Goal: Task Accomplishment & Management: Complete application form

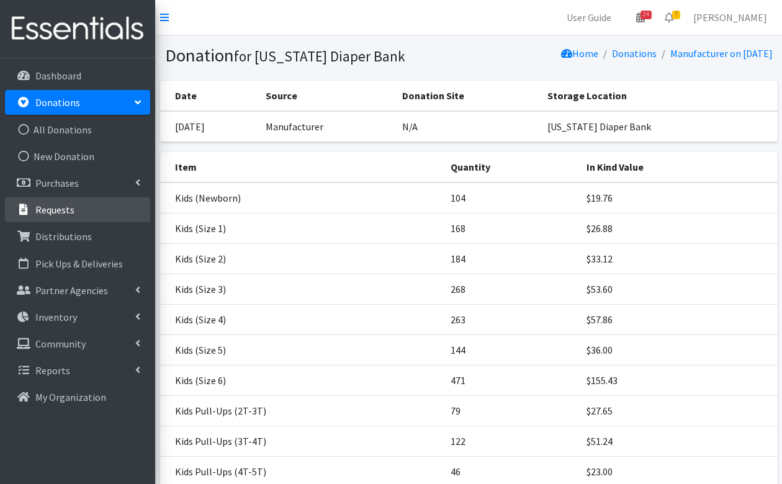
click at [60, 217] on link "Requests" at bounding box center [77, 209] width 145 height 25
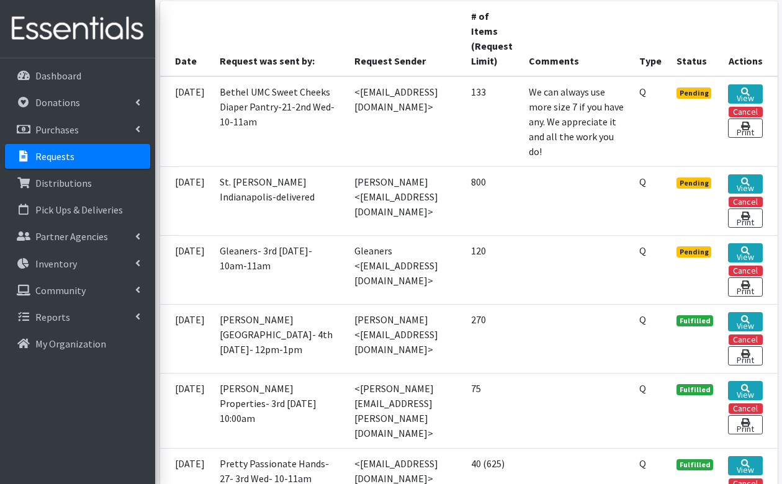
scroll to position [324, 0]
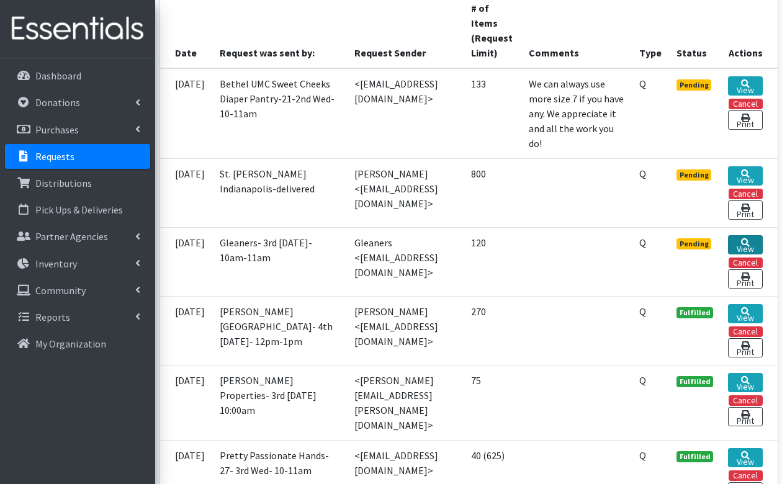
click at [742, 247] on icon at bounding box center [745, 242] width 9 height 9
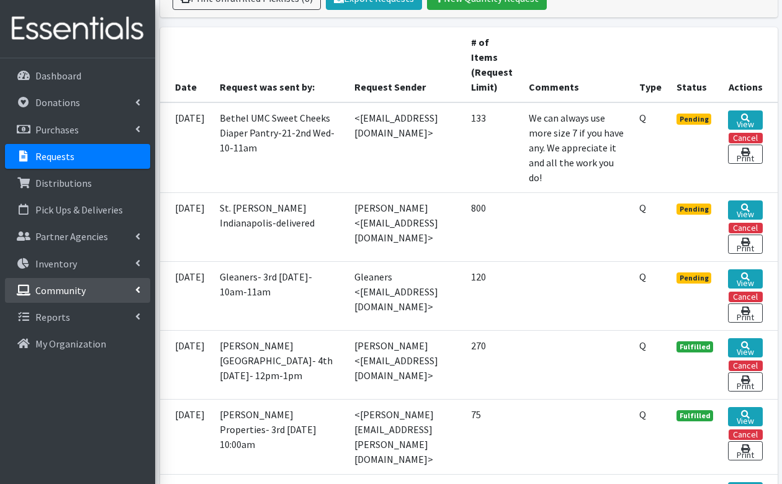
scroll to position [292, 0]
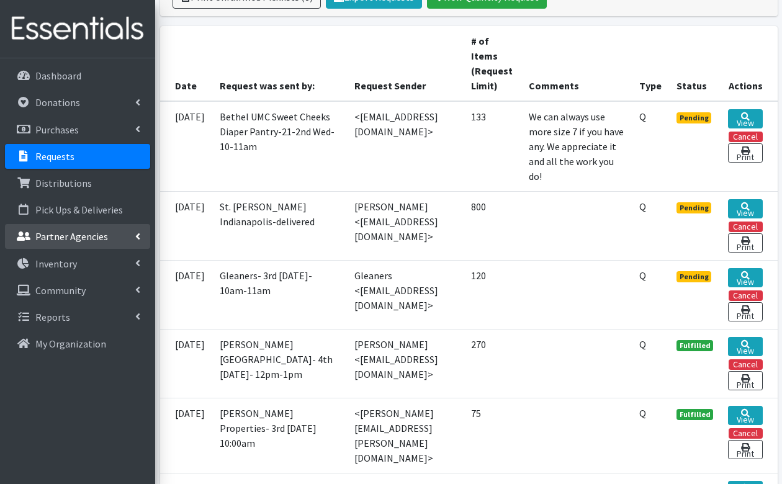
click at [55, 235] on p "Partner Agencies" at bounding box center [71, 236] width 73 height 12
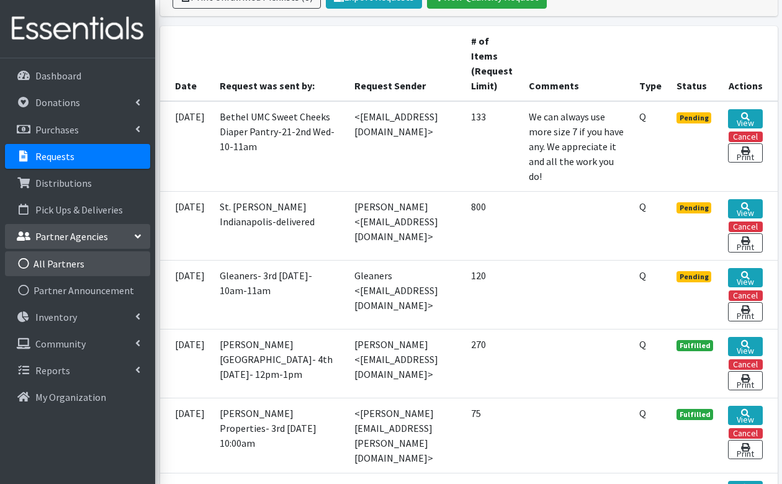
click at [53, 264] on link "All Partners" at bounding box center [77, 263] width 145 height 25
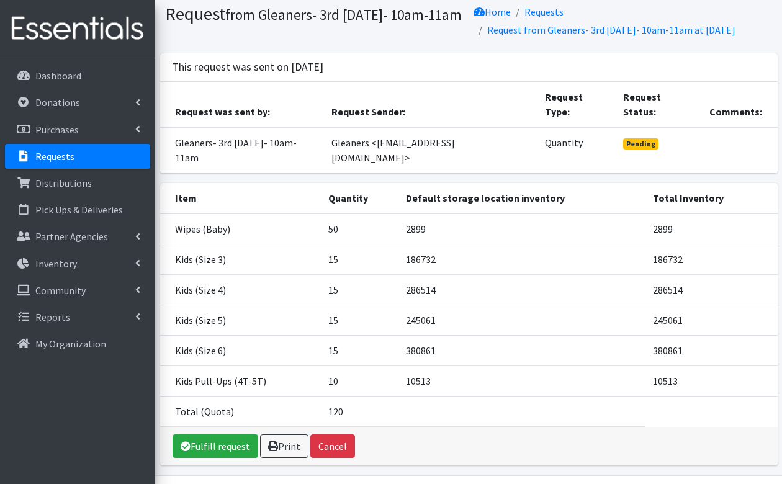
scroll to position [33, 0]
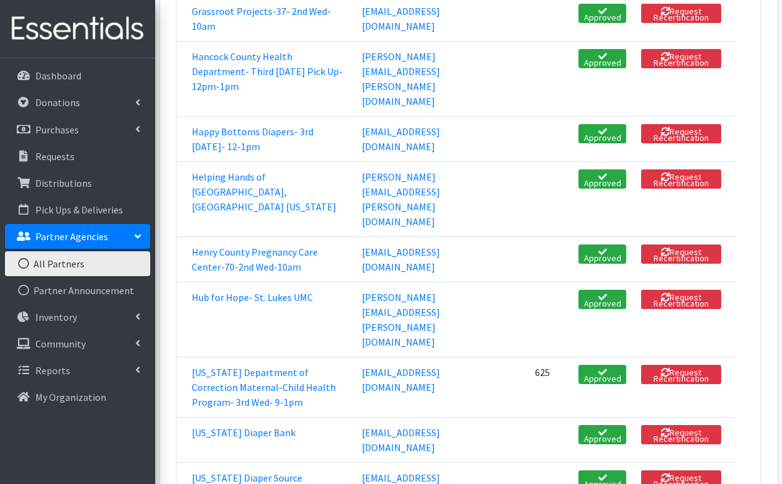
scroll to position [1427, 0]
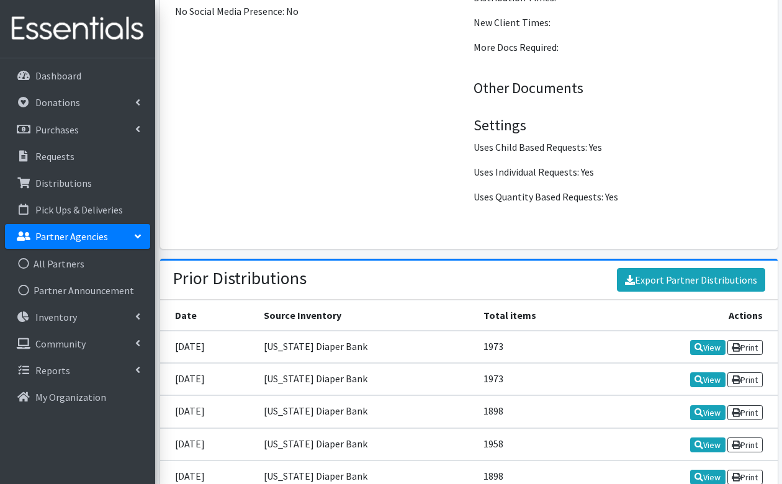
scroll to position [1406, 0]
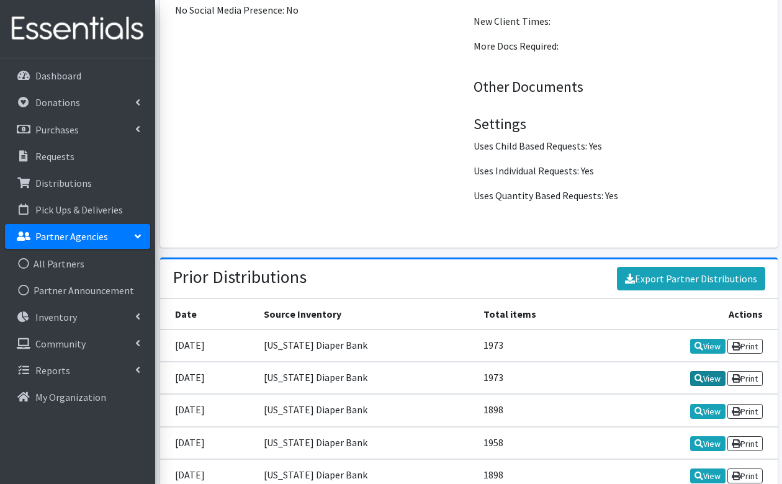
click at [698, 374] on icon at bounding box center [698, 378] width 9 height 9
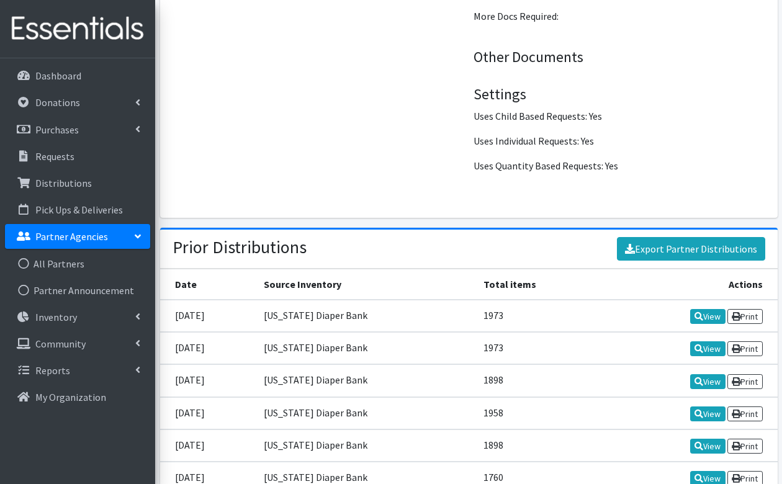
scroll to position [1455, 0]
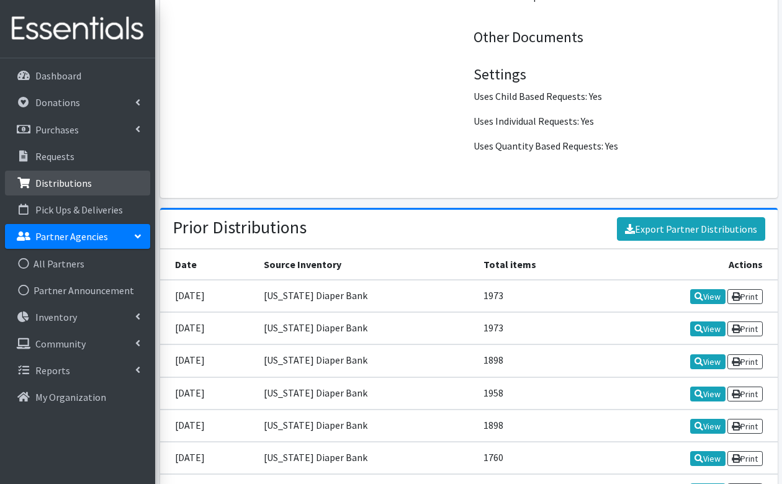
click at [42, 177] on p "Distributions" at bounding box center [63, 183] width 56 height 12
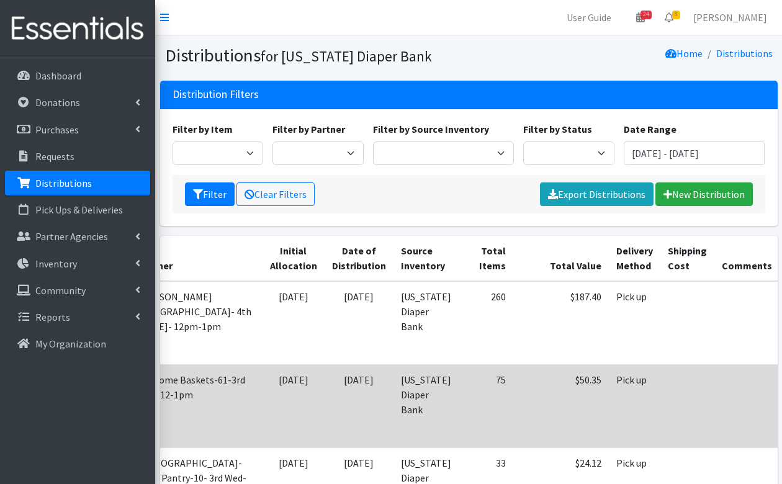
scroll to position [0, 104]
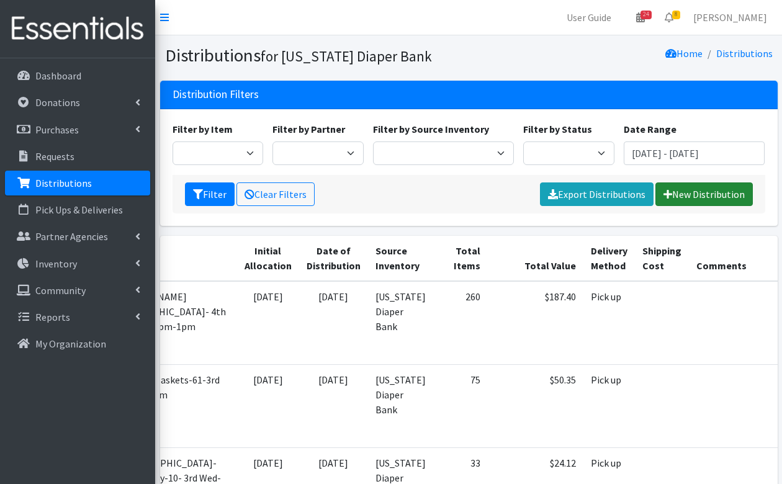
click at [680, 190] on link "New Distribution" at bounding box center [703, 194] width 97 height 24
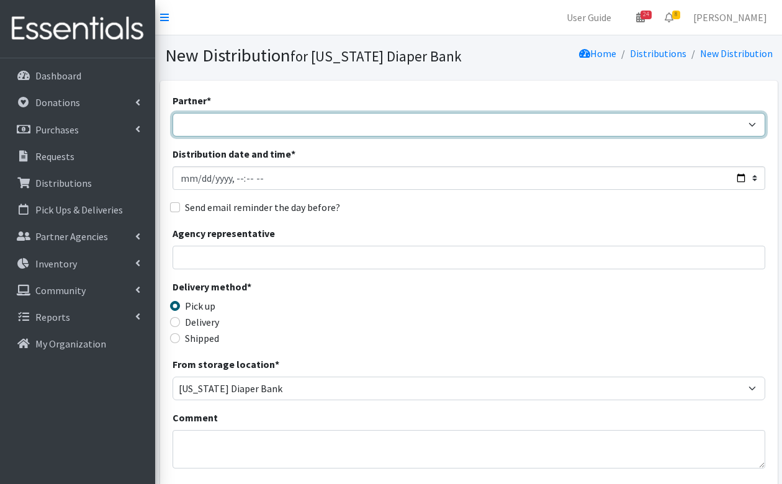
click at [253, 123] on select "ARC Boone and Hendricks County WIC Babies Basic Needs Northern Indiana Baby Ble…" at bounding box center [468, 125] width 592 height 24
select select "2692"
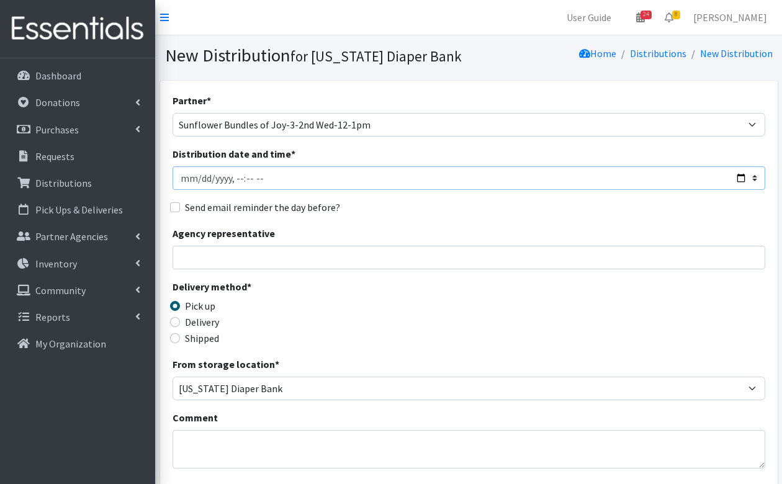
click at [199, 181] on input "Distribution date and time *" at bounding box center [468, 178] width 592 height 24
type input "2025-08-20T23:59"
click at [172, 205] on input "Send email reminder the day before?" at bounding box center [175, 207] width 10 height 10
checkbox input "true"
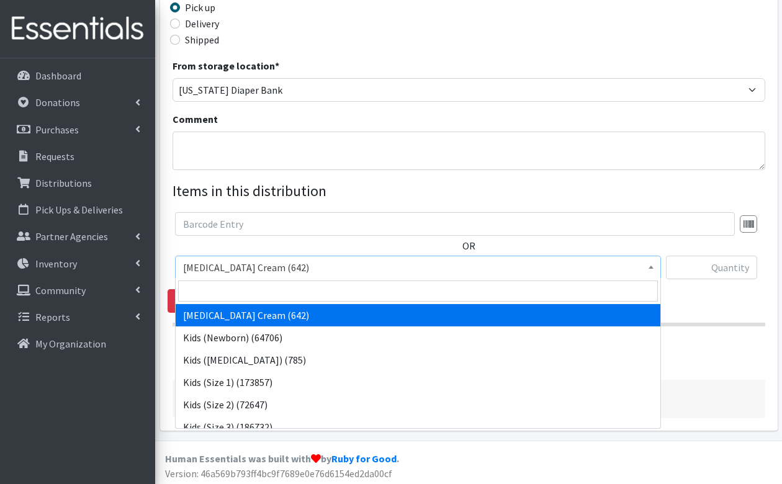
click at [305, 269] on span "Diaper Rash Cream (642)" at bounding box center [418, 267] width 470 height 17
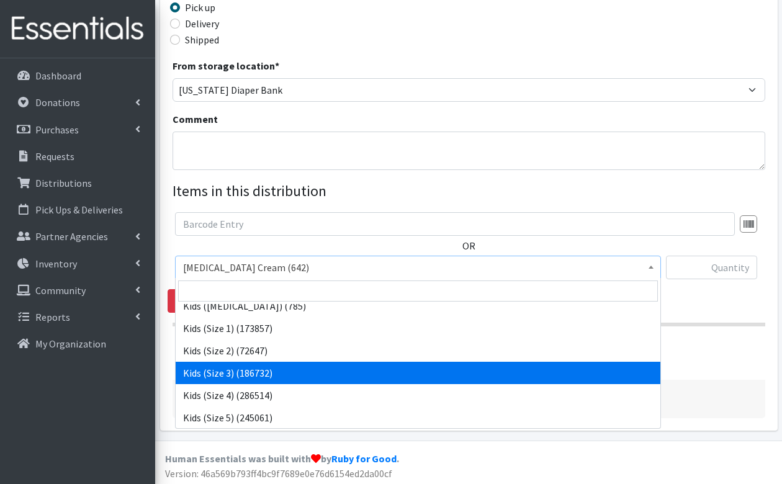
scroll to position [0, 0]
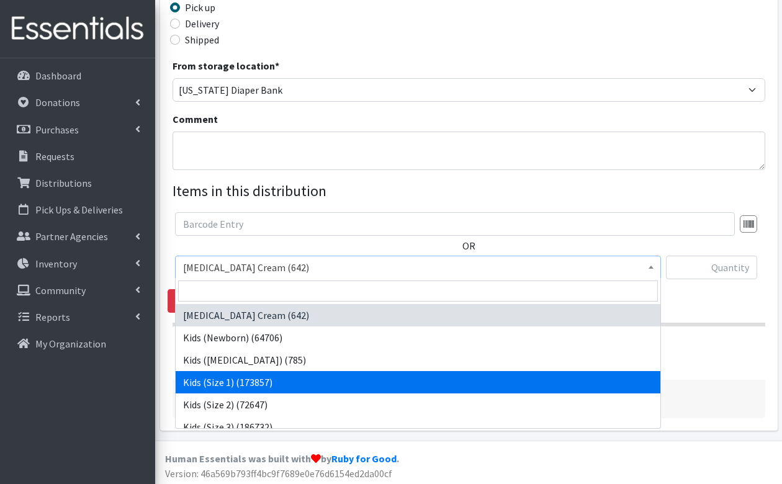
select select "3401"
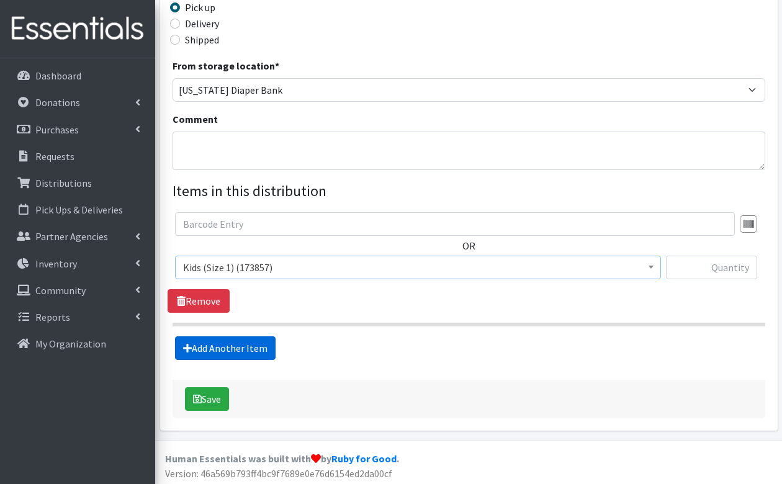
click at [253, 347] on link "Add Another Item" at bounding box center [225, 348] width 101 height 24
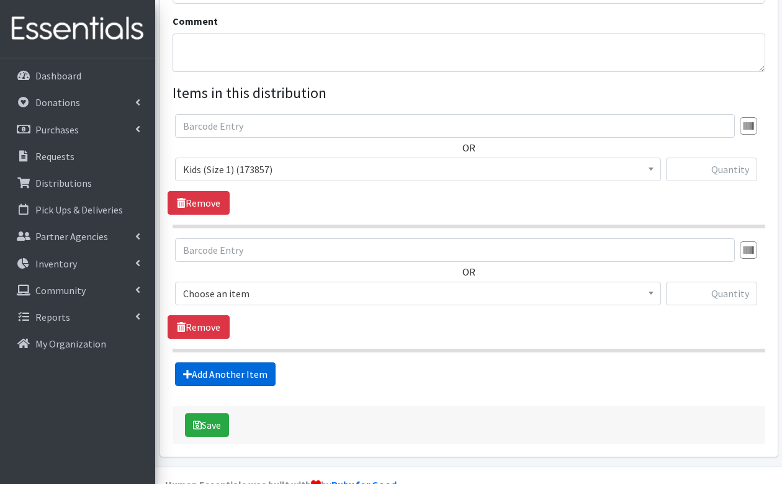
scroll to position [422, 0]
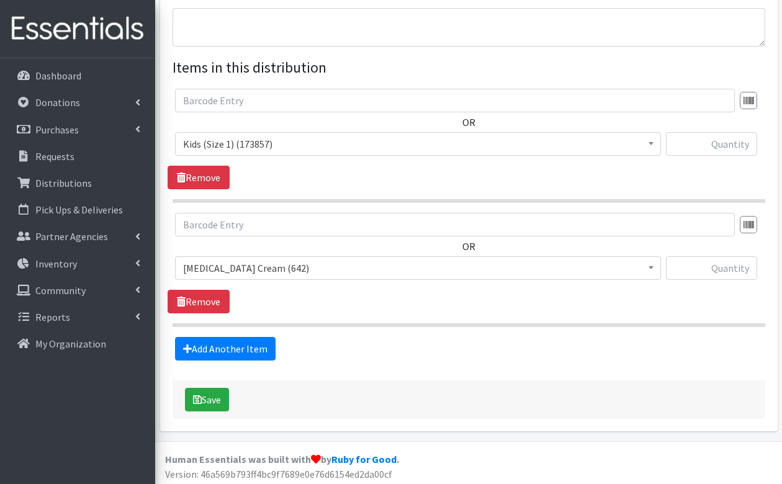
click at [298, 268] on span "Diaper Rash Cream (642)" at bounding box center [418, 267] width 470 height 17
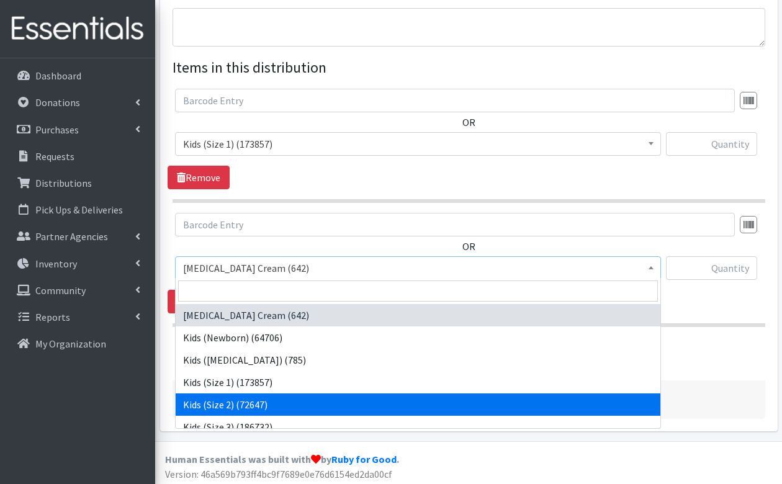
select select "3420"
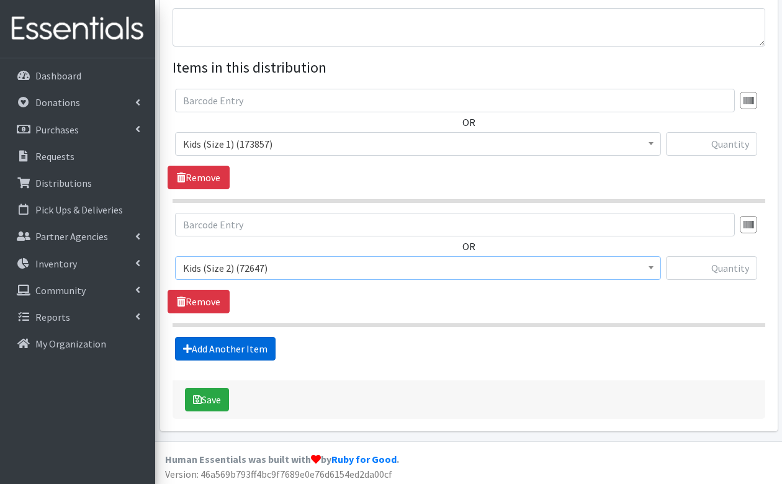
click at [245, 346] on link "Add Another Item" at bounding box center [225, 349] width 101 height 24
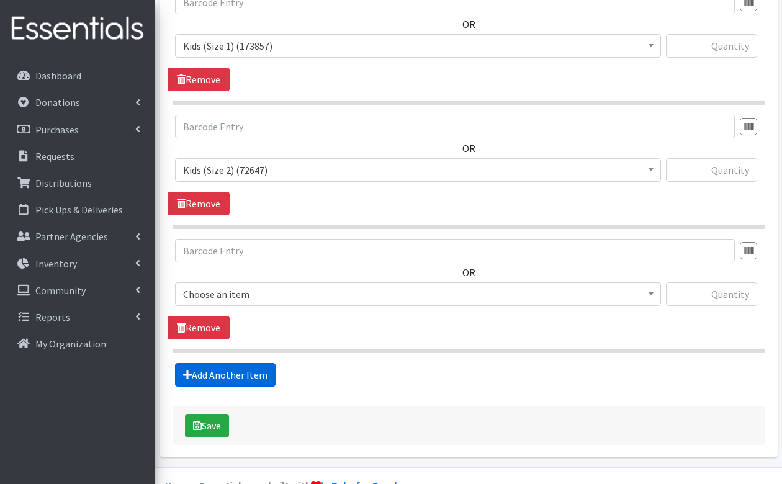
scroll to position [545, 0]
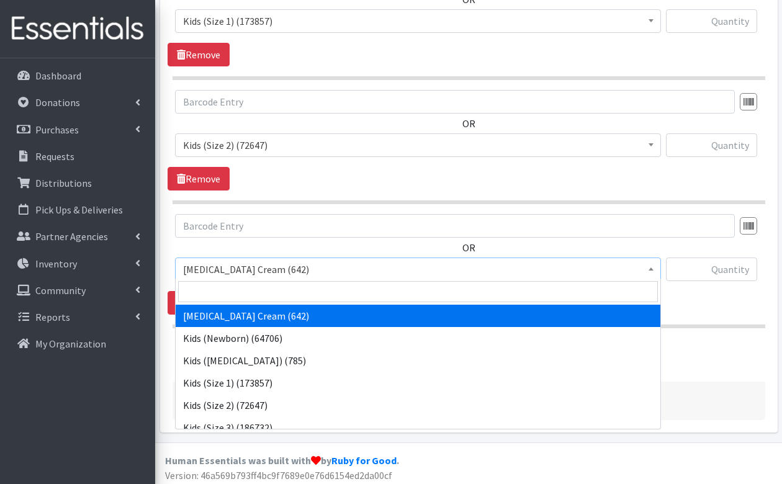
click at [251, 264] on span "[MEDICAL_DATA] Cream (642)" at bounding box center [418, 269] width 470 height 17
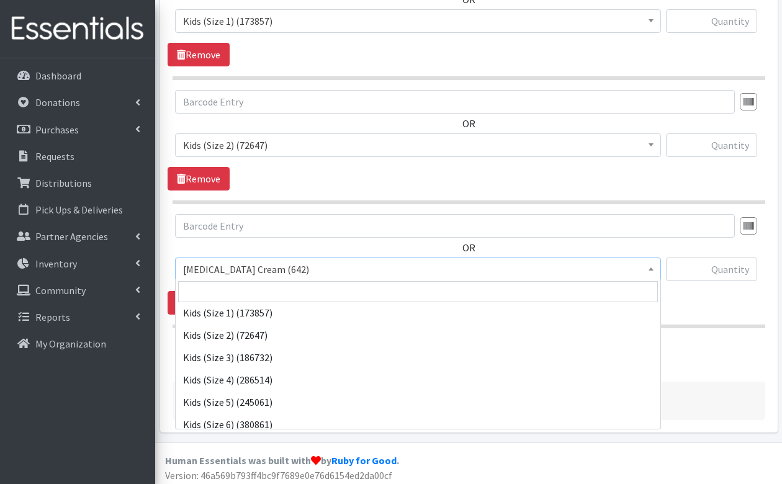
scroll to position [73, 0]
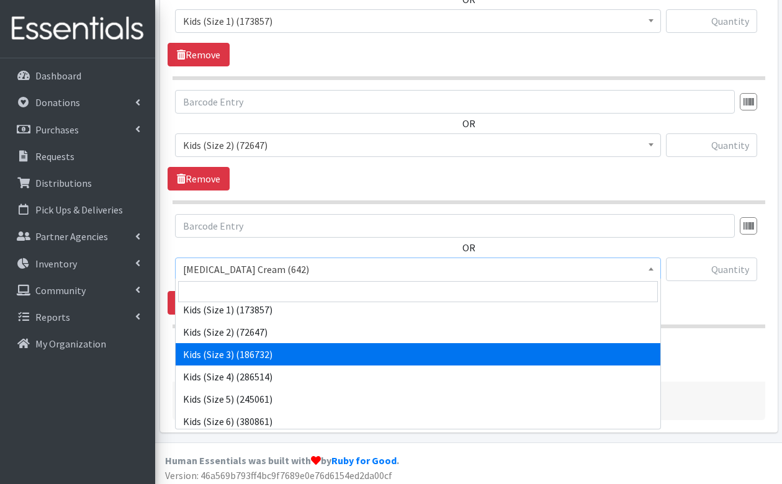
select select "3393"
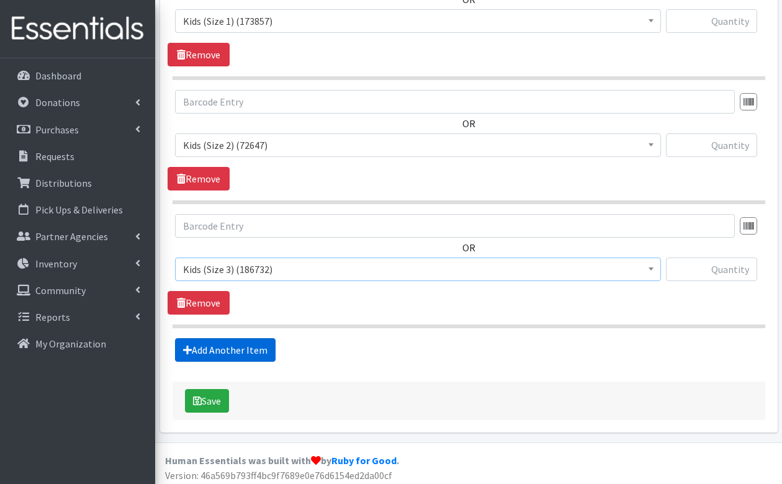
click at [236, 344] on link "Add Another Item" at bounding box center [225, 350] width 101 height 24
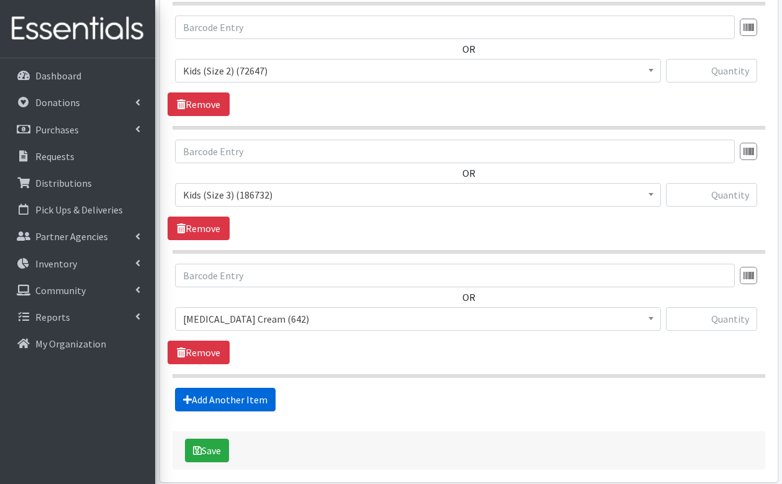
scroll to position [633, 0]
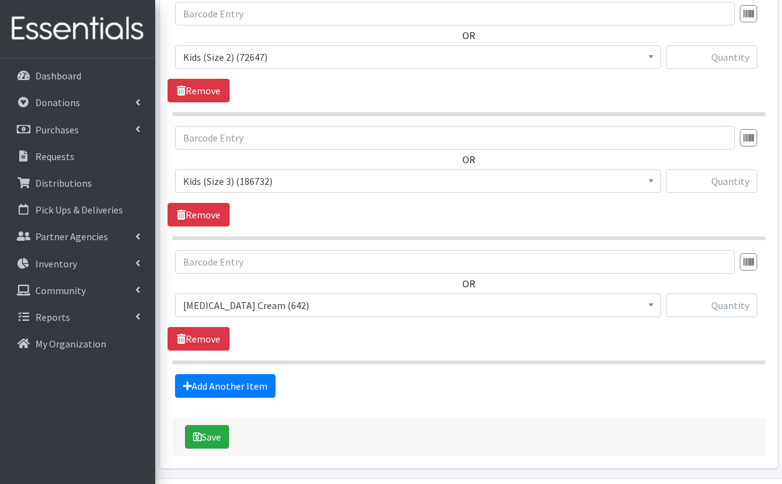
click at [379, 302] on span "Diaper Rash Cream (642)" at bounding box center [418, 305] width 470 height 17
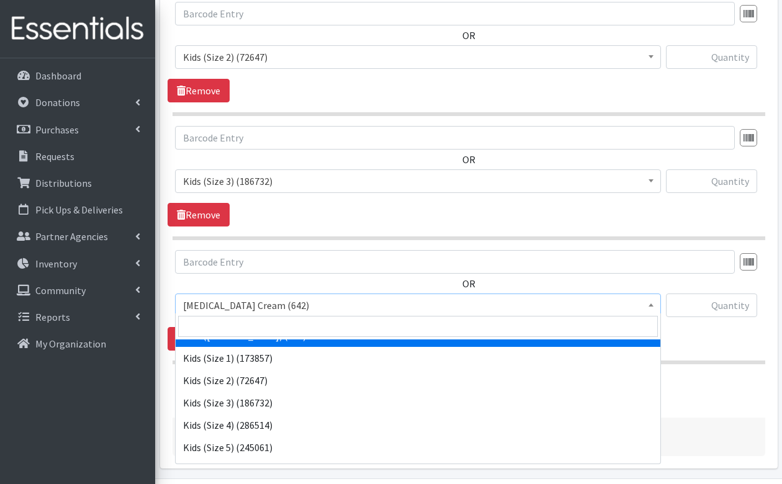
scroll to position [64, 0]
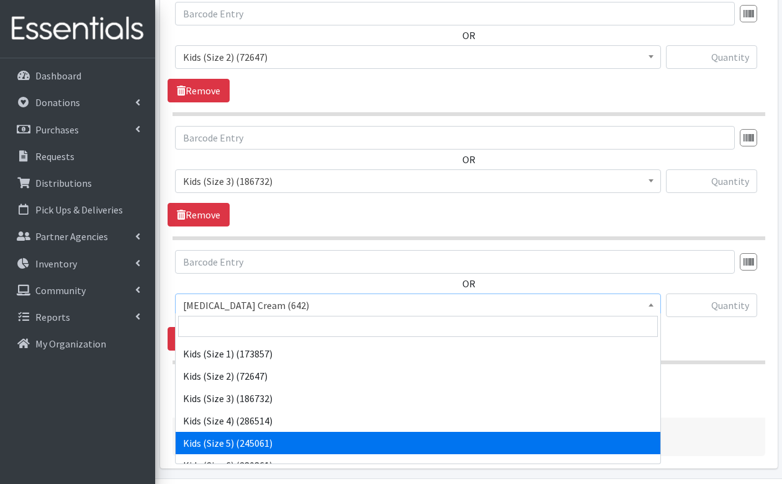
select select "3407"
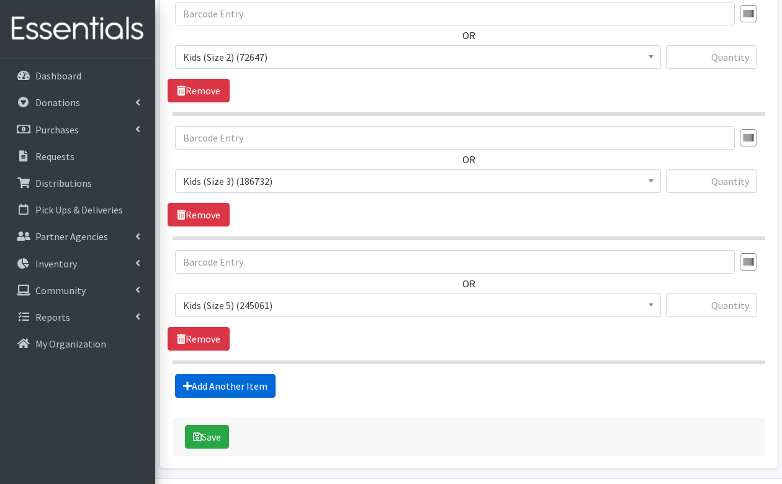
click at [264, 381] on link "Add Another Item" at bounding box center [225, 386] width 101 height 24
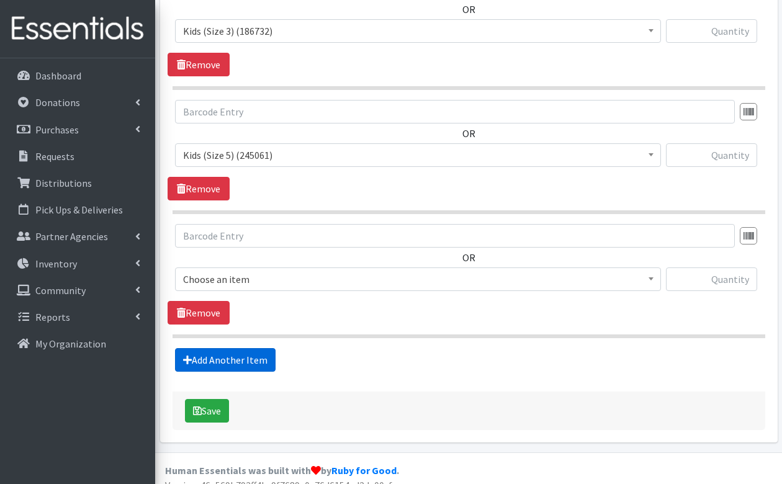
scroll to position [791, 0]
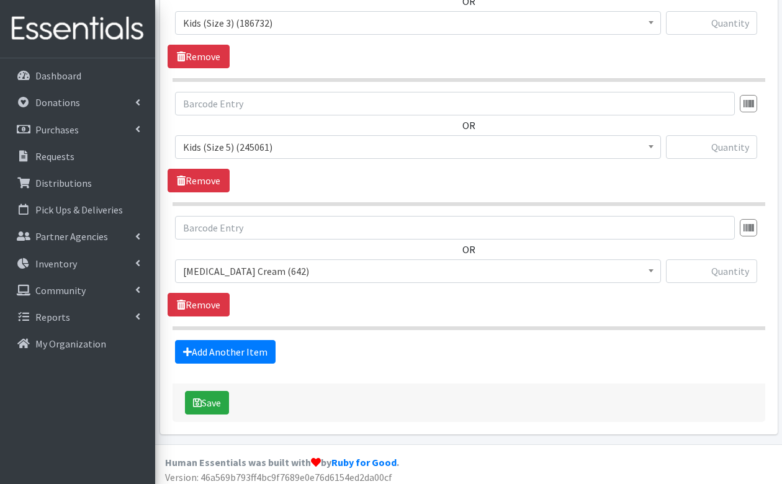
click at [288, 262] on span "Diaper Rash Cream (642)" at bounding box center [418, 270] width 470 height 17
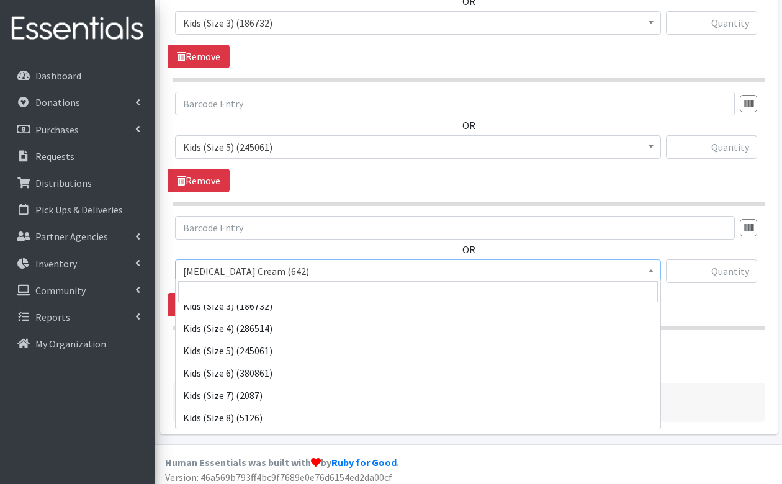
scroll to position [124, 0]
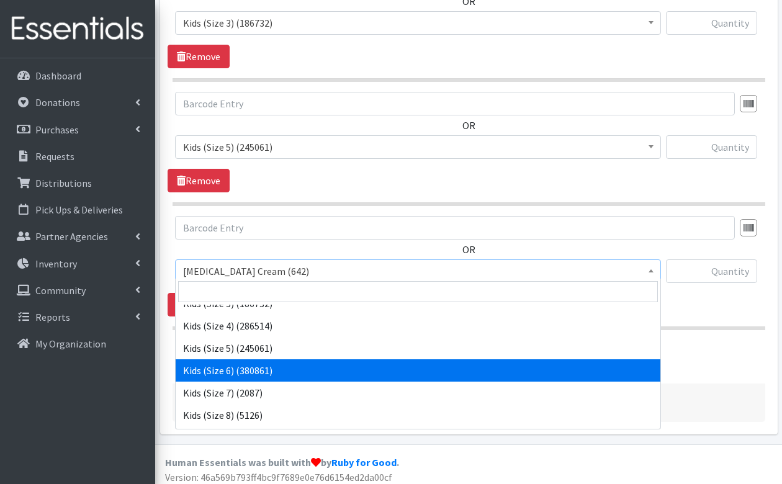
select select "3419"
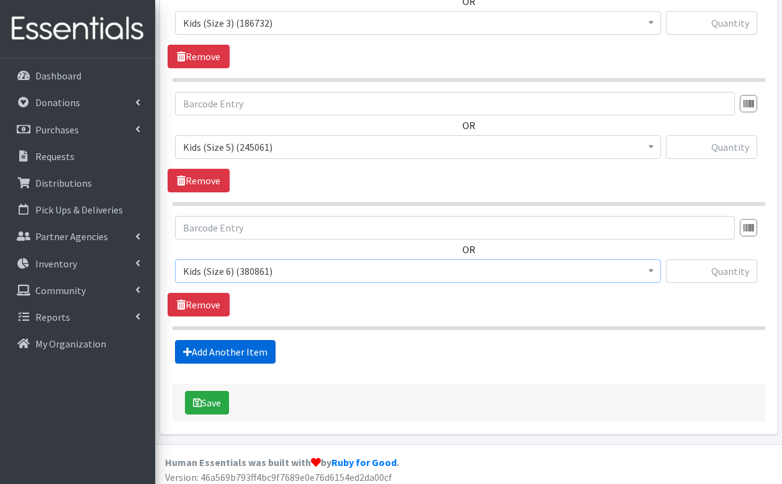
click at [249, 345] on link "Add Another Item" at bounding box center [225, 352] width 101 height 24
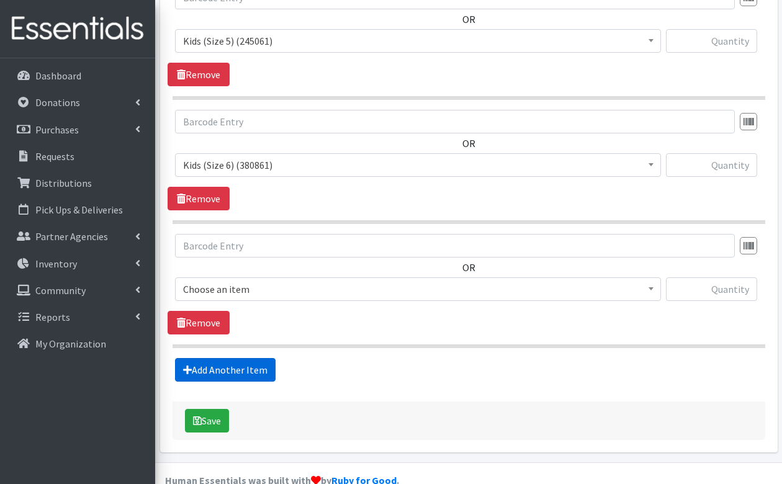
scroll to position [914, 0]
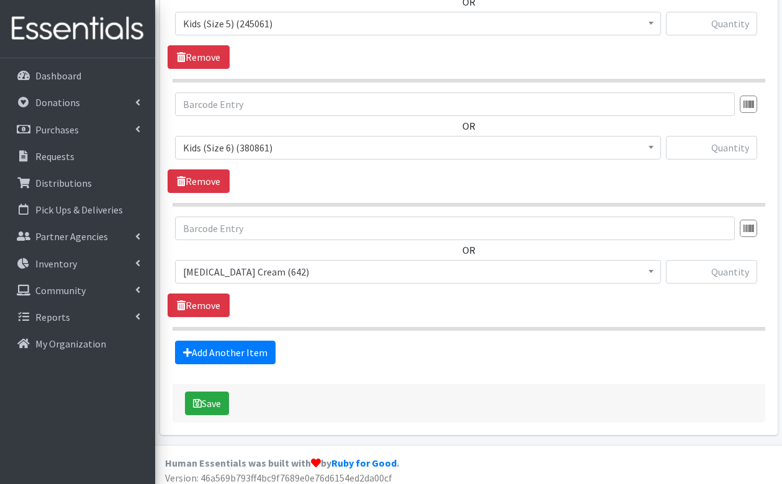
click at [287, 276] on span "Diaper Rash Cream (642)" at bounding box center [418, 272] width 486 height 24
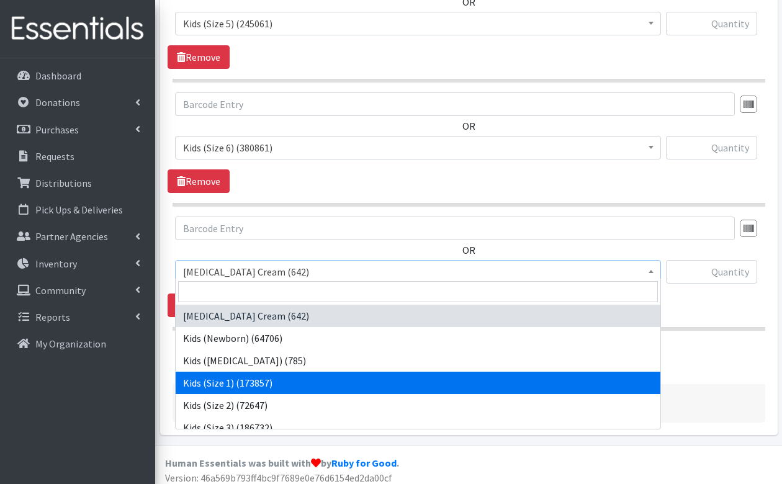
scroll to position [233, 0]
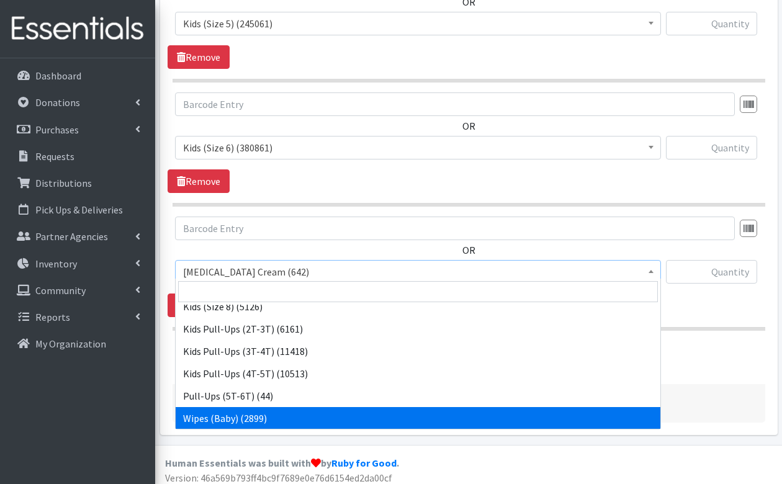
select select "3418"
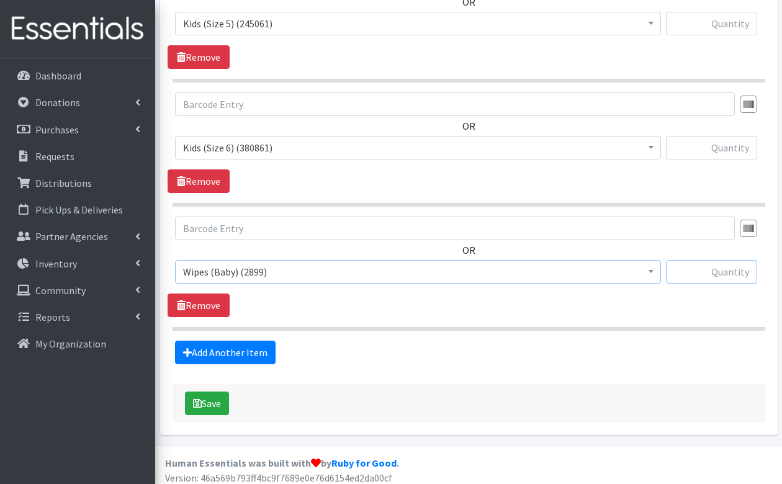
click at [717, 266] on input "text" at bounding box center [711, 272] width 91 height 24
type input "23"
click at [740, 145] on input "text" at bounding box center [711, 148] width 91 height 24
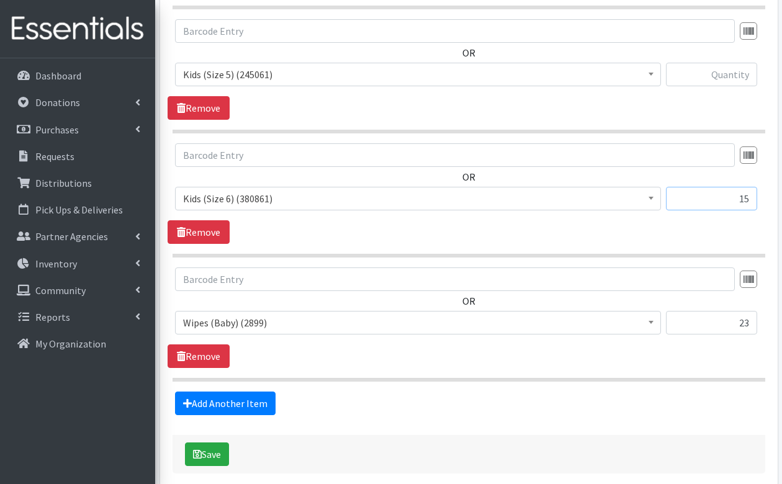
scroll to position [863, 0]
type input "15"
click at [726, 71] on input "text" at bounding box center [711, 75] width 91 height 24
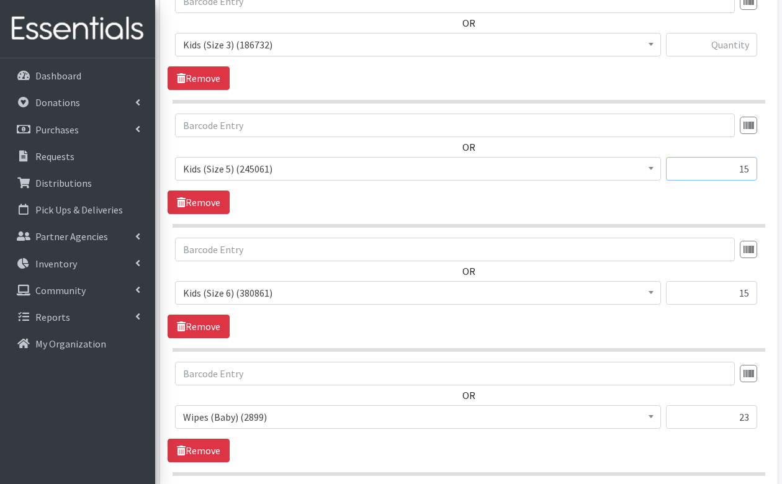
scroll to position [749, 0]
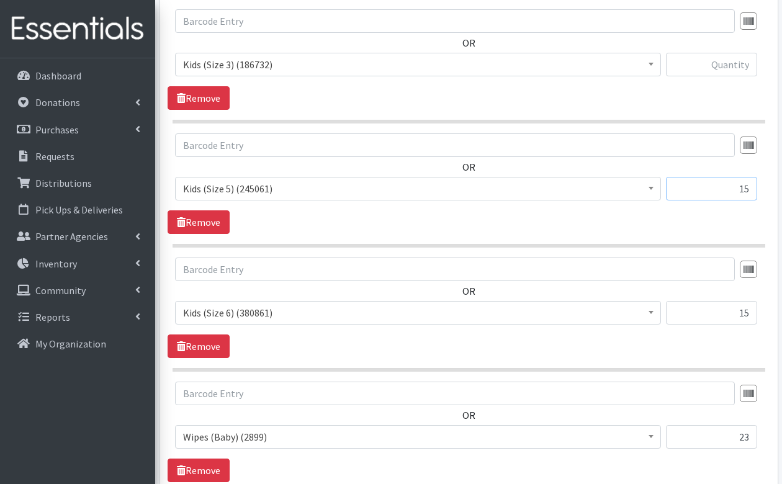
type input "15"
click at [726, 53] on input "text" at bounding box center [711, 65] width 91 height 24
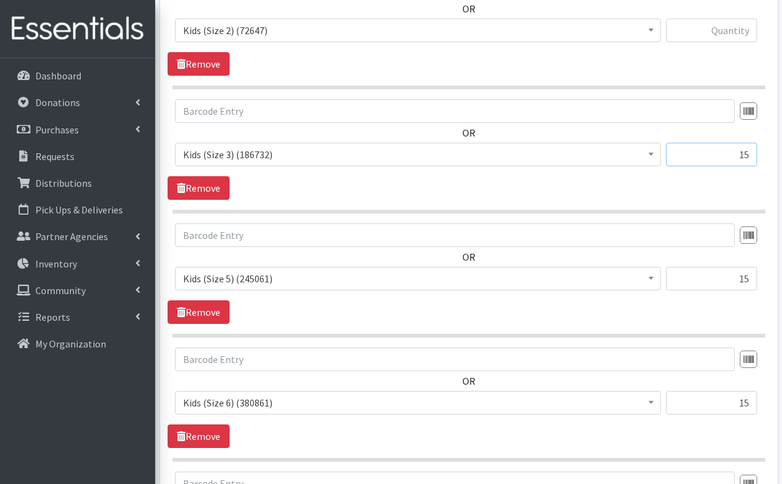
scroll to position [651, 0]
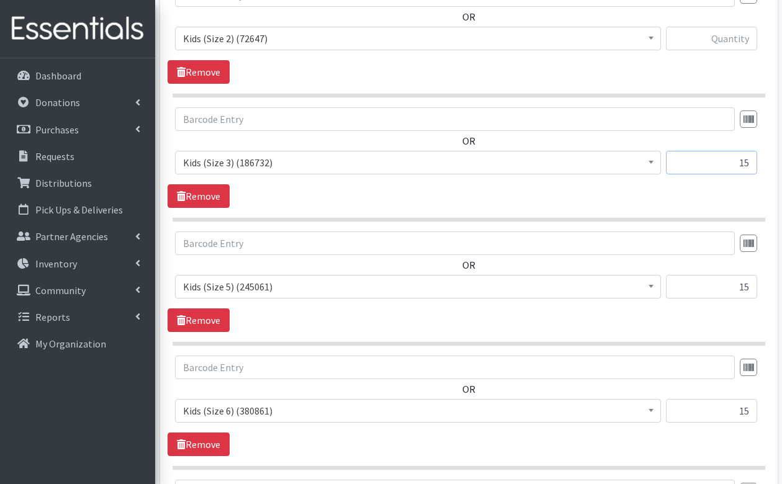
type input "15"
click at [725, 38] on input "text" at bounding box center [711, 39] width 91 height 24
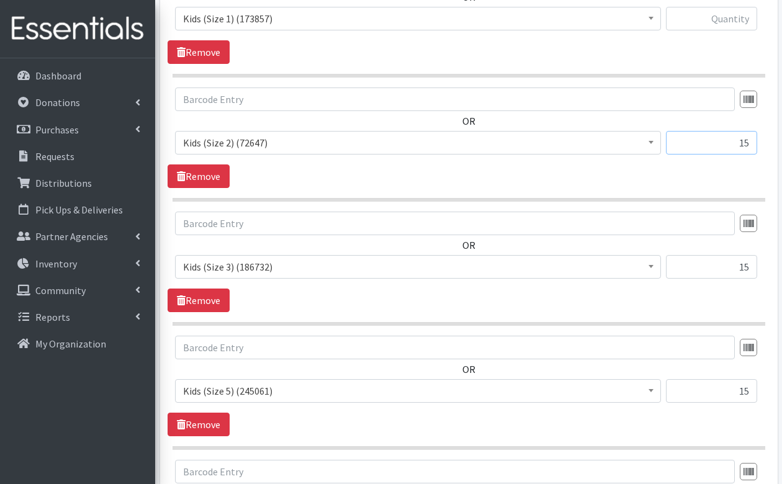
scroll to position [546, 0]
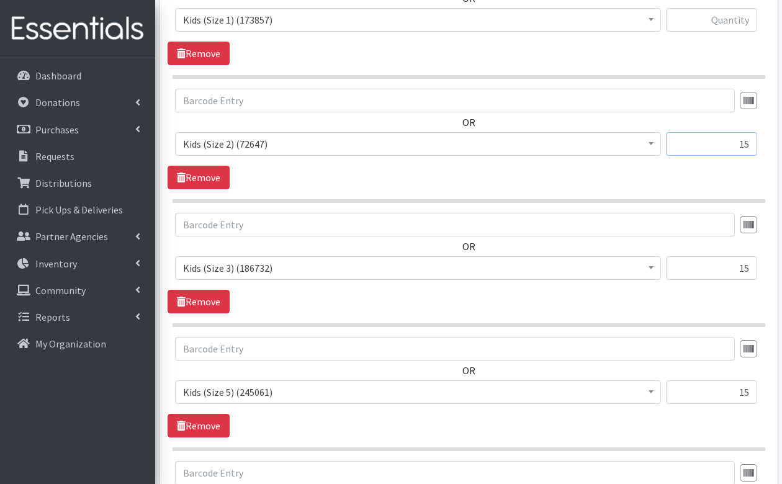
type input "15"
click at [732, 19] on input "text" at bounding box center [711, 20] width 91 height 24
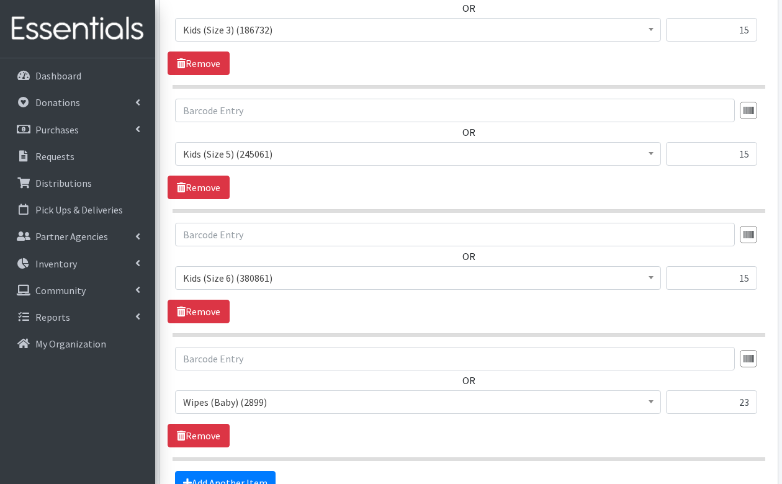
scroll to position [914, 0]
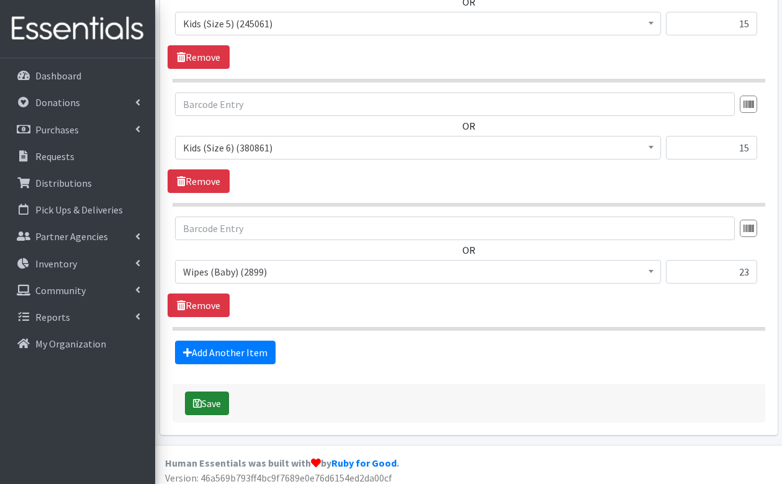
type input "15"
click at [207, 398] on button "Save" at bounding box center [207, 403] width 44 height 24
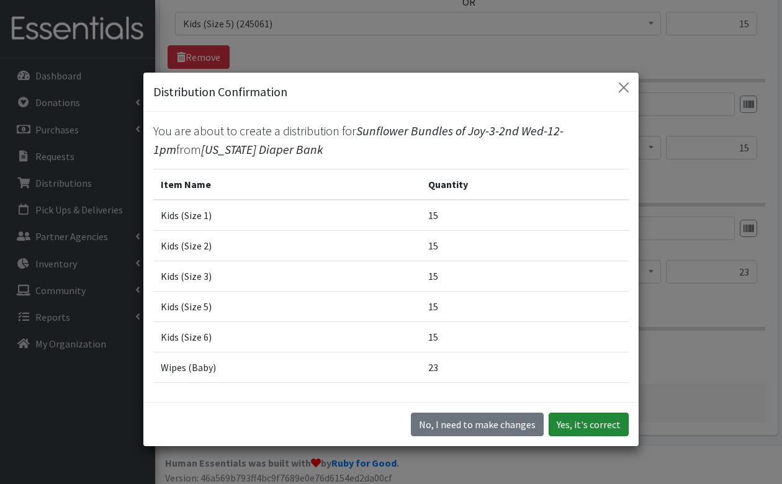
click at [588, 429] on button "Yes, it's correct" at bounding box center [588, 425] width 80 height 24
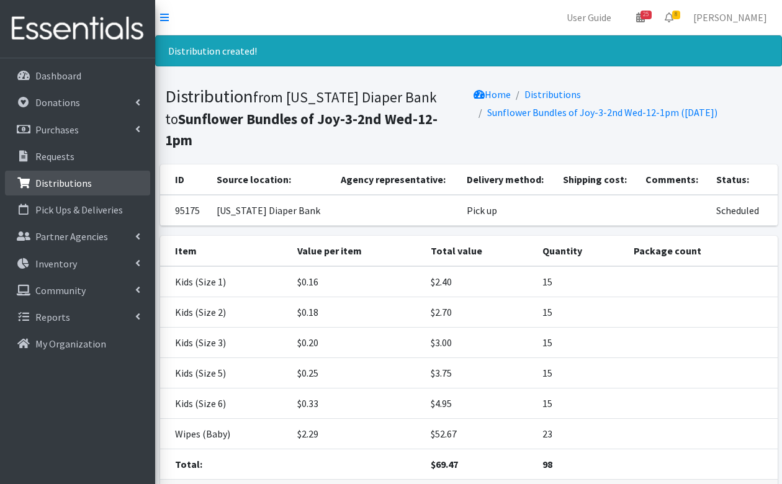
click at [62, 182] on p "Distributions" at bounding box center [63, 183] width 56 height 12
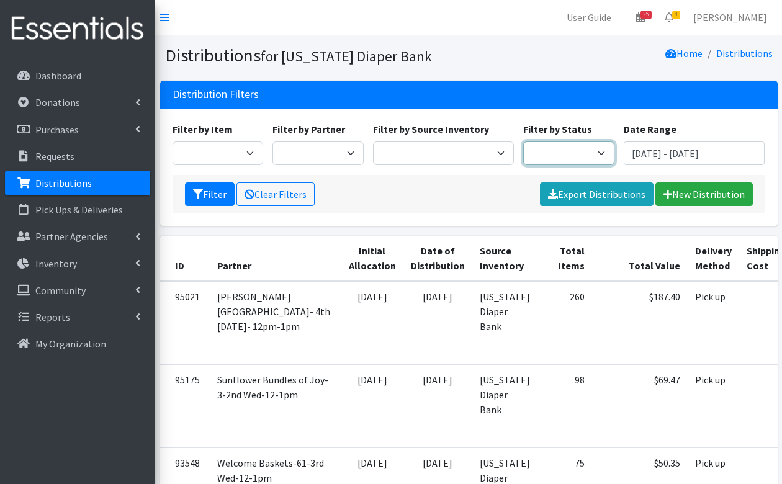
click at [548, 149] on select "Scheduled Complete" at bounding box center [568, 153] width 91 height 24
select select "5"
click at [219, 190] on button "Filter" at bounding box center [210, 194] width 50 height 24
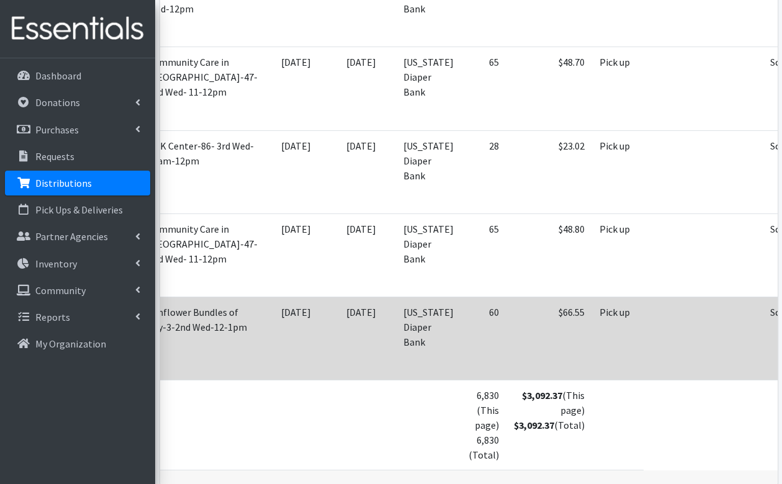
scroll to position [0, 78]
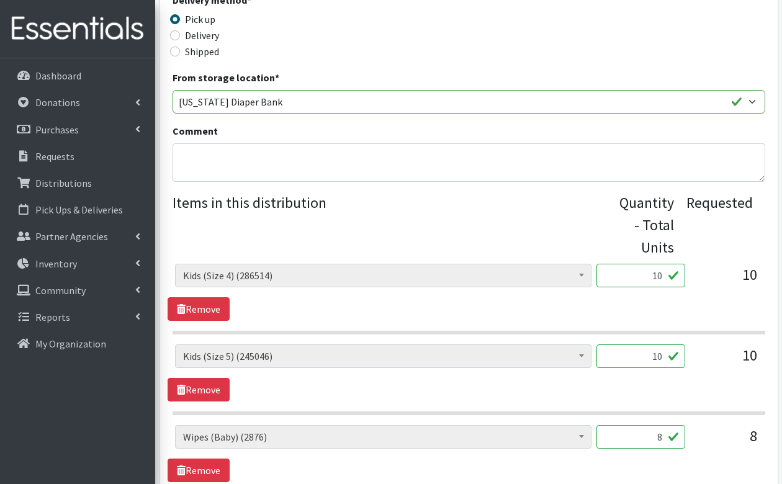
scroll to position [360, 0]
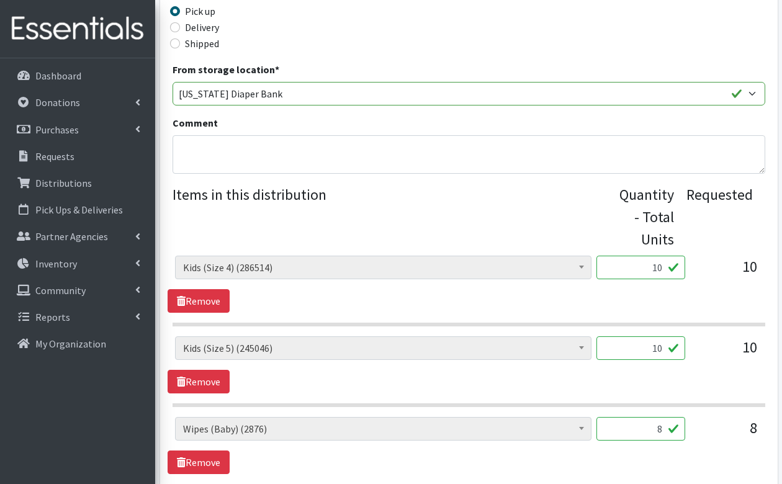
click at [651, 265] on input "10" at bounding box center [640, 268] width 89 height 24
type input "250"
click at [646, 345] on input "10" at bounding box center [640, 348] width 89 height 24
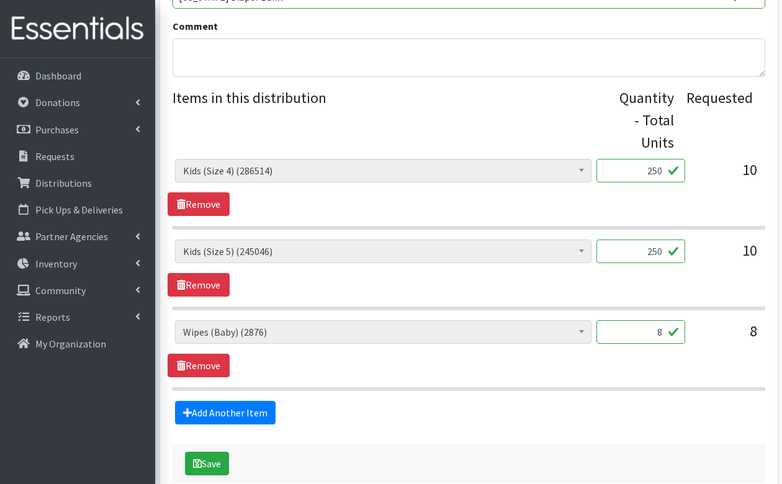
scroll to position [488, 0]
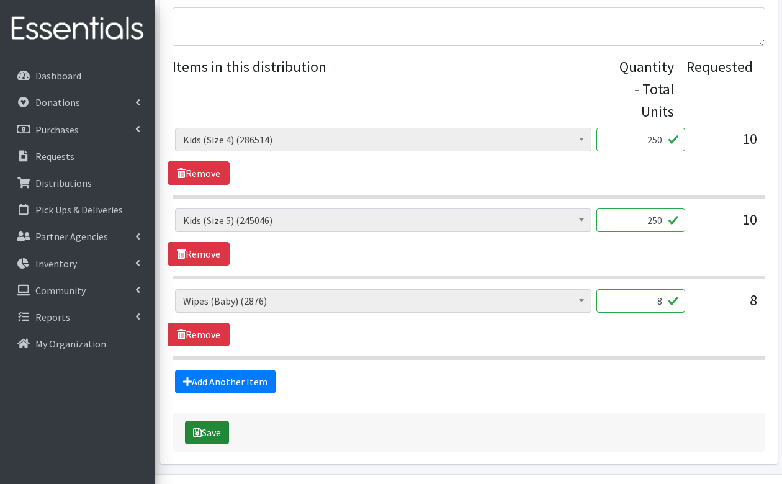
type input "250"
click at [215, 431] on button "Save" at bounding box center [207, 433] width 44 height 24
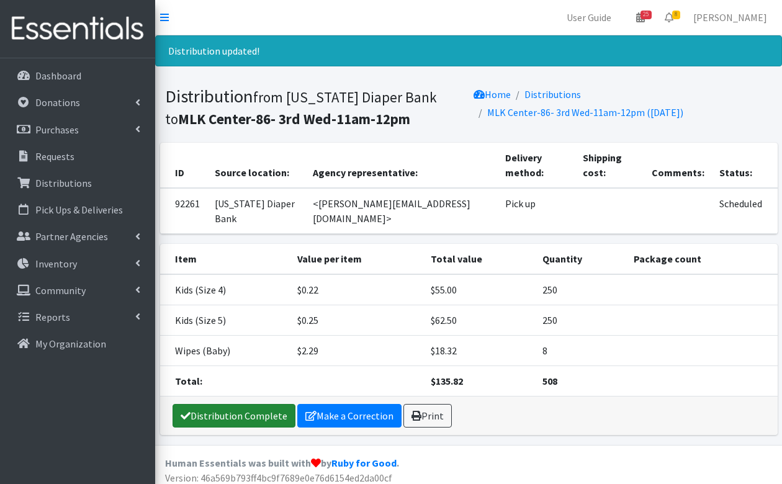
click at [218, 404] on link "Distribution Complete" at bounding box center [233, 416] width 123 height 24
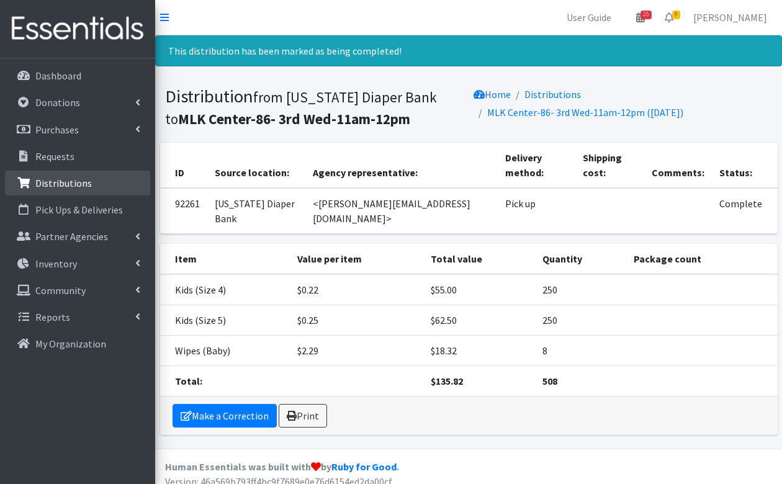
click at [77, 177] on p "Distributions" at bounding box center [63, 183] width 56 height 12
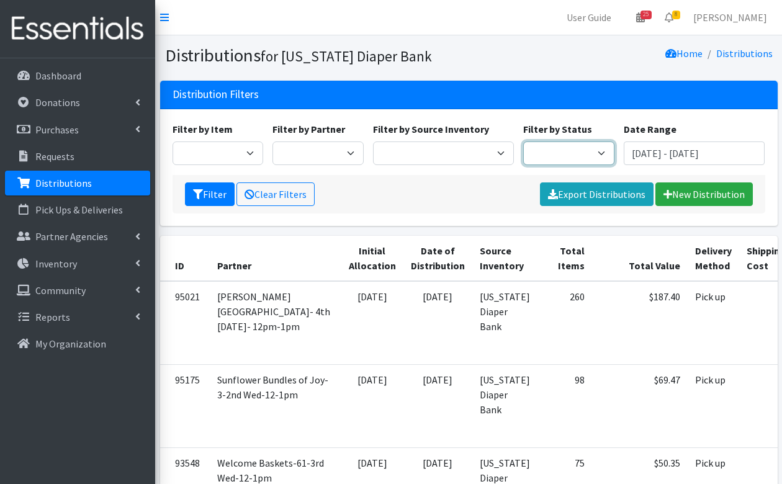
click at [554, 156] on select "Scheduled Complete" at bounding box center [568, 153] width 91 height 24
select select "5"
click at [209, 190] on button "Filter" at bounding box center [210, 194] width 50 height 24
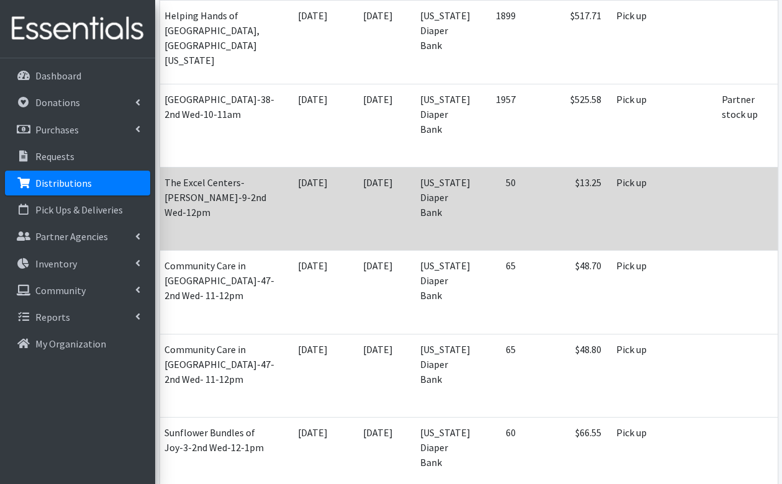
scroll to position [0, 78]
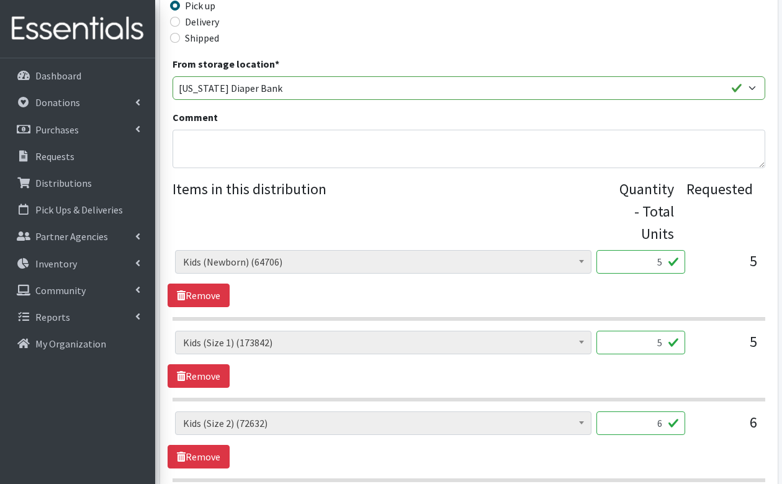
scroll to position [365, 0]
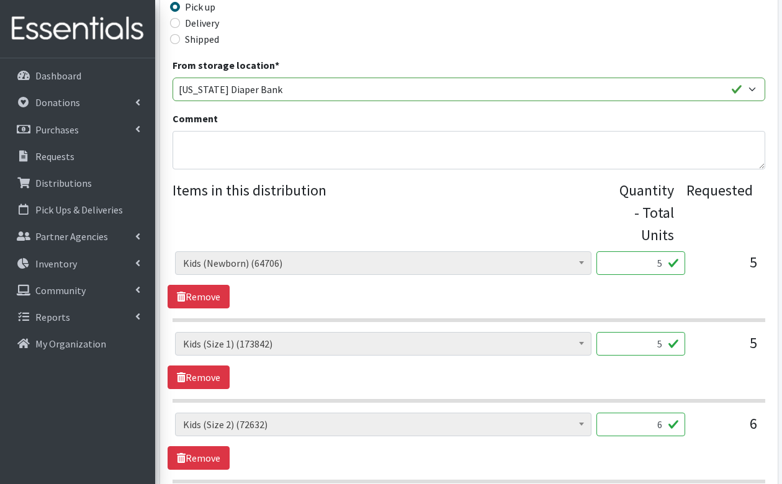
click at [656, 260] on input "5" at bounding box center [640, 263] width 89 height 24
type input "125"
click at [635, 342] on input "5" at bounding box center [640, 344] width 89 height 24
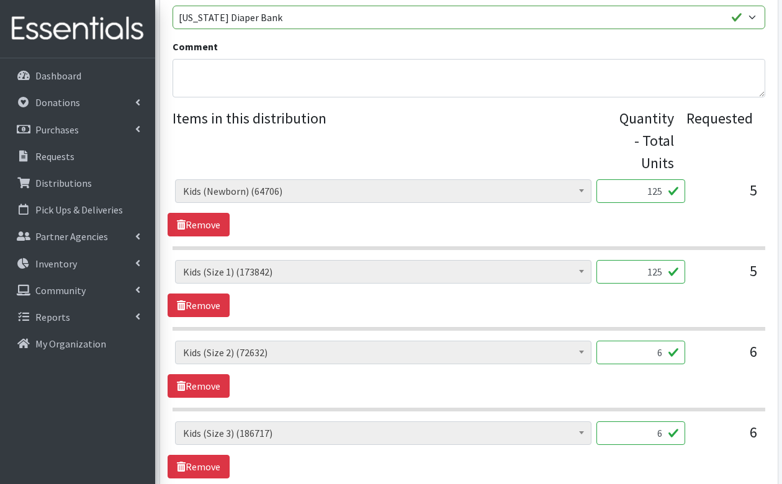
scroll to position [450, 0]
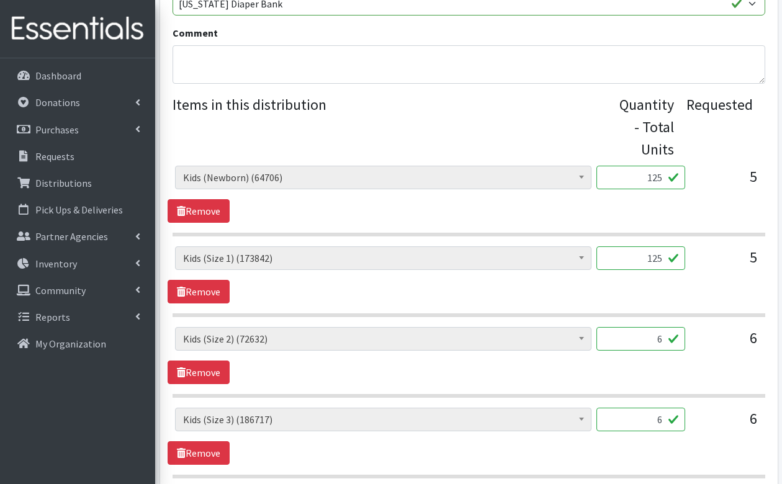
type input "125"
click at [654, 336] on input "6" at bounding box center [640, 339] width 89 height 24
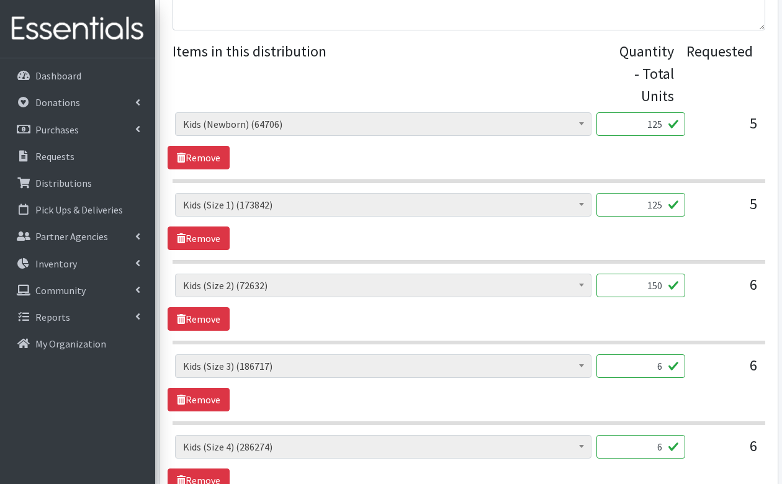
scroll to position [530, 0]
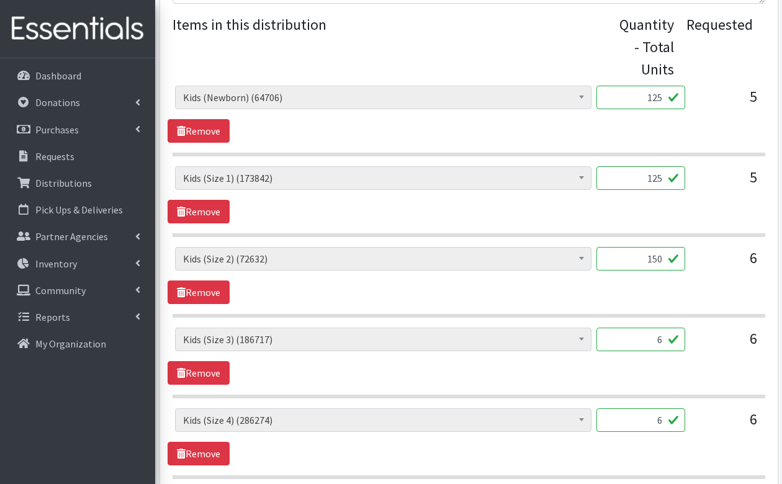
type input "150"
click at [655, 342] on input "6" at bounding box center [640, 340] width 89 height 24
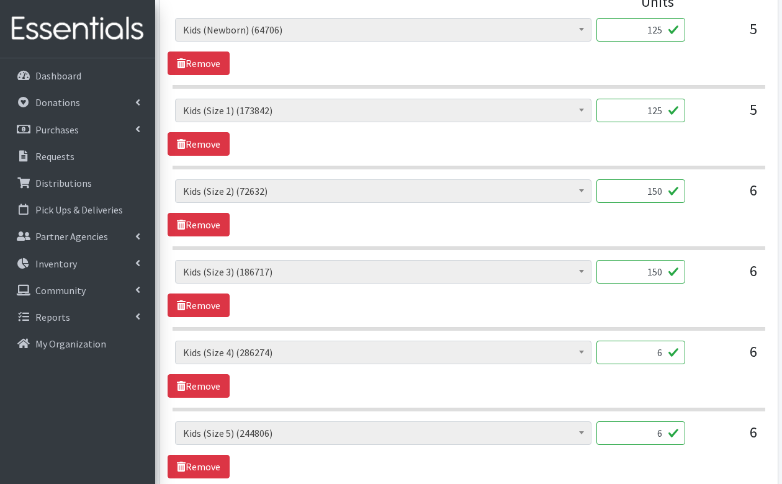
scroll to position [602, 0]
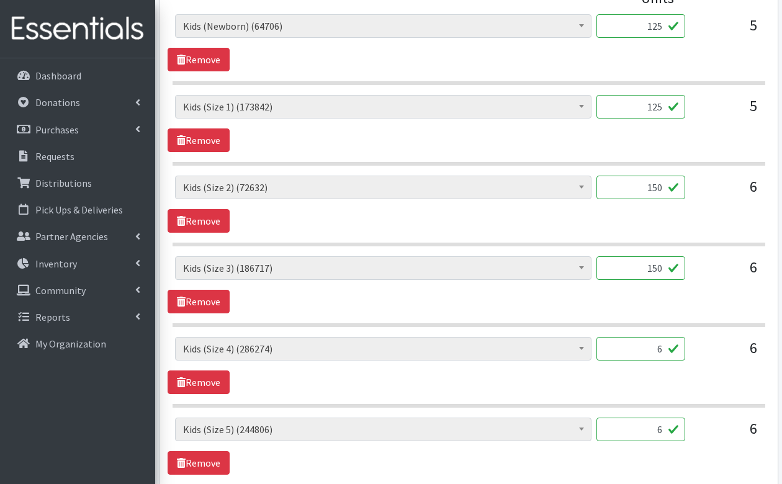
type input "150"
click at [661, 341] on input "6" at bounding box center [640, 349] width 89 height 24
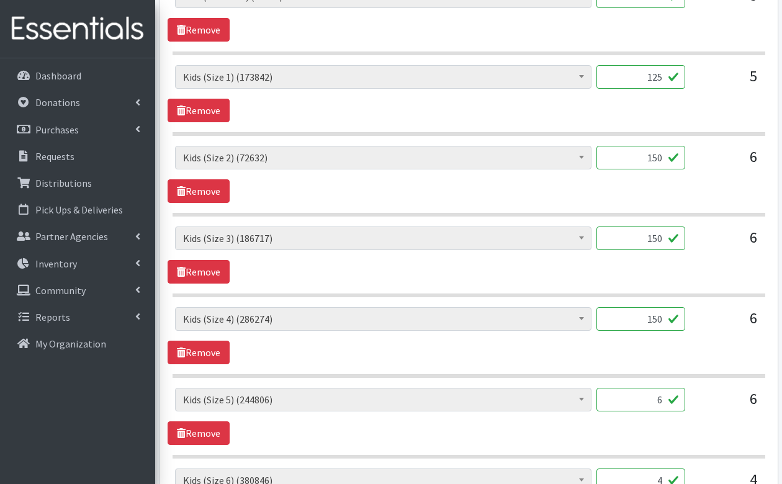
scroll to position [695, 0]
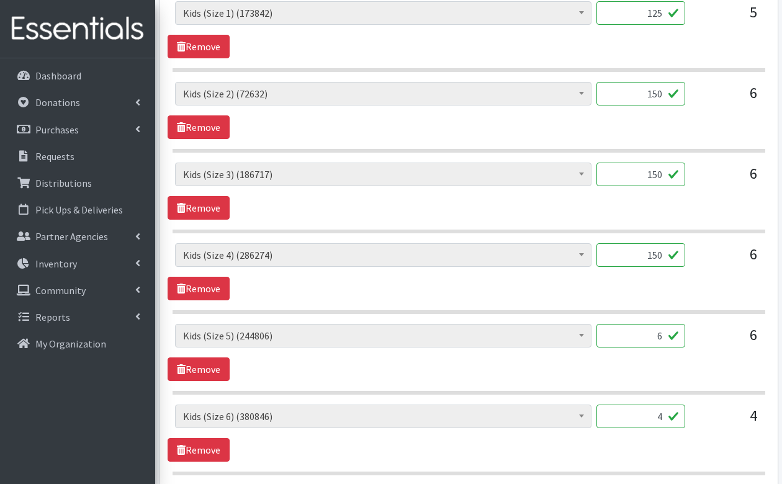
type input "150"
click at [661, 330] on input "6" at bounding box center [640, 336] width 89 height 24
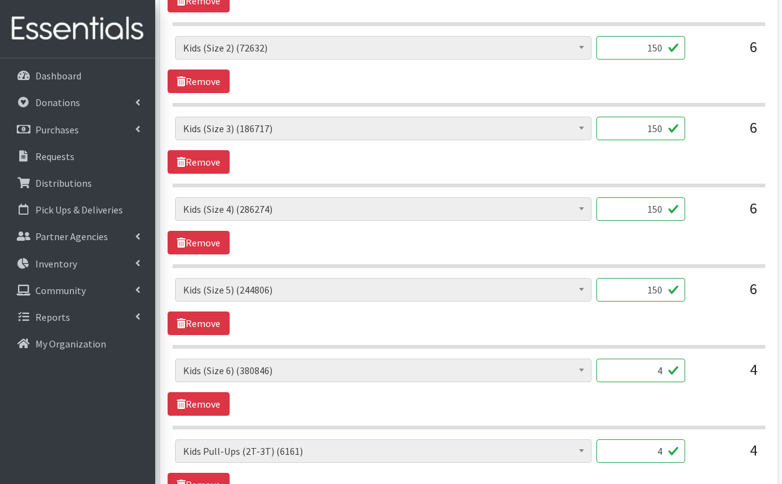
type input "150"
click at [666, 364] on input "4" at bounding box center [640, 371] width 89 height 24
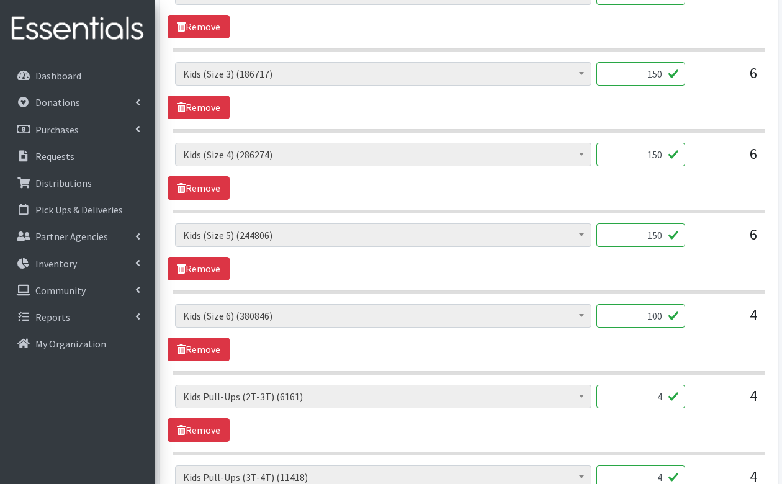
scroll to position [797, 0]
type input "100"
click at [668, 387] on input "4" at bounding box center [640, 396] width 89 height 24
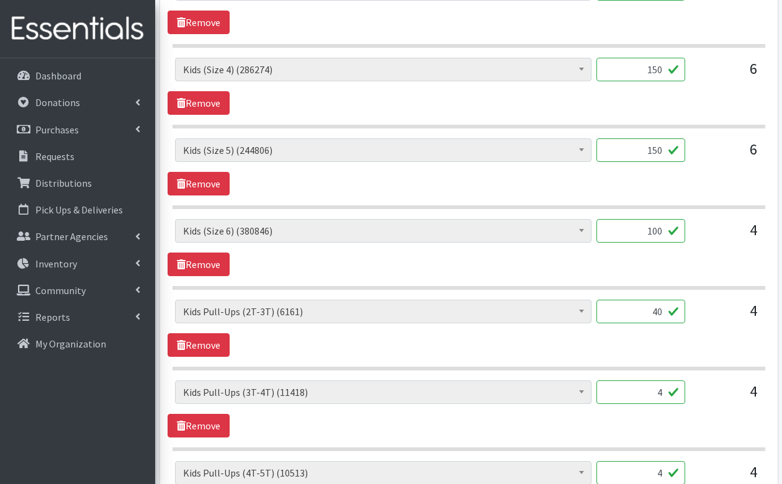
scroll to position [882, 0]
type input "40"
click at [663, 385] on input "4" at bounding box center [640, 392] width 89 height 24
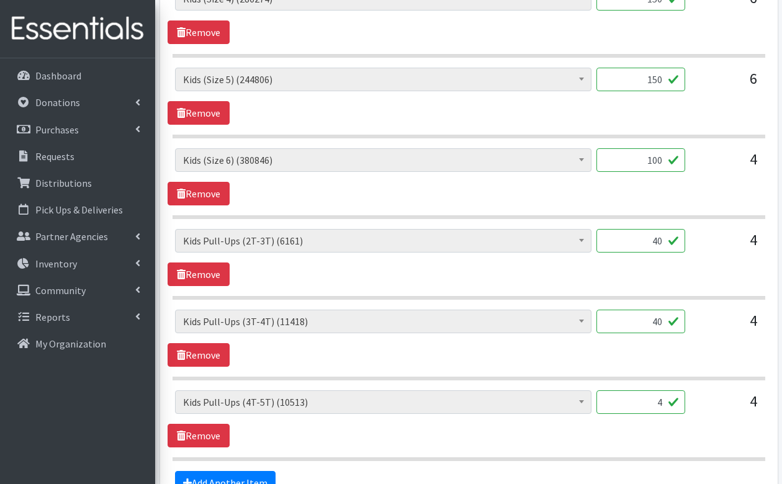
scroll to position [959, 0]
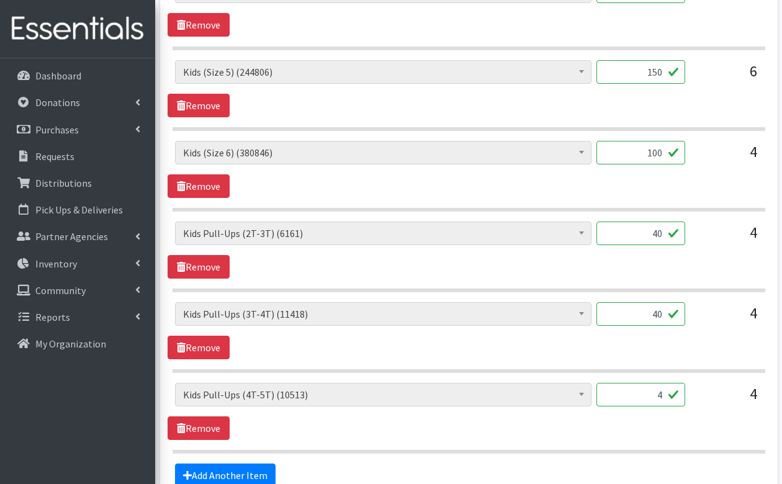
type input "40"
click at [667, 385] on input "4" at bounding box center [640, 395] width 89 height 24
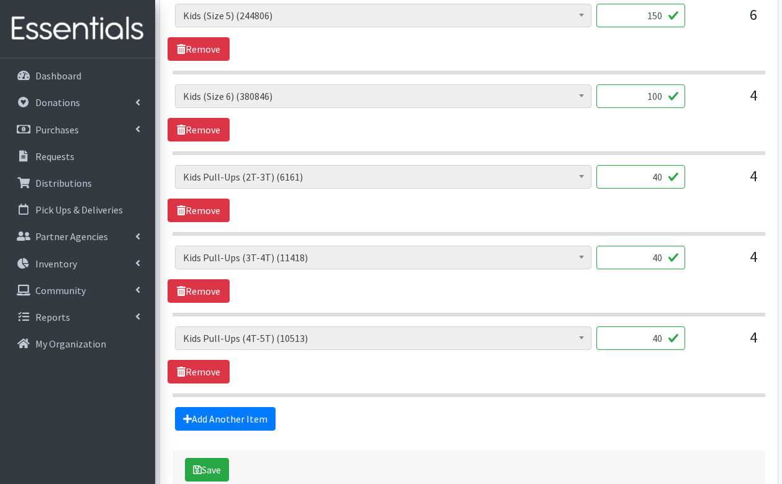
scroll to position [1020, 0]
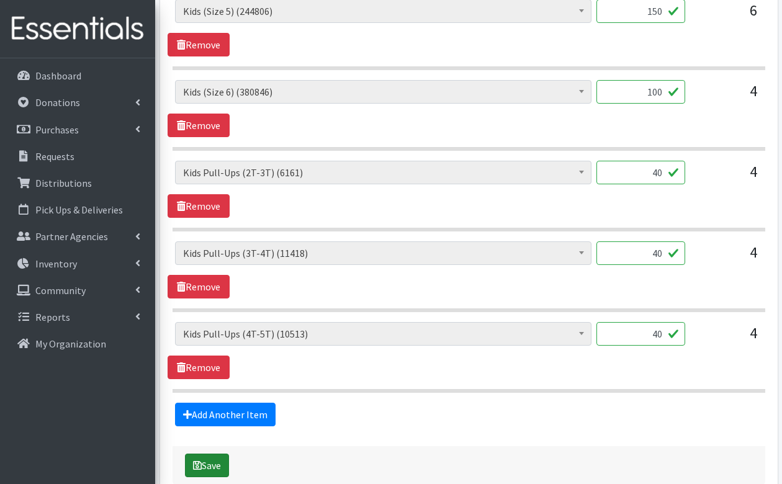
type input "40"
click at [210, 457] on button "Save" at bounding box center [207, 466] width 44 height 24
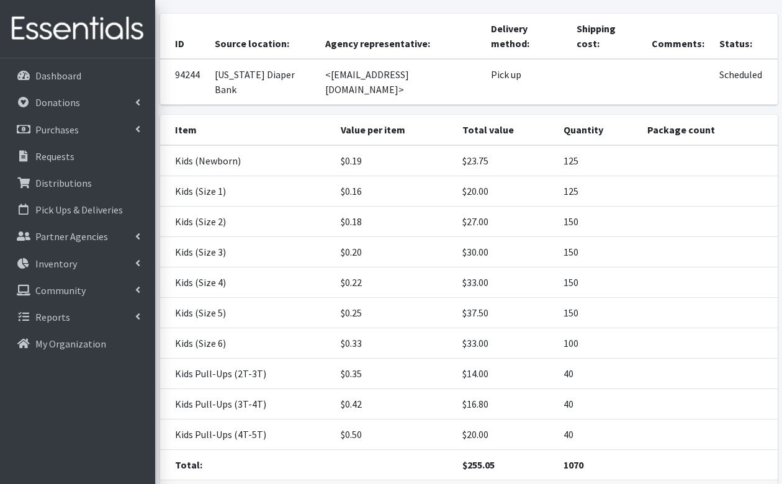
scroll to position [163, 0]
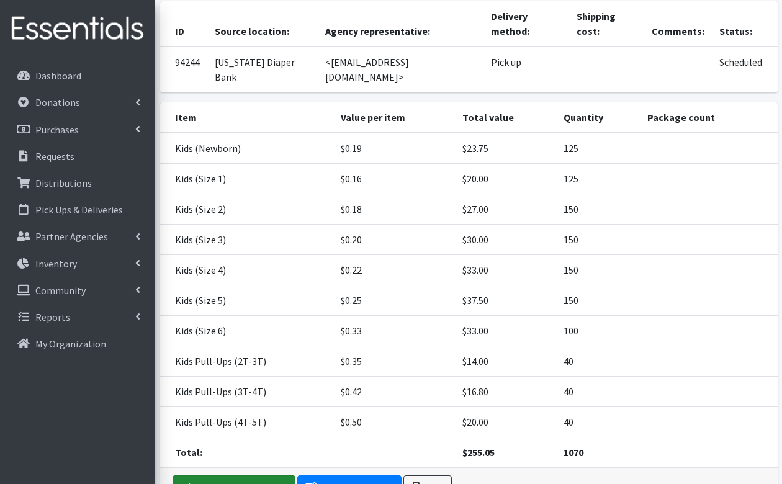
click at [213, 475] on link "Distribution Complete" at bounding box center [233, 487] width 123 height 24
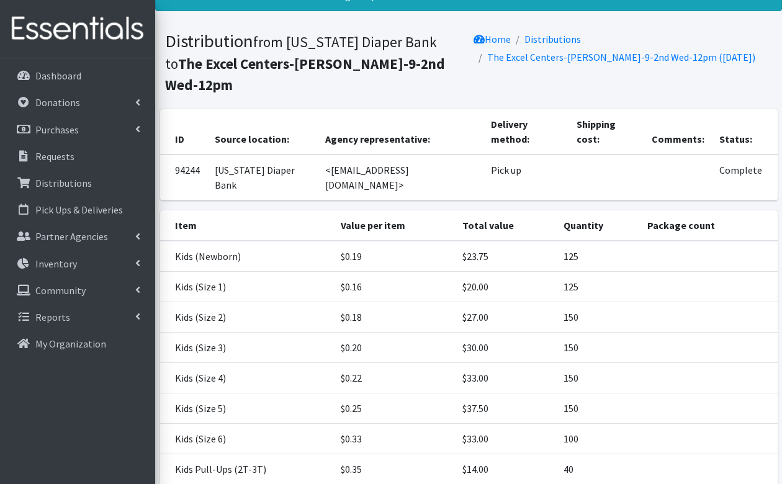
scroll to position [0, 0]
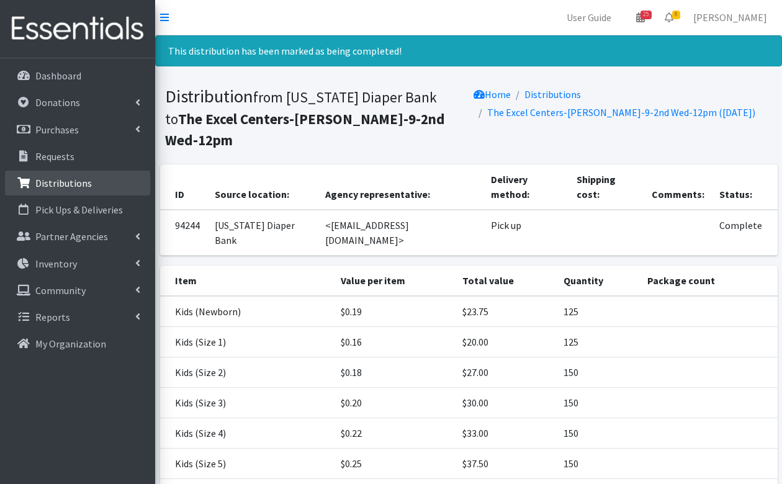
click at [93, 189] on link "Distributions" at bounding box center [77, 183] width 145 height 25
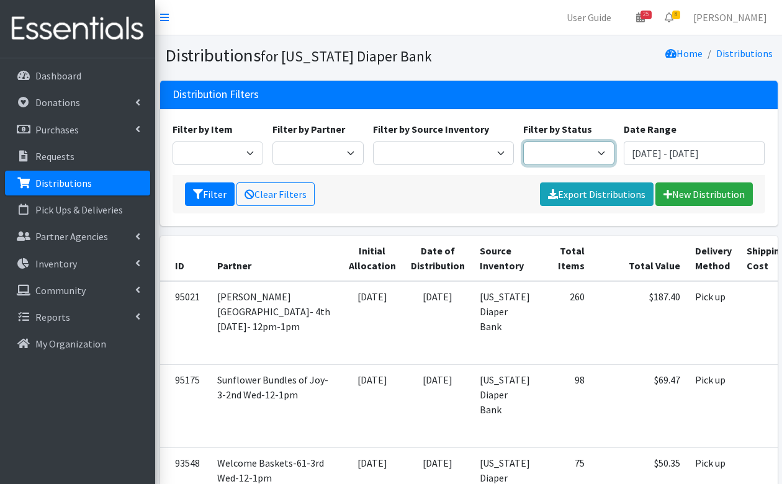
click at [566, 152] on select "Scheduled Complete" at bounding box center [568, 153] width 91 height 24
select select "5"
click at [208, 199] on button "Filter" at bounding box center [210, 194] width 50 height 24
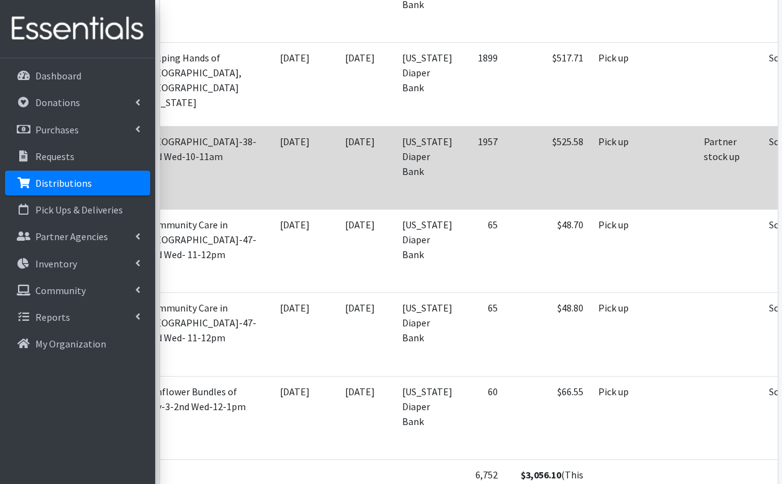
scroll to position [0, 78]
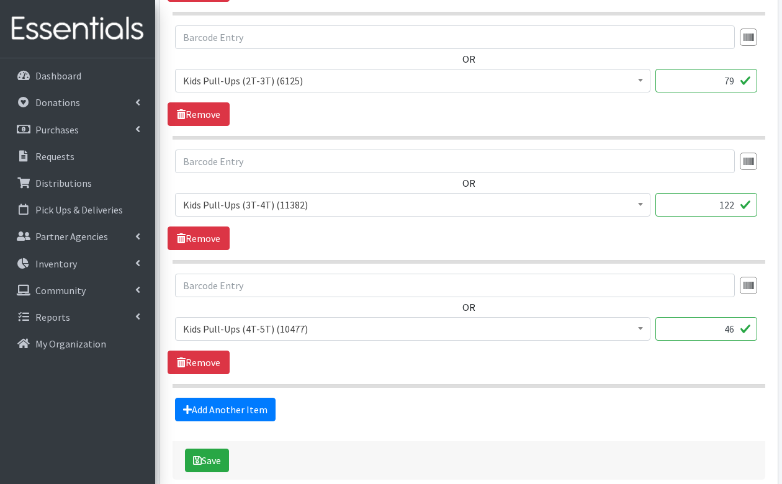
scroll to position [1586, 0]
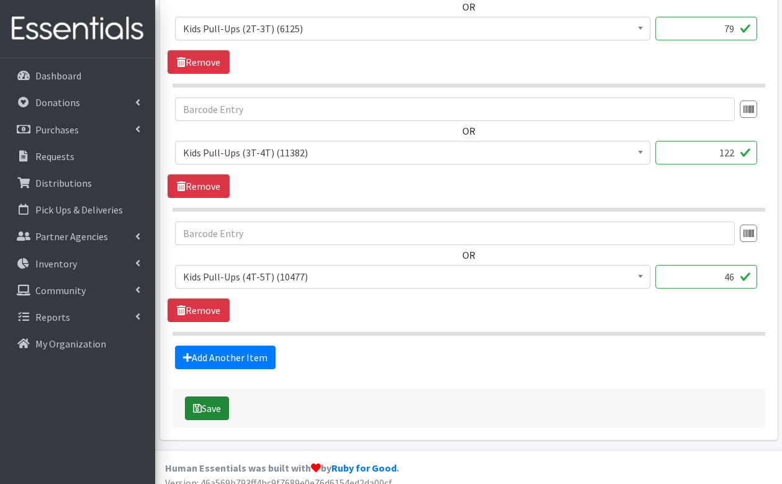
click at [208, 396] on button "Save" at bounding box center [207, 408] width 44 height 24
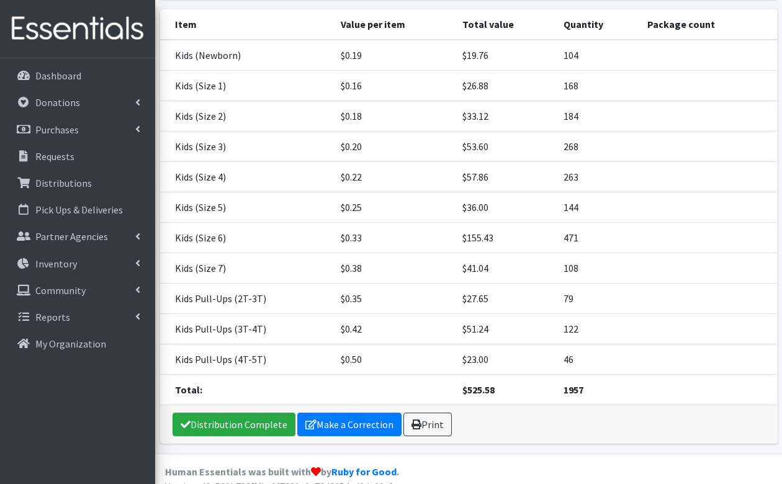
scroll to position [205, 0]
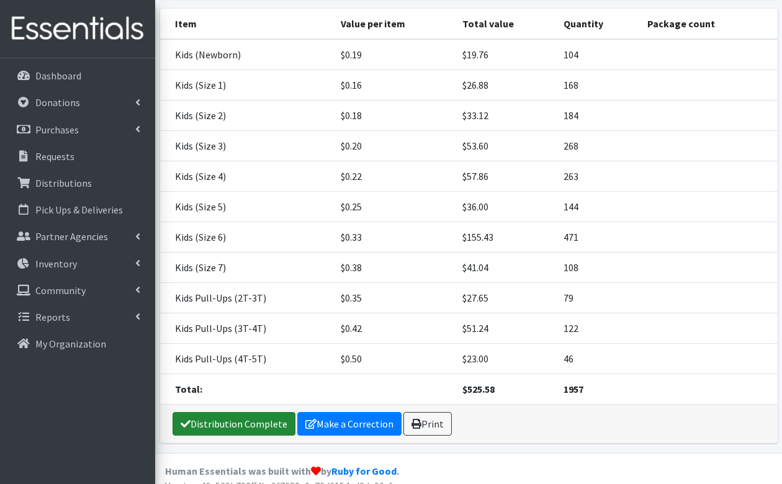
click at [234, 436] on link "Distribution Complete" at bounding box center [233, 424] width 123 height 24
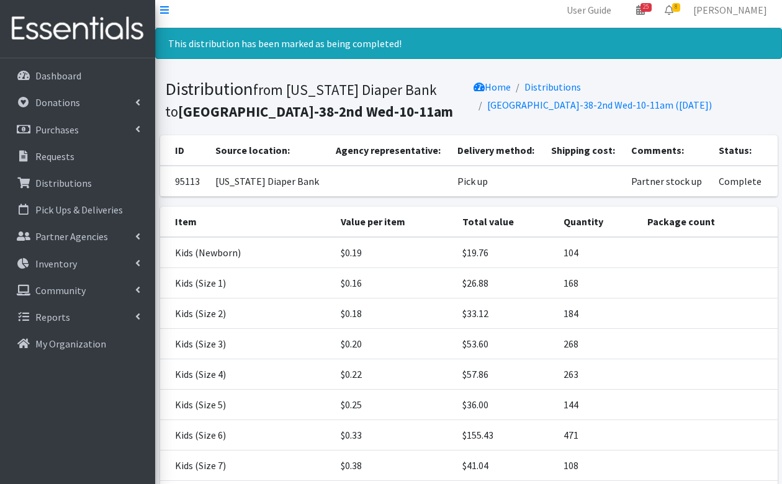
scroll to position [0, 0]
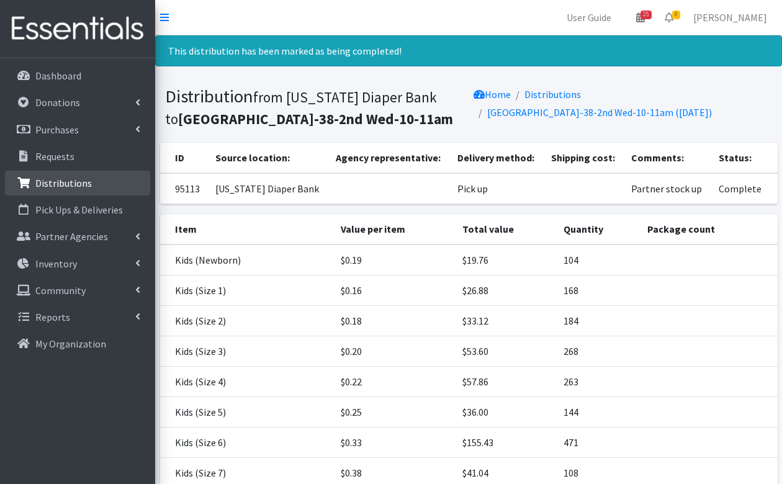
click at [78, 186] on p "Distributions" at bounding box center [63, 183] width 56 height 12
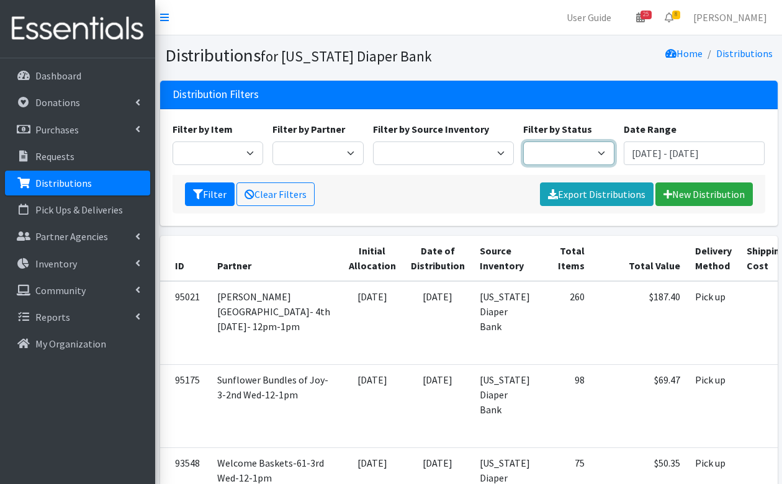
click at [560, 151] on select "Scheduled Complete" at bounding box center [568, 153] width 91 height 24
select select "5"
click at [202, 195] on button "Filter" at bounding box center [210, 194] width 50 height 24
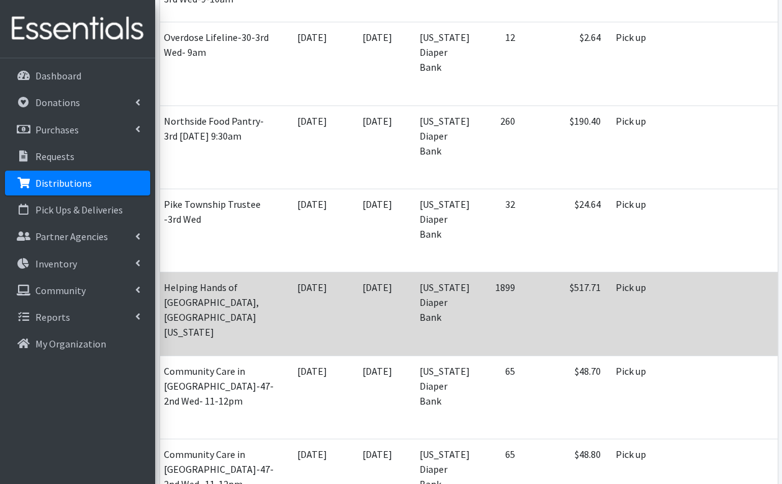
scroll to position [0, 69]
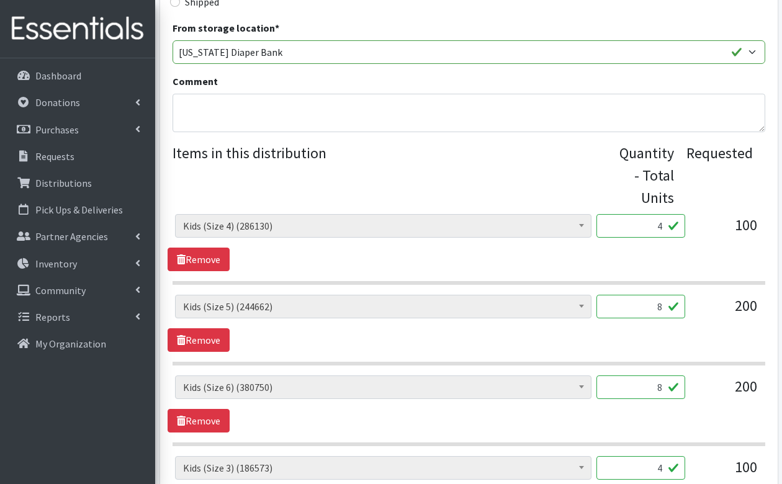
scroll to position [387, 0]
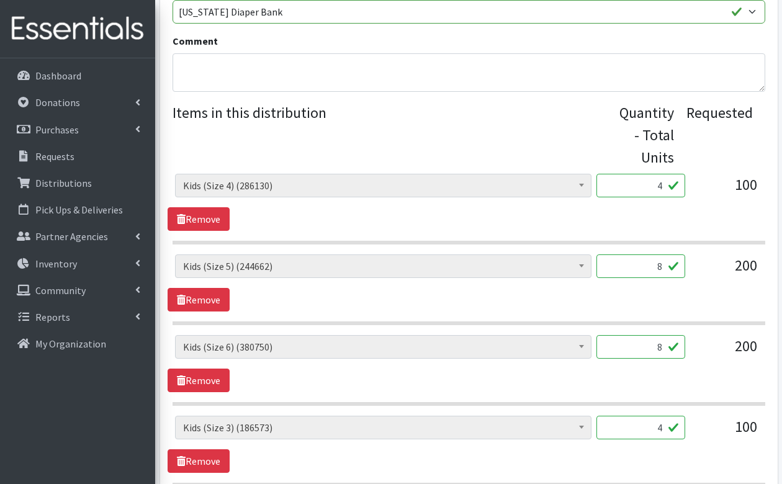
click at [661, 180] on input "4" at bounding box center [640, 186] width 89 height 24
type input "100"
click at [675, 272] on input "8" at bounding box center [640, 266] width 89 height 24
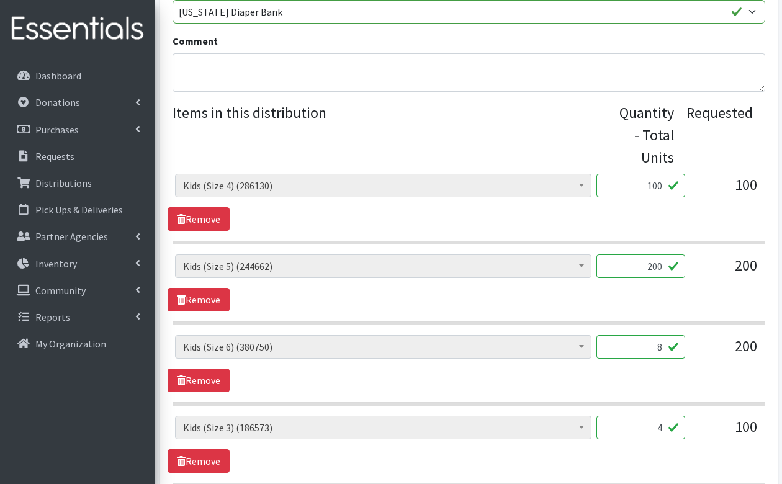
type input "200"
click at [659, 346] on input "8" at bounding box center [640, 347] width 89 height 24
type input "200"
click at [692, 403] on div "Diaper Rash Cream (642) Kids (Newborn) (64586) Kids (Preemie) (785) Kids (Size …" at bounding box center [468, 370] width 592 height 393
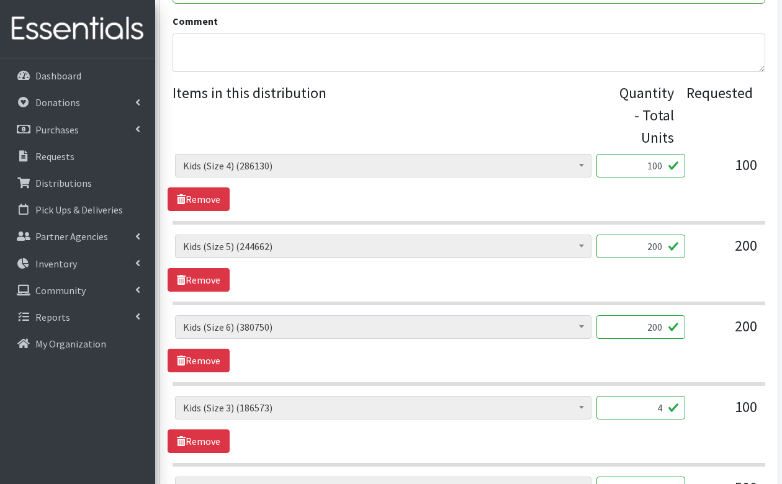
scroll to position [407, 0]
click at [666, 403] on input "4" at bounding box center [640, 407] width 89 height 24
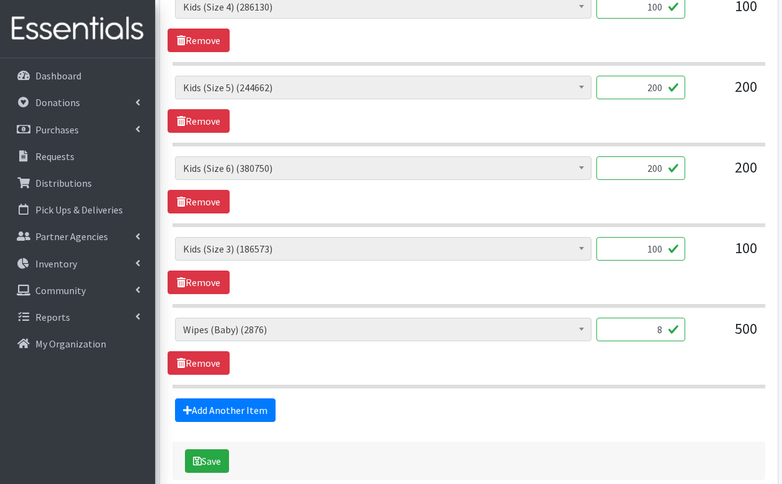
scroll to position [566, 0]
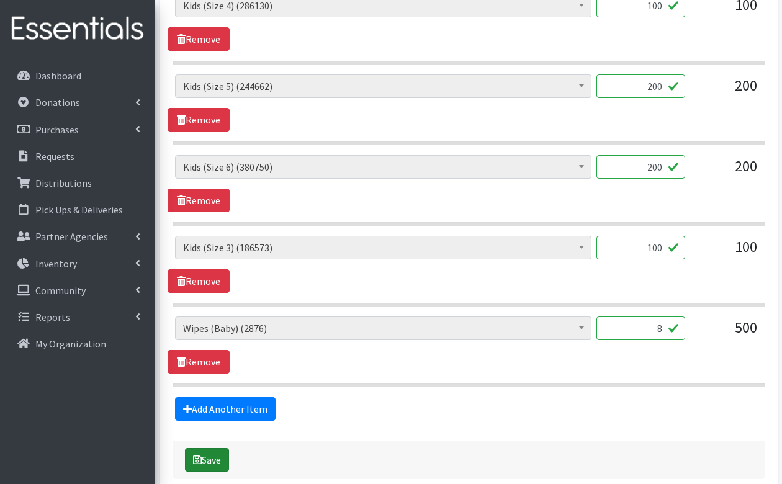
type input "100"
click at [203, 457] on button "Save" at bounding box center [207, 460] width 44 height 24
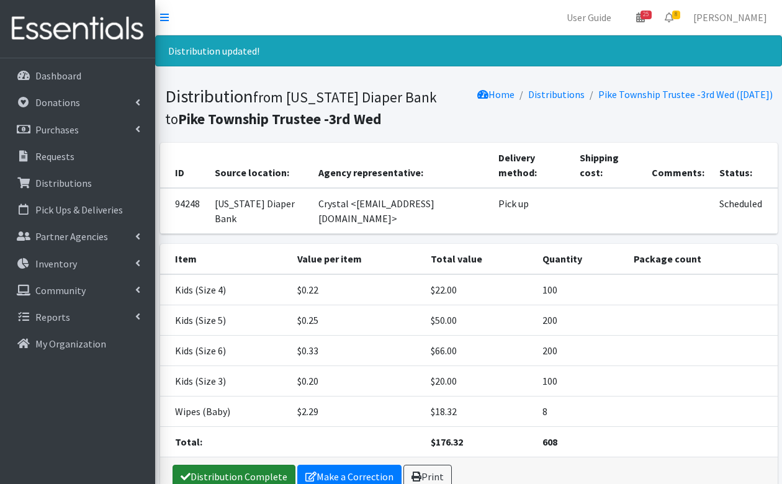
click at [215, 465] on link "Distribution Complete" at bounding box center [233, 477] width 123 height 24
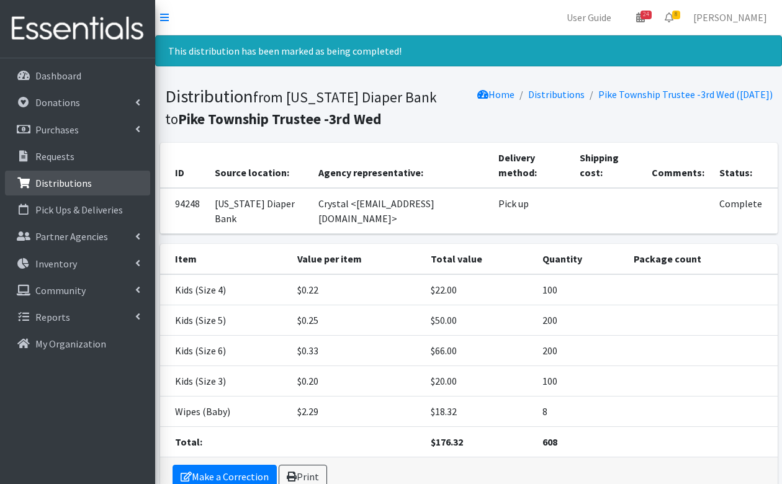
click at [67, 184] on p "Distributions" at bounding box center [63, 183] width 56 height 12
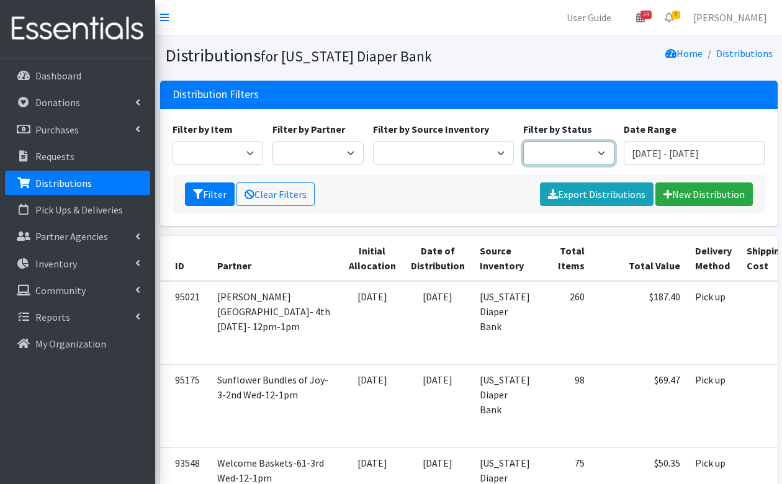
click at [574, 153] on select "Scheduled Complete" at bounding box center [568, 153] width 91 height 24
select select "5"
click at [203, 195] on button "Filter" at bounding box center [210, 194] width 50 height 24
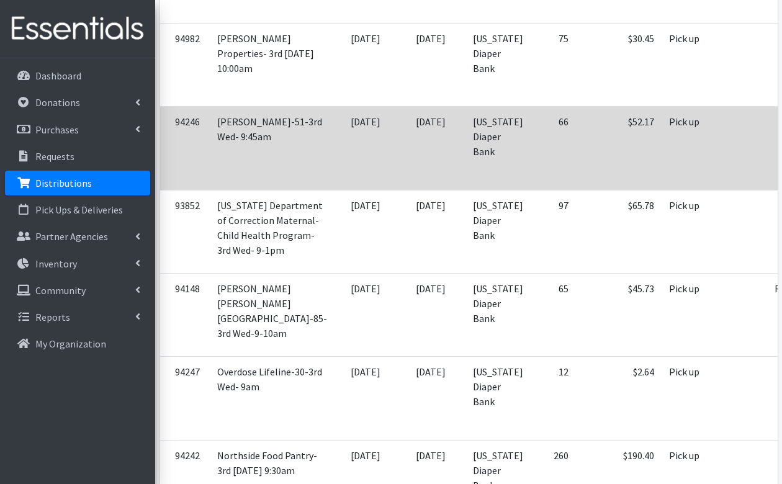
scroll to position [0, 78]
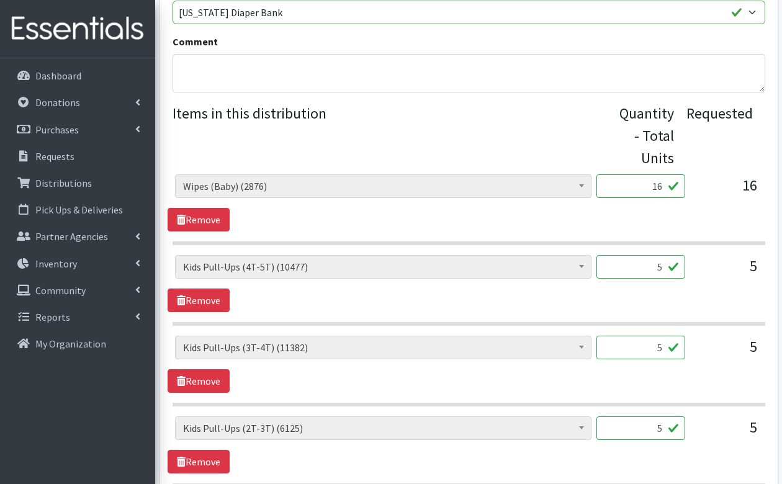
scroll to position [393, 0]
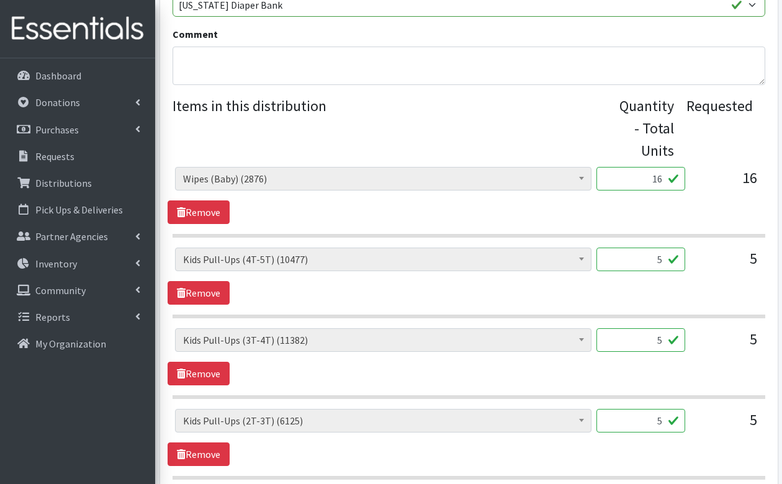
click at [666, 259] on input "5" at bounding box center [640, 260] width 89 height 24
type input "50"
click at [666, 338] on input "5" at bounding box center [640, 340] width 89 height 24
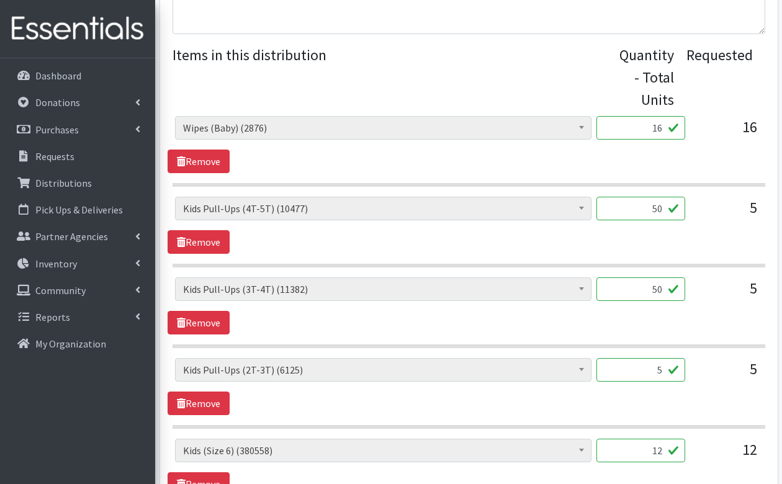
scroll to position [486, 0]
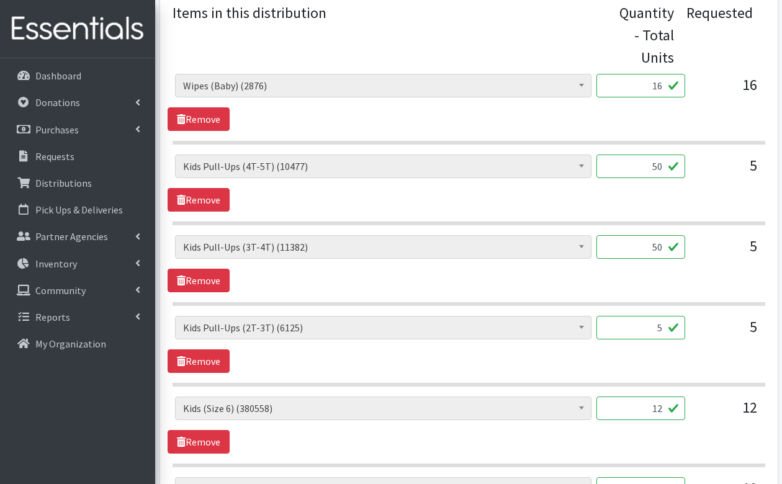
type input "50"
click at [668, 321] on input "5" at bounding box center [640, 328] width 89 height 24
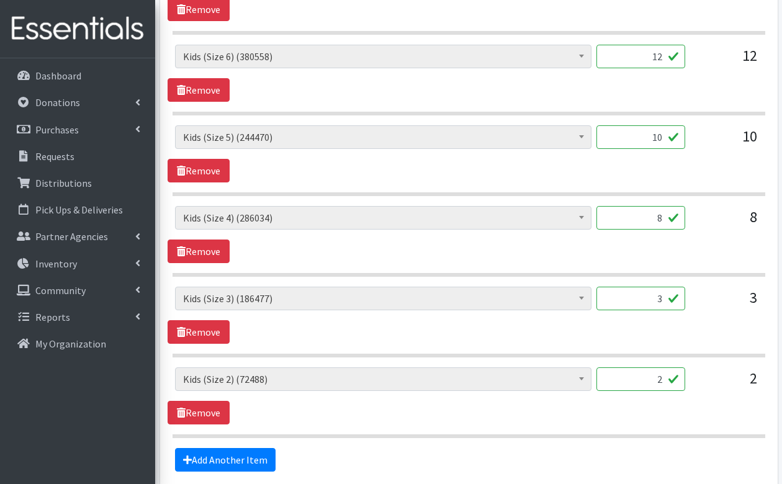
scroll to position [839, 0]
type input "50"
click at [666, 58] on input "12" at bounding box center [640, 56] width 89 height 24
type input "300"
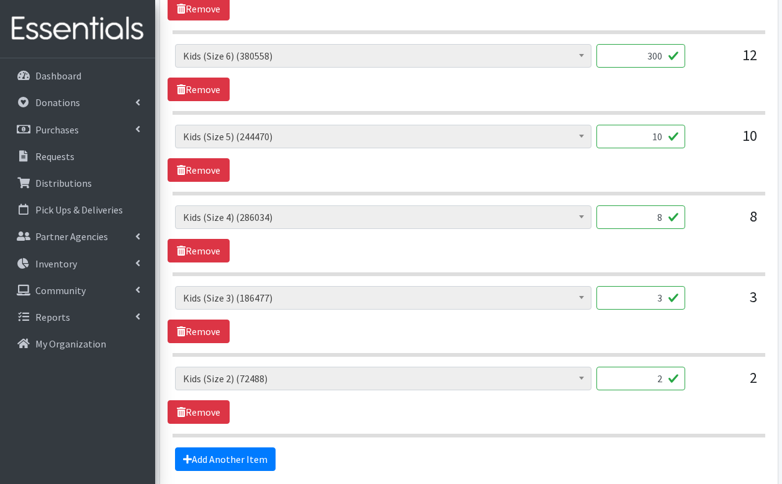
click at [661, 135] on input "10" at bounding box center [640, 137] width 89 height 24
type input "250"
click at [665, 213] on input "8" at bounding box center [640, 217] width 89 height 24
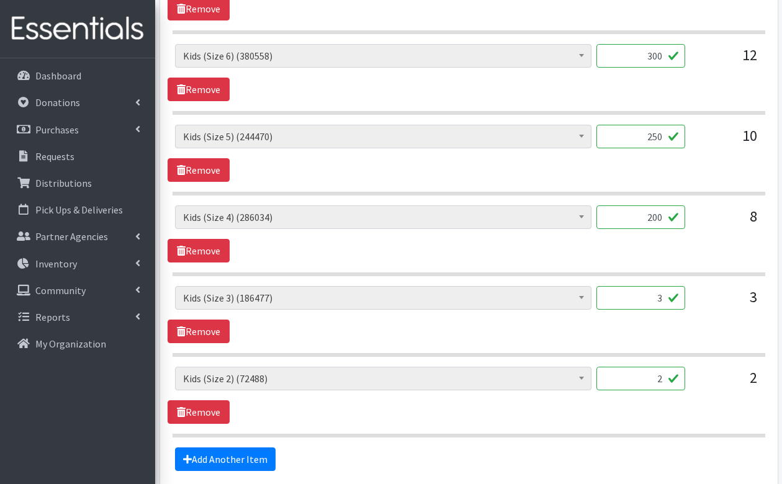
type input "200"
click at [663, 292] on input "3" at bounding box center [640, 298] width 89 height 24
type input "75"
click at [664, 370] on input "2" at bounding box center [640, 379] width 89 height 24
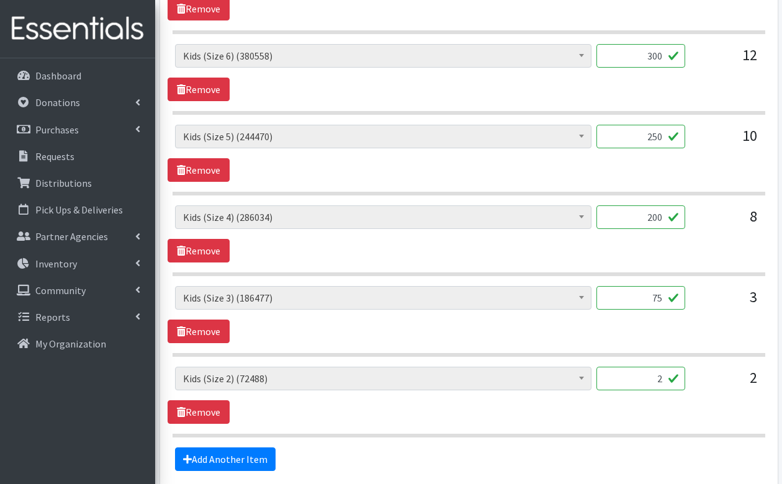
click at [664, 370] on input "2" at bounding box center [640, 379] width 89 height 24
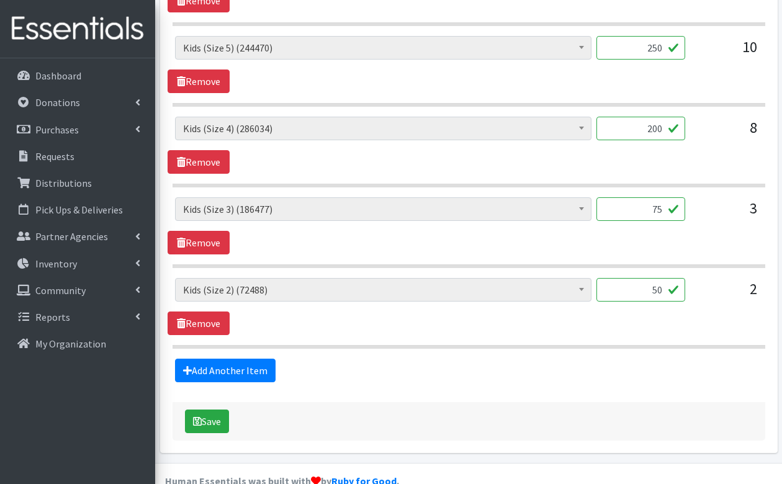
scroll to position [943, 0]
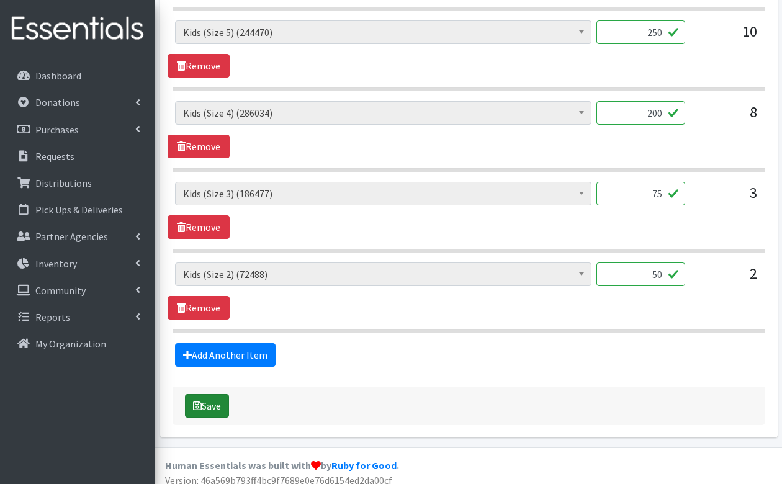
type input "50"
click at [208, 394] on button "Save" at bounding box center [207, 406] width 44 height 24
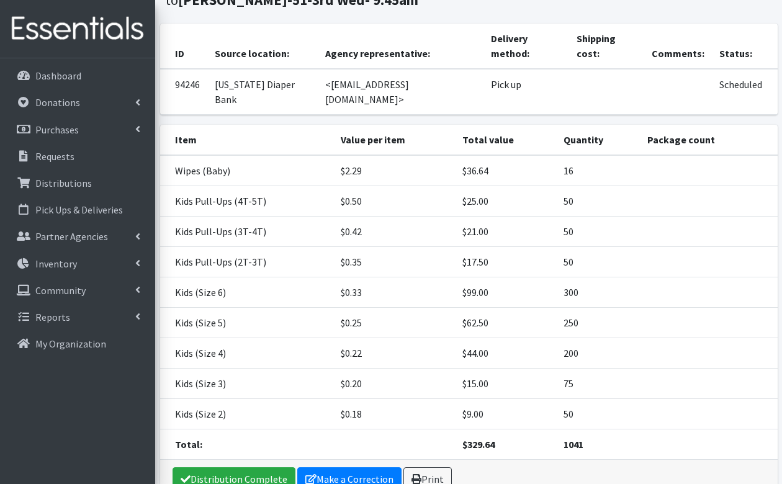
scroll to position [155, 0]
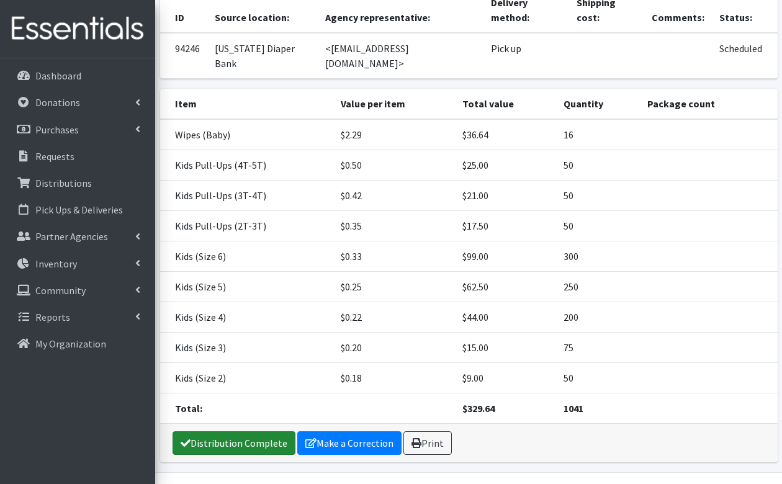
click at [207, 431] on link "Distribution Complete" at bounding box center [233, 443] width 123 height 24
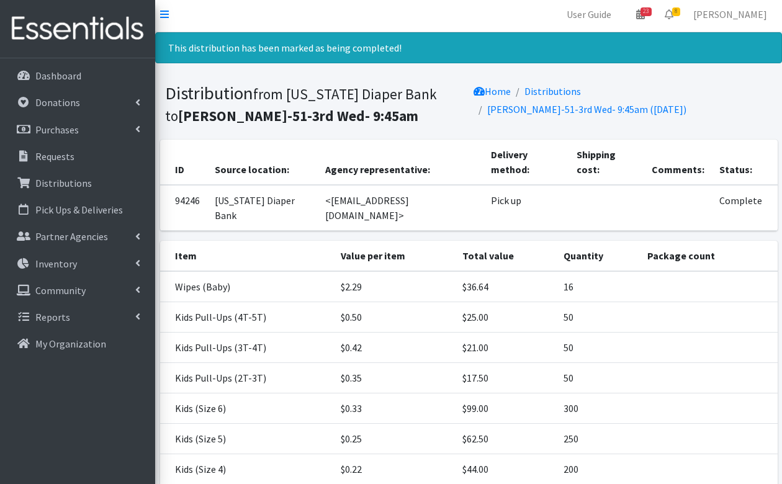
scroll to position [0, 0]
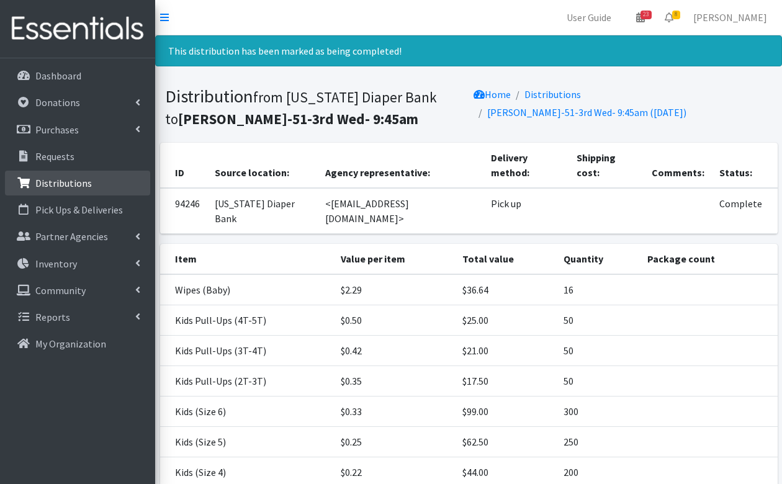
click at [47, 177] on p "Distributions" at bounding box center [63, 183] width 56 height 12
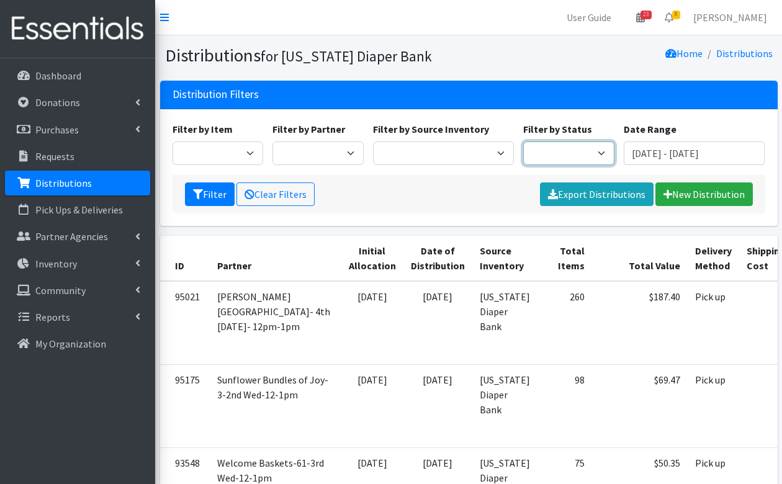
click at [562, 149] on select "Scheduled Complete" at bounding box center [568, 153] width 91 height 24
select select "5"
click at [213, 191] on button "Filter" at bounding box center [210, 194] width 50 height 24
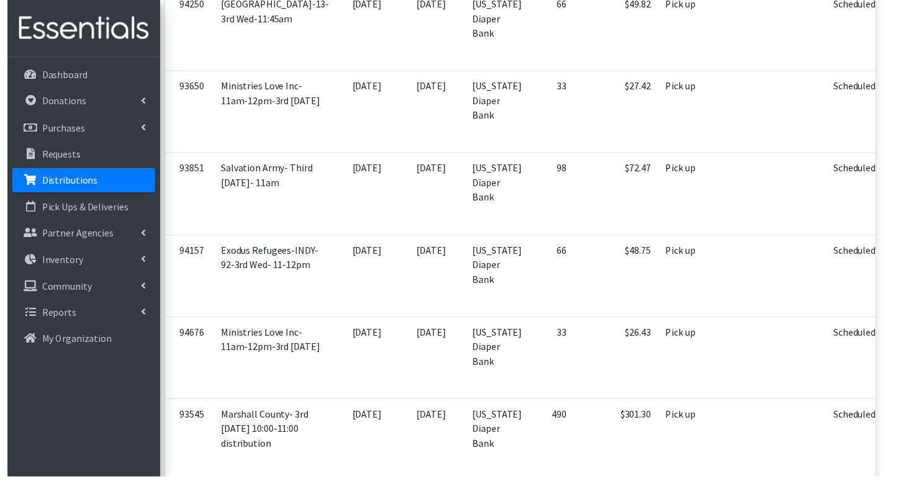
scroll to position [1026, 0]
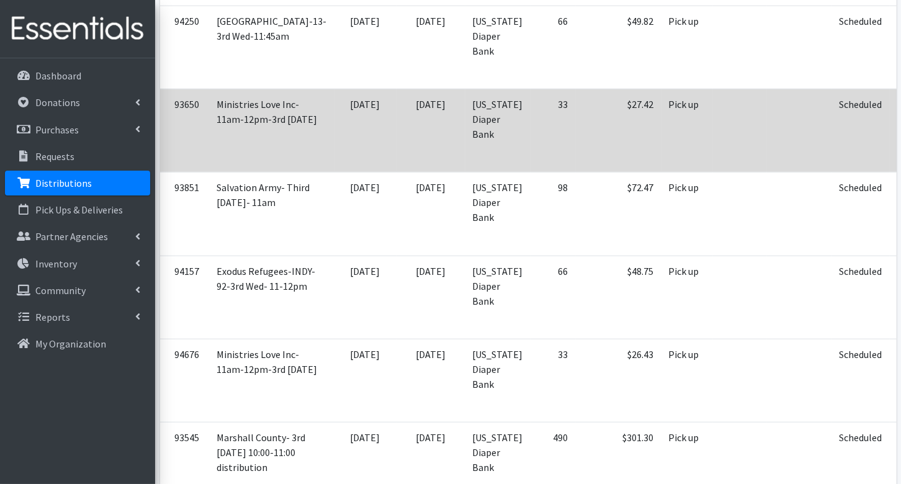
click at [781, 158] on link "Reclaim" at bounding box center [916, 154] width 38 height 19
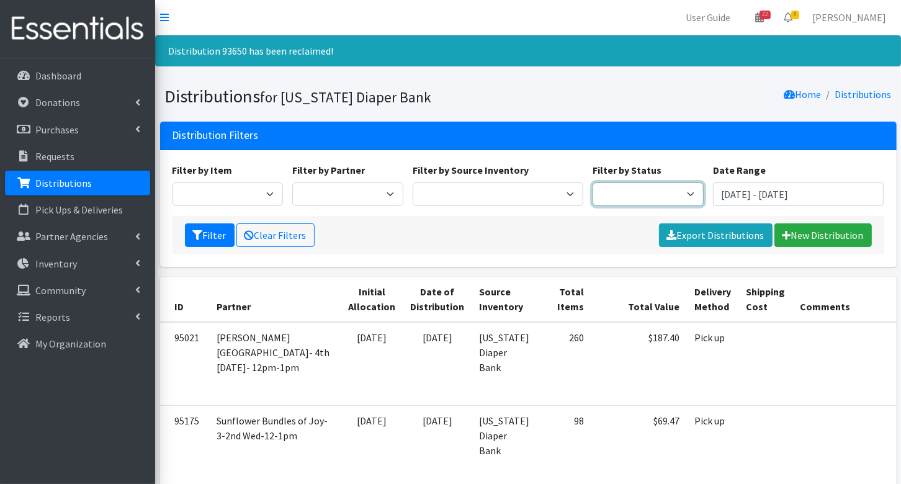
click at [608, 191] on select "Scheduled Complete" at bounding box center [647, 194] width 111 height 24
select select "5"
click at [195, 230] on icon "submit" at bounding box center [198, 235] width 10 height 10
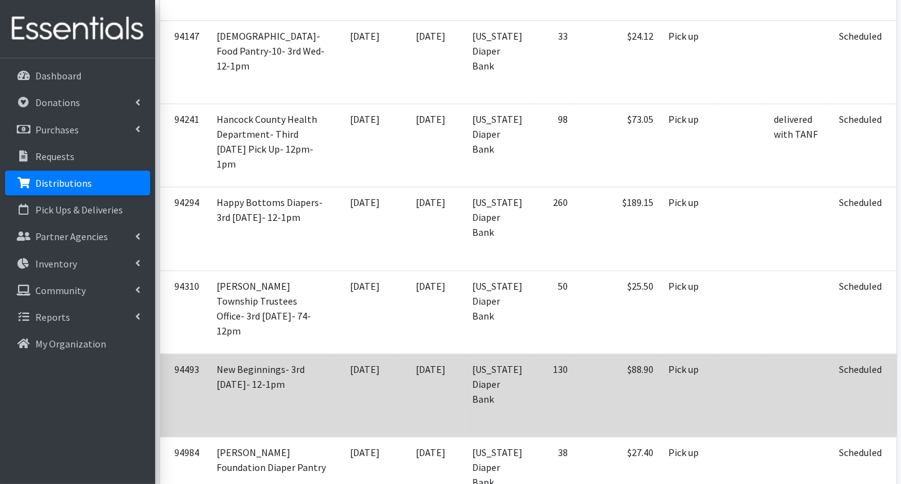
scroll to position [511, 0]
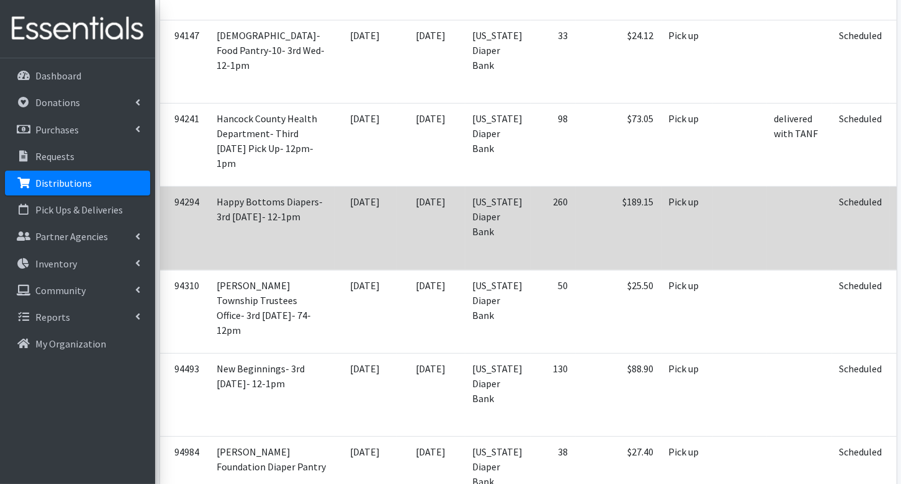
click at [900, 221] on icon at bounding box center [911, 219] width 10 height 9
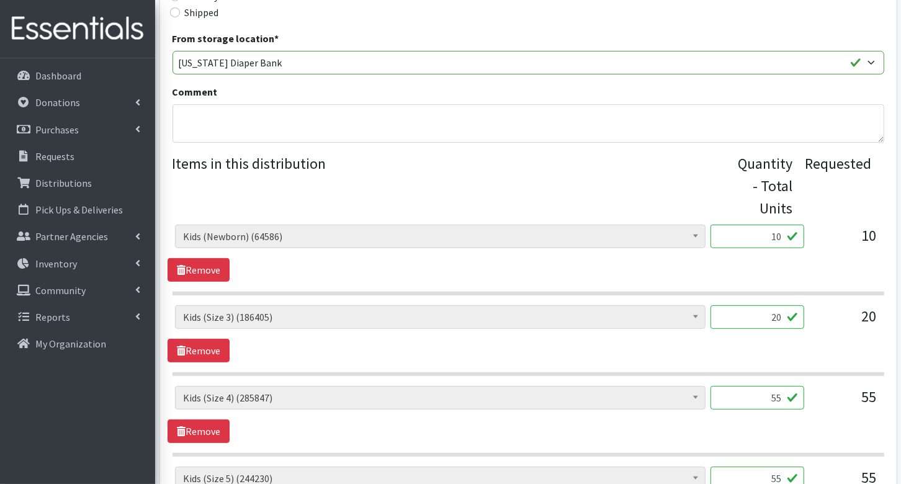
scroll to position [338, 0]
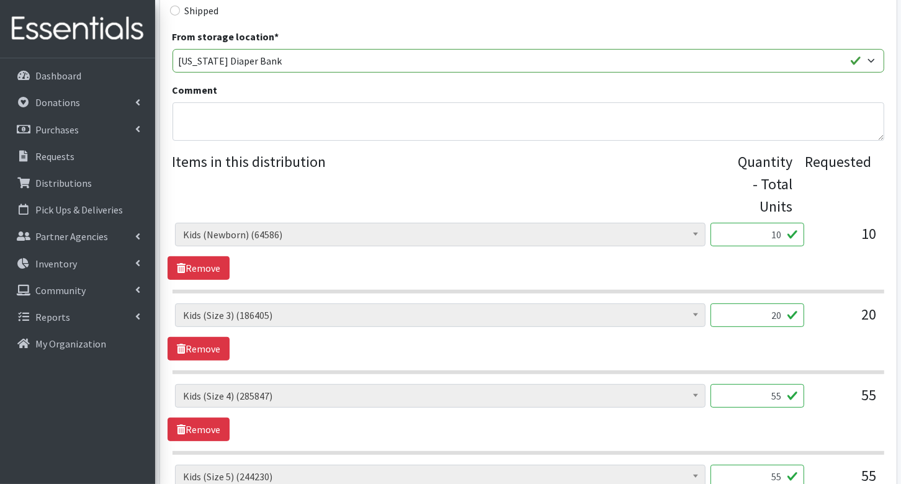
click at [765, 246] on div "10" at bounding box center [757, 240] width 94 height 34
click at [768, 239] on input "10" at bounding box center [757, 235] width 94 height 24
type input "1"
type input "250"
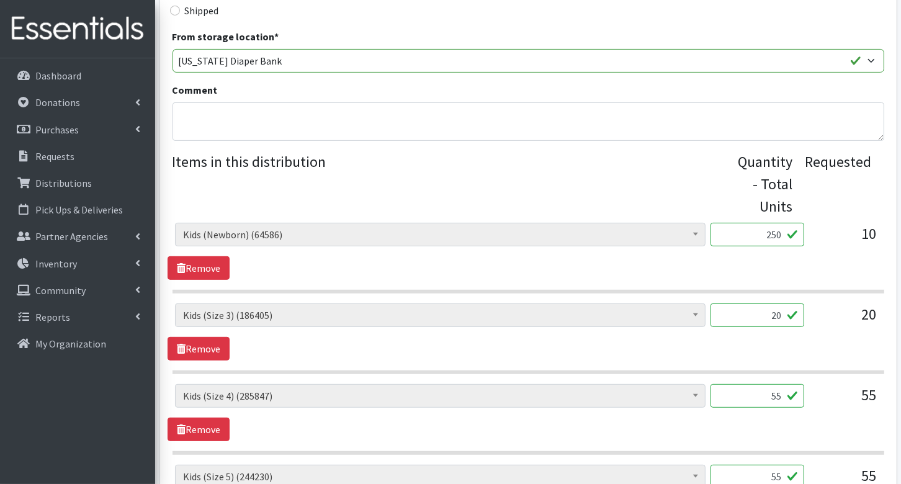
click at [808, 336] on div "[MEDICAL_DATA] Cream (642) Kids (Newborn) (64586) Kids ([MEDICAL_DATA]) (785) K…" at bounding box center [528, 331] width 721 height 57
click at [782, 316] on input "20" at bounding box center [757, 315] width 94 height 24
type input "500"
click at [777, 395] on input "55" at bounding box center [757, 396] width 94 height 24
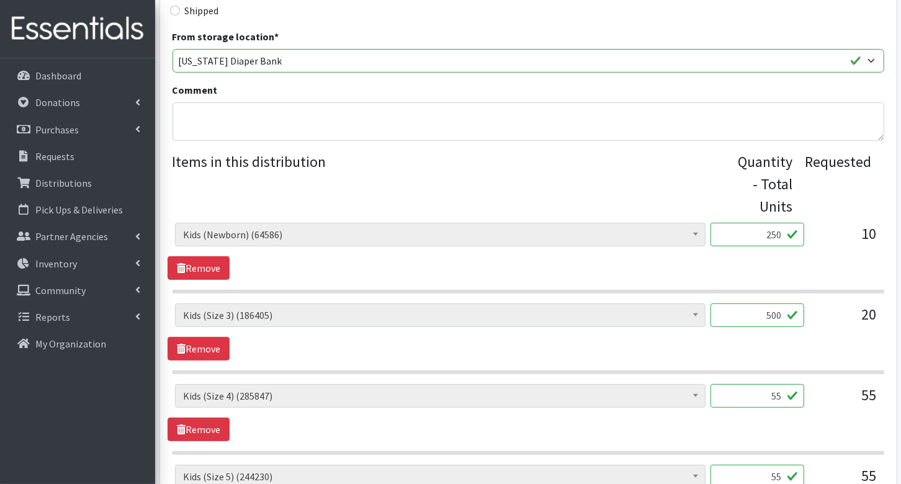
click at [777, 395] on input "55" at bounding box center [757, 396] width 94 height 24
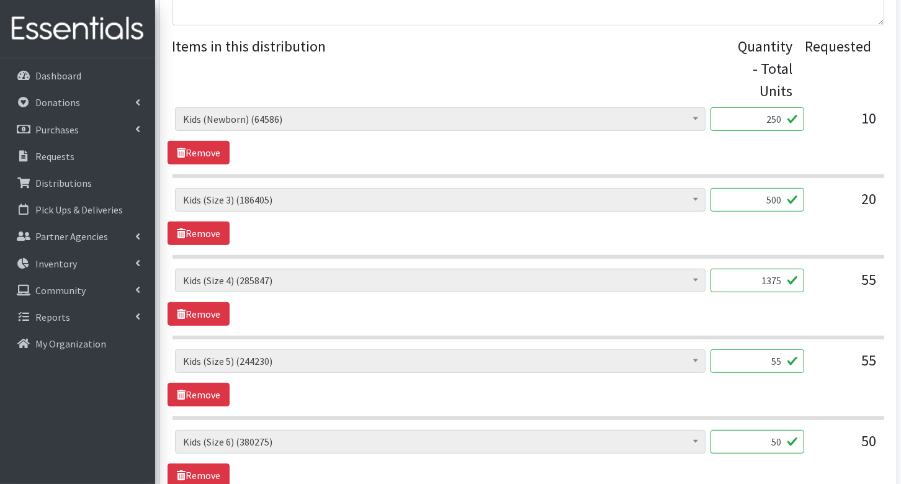
type input "1375"
click at [769, 355] on input "55" at bounding box center [757, 361] width 94 height 24
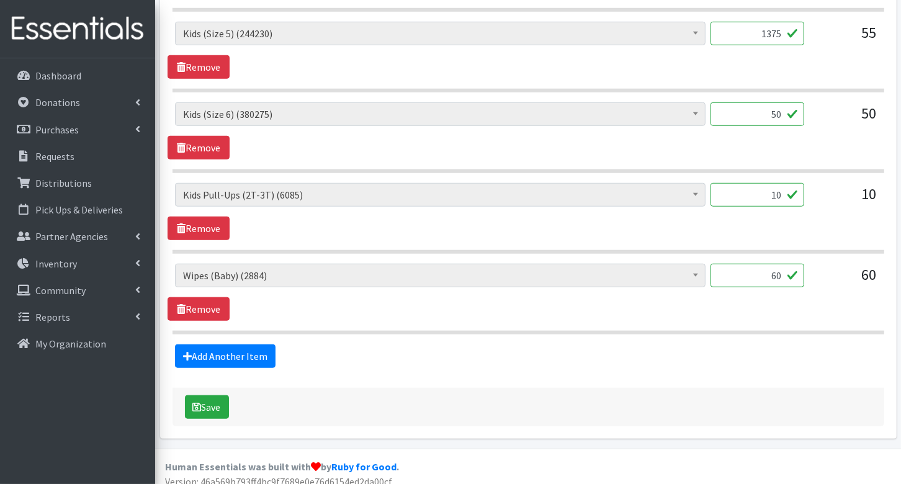
scroll to position [784, 0]
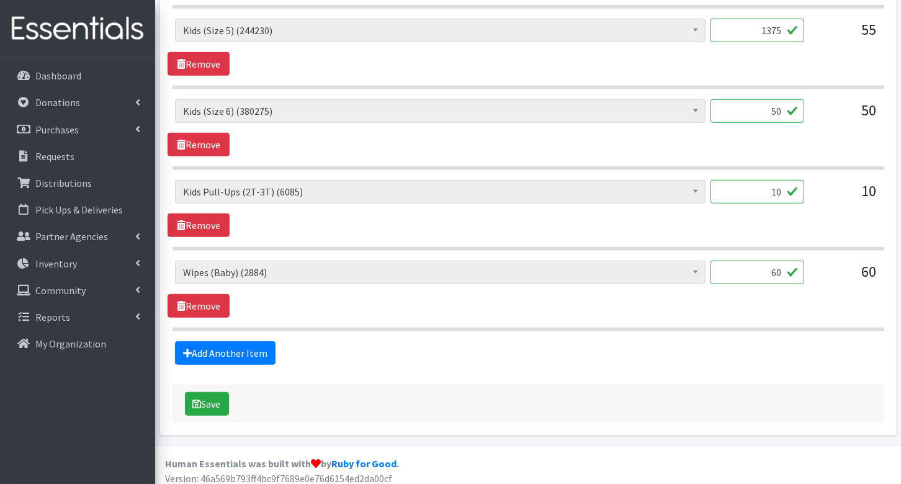
type input "1375"
click at [777, 110] on input "50" at bounding box center [757, 111] width 94 height 24
type input "1250"
click at [785, 187] on input "10" at bounding box center [757, 192] width 94 height 24
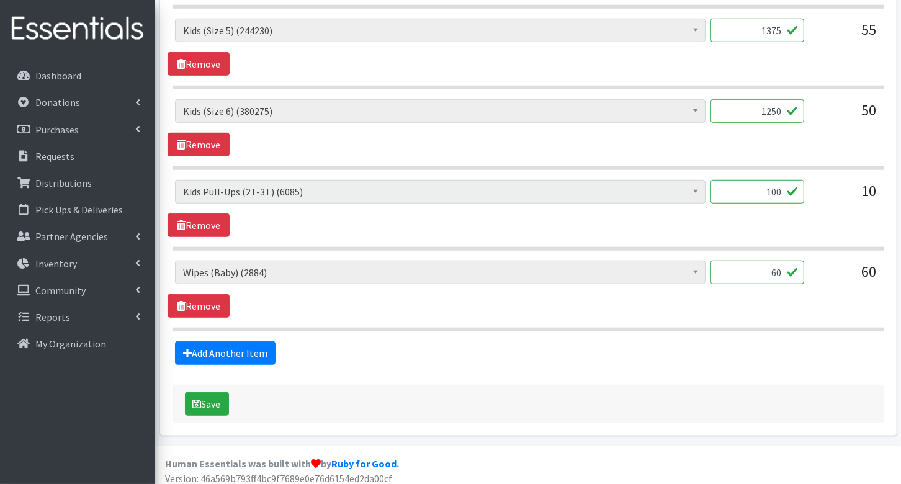
type input "100"
click at [215, 398] on button "Save" at bounding box center [207, 404] width 44 height 24
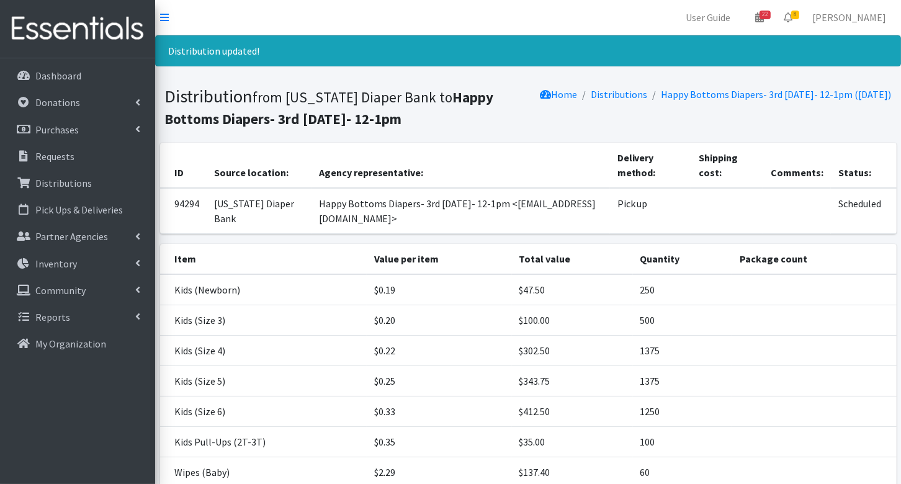
scroll to position [125, 0]
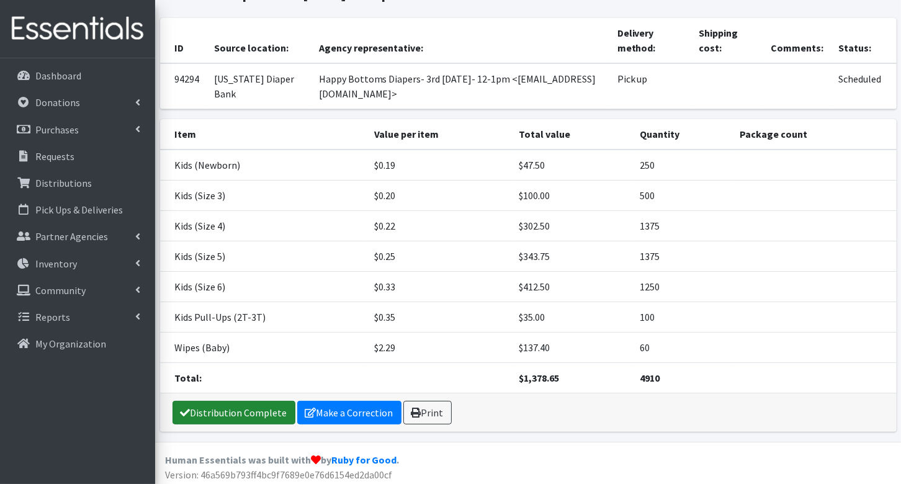
click at [261, 405] on link "Distribution Complete" at bounding box center [233, 413] width 123 height 24
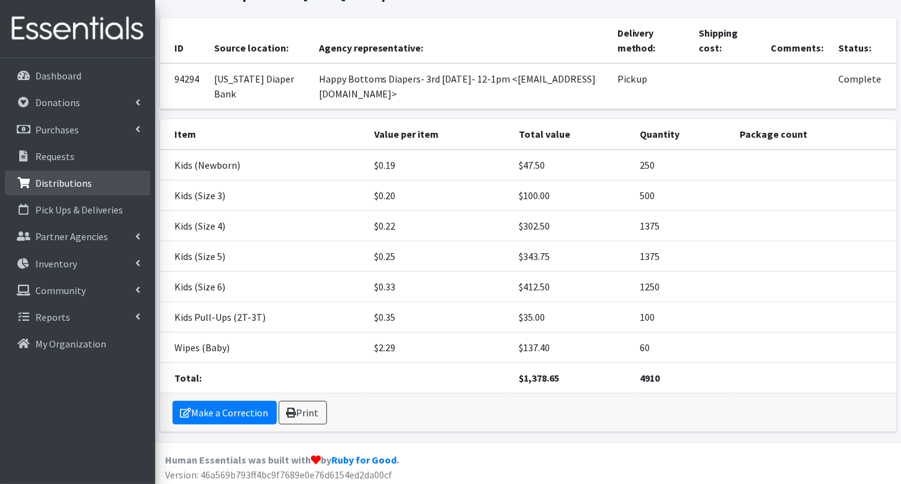
click at [61, 190] on link "Distributions" at bounding box center [77, 183] width 145 height 25
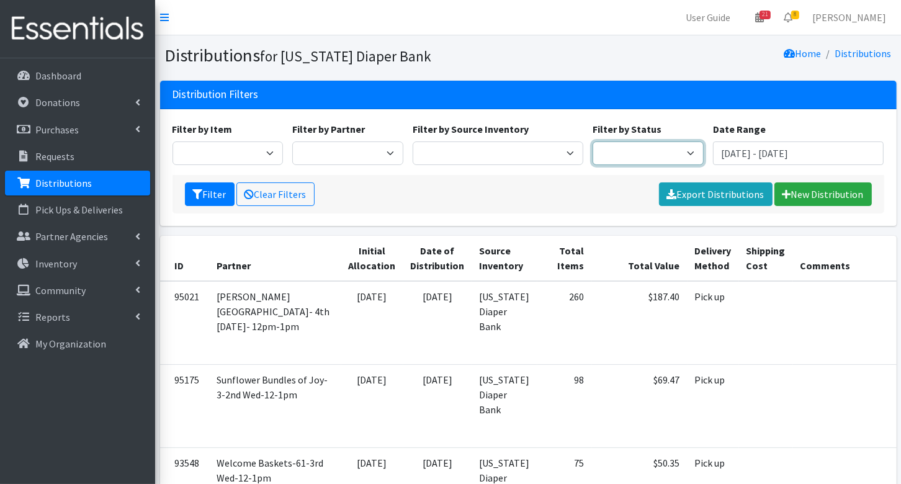
click at [622, 158] on select "Scheduled Complete" at bounding box center [647, 153] width 111 height 24
select select "5"
click at [193, 201] on button "Filter" at bounding box center [210, 194] width 50 height 24
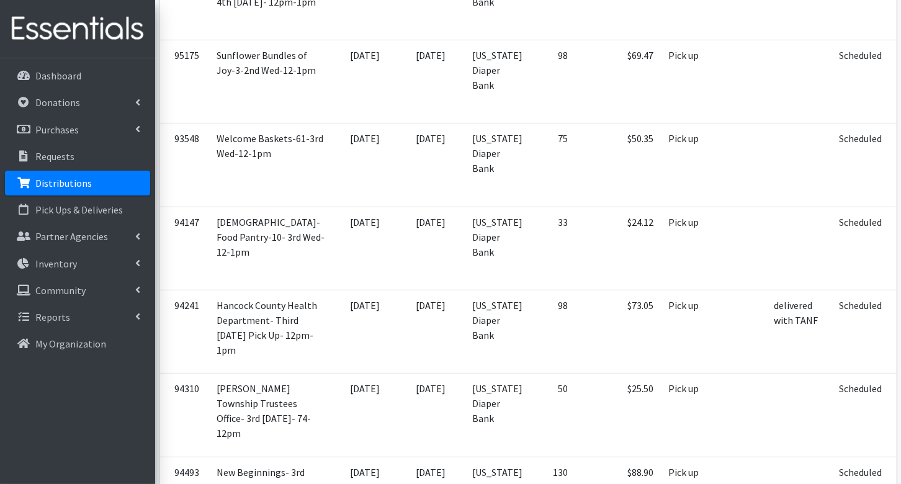
scroll to position [320, 0]
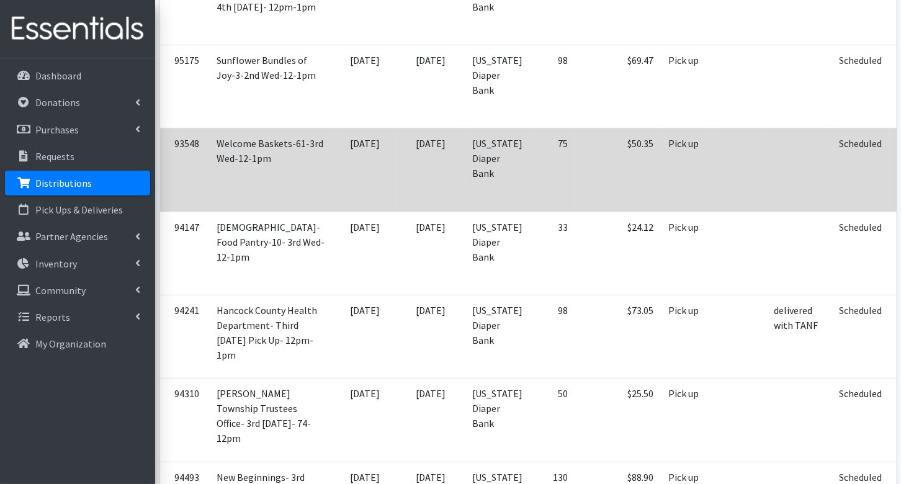
click at [900, 154] on link "Edit" at bounding box center [919, 161] width 34 height 15
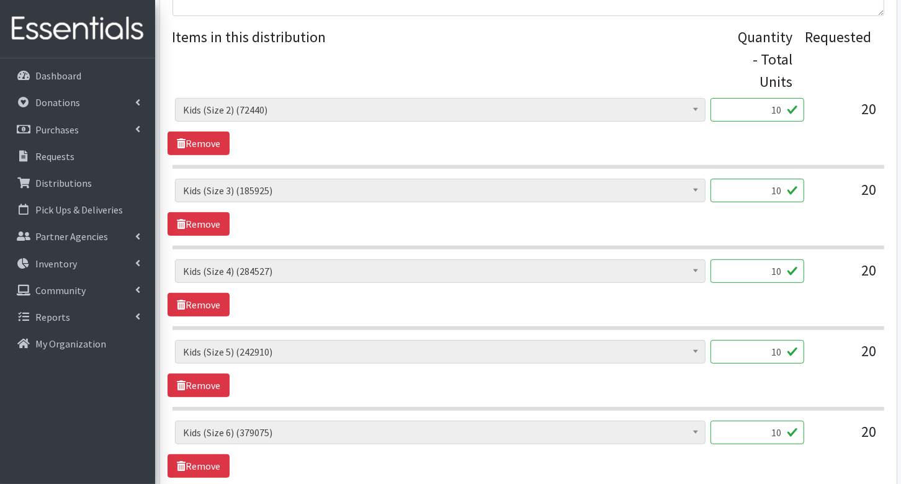
scroll to position [463, 0]
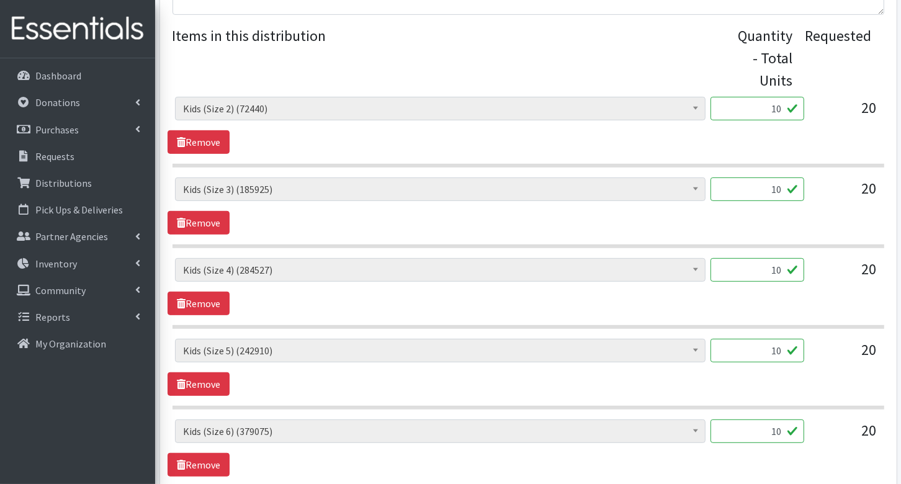
click at [772, 112] on input "10" at bounding box center [757, 109] width 94 height 24
type input "250"
click at [771, 194] on input "10" at bounding box center [757, 189] width 94 height 24
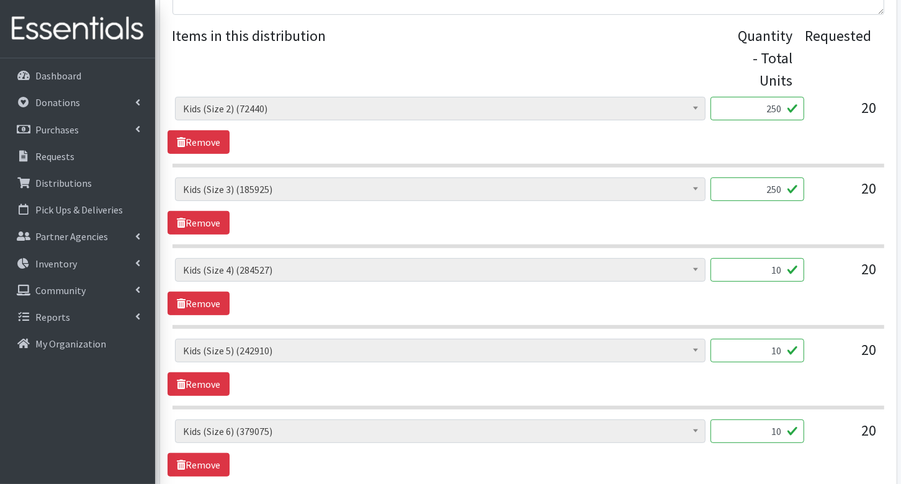
type input "250"
click at [778, 269] on input "10" at bounding box center [757, 270] width 94 height 24
type input "250"
click at [785, 346] on input "10" at bounding box center [757, 351] width 94 height 24
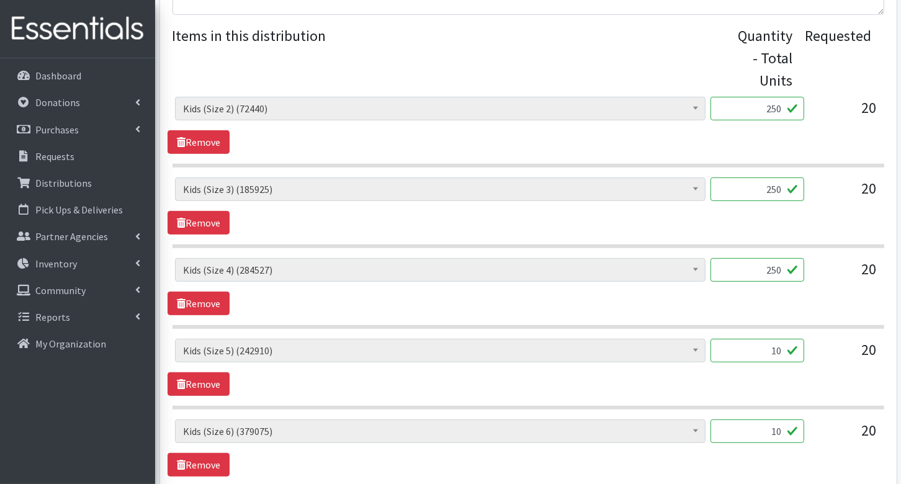
click at [785, 346] on input "10" at bounding box center [757, 351] width 94 height 24
type input "250"
click at [805, 400] on section "Diaper Rash Cream (642) Kids (Newborn) (64346) Kids (Preemie) (785) Kids (Size …" at bounding box center [528, 374] width 712 height 71
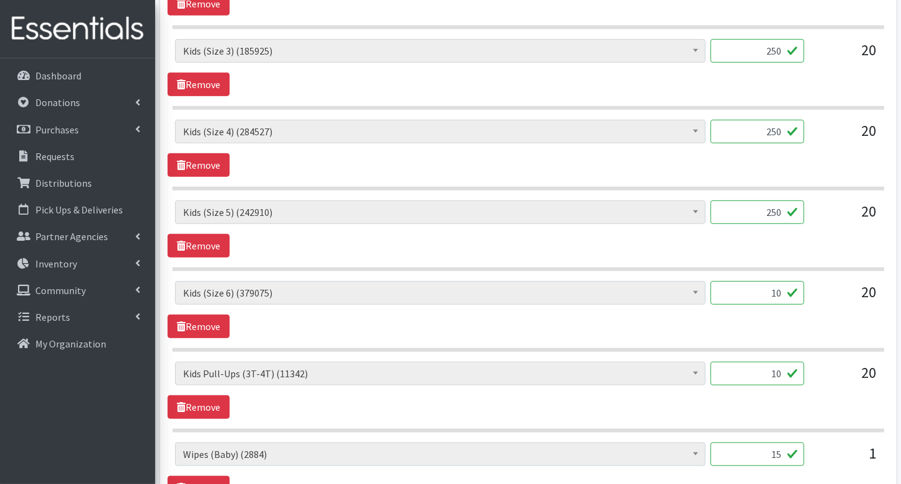
scroll to position [635, 0]
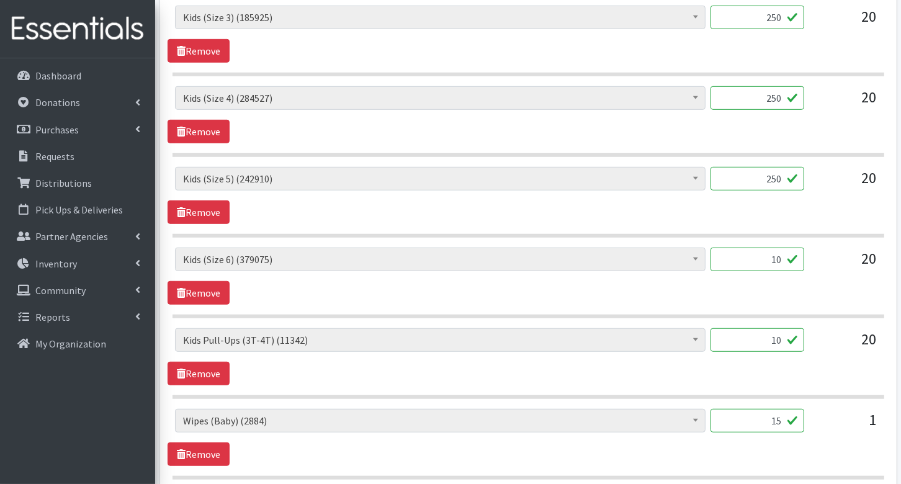
click at [774, 248] on input "10" at bounding box center [757, 260] width 94 height 24
type input "250"
click at [802, 354] on div "10" at bounding box center [757, 345] width 94 height 34
click at [786, 335] on input "10" at bounding box center [757, 340] width 94 height 24
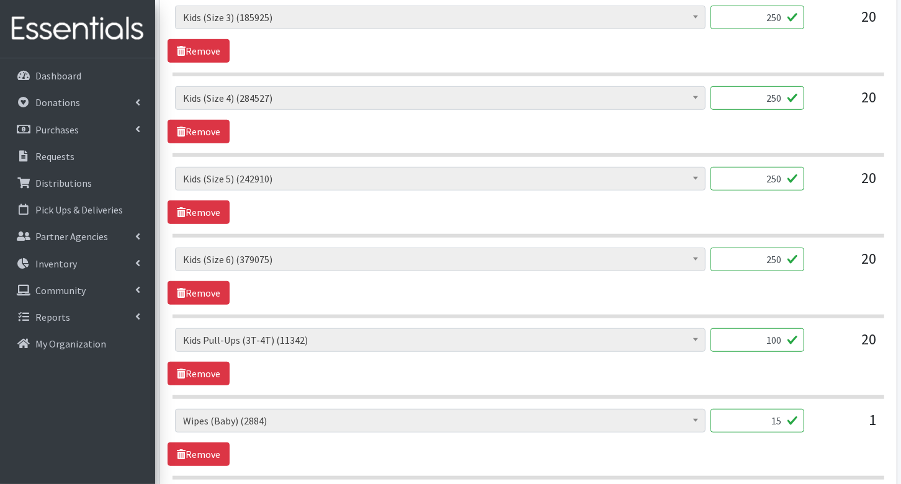
scroll to position [721, 0]
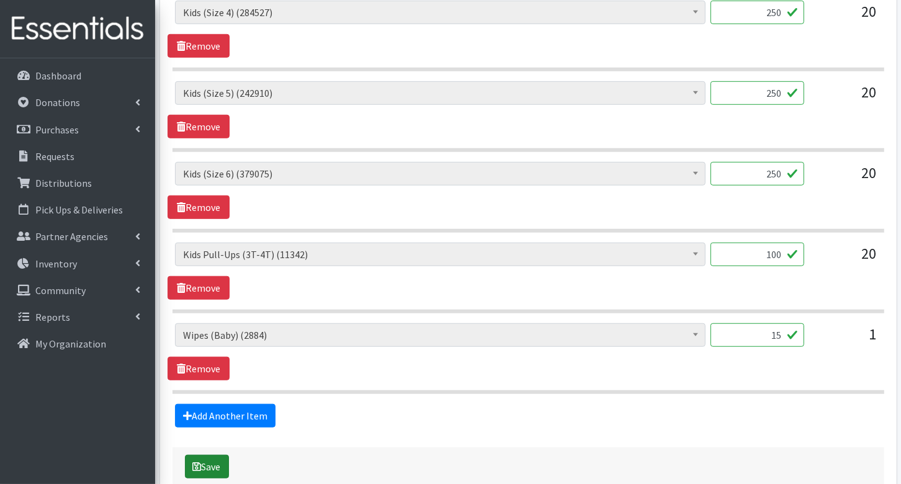
type input "100"
click at [197, 463] on icon "submit" at bounding box center [197, 467] width 9 height 10
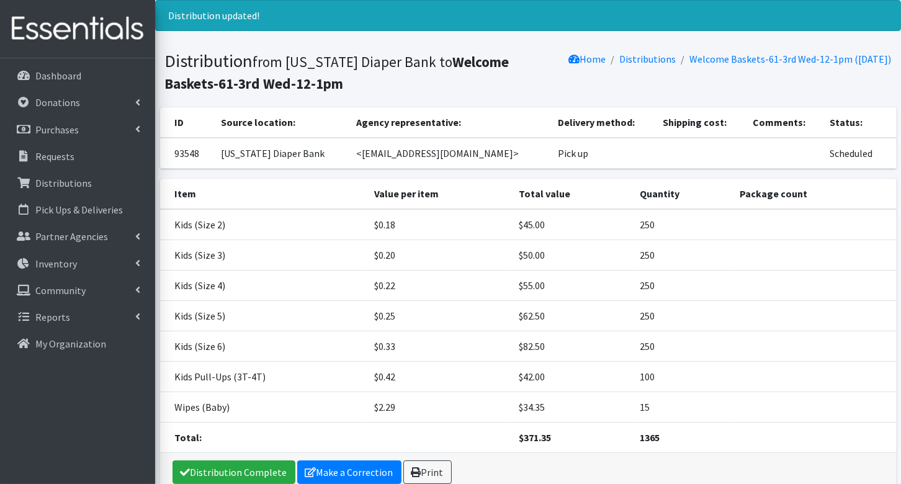
scroll to position [40, 0]
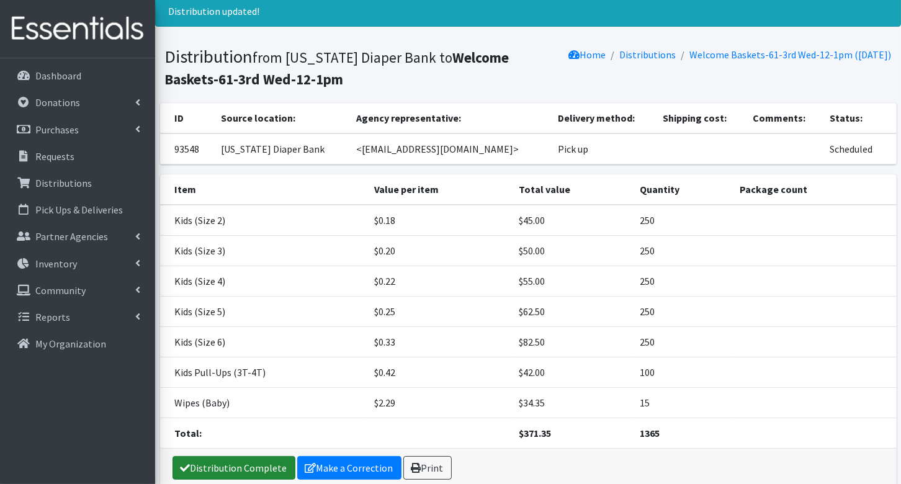
click at [197, 463] on link "Distribution Complete" at bounding box center [233, 468] width 123 height 24
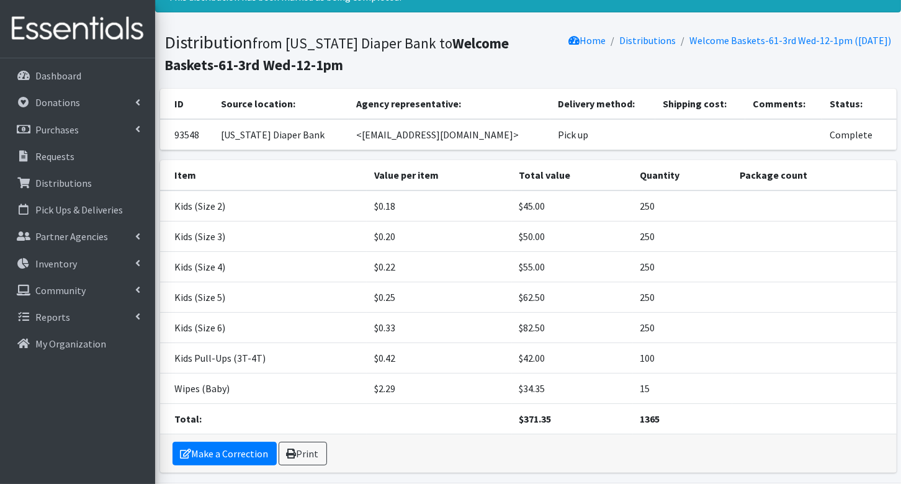
scroll to position [95, 0]
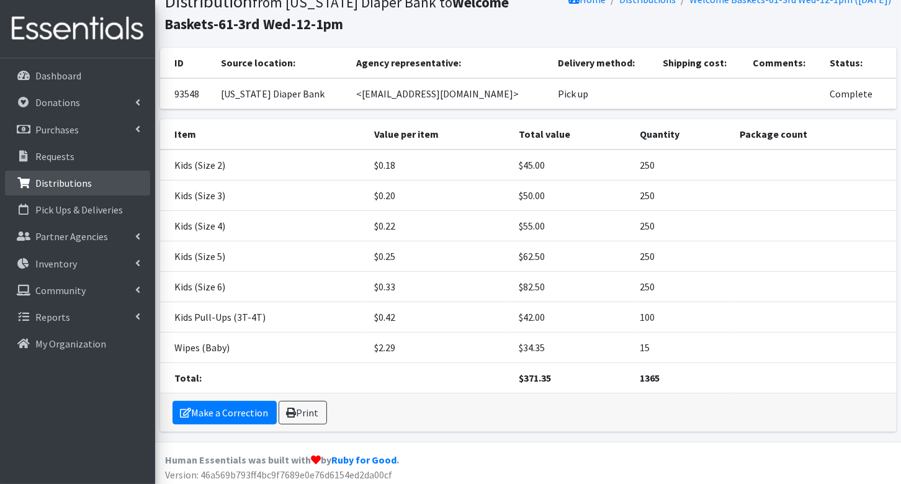
click at [86, 178] on p "Distributions" at bounding box center [63, 183] width 56 height 12
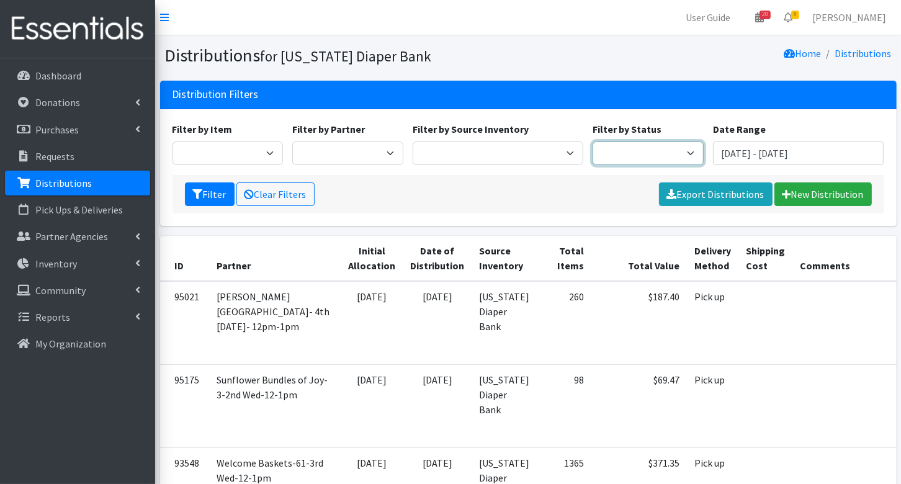
click at [625, 142] on select "Scheduled Complete" at bounding box center [647, 153] width 111 height 24
select select "5"
click at [198, 186] on button "Filter" at bounding box center [210, 194] width 50 height 24
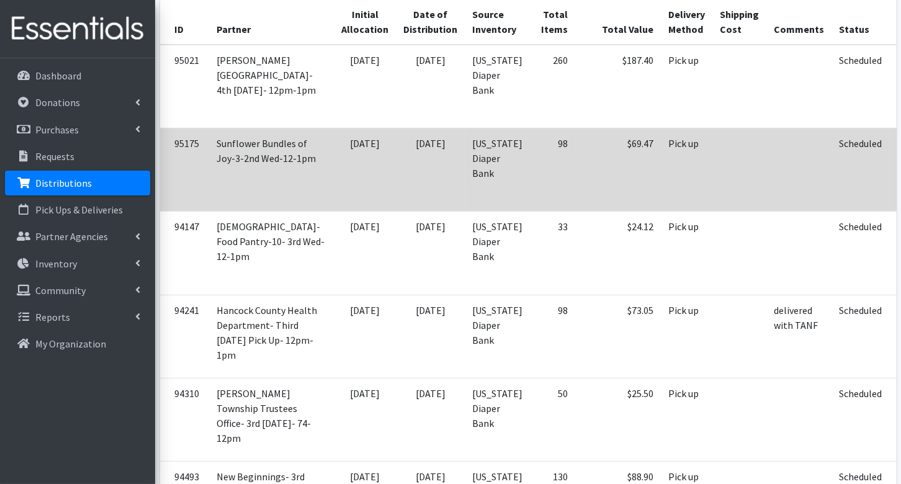
scroll to position [238, 0]
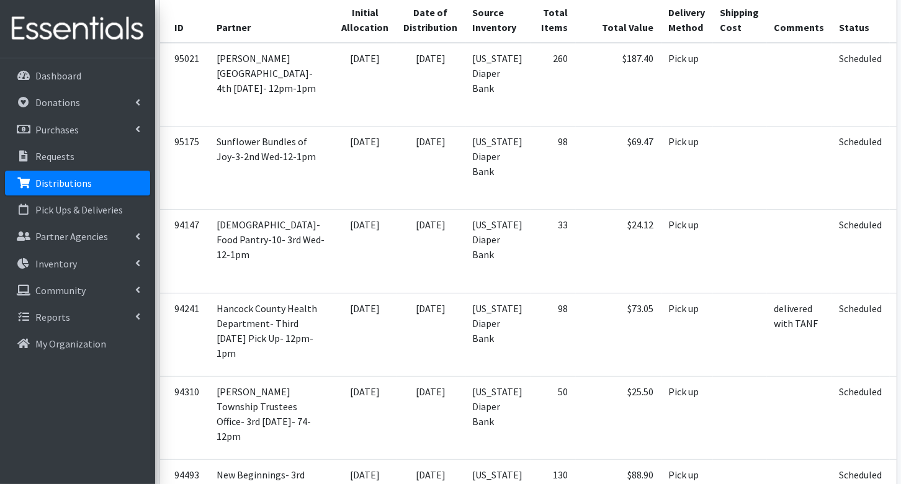
click at [70, 184] on p "Distributions" at bounding box center [63, 183] width 56 height 12
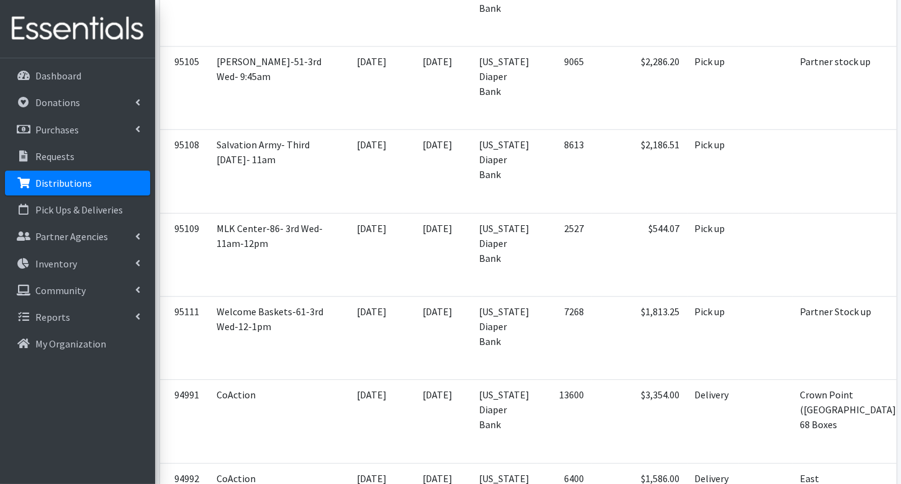
scroll to position [2903, 0]
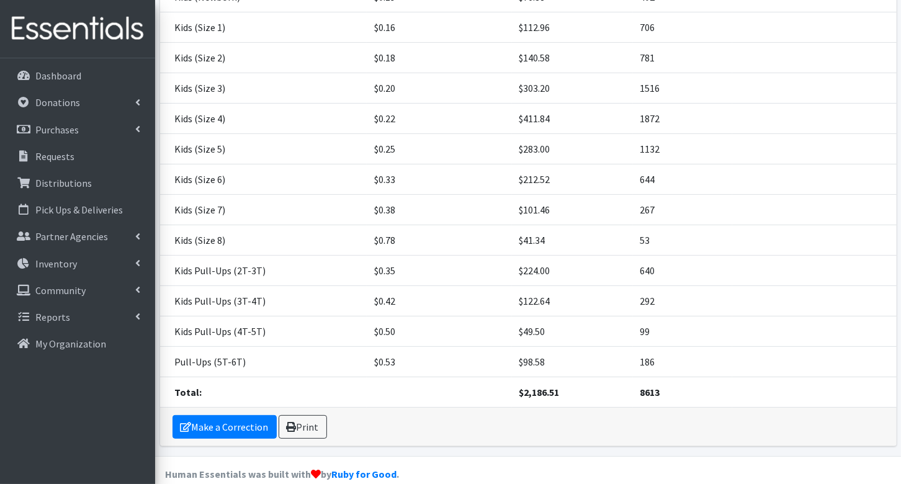
scroll to position [266, 0]
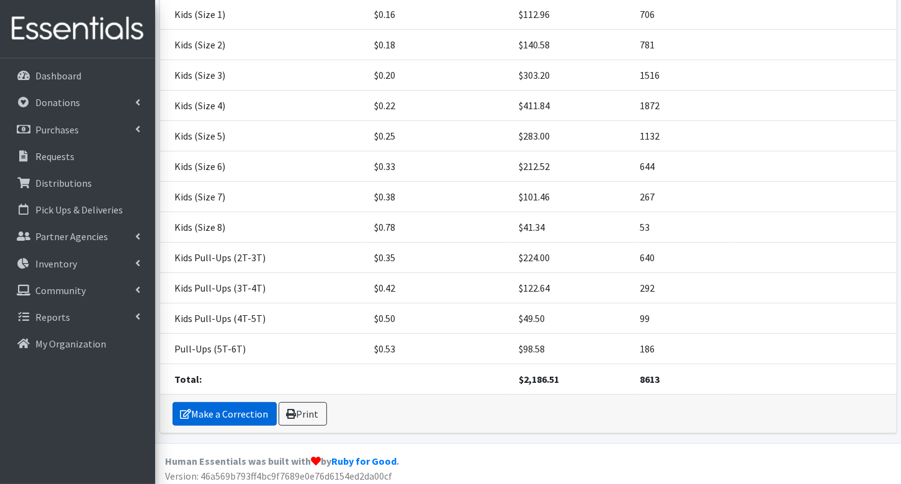
click at [220, 406] on link "Make a Correction" at bounding box center [224, 414] width 104 height 24
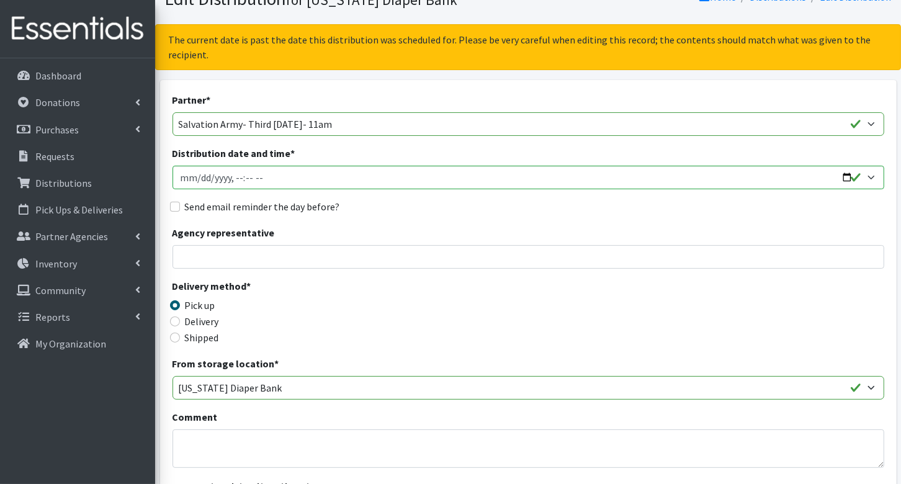
scroll to position [72, 0]
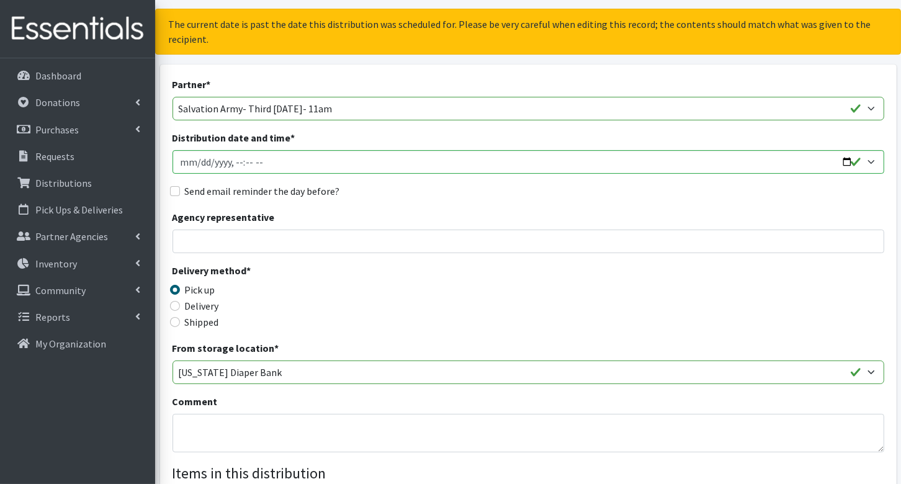
click at [292, 406] on div "Comment" at bounding box center [528, 423] width 712 height 58
click at [293, 438] on textarea "Comment" at bounding box center [528, 433] width 712 height 38
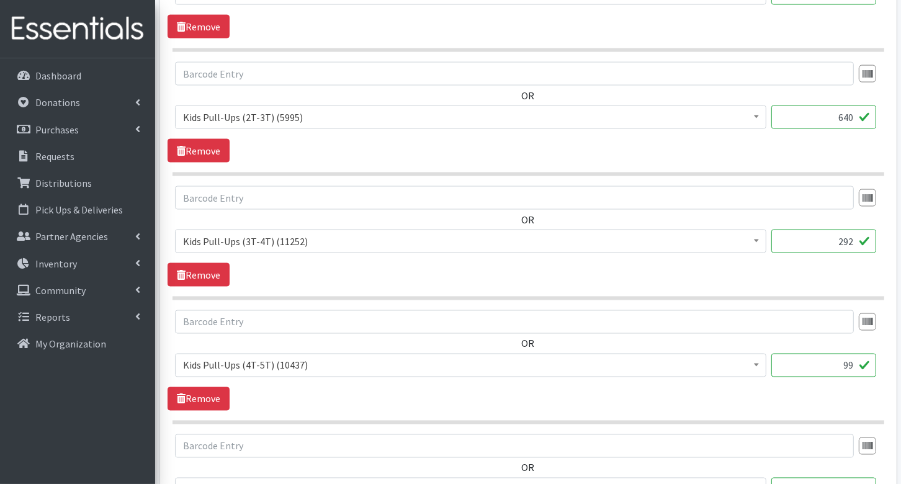
scroll to position [1956, 0]
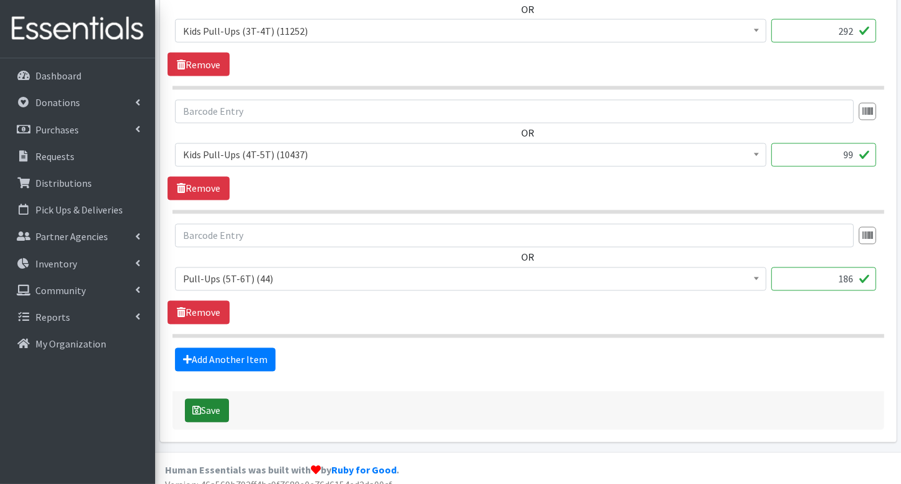
type textarea "Partner stock up"
click at [211, 399] on button "Save" at bounding box center [207, 411] width 44 height 24
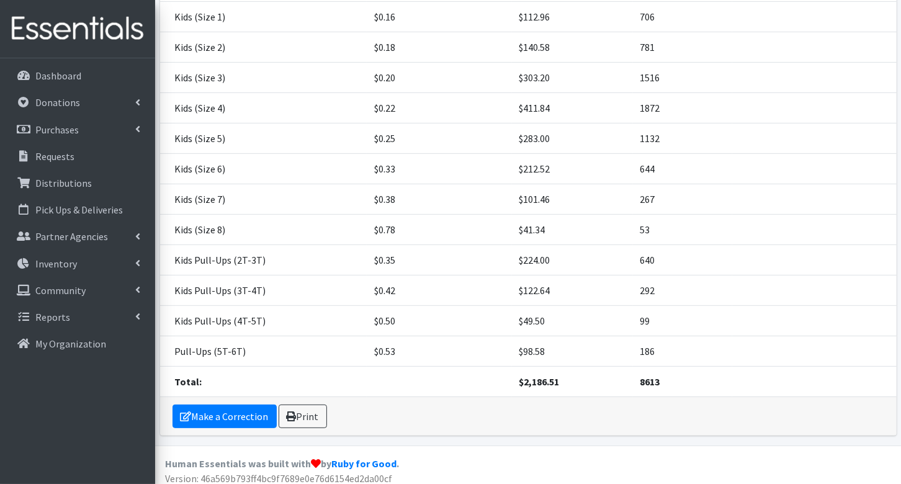
scroll to position [302, 0]
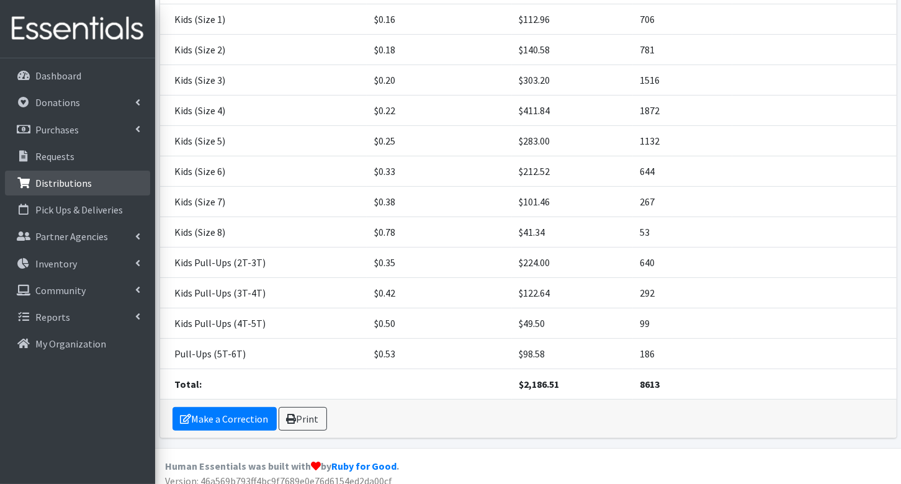
click at [58, 187] on p "Distributions" at bounding box center [63, 183] width 56 height 12
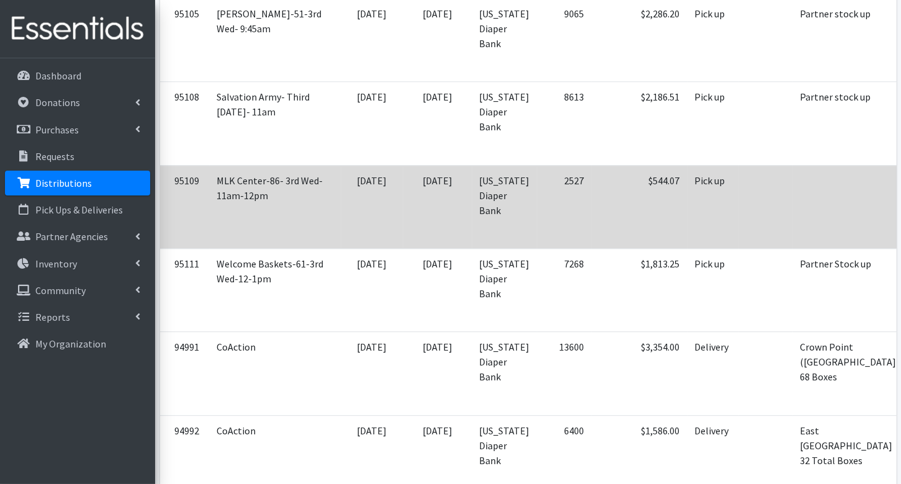
scroll to position [2956, 0]
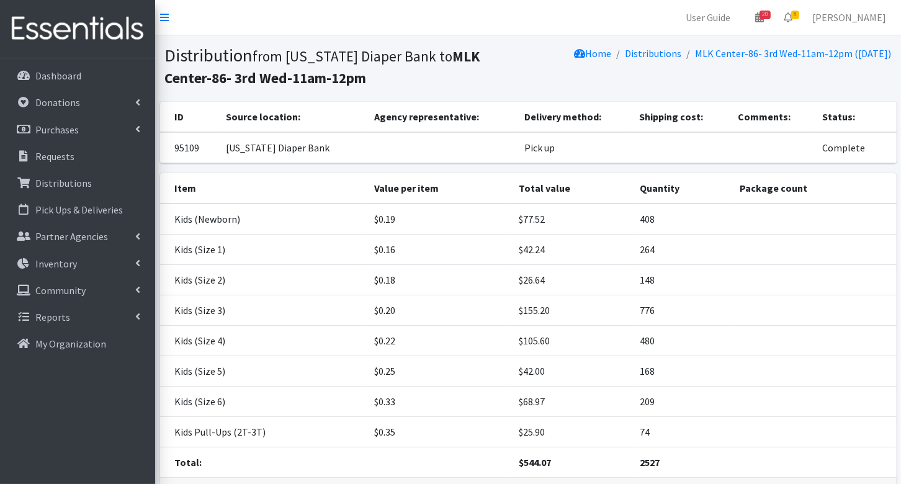
scroll to position [84, 0]
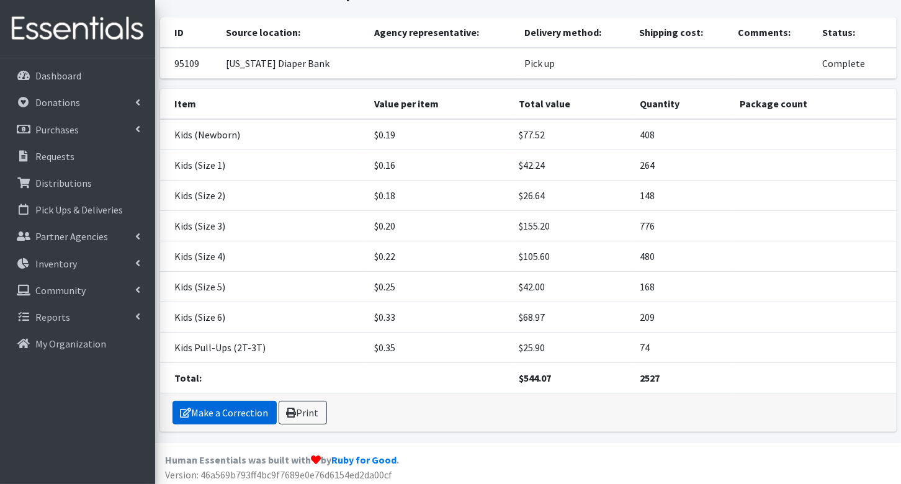
click at [249, 409] on link "Make a Correction" at bounding box center [224, 413] width 104 height 24
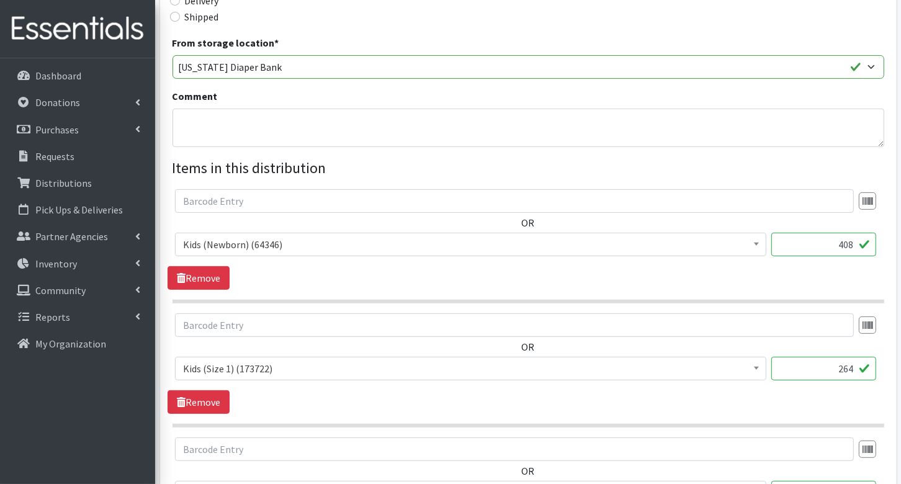
scroll to position [355, 0]
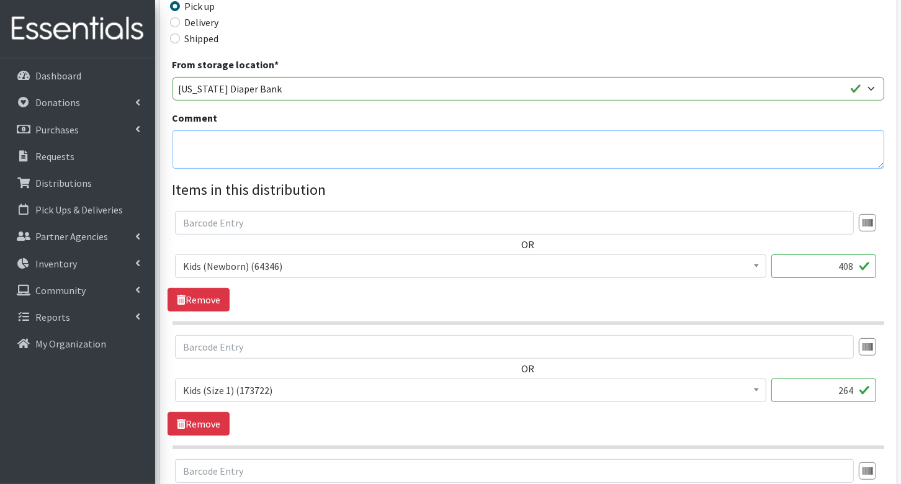
click at [257, 145] on textarea "Comment" at bounding box center [528, 149] width 712 height 38
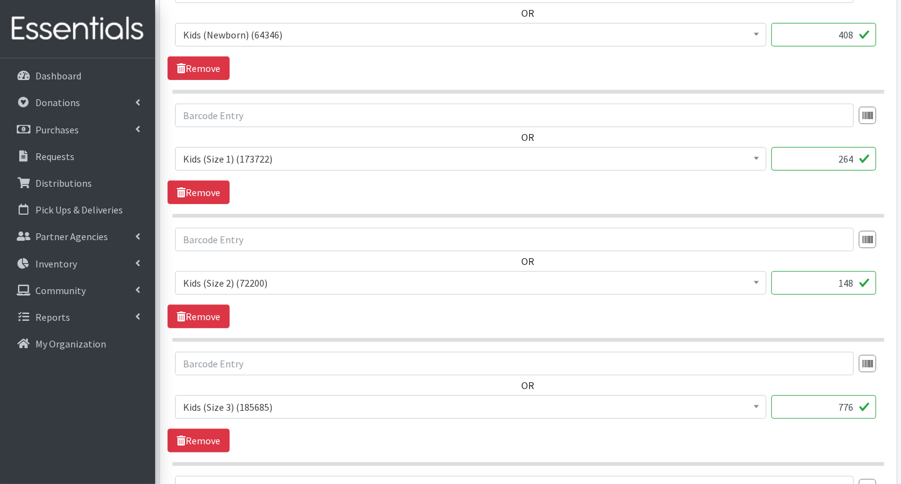
scroll to position [1216, 0]
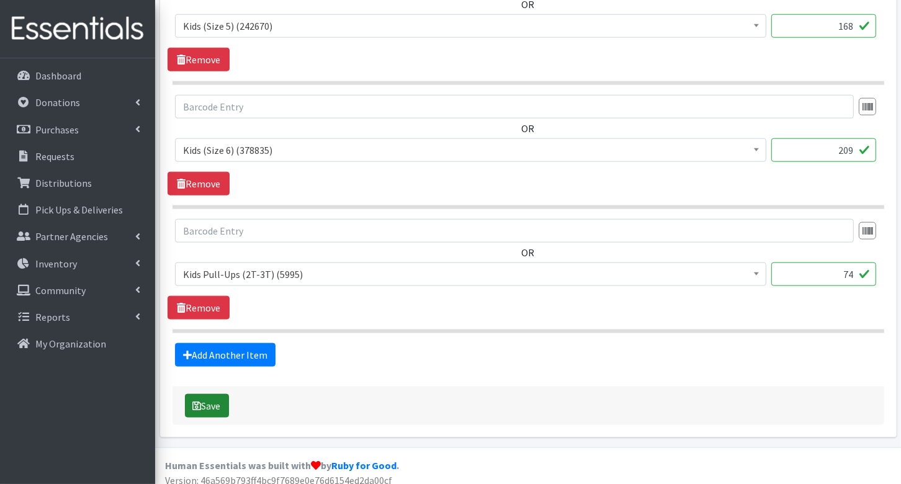
type textarea "Partner stock up"
click at [203, 394] on button "Save" at bounding box center [207, 406] width 44 height 24
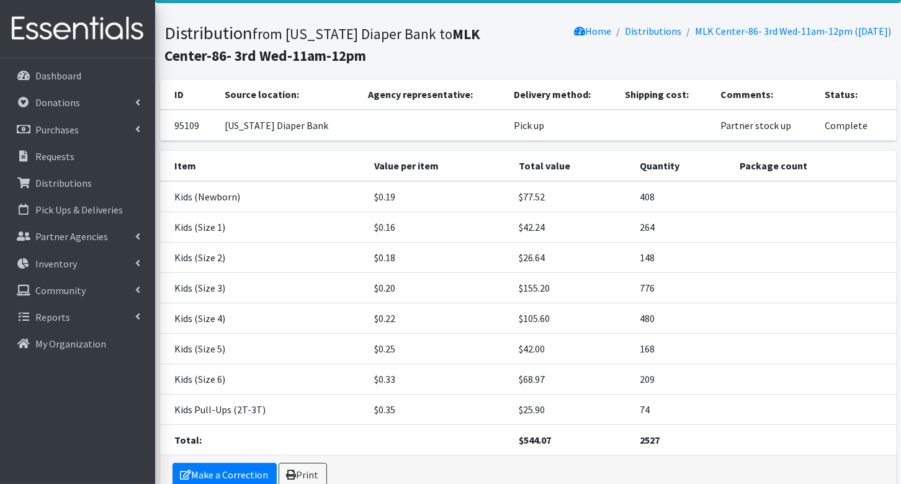
scroll to position [47, 0]
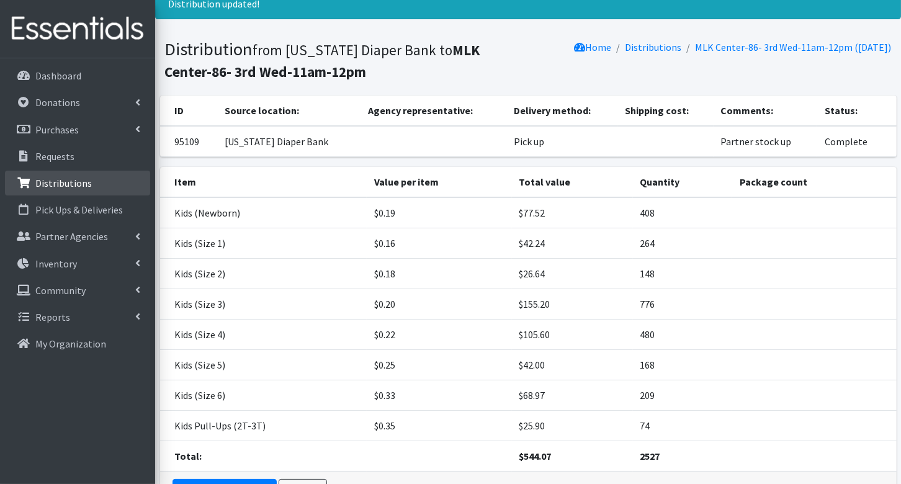
click at [77, 183] on p "Distributions" at bounding box center [63, 183] width 56 height 12
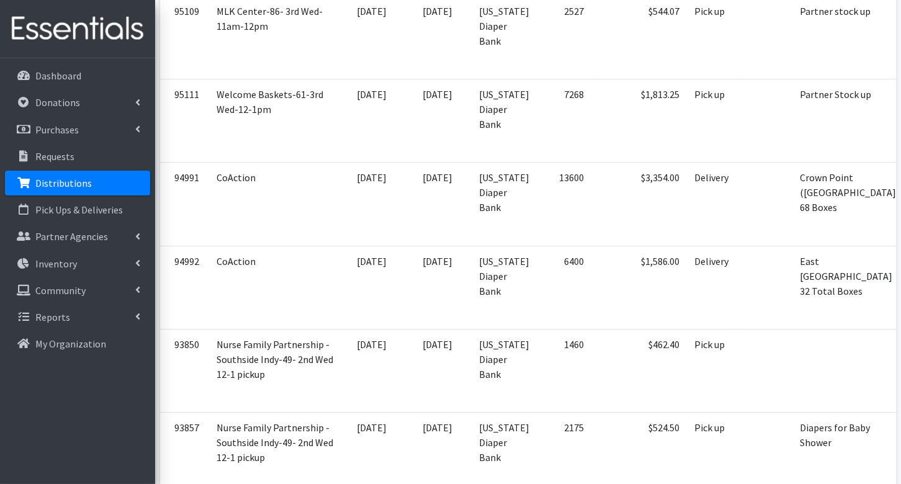
scroll to position [3119, 0]
click at [75, 104] on p "Donations" at bounding box center [57, 102] width 45 height 12
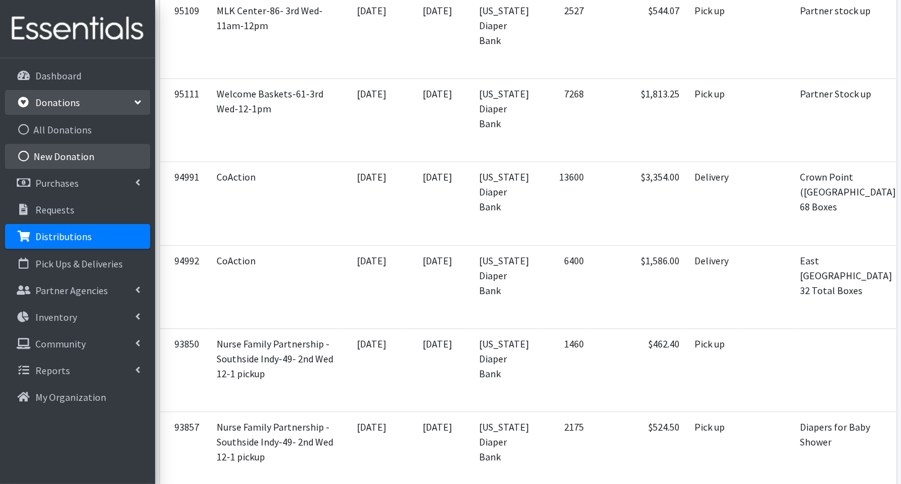
click at [74, 157] on link "New Donation" at bounding box center [77, 156] width 145 height 25
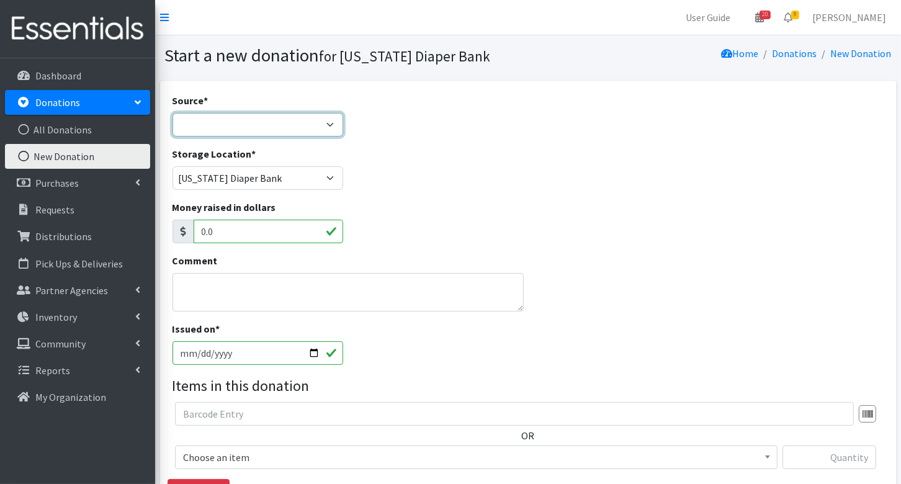
click at [313, 118] on select "Product Drive Manufacturer Donation Site Misc. Donation" at bounding box center [257, 125] width 171 height 24
select select "Manufacturer"
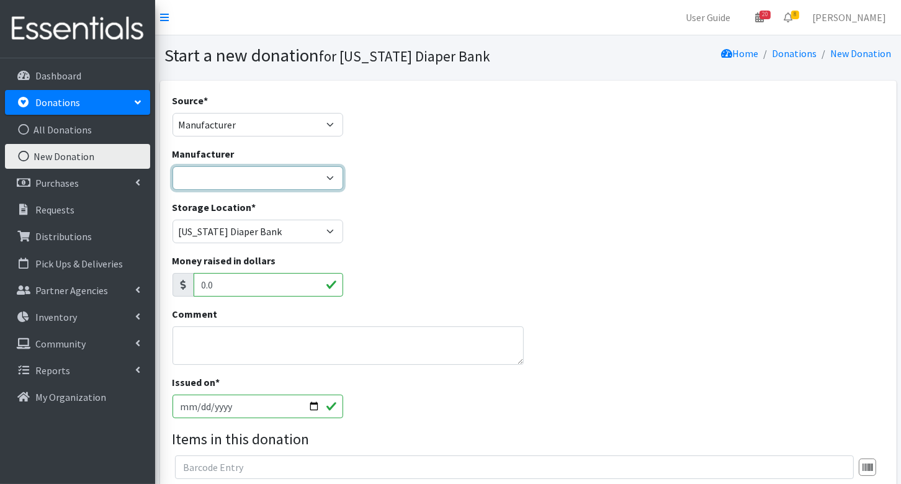
click at [310, 178] on select "Baby2Baby Huggies Target ---Create new Manufacturer---" at bounding box center [257, 178] width 171 height 24
select select "160"
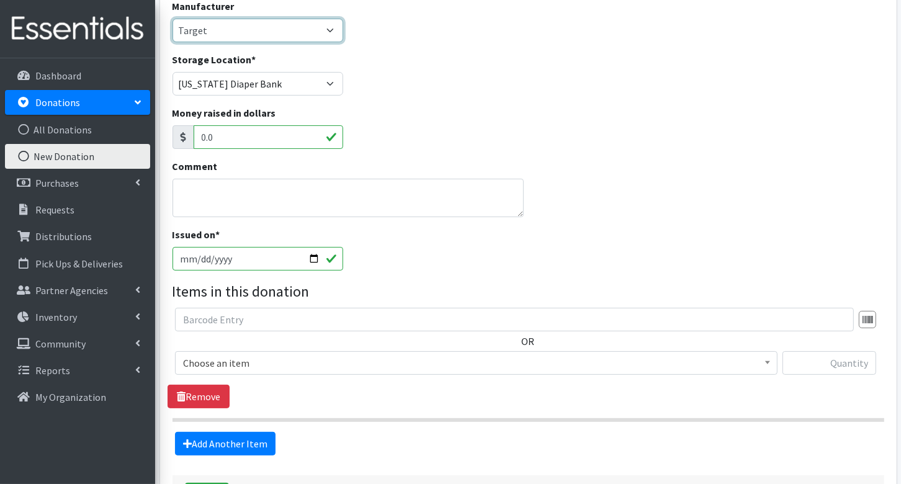
scroll to position [164, 0]
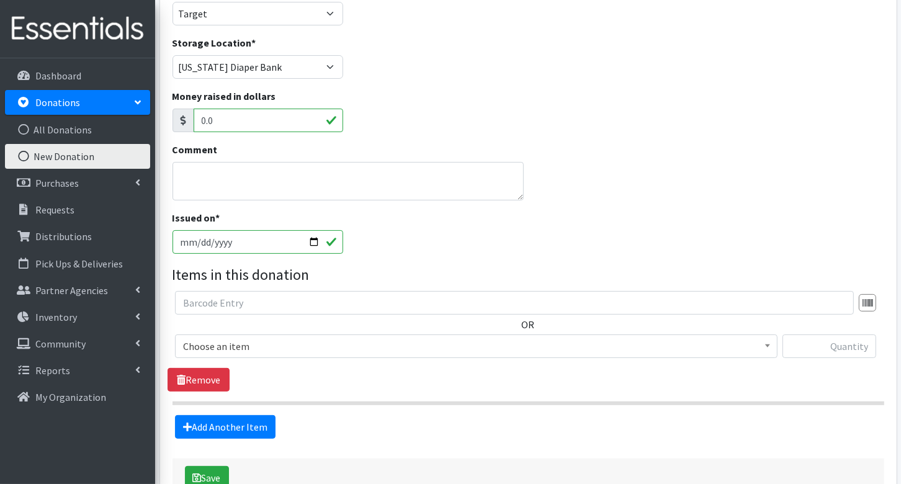
click at [200, 242] on input "2025-08-19" at bounding box center [257, 242] width 171 height 24
type input "[DATE]"
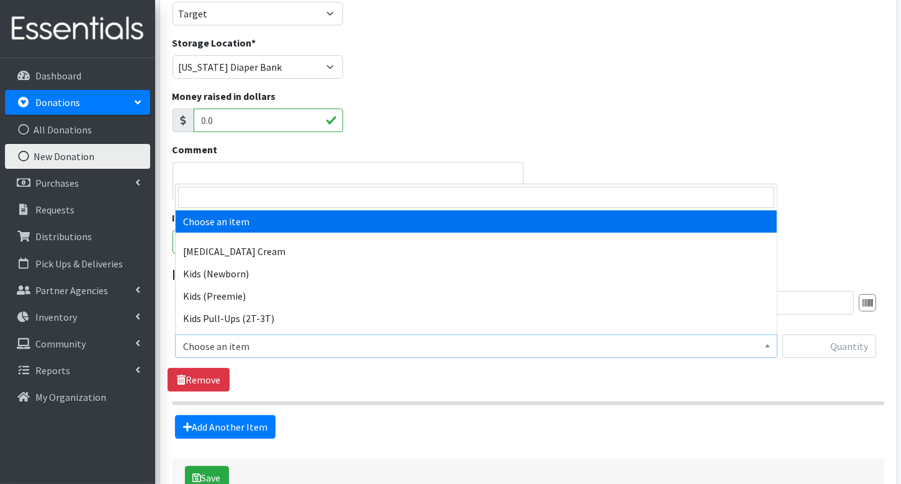
click at [306, 343] on span "Choose an item" at bounding box center [476, 346] width 586 height 17
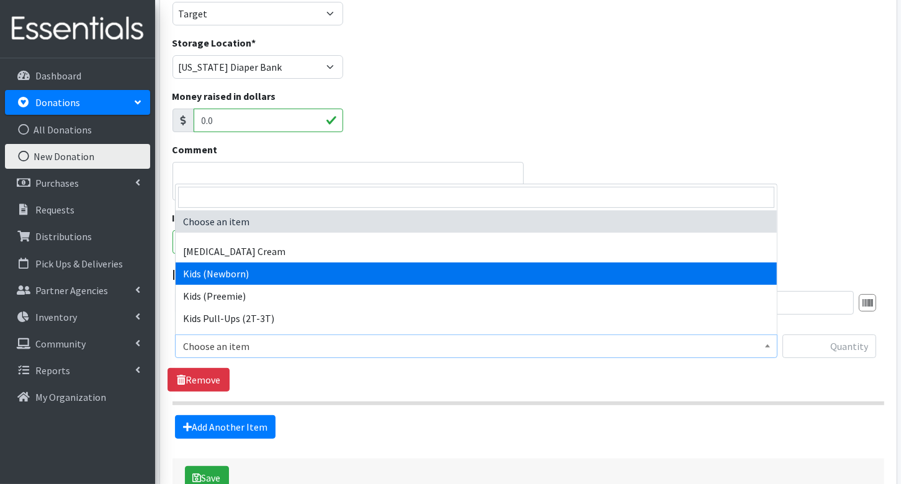
select select "3400"
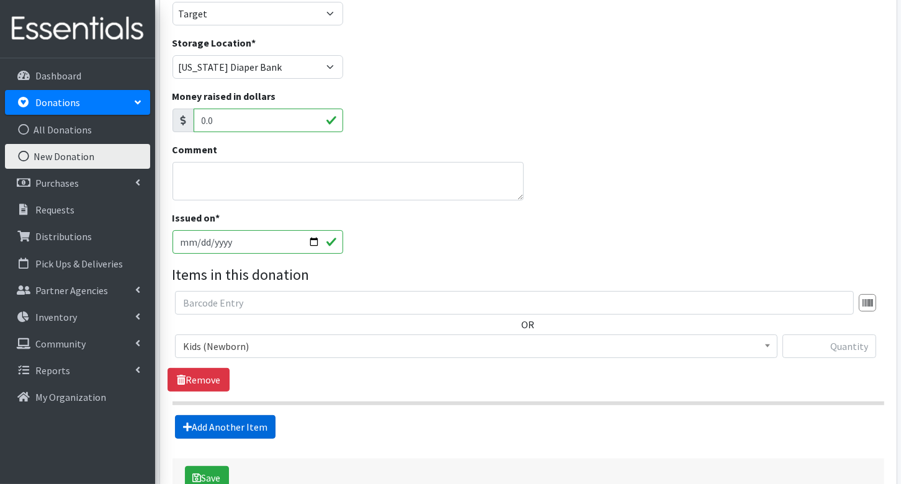
click at [233, 419] on link "Add Another Item" at bounding box center [225, 427] width 101 height 24
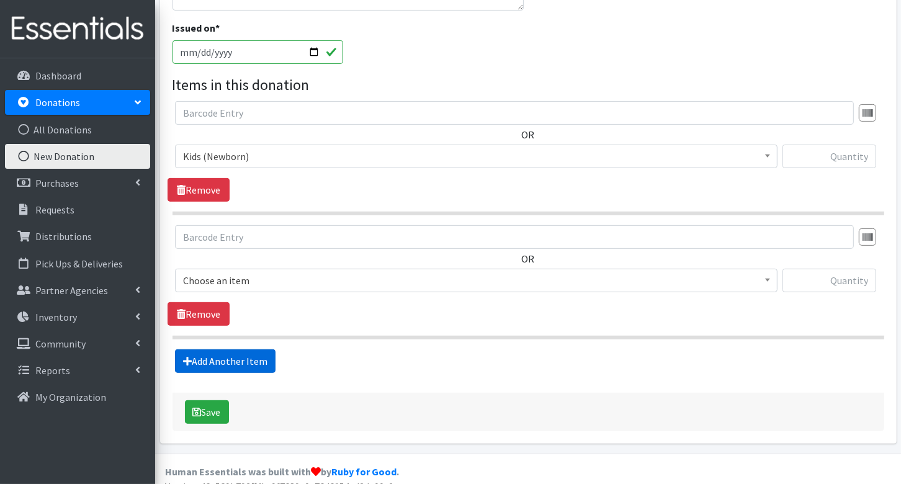
scroll to position [367, 0]
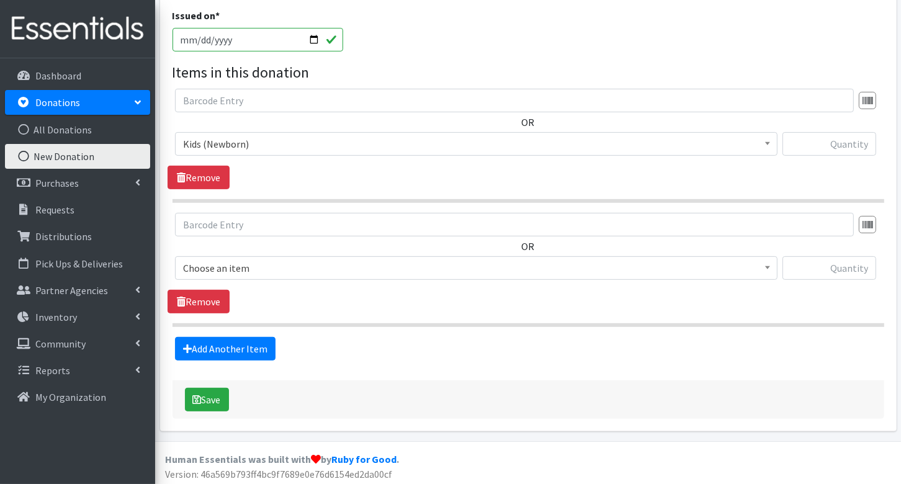
click at [278, 265] on span "Choose an item" at bounding box center [476, 267] width 586 height 17
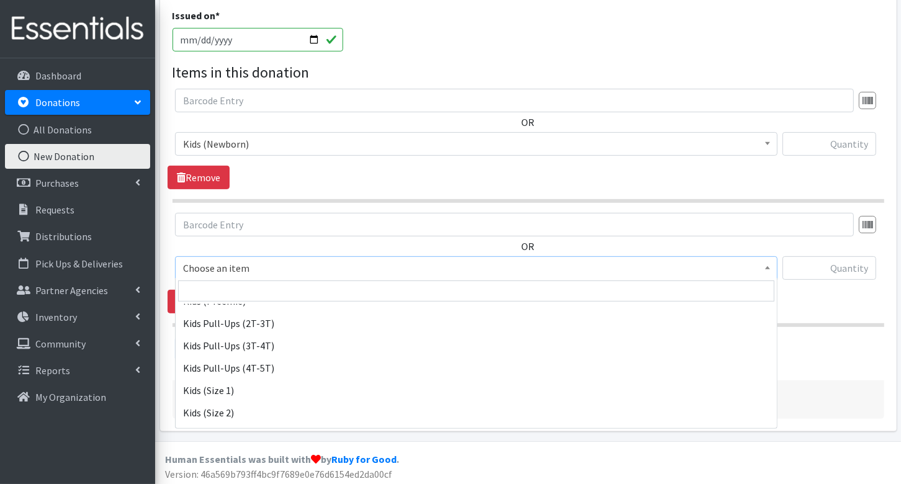
scroll to position [90, 0]
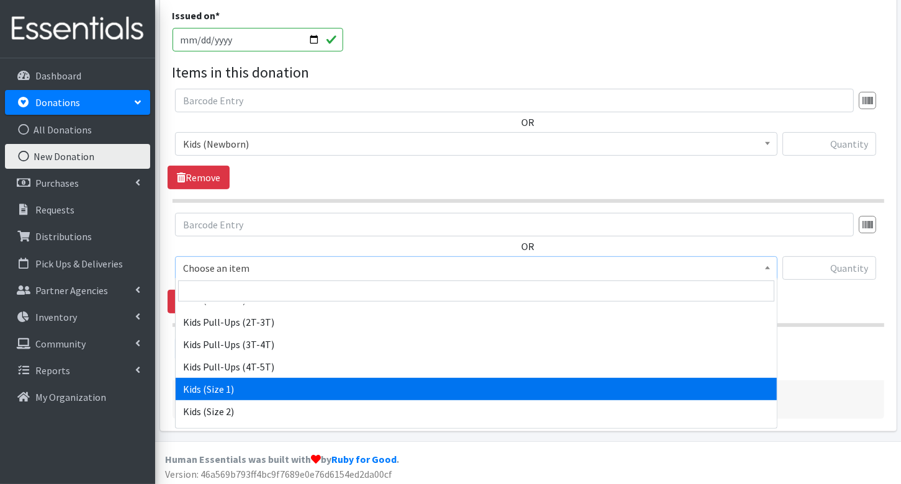
select select "3401"
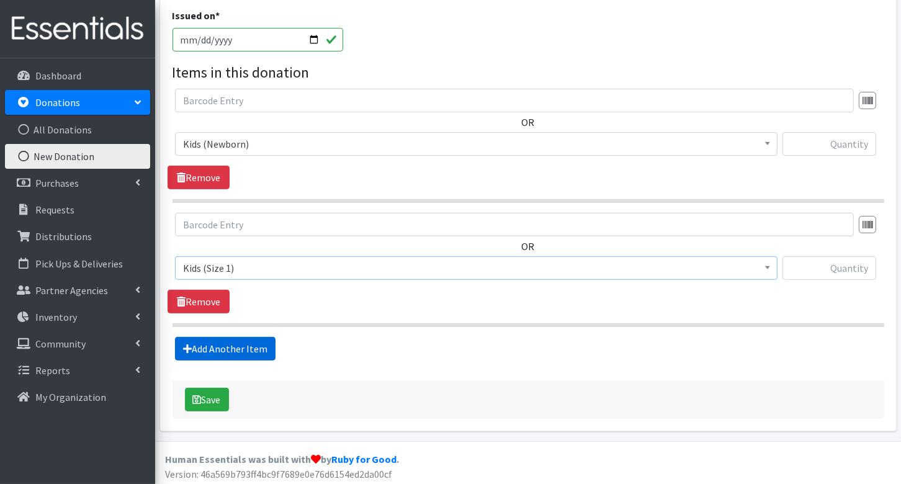
click at [218, 344] on link "Add Another Item" at bounding box center [225, 349] width 101 height 24
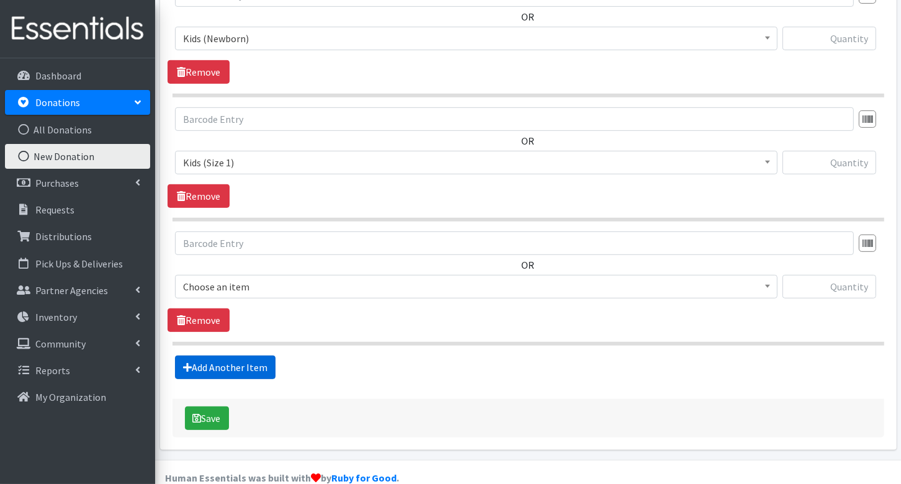
scroll to position [490, 0]
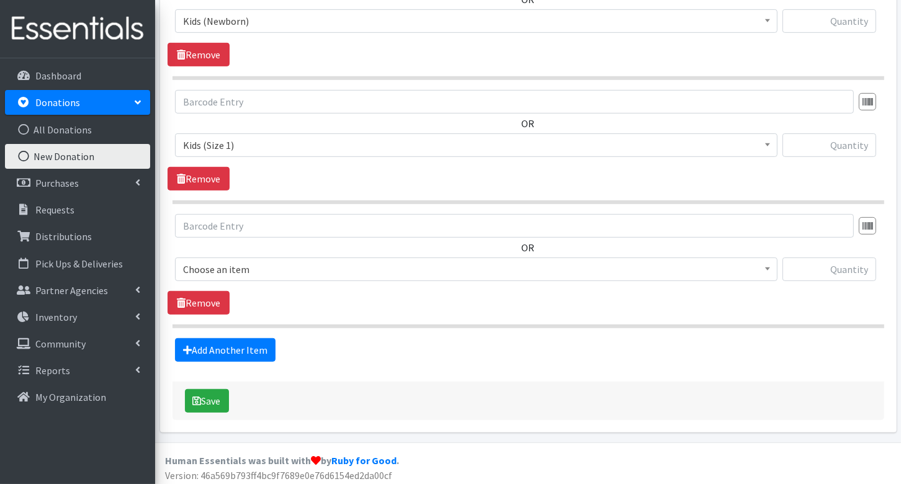
click at [251, 267] on span "Choose an item" at bounding box center [476, 269] width 586 height 17
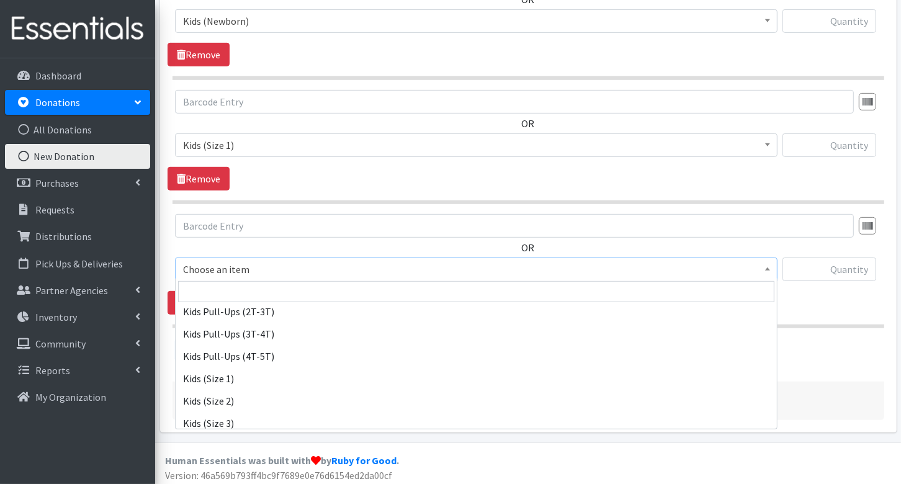
scroll to position [102, 0]
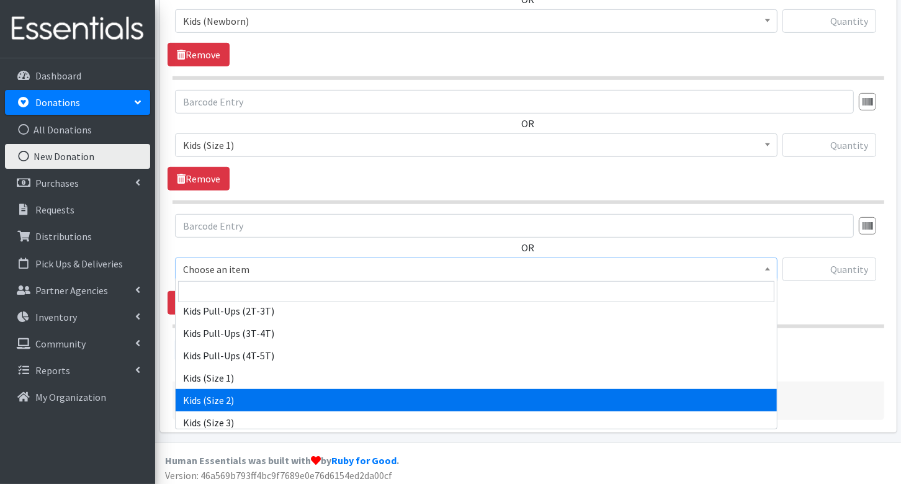
select select "3420"
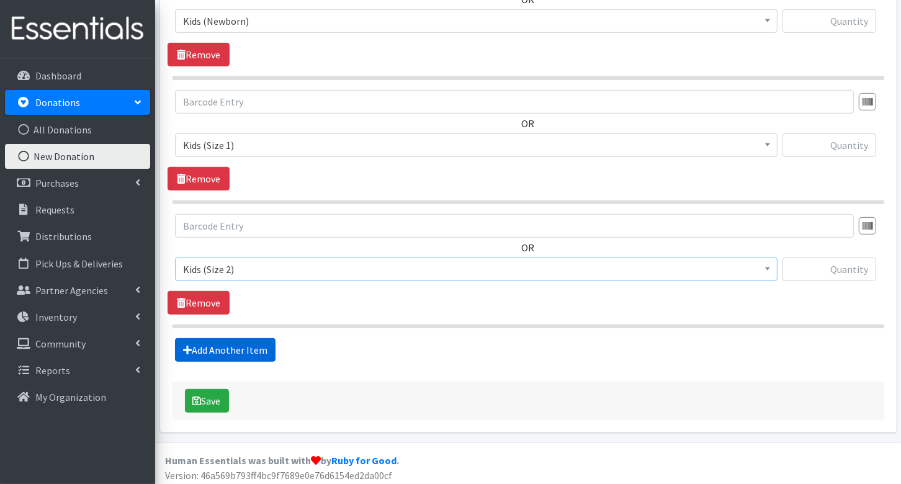
click at [252, 339] on link "Add Another Item" at bounding box center [225, 350] width 101 height 24
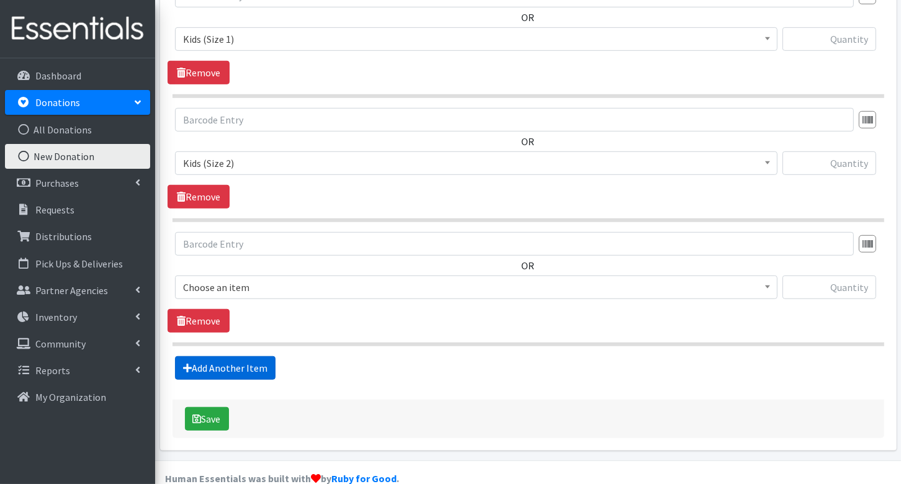
scroll to position [613, 0]
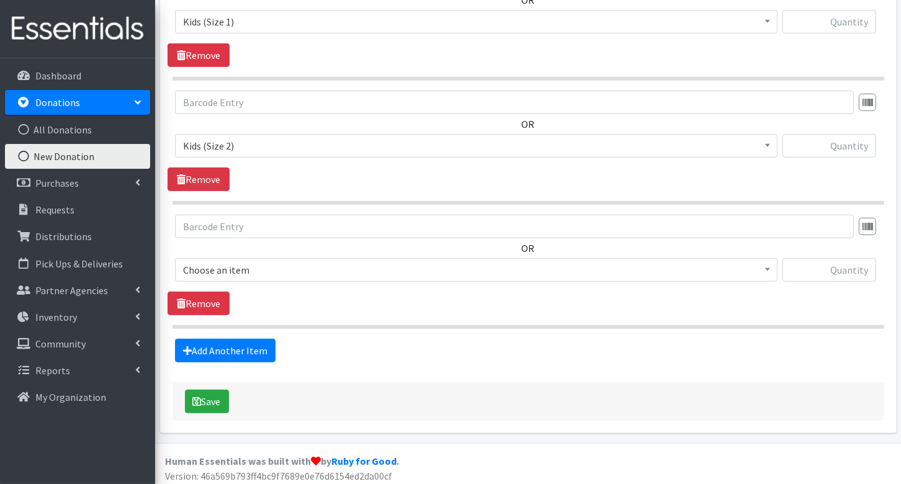
click at [278, 268] on span "Choose an item" at bounding box center [476, 269] width 586 height 17
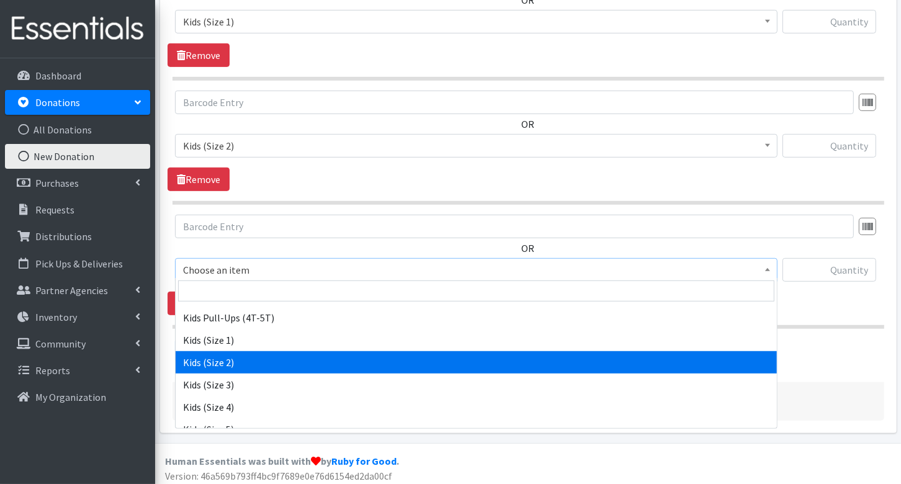
scroll to position [143, 0]
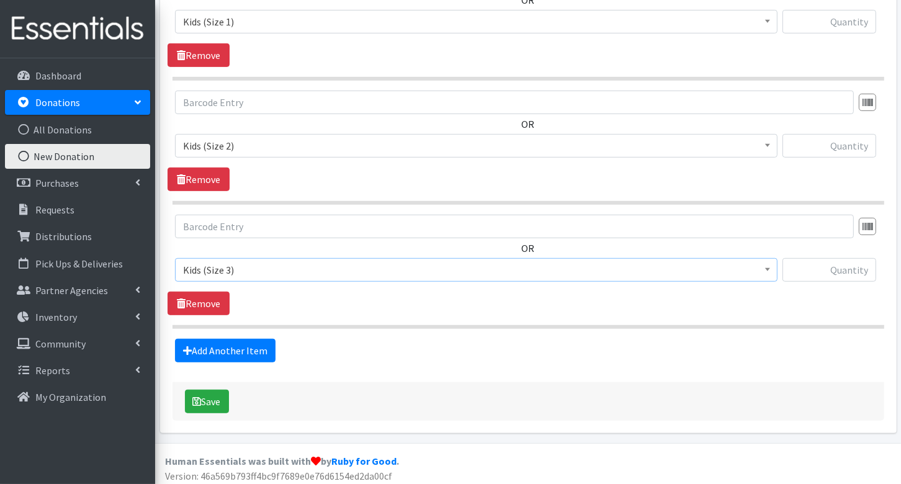
select select "3393"
click at [213, 344] on link "Add Another Item" at bounding box center [225, 351] width 101 height 24
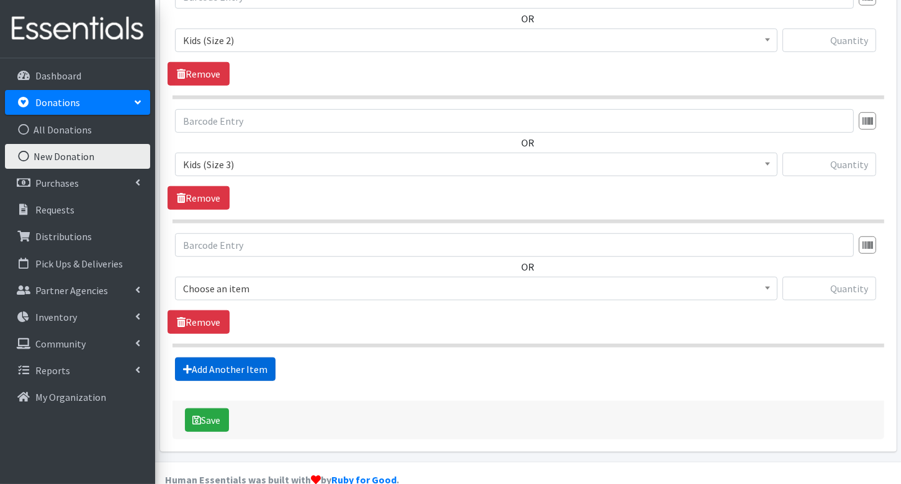
scroll to position [736, 0]
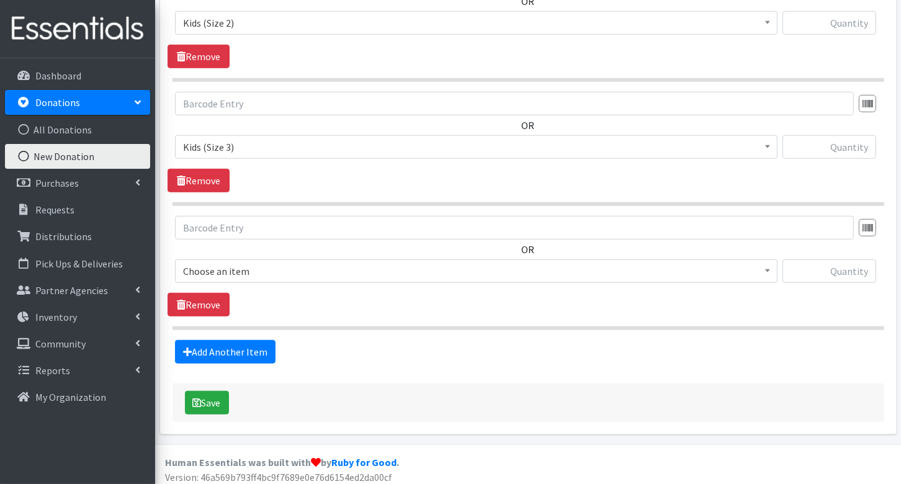
click at [232, 270] on span "Choose an item" at bounding box center [476, 270] width 586 height 17
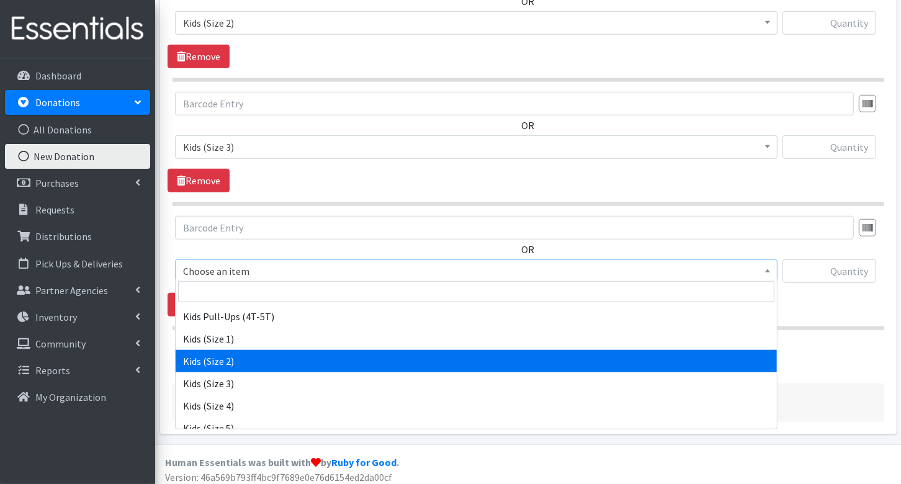
scroll to position [148, 0]
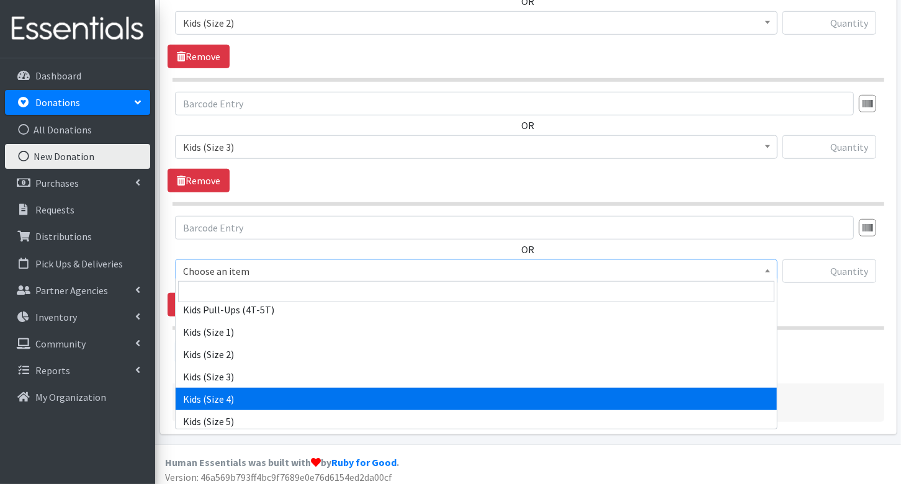
select select "3394"
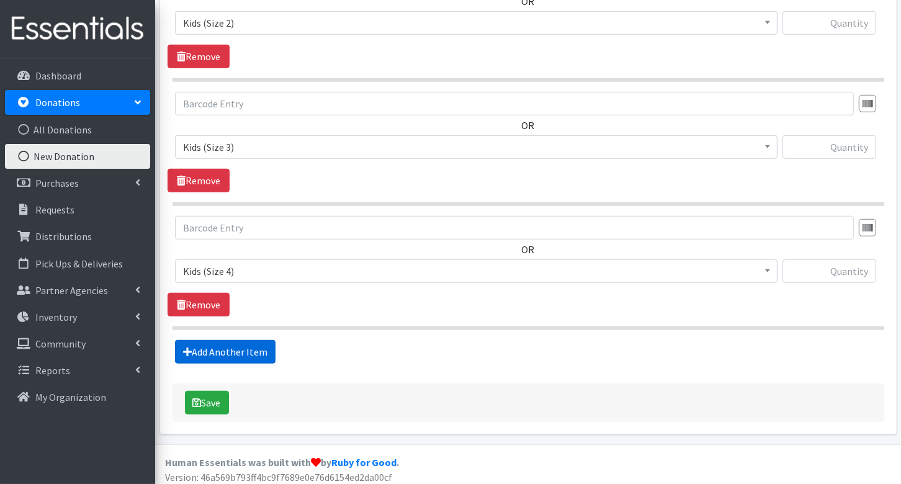
click at [243, 349] on link "Add Another Item" at bounding box center [225, 352] width 101 height 24
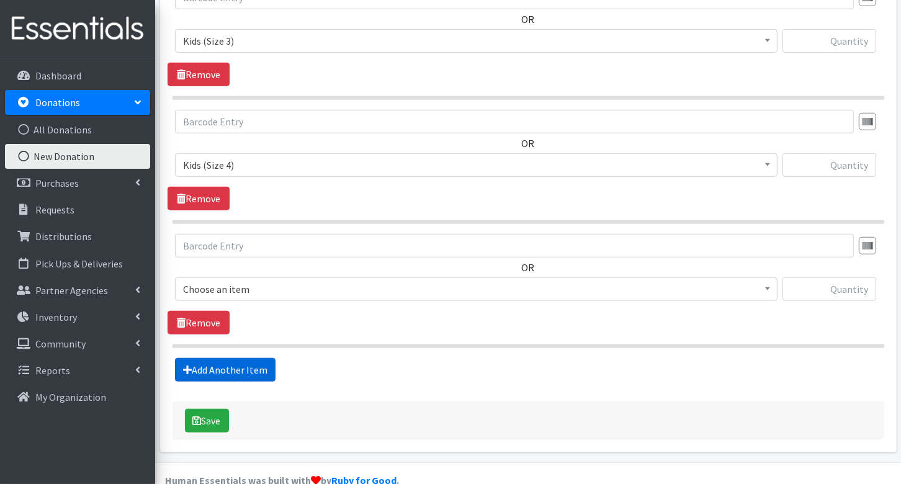
scroll to position [859, 0]
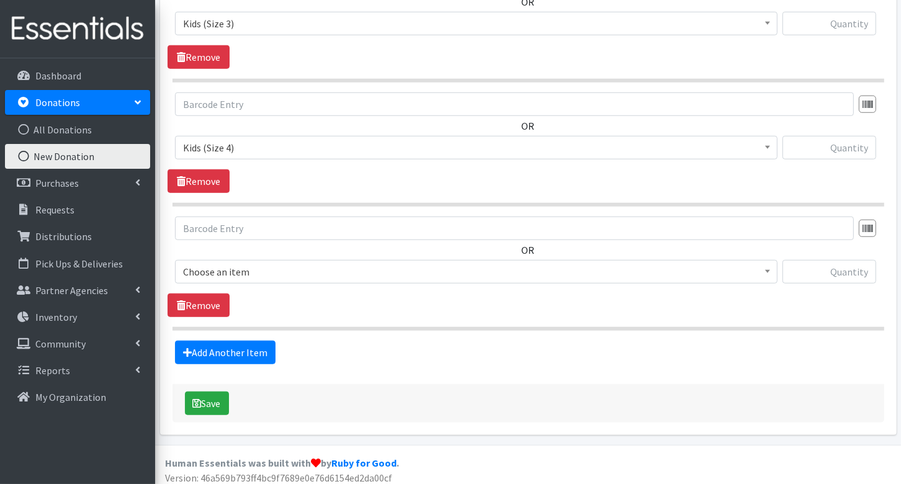
click at [259, 270] on span "Choose an item" at bounding box center [476, 271] width 586 height 17
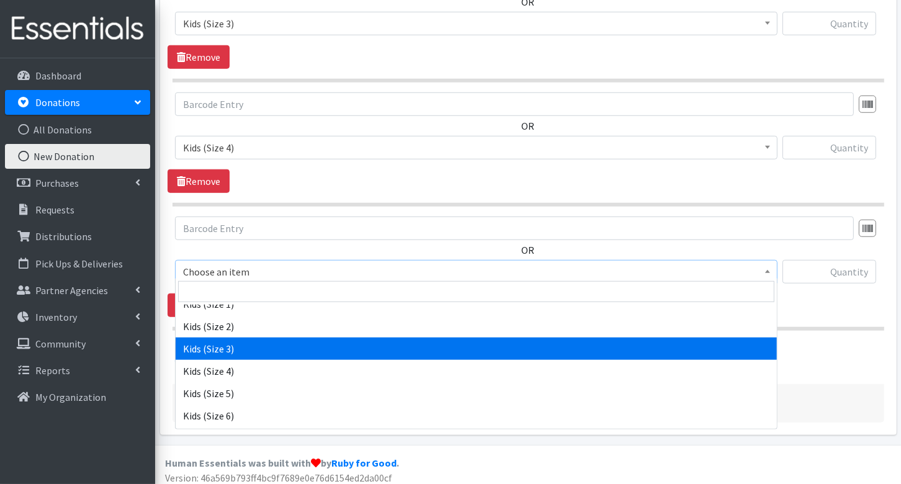
scroll to position [177, 0]
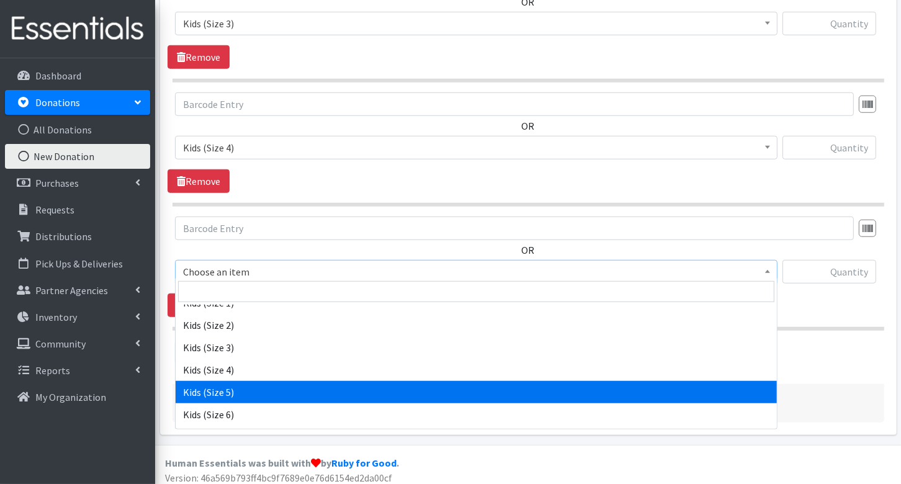
select select "3407"
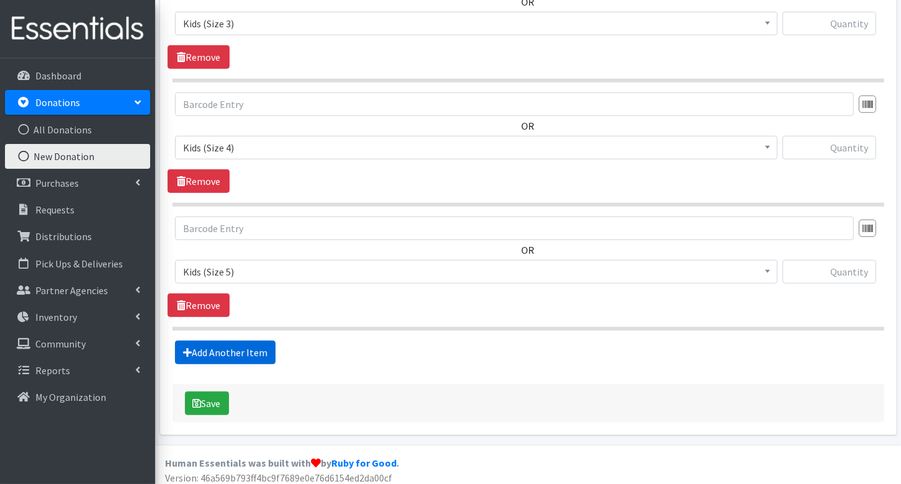
click at [240, 343] on link "Add Another Item" at bounding box center [225, 353] width 101 height 24
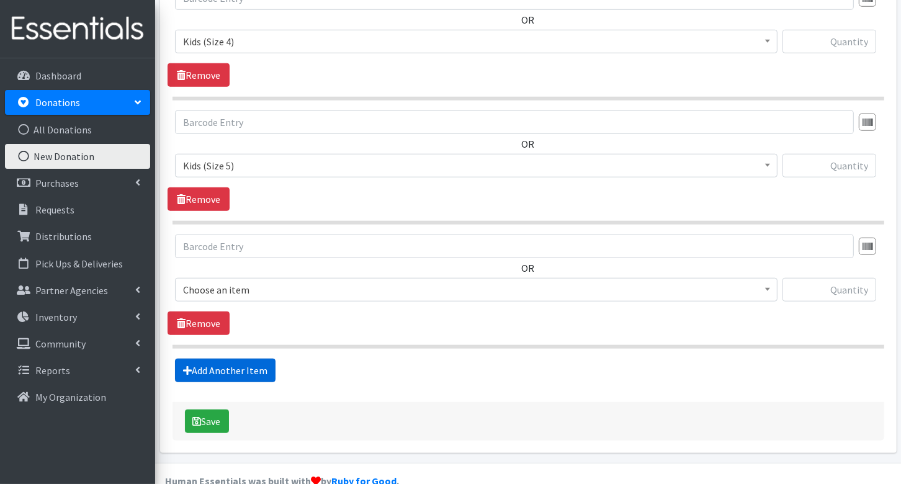
scroll to position [982, 0]
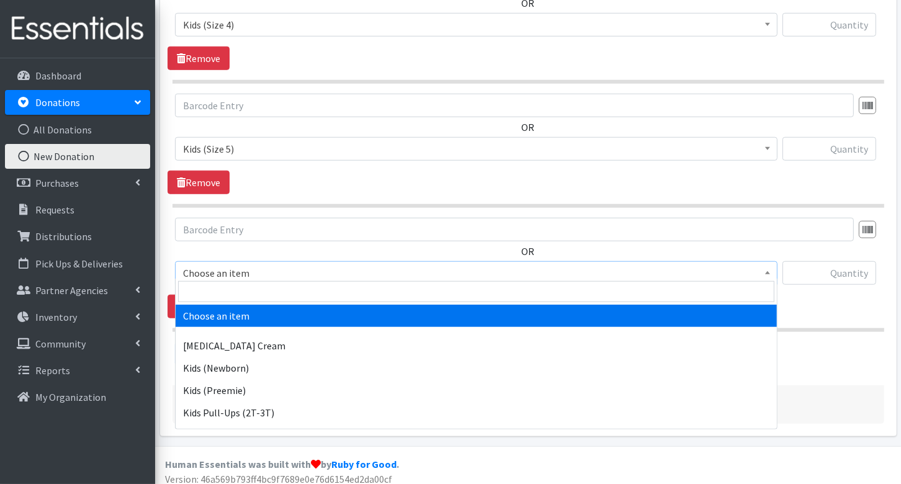
click at [254, 269] on span "Choose an item" at bounding box center [476, 272] width 586 height 17
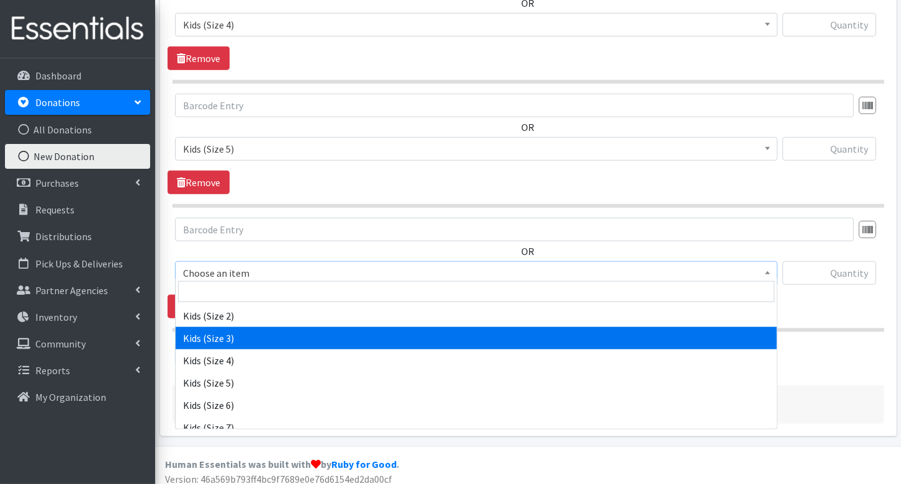
scroll to position [193, 0]
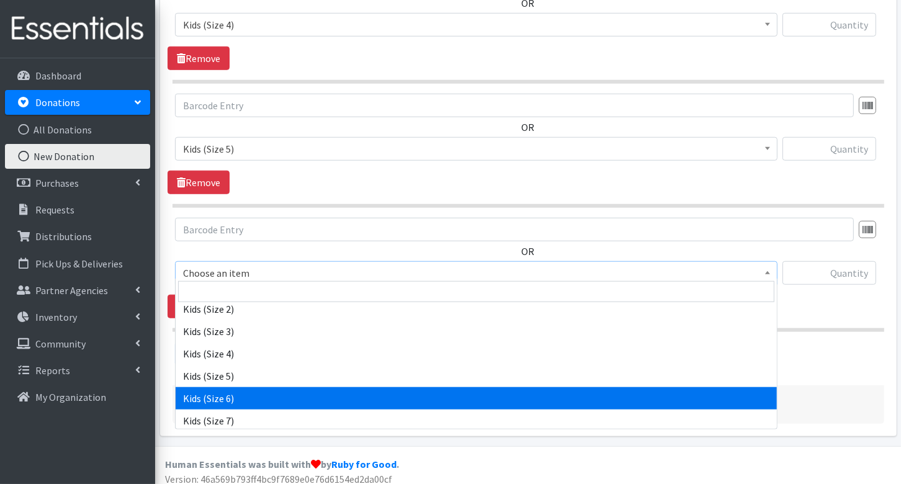
select select "3419"
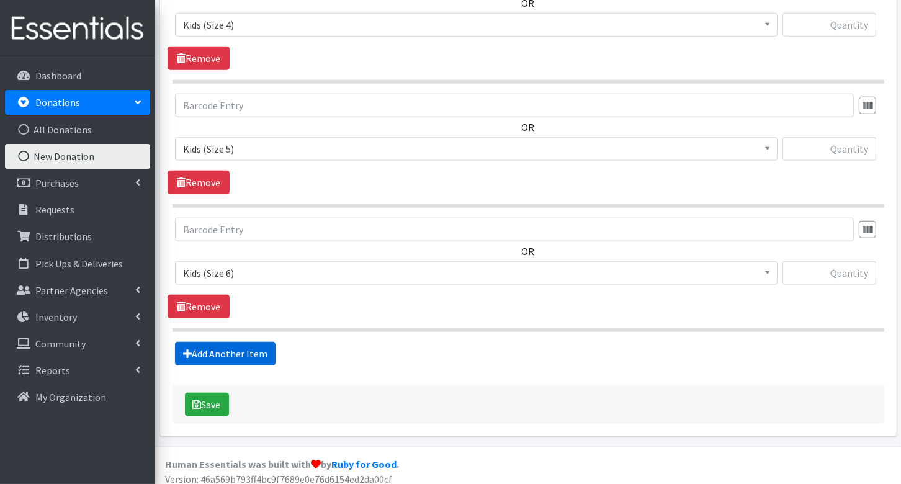
click at [263, 346] on link "Add Another Item" at bounding box center [225, 354] width 101 height 24
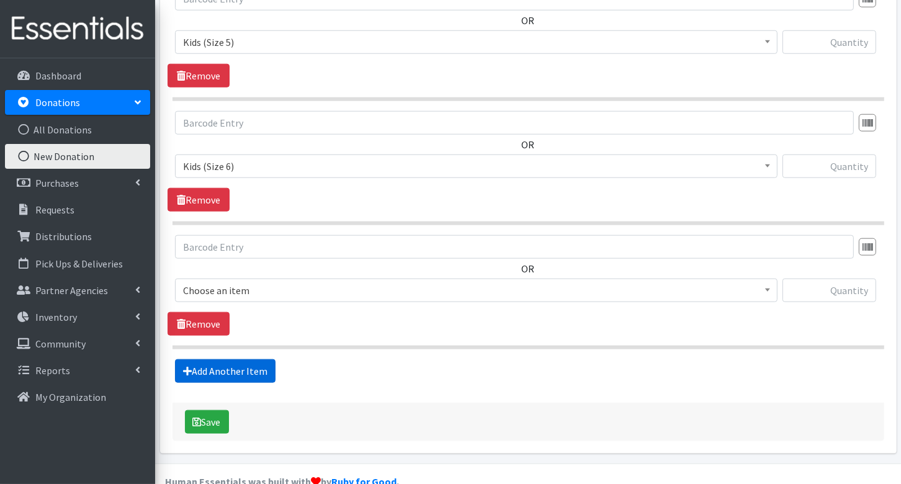
scroll to position [1106, 0]
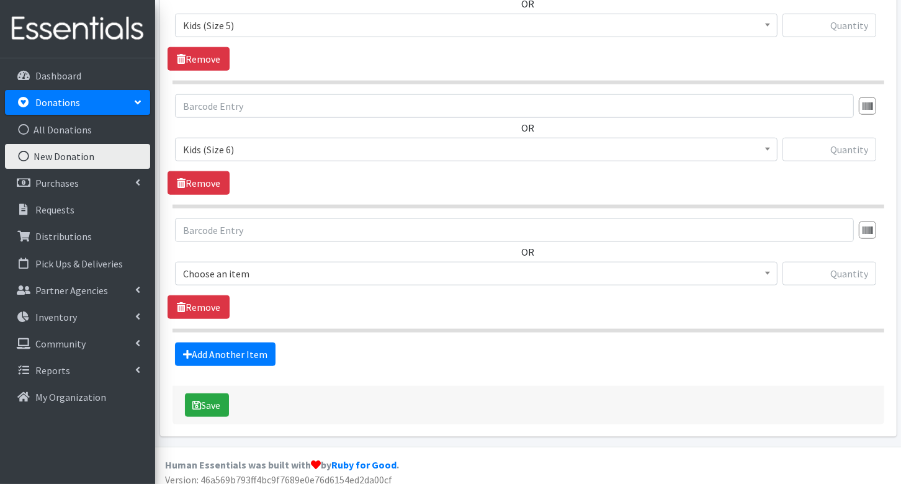
click at [266, 267] on span "Choose an item" at bounding box center [476, 273] width 586 height 17
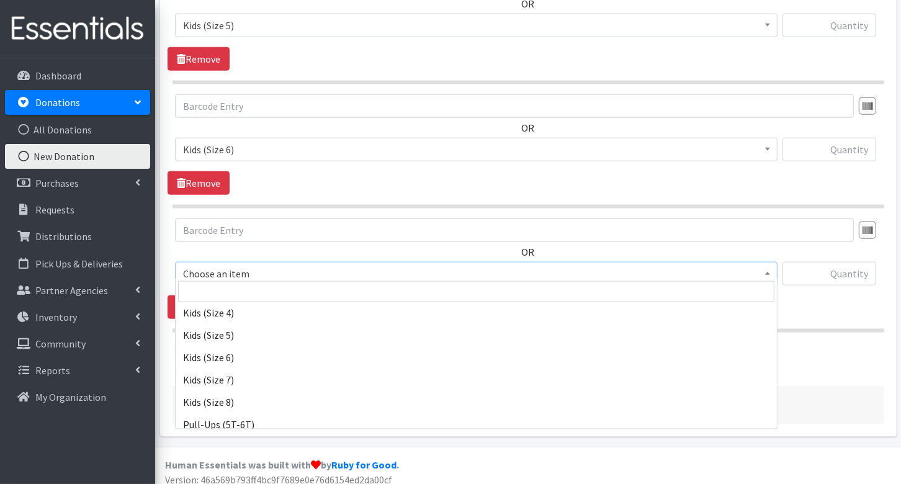
scroll to position [237, 0]
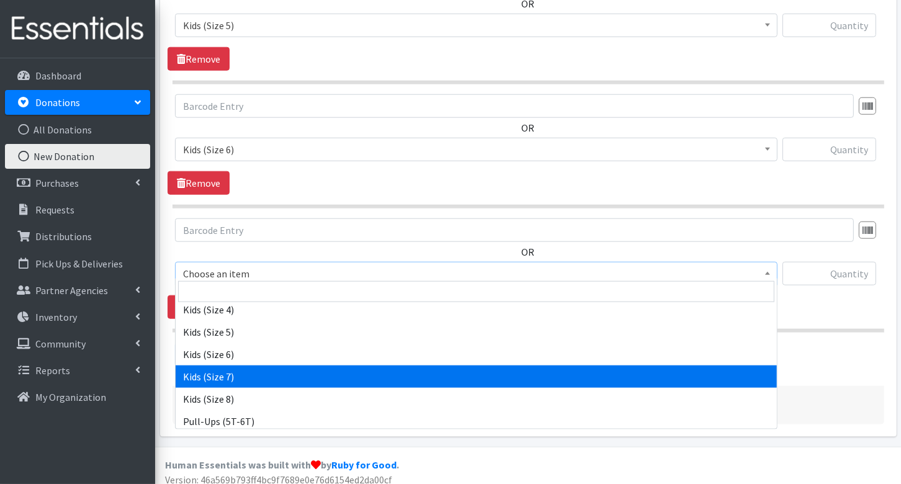
select select "7177"
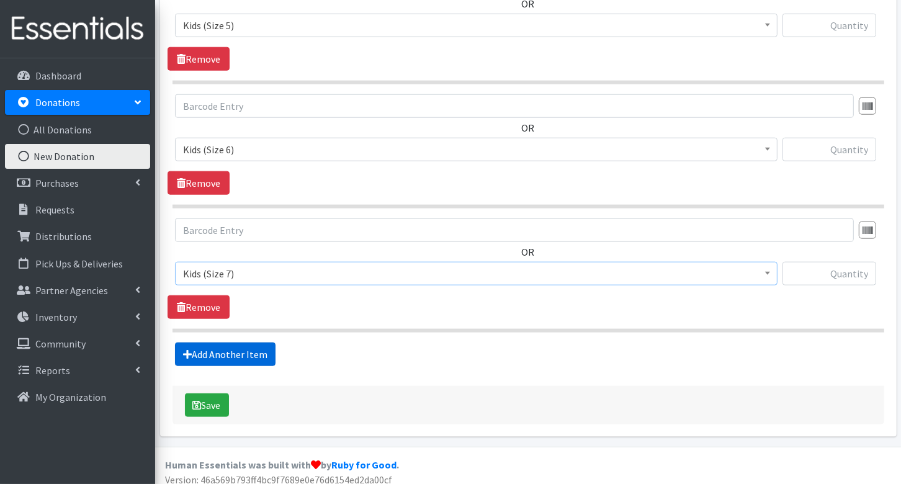
click at [258, 345] on link "Add Another Item" at bounding box center [225, 354] width 101 height 24
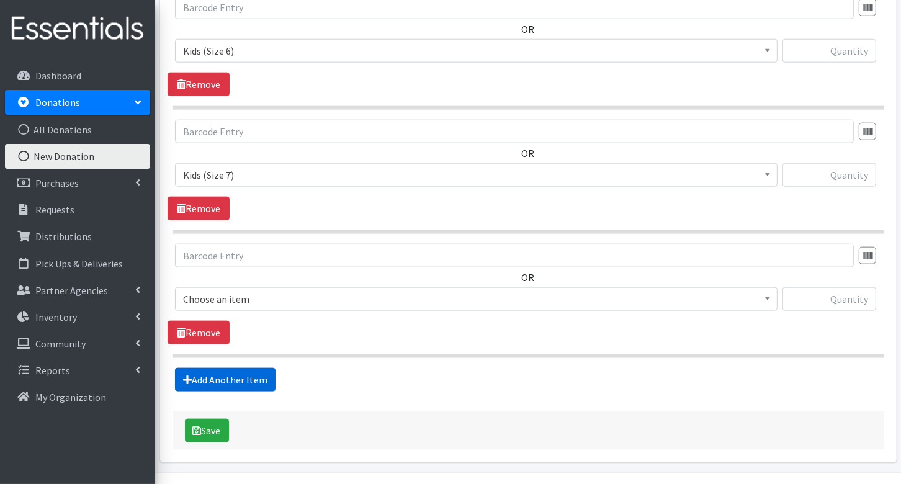
scroll to position [1229, 0]
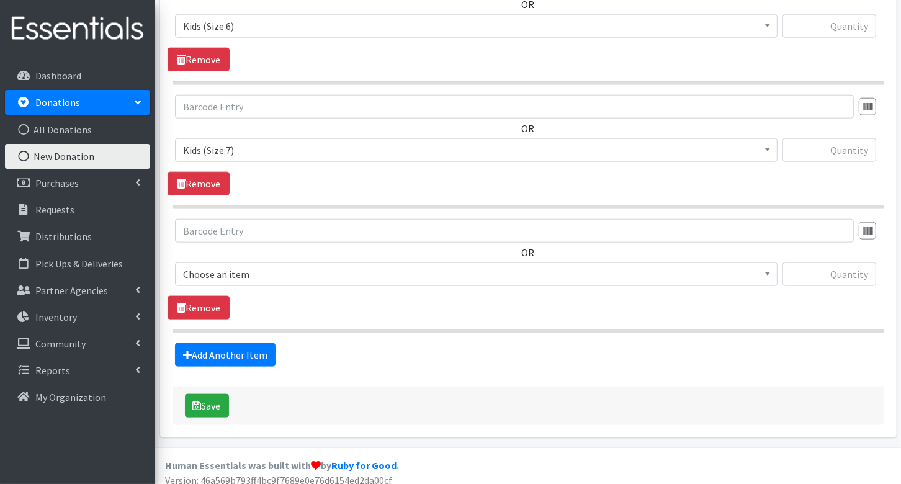
click at [255, 266] on span "Choose an item" at bounding box center [476, 274] width 586 height 17
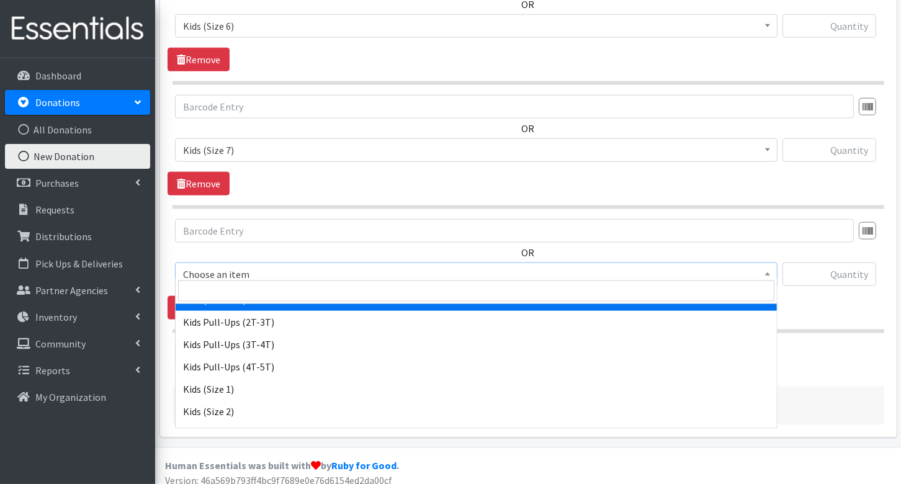
scroll to position [81, 0]
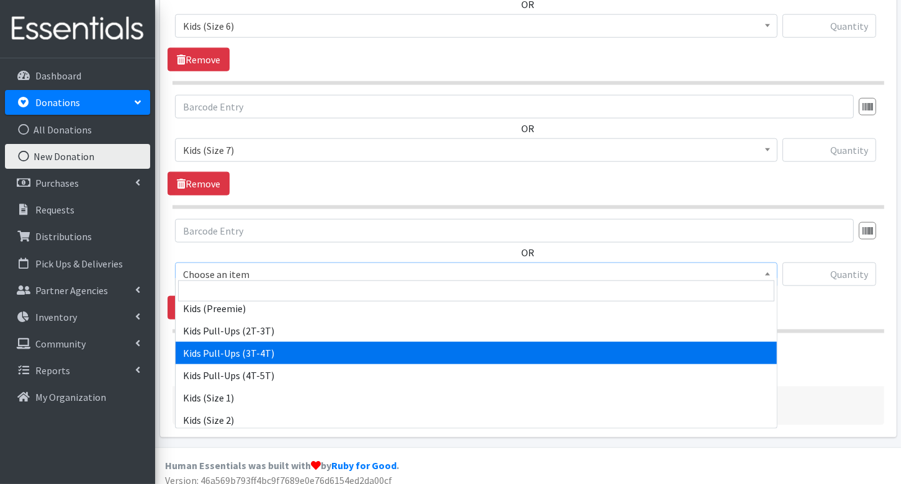
select select "3417"
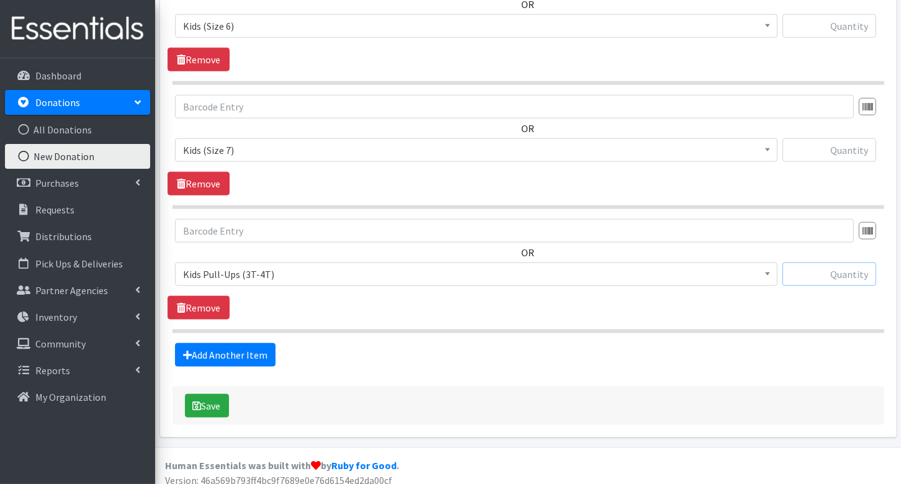
click at [846, 268] on input "text" at bounding box center [829, 274] width 94 height 24
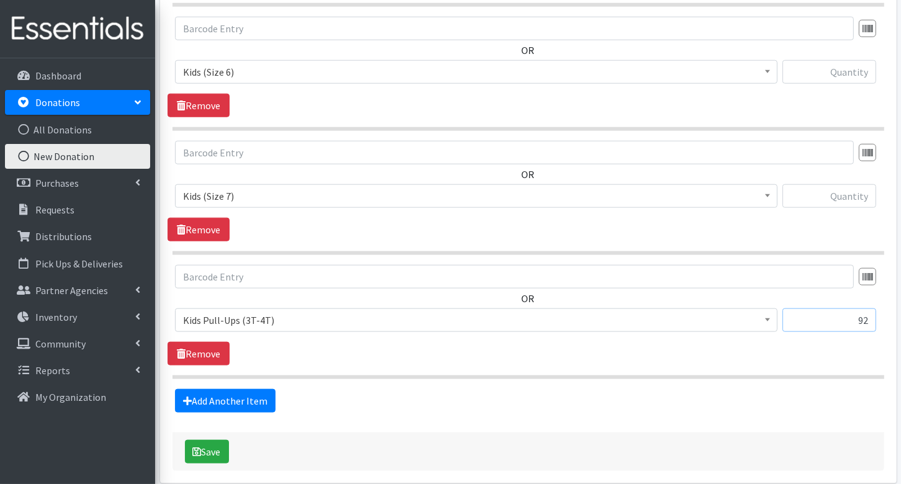
scroll to position [1181, 0]
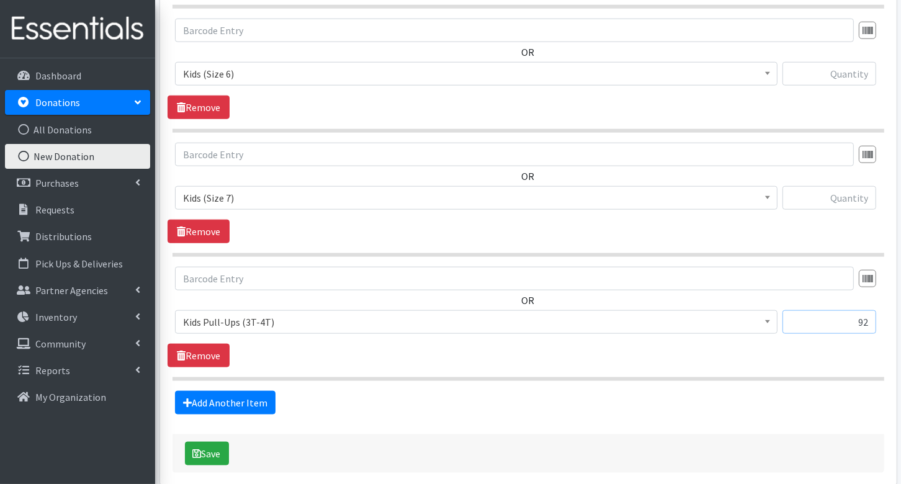
type input "92"
click at [859, 193] on input "text" at bounding box center [829, 198] width 94 height 24
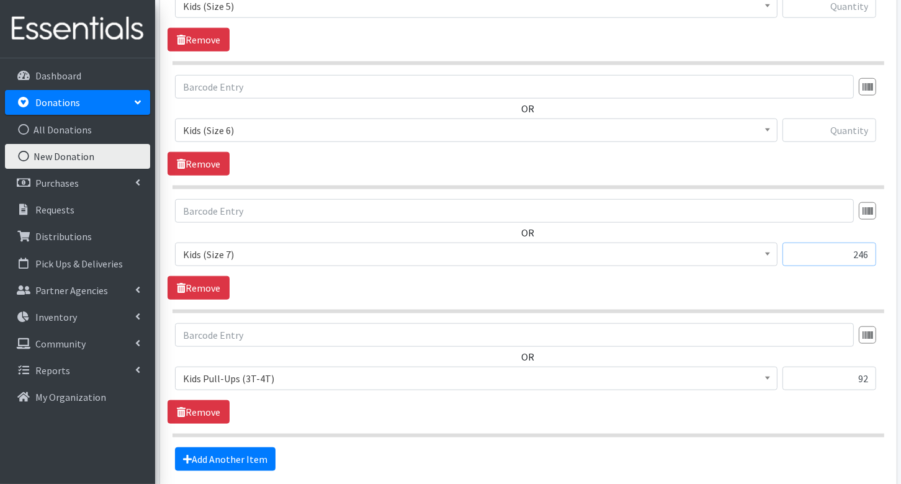
scroll to position [1106, 0]
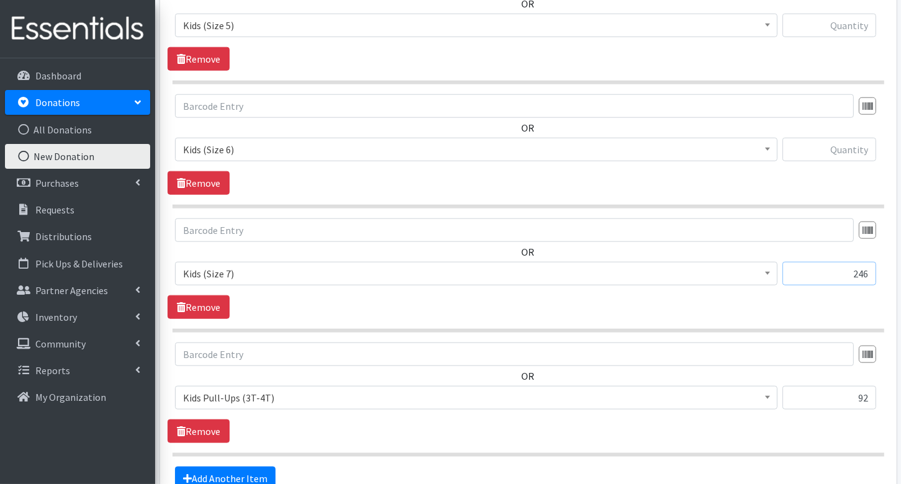
type input "246"
click at [856, 149] on input "text" at bounding box center [829, 150] width 94 height 24
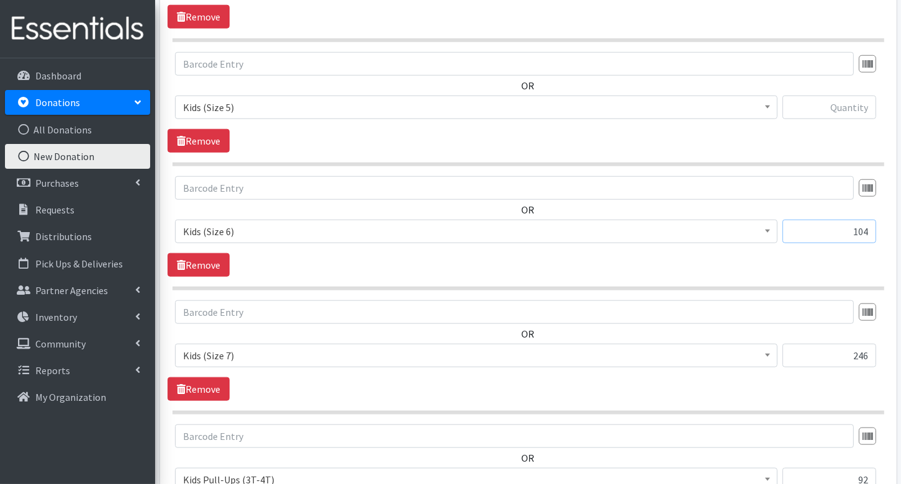
scroll to position [989, 0]
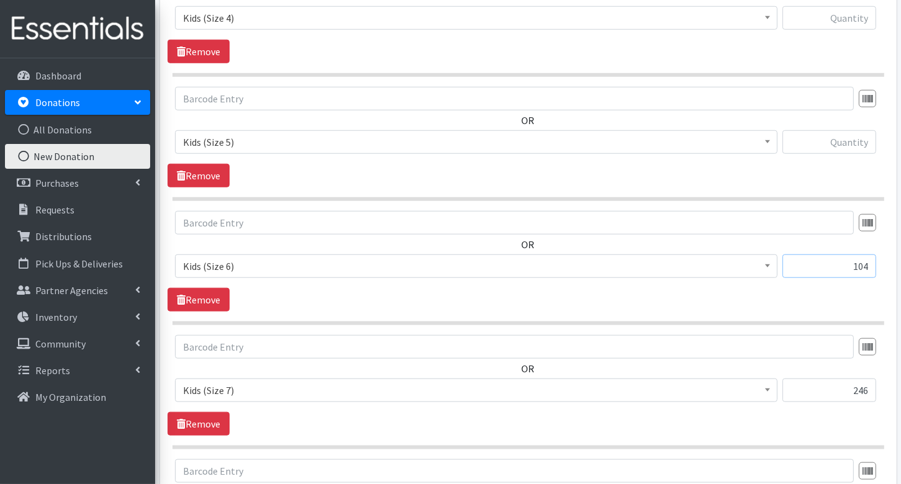
type input "104"
click at [861, 136] on input "text" at bounding box center [829, 142] width 94 height 24
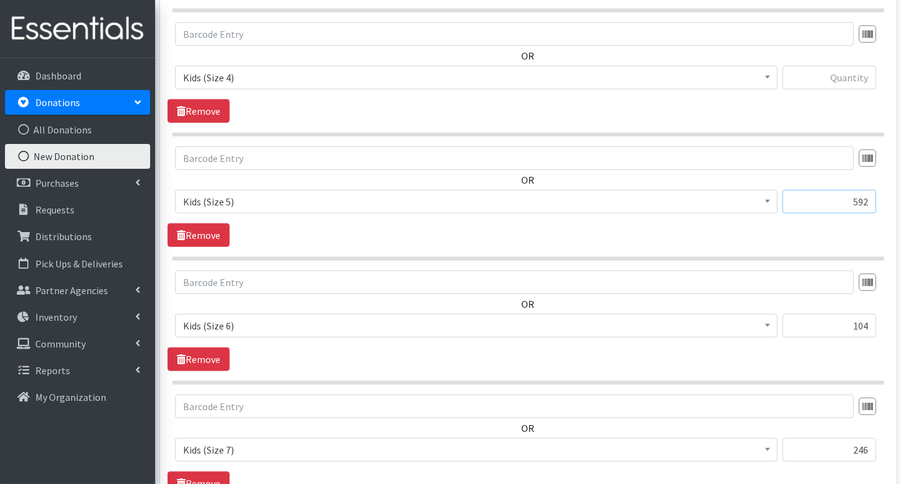
scroll to position [903, 0]
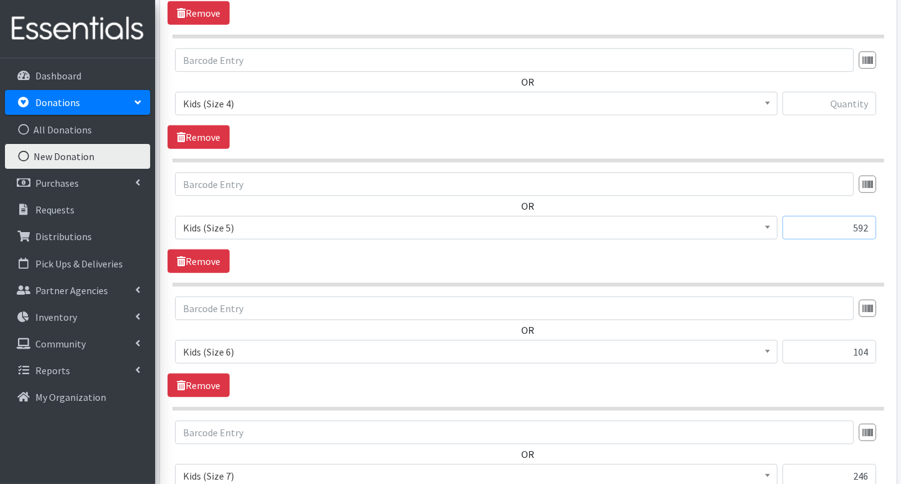
type input "592"
click at [861, 97] on input "text" at bounding box center [829, 104] width 94 height 24
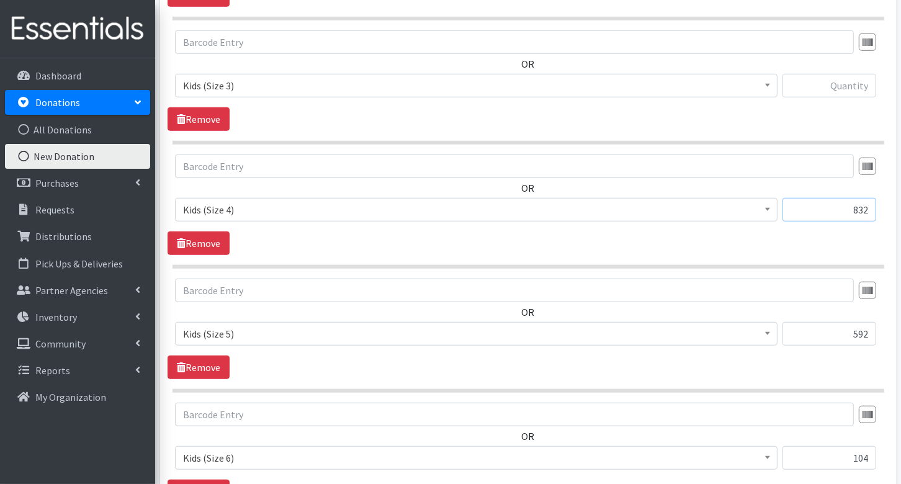
scroll to position [784, 0]
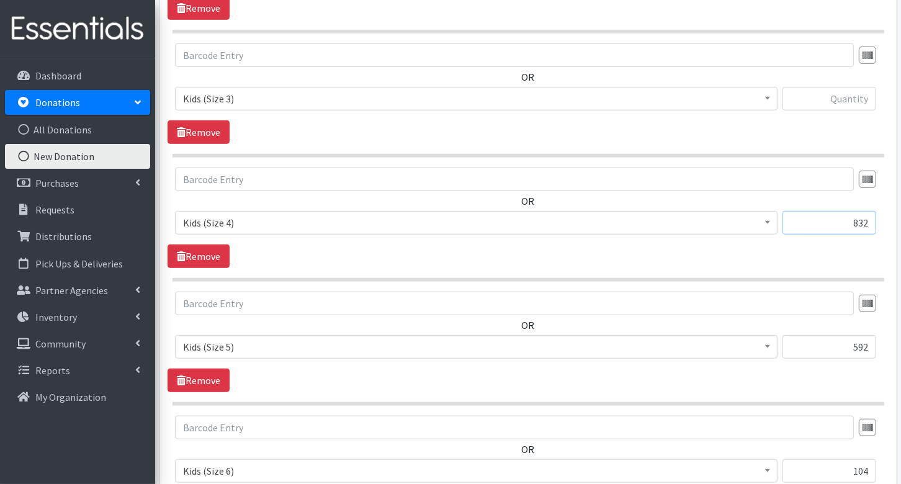
type input "832"
click at [859, 97] on input "text" at bounding box center [829, 99] width 94 height 24
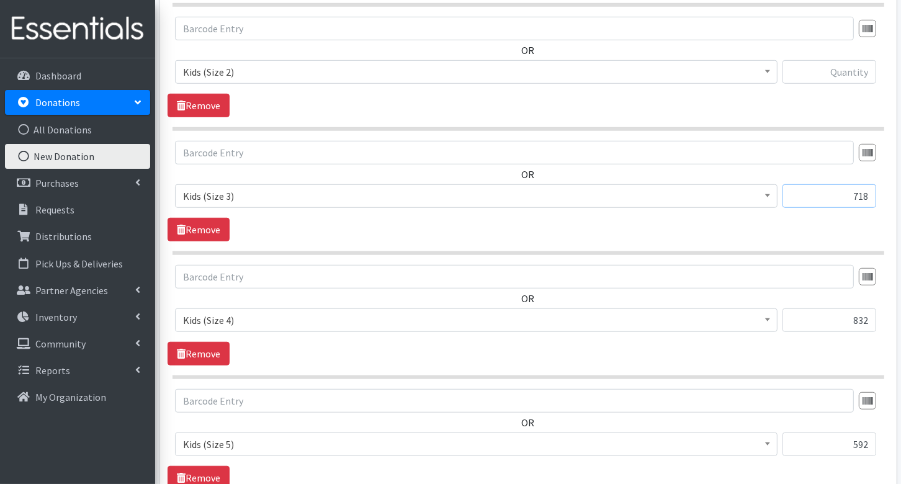
scroll to position [668, 0]
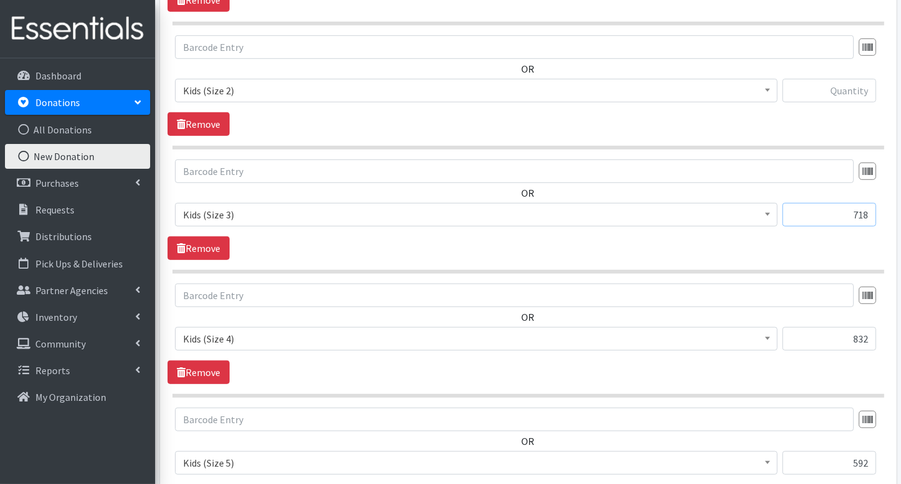
type input "718"
click at [861, 90] on input "text" at bounding box center [829, 91] width 94 height 24
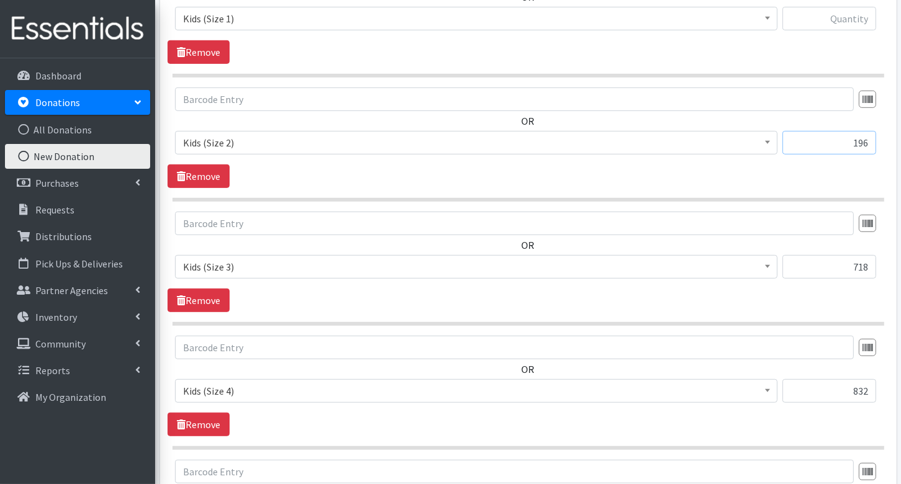
scroll to position [557, 0]
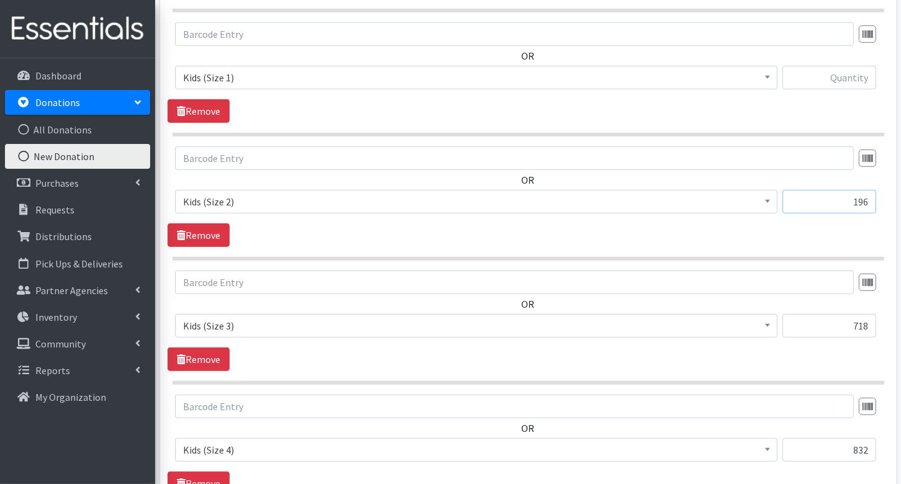
type input "196"
click at [858, 72] on input "text" at bounding box center [829, 78] width 94 height 24
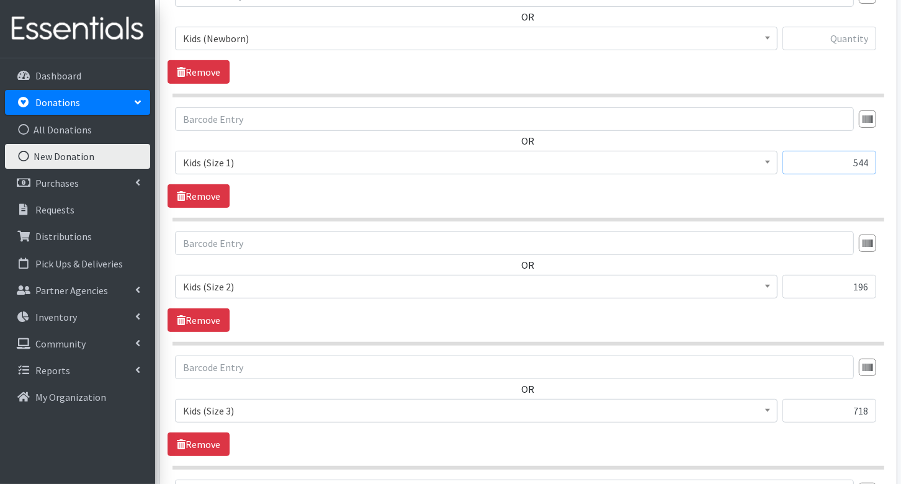
scroll to position [467, 0]
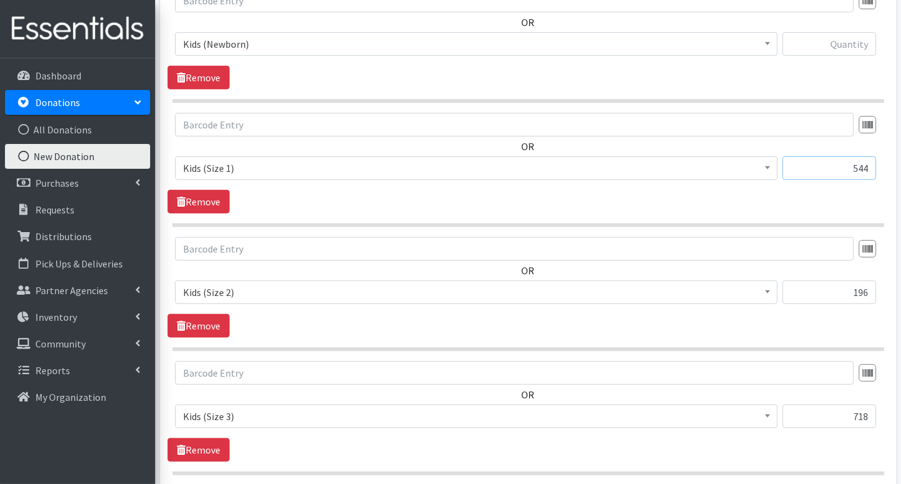
type input "544"
click at [860, 42] on input "text" at bounding box center [829, 44] width 94 height 24
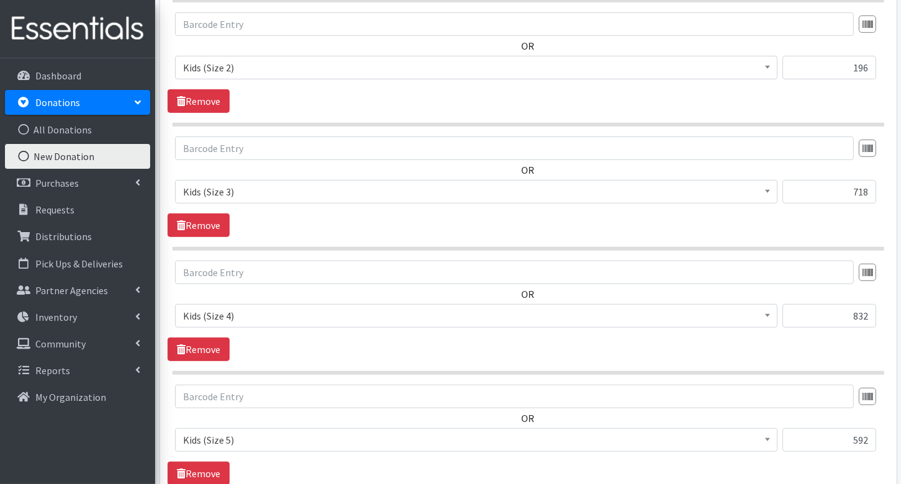
scroll to position [1229, 0]
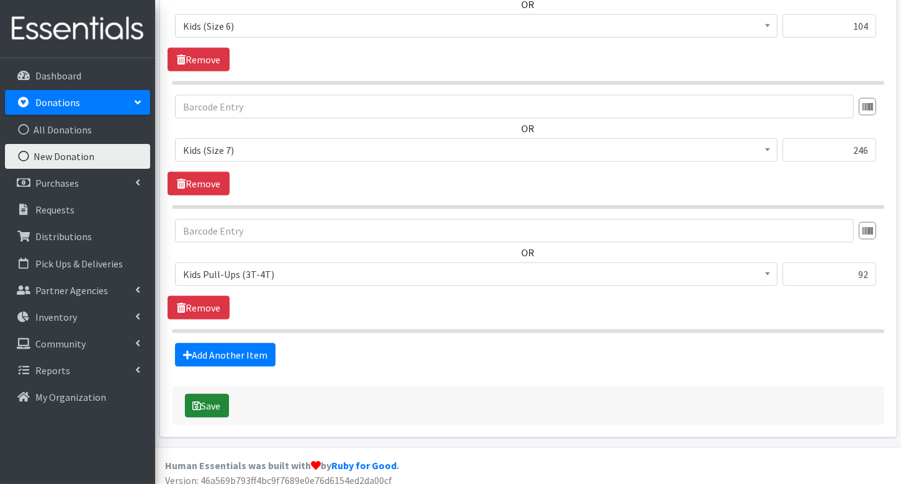
type input "266"
click at [210, 395] on button "Save" at bounding box center [207, 406] width 44 height 24
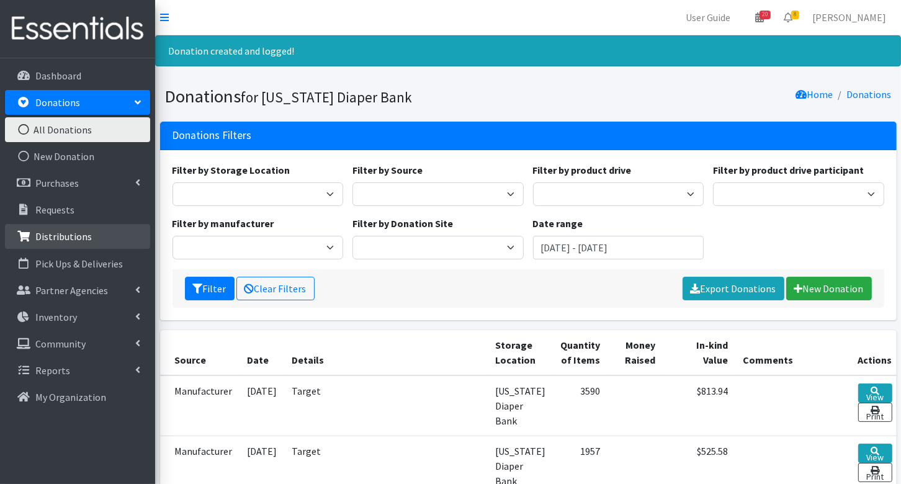
click at [43, 233] on p "Distributions" at bounding box center [63, 236] width 56 height 12
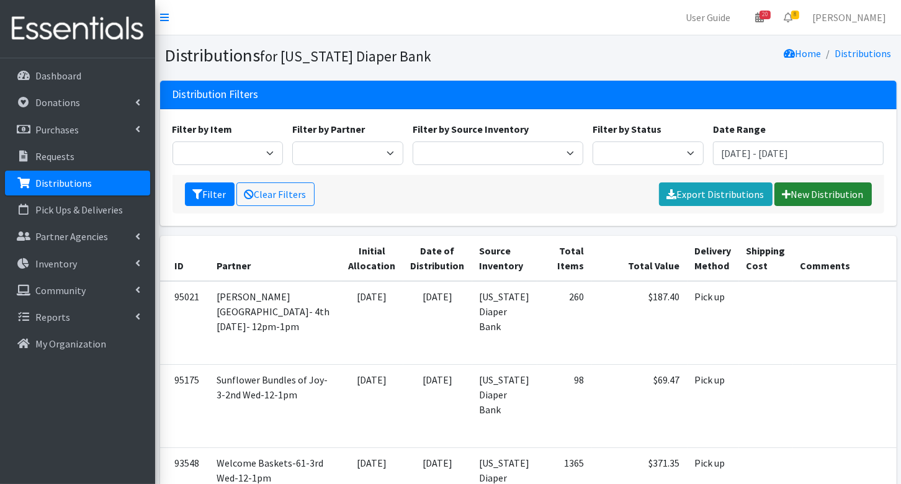
click at [810, 195] on link "New Distribution" at bounding box center [822, 194] width 97 height 24
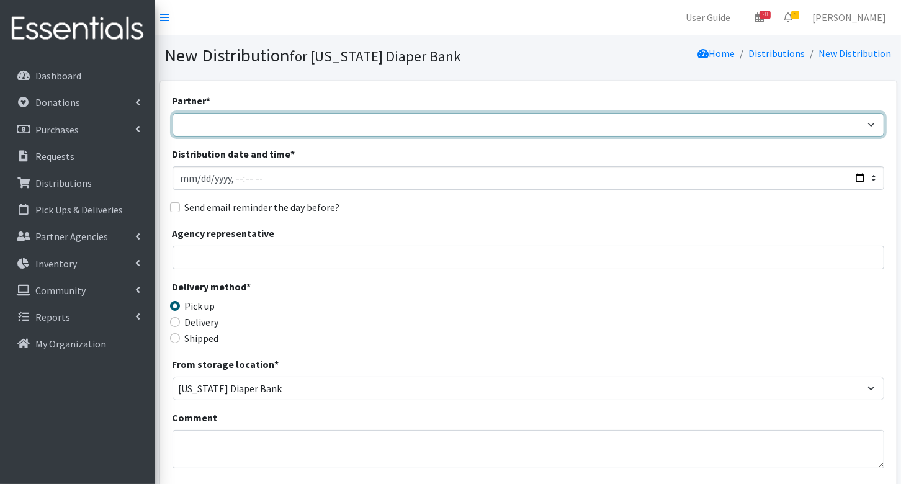
click at [231, 124] on select "ARC Boone and Hendricks County WIC Babies Basic Needs Northern Indiana Baby Ble…" at bounding box center [528, 125] width 712 height 24
select select "5037"
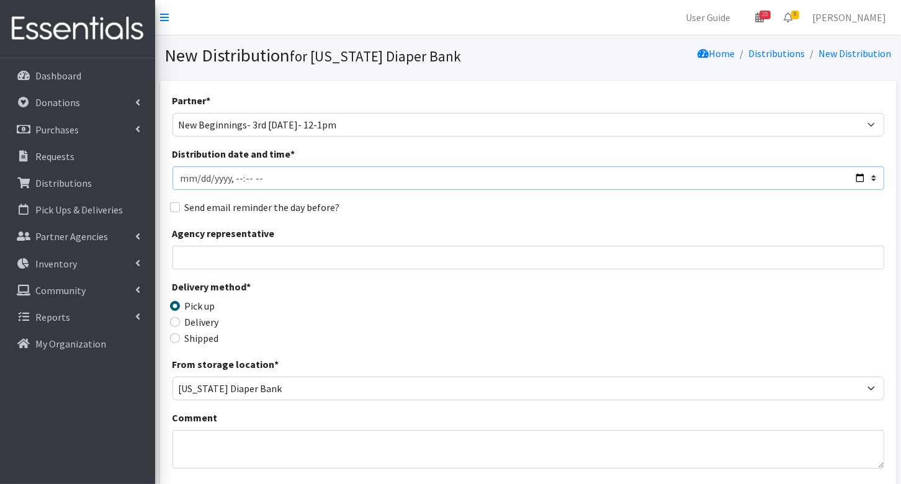
click at [199, 177] on input "Distribution date and time *" at bounding box center [528, 178] width 712 height 24
click at [248, 177] on input "Distribution date and time *" at bounding box center [528, 178] width 712 height 24
type input "2025-08-14T11:00"
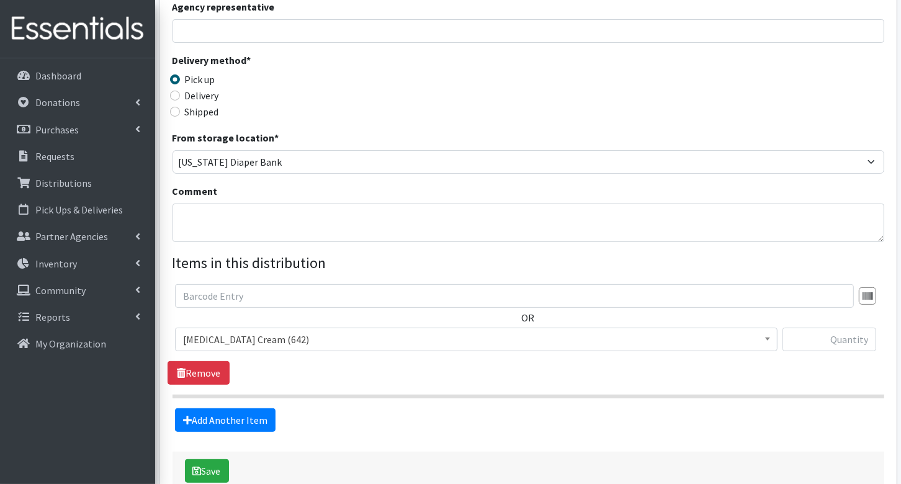
scroll to position [298, 0]
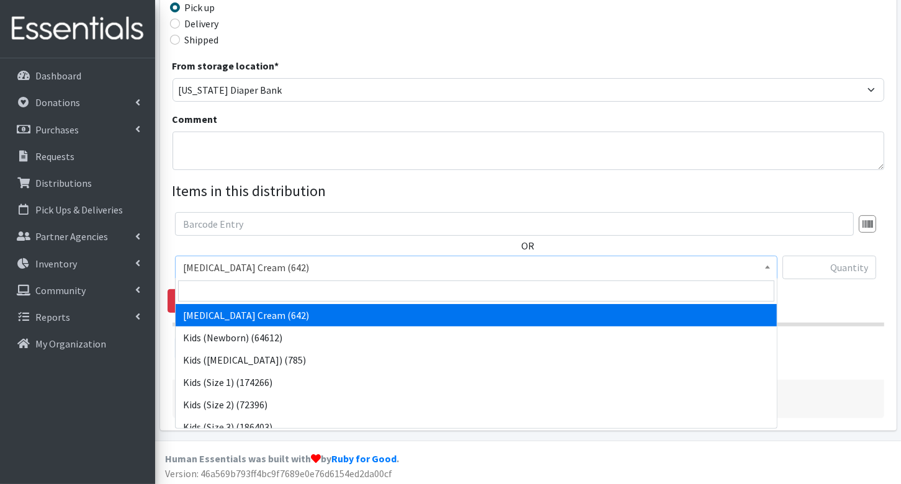
click at [298, 267] on span "Diaper Rash Cream (642)" at bounding box center [476, 267] width 586 height 17
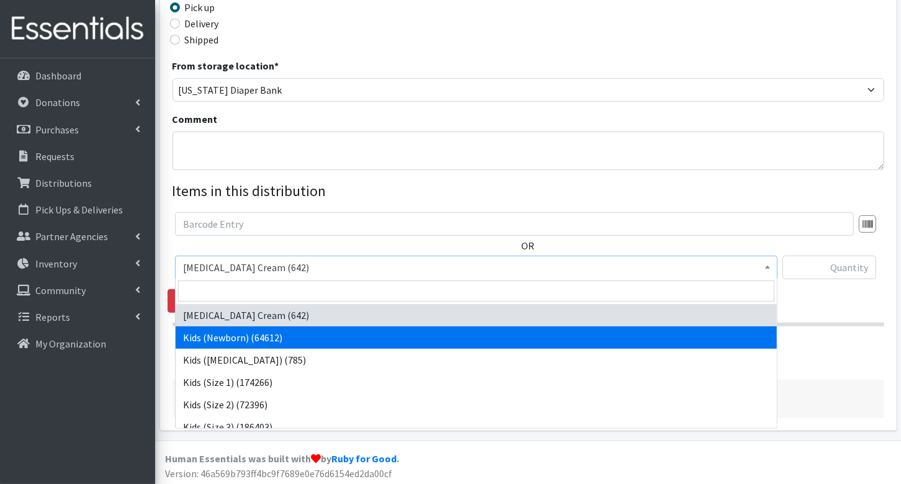
select select "3400"
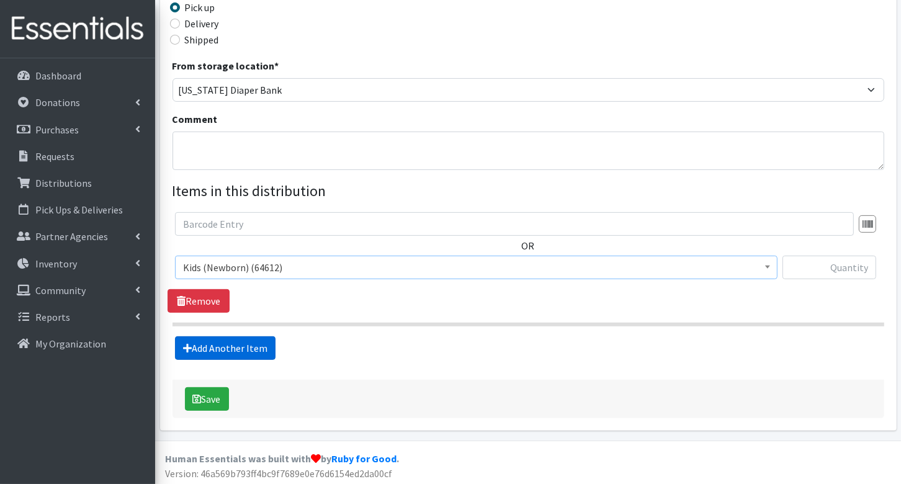
click at [235, 346] on link "Add Another Item" at bounding box center [225, 348] width 101 height 24
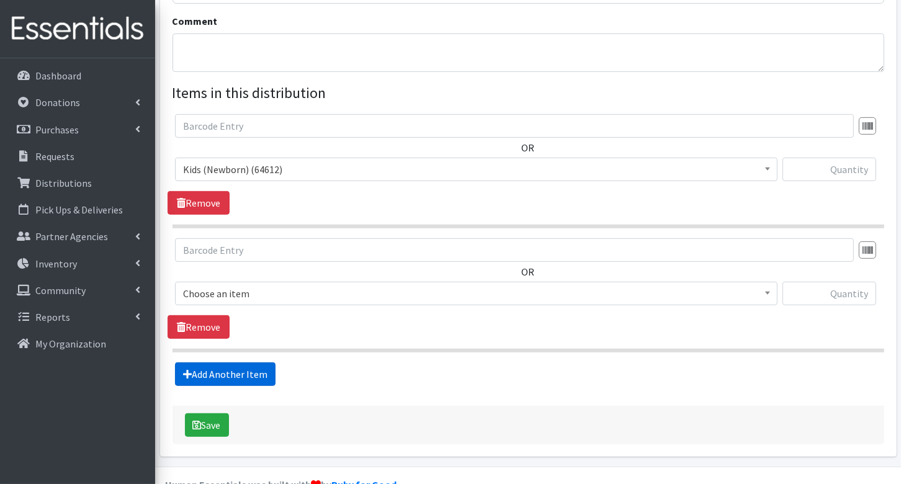
scroll to position [422, 0]
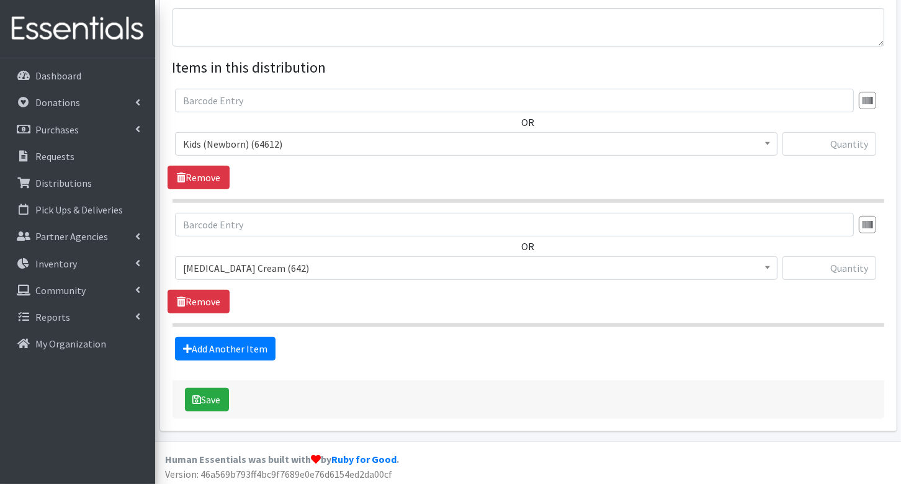
click at [257, 262] on span "Diaper Rash Cream (642)" at bounding box center [476, 267] width 586 height 17
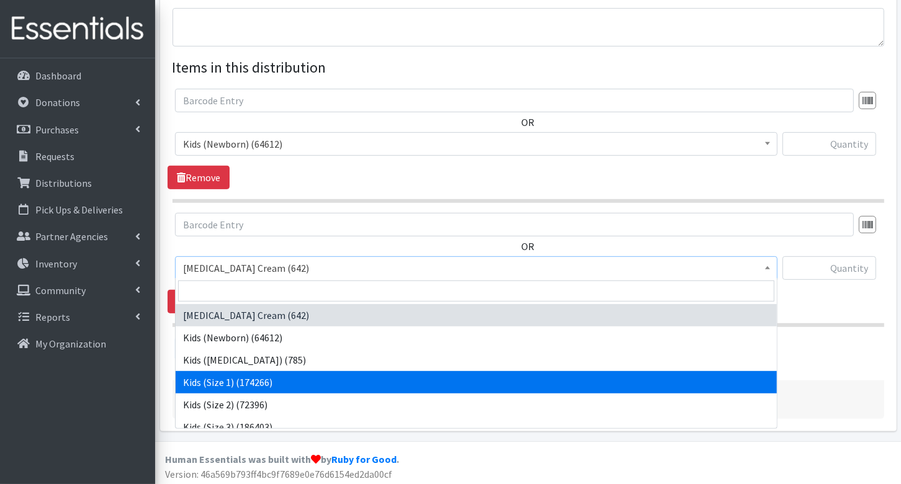
select select "3401"
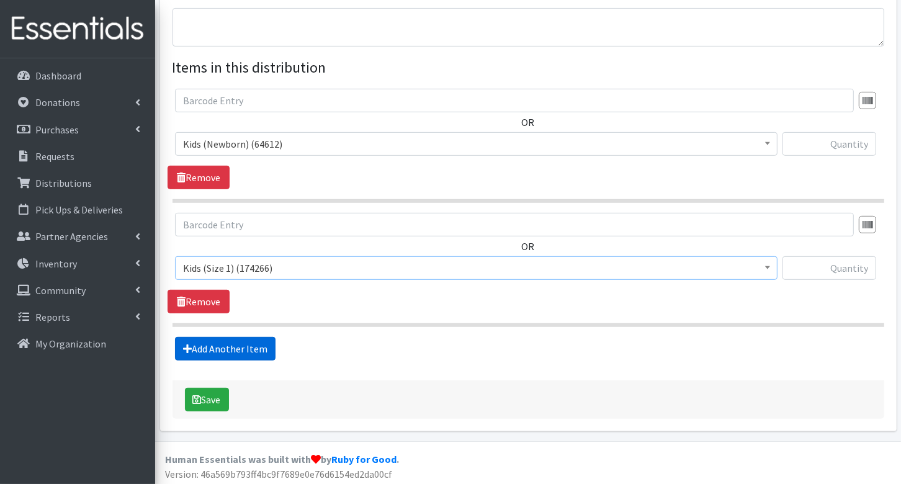
click at [240, 346] on link "Add Another Item" at bounding box center [225, 349] width 101 height 24
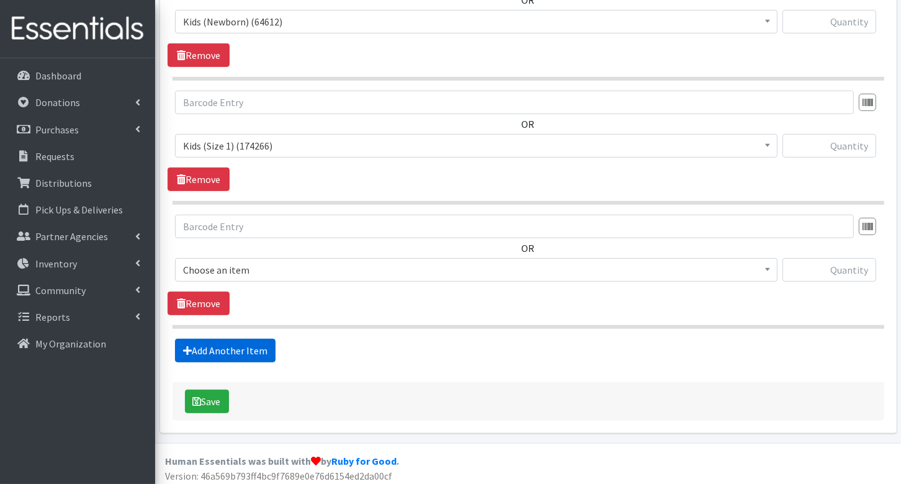
scroll to position [545, 0]
click at [243, 270] on span "Choose an item" at bounding box center [476, 269] width 586 height 17
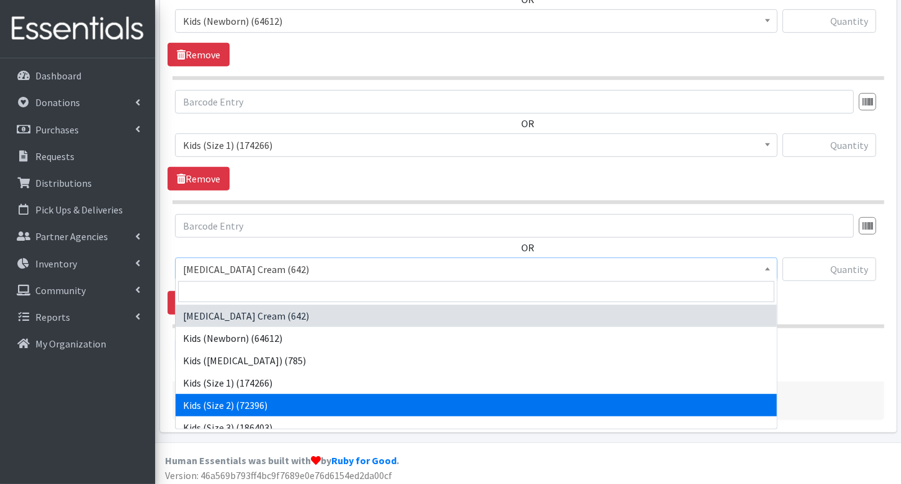
scroll to position [11, 0]
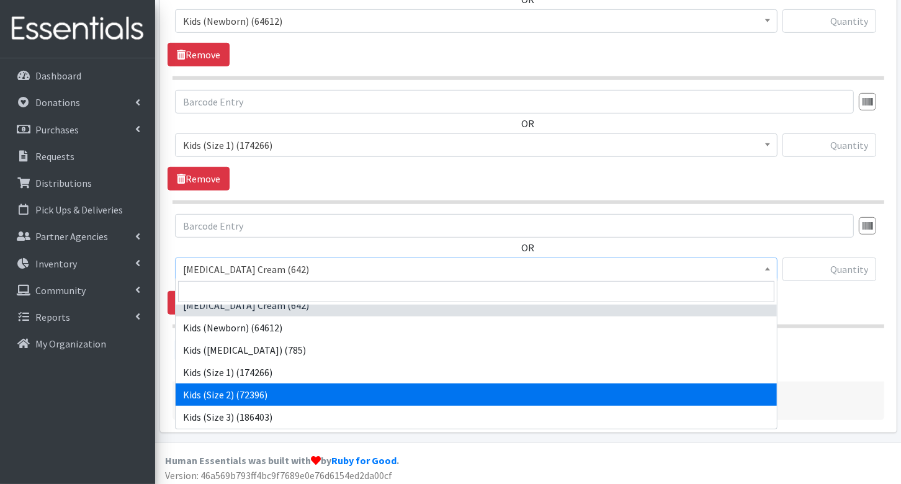
select select "3420"
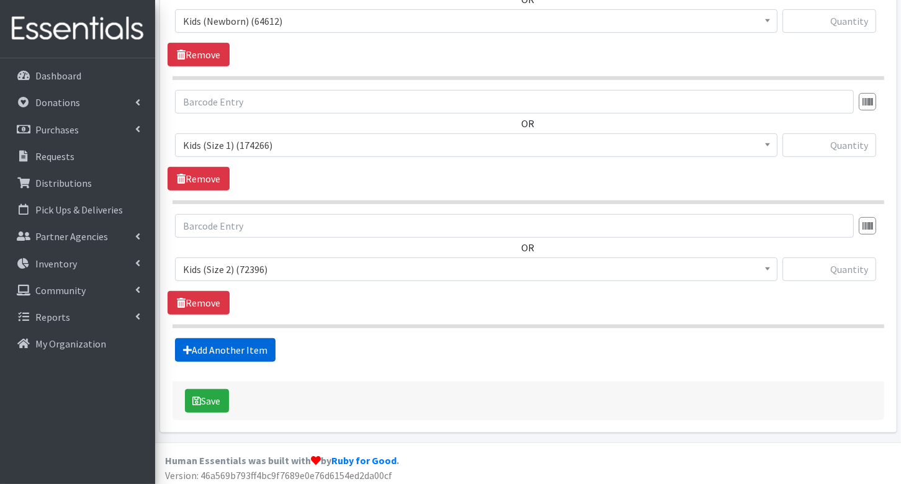
click at [244, 349] on link "Add Another Item" at bounding box center [225, 350] width 101 height 24
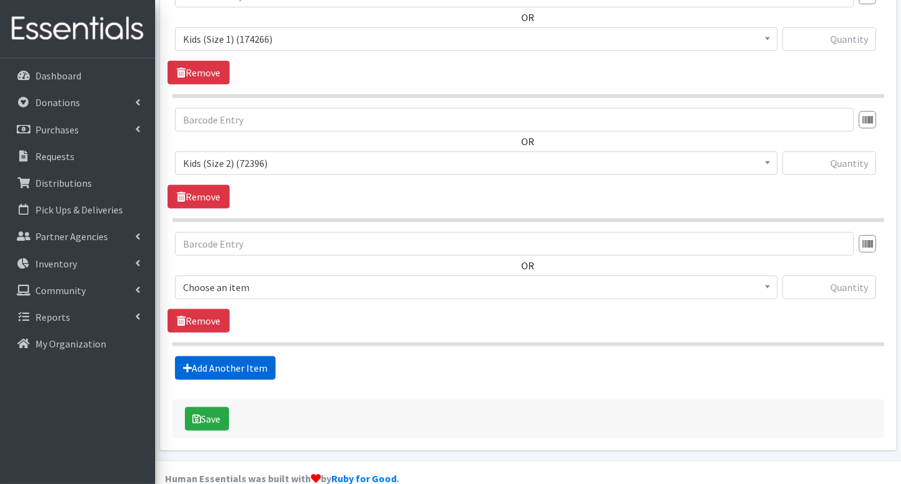
scroll to position [668, 0]
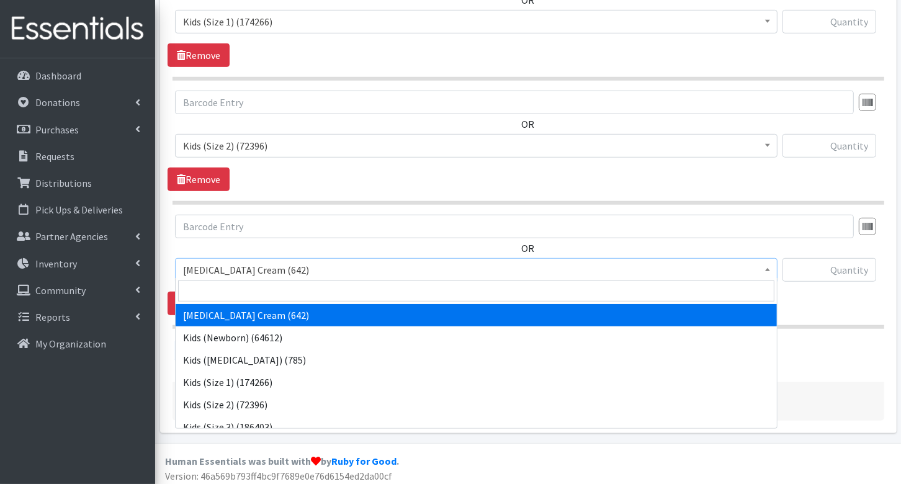
click at [256, 264] on span "Diaper Rash Cream (642)" at bounding box center [476, 269] width 586 height 17
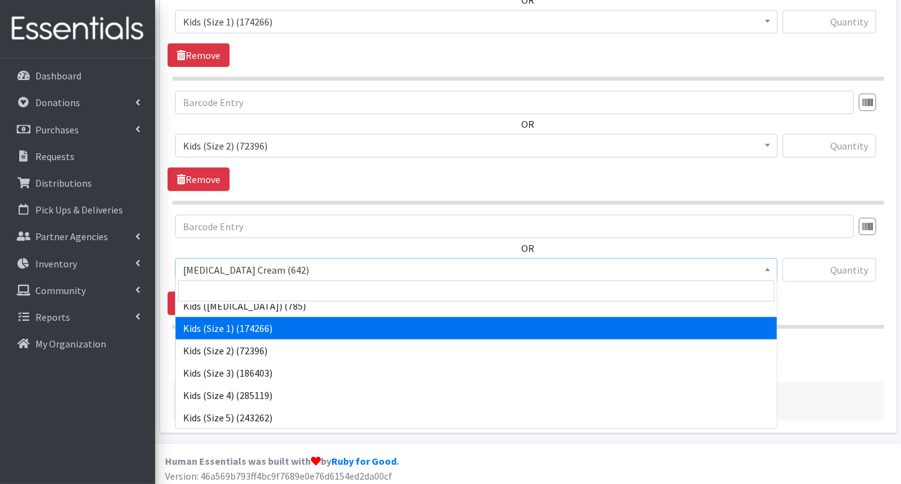
scroll to position [58, 0]
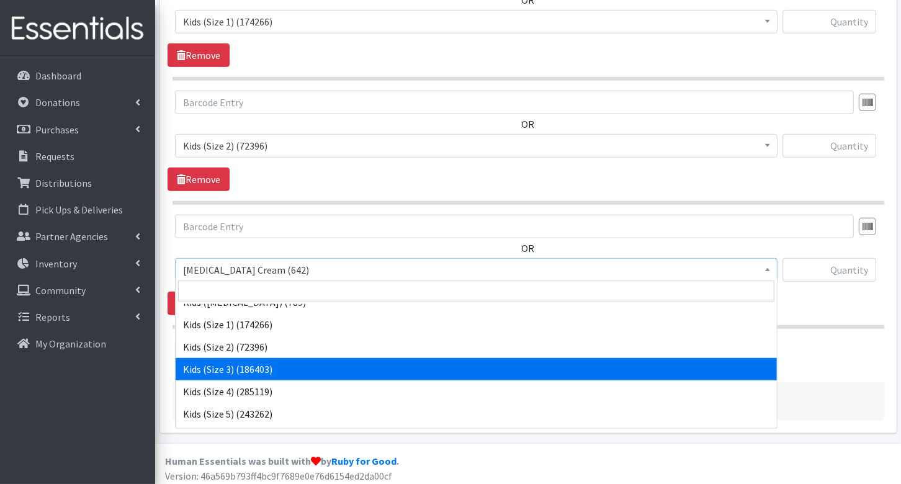
select select "3393"
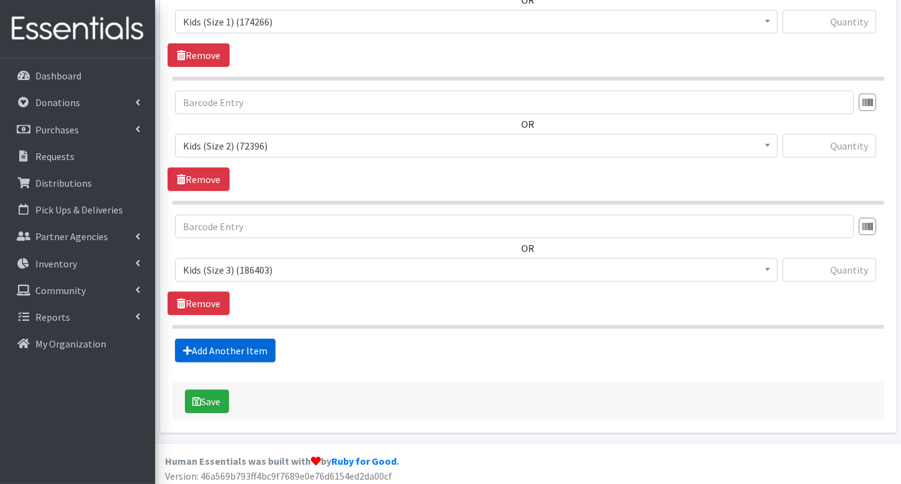
click at [255, 342] on link "Add Another Item" at bounding box center [225, 351] width 101 height 24
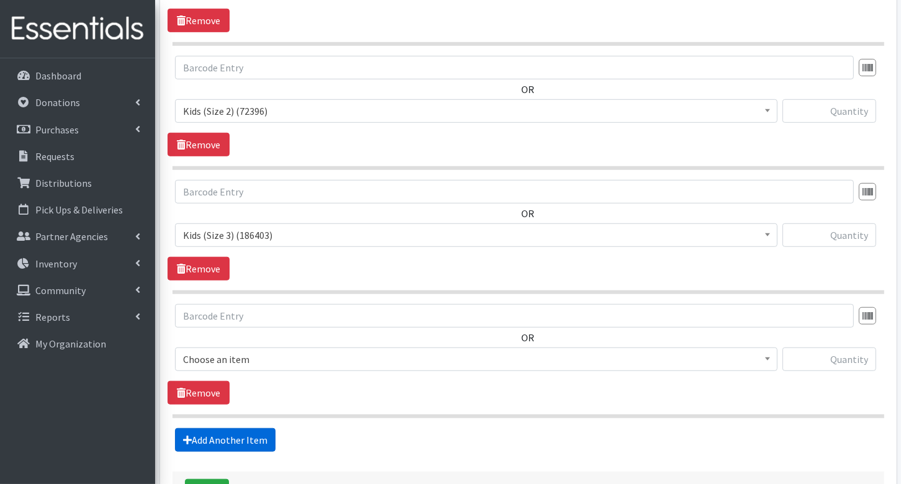
scroll to position [791, 0]
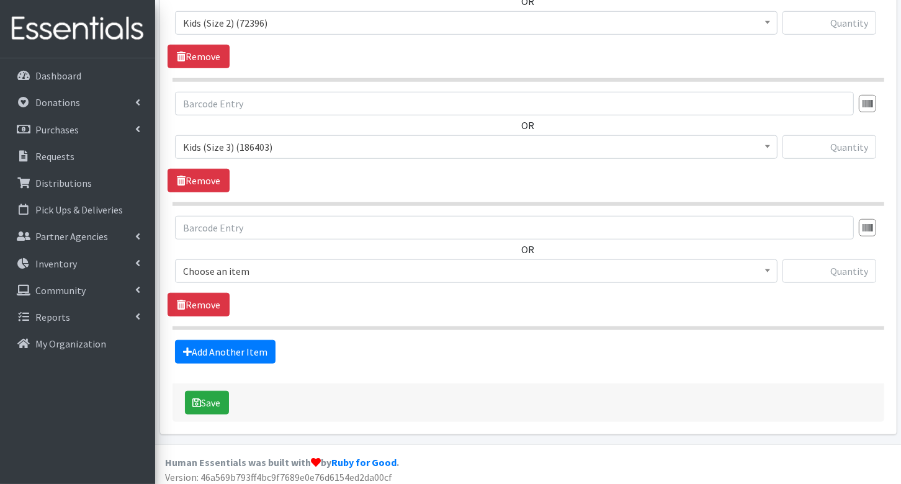
click at [269, 264] on span "Choose an item" at bounding box center [476, 270] width 586 height 17
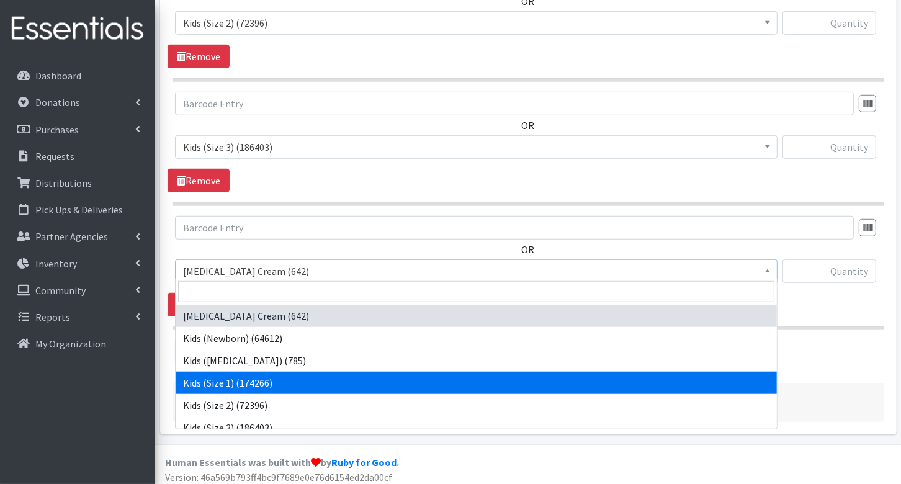
scroll to position [35, 0]
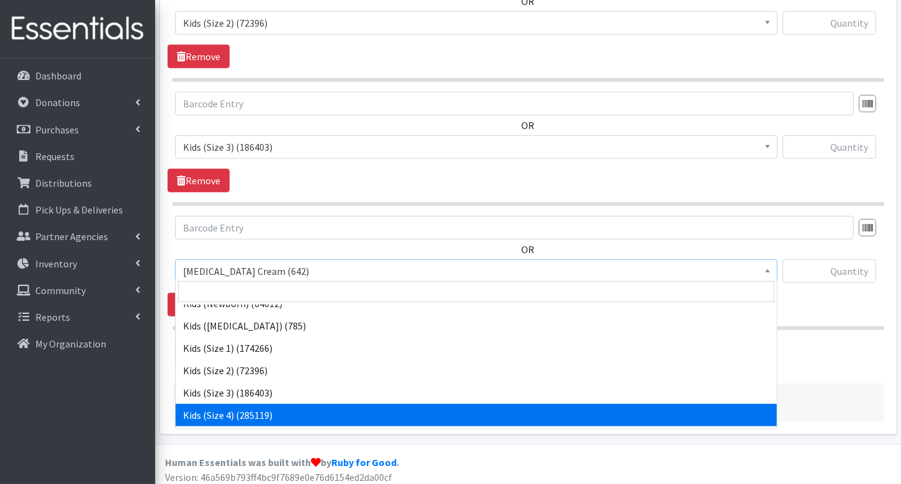
select select "3394"
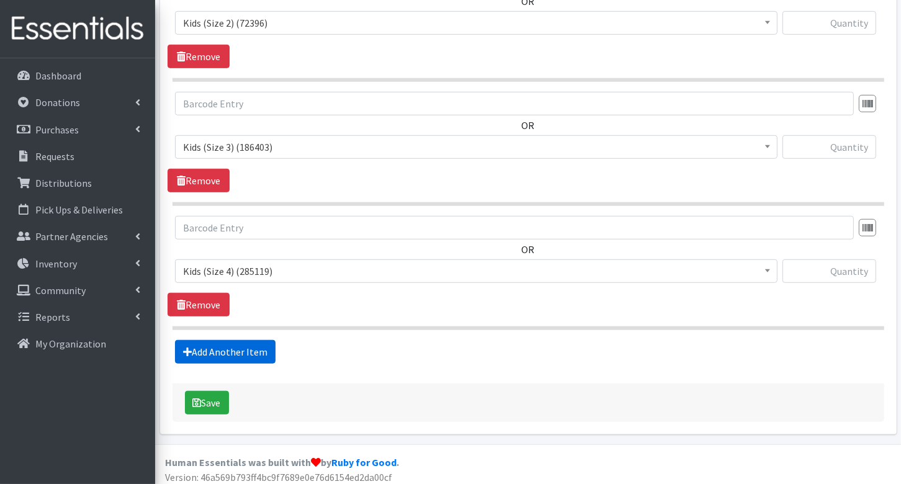
click at [255, 346] on link "Add Another Item" at bounding box center [225, 352] width 101 height 24
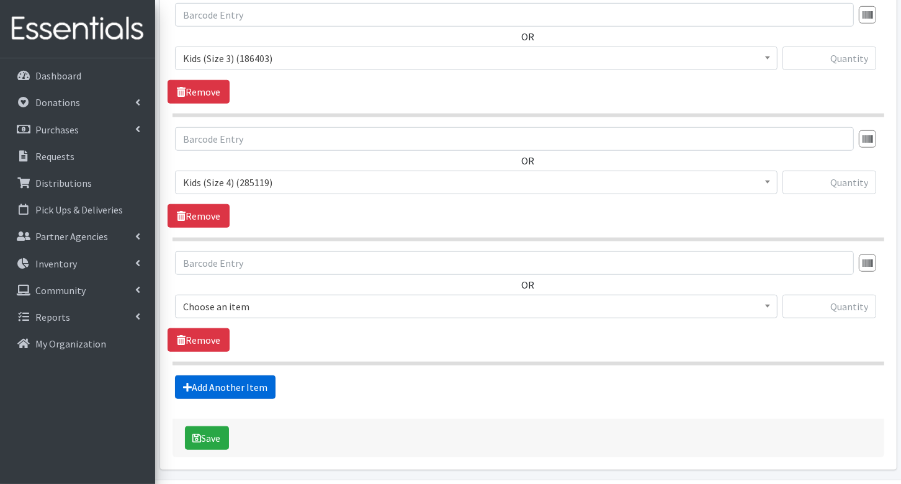
scroll to position [914, 0]
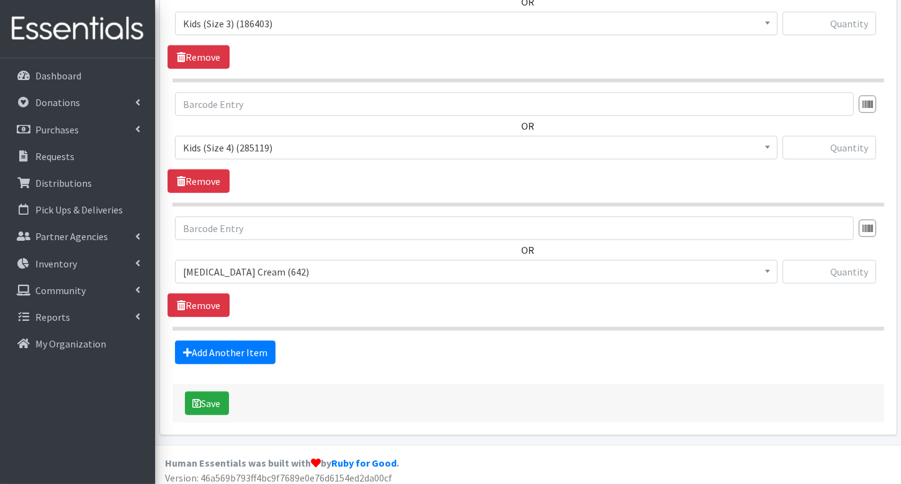
click at [252, 269] on span "Diaper Rash Cream (642)" at bounding box center [476, 271] width 586 height 17
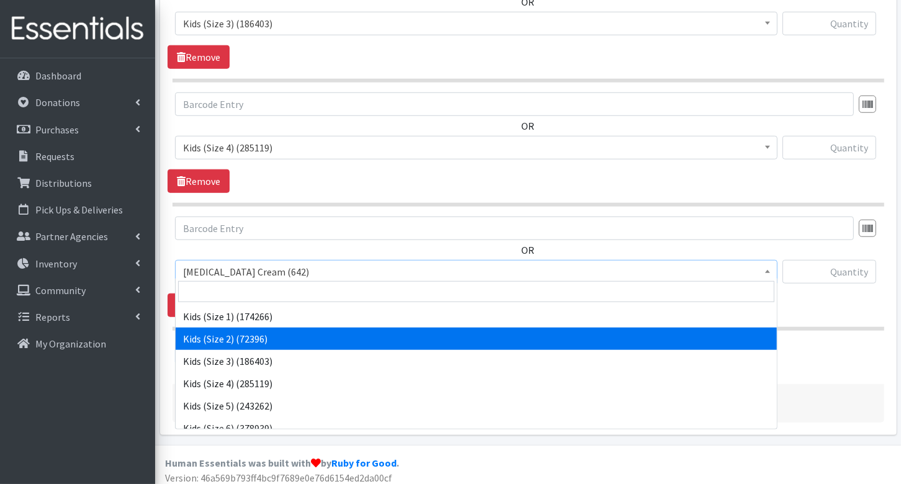
scroll to position [69, 0]
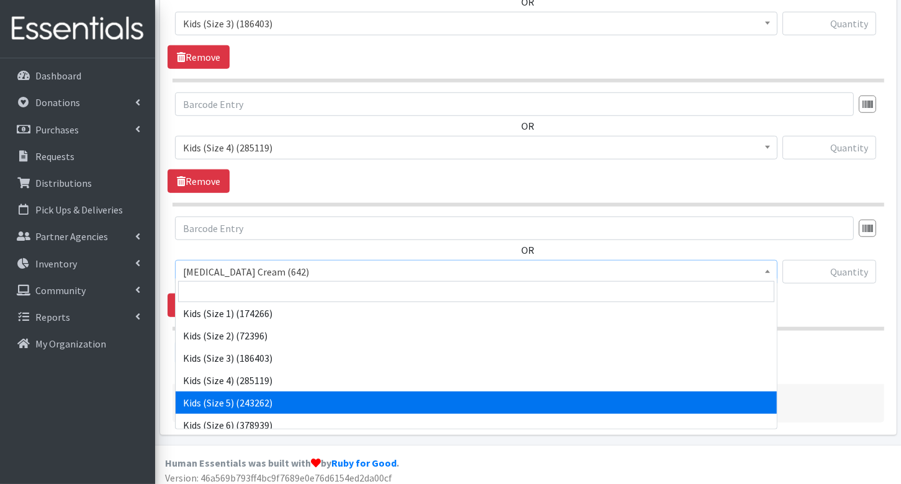
select select "3407"
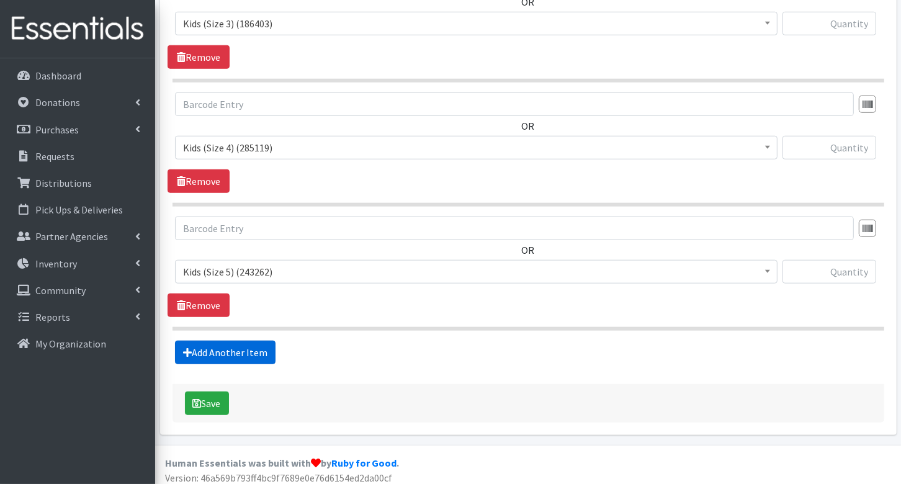
click at [239, 348] on link "Add Another Item" at bounding box center [225, 353] width 101 height 24
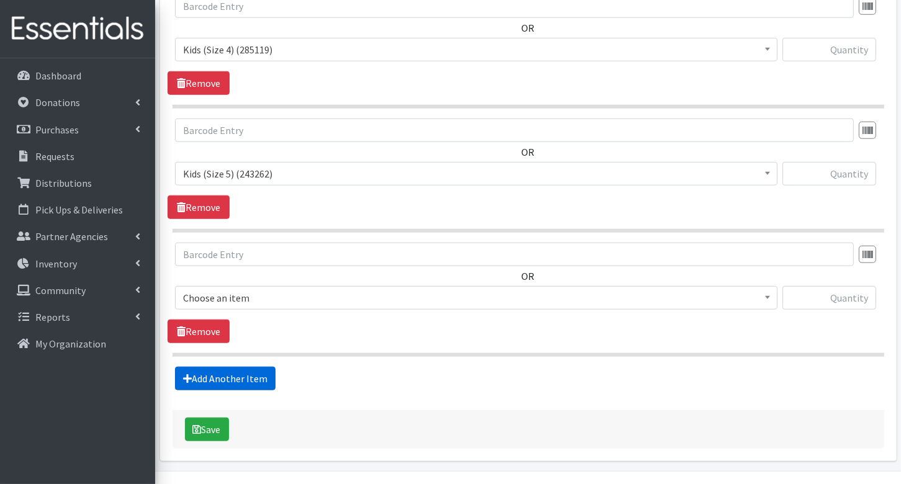
scroll to position [1037, 0]
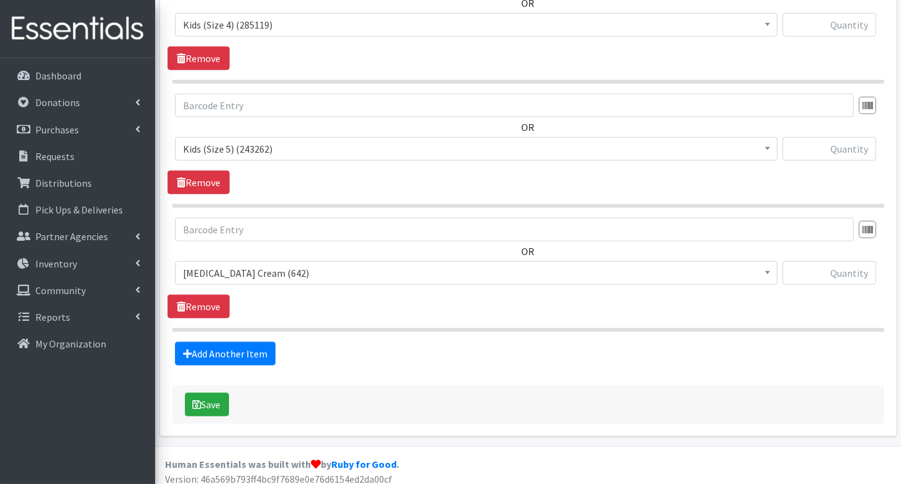
click at [257, 272] on span "Diaper Rash Cream (642)" at bounding box center [476, 272] width 586 height 17
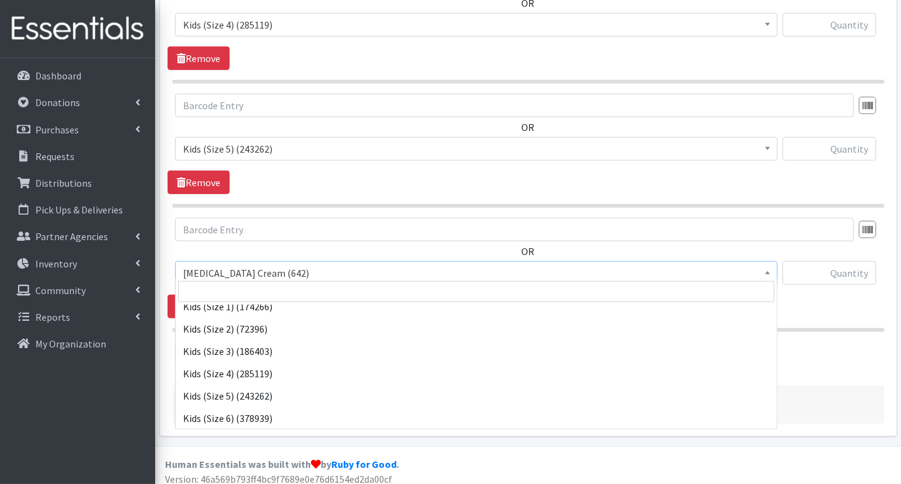
scroll to position [78, 0]
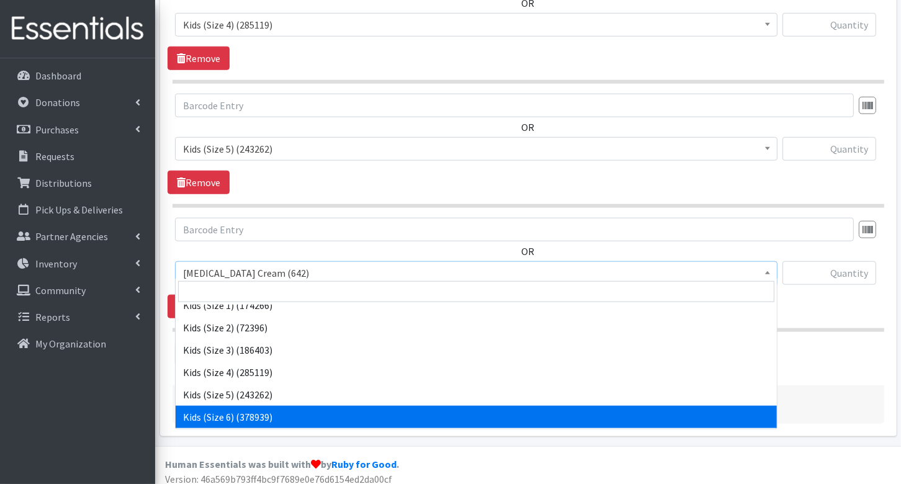
select select "3419"
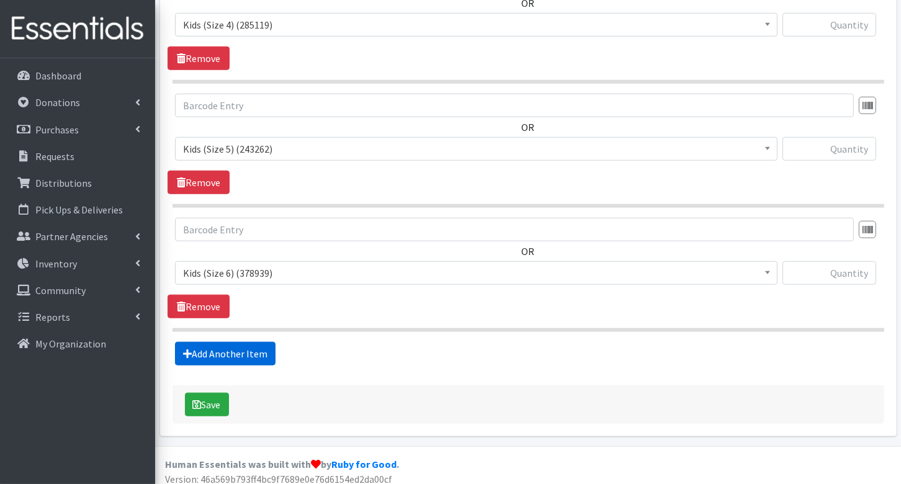
click at [249, 348] on link "Add Another Item" at bounding box center [225, 354] width 101 height 24
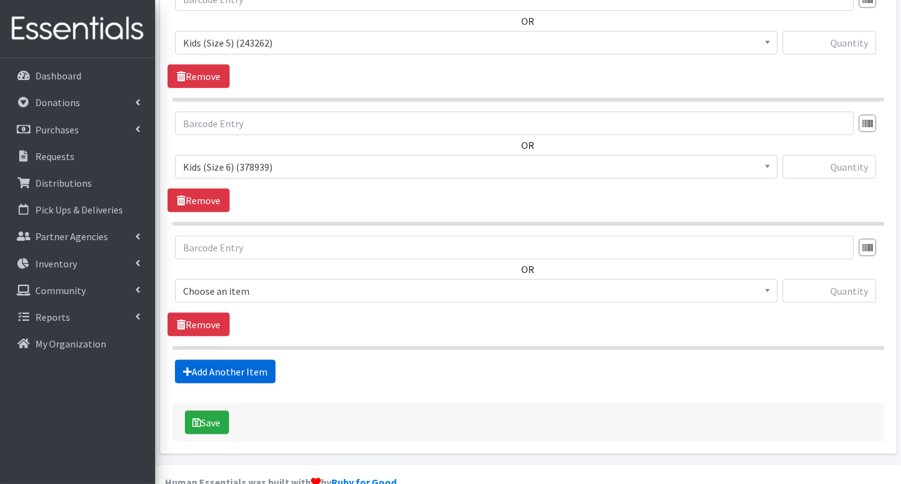
scroll to position [1161, 0]
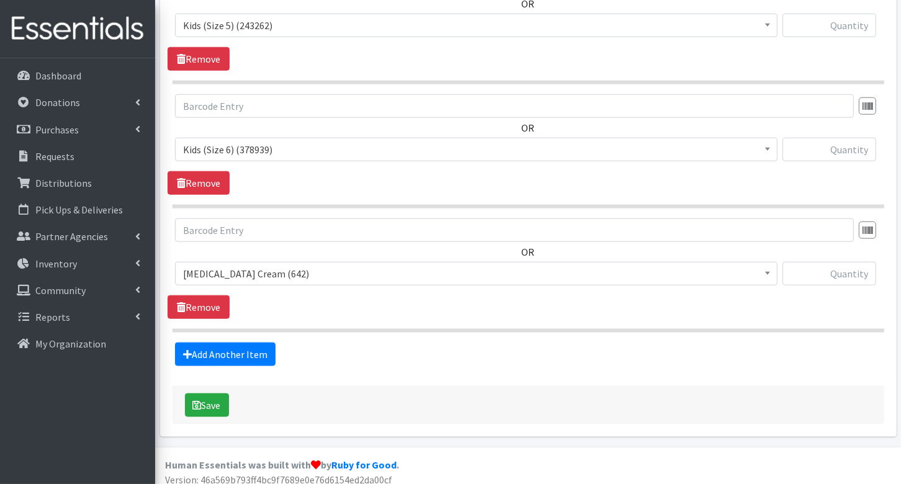
click at [251, 265] on span "Diaper Rash Cream (642)" at bounding box center [476, 273] width 586 height 17
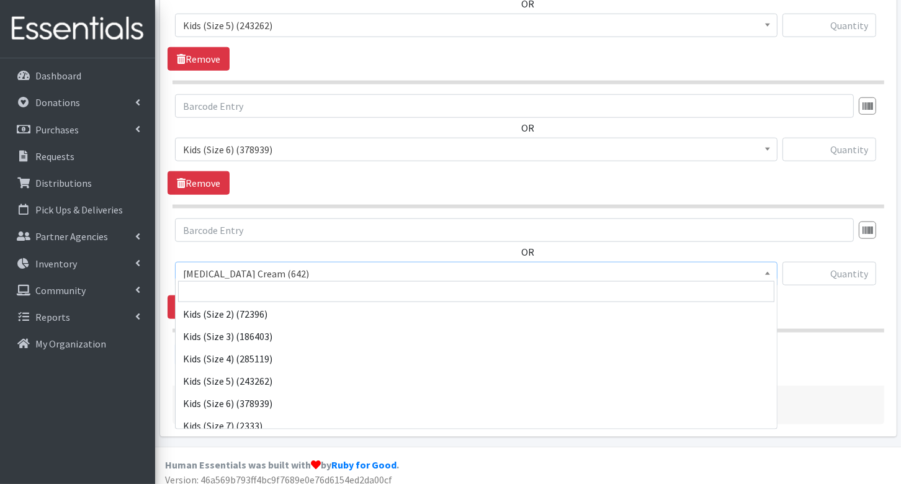
scroll to position [109, 0]
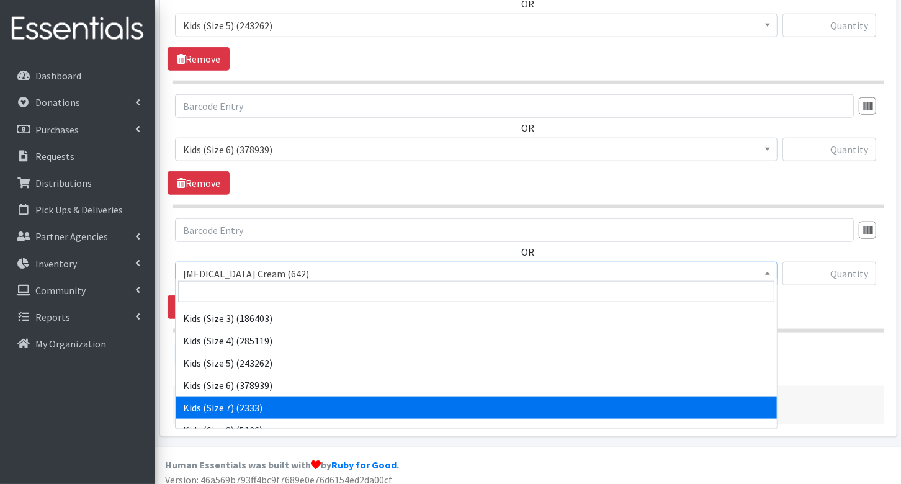
select select "7177"
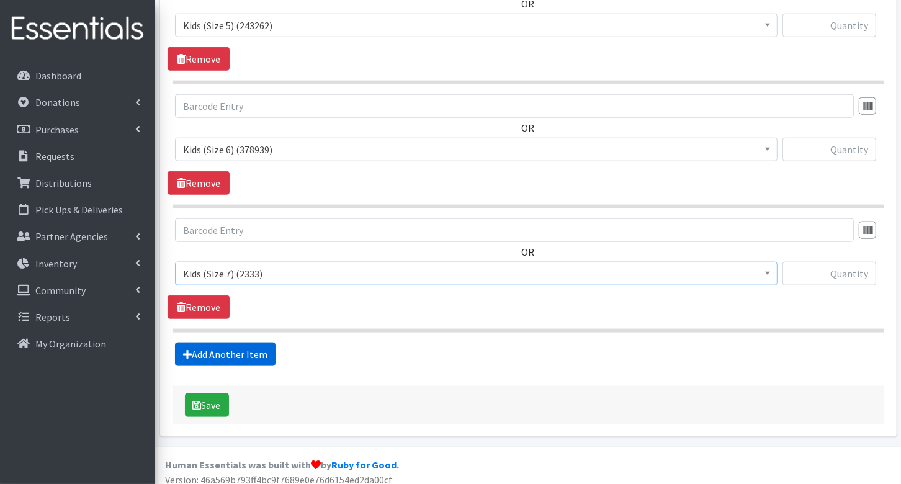
click at [251, 345] on link "Add Another Item" at bounding box center [225, 354] width 101 height 24
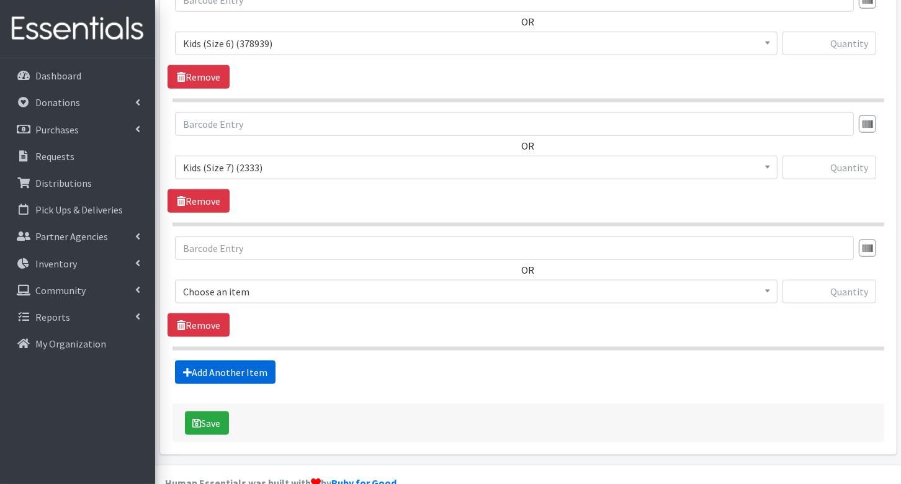
scroll to position [1284, 0]
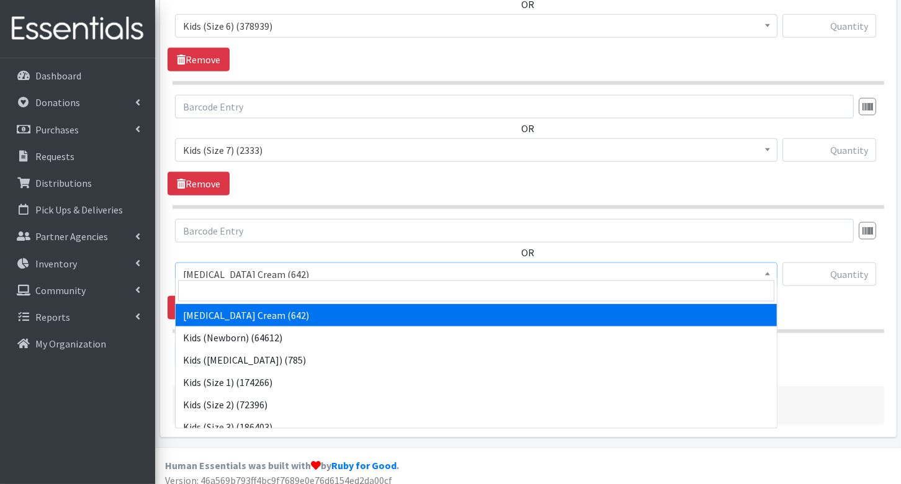
click at [238, 266] on span "Diaper Rash Cream (642)" at bounding box center [476, 274] width 586 height 17
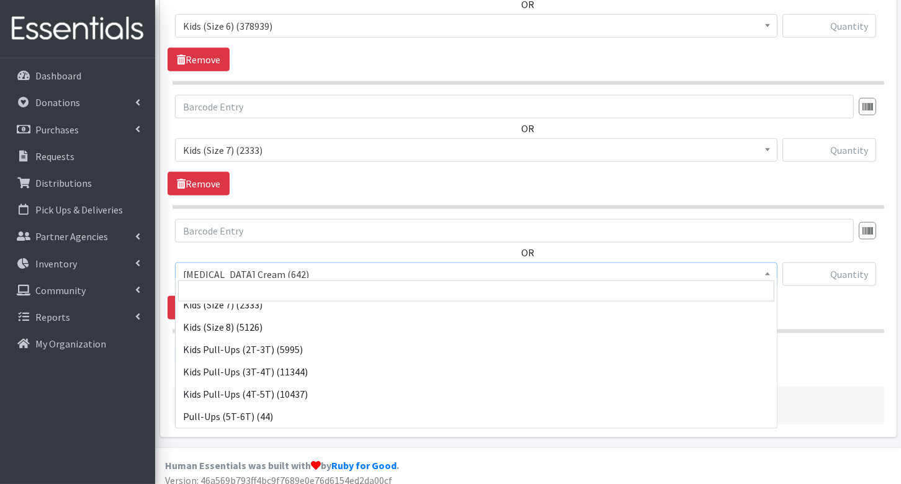
scroll to position [221, 0]
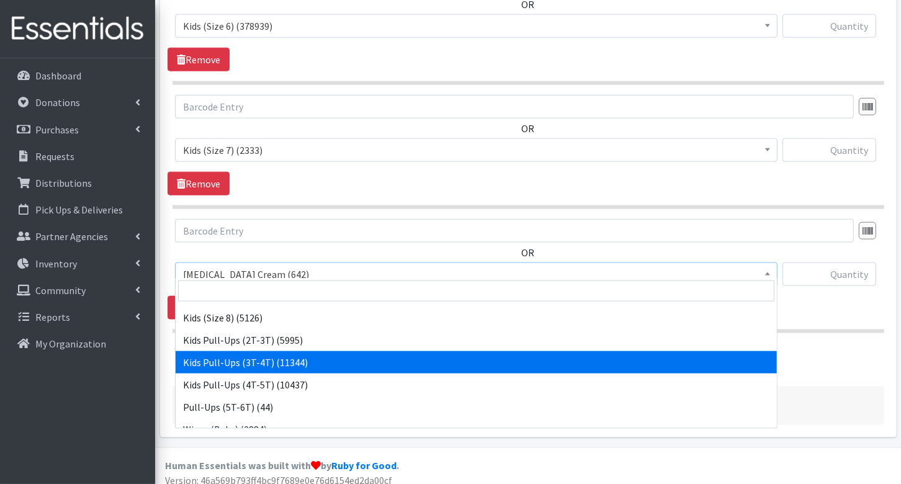
select select "3417"
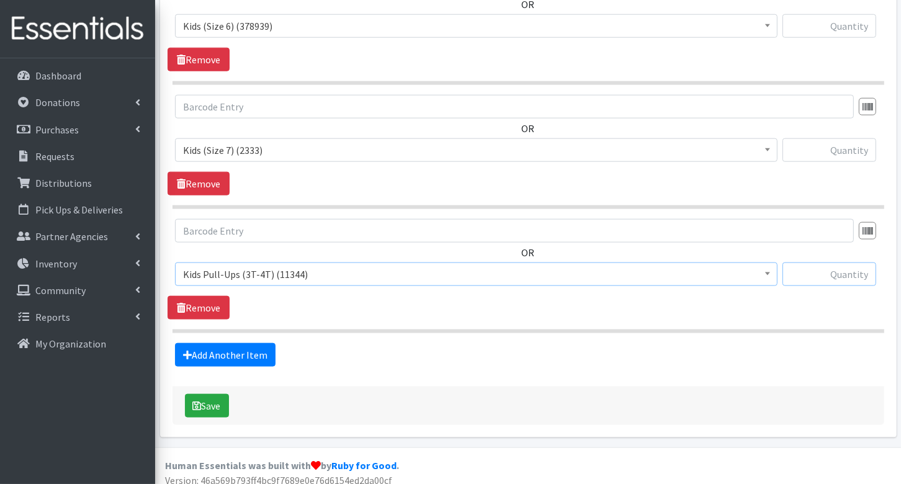
click at [853, 266] on input "text" at bounding box center [829, 274] width 94 height 24
type input "92"
click at [847, 151] on input "text" at bounding box center [829, 150] width 94 height 24
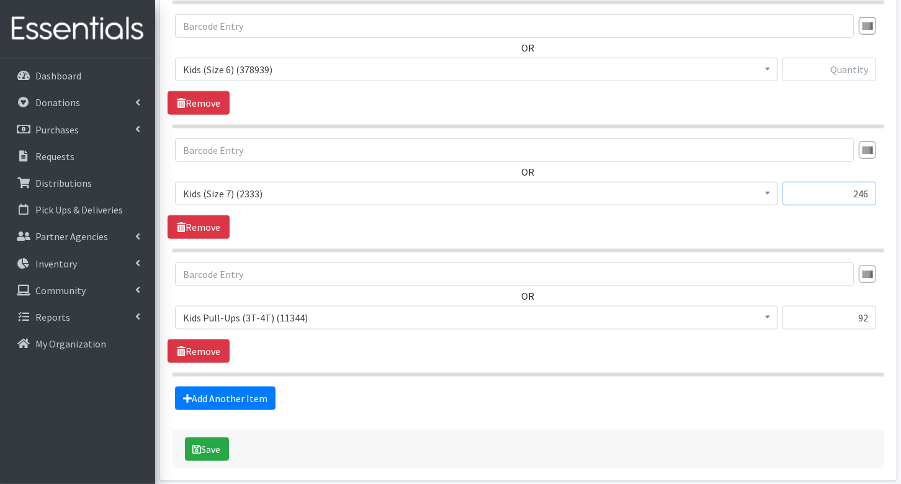
scroll to position [1212, 0]
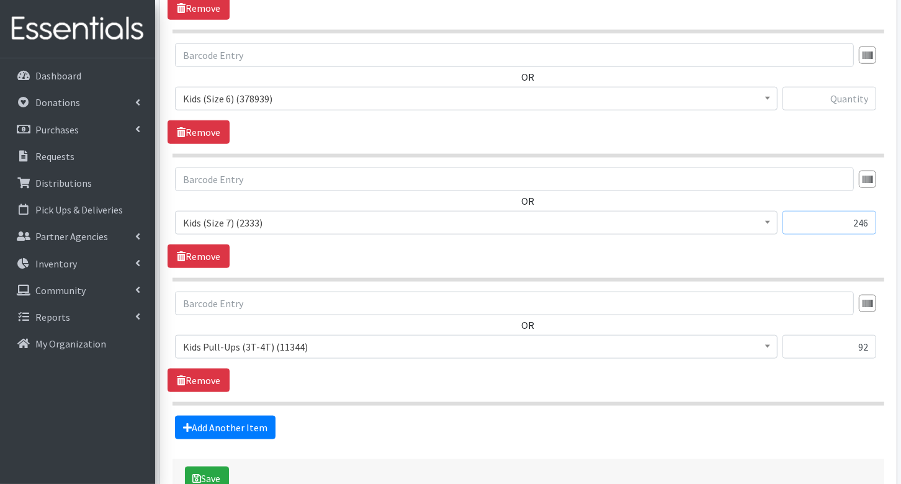
type input "246"
click at [852, 87] on input "text" at bounding box center [829, 99] width 94 height 24
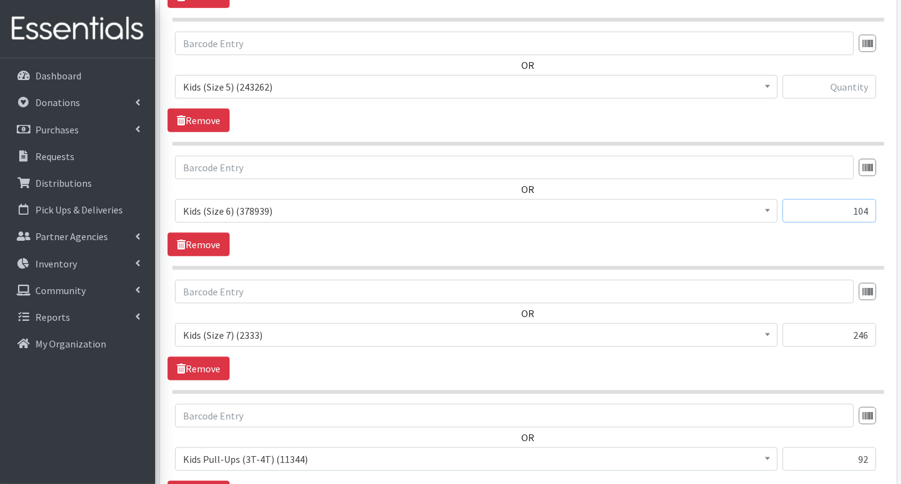
scroll to position [1097, 0]
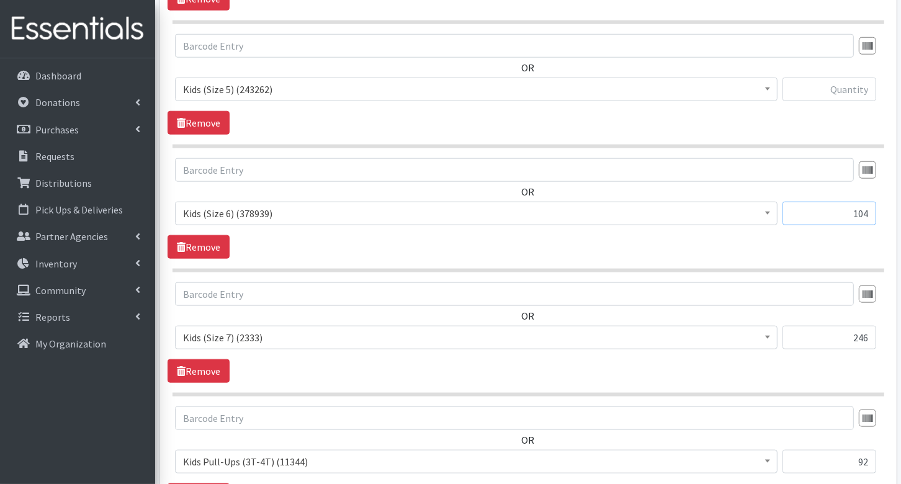
type input "104"
click at [841, 82] on input "text" at bounding box center [829, 90] width 94 height 24
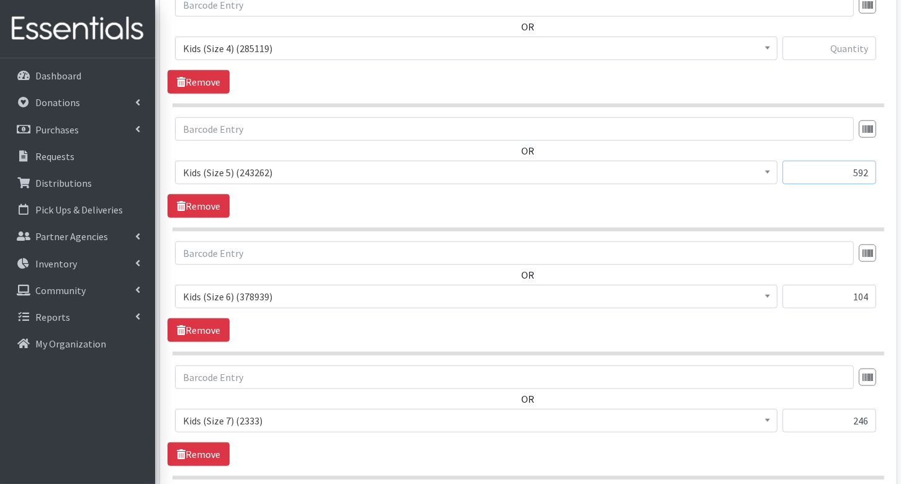
scroll to position [1004, 0]
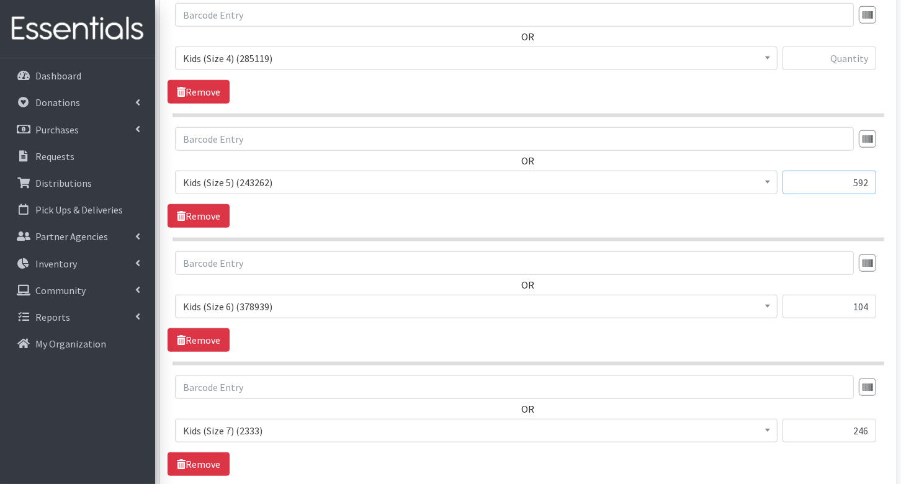
type input "592"
click at [847, 51] on input "text" at bounding box center [829, 59] width 94 height 24
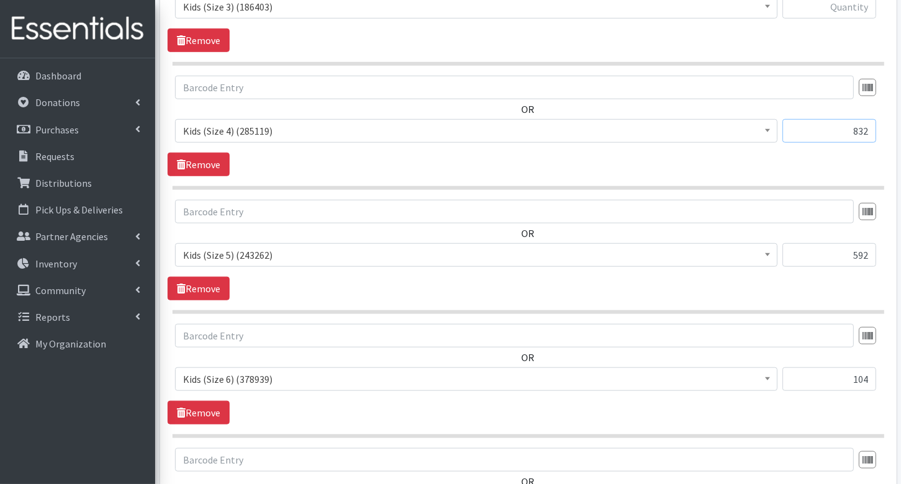
scroll to position [914, 0]
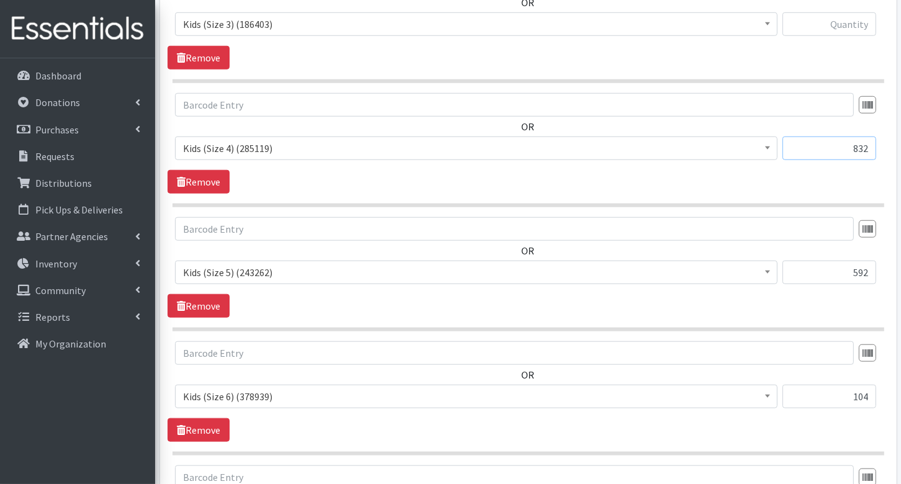
type input "832"
click at [849, 20] on input "text" at bounding box center [829, 24] width 94 height 24
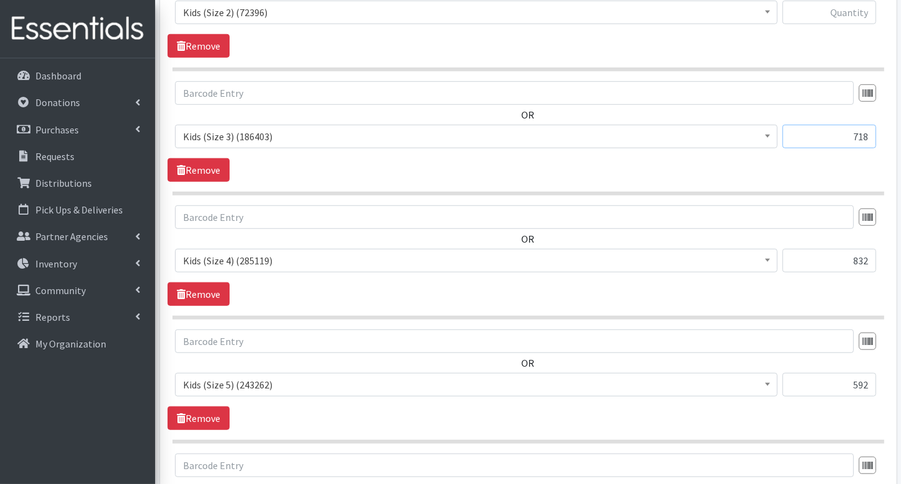
scroll to position [797, 0]
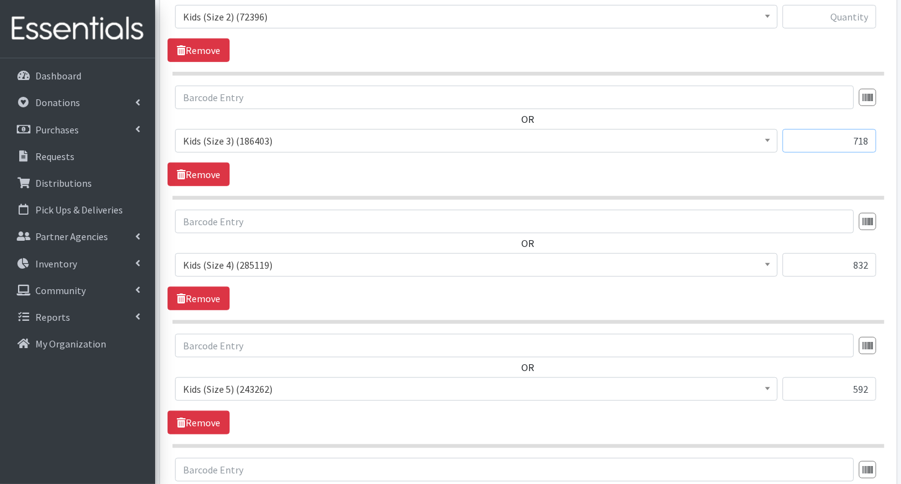
type input "718"
click at [853, 14] on input "text" at bounding box center [829, 17] width 94 height 24
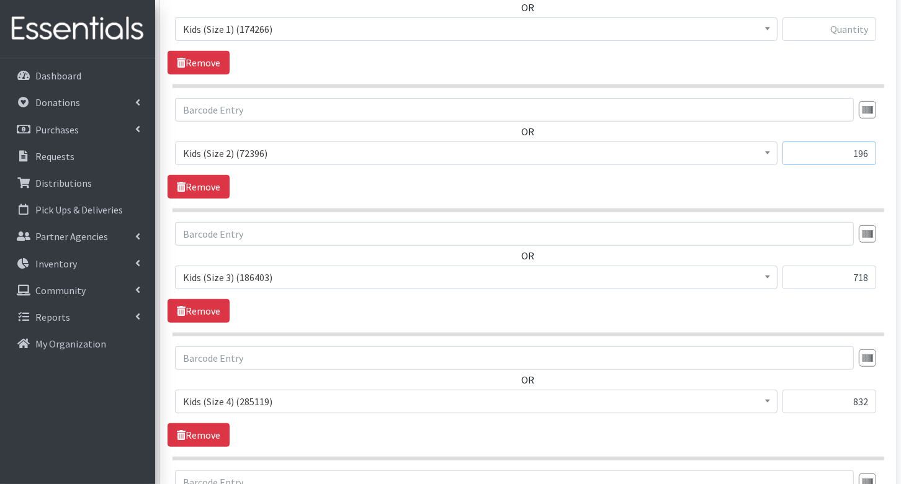
scroll to position [655, 0]
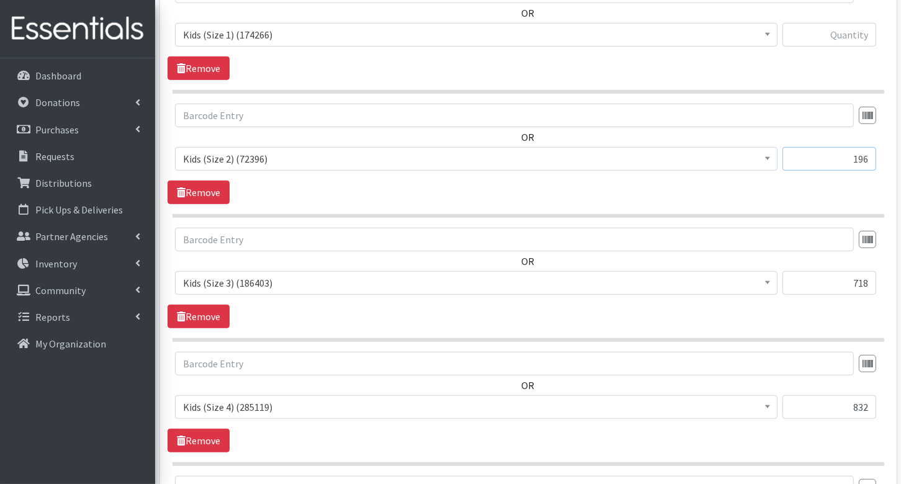
type input "196"
click at [853, 32] on input "text" at bounding box center [829, 35] width 94 height 24
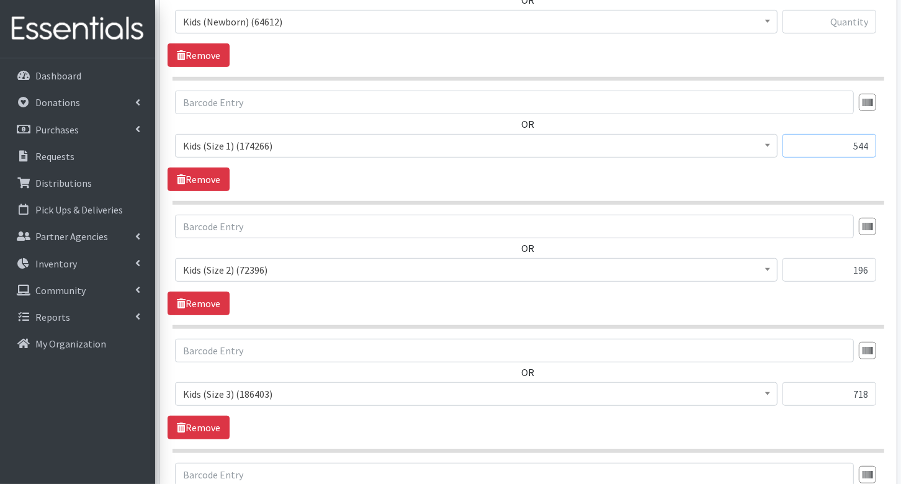
scroll to position [539, 0]
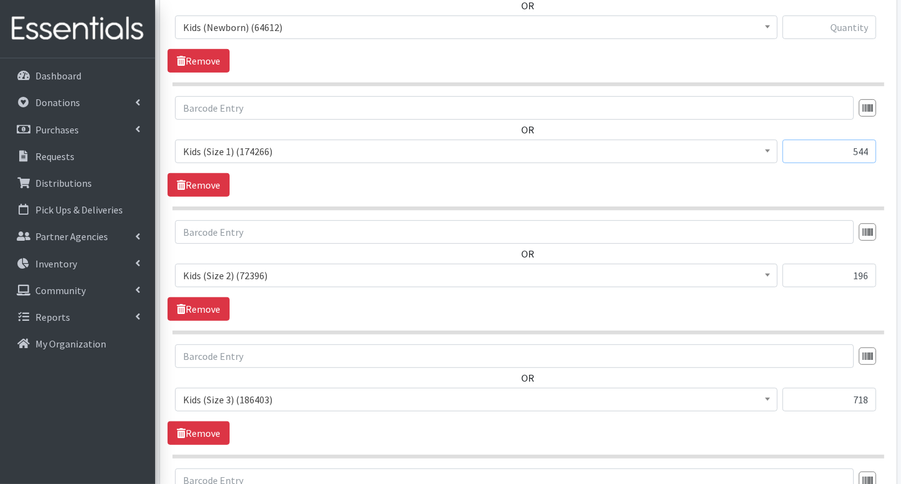
type input "544"
click at [851, 24] on input "text" at bounding box center [829, 28] width 94 height 24
type input "266"
click at [784, 54] on div "OR Diaper Rash Cream (642) Kids (Newborn) (64612) Kids (Preemie) (785) Kids (Si…" at bounding box center [528, 22] width 721 height 101
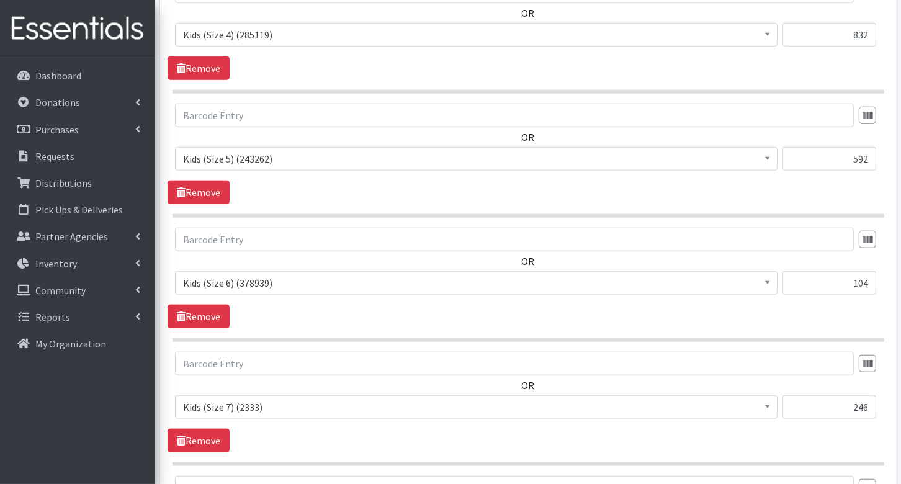
scroll to position [1284, 0]
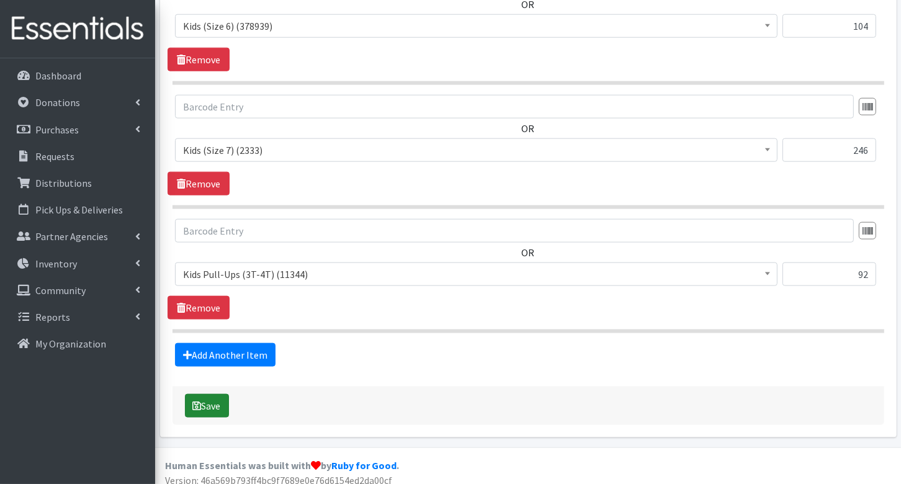
click at [194, 401] on icon "submit" at bounding box center [197, 406] width 9 height 10
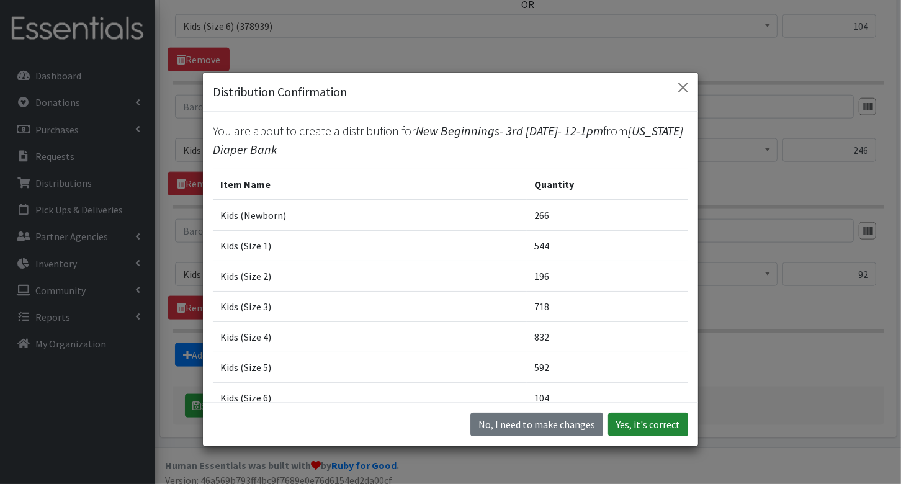
click at [659, 422] on button "Yes, it's correct" at bounding box center [648, 425] width 80 height 24
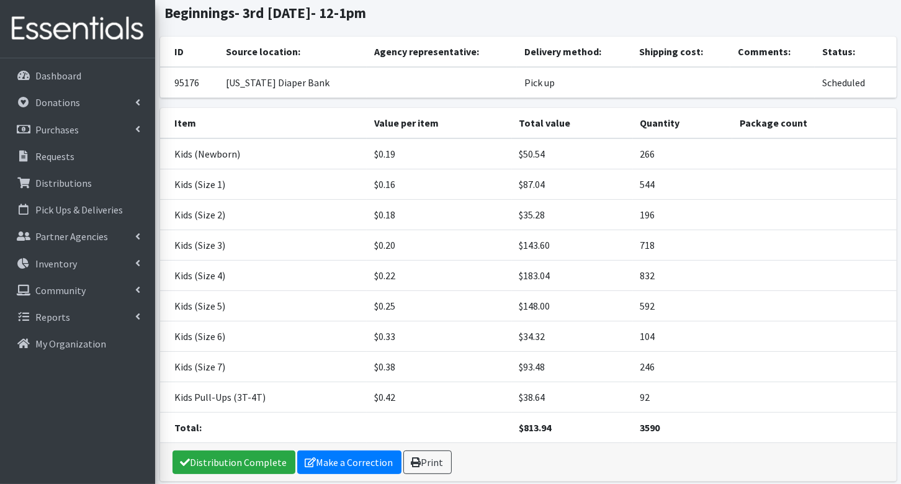
scroll to position [155, 0]
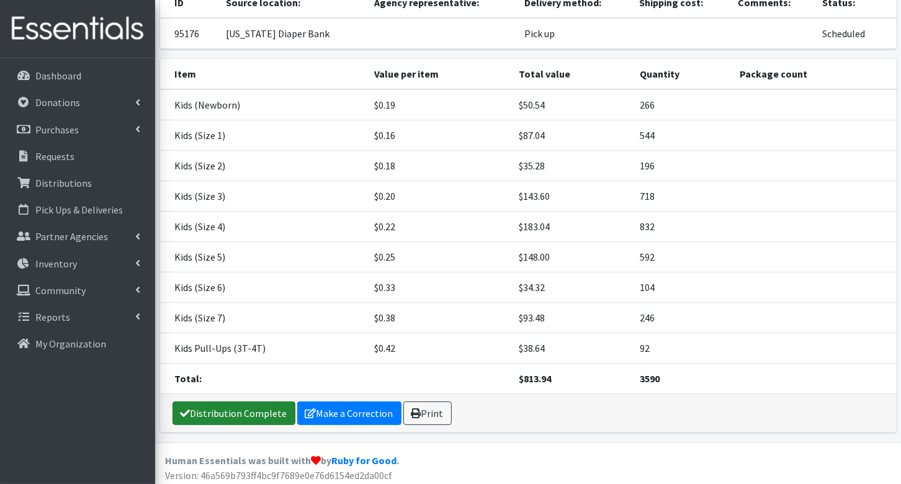
click at [228, 411] on link "Distribution Complete" at bounding box center [233, 413] width 123 height 24
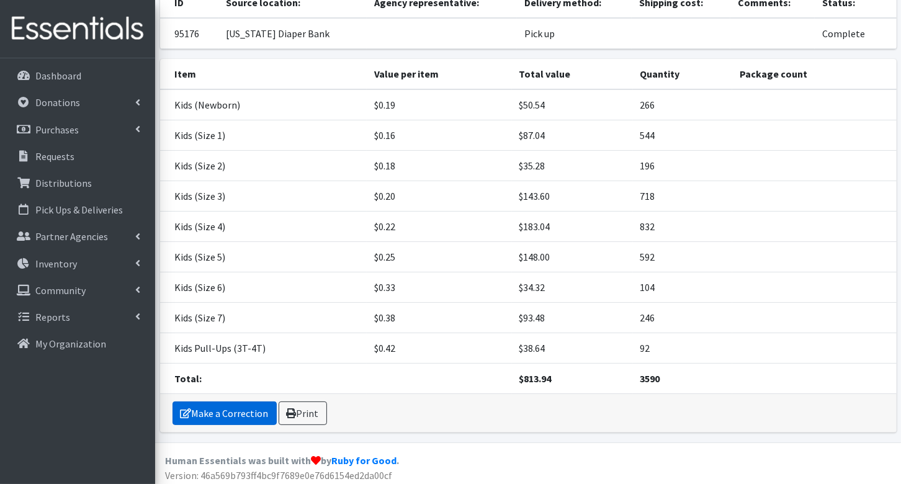
click at [228, 407] on link "Make a Correction" at bounding box center [224, 413] width 104 height 24
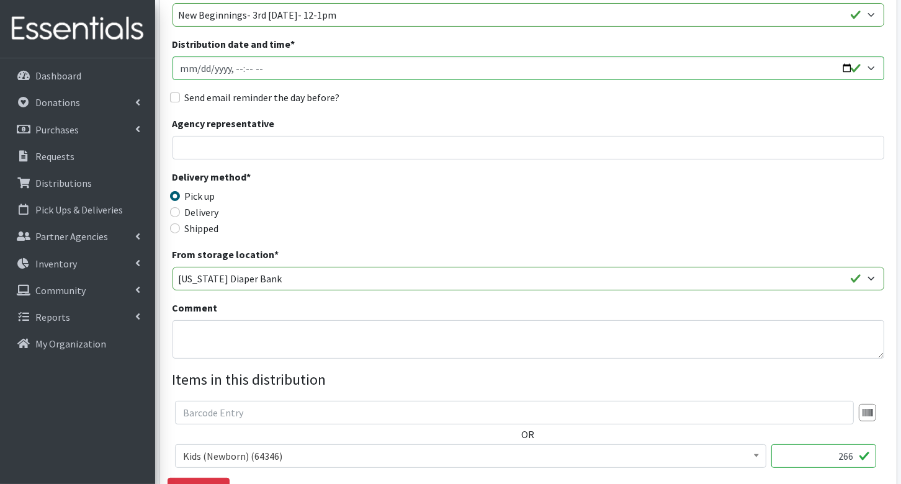
scroll to position [168, 0]
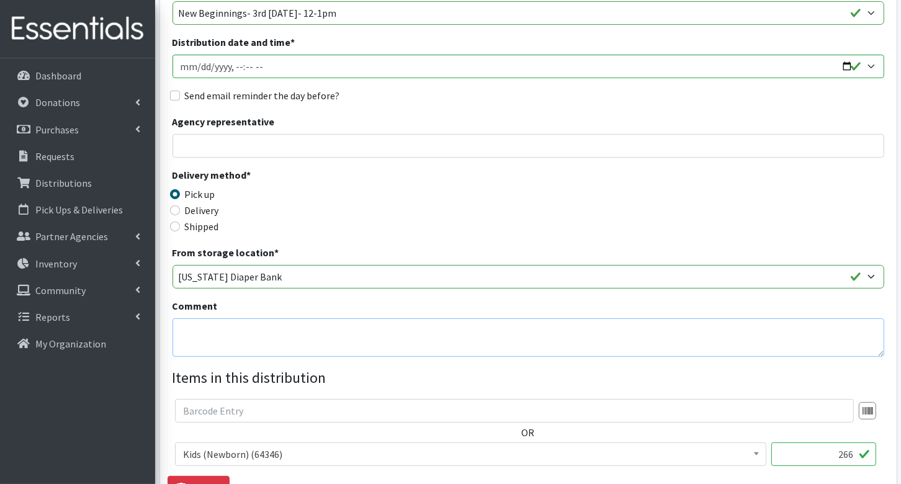
click at [277, 344] on textarea "Comment" at bounding box center [528, 337] width 712 height 38
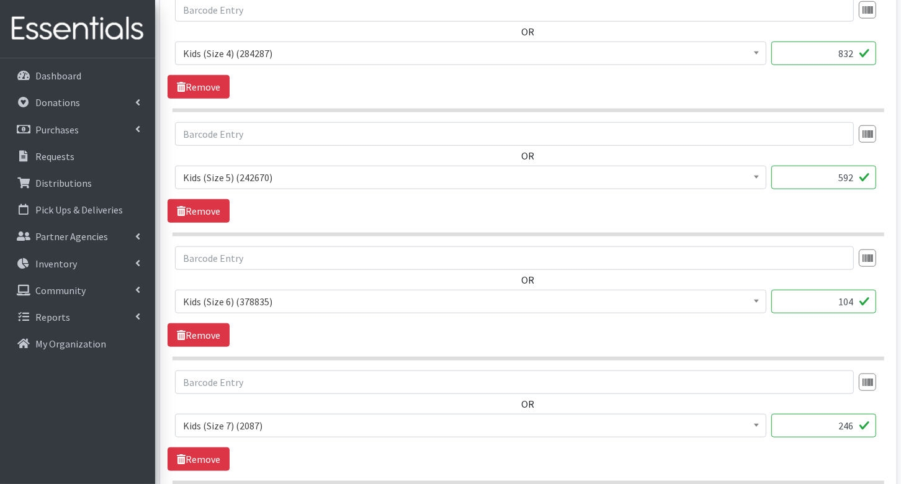
scroll to position [1339, 0]
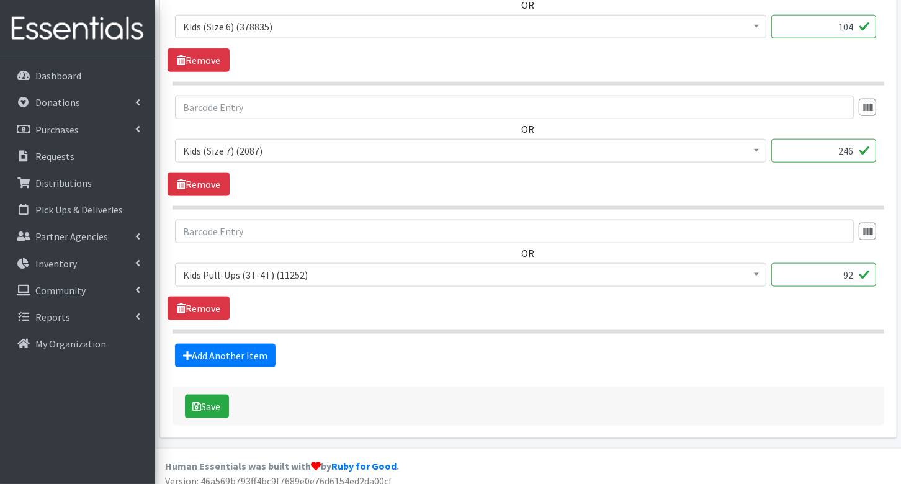
type textarea "Partner stock up"
click at [234, 391] on div "Save" at bounding box center [528, 406] width 712 height 38
click at [208, 395] on button "Save" at bounding box center [207, 407] width 44 height 24
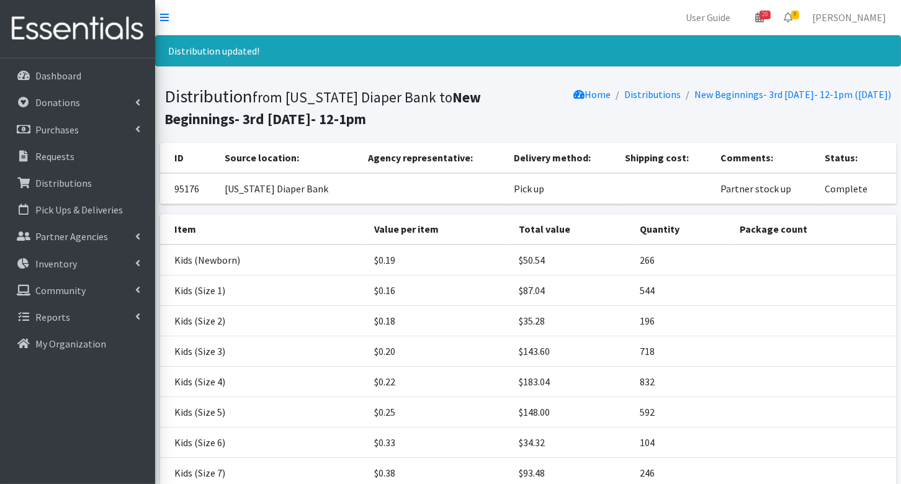
scroll to position [155, 0]
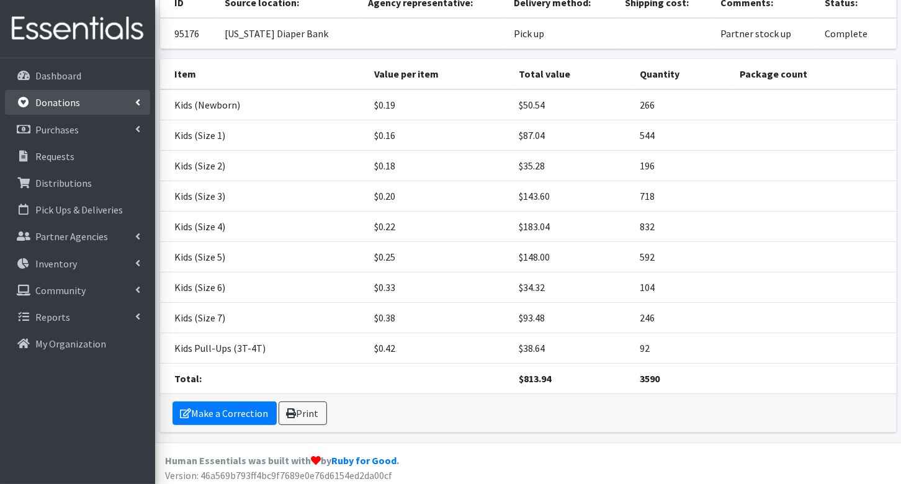
click at [32, 101] on link "Donations" at bounding box center [77, 102] width 145 height 25
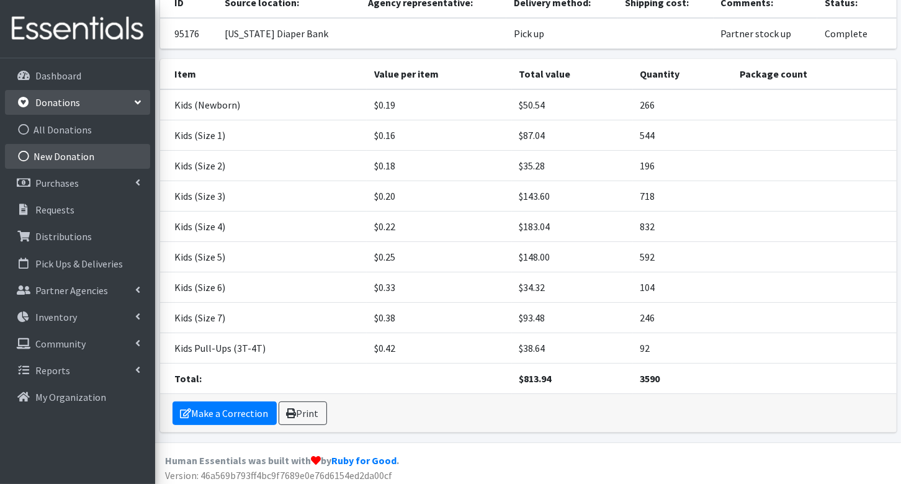
click at [44, 151] on link "New Donation" at bounding box center [77, 156] width 145 height 25
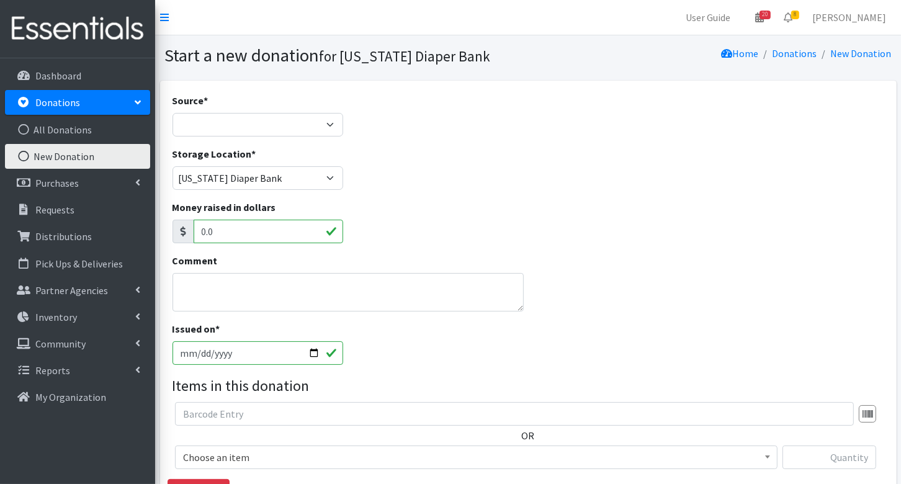
click at [526, 198] on div "Storage Location * IDS Storage [US_STATE] Diaper Bank" at bounding box center [528, 172] width 721 height 53
click at [296, 120] on select "Product Drive Manufacturer Donation Site Misc. Donation" at bounding box center [257, 125] width 171 height 24
select select "Manufacturer"
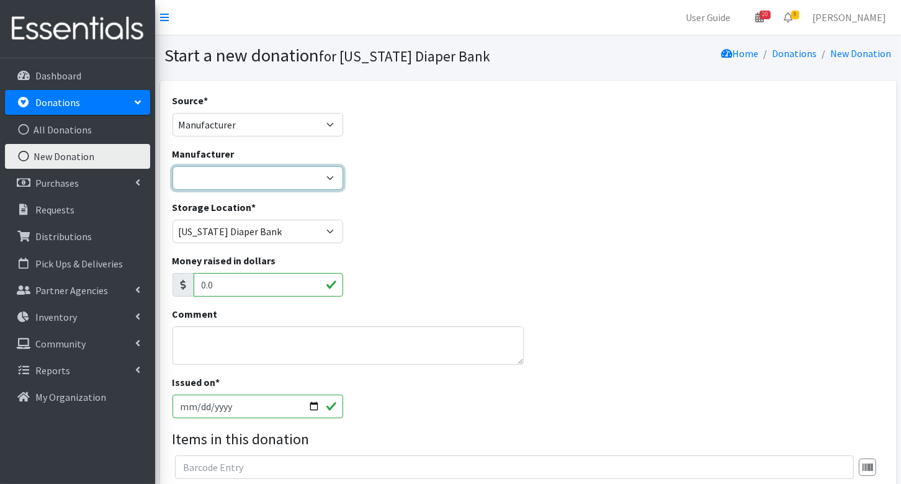
click at [237, 174] on select "Baby2Baby Huggies Target ---Create new Manufacturer---" at bounding box center [257, 178] width 171 height 24
select select "160"
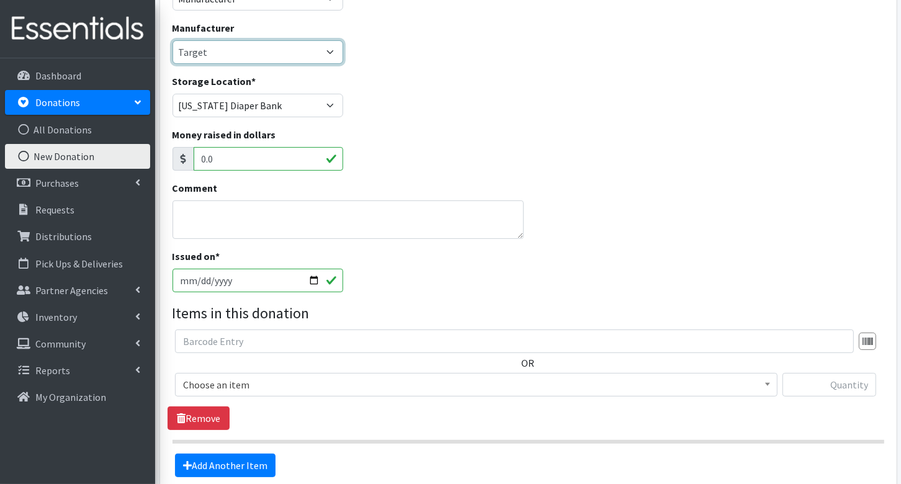
scroll to position [243, 0]
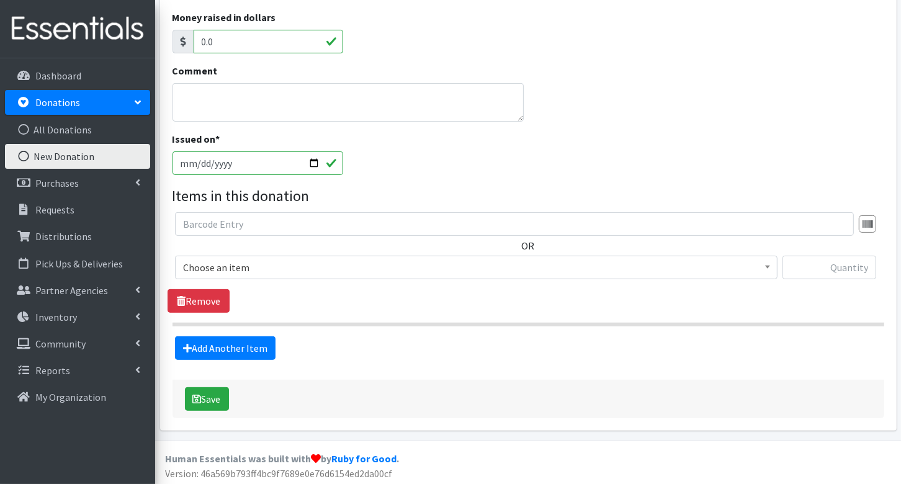
click at [199, 163] on input "2025-08-19" at bounding box center [257, 163] width 171 height 24
type input "[DATE]"
click at [258, 269] on span "Choose an item" at bounding box center [476, 267] width 586 height 17
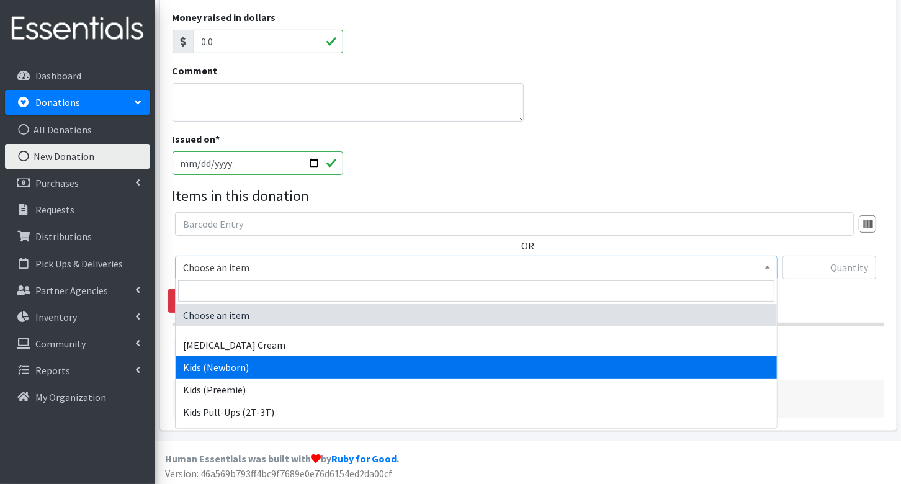
select select "3400"
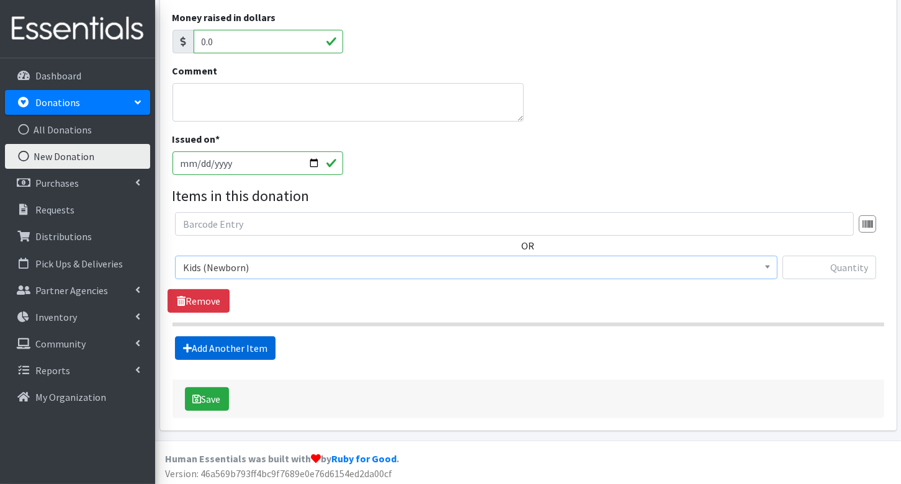
click at [225, 342] on link "Add Another Item" at bounding box center [225, 348] width 101 height 24
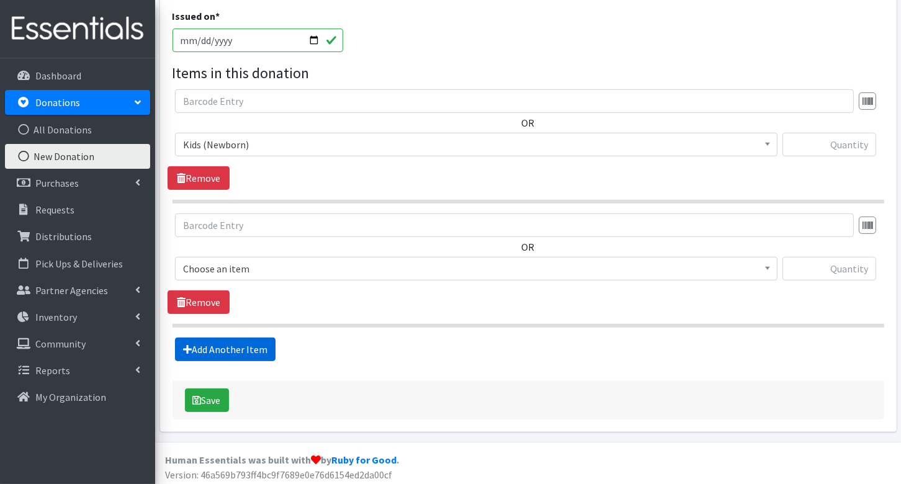
scroll to position [367, 0]
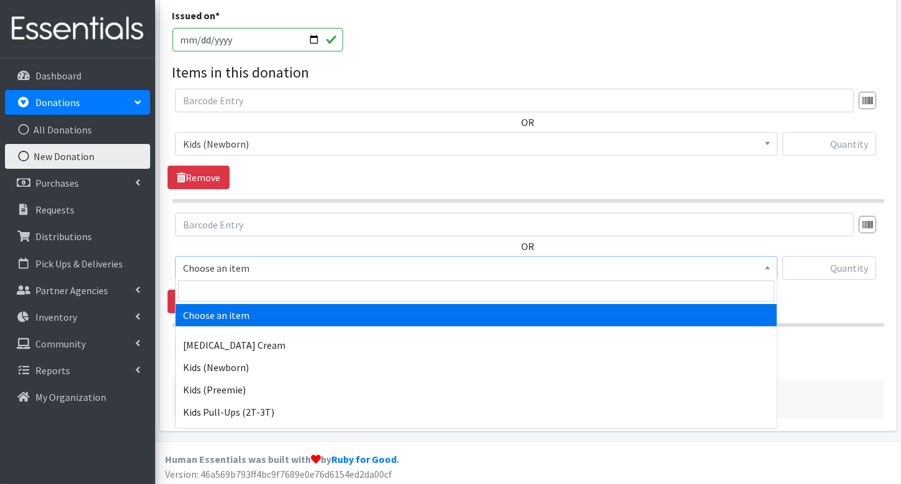
click at [254, 268] on span "Choose an item" at bounding box center [476, 267] width 586 height 17
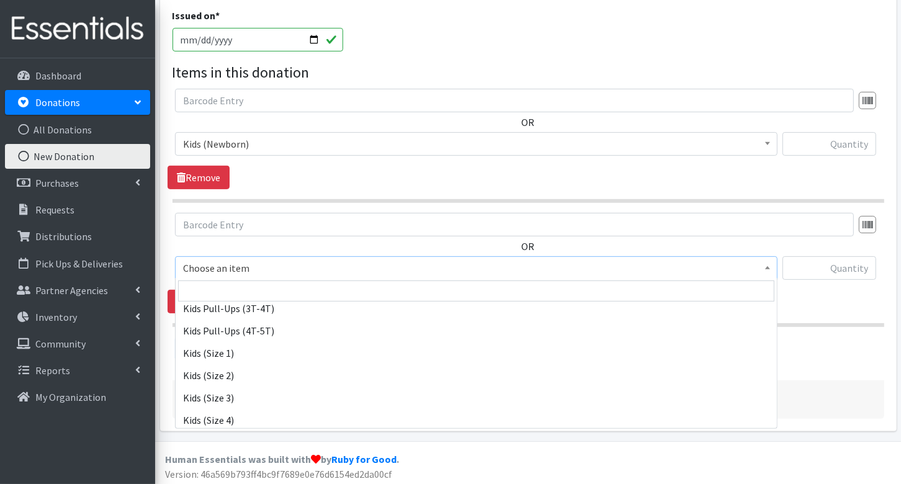
scroll to position [128, 0]
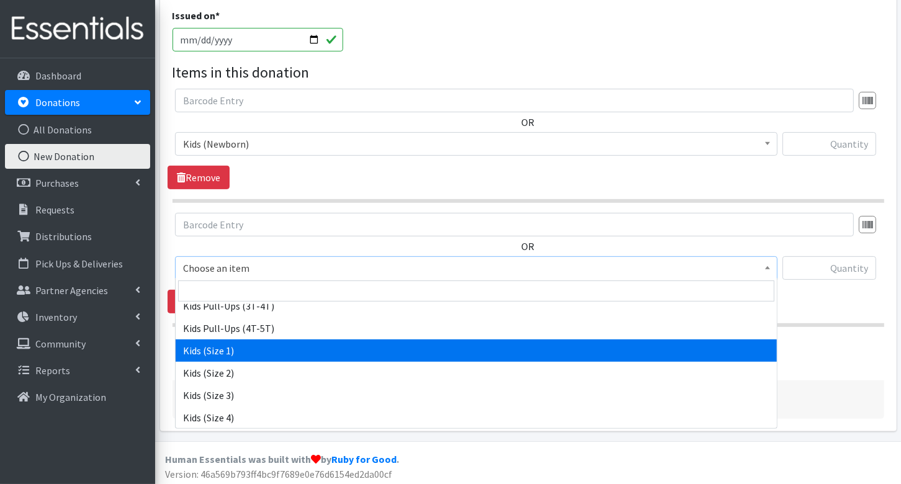
select select "3401"
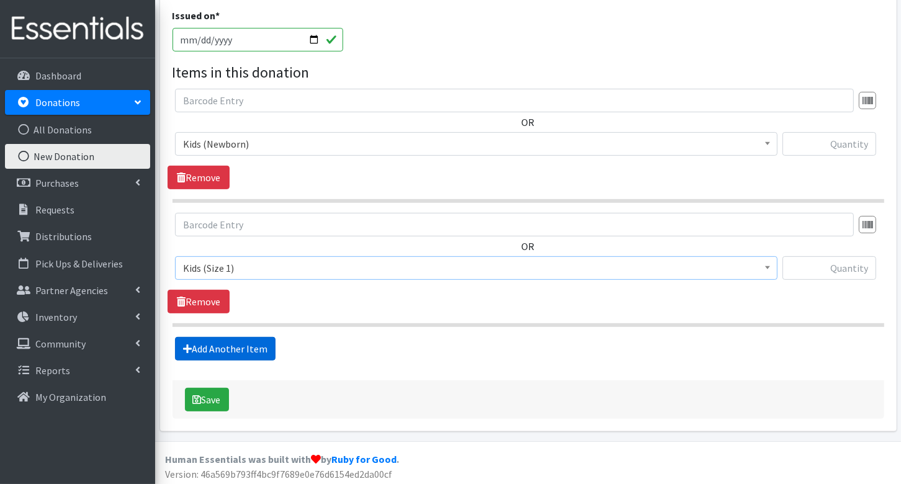
click at [246, 346] on link "Add Another Item" at bounding box center [225, 349] width 101 height 24
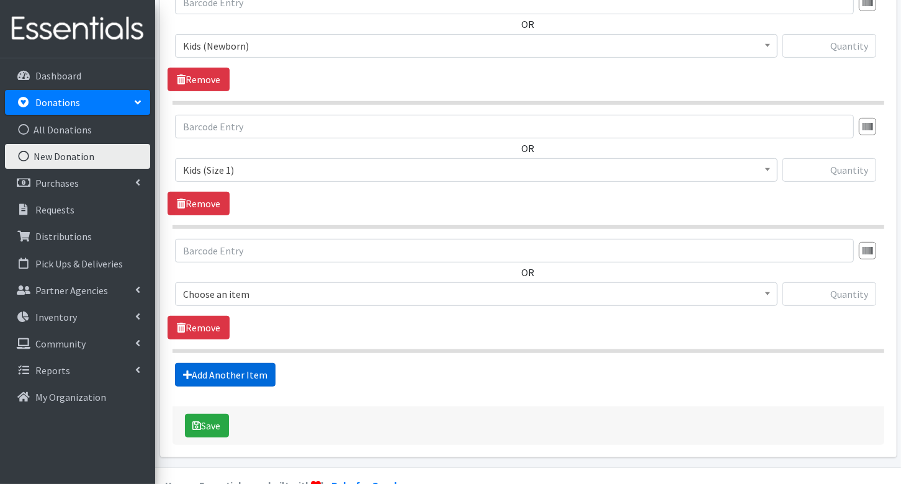
scroll to position [490, 0]
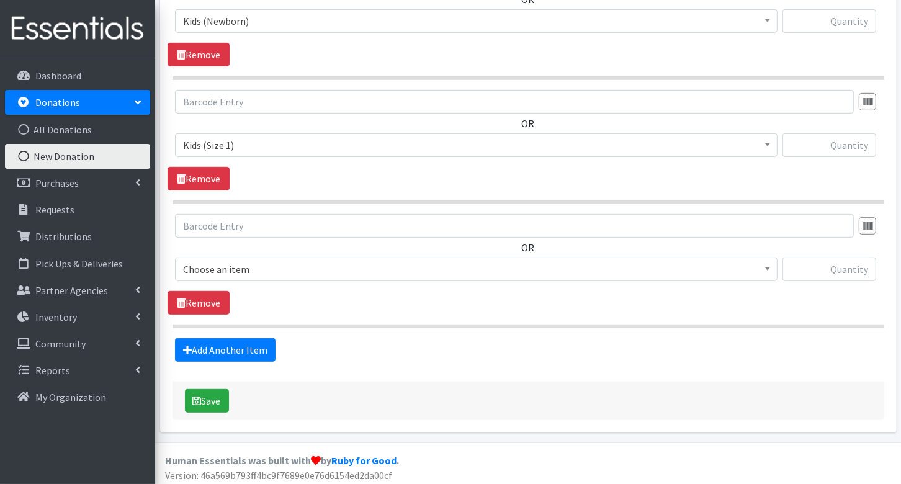
click at [266, 268] on span "Choose an item" at bounding box center [476, 269] width 586 height 17
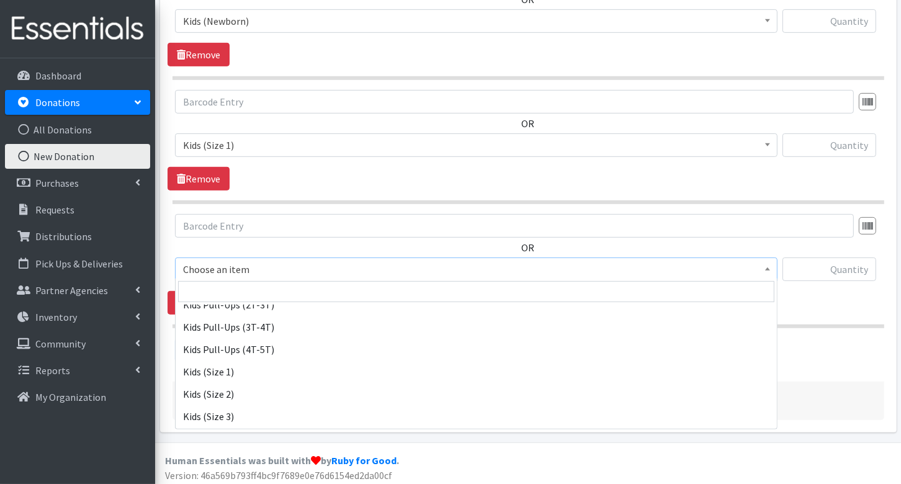
scroll to position [110, 0]
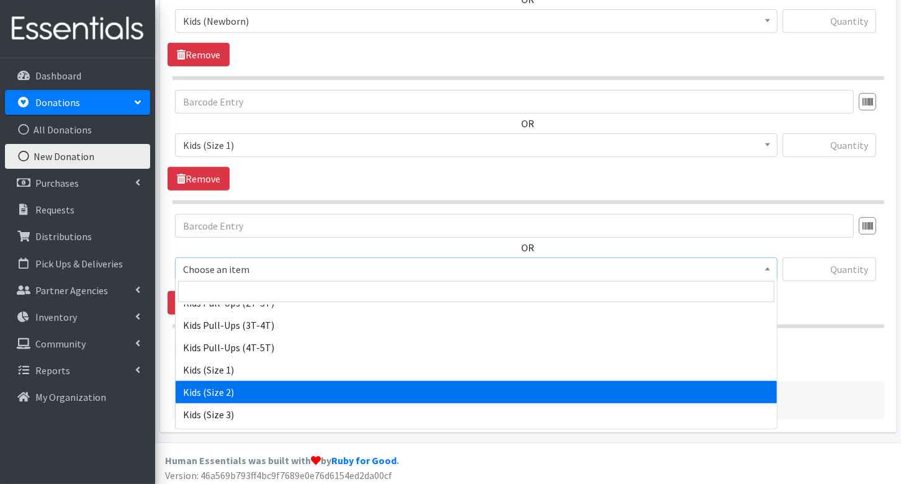
select select "3420"
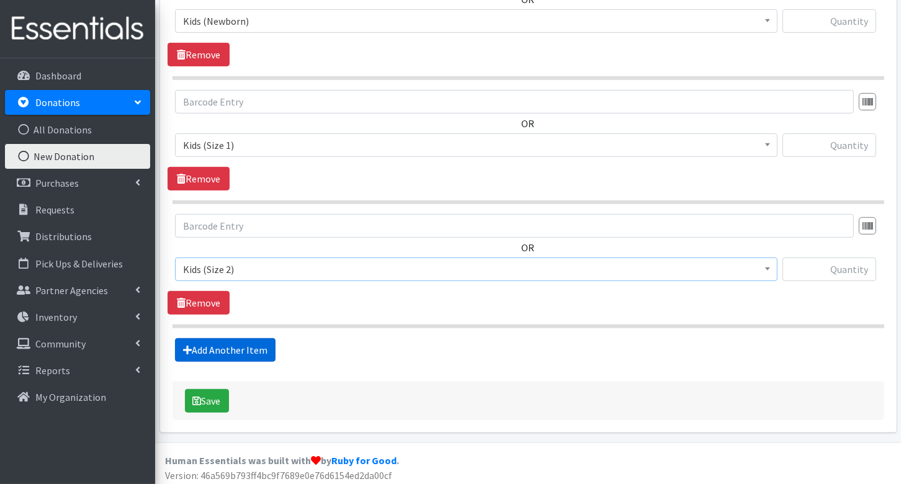
click at [244, 341] on link "Add Another Item" at bounding box center [225, 350] width 101 height 24
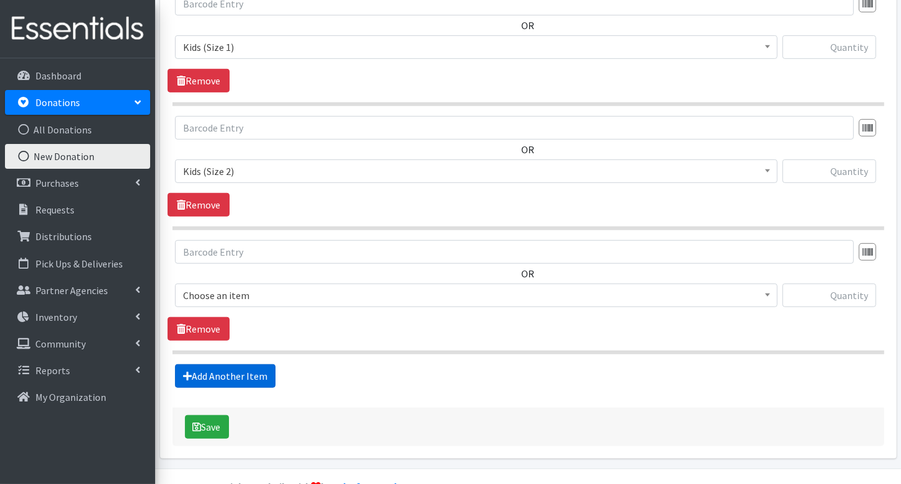
scroll to position [613, 0]
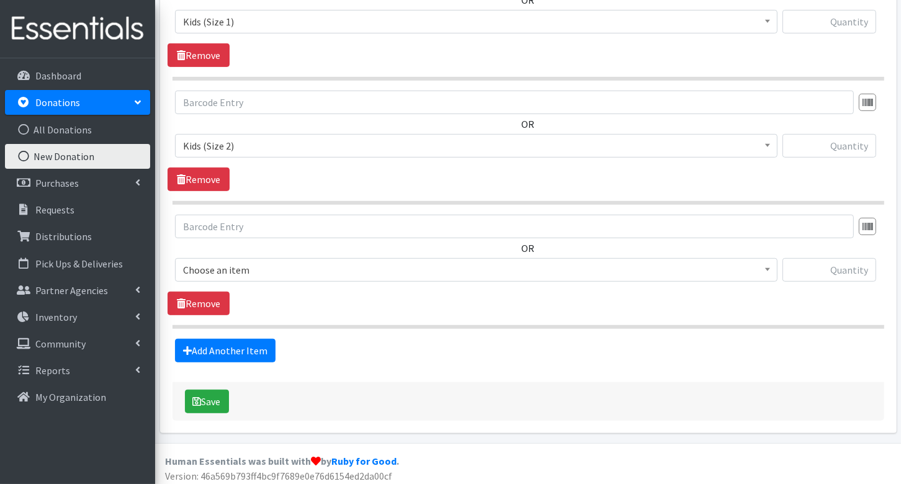
click at [242, 266] on span "Choose an item" at bounding box center [476, 269] width 586 height 17
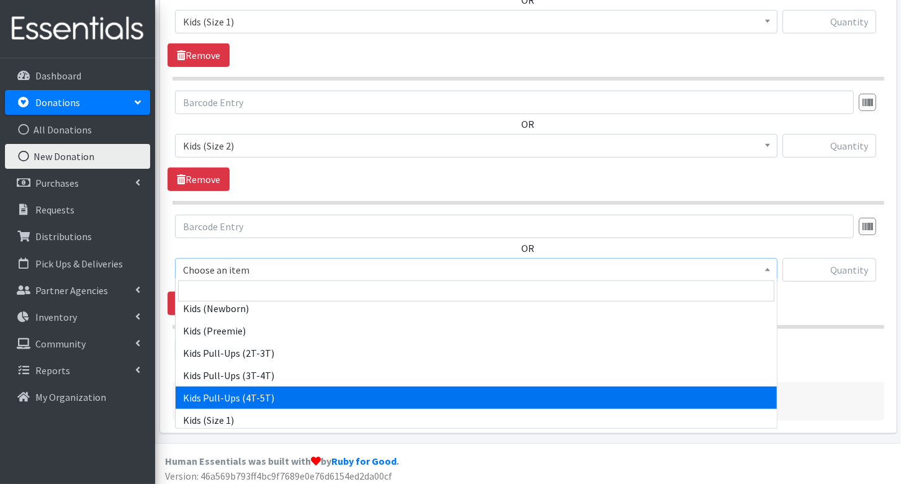
scroll to position [150, 0]
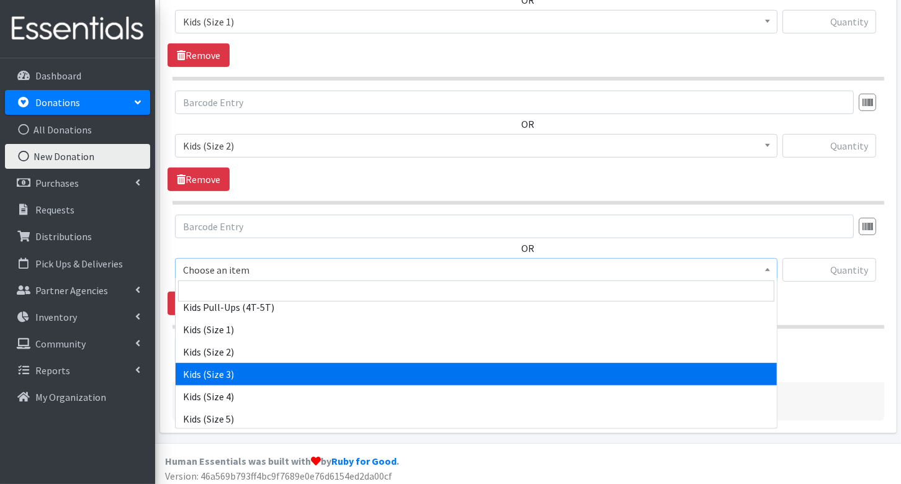
select select "3393"
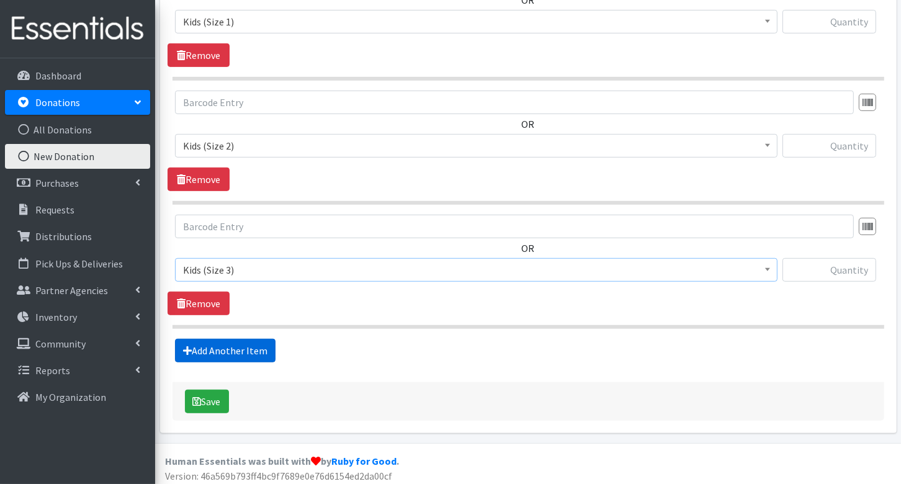
click at [236, 341] on link "Add Another Item" at bounding box center [225, 351] width 101 height 24
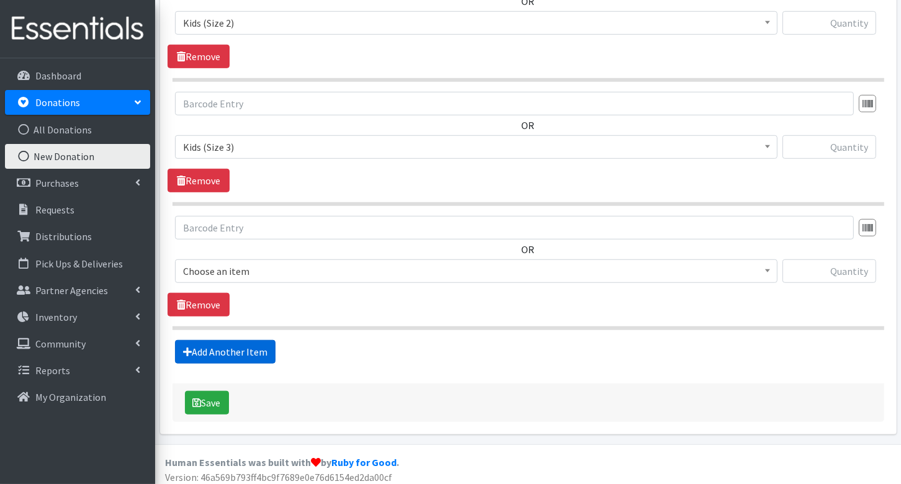
scroll to position [736, 0]
click at [269, 262] on span "Choose an item" at bounding box center [476, 270] width 586 height 17
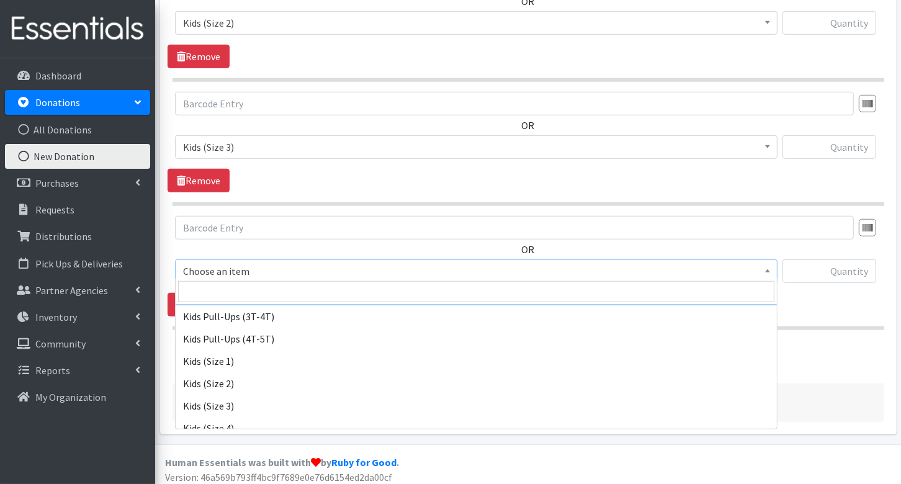
scroll to position [120, 0]
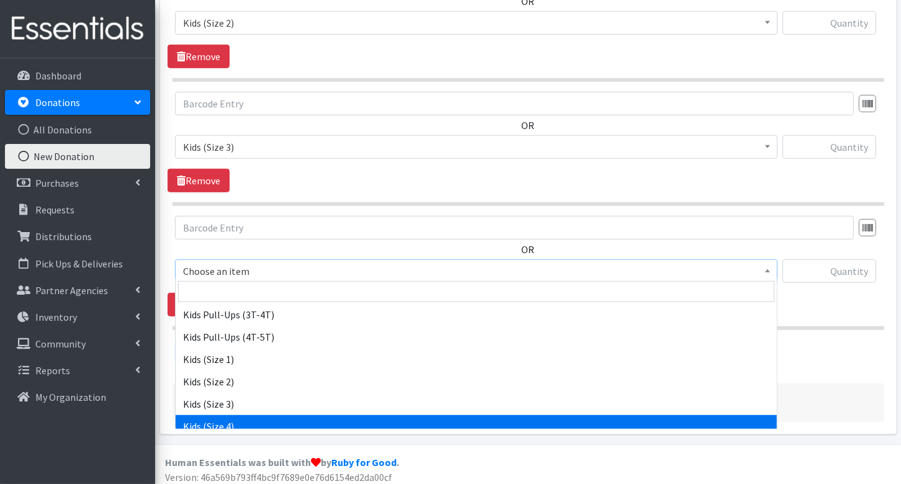
select select "3394"
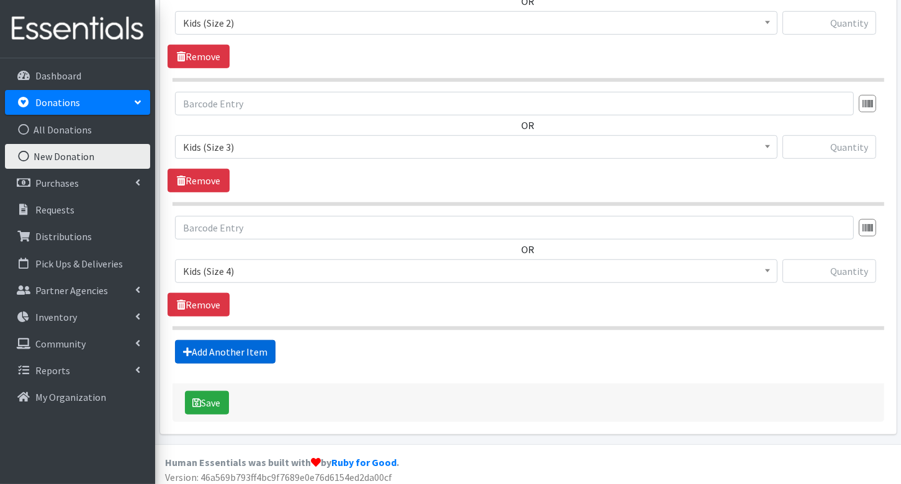
click at [257, 354] on link "Add Another Item" at bounding box center [225, 352] width 101 height 24
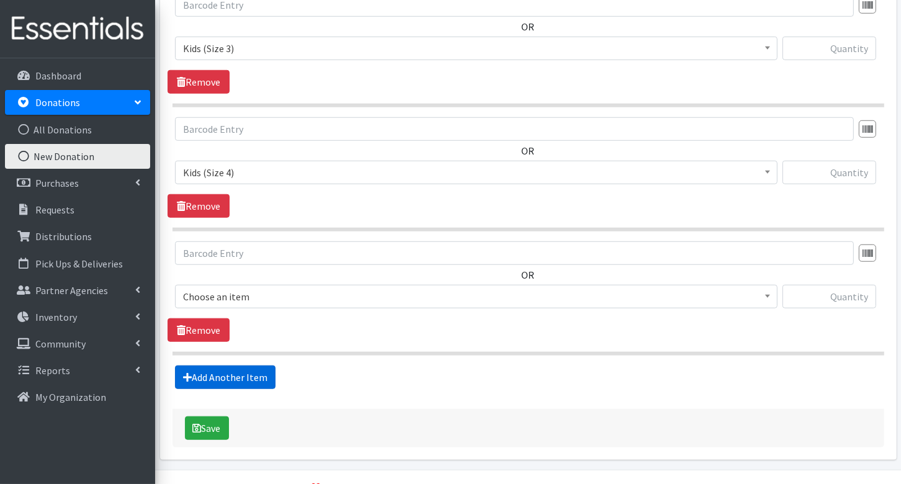
scroll to position [859, 0]
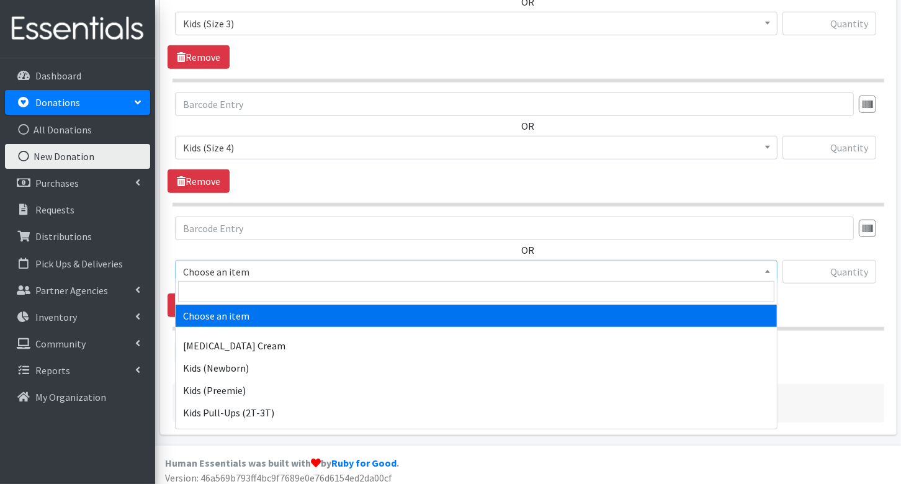
click at [282, 263] on span "Choose an item" at bounding box center [476, 271] width 586 height 17
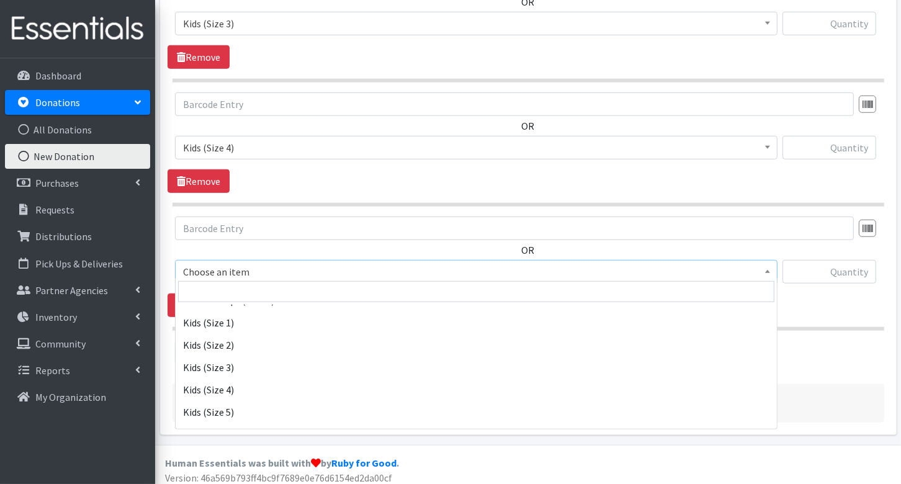
scroll to position [159, 0]
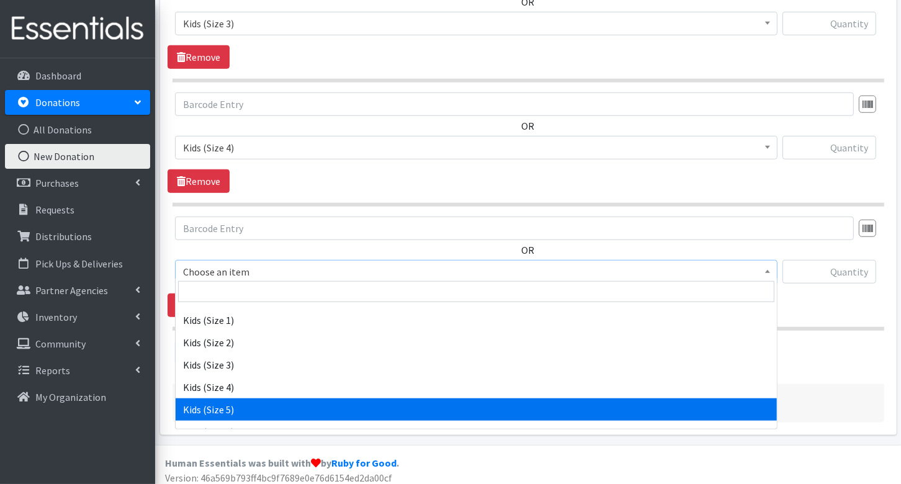
select select "3407"
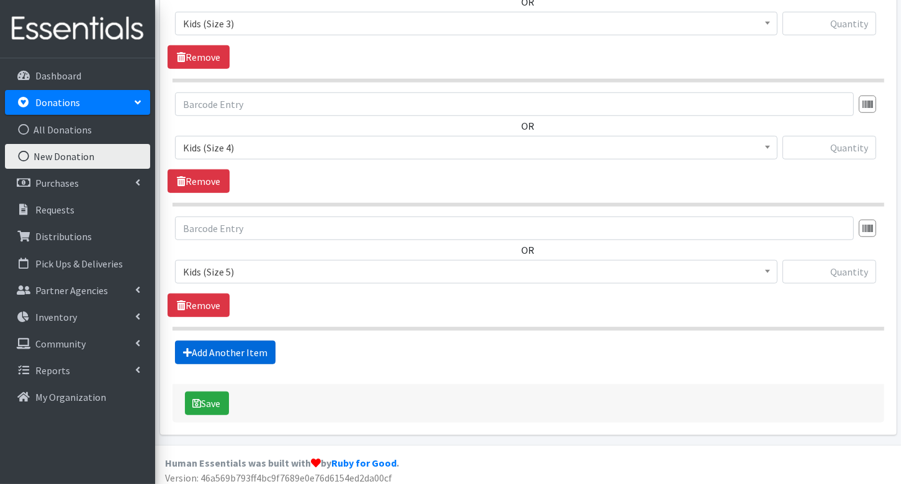
click at [256, 343] on link "Add Another Item" at bounding box center [225, 353] width 101 height 24
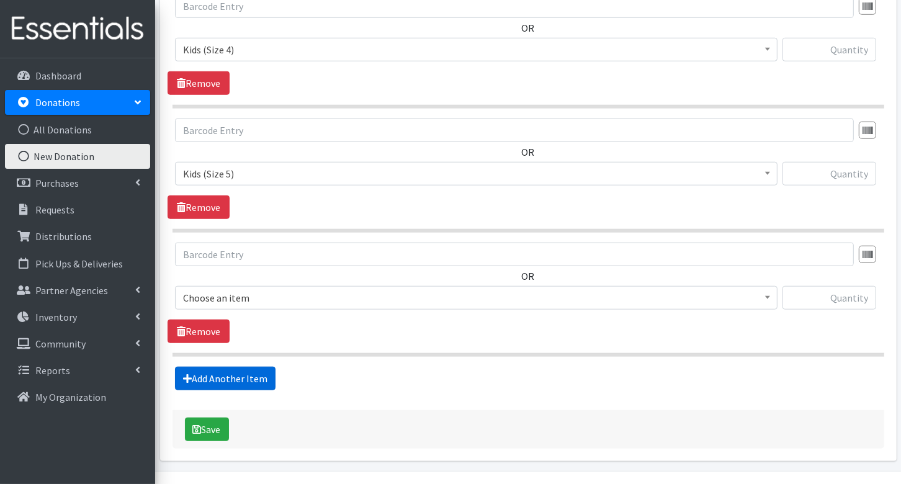
scroll to position [982, 0]
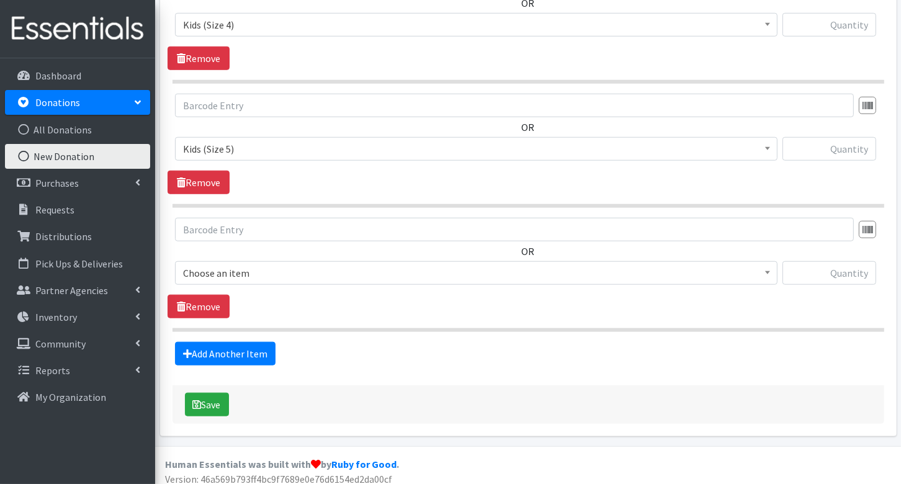
click at [249, 266] on span "Choose an item" at bounding box center [476, 272] width 586 height 17
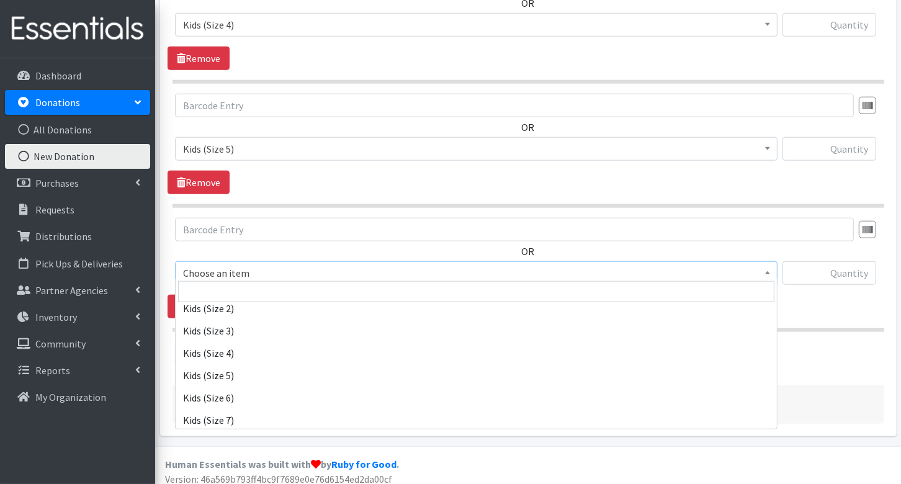
scroll to position [199, 0]
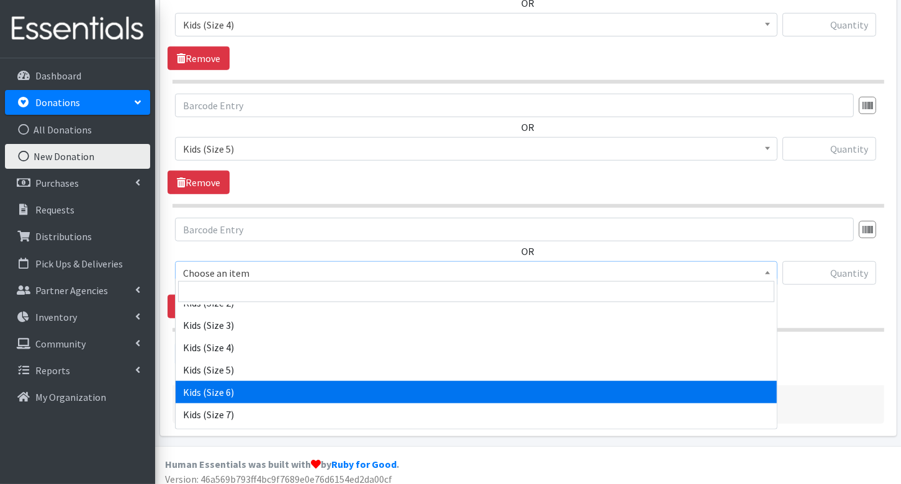
select select "3419"
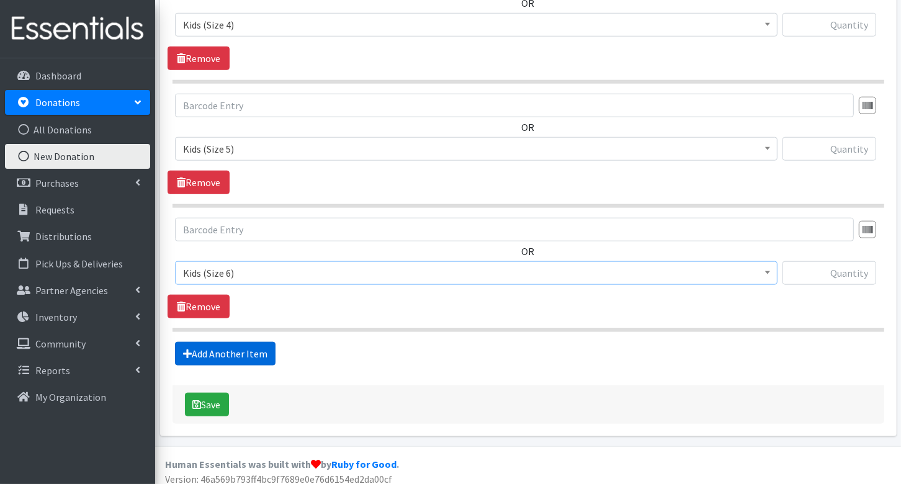
click at [248, 348] on link "Add Another Item" at bounding box center [225, 354] width 101 height 24
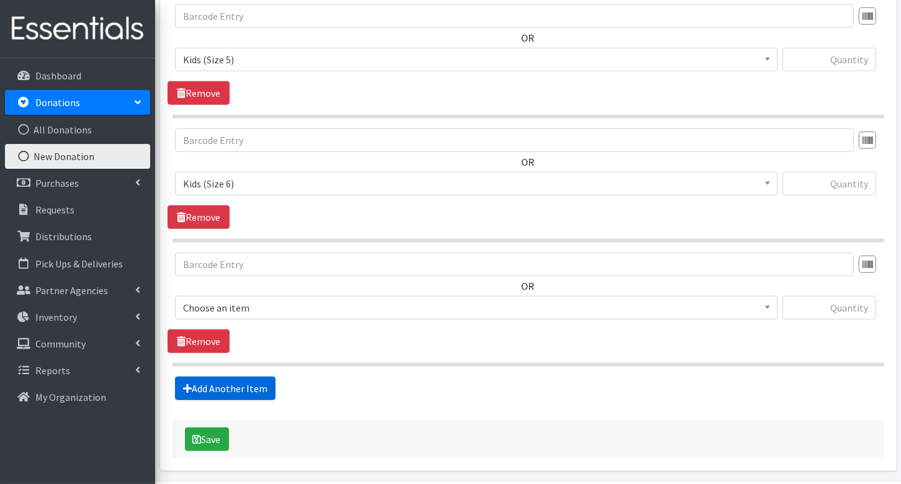
scroll to position [1106, 0]
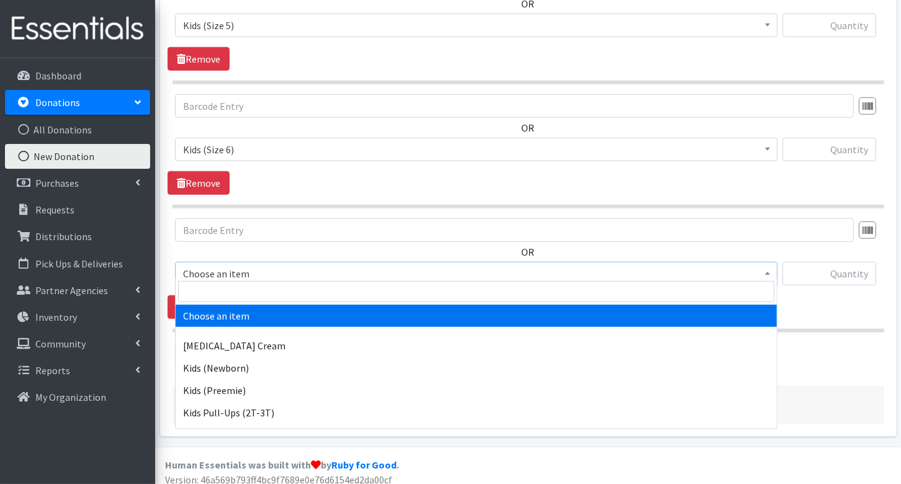
click at [249, 266] on span "Choose an item" at bounding box center [476, 273] width 586 height 17
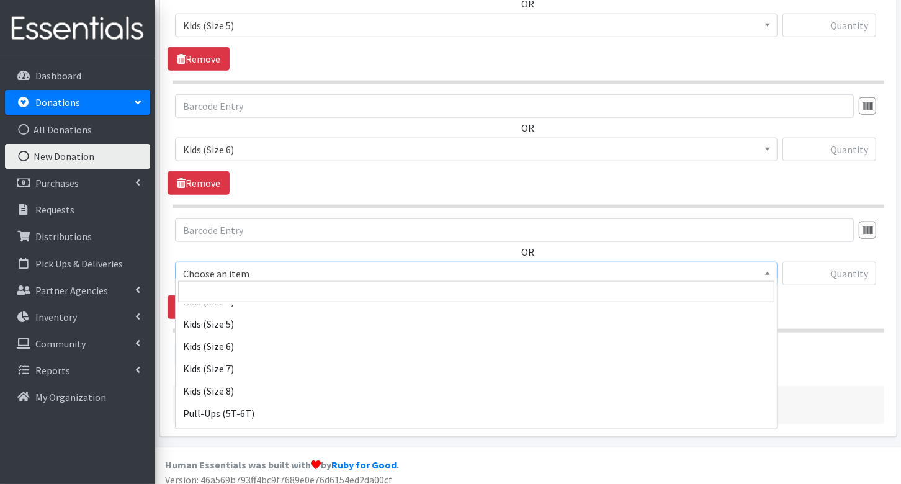
scroll to position [249, 0]
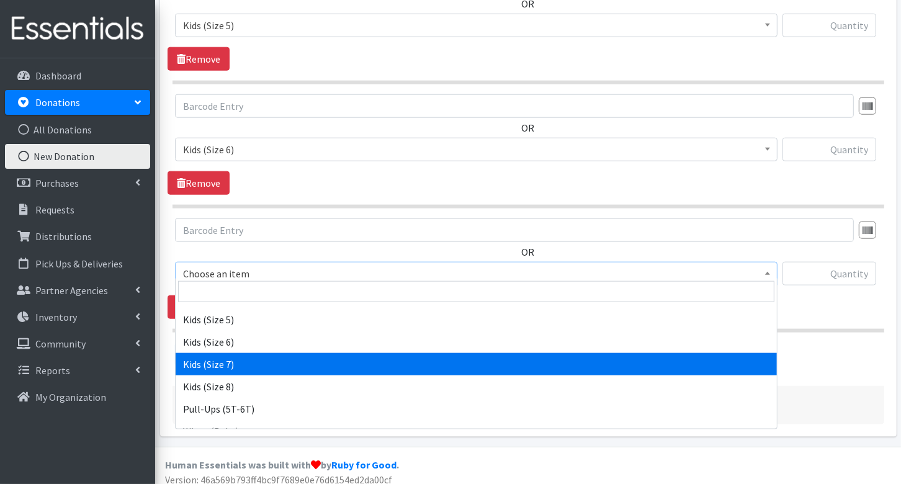
select select "7177"
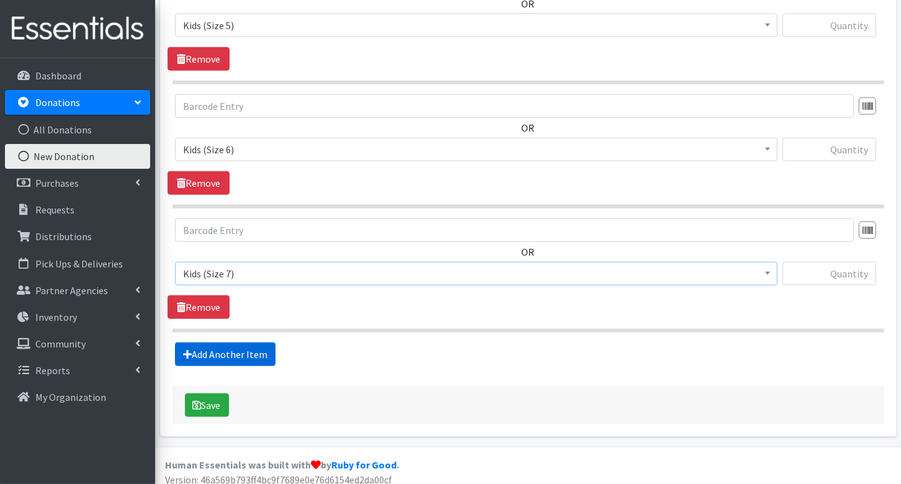
click at [217, 342] on link "Add Another Item" at bounding box center [225, 354] width 101 height 24
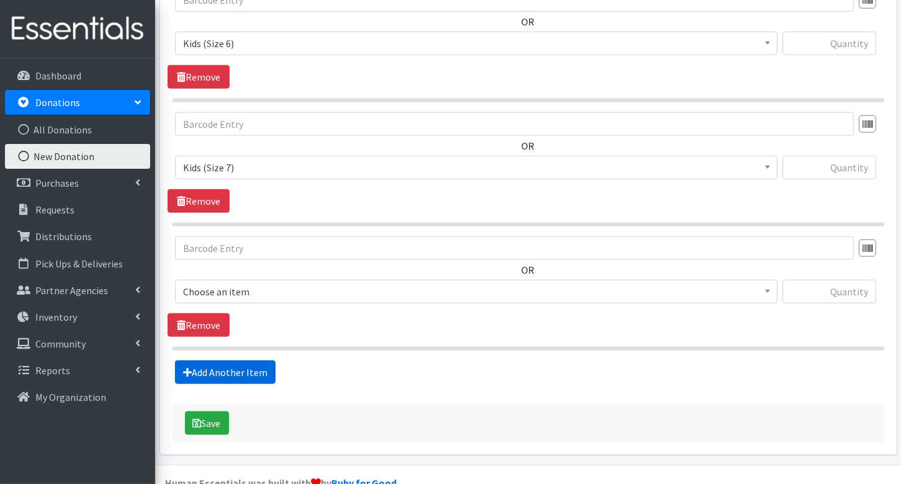
scroll to position [1229, 0]
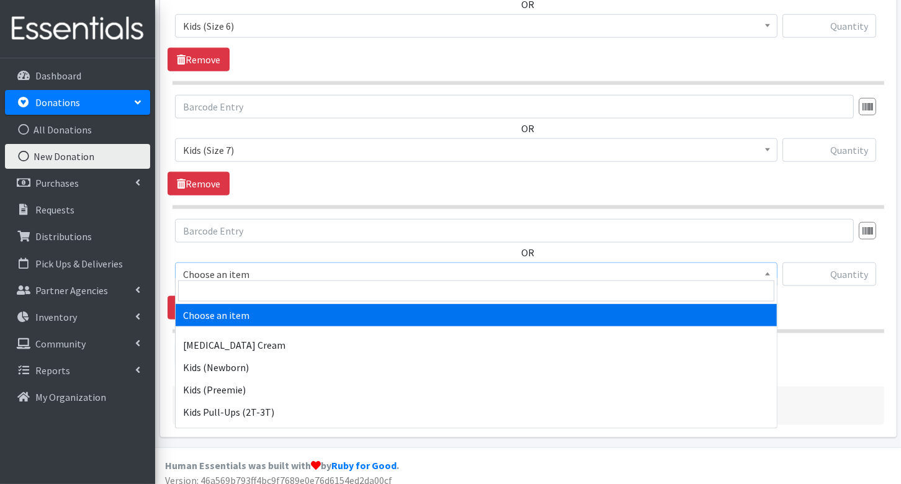
click at [249, 268] on span "Choose an item" at bounding box center [476, 274] width 586 height 17
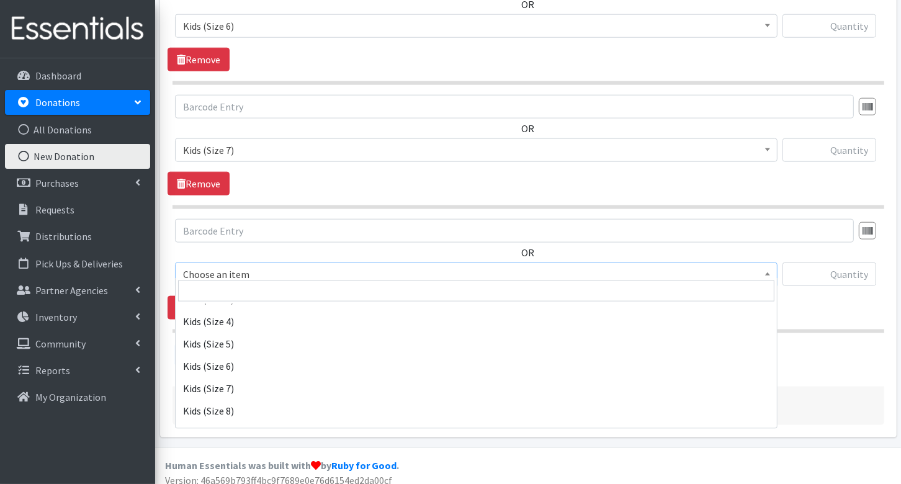
scroll to position [262, 0]
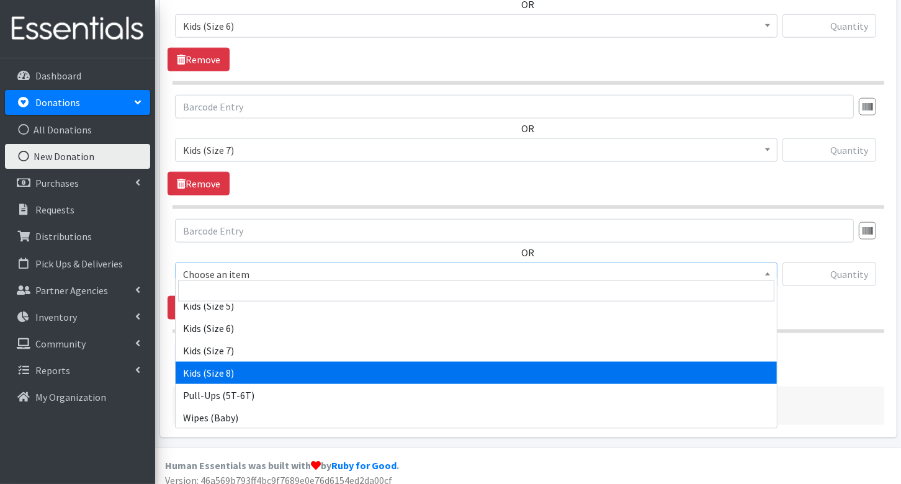
select select "14190"
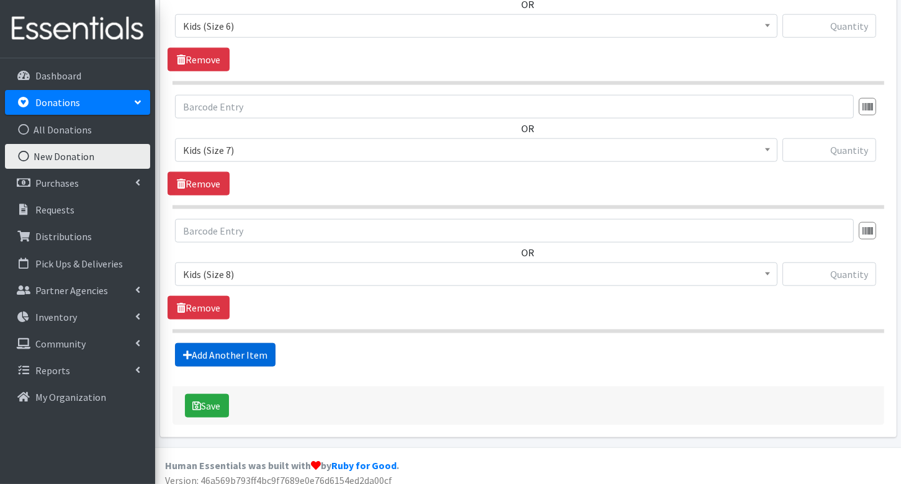
click at [234, 349] on link "Add Another Item" at bounding box center [225, 355] width 101 height 24
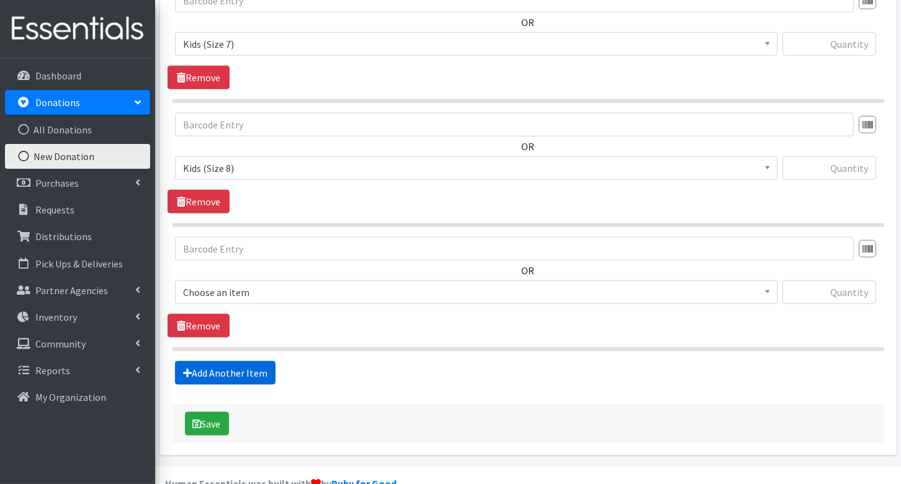
scroll to position [1352, 0]
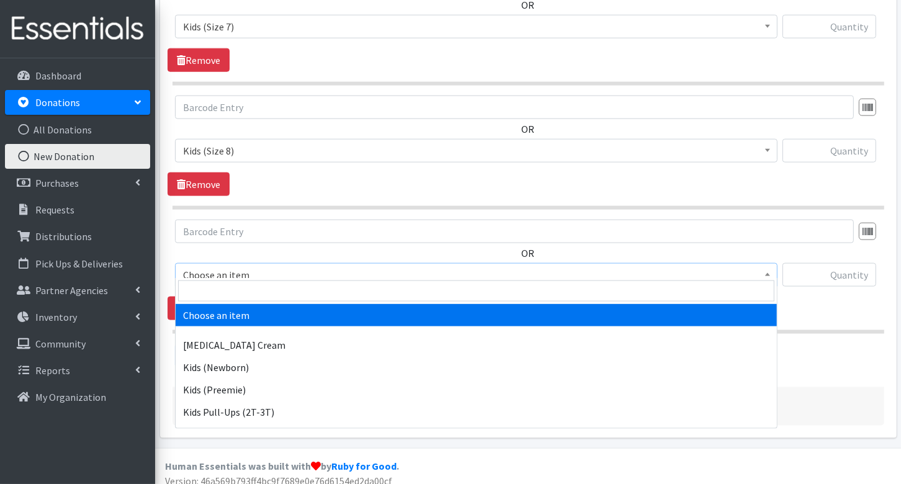
click at [257, 266] on span "Choose an item" at bounding box center [476, 274] width 586 height 17
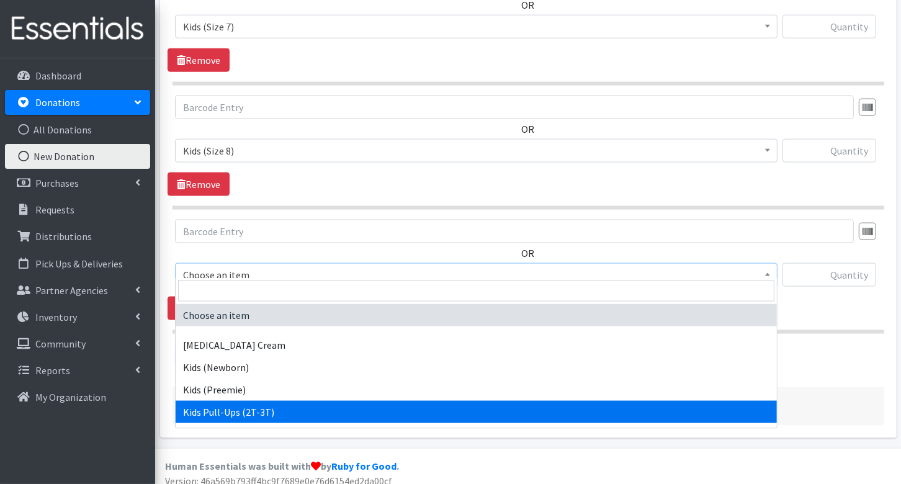
select select "3415"
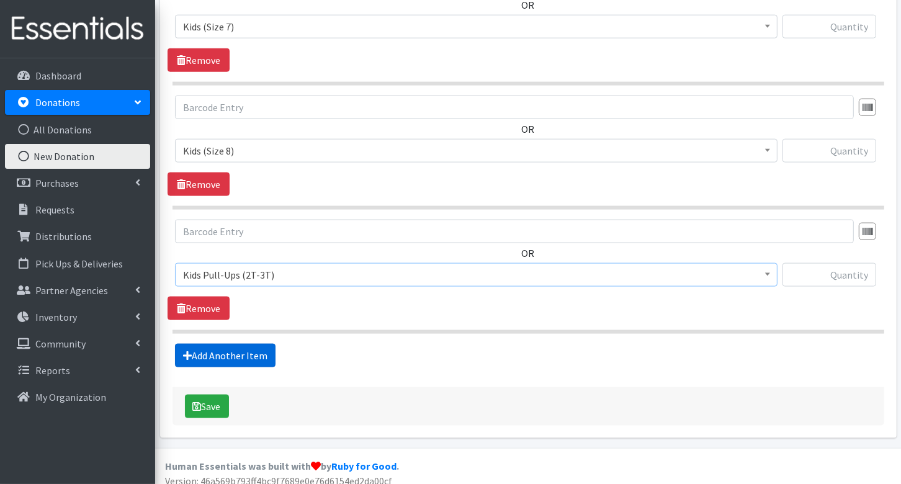
click at [248, 344] on link "Add Another Item" at bounding box center [225, 356] width 101 height 24
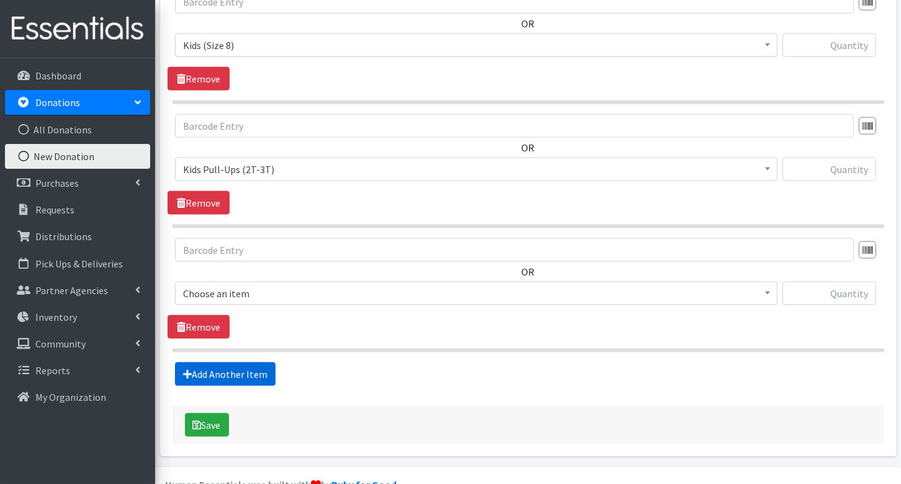
scroll to position [1475, 0]
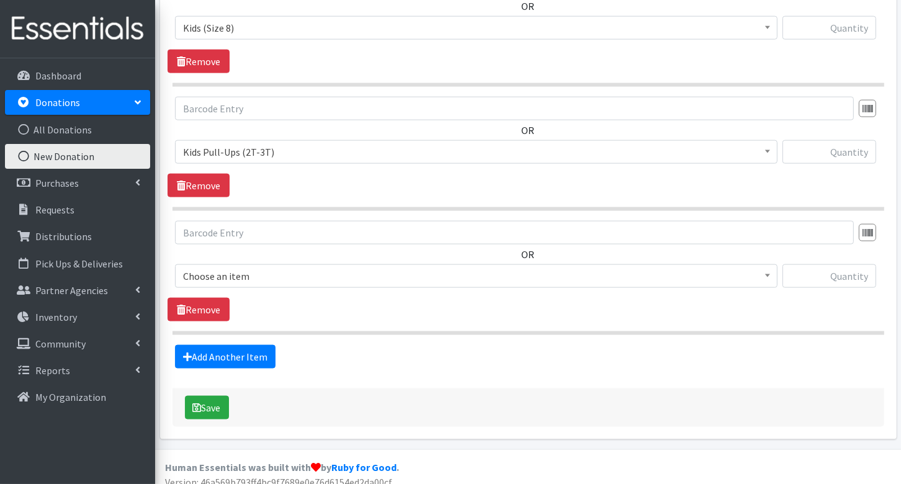
click at [264, 267] on span "Choose an item" at bounding box center [476, 275] width 586 height 17
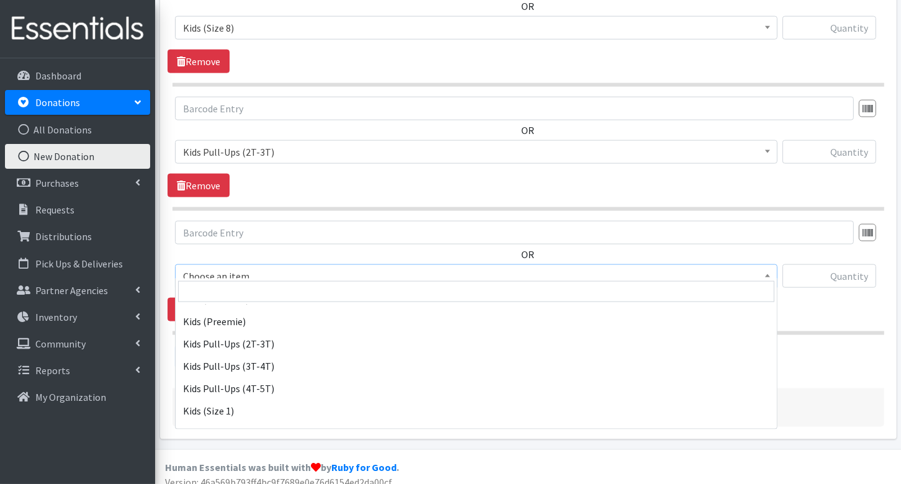
scroll to position [72, 0]
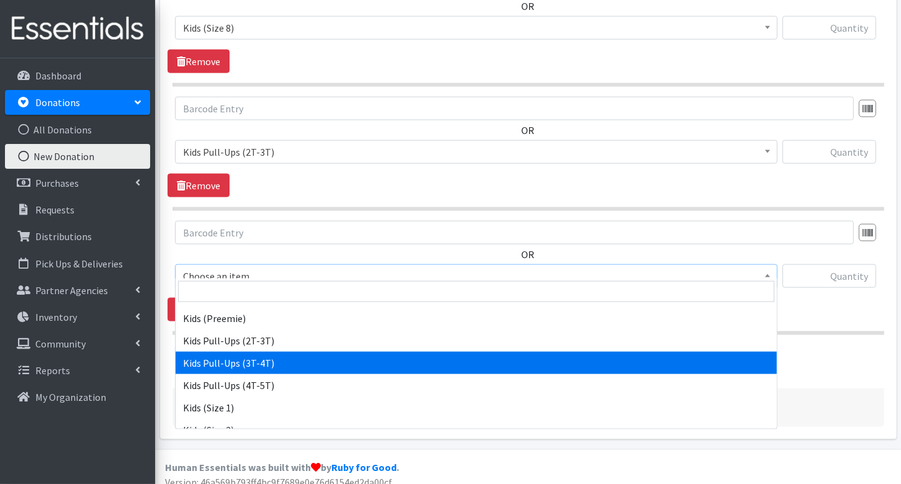
select select "3417"
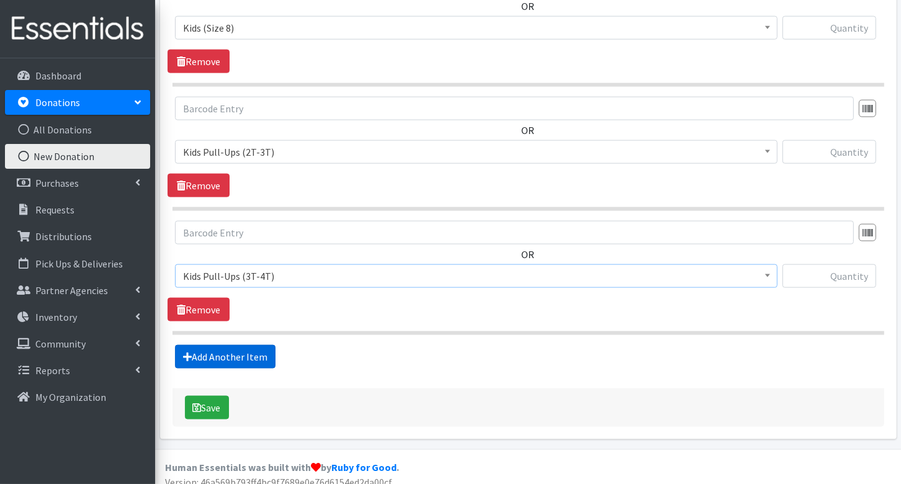
click at [251, 345] on link "Add Another Item" at bounding box center [225, 357] width 101 height 24
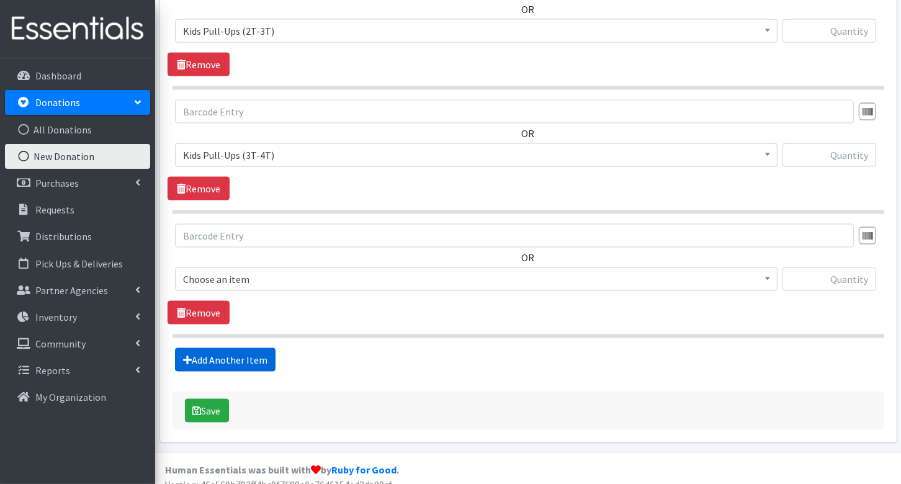
scroll to position [1599, 0]
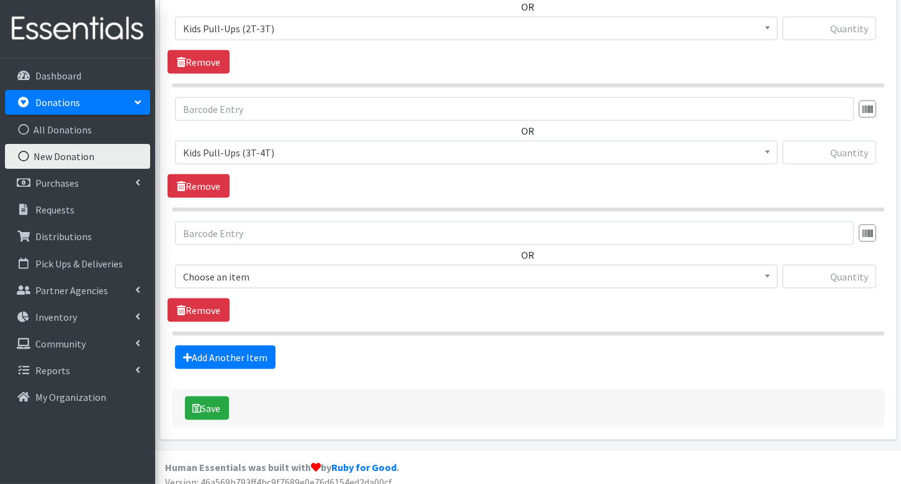
click at [260, 268] on span "Choose an item" at bounding box center [476, 276] width 586 height 17
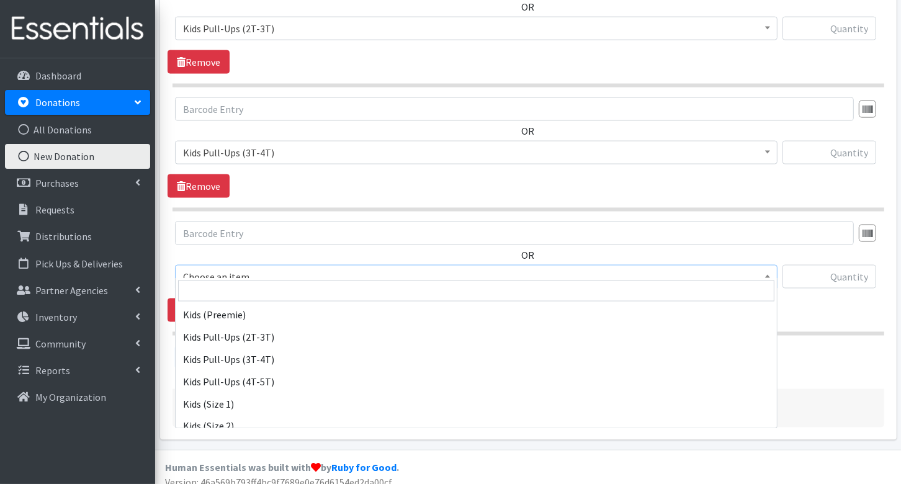
scroll to position [76, 0]
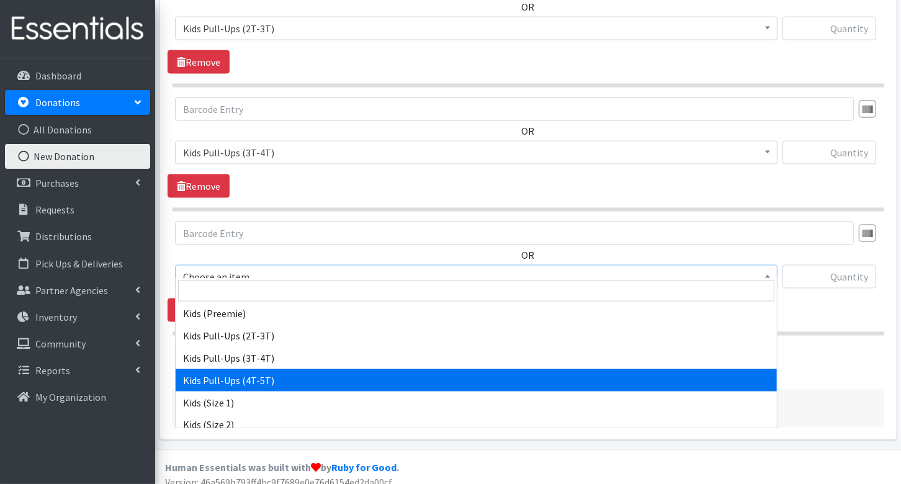
select select "3408"
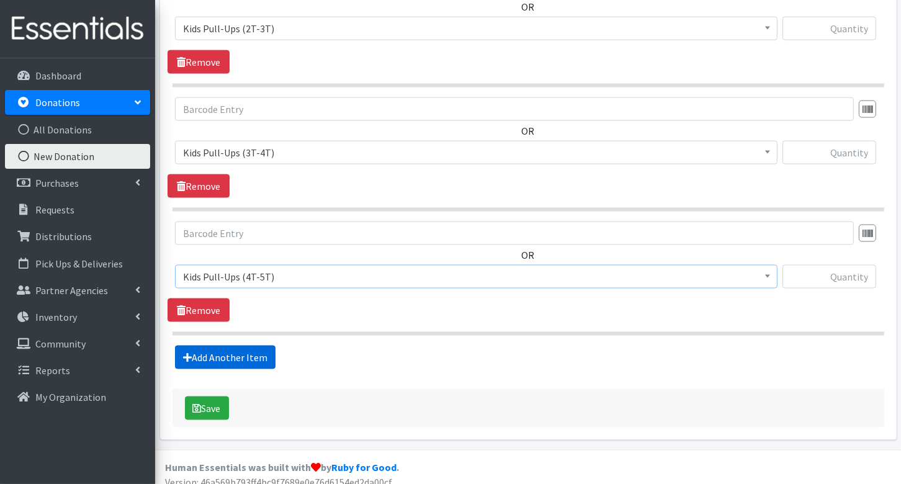
click at [254, 346] on link "Add Another Item" at bounding box center [225, 358] width 101 height 24
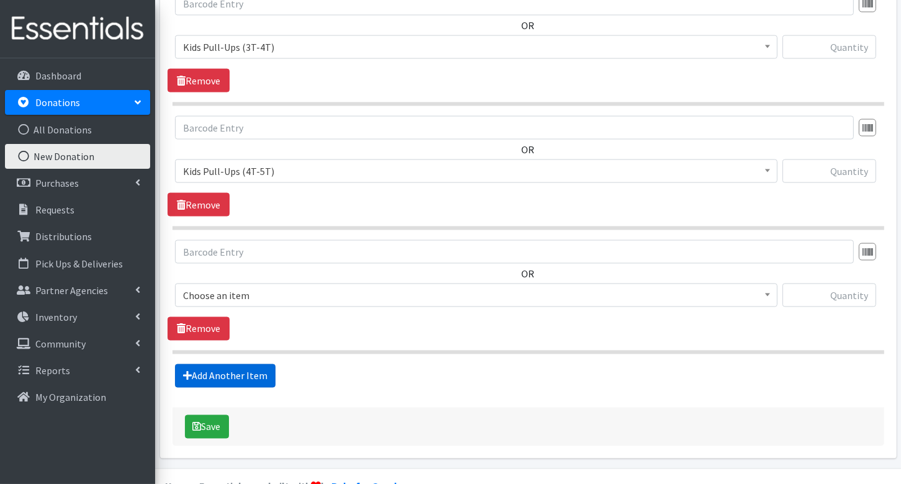
scroll to position [1722, 0]
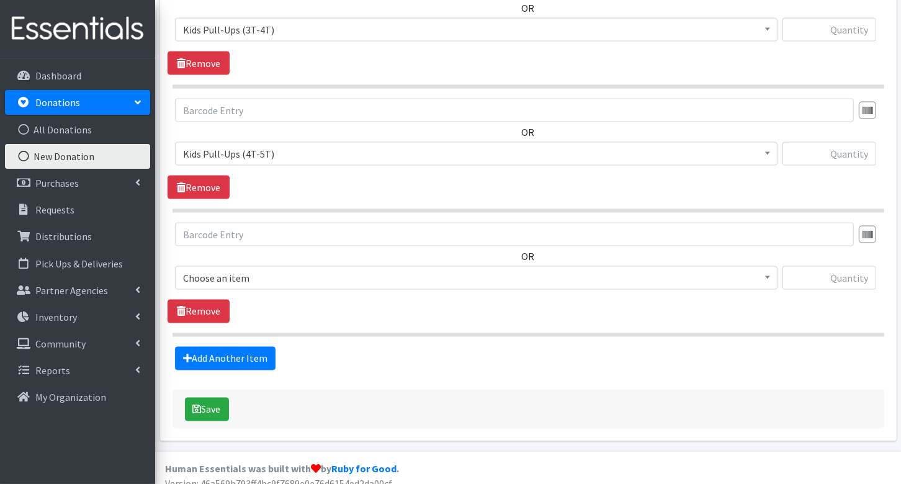
click at [253, 269] on span "Choose an item" at bounding box center [476, 277] width 586 height 17
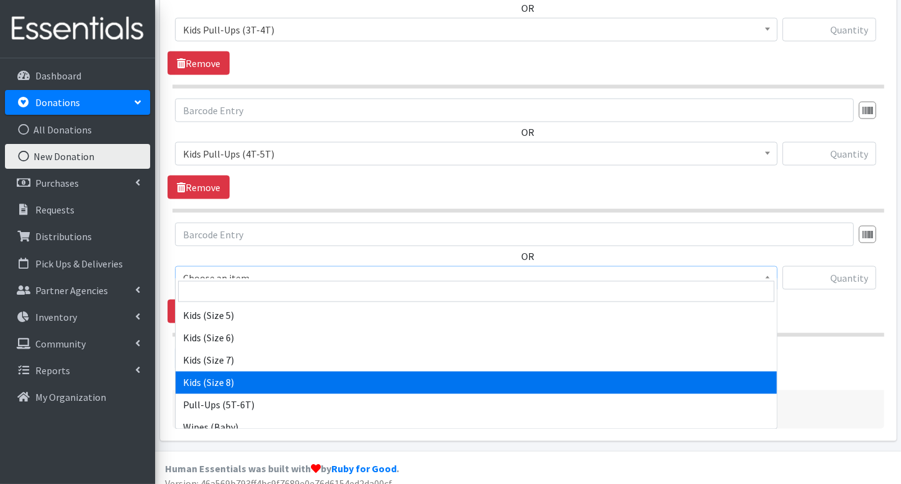
scroll to position [262, 0]
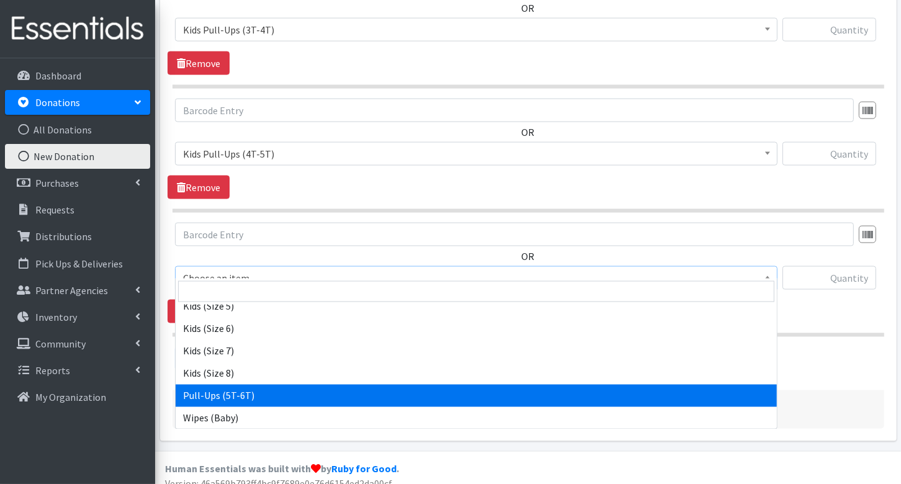
select select "15478"
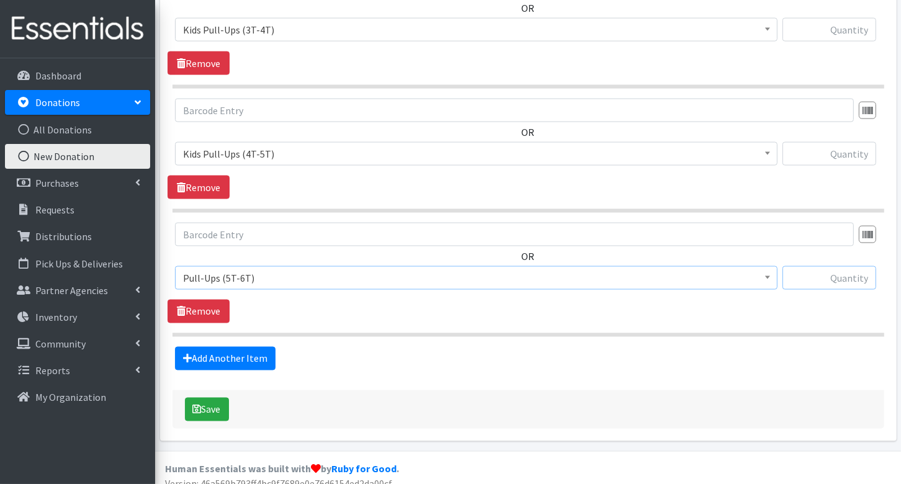
click at [844, 267] on input "text" at bounding box center [829, 278] width 94 height 24
type input "80"
click at [849, 143] on input "text" at bounding box center [829, 154] width 94 height 24
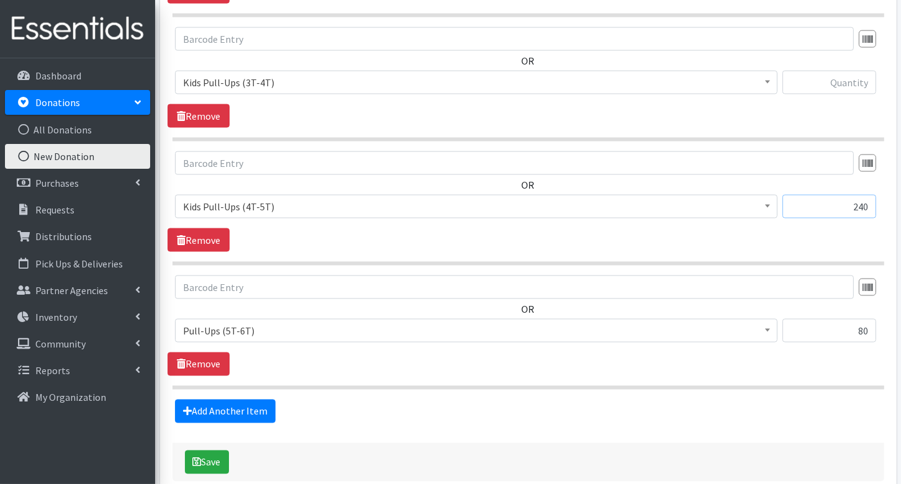
scroll to position [1660, 0]
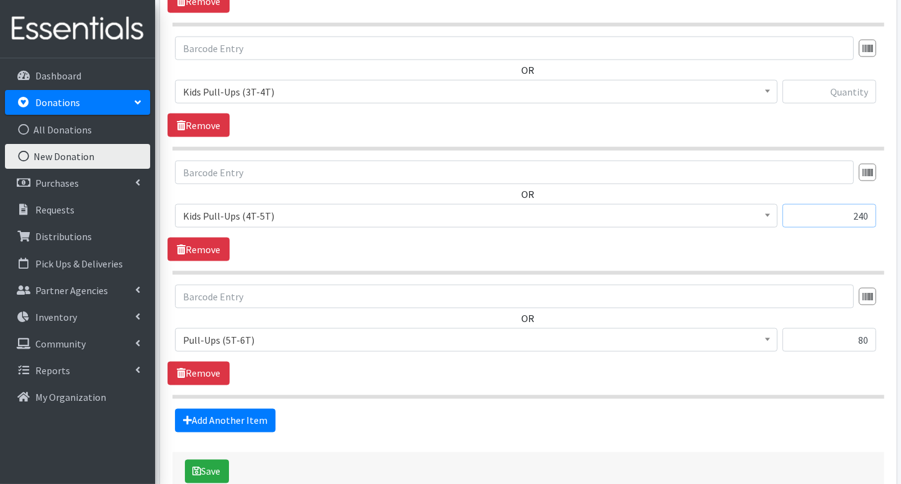
type input "240"
click at [853, 82] on input "text" at bounding box center [829, 92] width 94 height 24
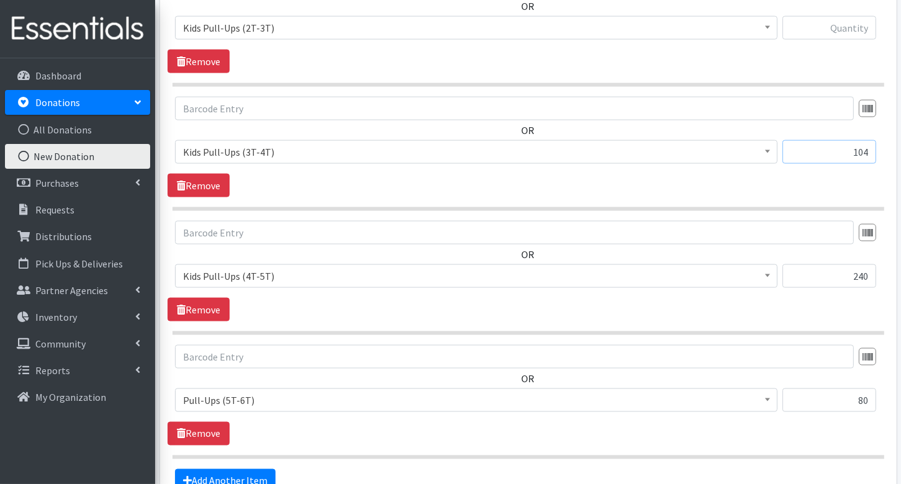
type input "104"
click at [862, 18] on input "text" at bounding box center [829, 28] width 94 height 24
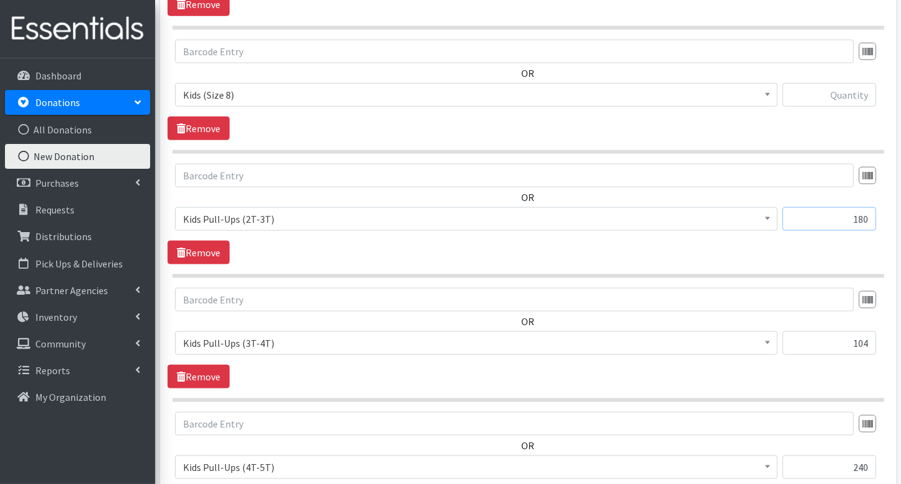
scroll to position [1400, 0]
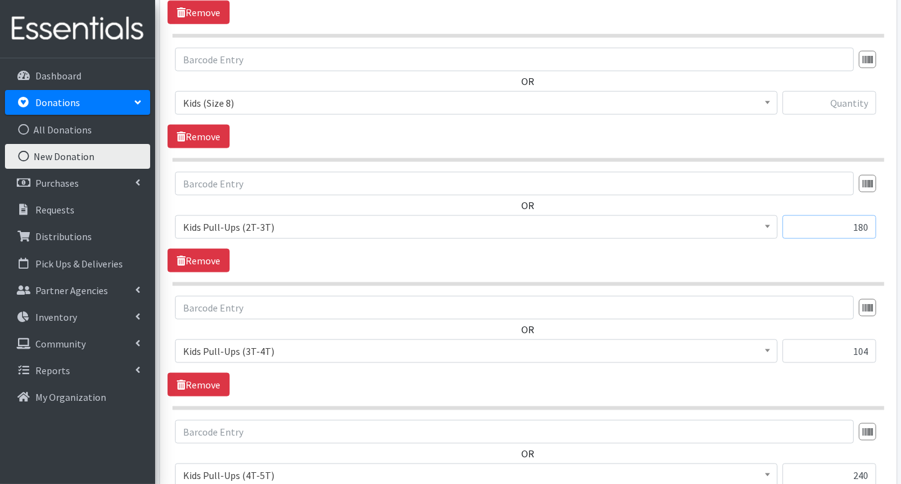
type input "180"
click at [854, 95] on input "text" at bounding box center [829, 103] width 94 height 24
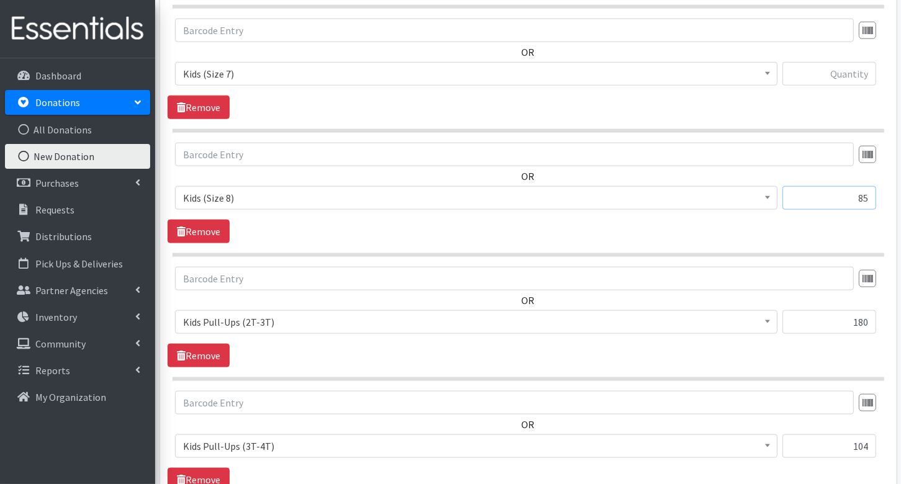
scroll to position [1289, 0]
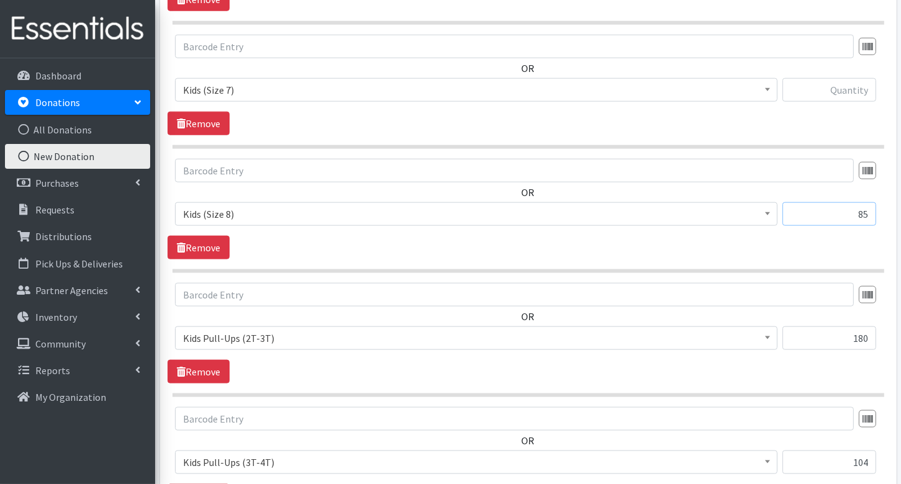
type input "85"
click at [874, 89] on input "text" at bounding box center [829, 90] width 94 height 24
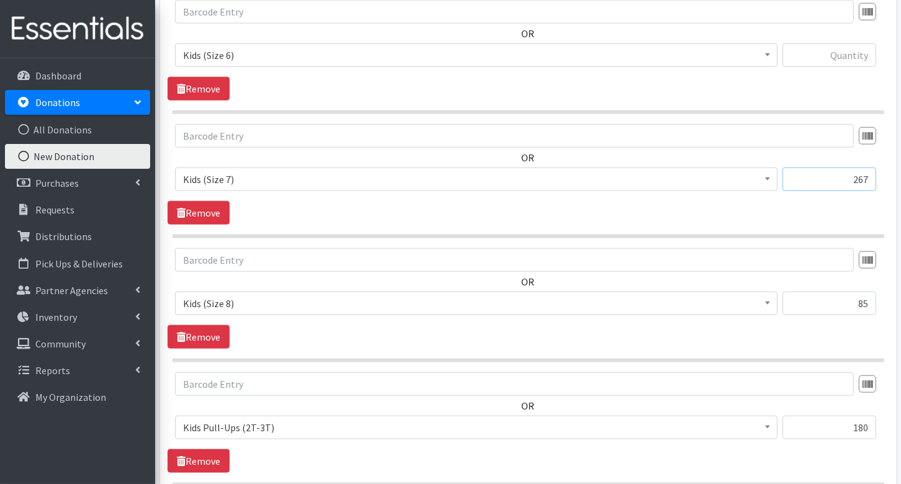
scroll to position [1198, 0]
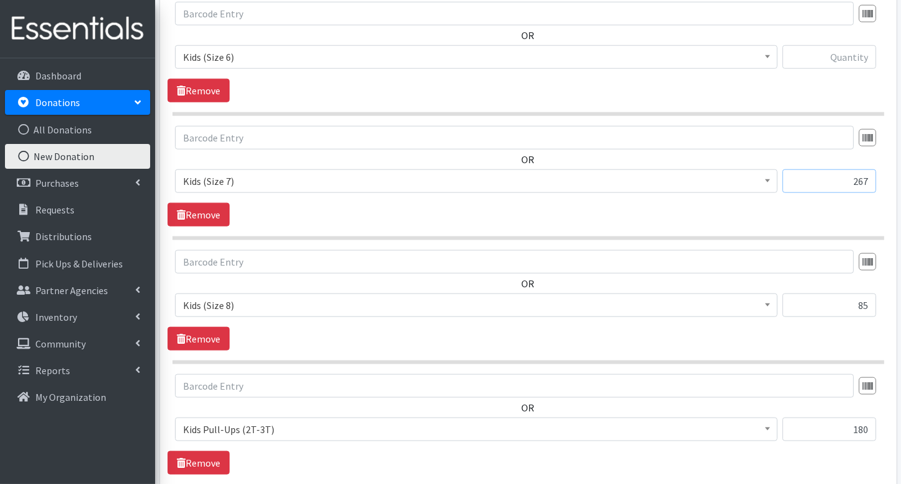
type input "267"
click at [851, 45] on input "text" at bounding box center [829, 57] width 94 height 24
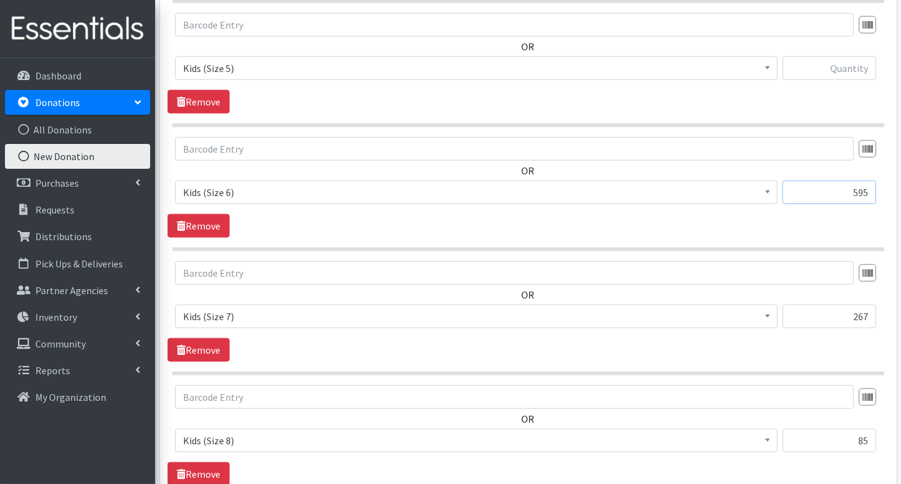
scroll to position [1053, 0]
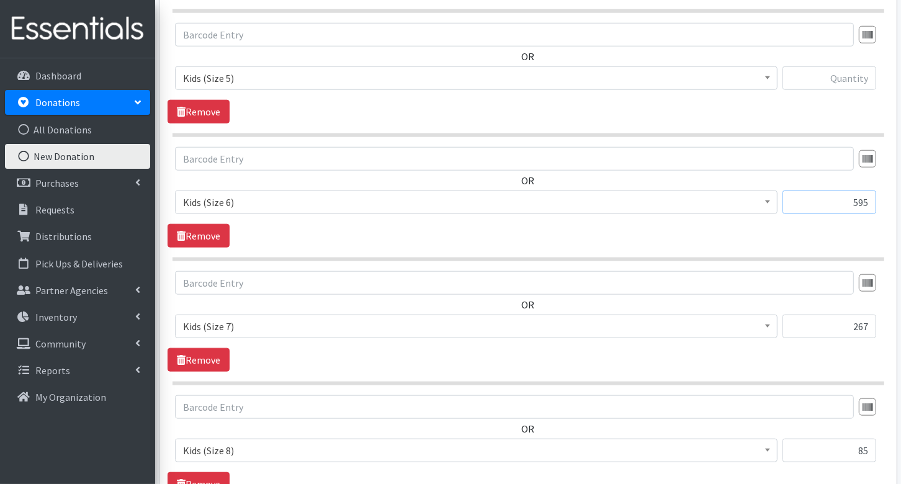
type input "595"
click at [849, 78] on input "text" at bounding box center [829, 78] width 94 height 24
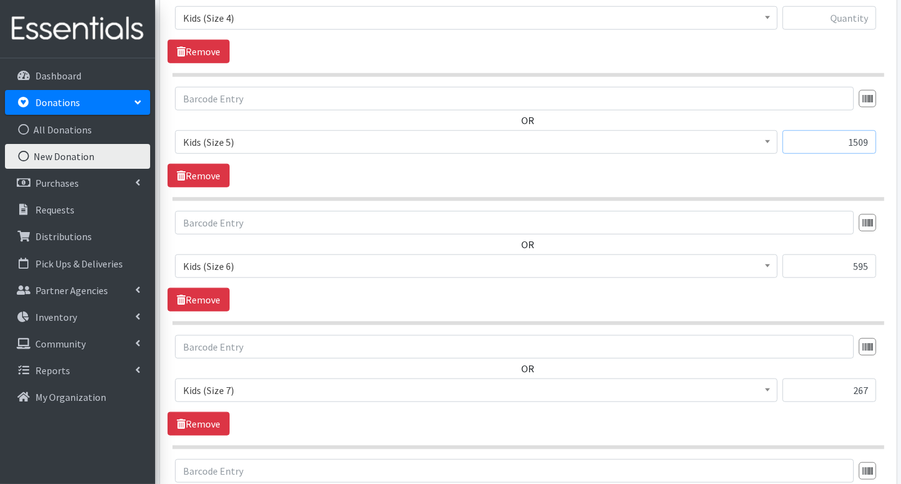
scroll to position [965, 0]
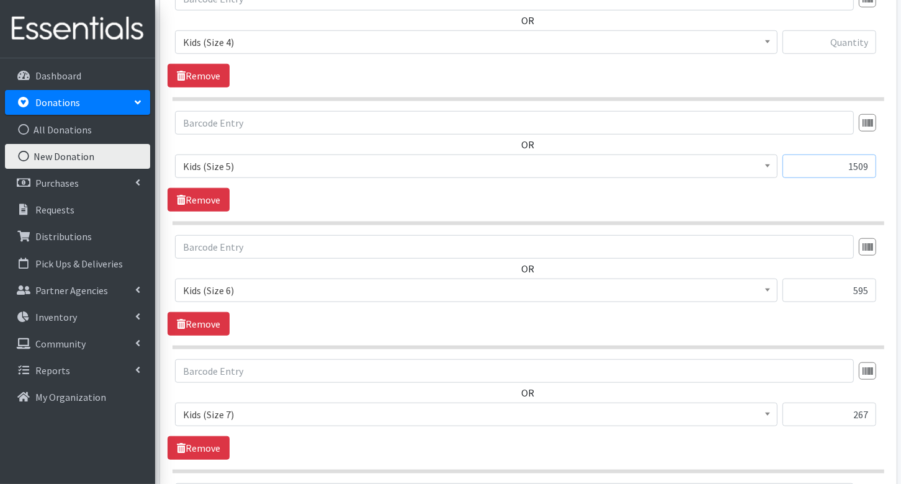
type input "1509"
click at [843, 32] on input "text" at bounding box center [829, 42] width 94 height 24
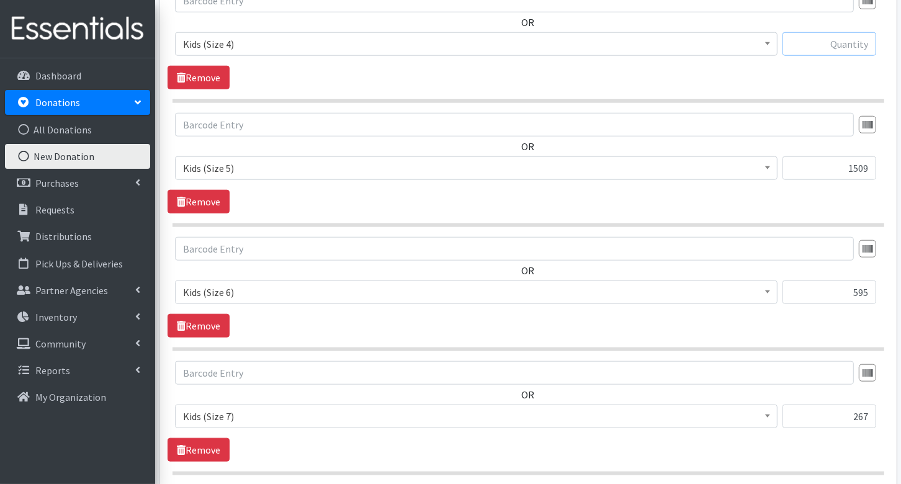
scroll to position [852, 0]
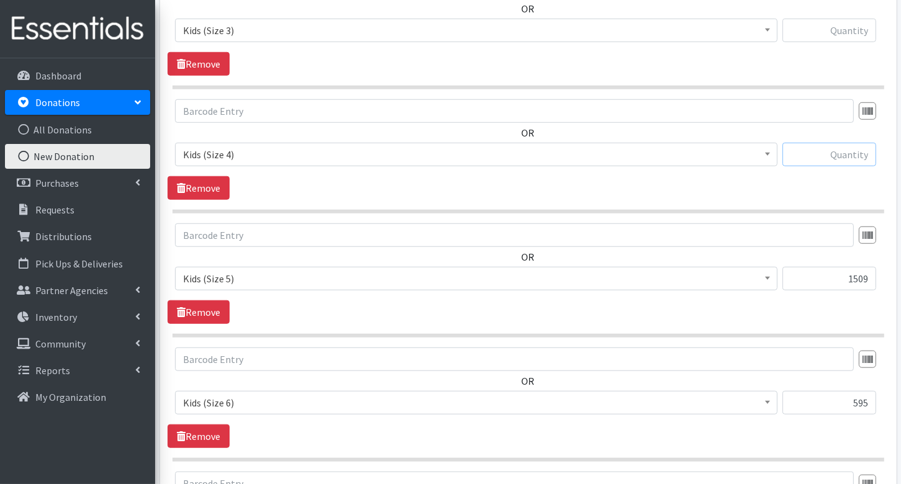
click at [844, 145] on input "text" at bounding box center [829, 155] width 94 height 24
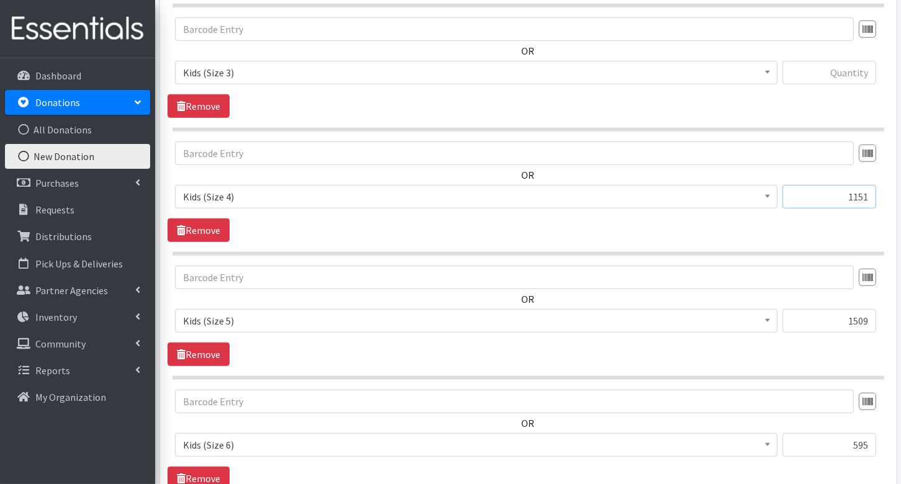
scroll to position [799, 0]
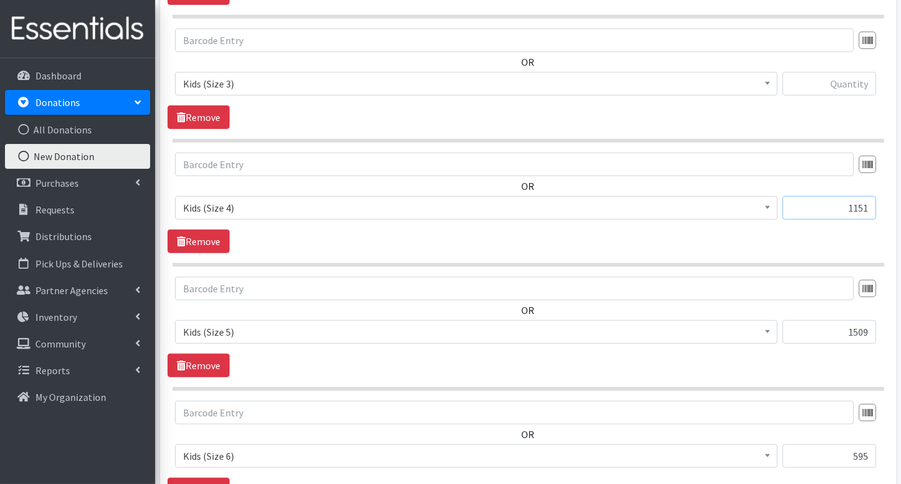
type input "1151"
click at [838, 81] on input "text" at bounding box center [829, 84] width 94 height 24
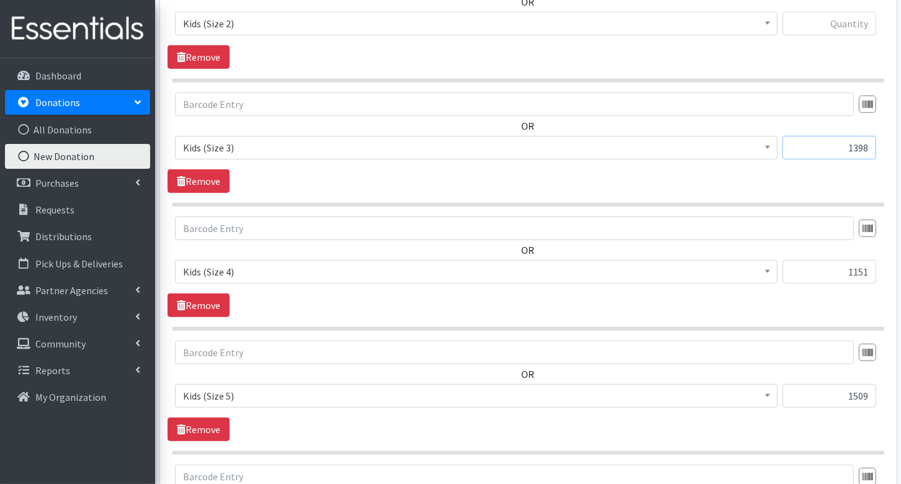
scroll to position [702, 0]
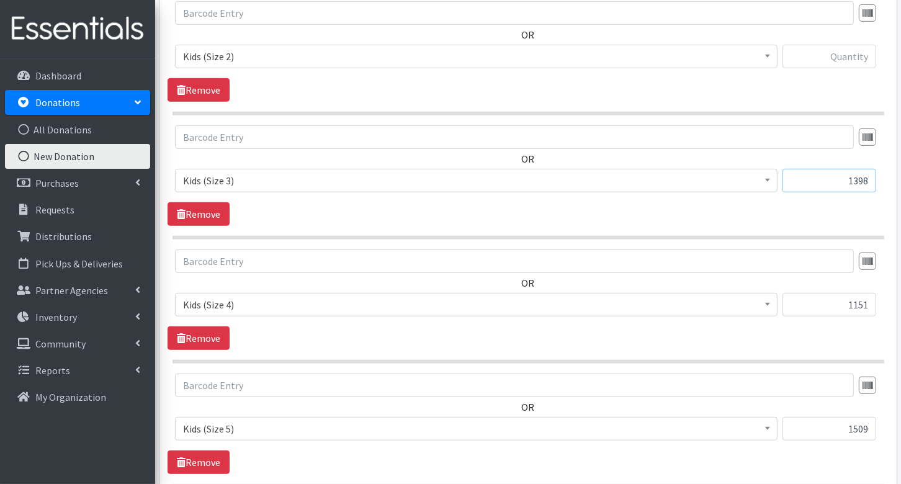
type input "1398"
click at [840, 56] on input "text" at bounding box center [829, 57] width 94 height 24
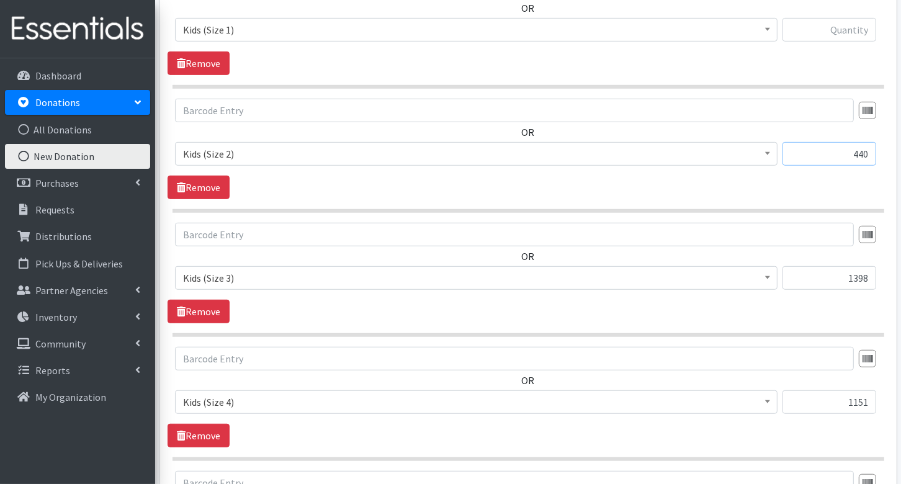
scroll to position [555, 0]
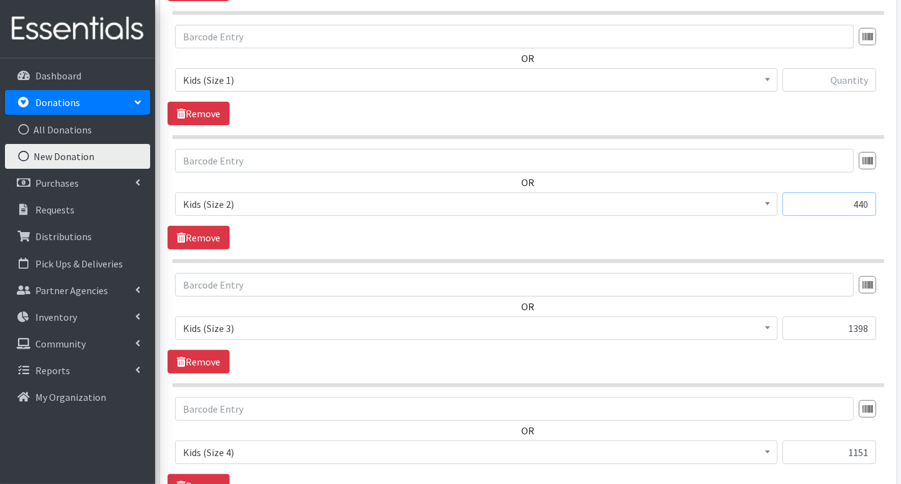
type input "440"
click at [860, 78] on input "text" at bounding box center [829, 80] width 94 height 24
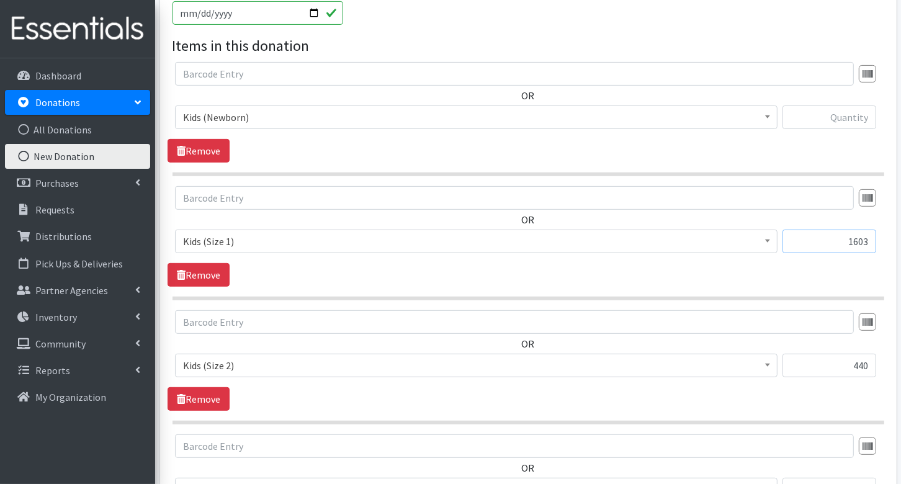
scroll to position [392, 0]
type input "1603"
click at [863, 118] on input "text" at bounding box center [829, 119] width 94 height 24
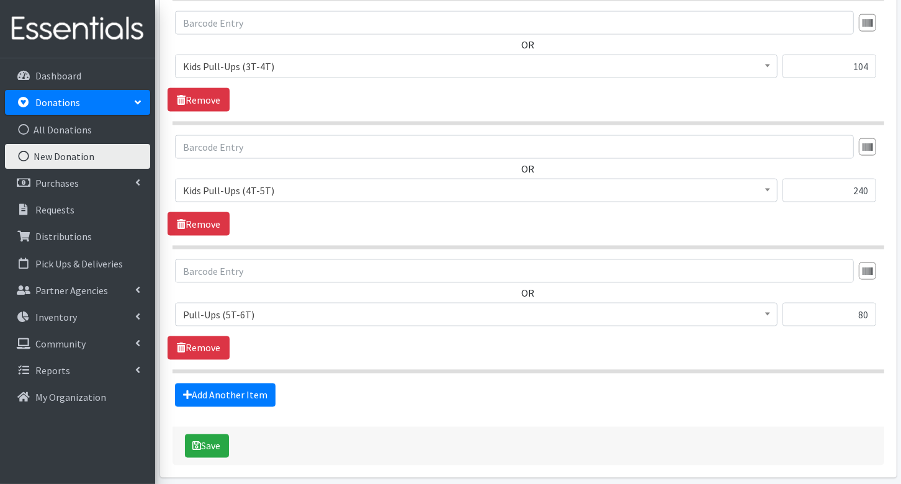
scroll to position [1722, 0]
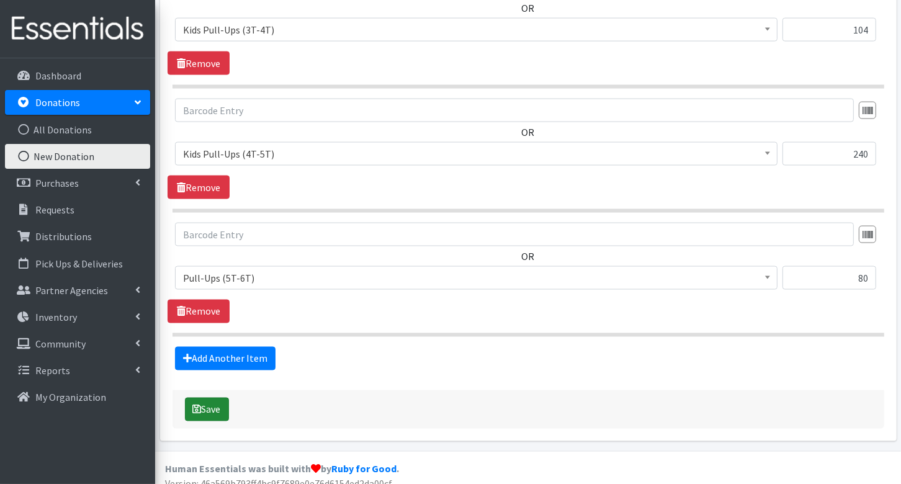
type input "870"
click at [213, 399] on button "Save" at bounding box center [207, 410] width 44 height 24
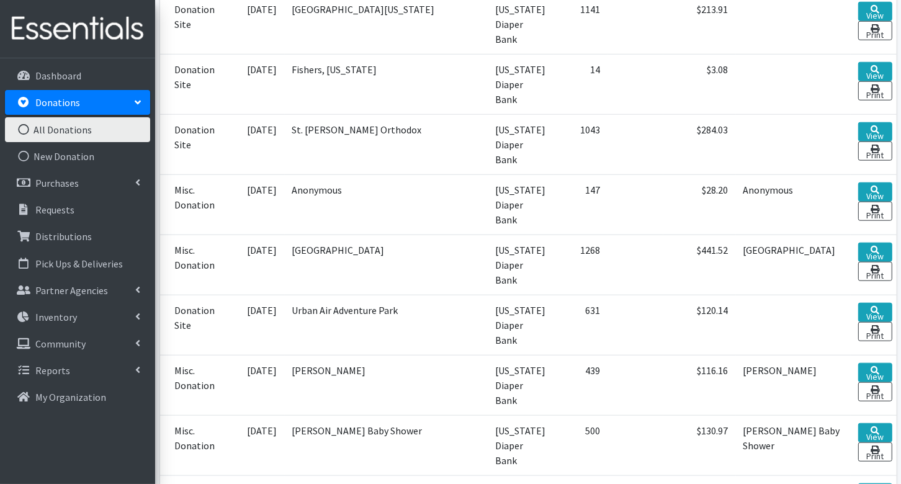
scroll to position [1007, 0]
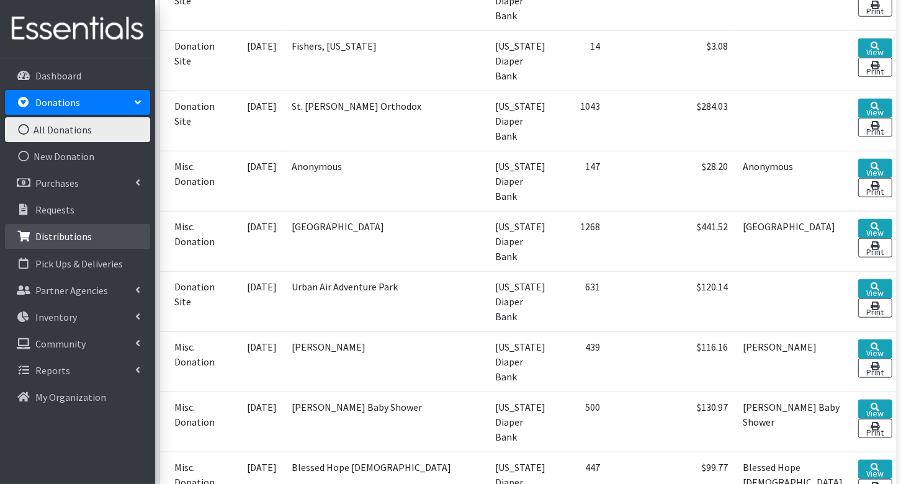
click at [66, 235] on p "Distributions" at bounding box center [63, 236] width 56 height 12
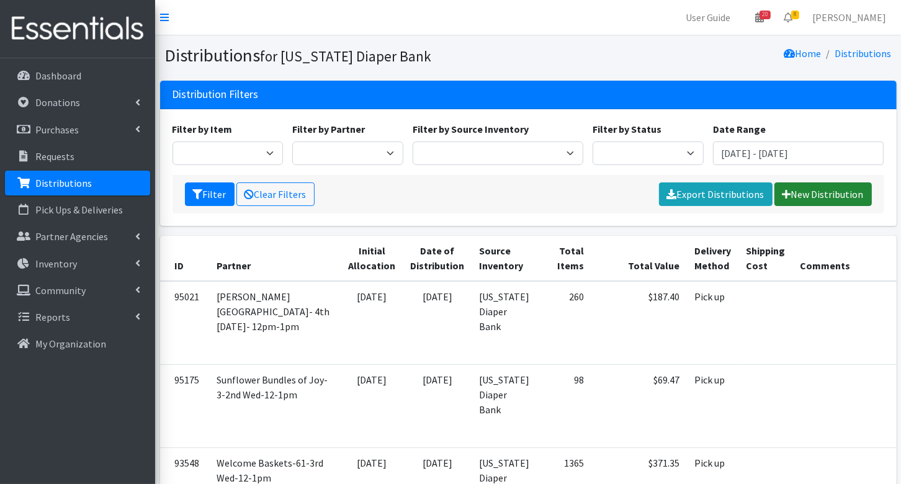
click at [814, 190] on link "New Distribution" at bounding box center [822, 194] width 97 height 24
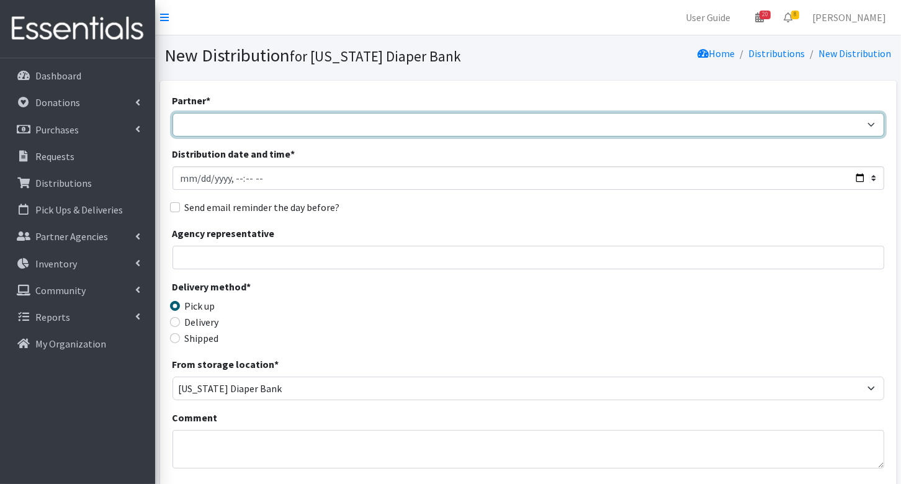
click at [249, 128] on select "ARC [PERSON_NAME] and [GEOGRAPHIC_DATA] [GEOGRAPHIC_DATA] Babies Basic Needs No…" at bounding box center [528, 125] width 712 height 24
select select "1893"
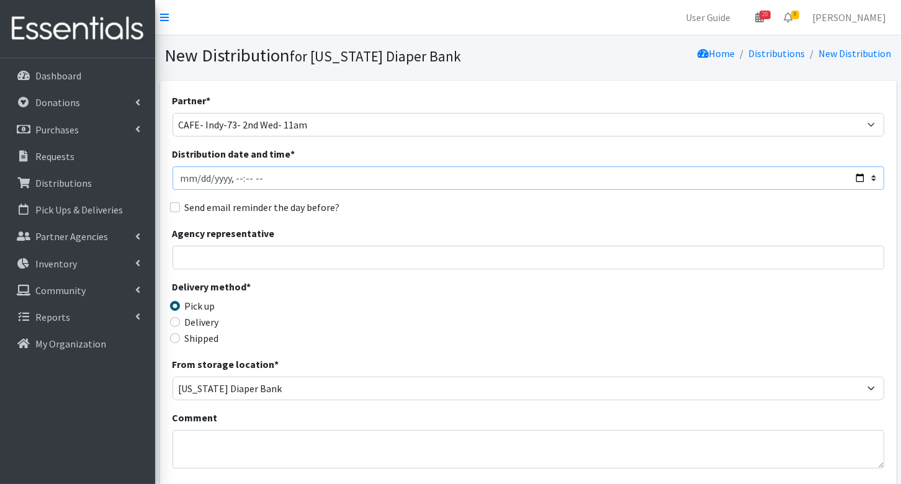
click at [195, 177] on input "Distribution date and time *" at bounding box center [528, 178] width 712 height 24
click at [237, 178] on input "Distribution date and time *" at bounding box center [528, 178] width 712 height 24
type input "[DATE]T10:00"
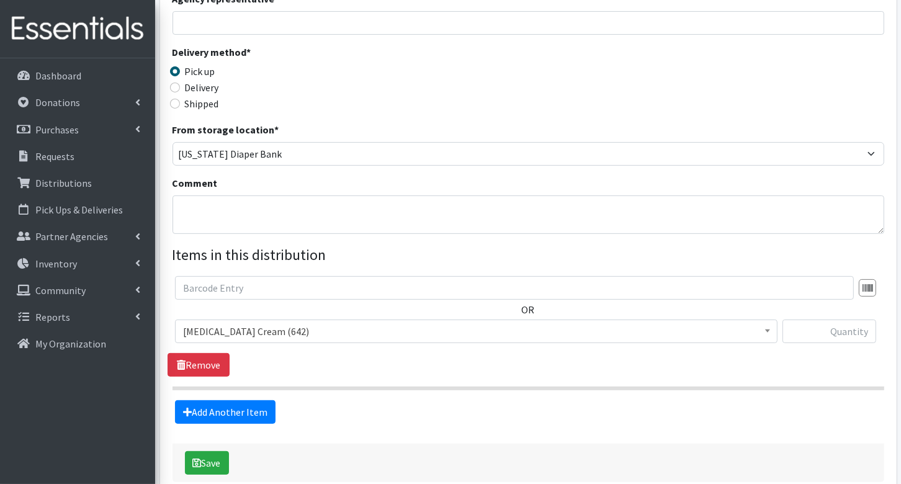
scroll to position [236, 0]
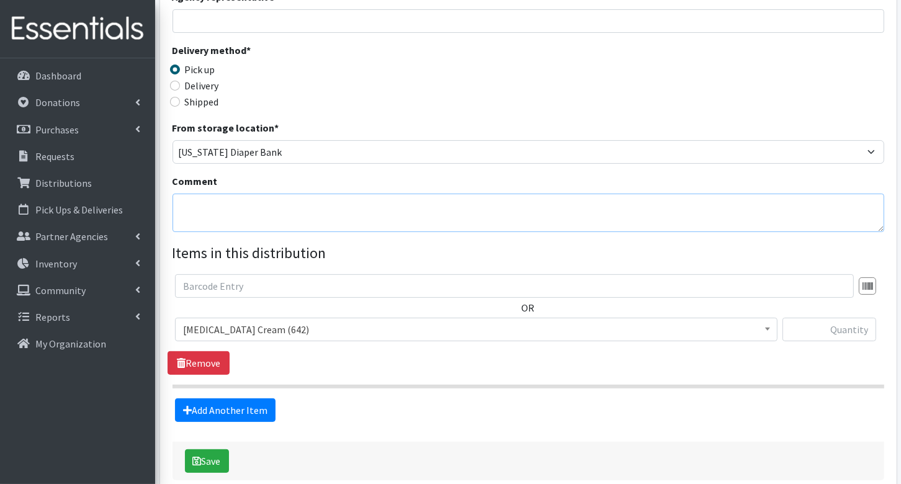
click at [265, 224] on textarea "Comment" at bounding box center [528, 213] width 712 height 38
type textarea "Partner Stock up"
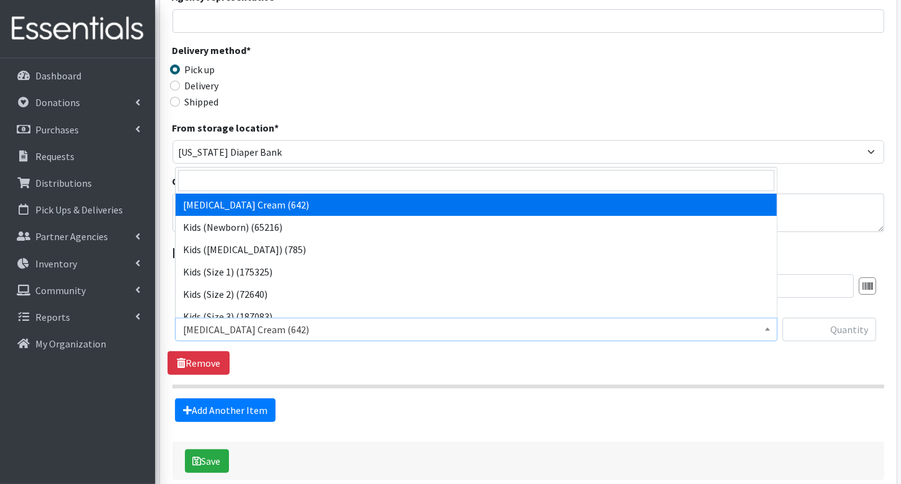
click at [234, 334] on span "[MEDICAL_DATA] Cream (642)" at bounding box center [476, 329] width 586 height 17
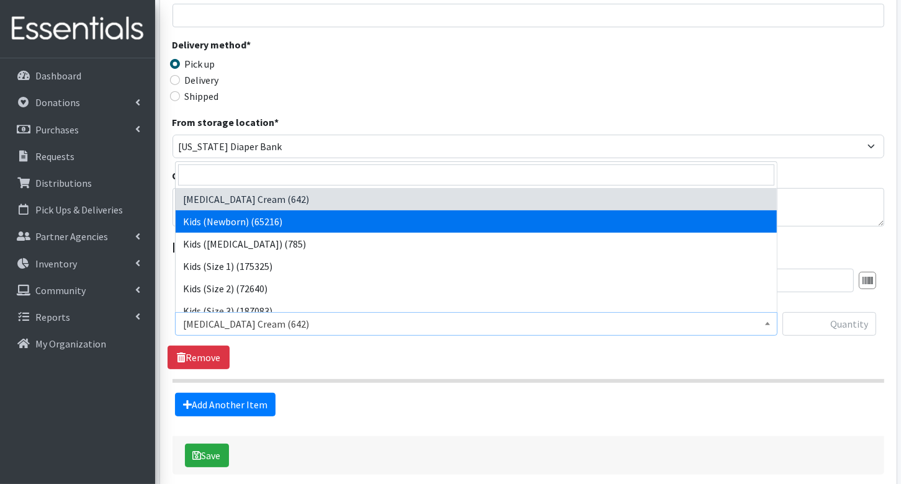
select select "3400"
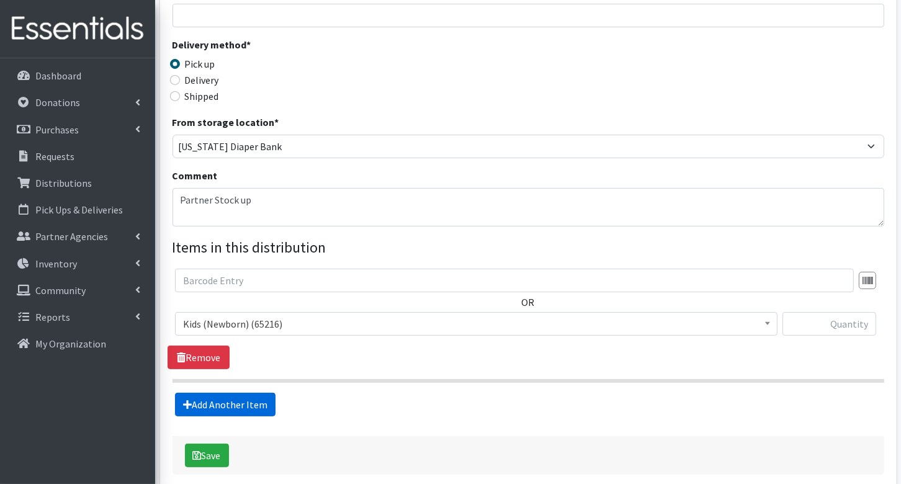
click at [212, 397] on link "Add Another Item" at bounding box center [225, 405] width 101 height 24
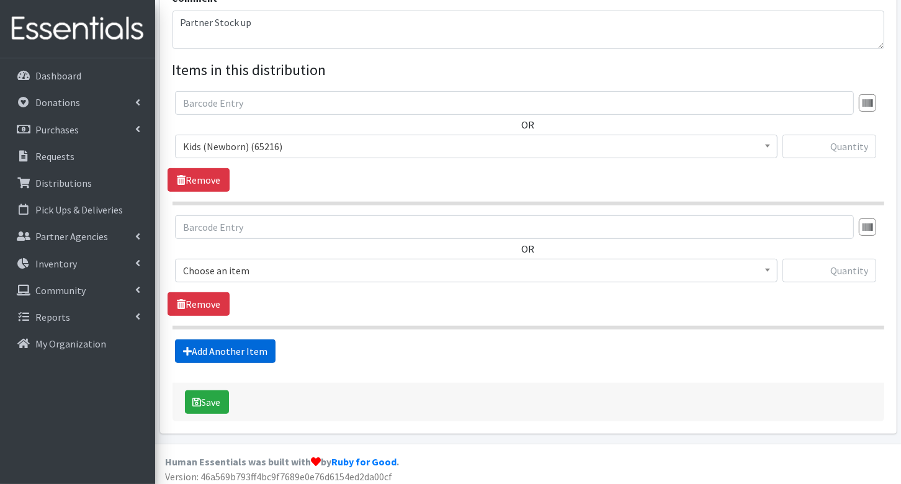
scroll to position [422, 0]
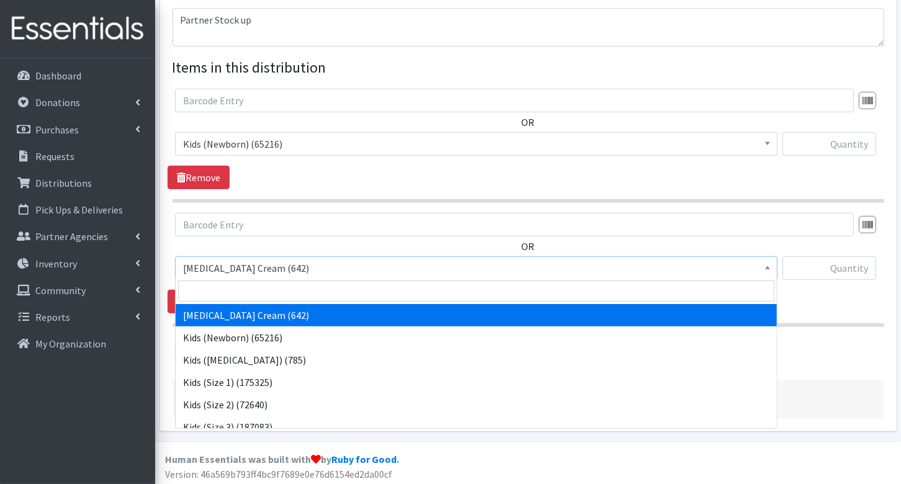
click at [233, 261] on span "Diaper Rash Cream (642)" at bounding box center [476, 267] width 586 height 17
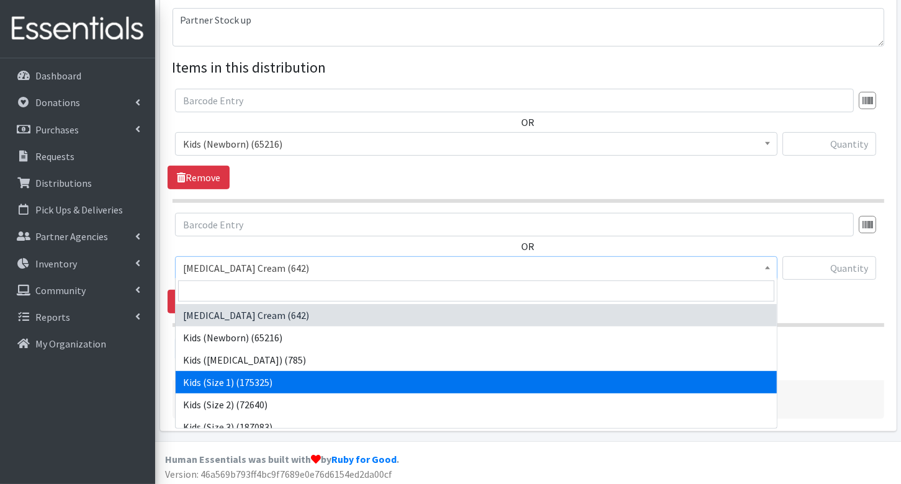
select select "3401"
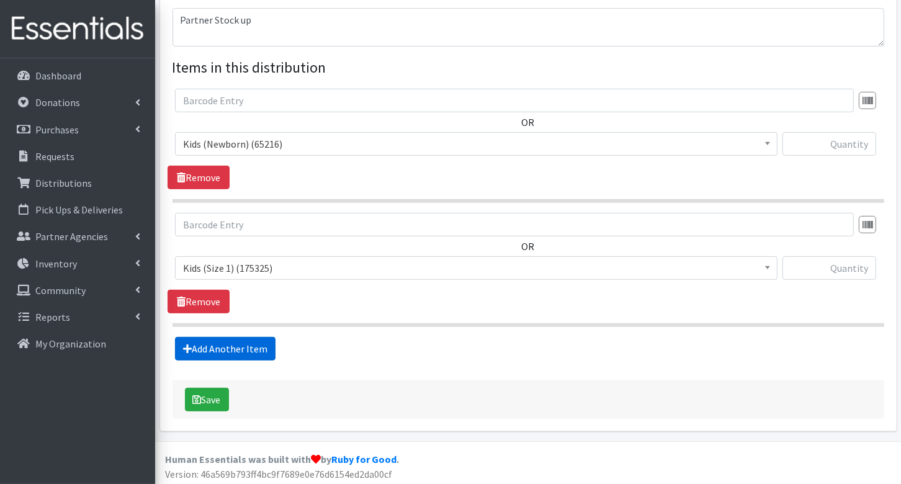
click at [240, 352] on link "Add Another Item" at bounding box center [225, 349] width 101 height 24
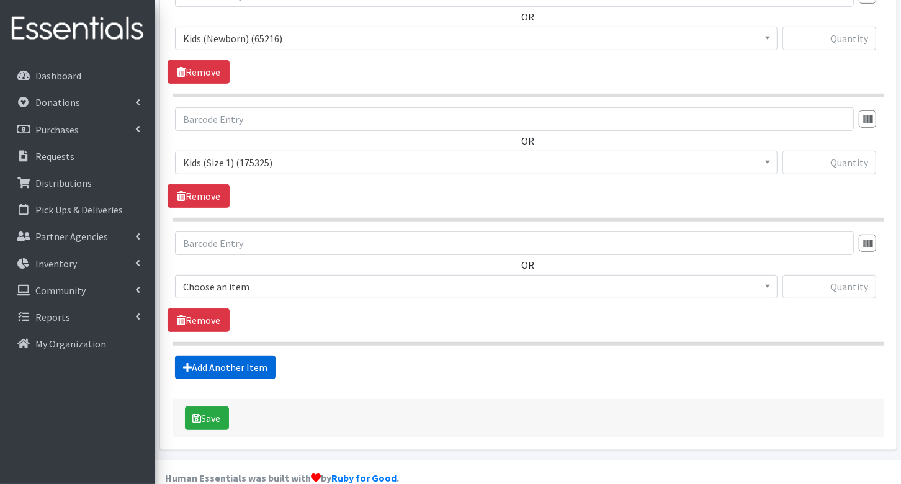
scroll to position [545, 0]
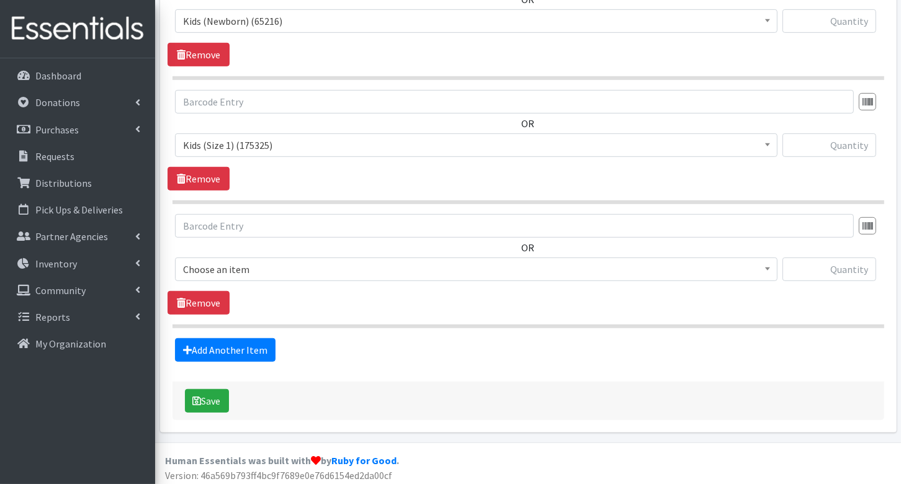
click at [238, 262] on span "Choose an item" at bounding box center [476, 269] width 586 height 17
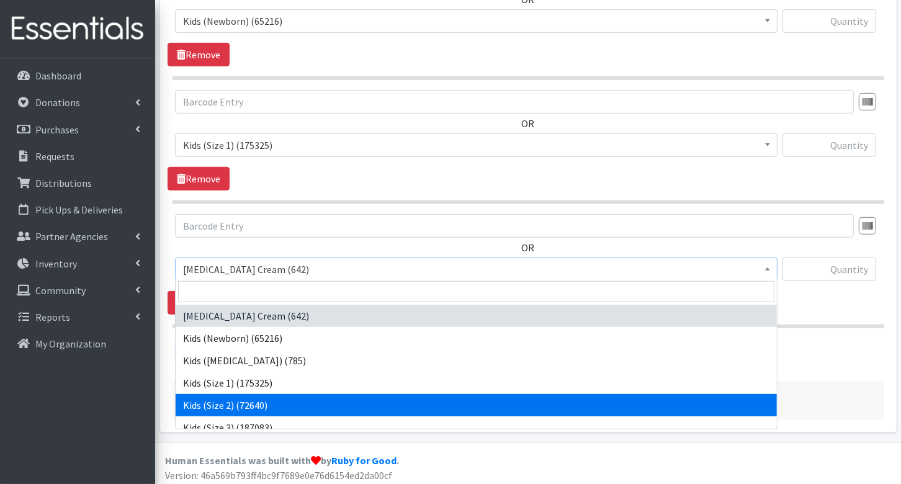
select select "3420"
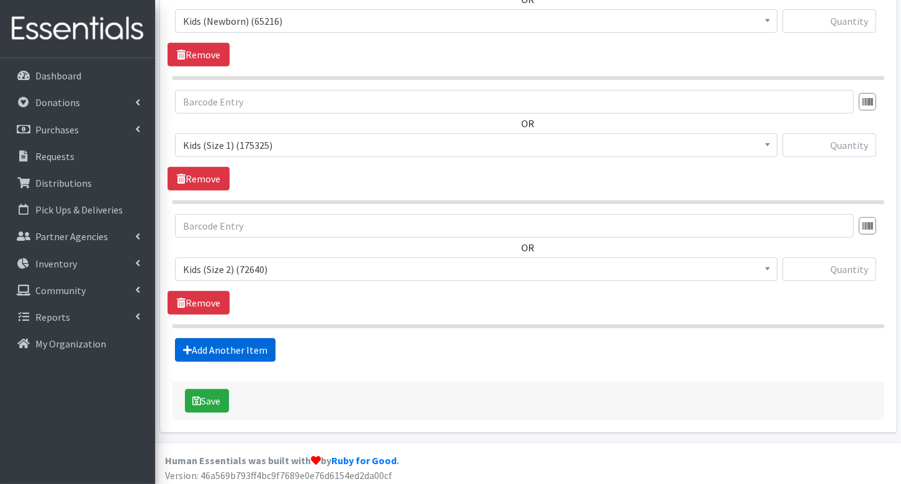
click at [255, 345] on link "Add Another Item" at bounding box center [225, 350] width 101 height 24
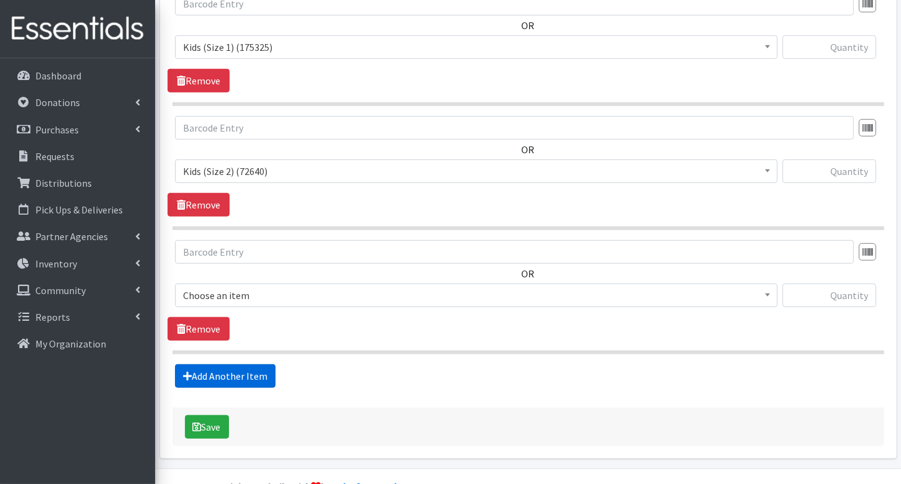
scroll to position [668, 0]
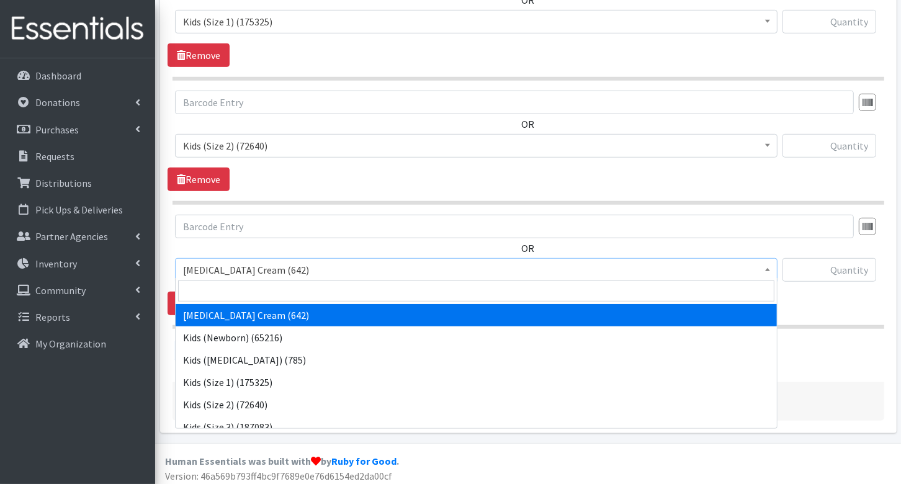
click at [253, 263] on span "Diaper Rash Cream (642)" at bounding box center [476, 269] width 586 height 17
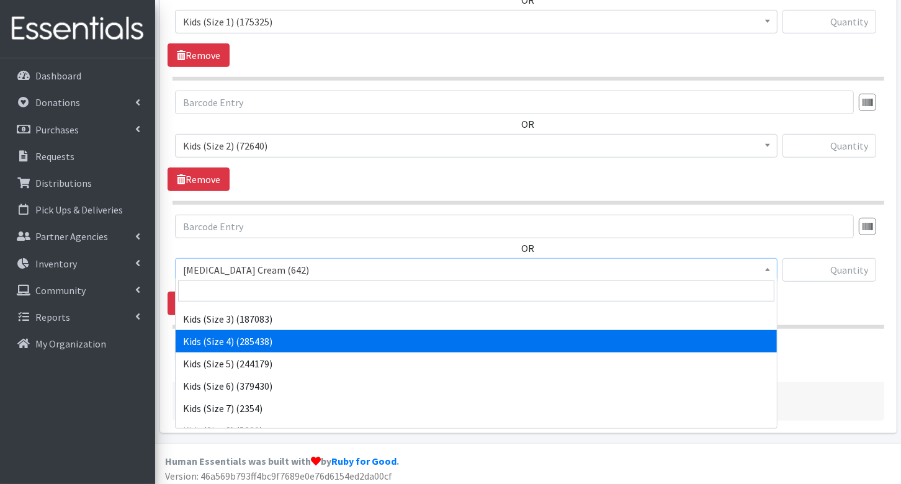
scroll to position [102, 0]
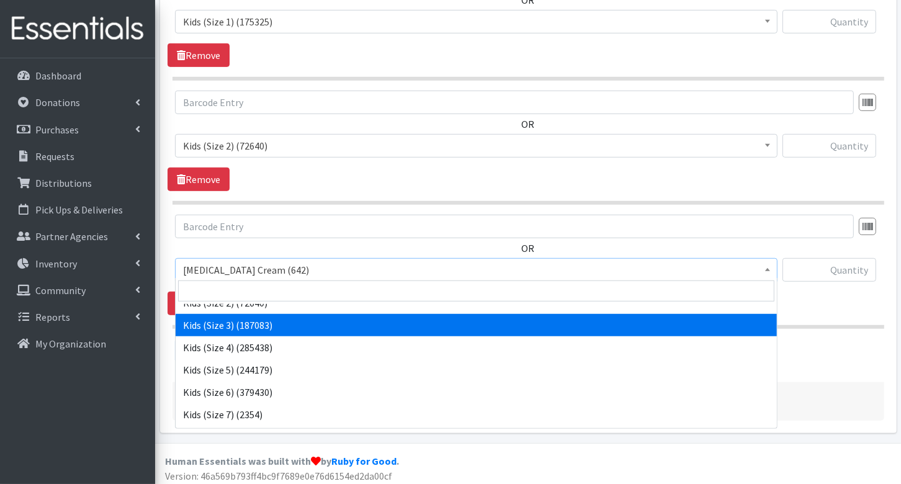
select select "3393"
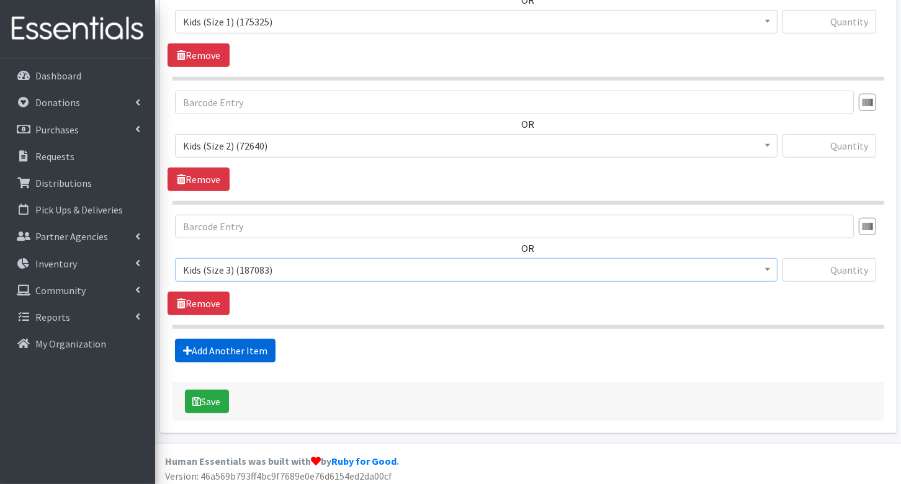
click at [264, 349] on link "Add Another Item" at bounding box center [225, 351] width 101 height 24
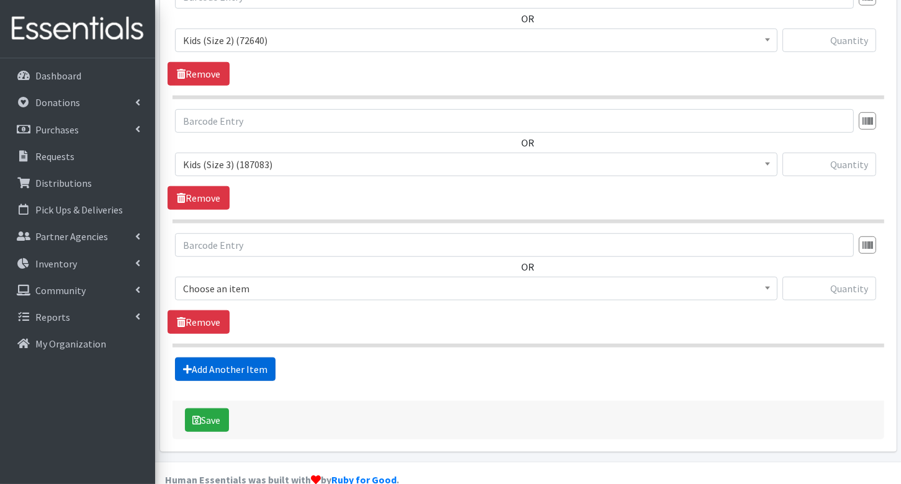
scroll to position [791, 0]
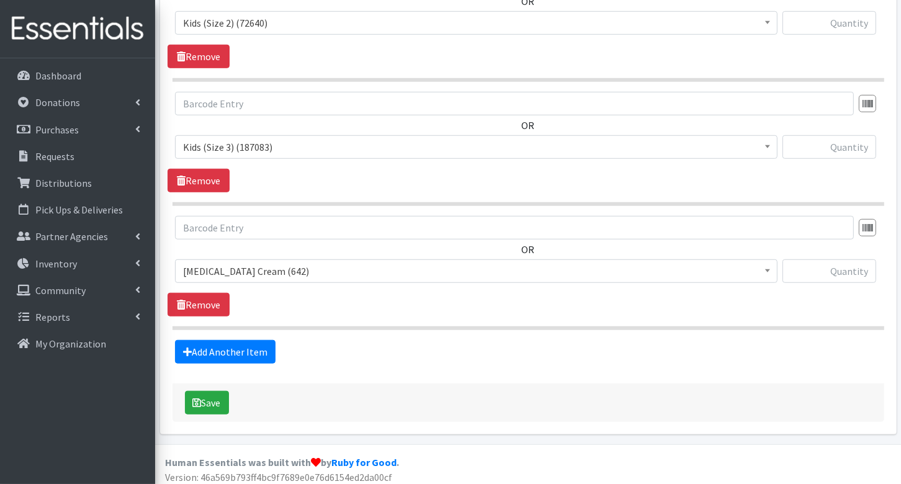
click at [264, 266] on span "Diaper Rash Cream (642)" at bounding box center [476, 270] width 586 height 17
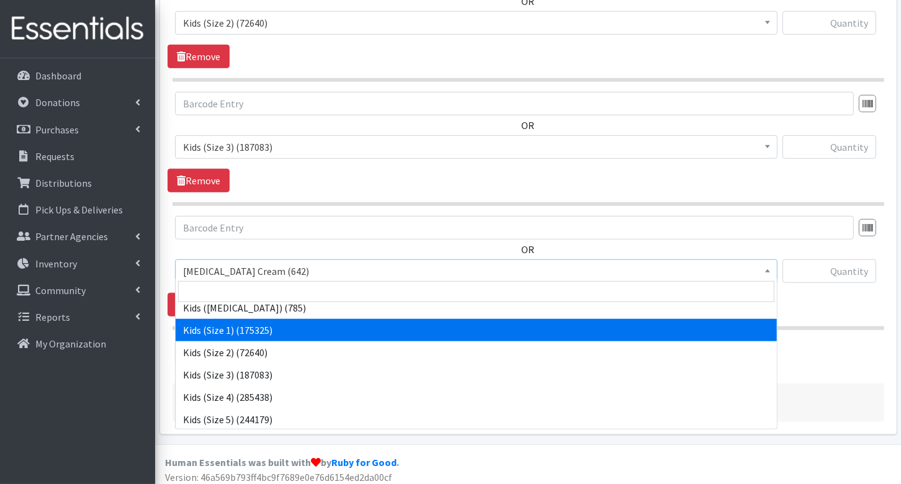
scroll to position [55, 0]
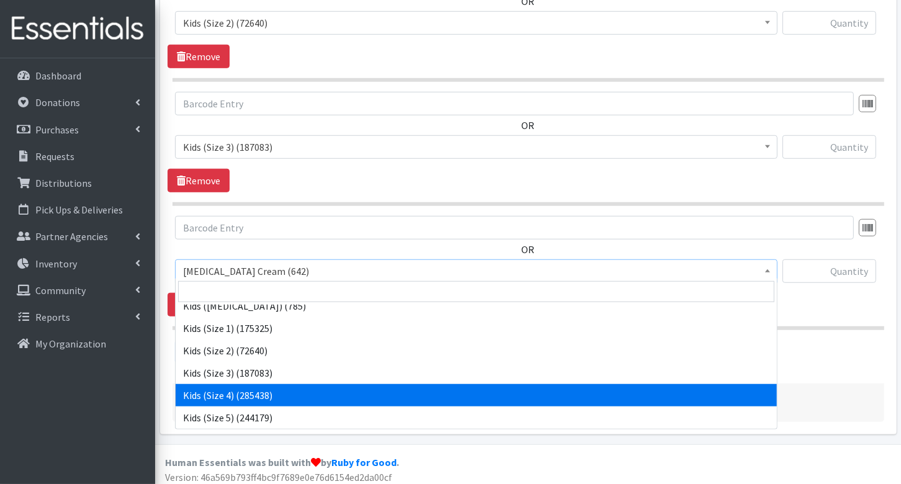
select select "3394"
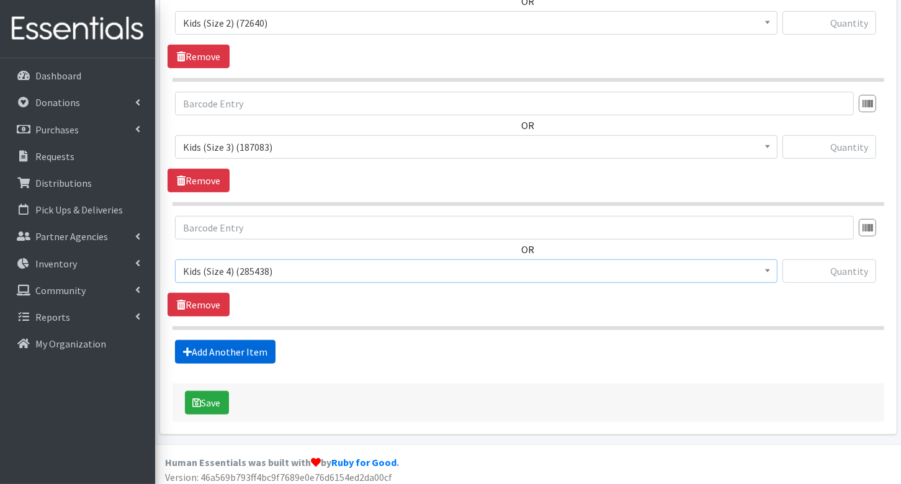
click at [260, 347] on link "Add Another Item" at bounding box center [225, 352] width 101 height 24
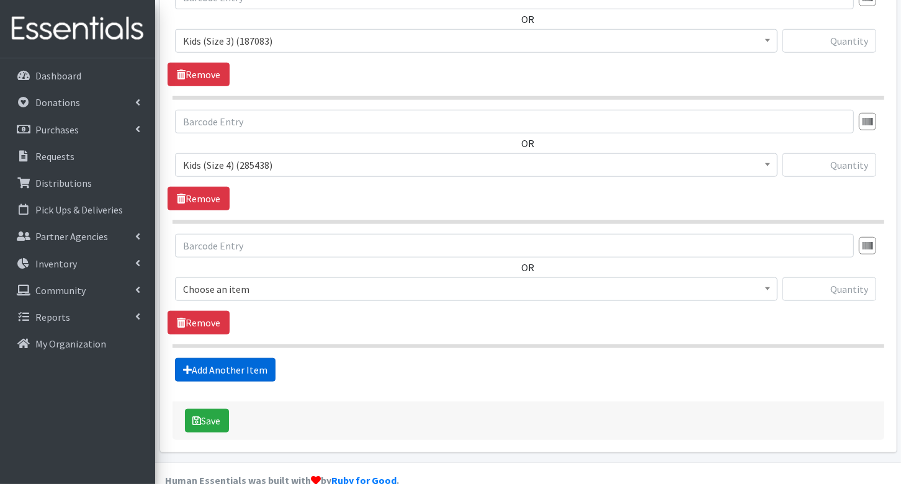
scroll to position [914, 0]
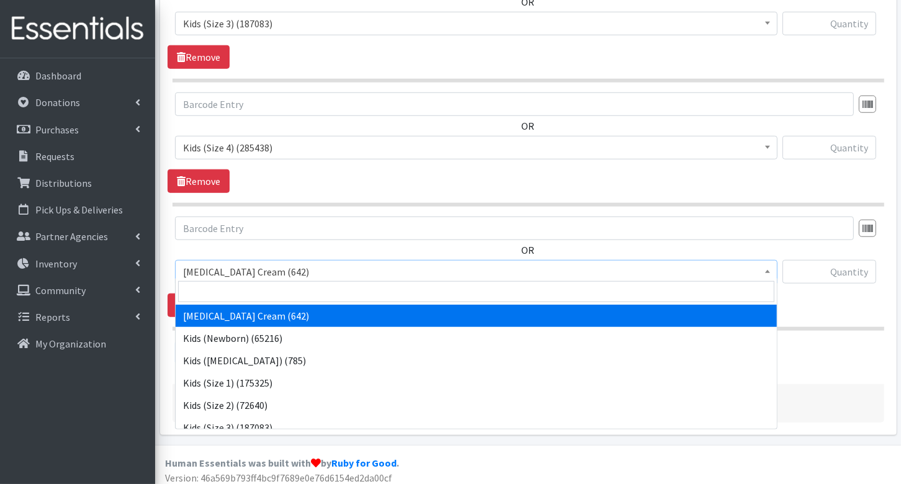
click at [250, 260] on span "Diaper Rash Cream (642)" at bounding box center [476, 272] width 602 height 24
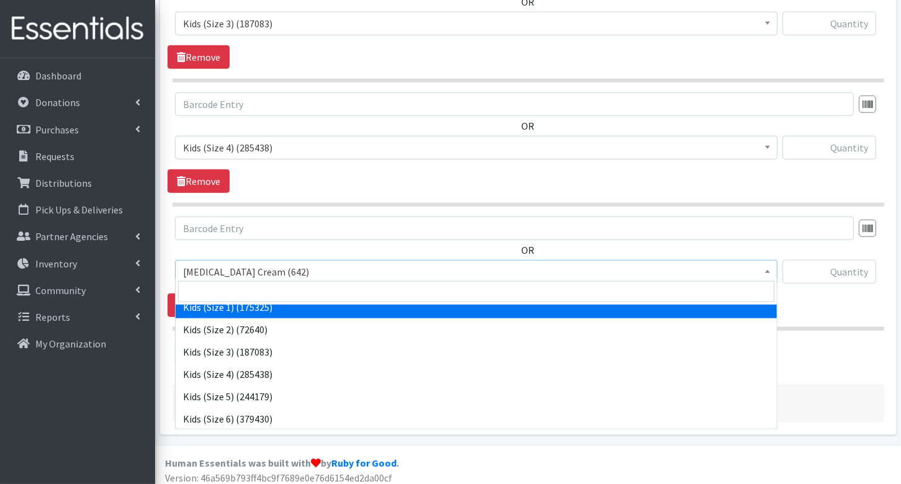
scroll to position [78, 0]
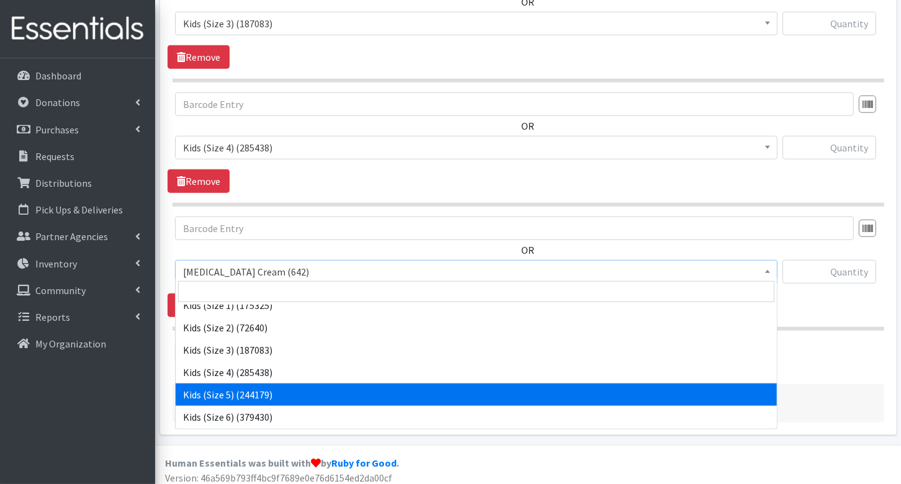
select select "3407"
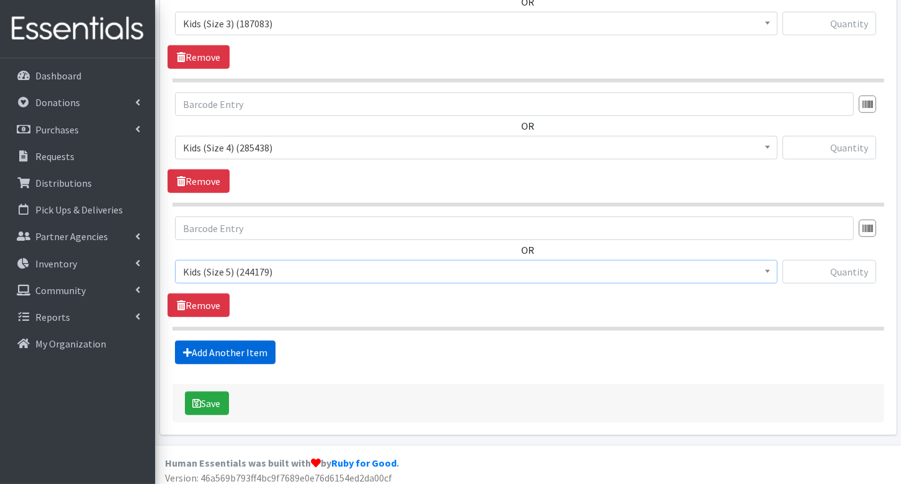
click at [248, 346] on link "Add Another Item" at bounding box center [225, 353] width 101 height 24
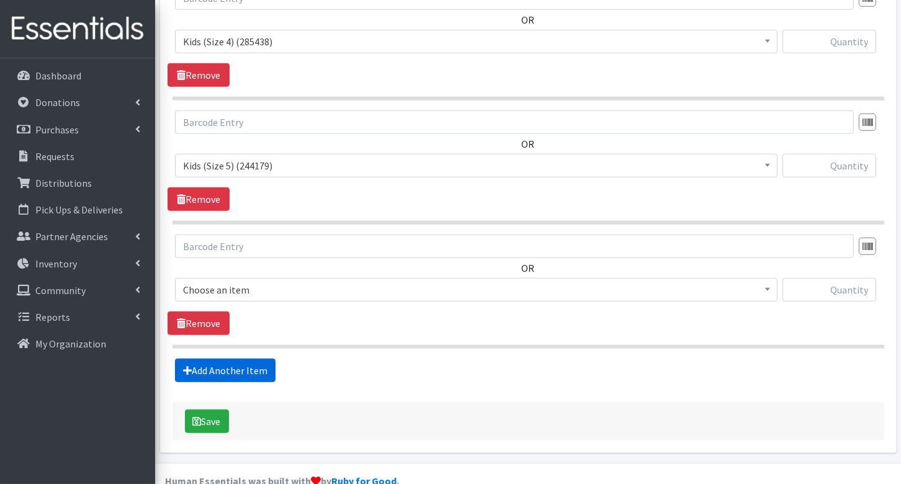
scroll to position [1037, 0]
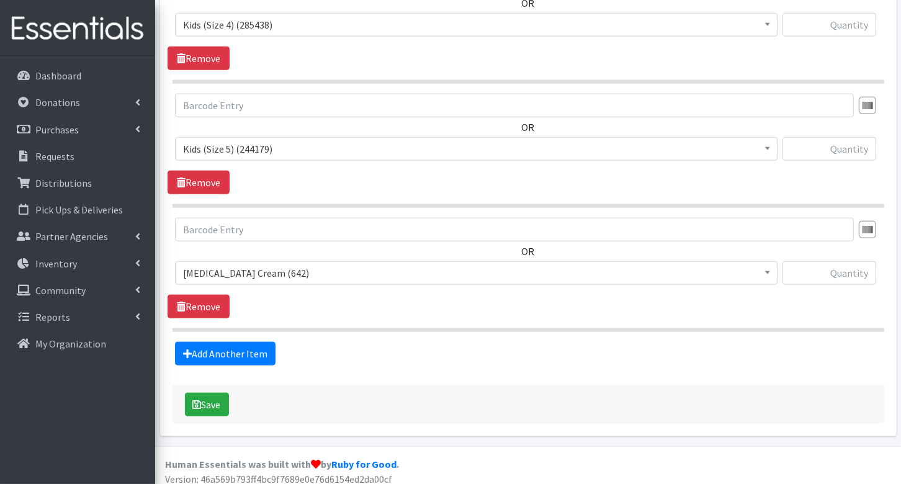
click at [266, 264] on span "Diaper Rash Cream (642)" at bounding box center [476, 272] width 586 height 17
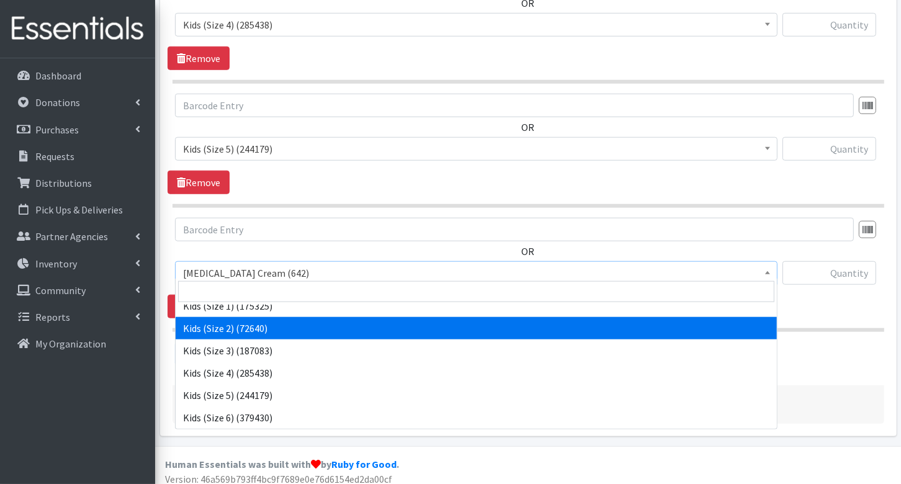
scroll to position [87, 0]
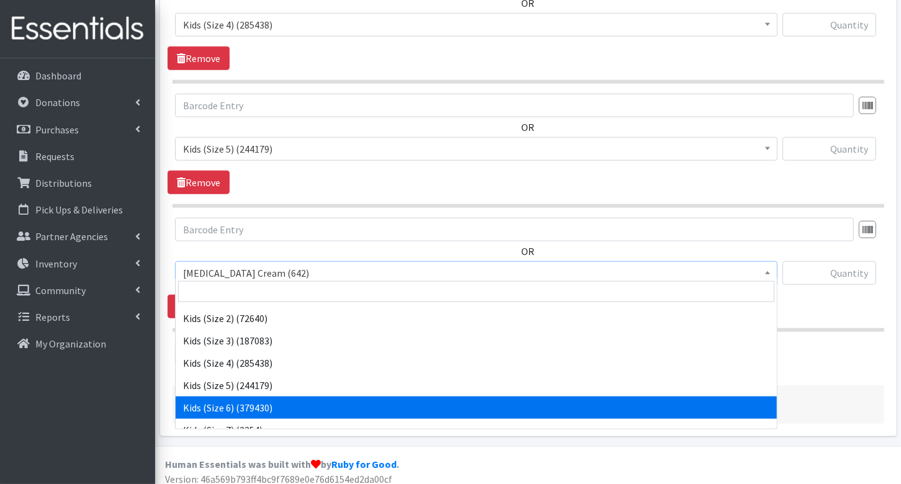
select select "3419"
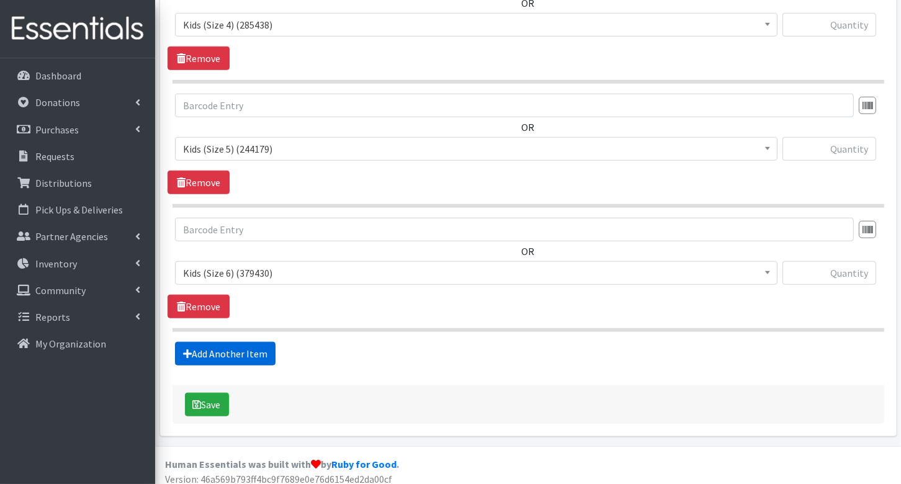
click at [259, 347] on link "Add Another Item" at bounding box center [225, 354] width 101 height 24
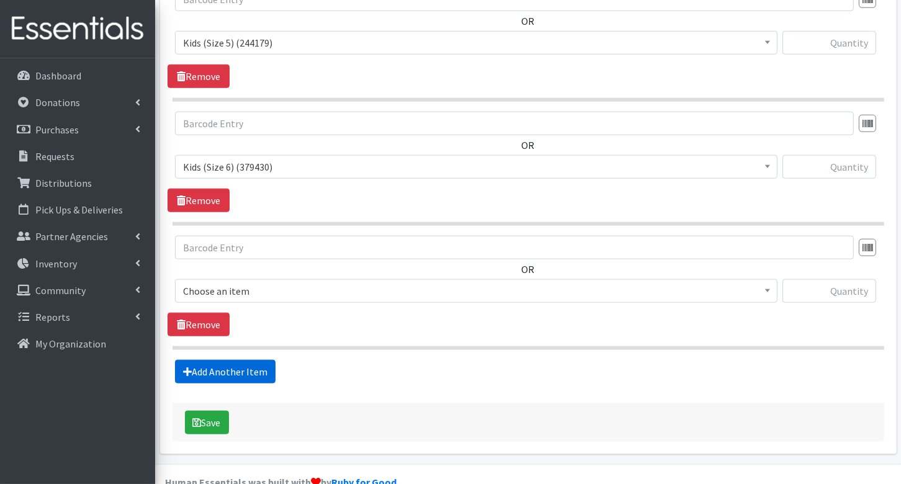
scroll to position [1161, 0]
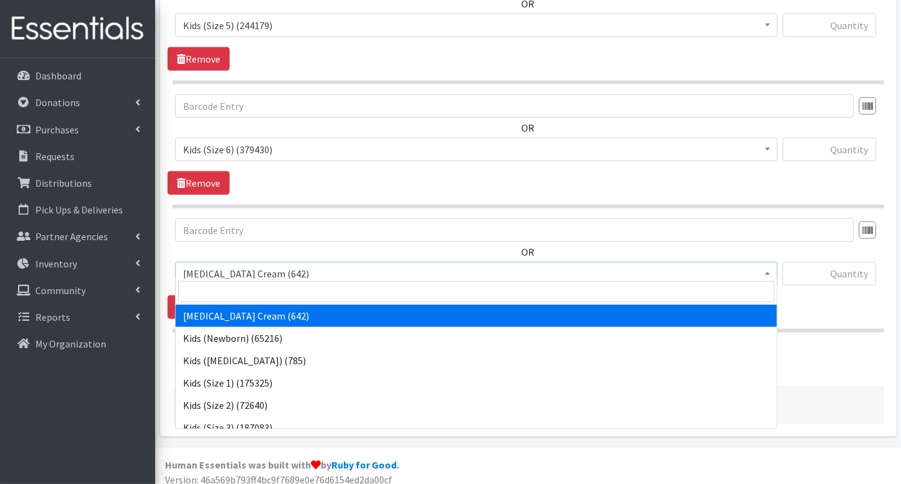
click at [274, 265] on span "Diaper Rash Cream (642)" at bounding box center [476, 273] width 586 height 17
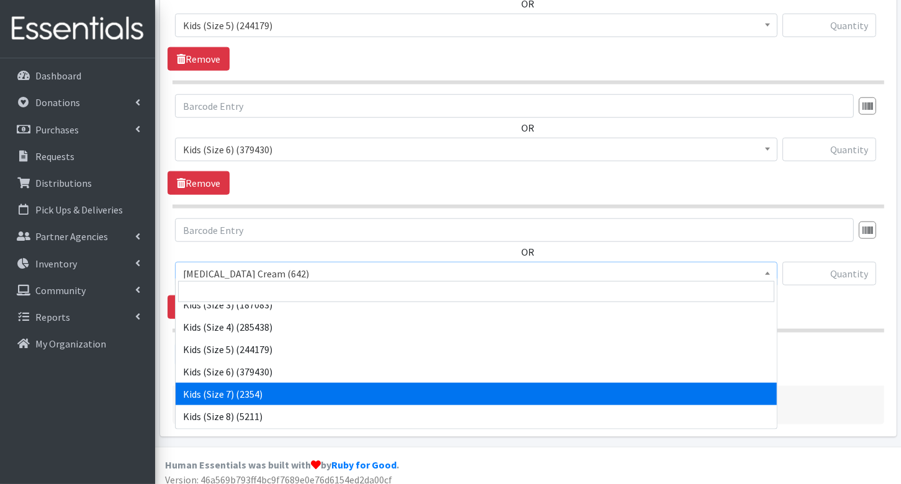
scroll to position [124, 0]
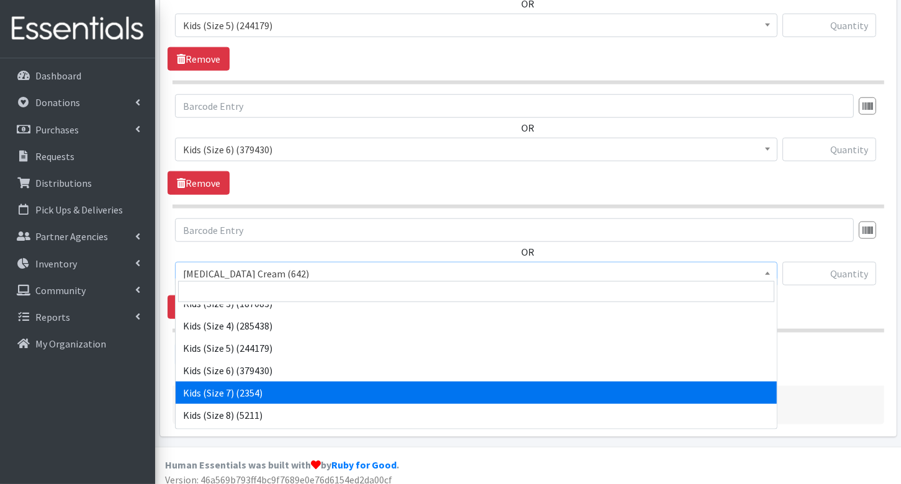
select select "7177"
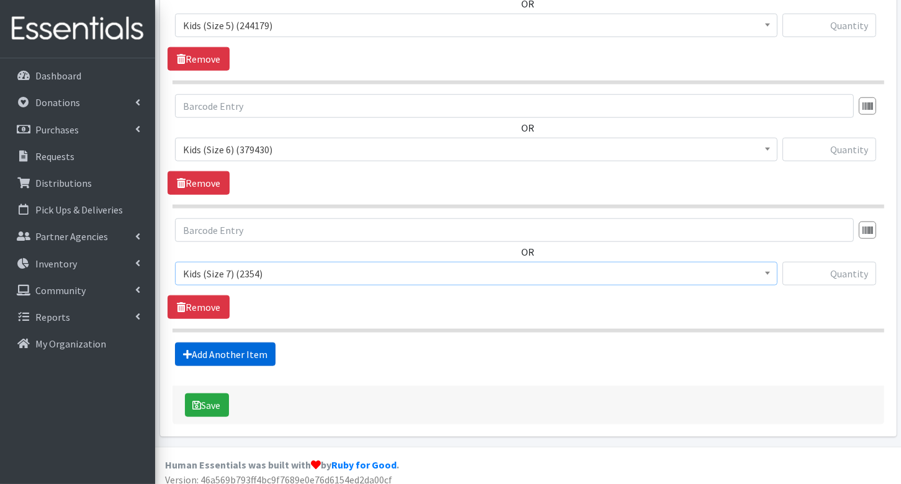
click at [261, 349] on link "Add Another Item" at bounding box center [225, 354] width 101 height 24
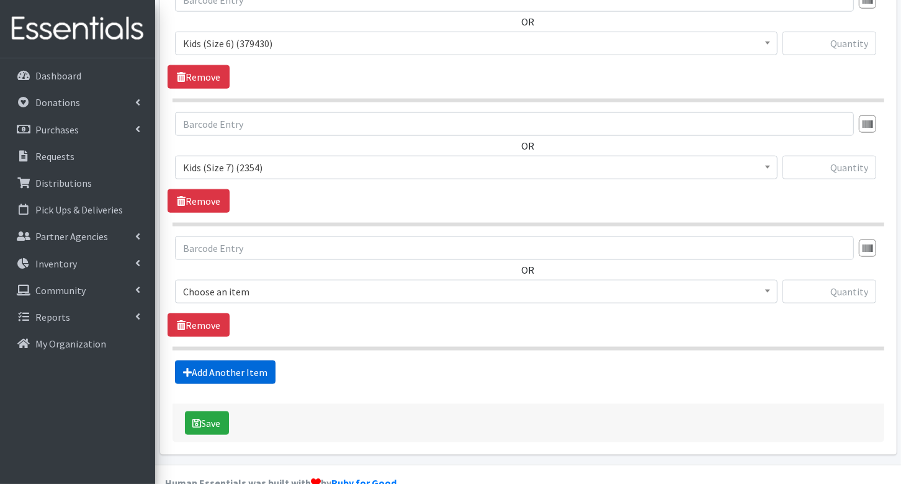
scroll to position [1284, 0]
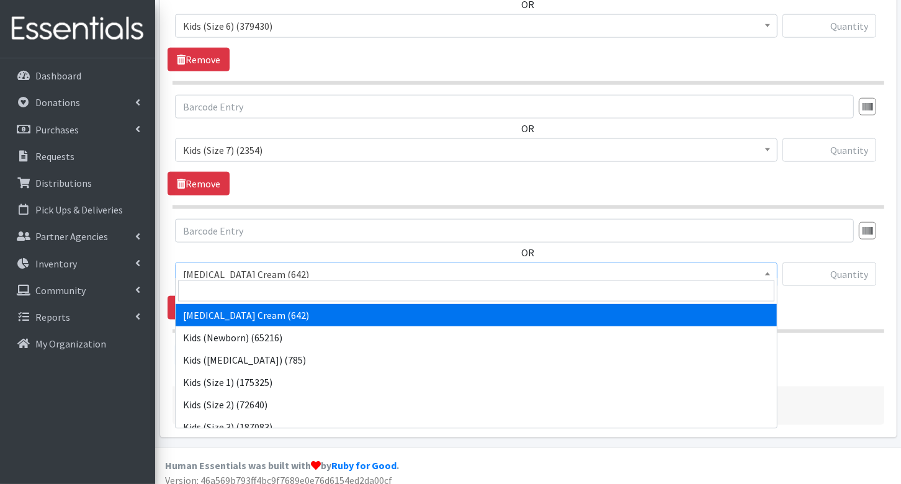
click at [274, 267] on span "Diaper Rash Cream (642)" at bounding box center [476, 274] width 586 height 17
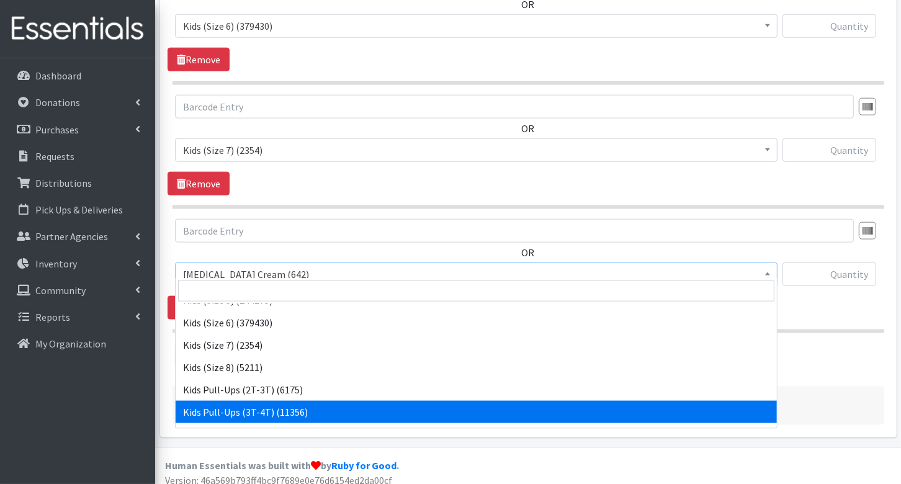
scroll to position [178, 0]
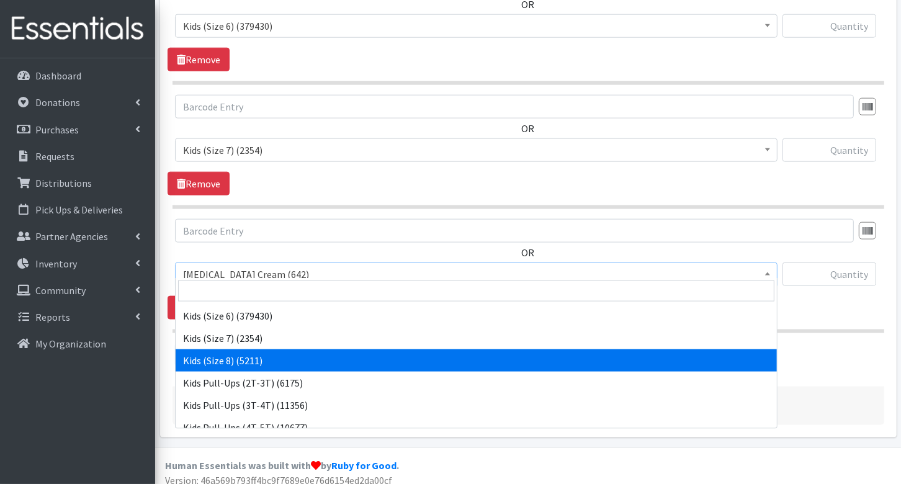
select select "14190"
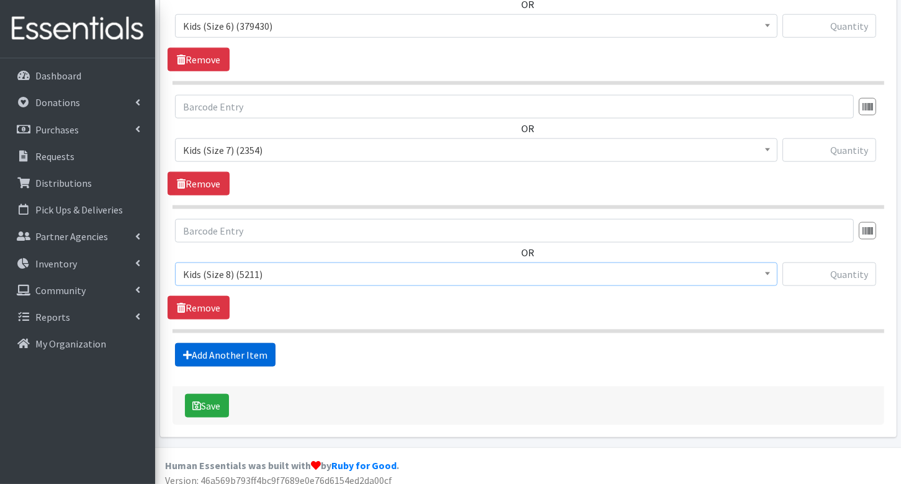
click at [259, 344] on link "Add Another Item" at bounding box center [225, 355] width 101 height 24
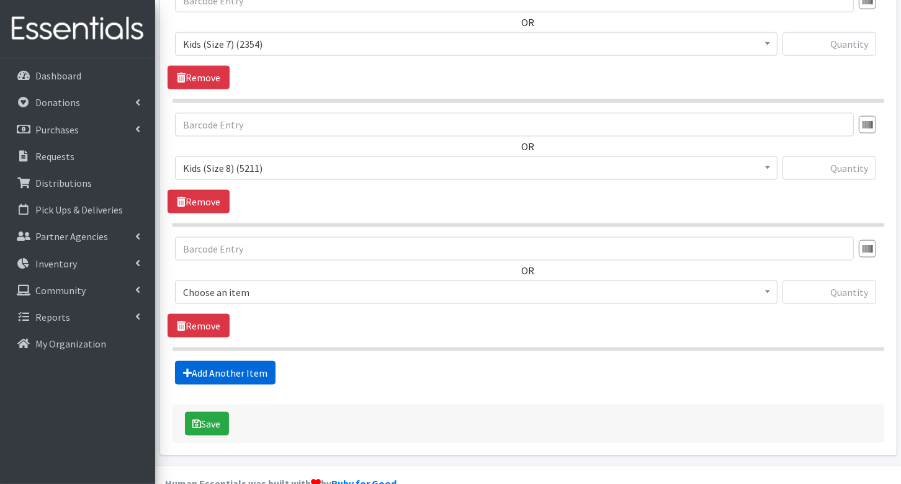
scroll to position [1407, 0]
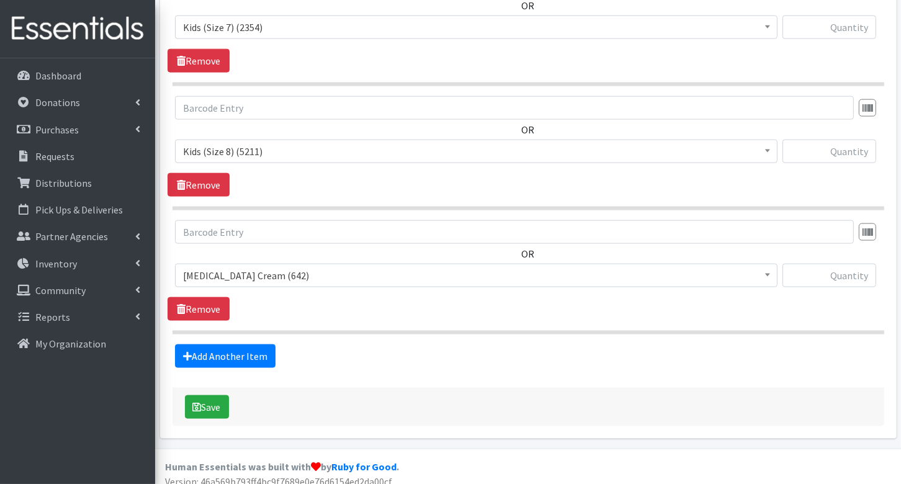
click at [271, 267] on span "Diaper Rash Cream (642)" at bounding box center [476, 275] width 586 height 17
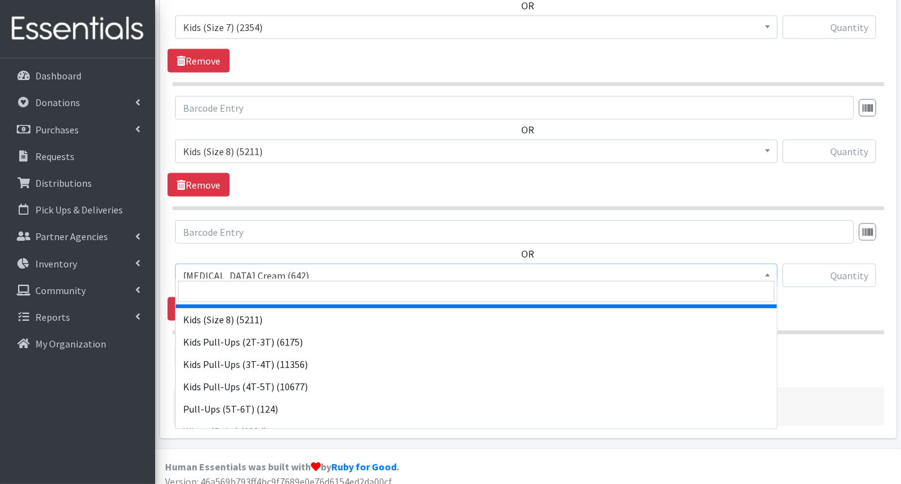
scroll to position [224, 0]
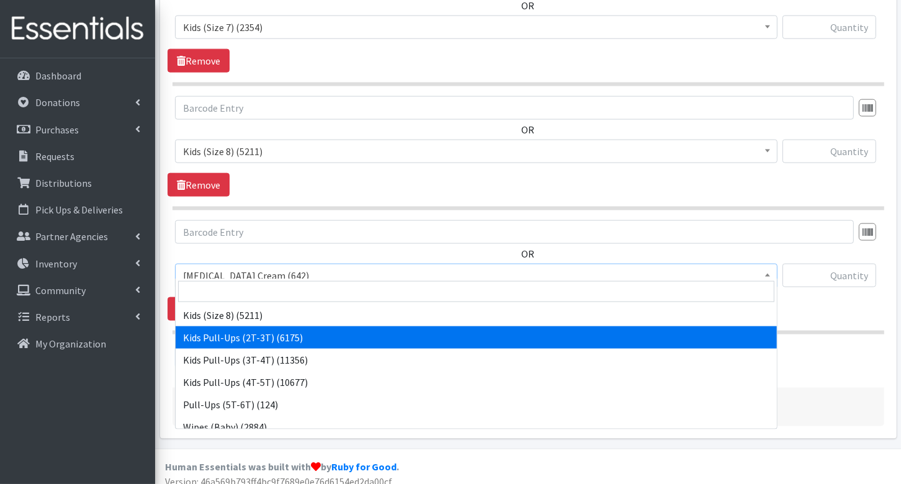
select select "3415"
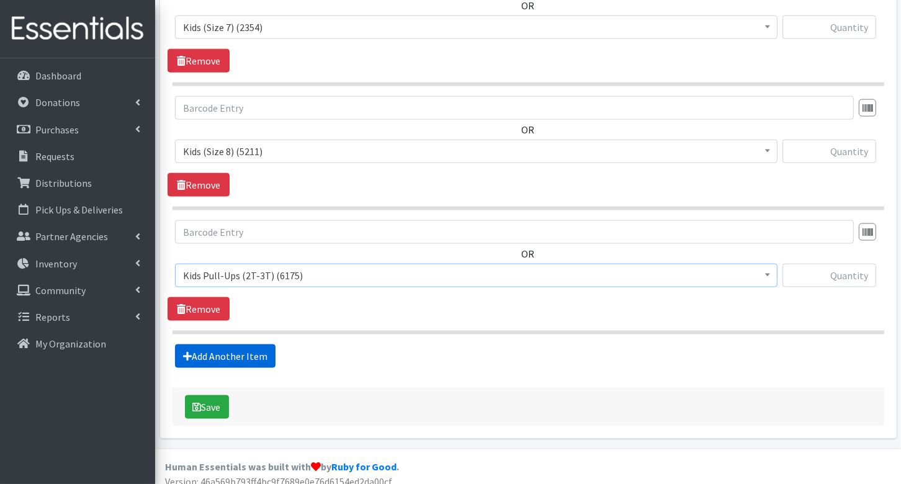
click at [252, 345] on link "Add Another Item" at bounding box center [225, 356] width 101 height 24
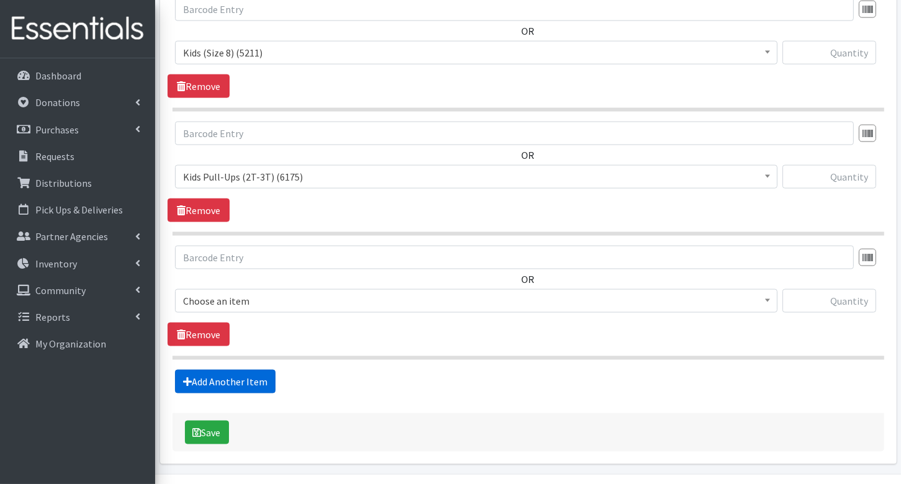
scroll to position [1531, 0]
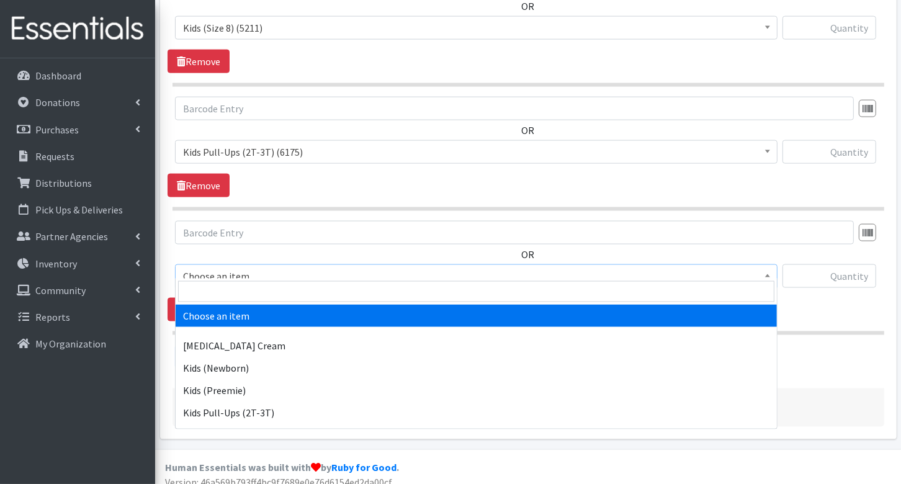
click at [257, 267] on span "Choose an item" at bounding box center [476, 275] width 586 height 17
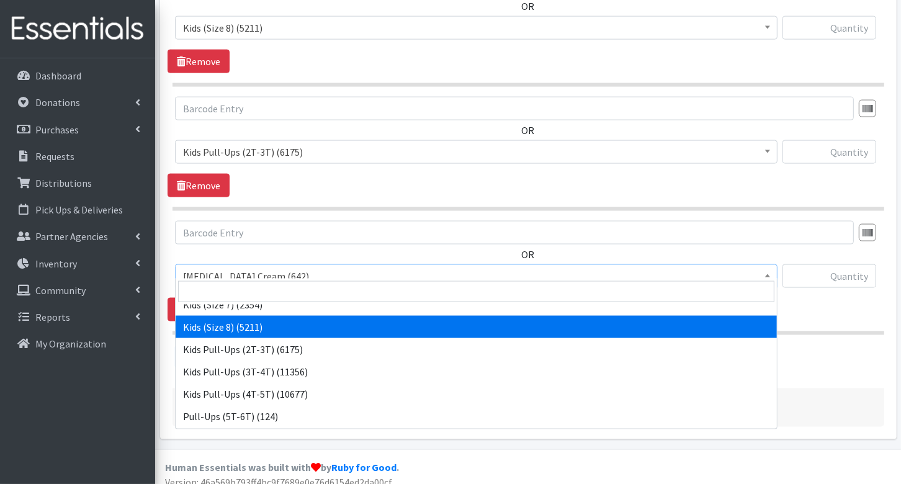
scroll to position [219, 0]
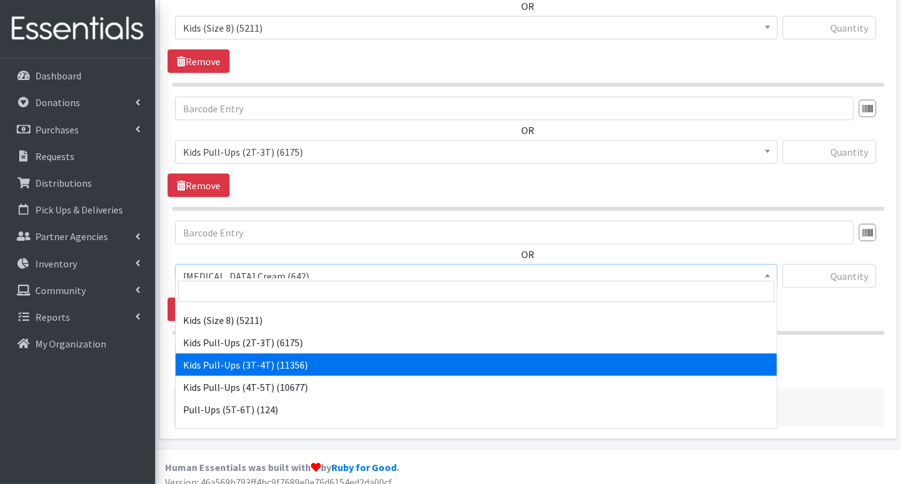
select select "3417"
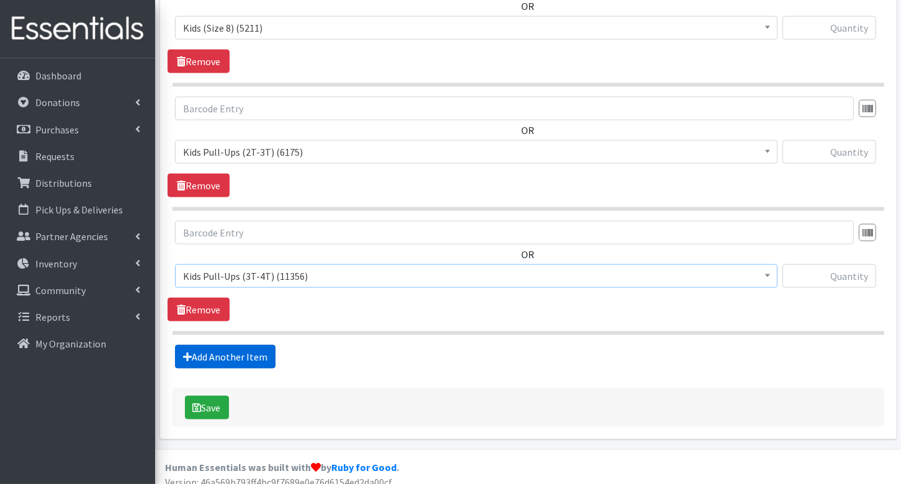
click at [259, 345] on link "Add Another Item" at bounding box center [225, 357] width 101 height 24
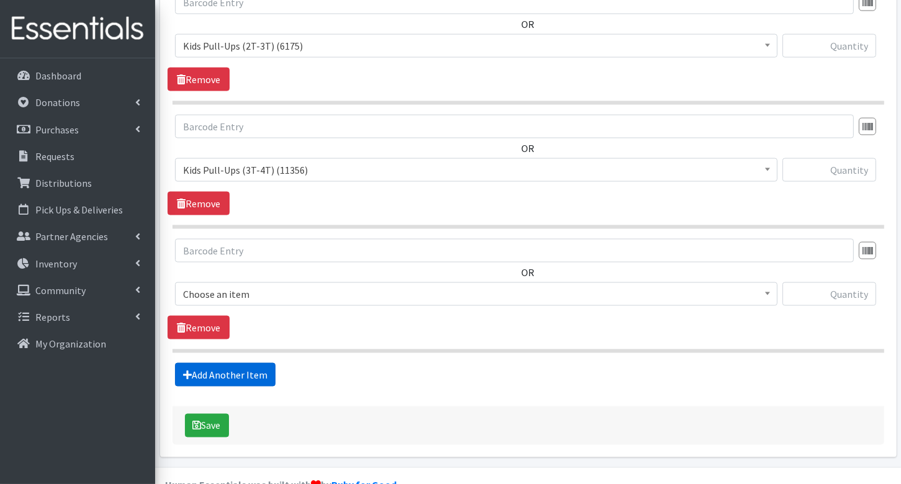
scroll to position [1654, 0]
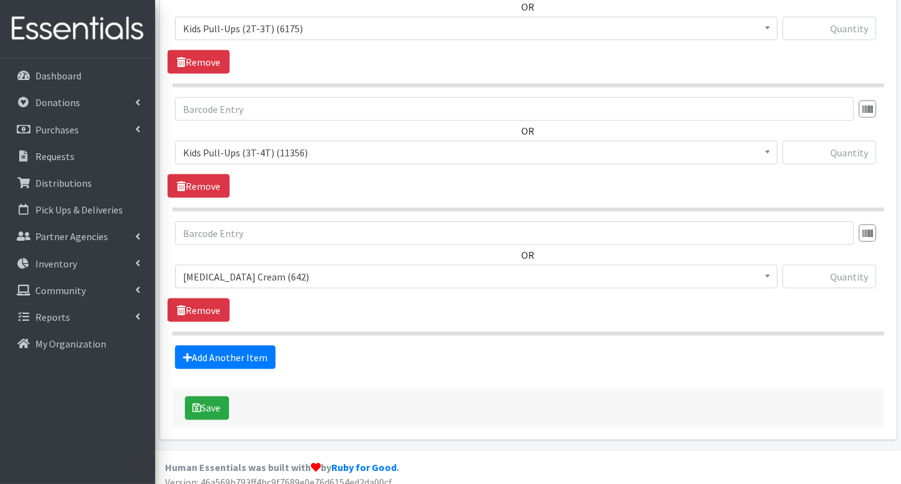
click at [275, 269] on span "Diaper Rash Cream (642)" at bounding box center [476, 276] width 586 height 17
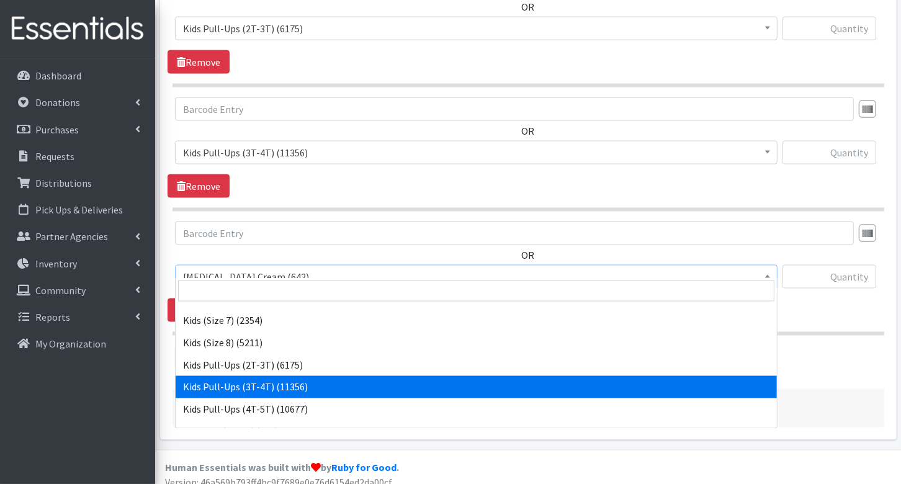
scroll to position [233, 0]
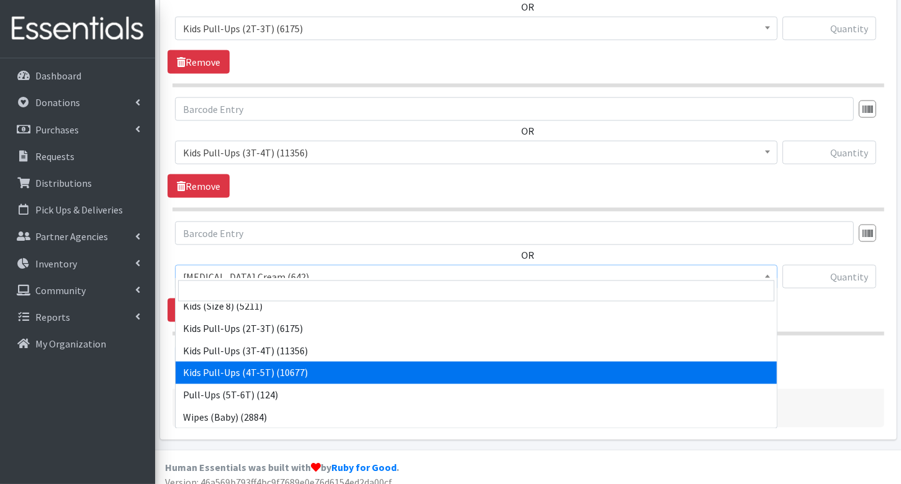
select select "3408"
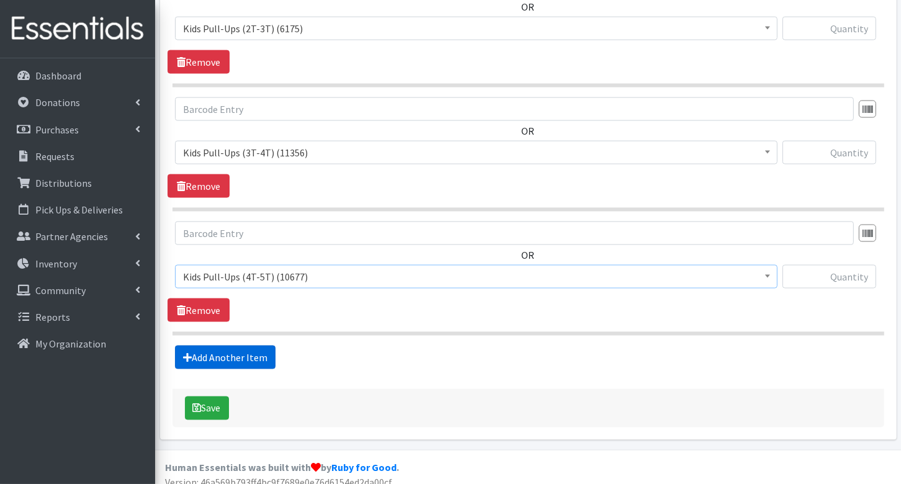
click at [247, 346] on link "Add Another Item" at bounding box center [225, 358] width 101 height 24
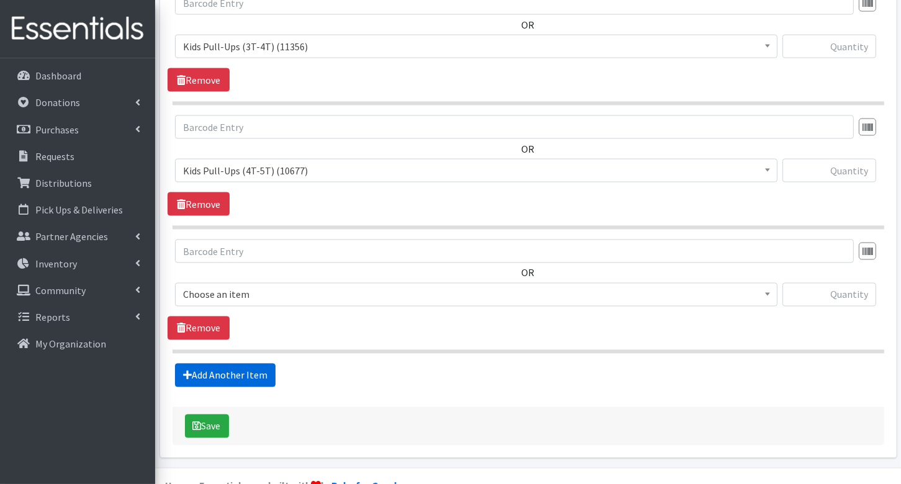
scroll to position [1777, 0]
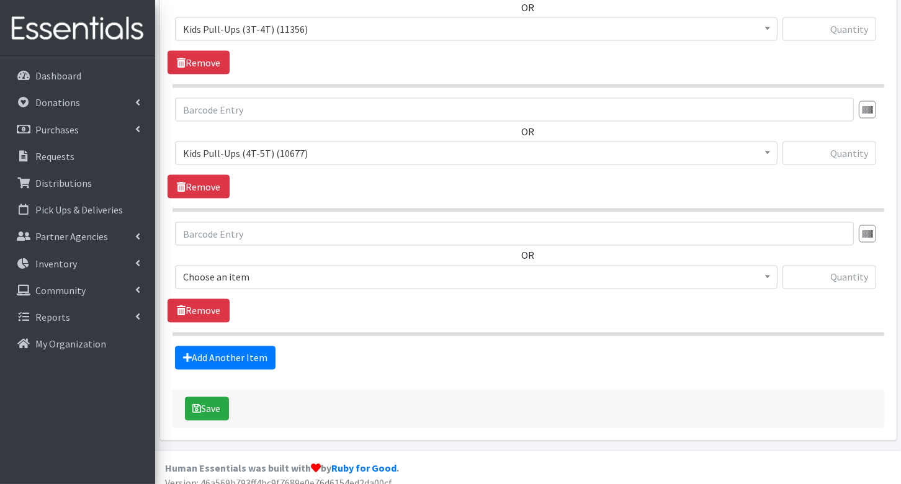
click at [241, 269] on span "Choose an item" at bounding box center [476, 277] width 586 height 17
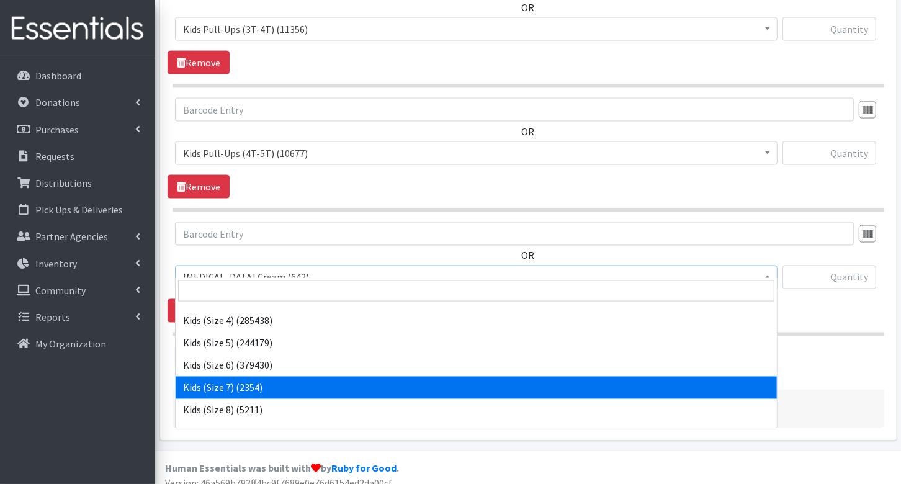
scroll to position [233, 0]
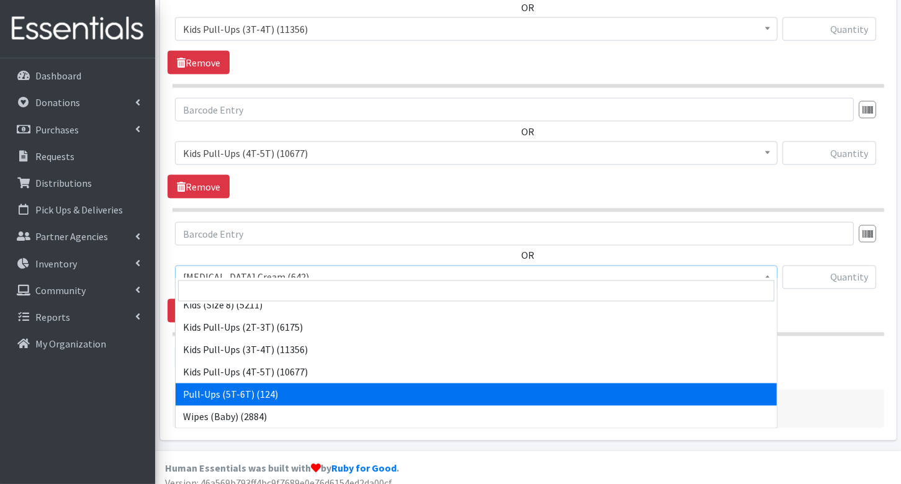
select select "15478"
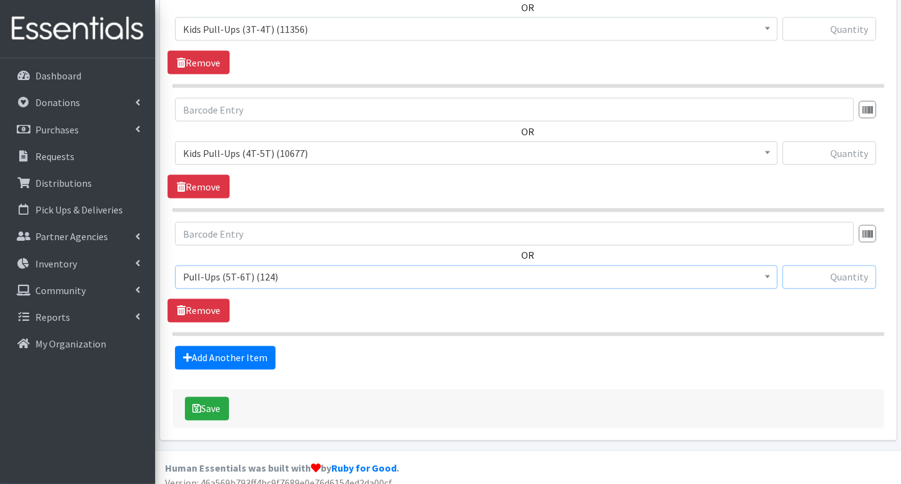
click at [830, 269] on input "text" at bounding box center [829, 278] width 94 height 24
type input "80"
click at [846, 141] on input "text" at bounding box center [829, 153] width 94 height 24
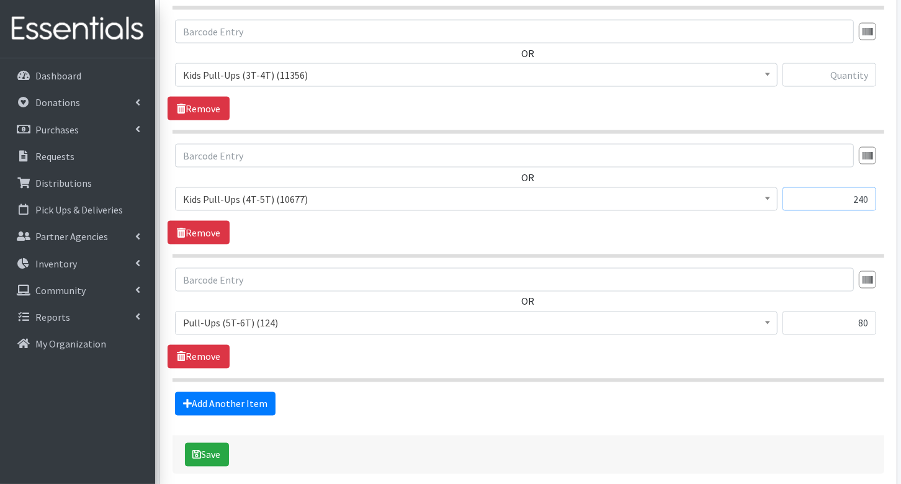
scroll to position [1717, 0]
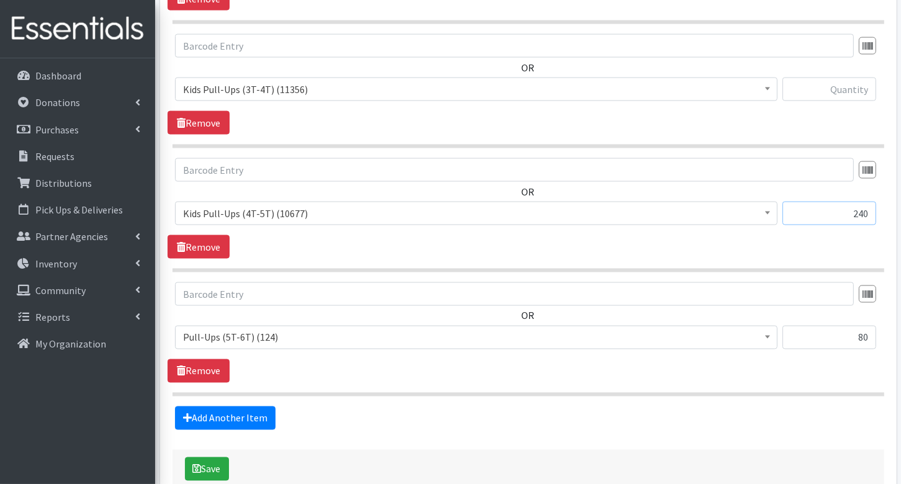
type input "240"
click at [841, 82] on input "text" at bounding box center [829, 90] width 94 height 24
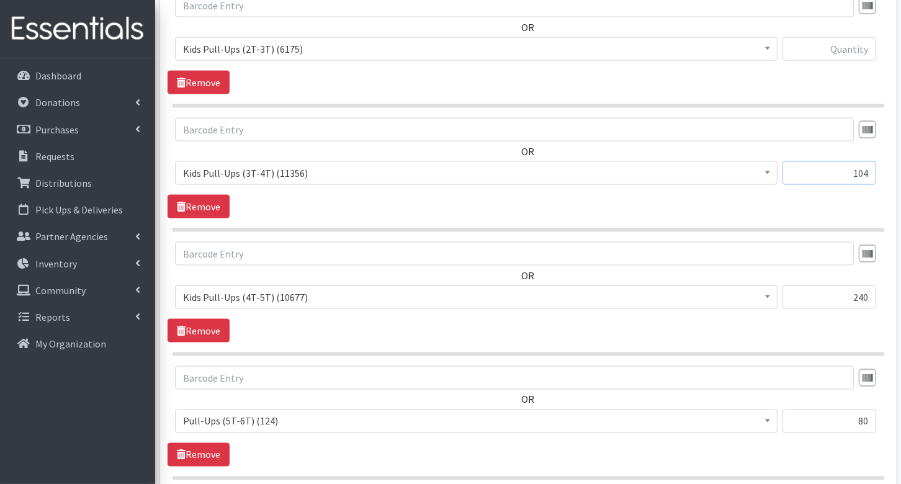
scroll to position [1610, 0]
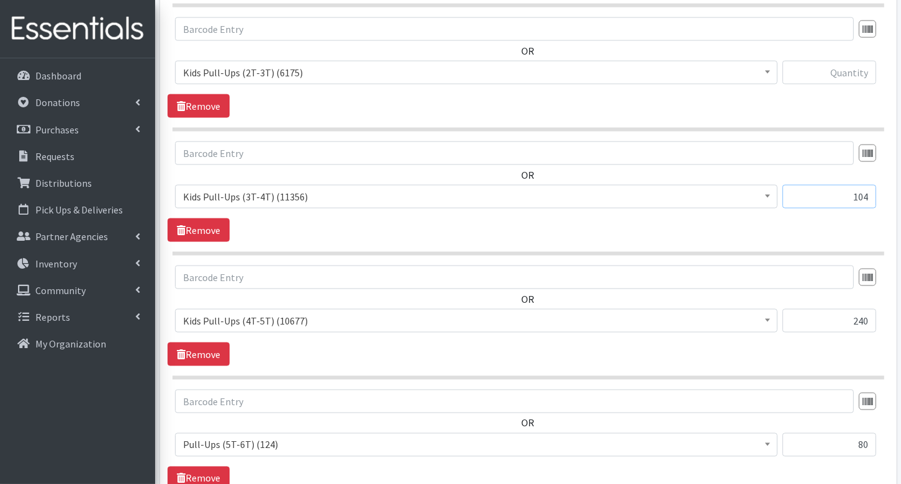
type input "104"
click at [852, 64] on input "text" at bounding box center [829, 73] width 94 height 24
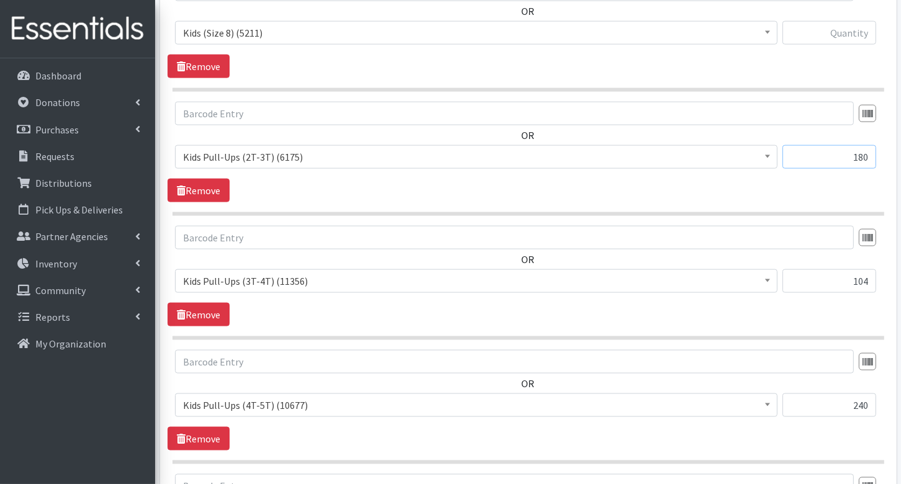
scroll to position [1508, 0]
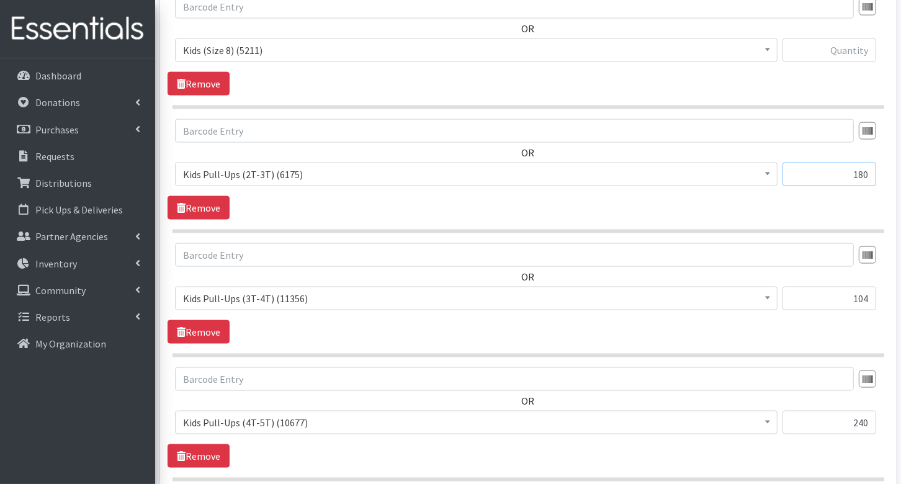
type input "180"
click at [844, 46] on input "text" at bounding box center [829, 50] width 94 height 24
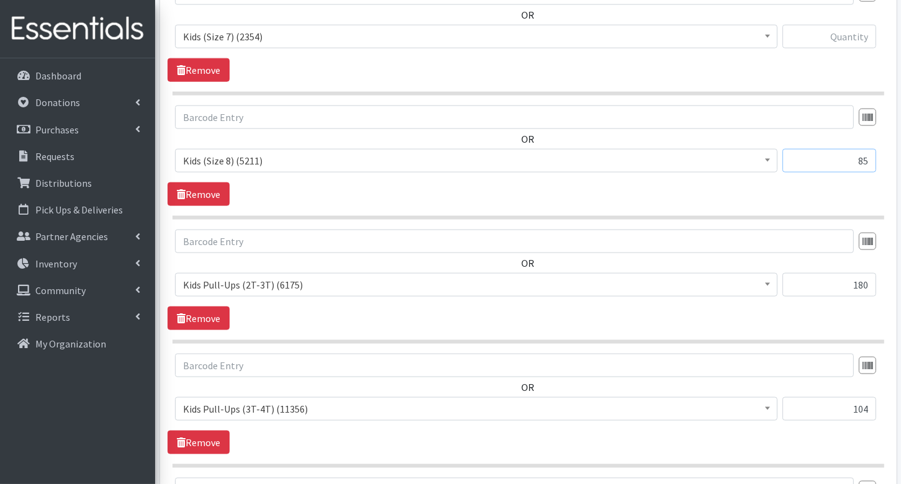
scroll to position [1369, 0]
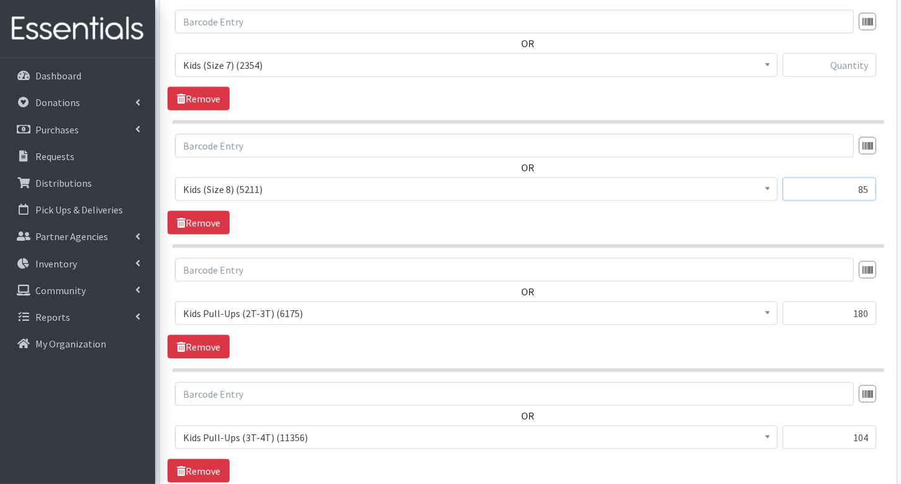
type input "85"
click at [841, 55] on input "text" at bounding box center [829, 65] width 94 height 24
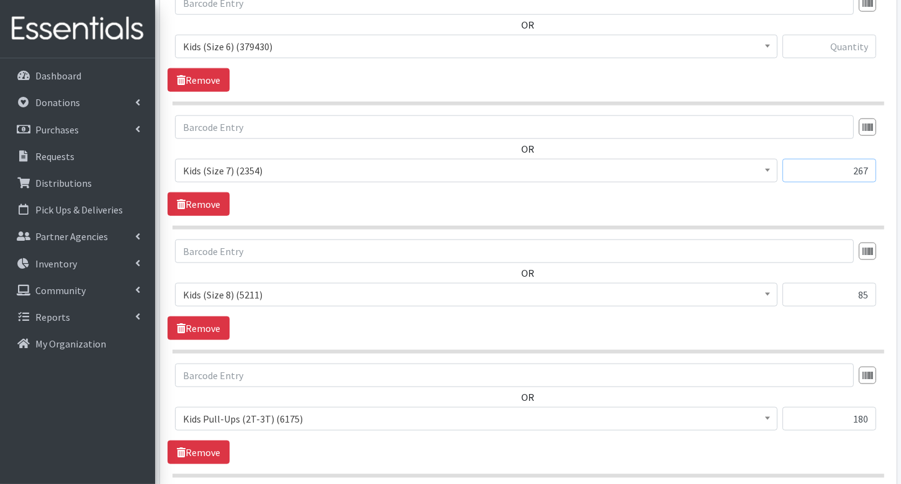
scroll to position [1260, 0]
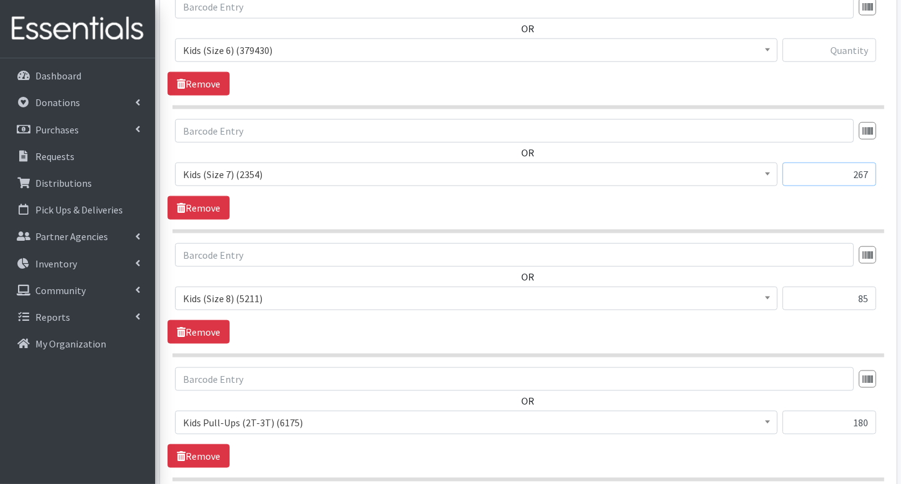
type input "267"
click at [848, 45] on input "text" at bounding box center [829, 50] width 94 height 24
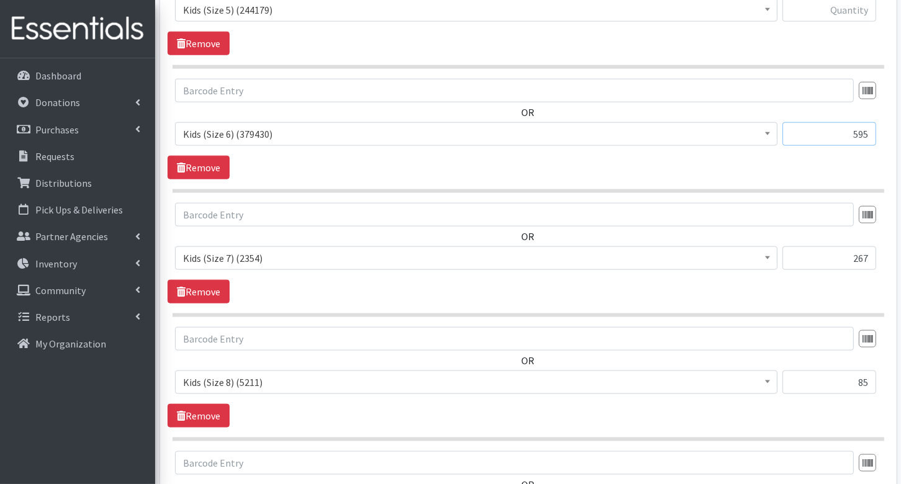
scroll to position [1160, 0]
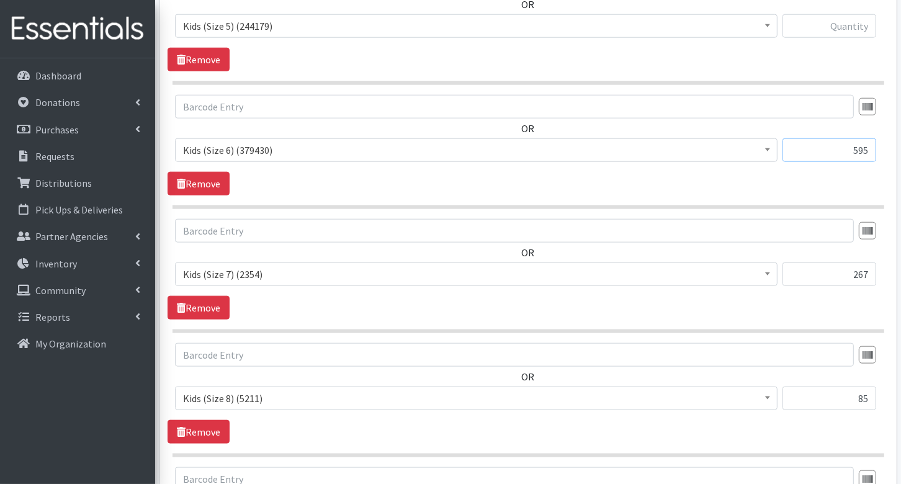
type input "595"
click at [851, 28] on input "text" at bounding box center [829, 26] width 94 height 24
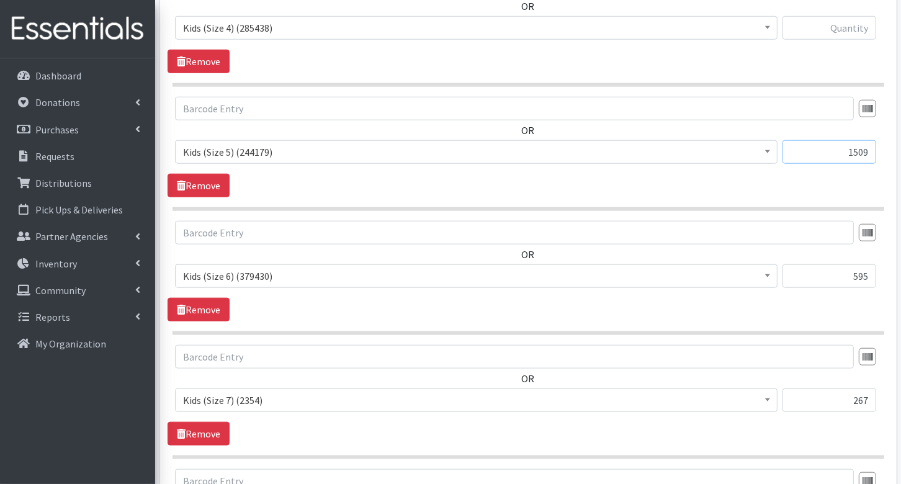
scroll to position [1027, 0]
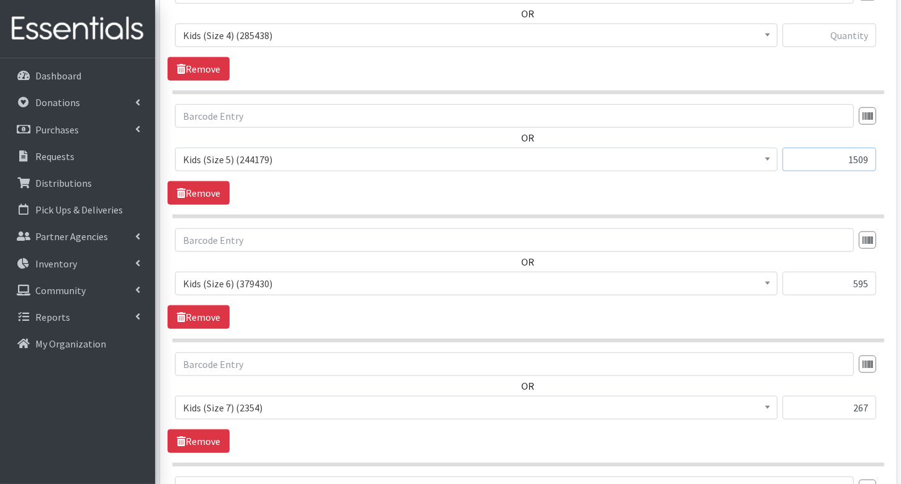
type input "1509"
click at [852, 39] on input "text" at bounding box center [829, 36] width 94 height 24
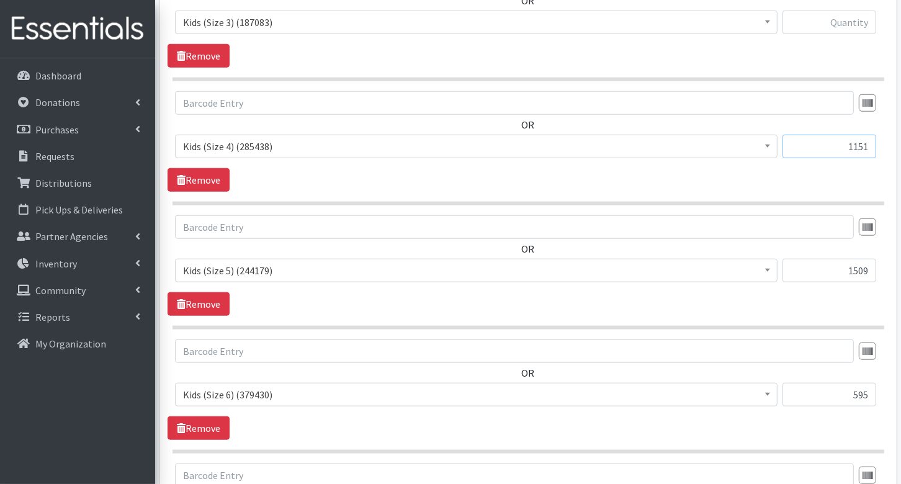
scroll to position [905, 0]
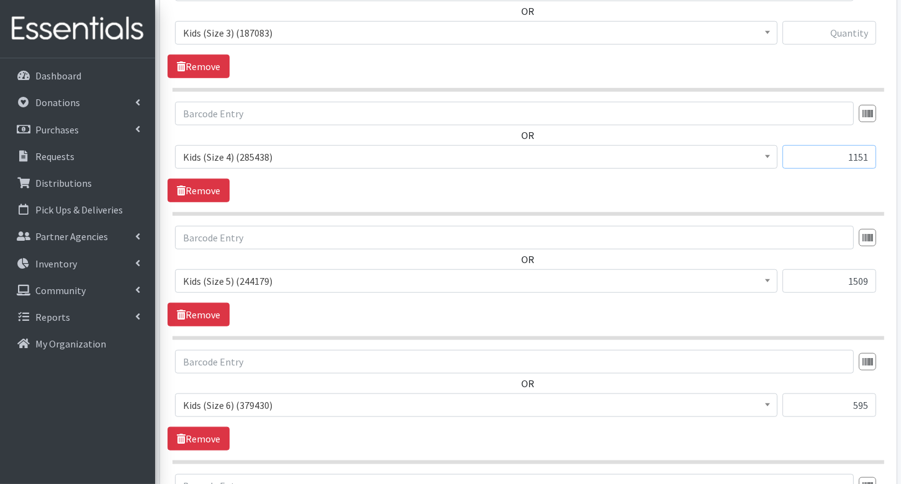
type input "1151"
click at [849, 34] on input "text" at bounding box center [829, 33] width 94 height 24
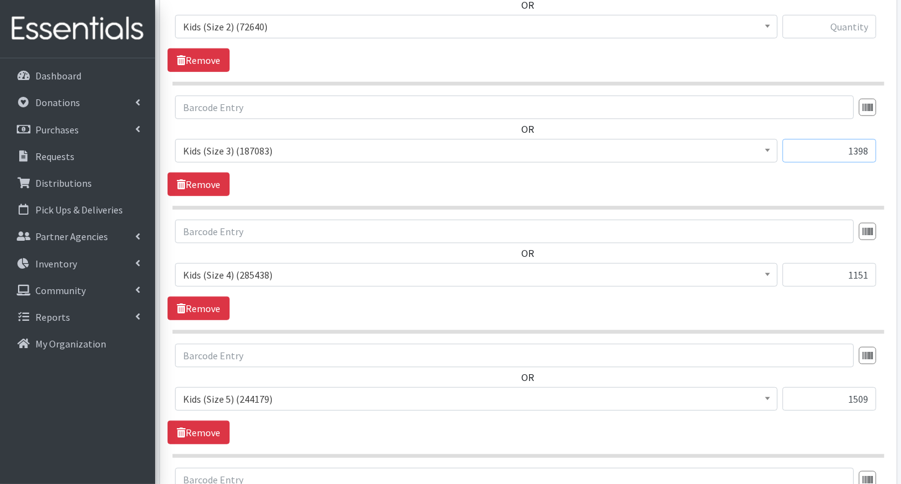
scroll to position [762, 0]
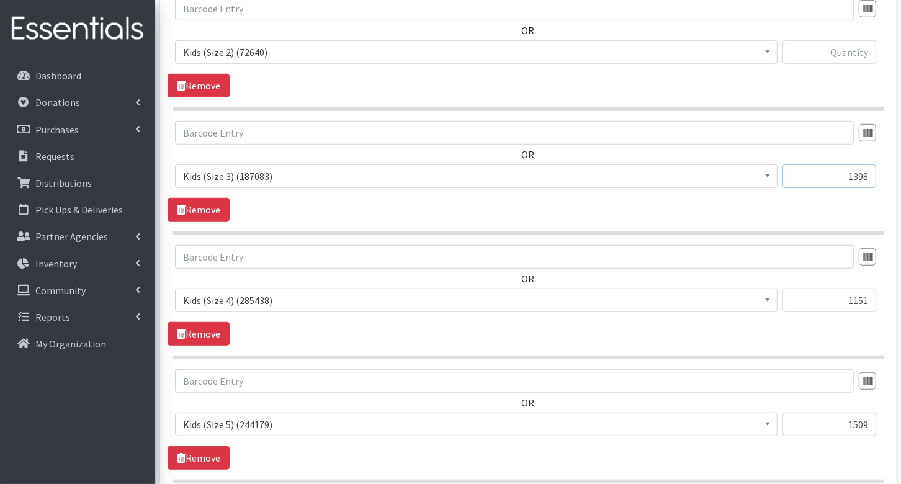
type input "1398"
click at [853, 47] on input "text" at bounding box center [829, 52] width 94 height 24
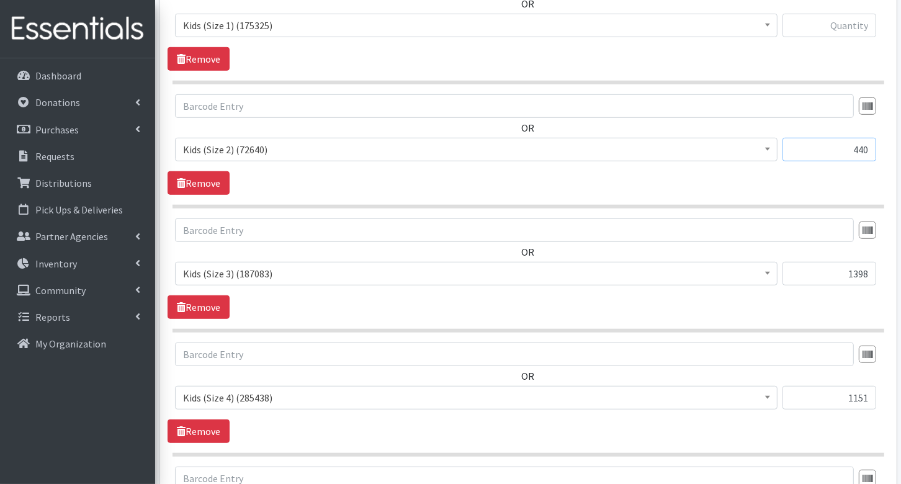
scroll to position [653, 0]
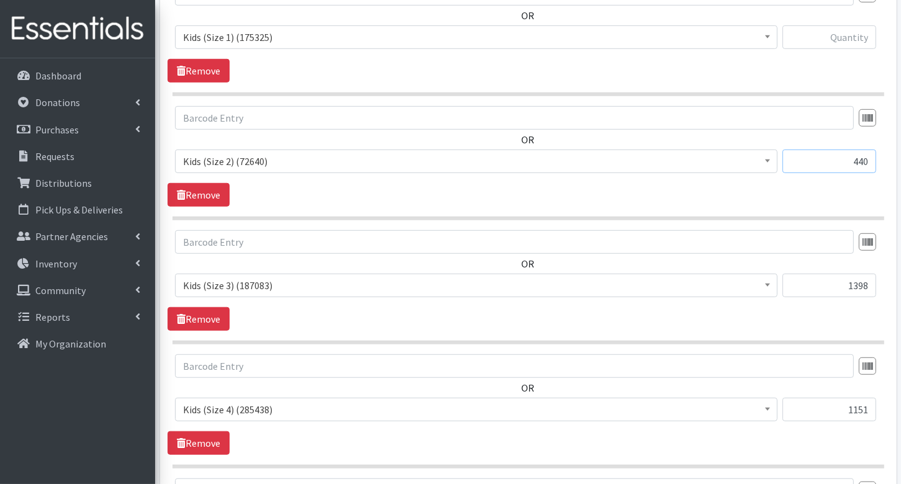
type input "440"
click at [853, 37] on input "text" at bounding box center [829, 37] width 94 height 24
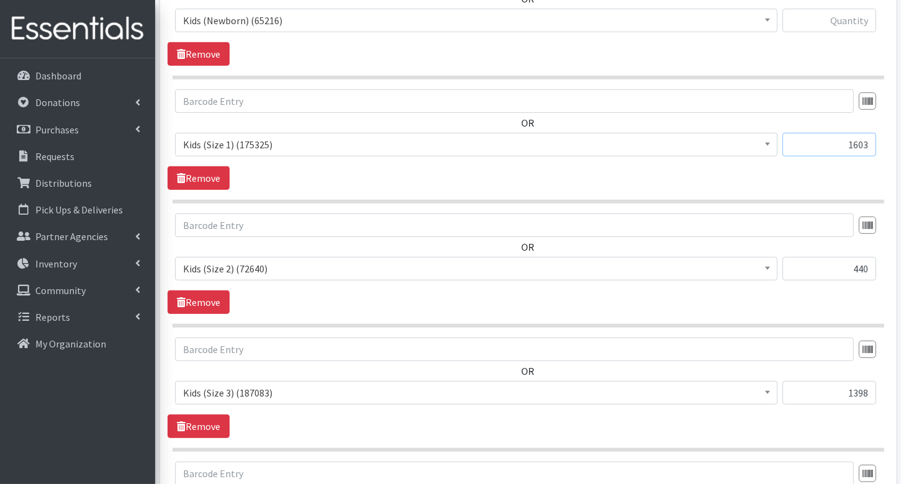
scroll to position [537, 0]
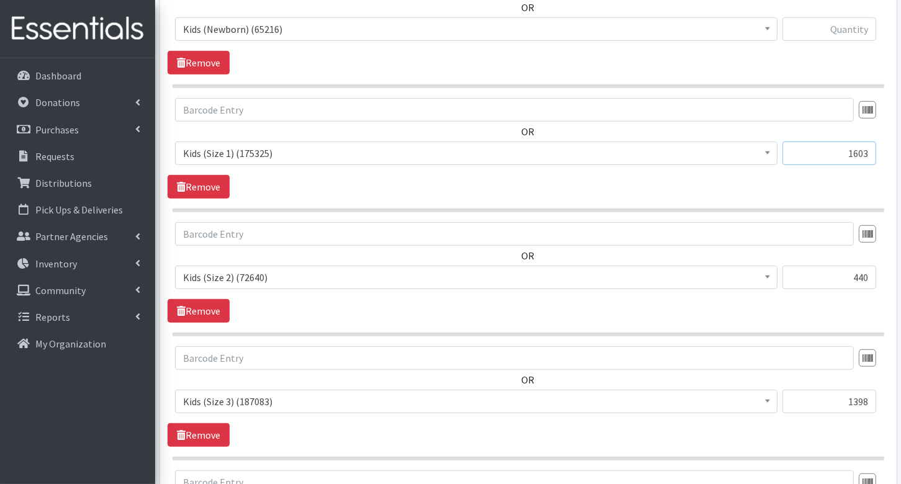
type input "1603"
click at [848, 30] on input "text" at bounding box center [829, 29] width 94 height 24
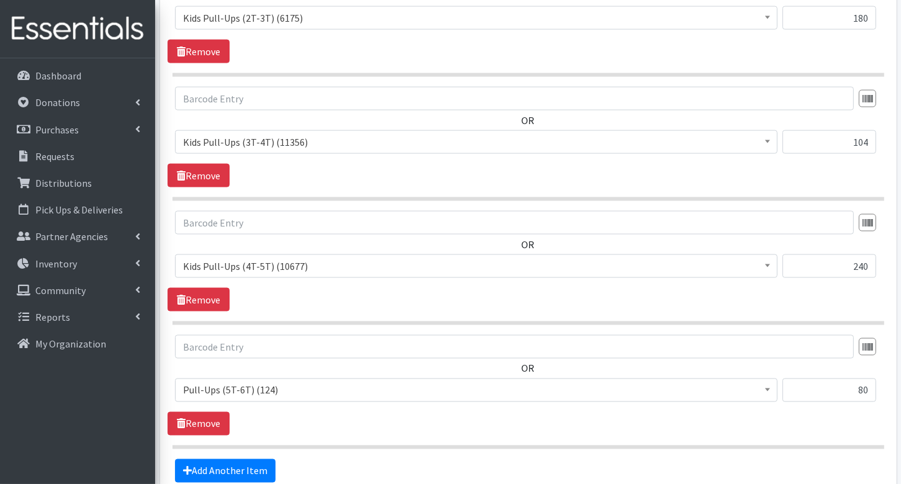
scroll to position [1777, 0]
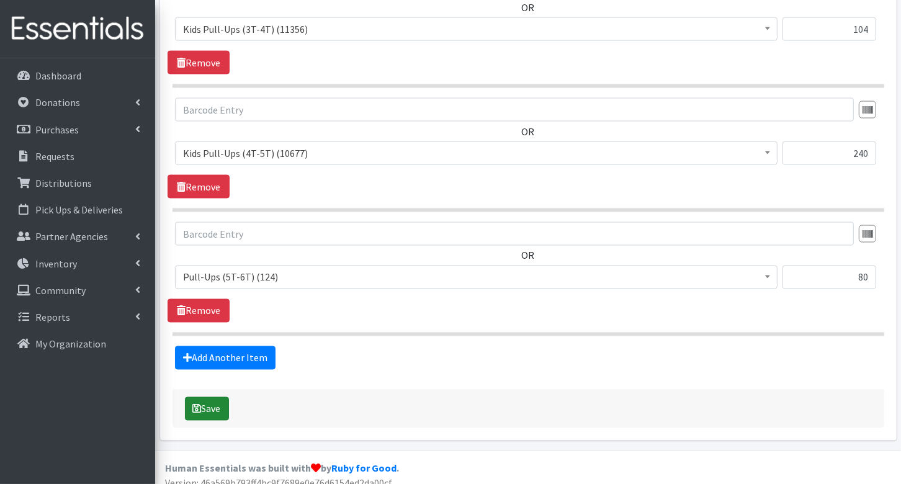
type input "870"
click at [210, 397] on button "Save" at bounding box center [207, 409] width 44 height 24
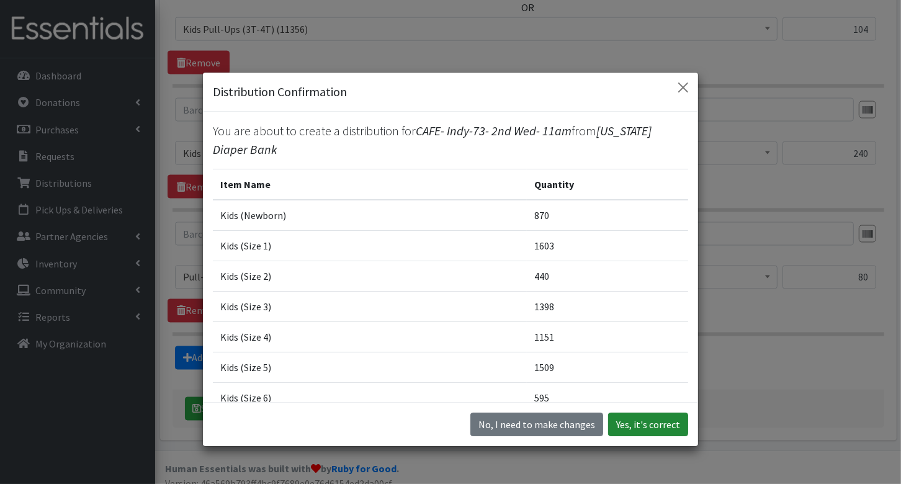
click at [658, 424] on button "Yes, it's correct" at bounding box center [648, 425] width 80 height 24
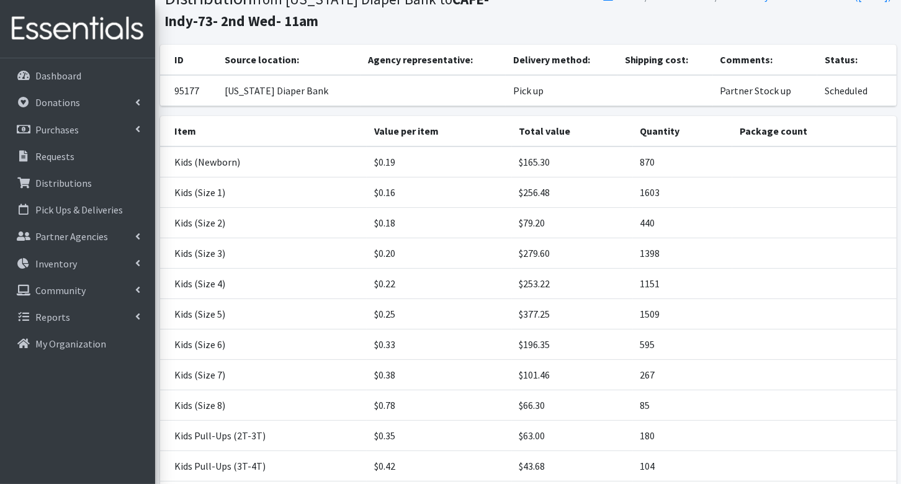
scroll to position [276, 0]
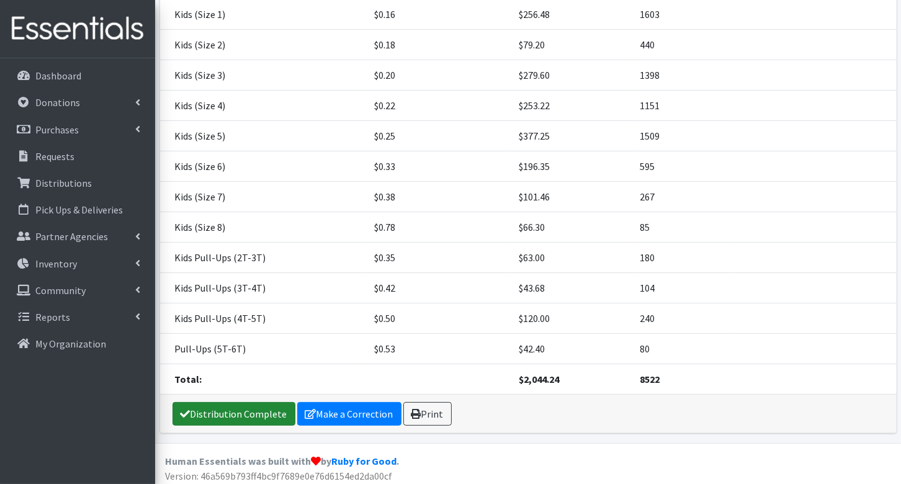
click at [230, 406] on link "Distribution Complete" at bounding box center [233, 414] width 123 height 24
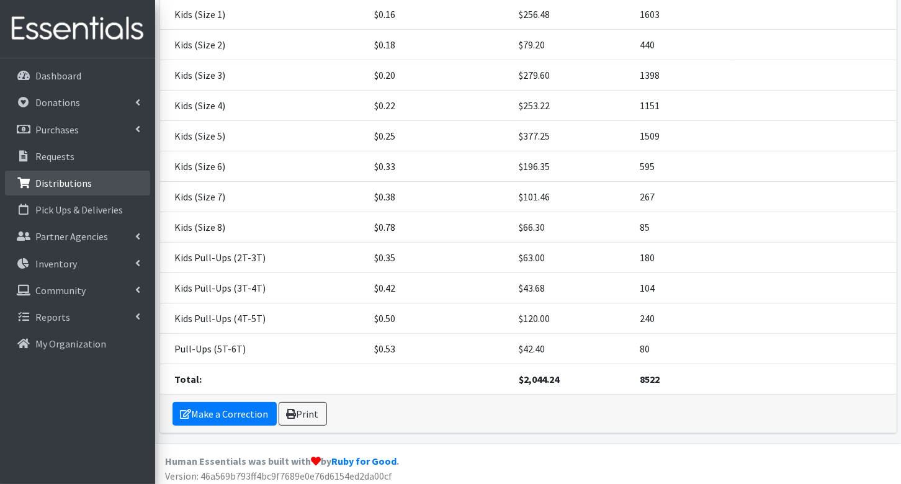
click at [61, 183] on p "Distributions" at bounding box center [63, 183] width 56 height 12
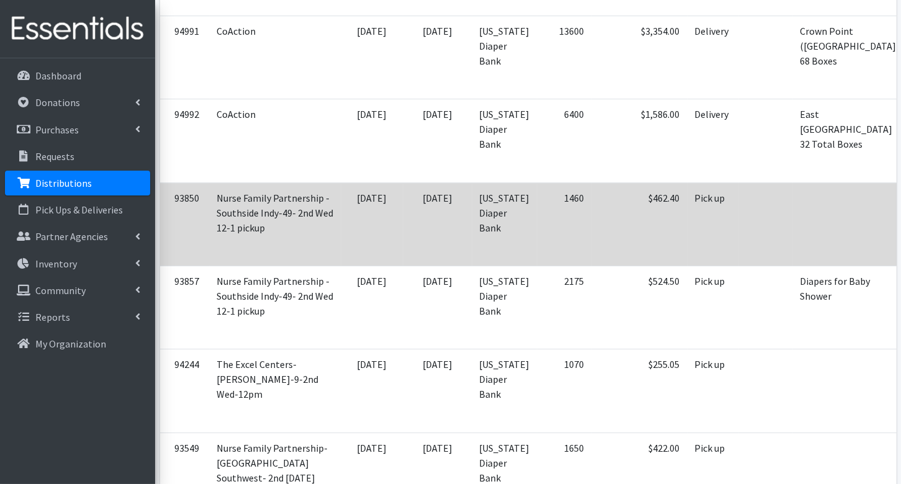
scroll to position [3435, 0]
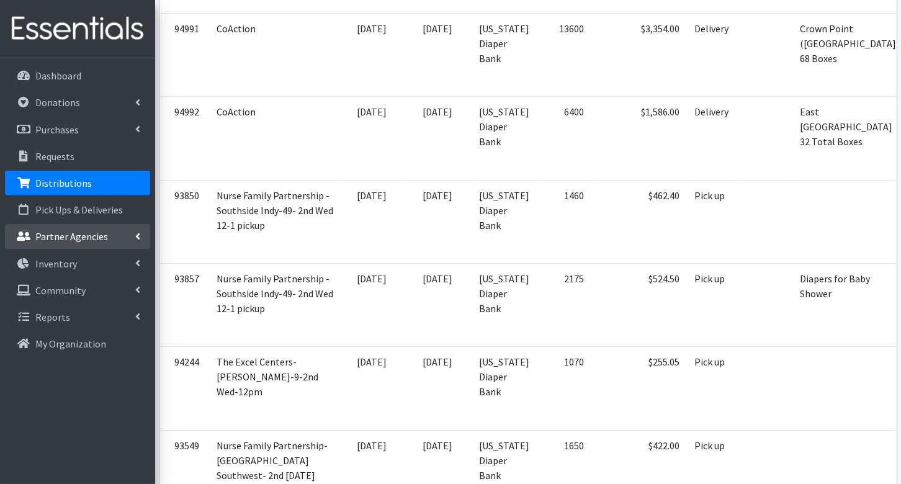
click at [69, 231] on p "Partner Agencies" at bounding box center [71, 236] width 73 height 12
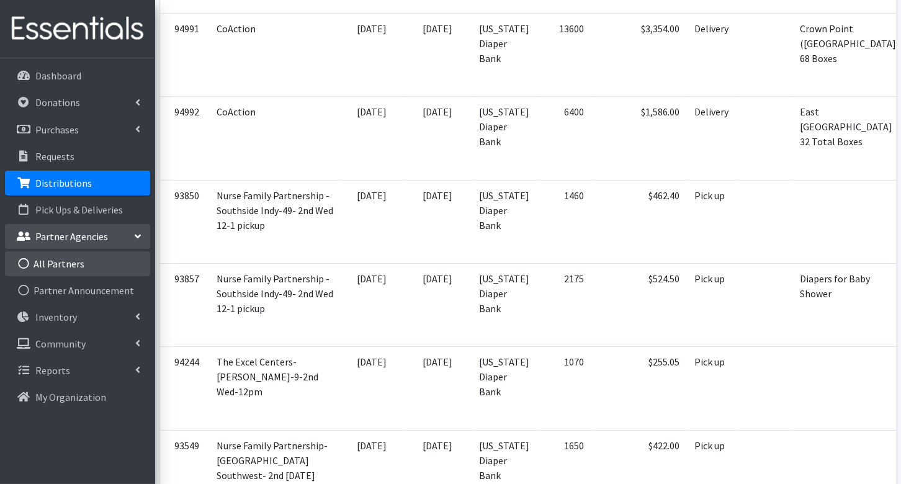
click at [67, 262] on link "All Partners" at bounding box center [77, 263] width 145 height 25
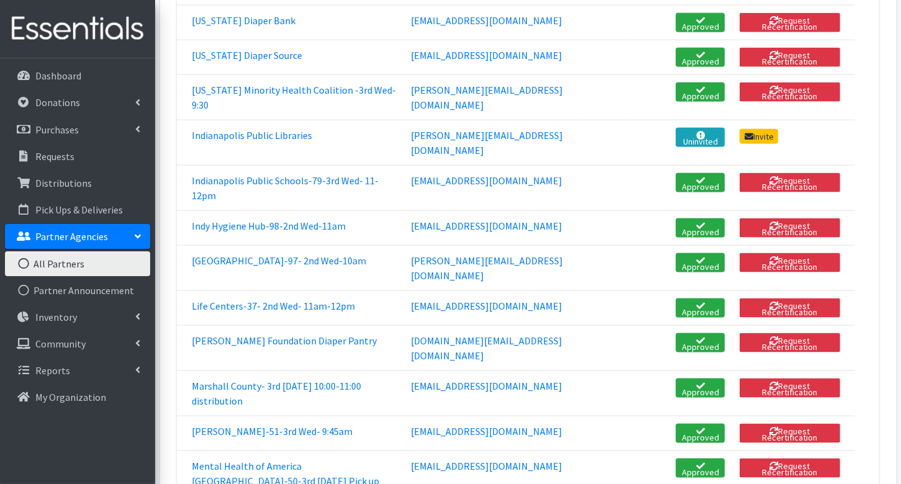
scroll to position [1835, 0]
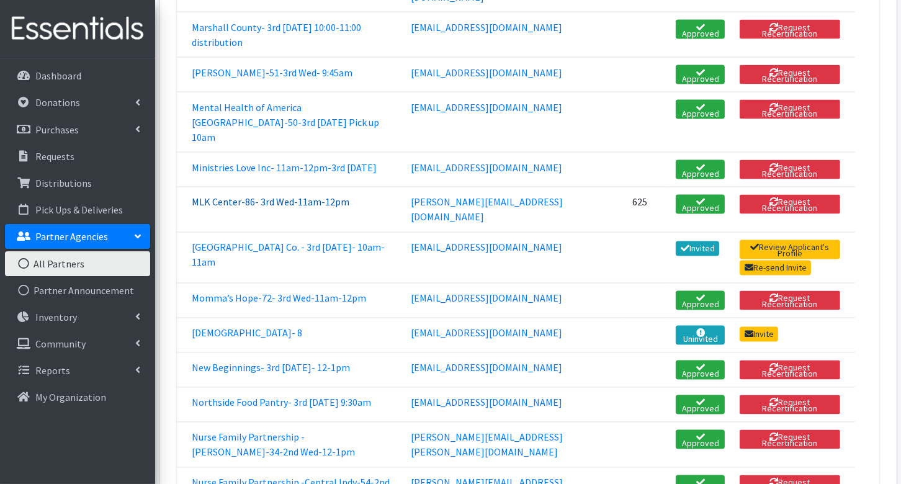
click at [244, 208] on link "MLK Center-86- 3rd Wed-11am-12pm" at bounding box center [271, 202] width 158 height 12
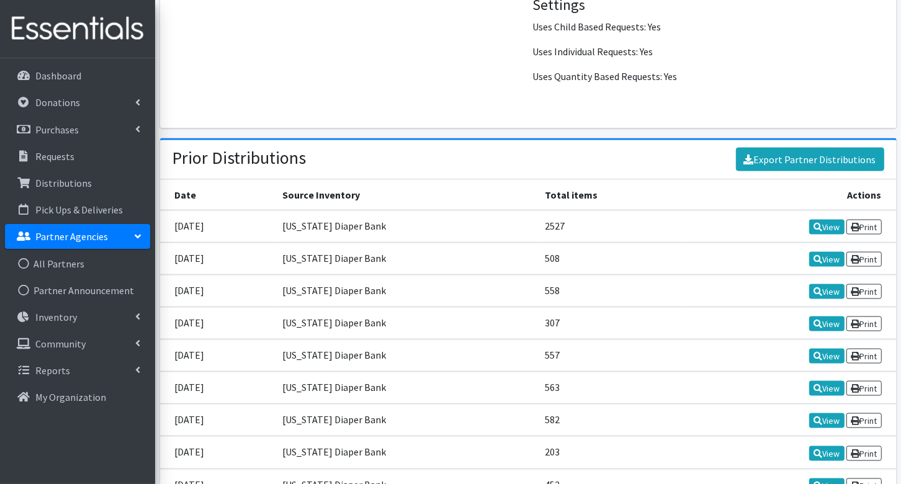
scroll to position [1490, 0]
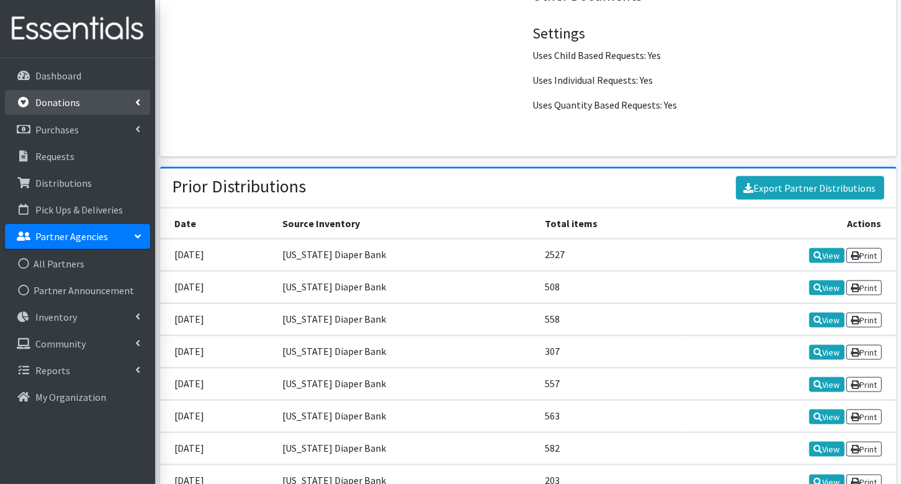
click at [56, 105] on p "Donations" at bounding box center [57, 102] width 45 height 12
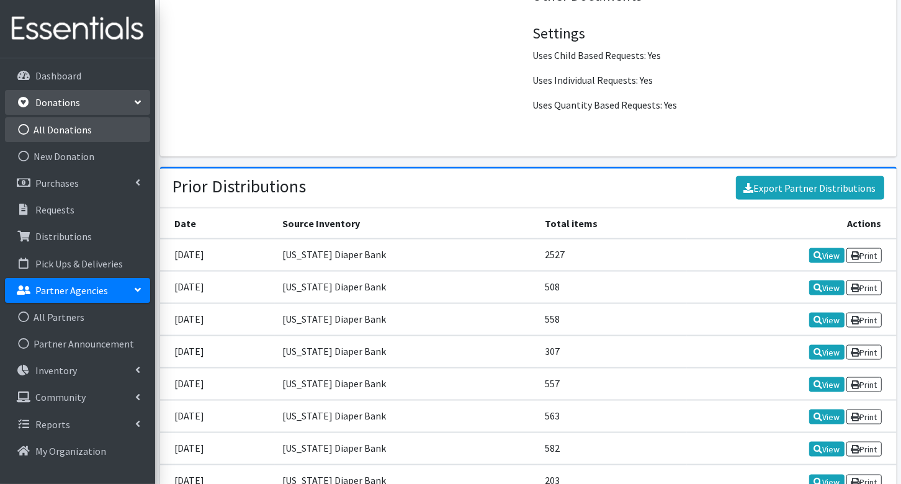
click at [65, 132] on link "All Donations" at bounding box center [77, 129] width 145 height 25
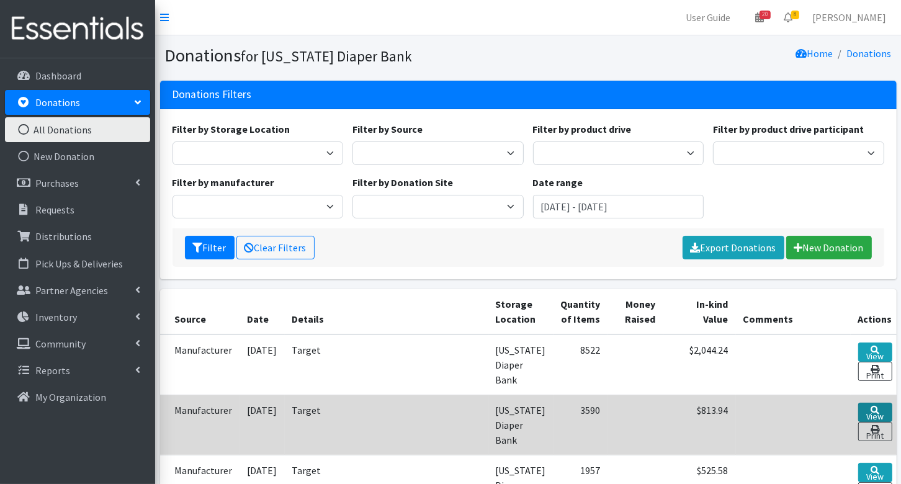
click at [867, 403] on link "View" at bounding box center [875, 412] width 34 height 19
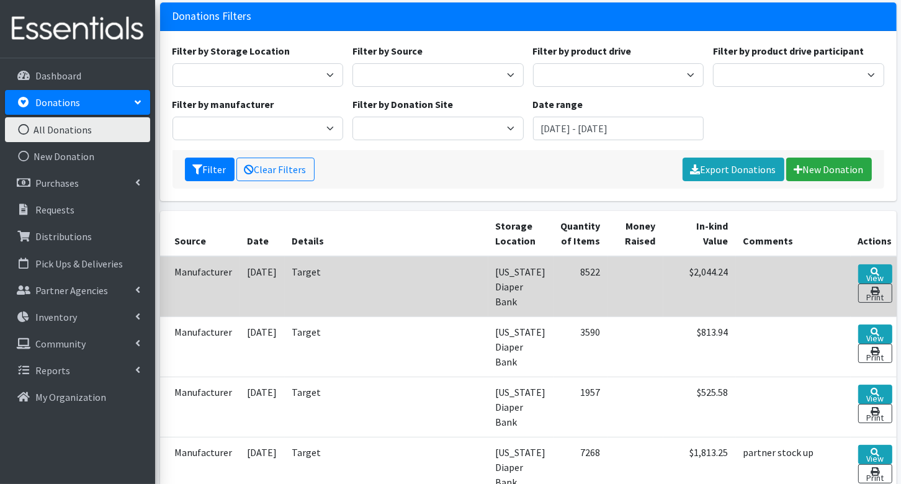
scroll to position [79, 0]
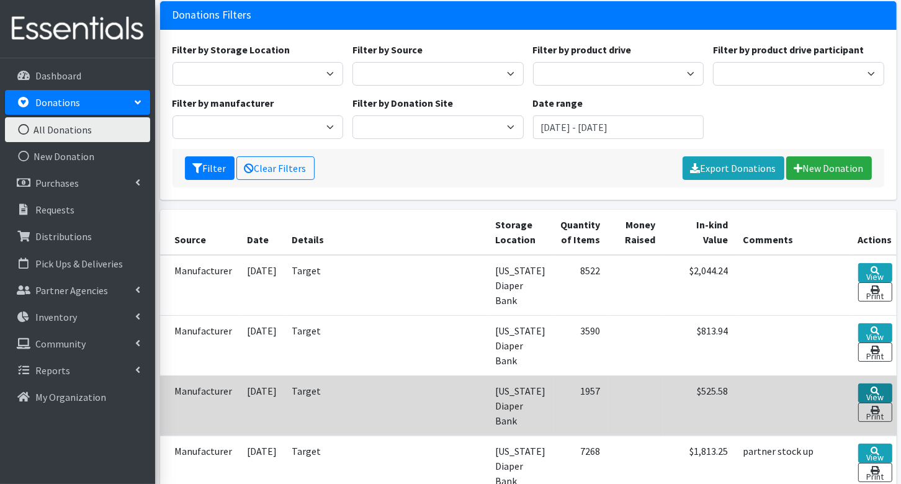
click at [874, 383] on link "View" at bounding box center [875, 392] width 34 height 19
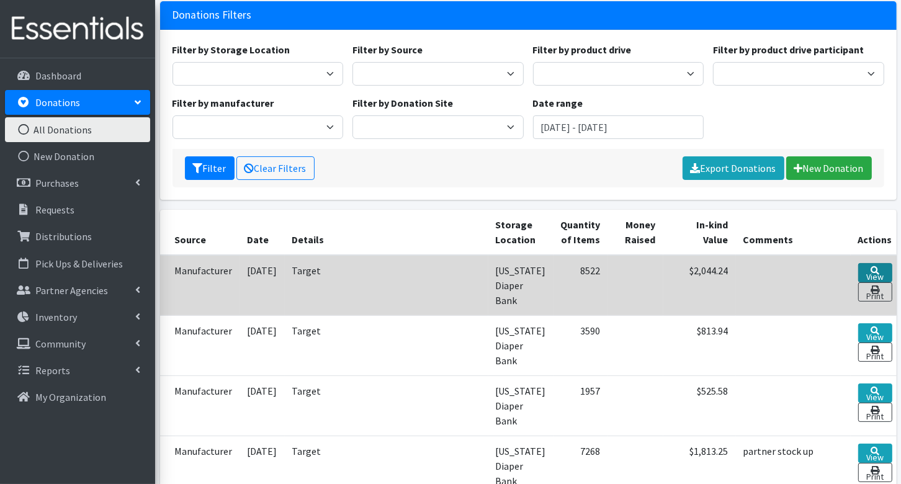
click at [869, 268] on link "View" at bounding box center [875, 272] width 34 height 19
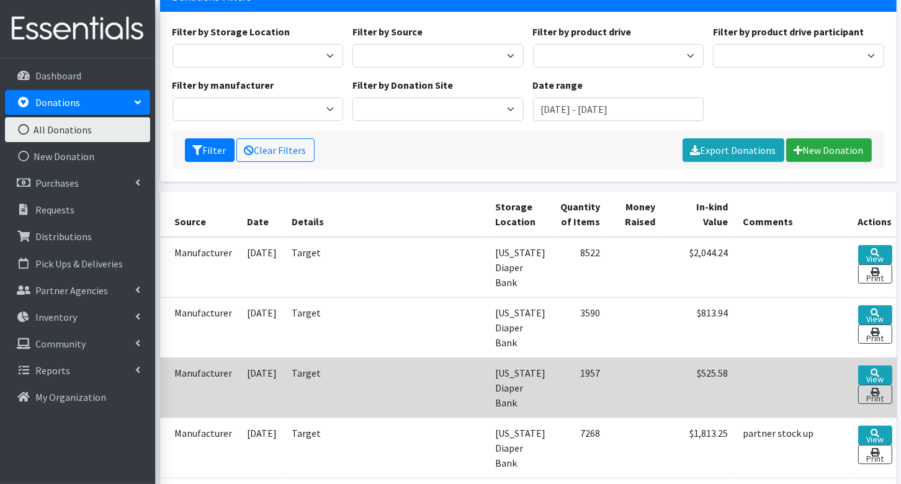
scroll to position [101, 0]
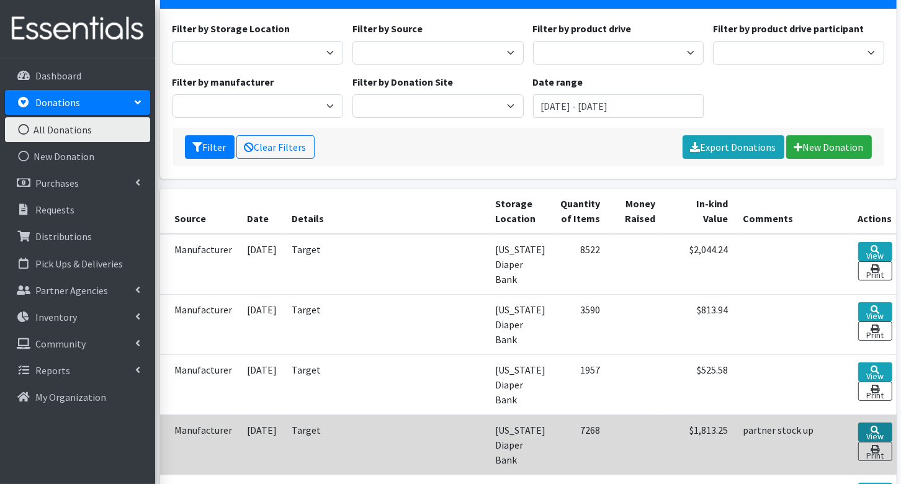
click at [865, 422] on link "View" at bounding box center [875, 431] width 34 height 19
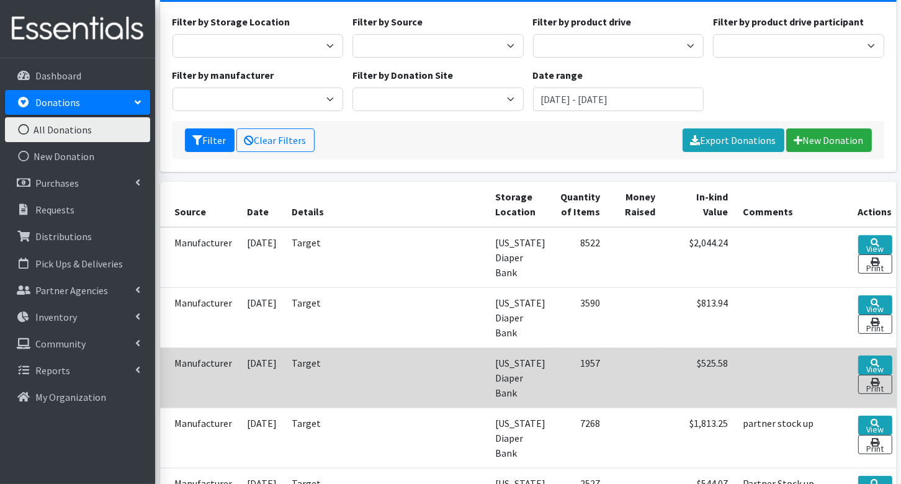
scroll to position [0, 0]
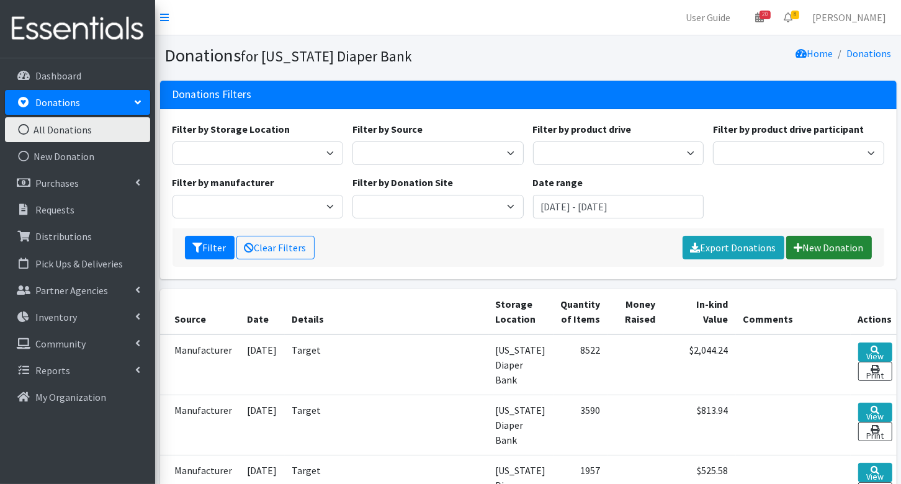
click at [797, 249] on icon at bounding box center [798, 248] width 9 height 10
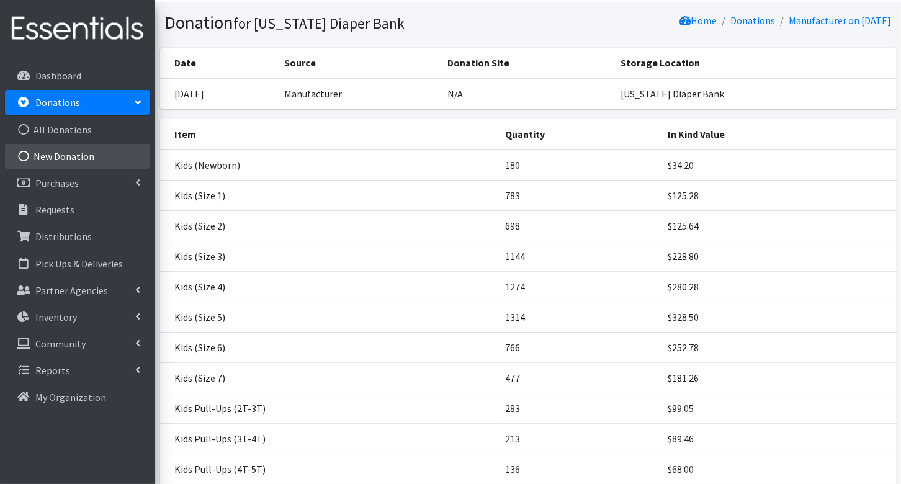
scroll to position [37, 0]
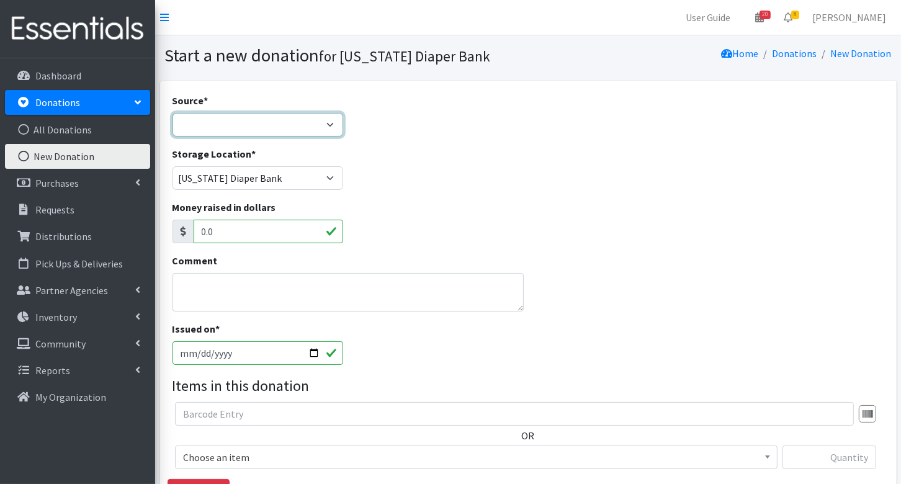
click at [272, 128] on select "Product Drive Manufacturer Donation Site Misc. Donation" at bounding box center [257, 125] width 171 height 24
select select "Manufacturer"
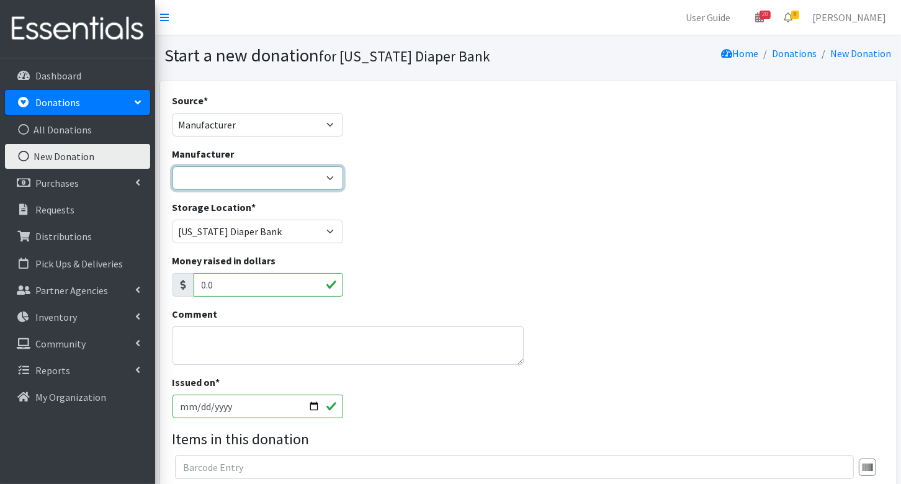
click at [254, 183] on select "Baby2Baby Huggies Target ---Create new Manufacturer---" at bounding box center [257, 178] width 171 height 24
select select "160"
click at [240, 355] on textarea "Comment" at bounding box center [347, 345] width 351 height 38
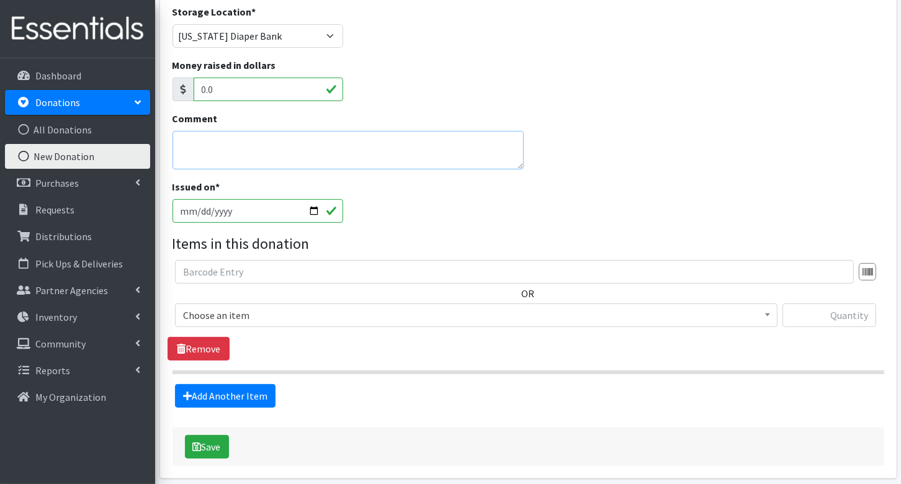
scroll to position [200, 0]
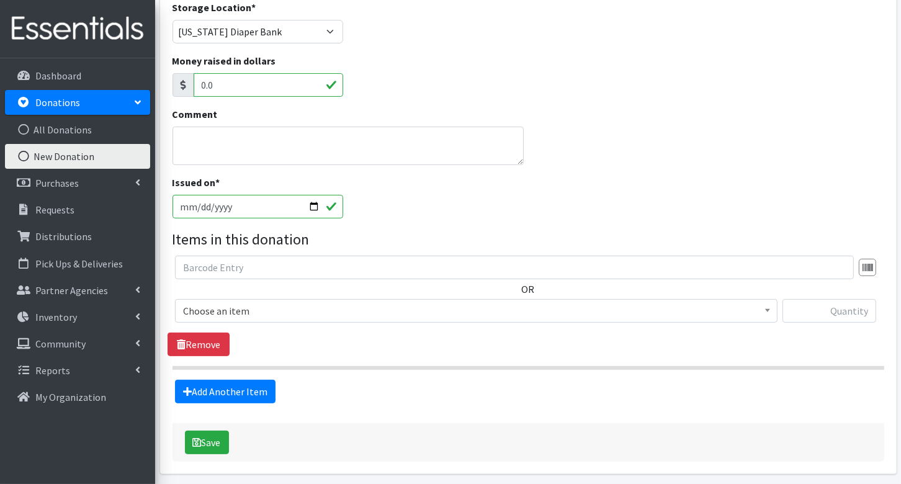
click at [202, 202] on input "[DATE]" at bounding box center [257, 207] width 171 height 24
click at [200, 214] on input "[DATE]" at bounding box center [257, 207] width 171 height 24
click at [200, 210] on input "2025-08-19" at bounding box center [257, 207] width 171 height 24
type input "[DATE]"
click at [248, 310] on span "Choose an item" at bounding box center [476, 310] width 586 height 17
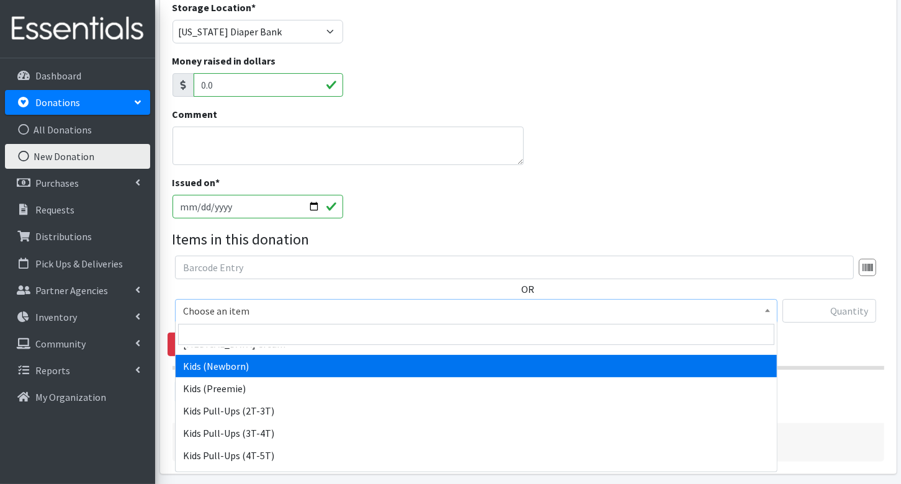
scroll to position [43, 0]
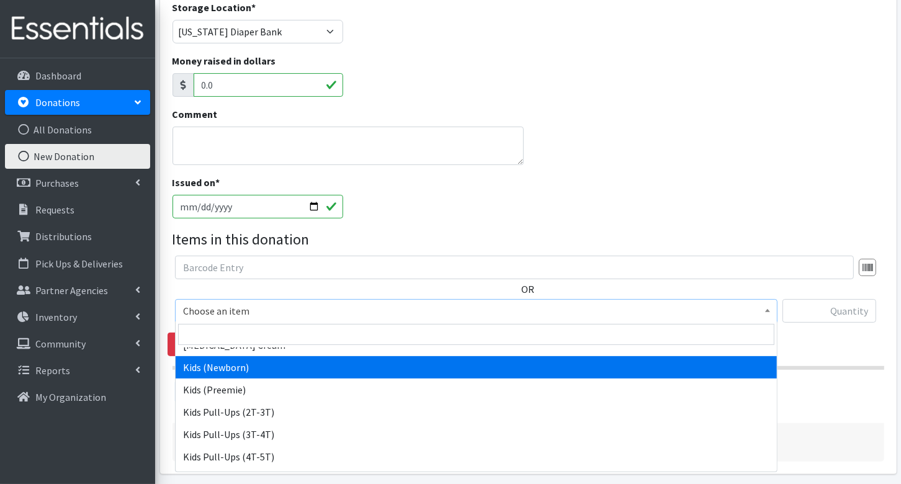
select select "3400"
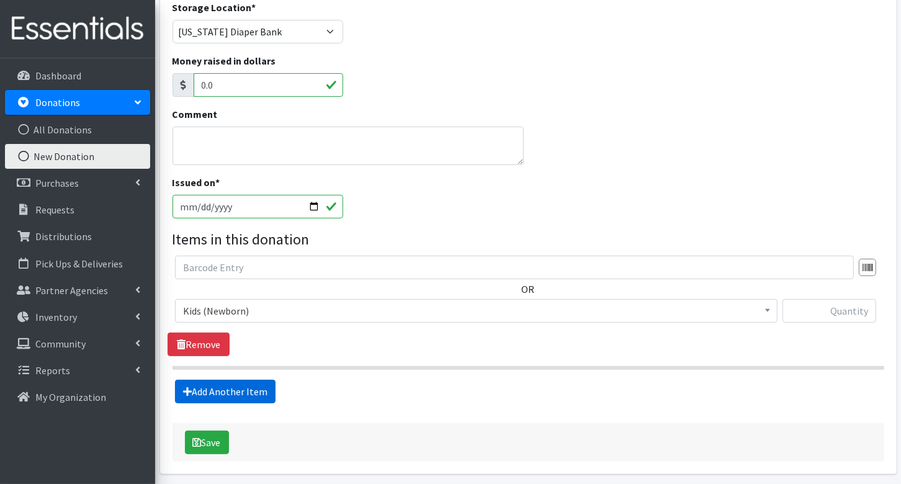
click at [258, 398] on link "Add Another Item" at bounding box center [225, 392] width 101 height 24
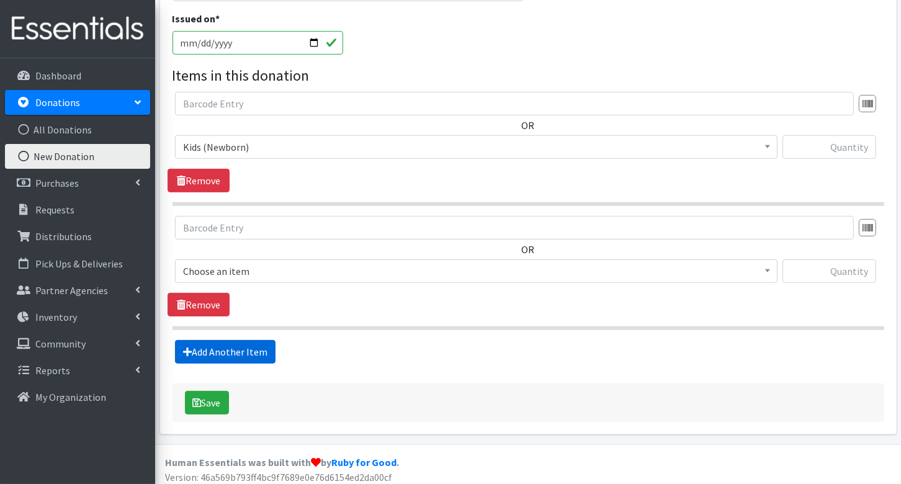
scroll to position [367, 0]
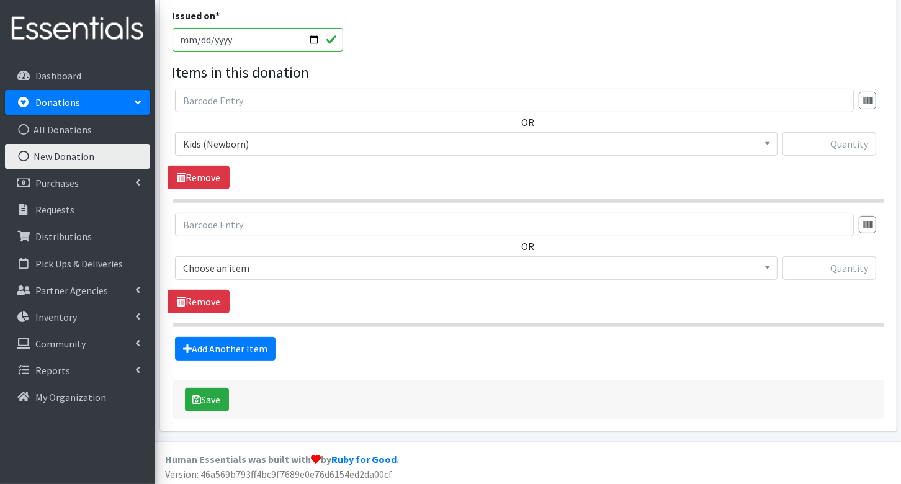
click at [288, 264] on span "Choose an item" at bounding box center [476, 267] width 586 height 17
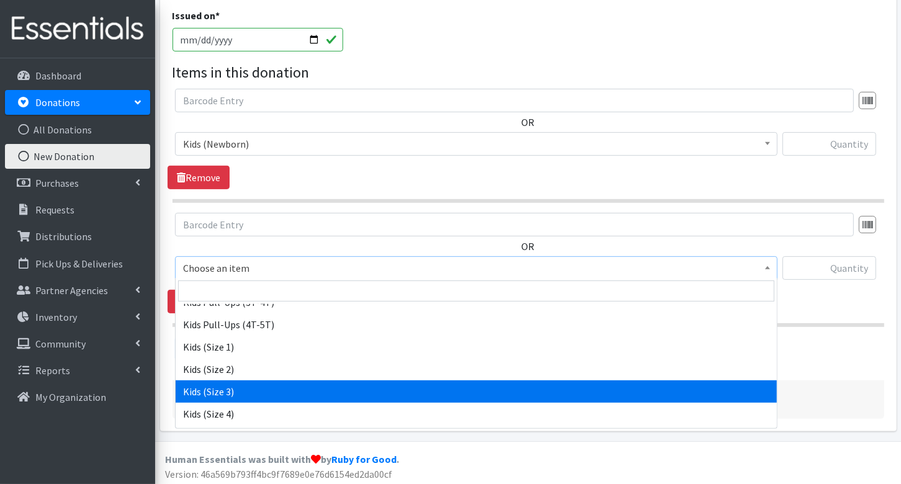
scroll to position [141, 0]
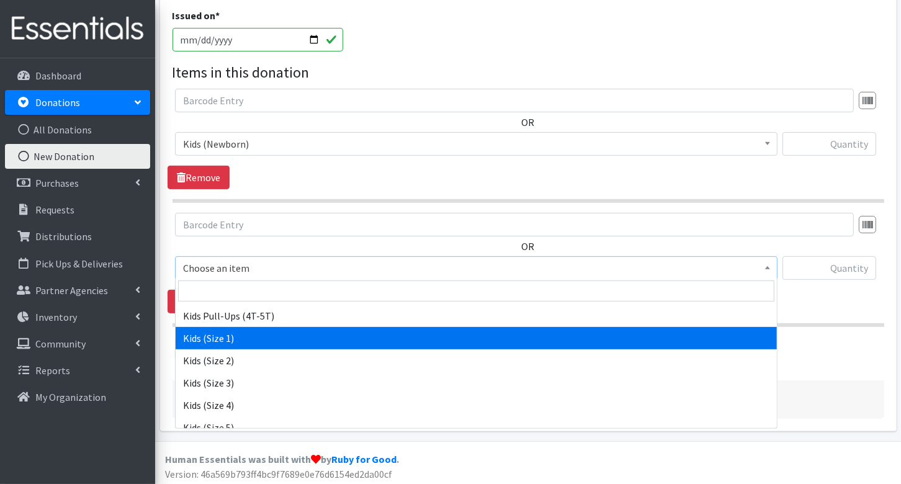
select select "3401"
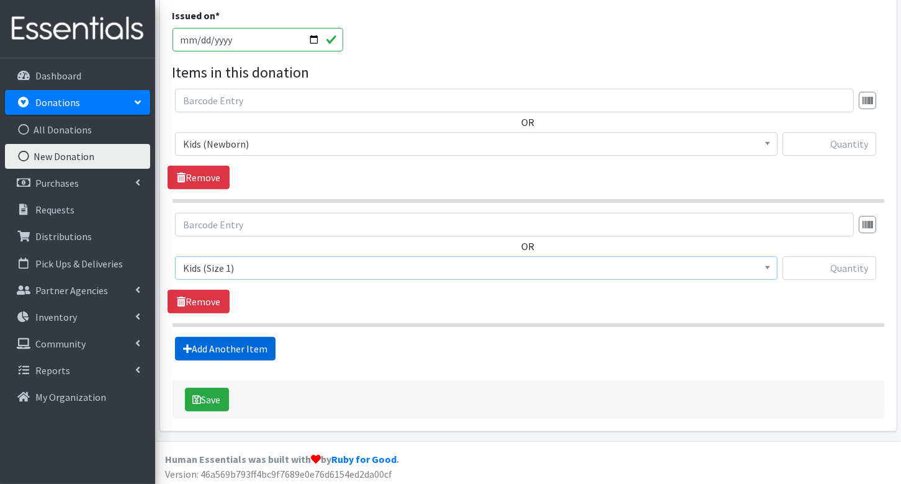
click at [238, 349] on link "Add Another Item" at bounding box center [225, 349] width 101 height 24
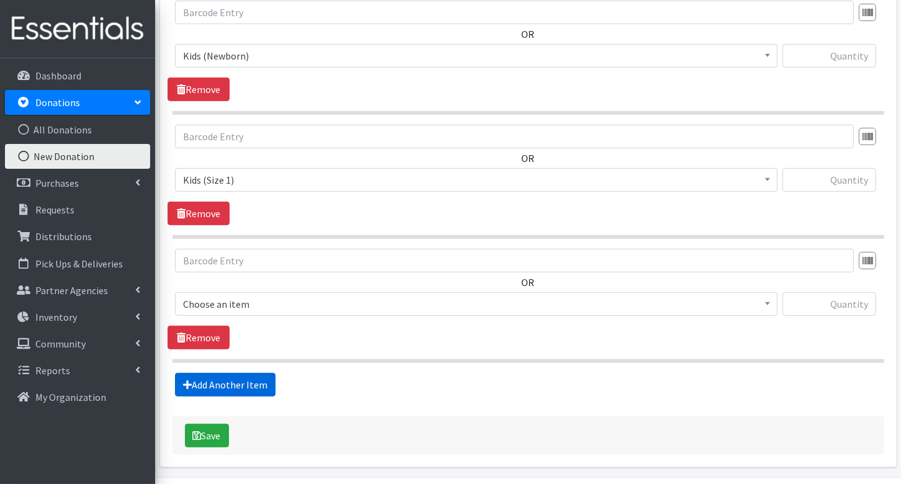
scroll to position [490, 0]
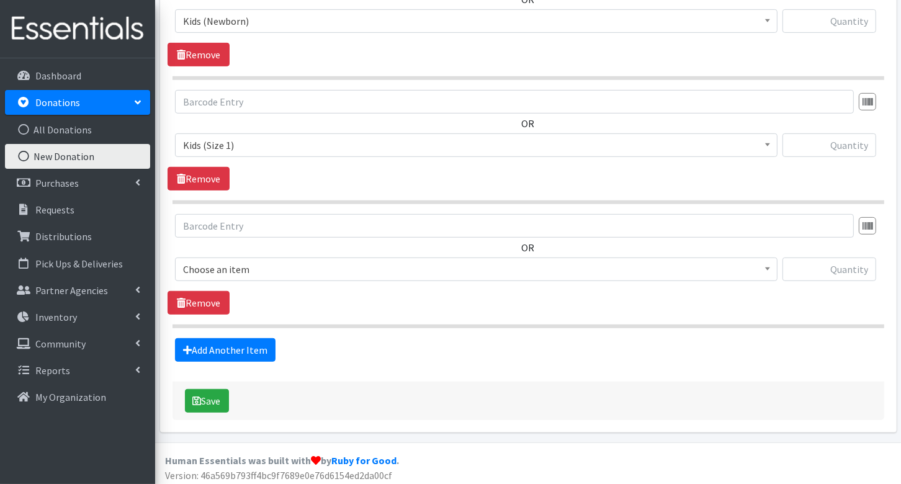
click at [252, 269] on span "Choose an item" at bounding box center [476, 269] width 586 height 17
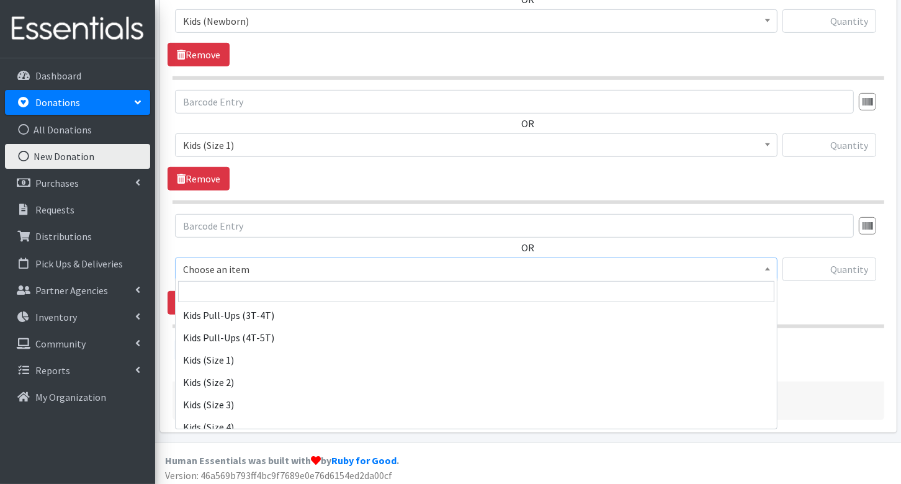
scroll to position [120, 0]
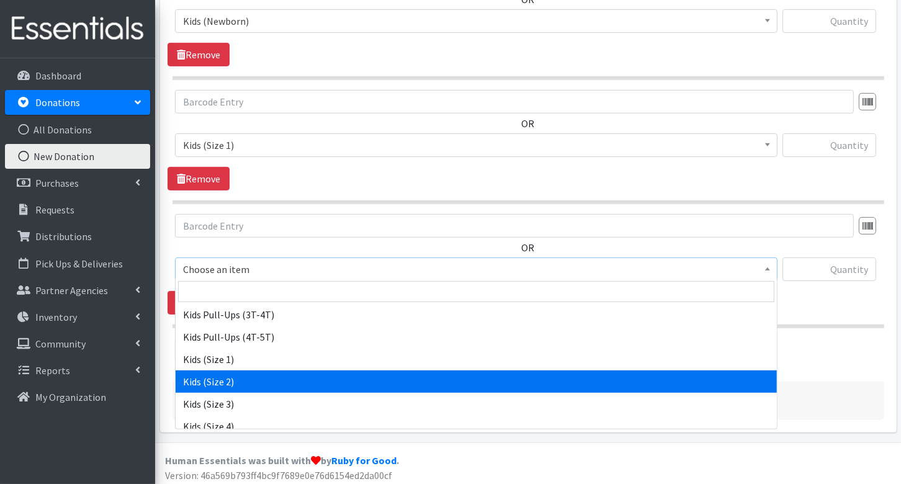
select select "3420"
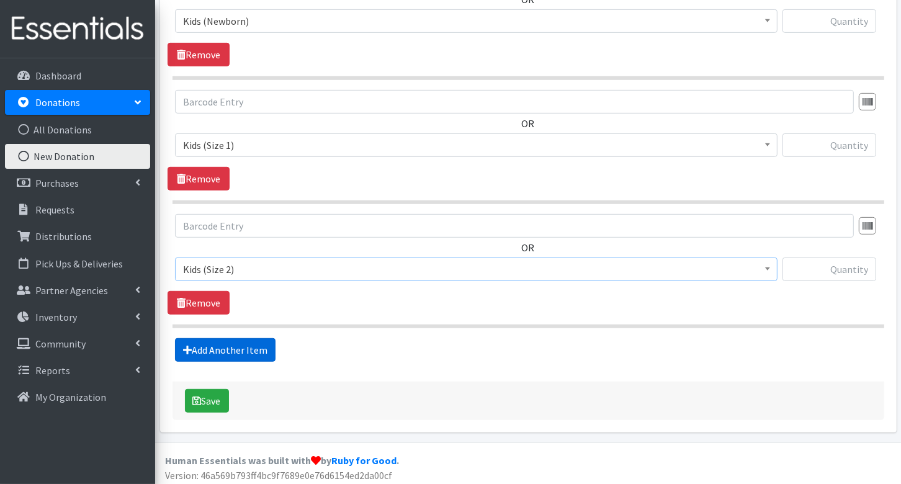
click at [243, 340] on link "Add Another Item" at bounding box center [225, 350] width 101 height 24
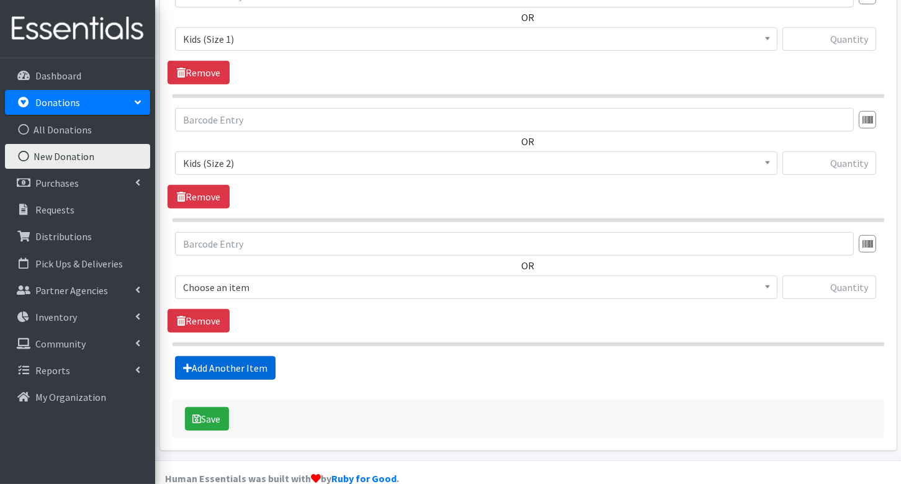
scroll to position [613, 0]
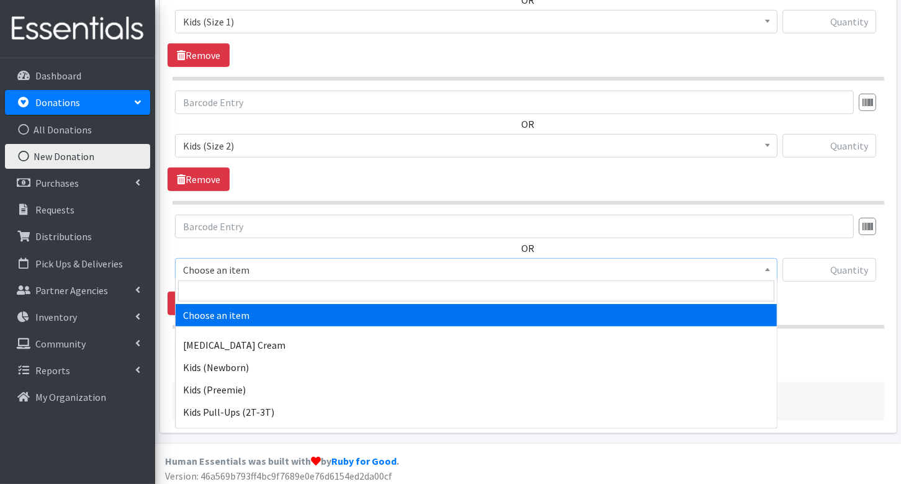
click at [259, 261] on span "Choose an item" at bounding box center [476, 269] width 586 height 17
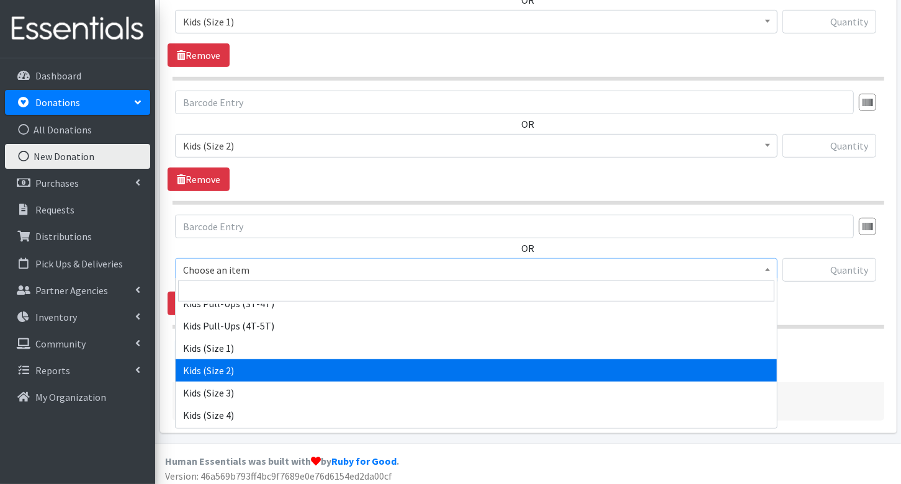
scroll to position [140, 0]
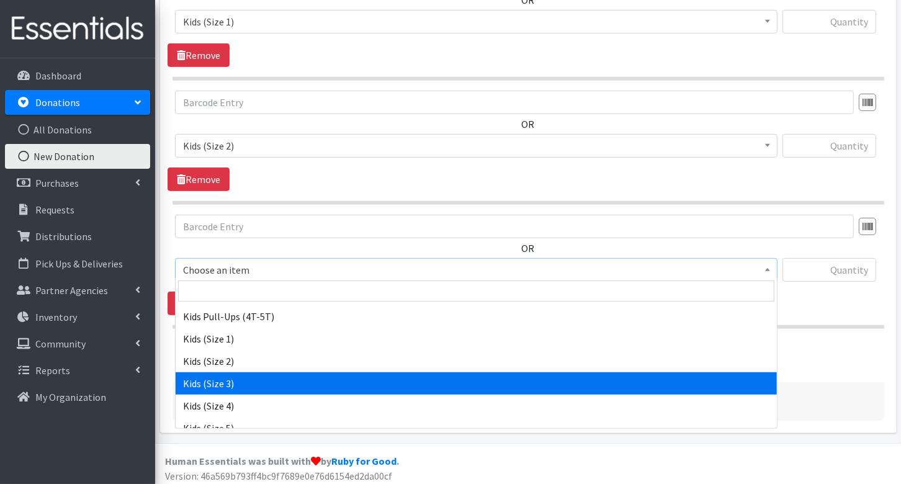
select select "3393"
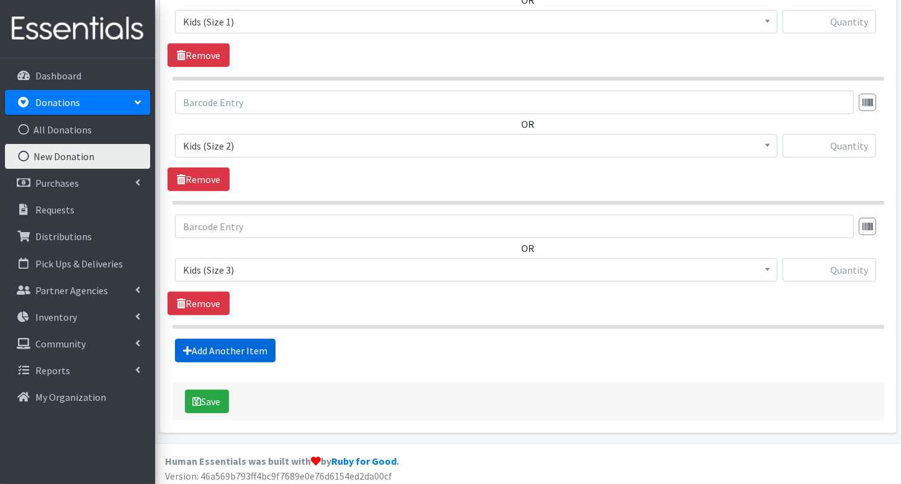
click at [251, 345] on link "Add Another Item" at bounding box center [225, 351] width 101 height 24
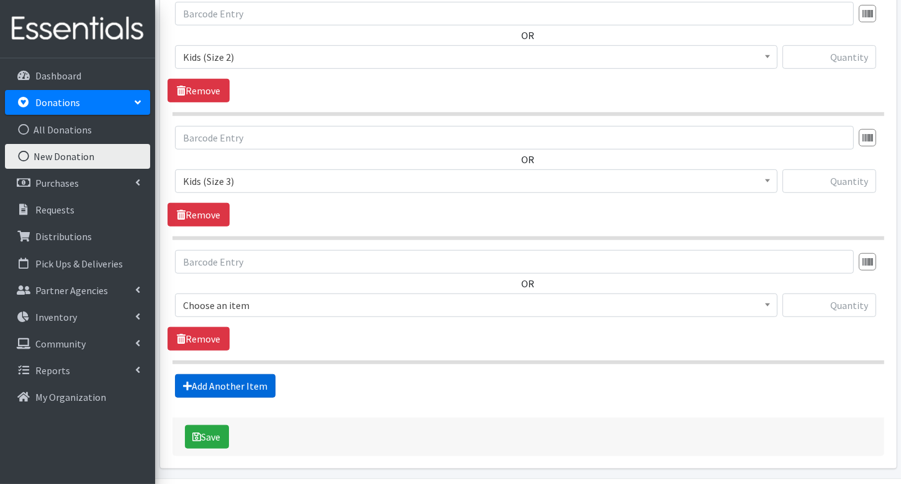
scroll to position [736, 0]
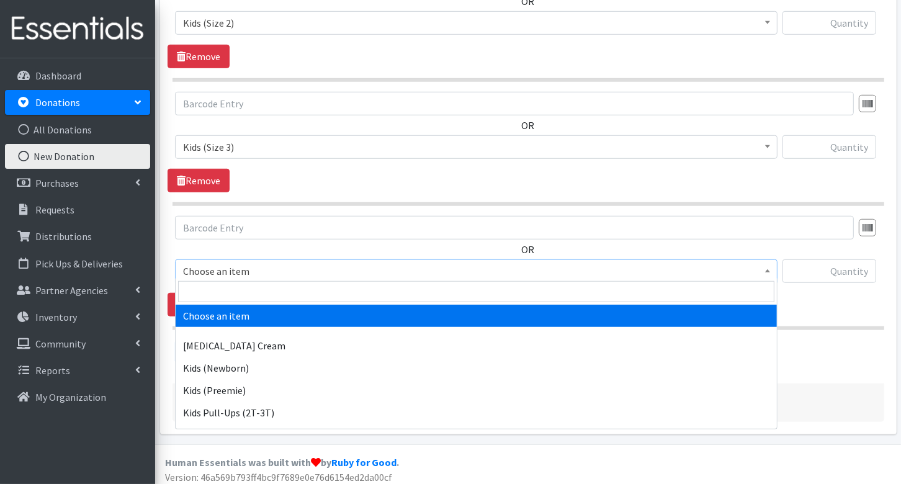
click at [258, 262] on span "Choose an item" at bounding box center [476, 270] width 586 height 17
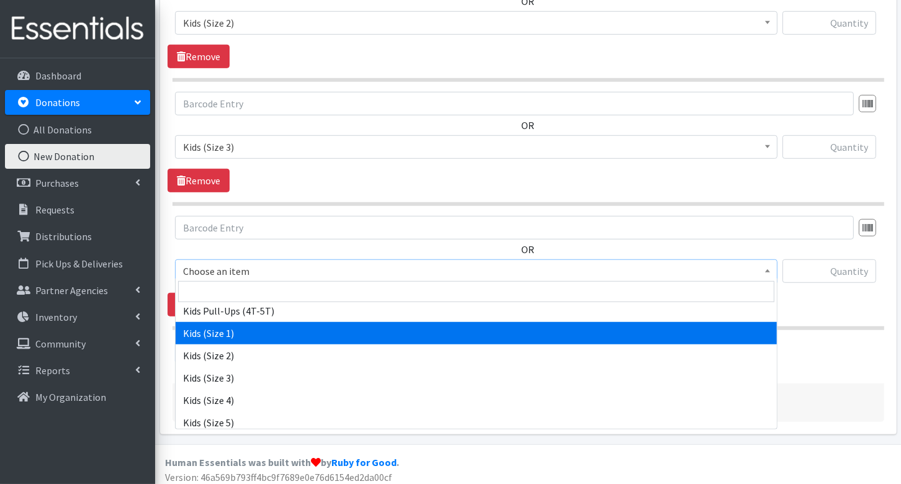
scroll to position [151, 0]
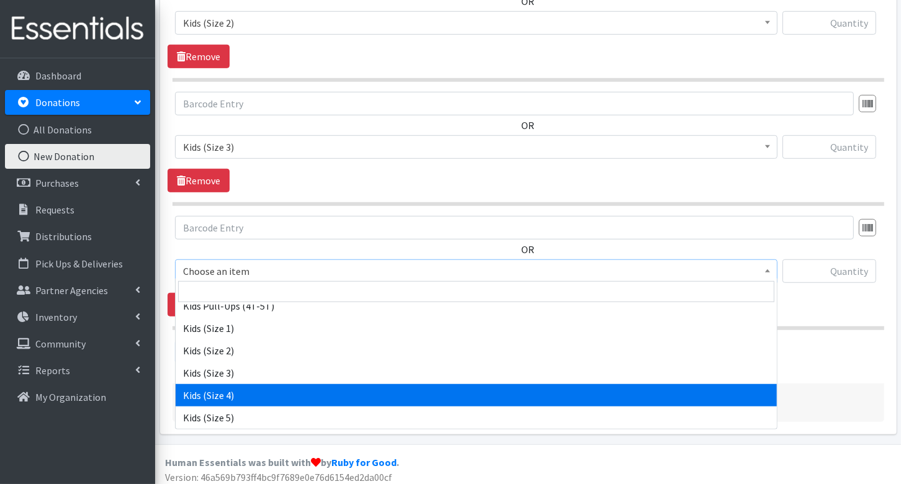
select select "3394"
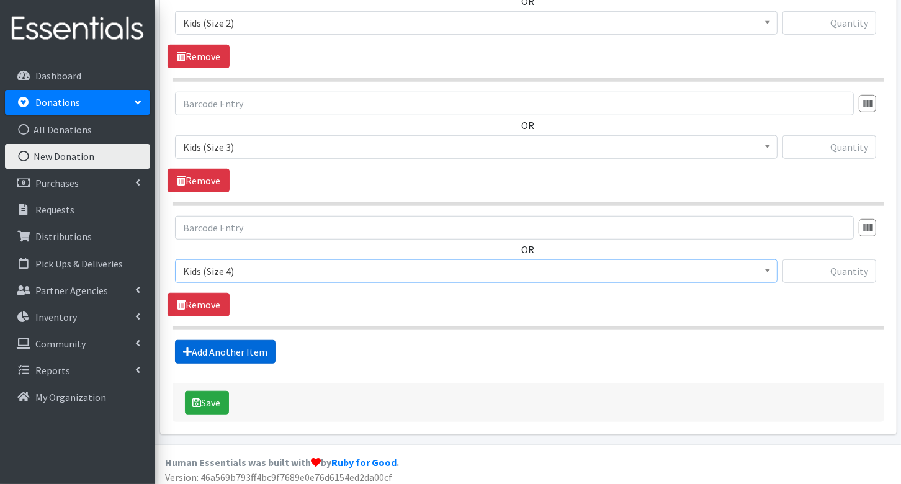
click at [241, 342] on link "Add Another Item" at bounding box center [225, 352] width 101 height 24
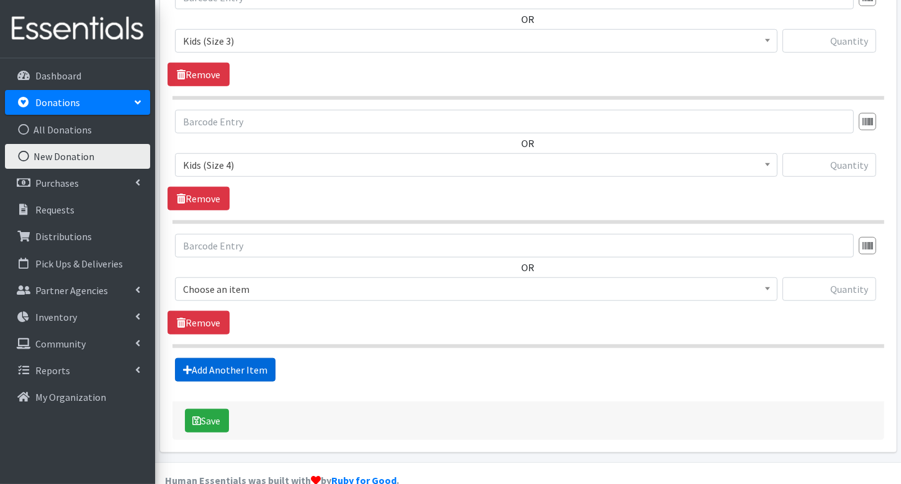
scroll to position [859, 0]
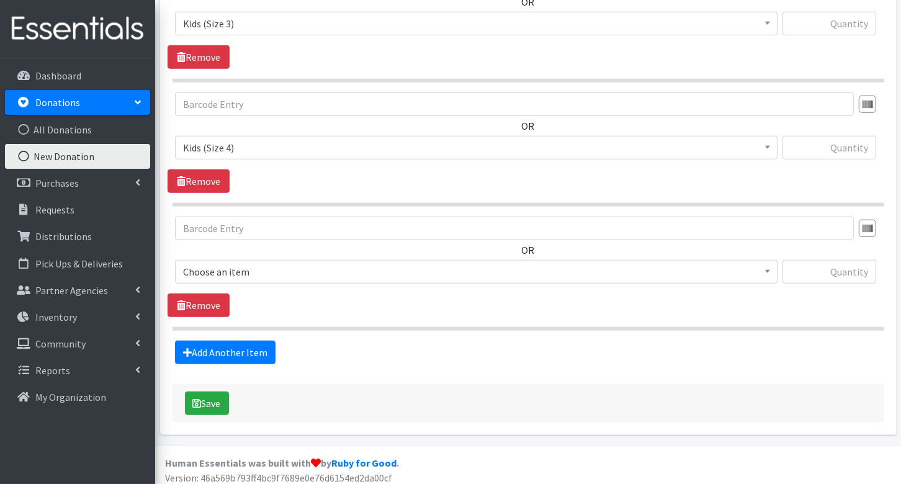
click at [248, 264] on span "Choose an item" at bounding box center [476, 271] width 586 height 17
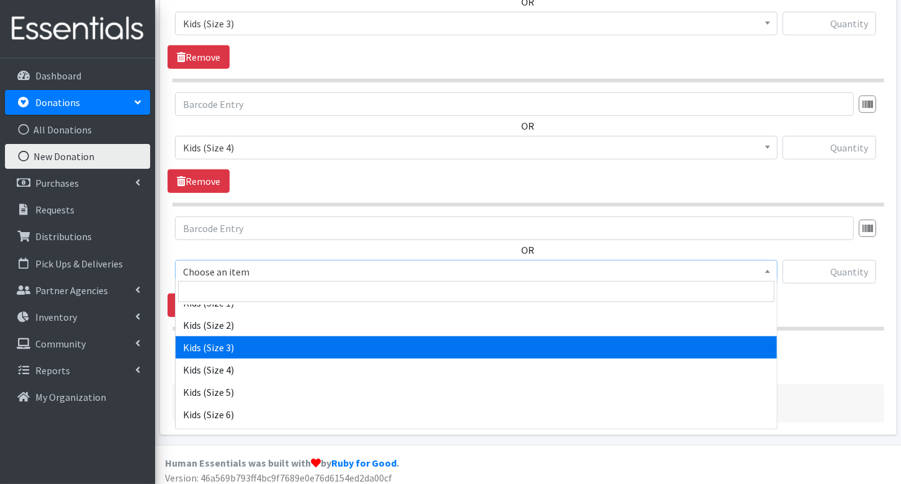
scroll to position [184, 0]
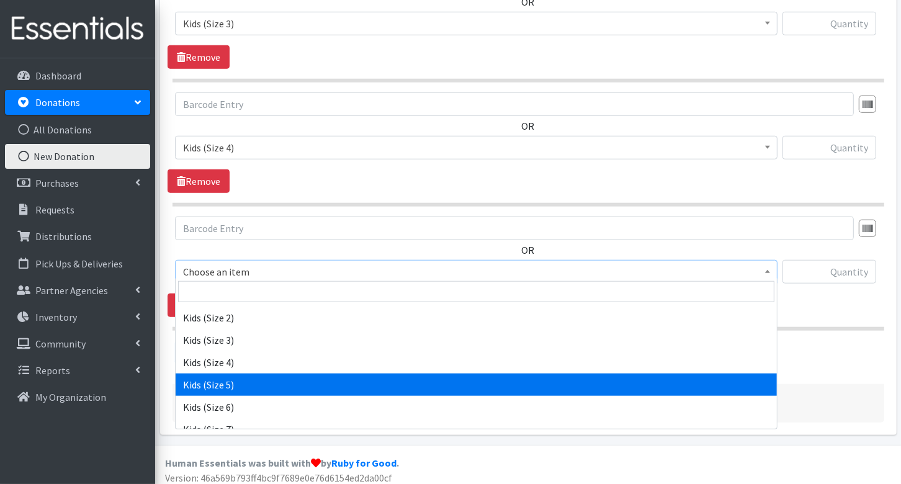
select select "3407"
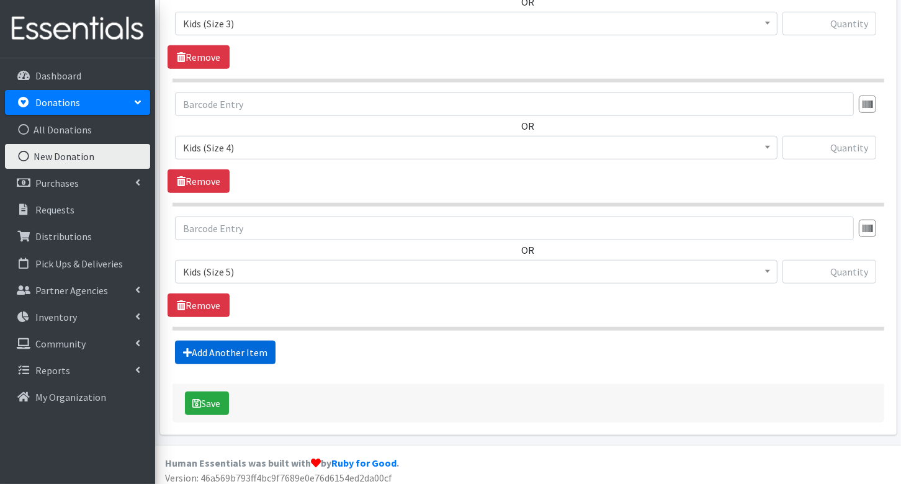
click at [248, 352] on link "Add Another Item" at bounding box center [225, 353] width 101 height 24
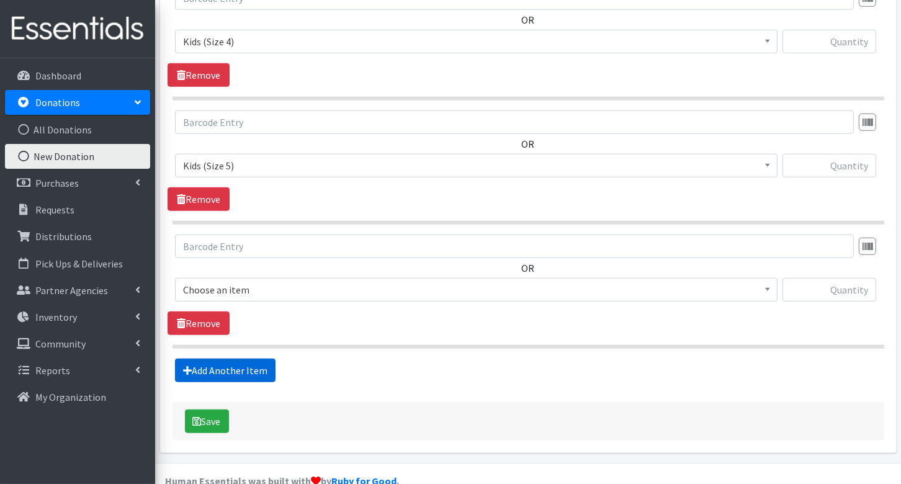
scroll to position [982, 0]
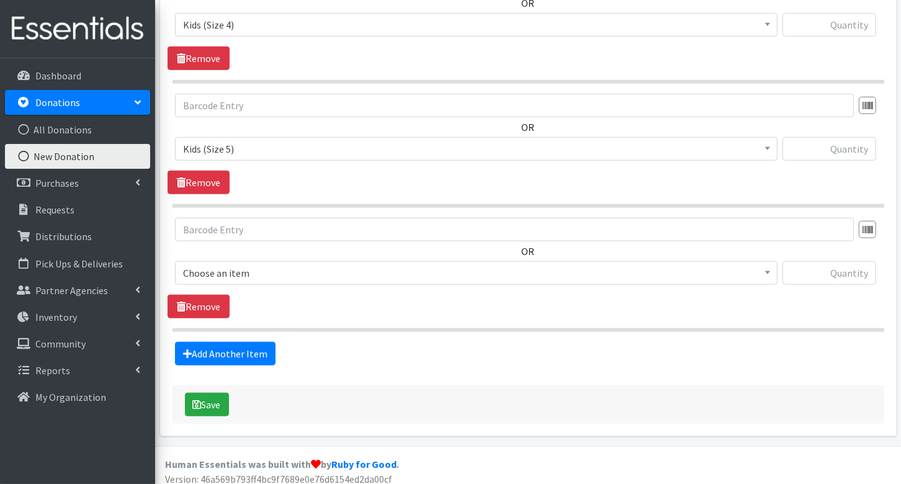
click at [243, 269] on span "Choose an item" at bounding box center [476, 272] width 586 height 17
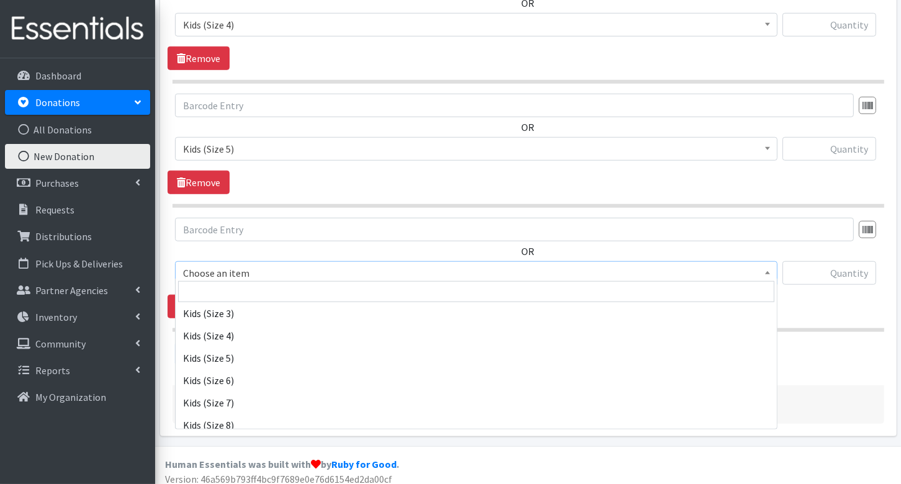
scroll to position [214, 0]
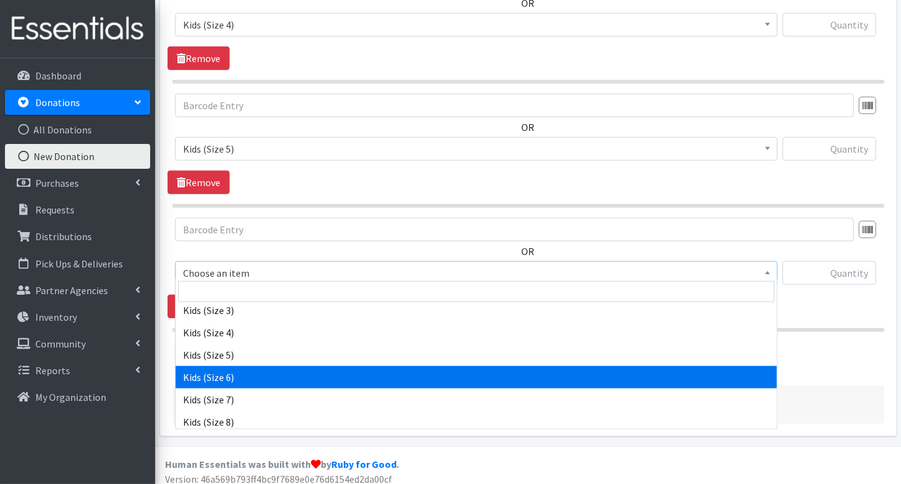
select select "3419"
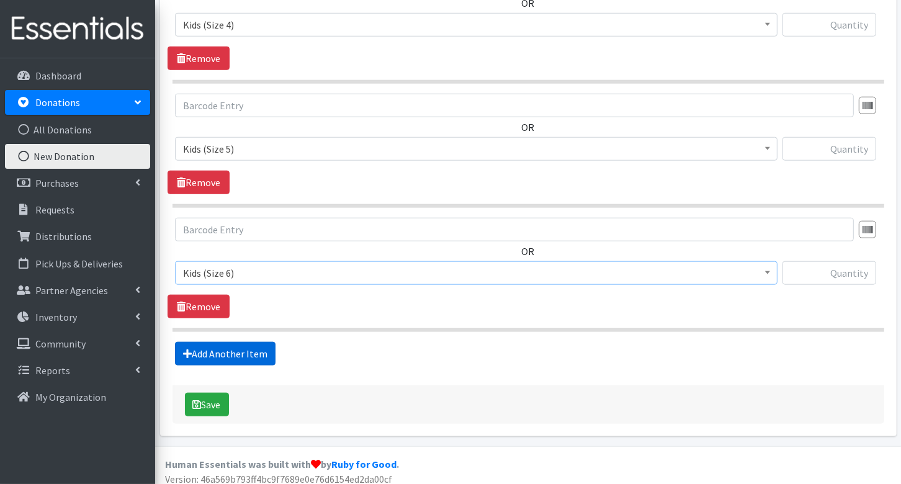
click at [251, 347] on link "Add Another Item" at bounding box center [225, 354] width 101 height 24
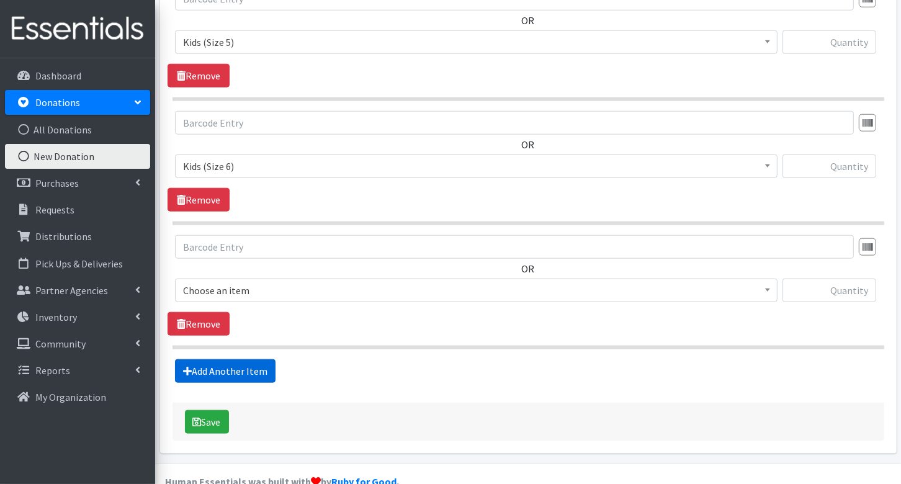
scroll to position [1106, 0]
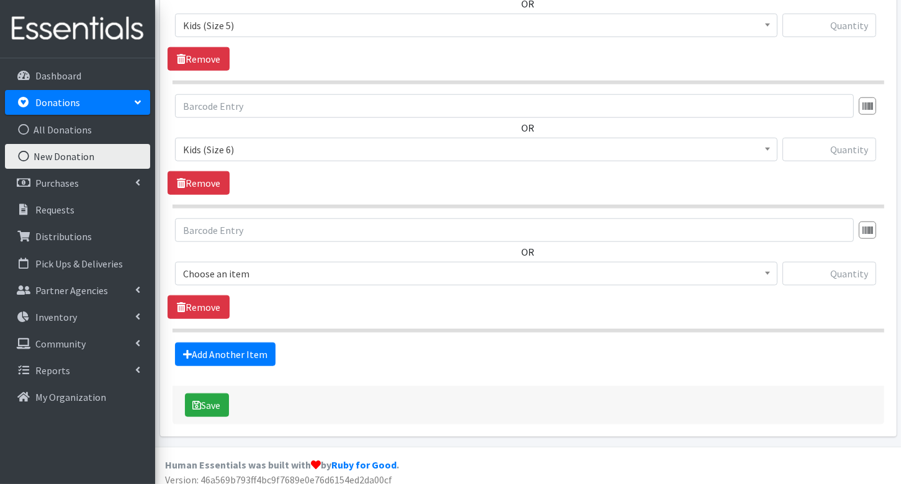
click at [253, 269] on span "Choose an item" at bounding box center [476, 273] width 586 height 17
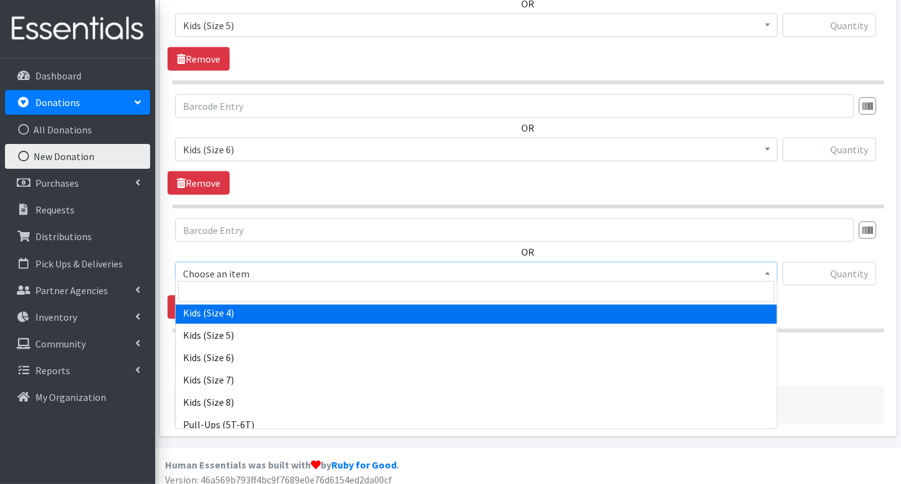
scroll to position [238, 0]
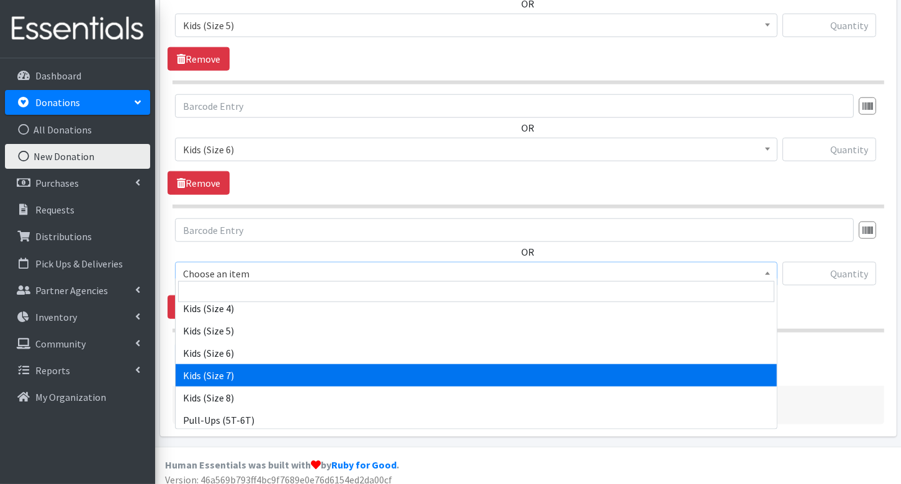
select select "7177"
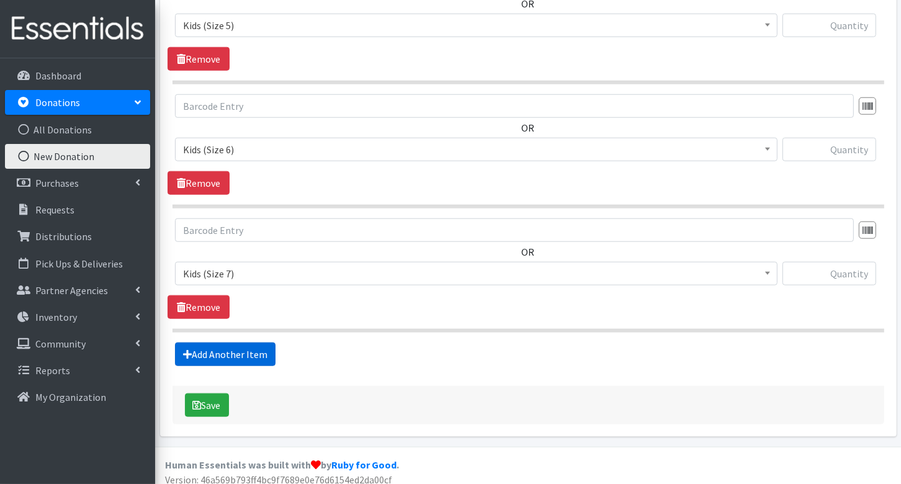
click at [241, 344] on link "Add Another Item" at bounding box center [225, 354] width 101 height 24
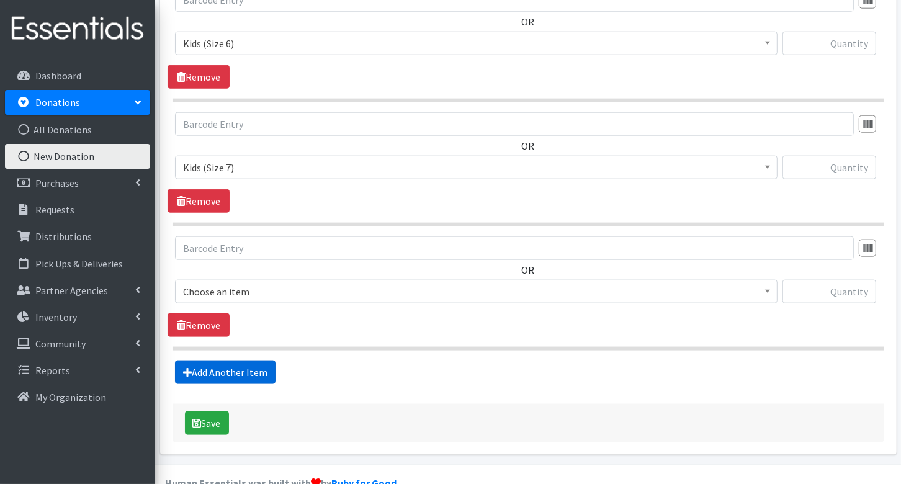
scroll to position [1229, 0]
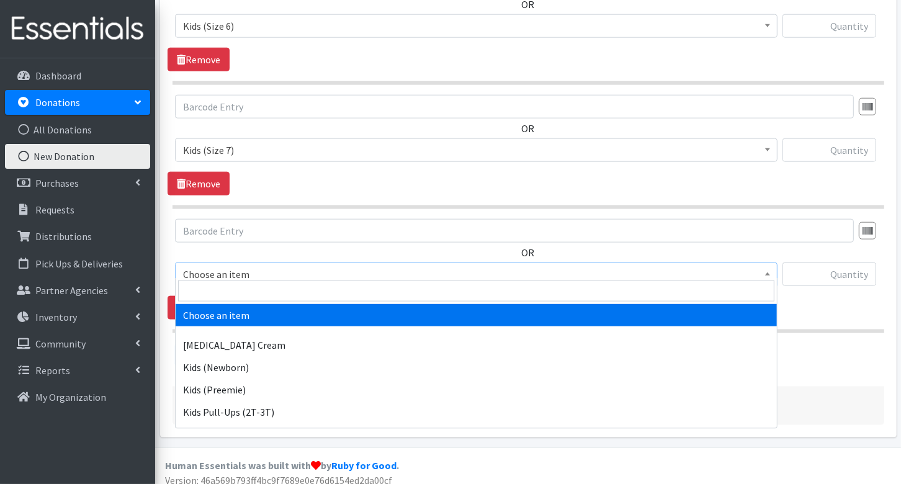
click at [242, 268] on span "Choose an item" at bounding box center [476, 274] width 586 height 17
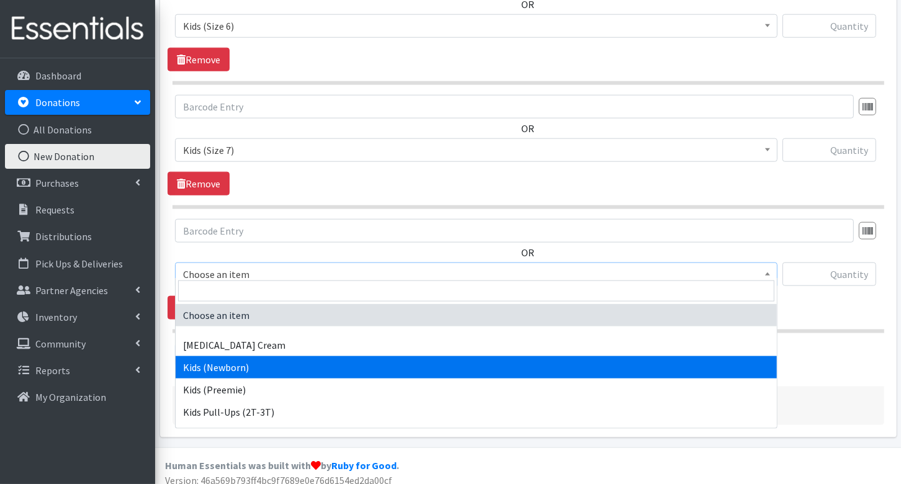
scroll to position [118, 0]
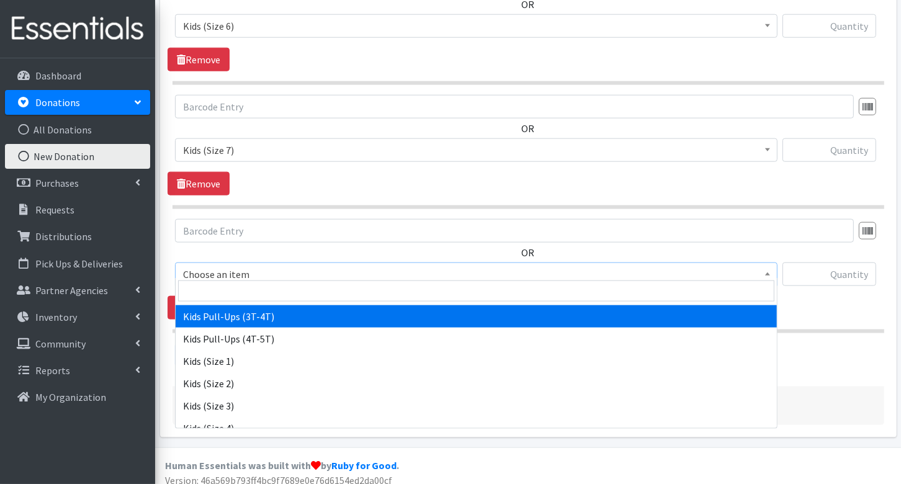
select select "3417"
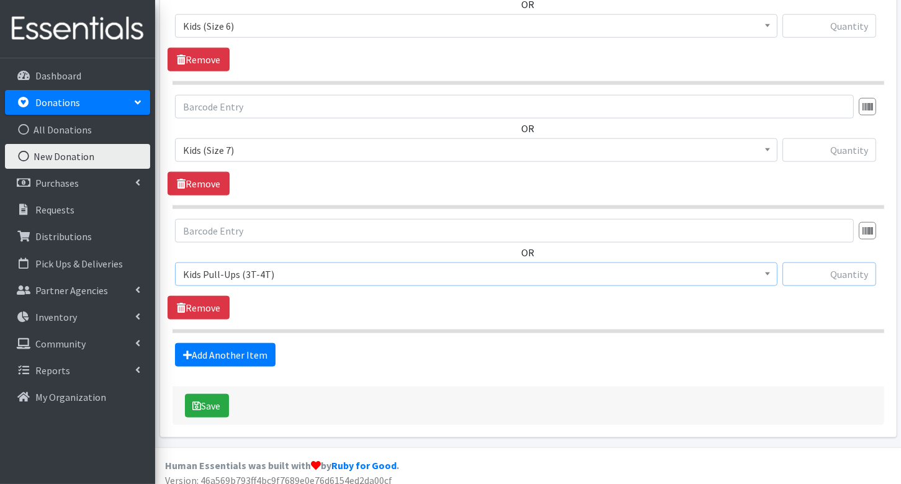
click at [846, 269] on input "text" at bounding box center [829, 274] width 94 height 24
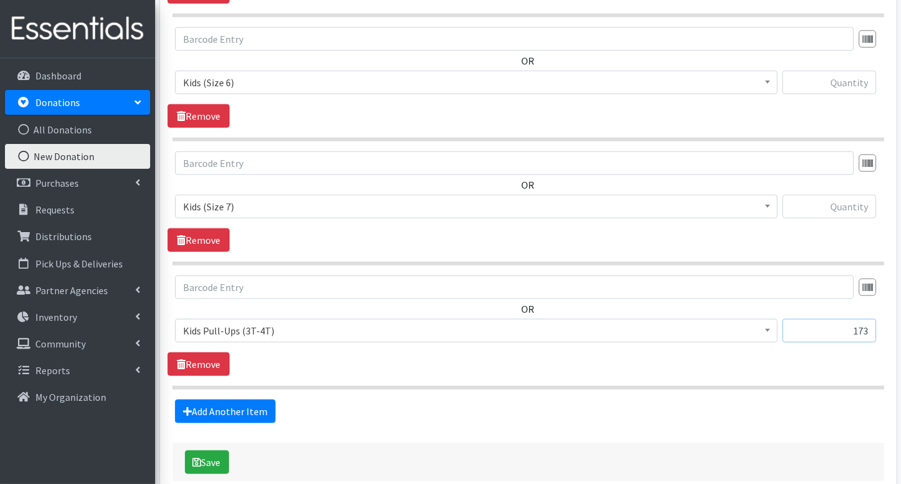
scroll to position [1164, 0]
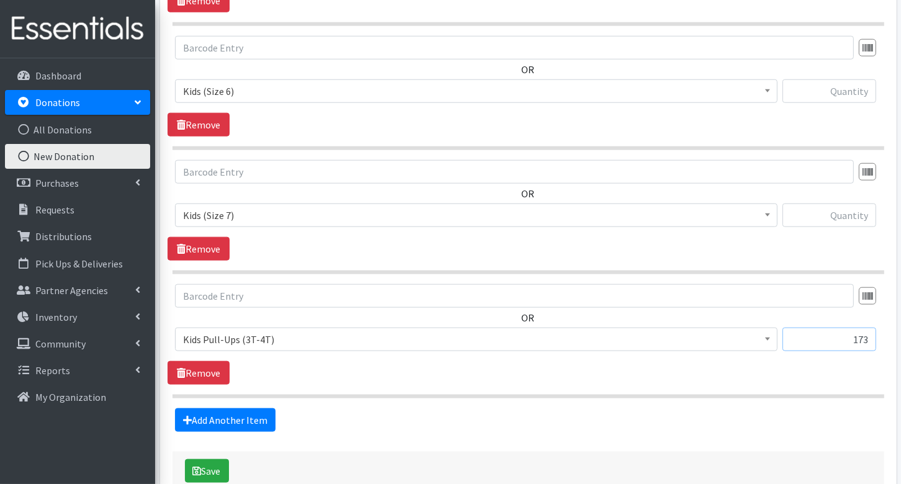
type input "173"
click at [854, 210] on input "text" at bounding box center [829, 215] width 94 height 24
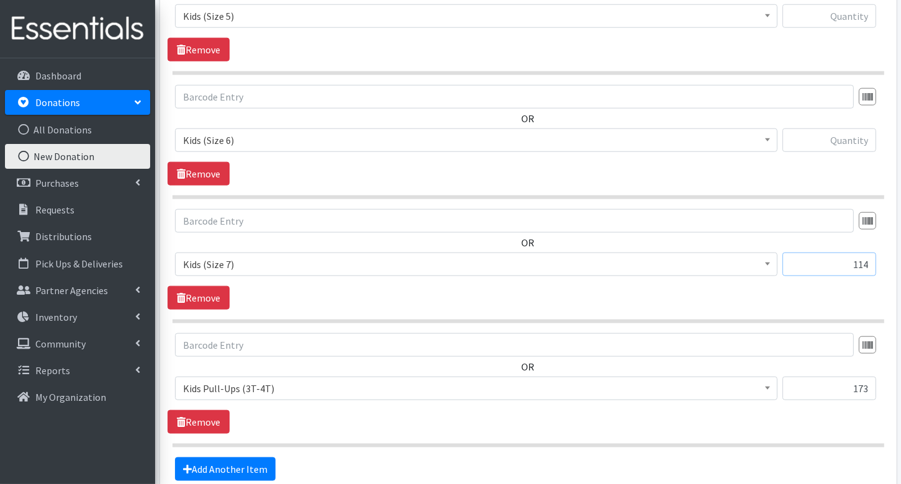
scroll to position [1101, 0]
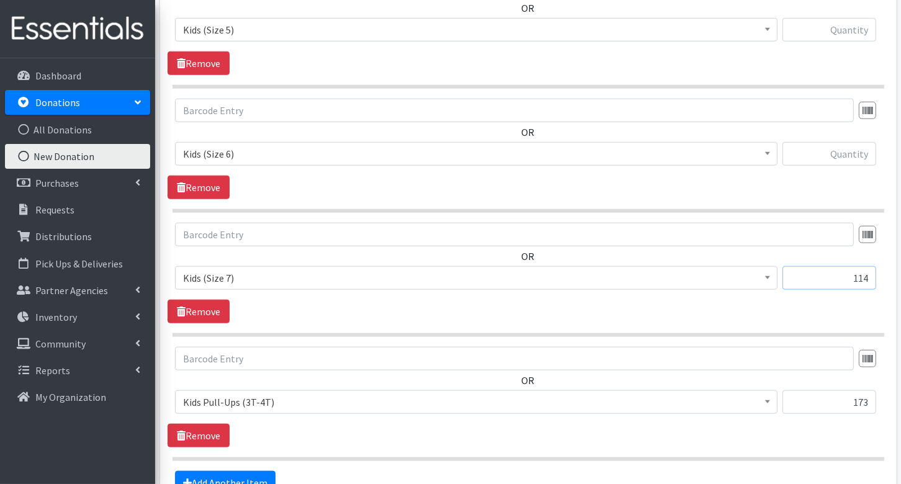
type input "114"
click at [846, 144] on input "text" at bounding box center [829, 154] width 94 height 24
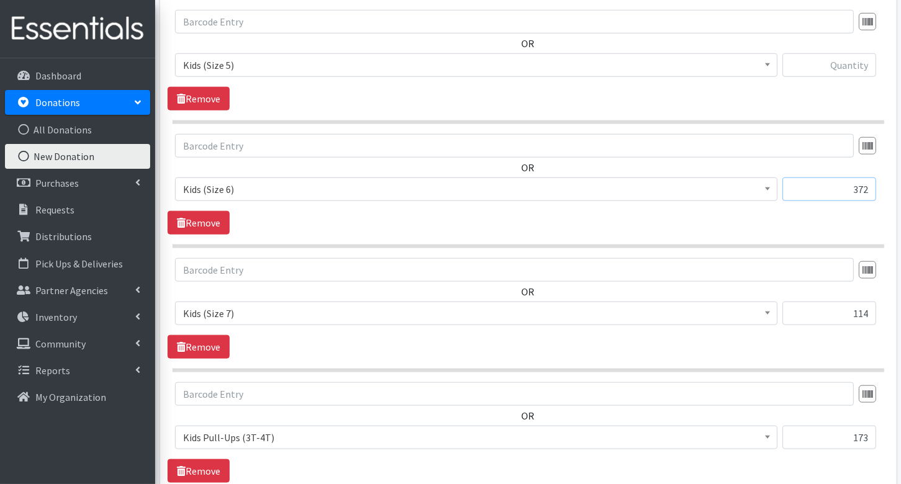
scroll to position [1055, 0]
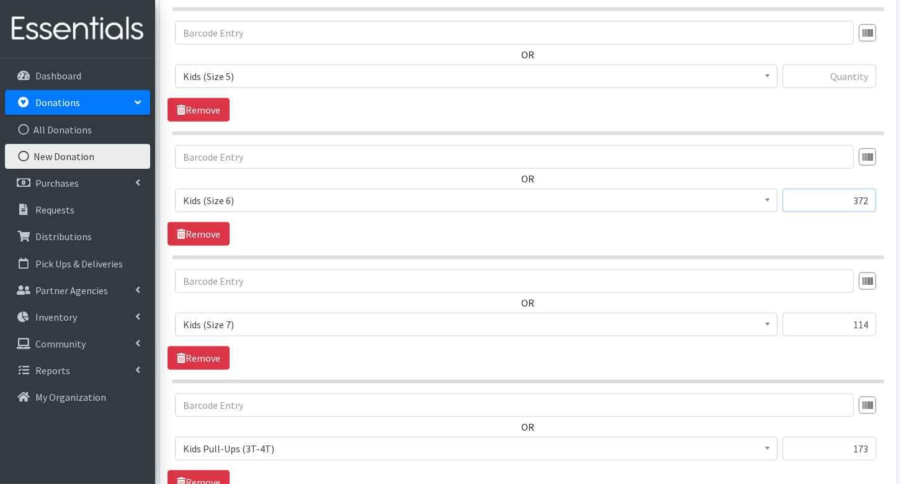
type input "372"
click at [840, 75] on input "text" at bounding box center [829, 77] width 94 height 24
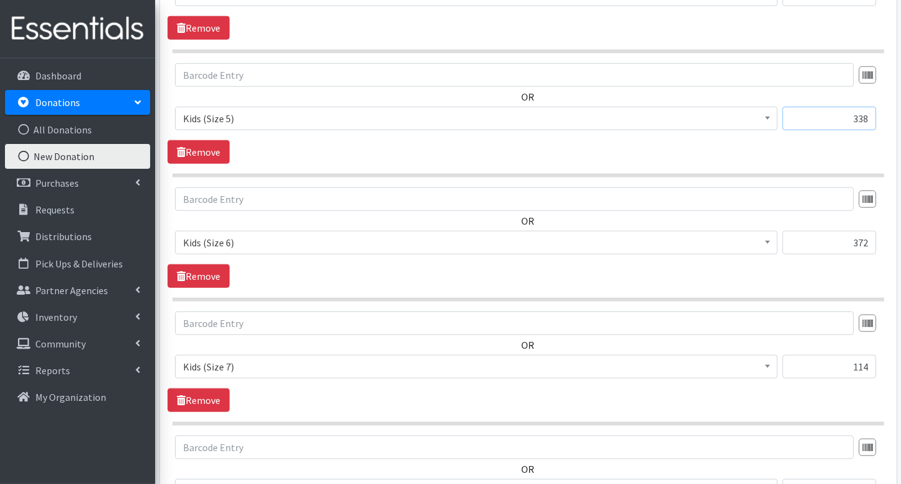
scroll to position [939, 0]
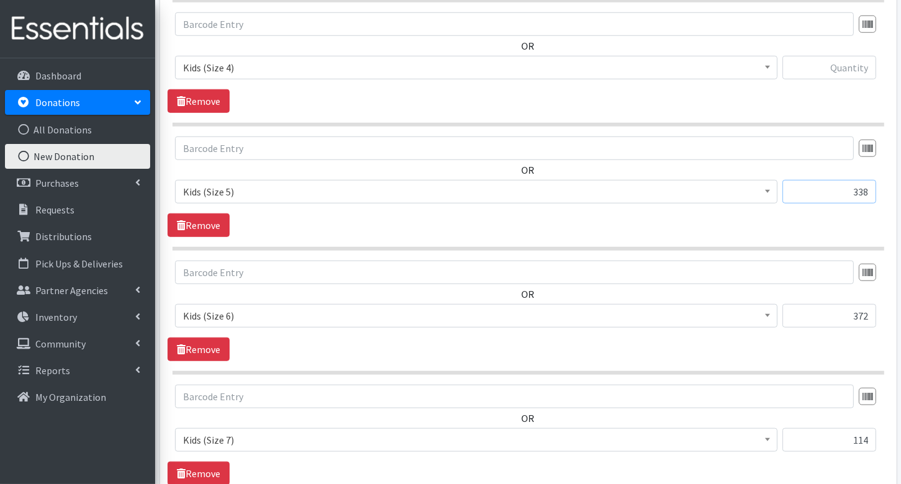
type input "338"
click at [856, 69] on input "text" at bounding box center [829, 68] width 94 height 24
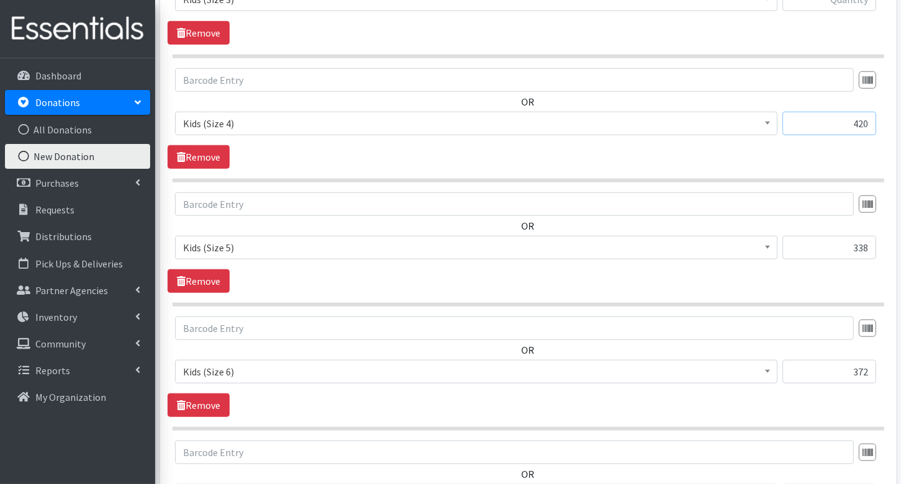
scroll to position [860, 0]
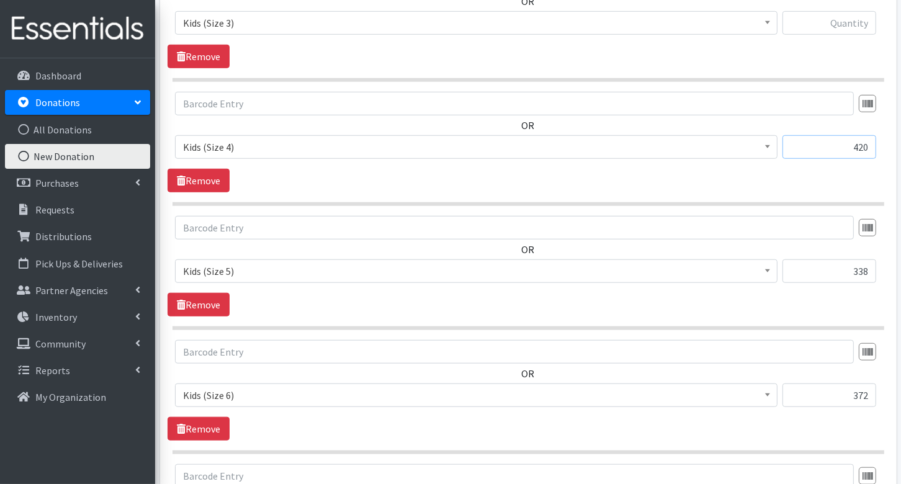
type input "420"
click at [854, 14] on input "text" at bounding box center [829, 23] width 94 height 24
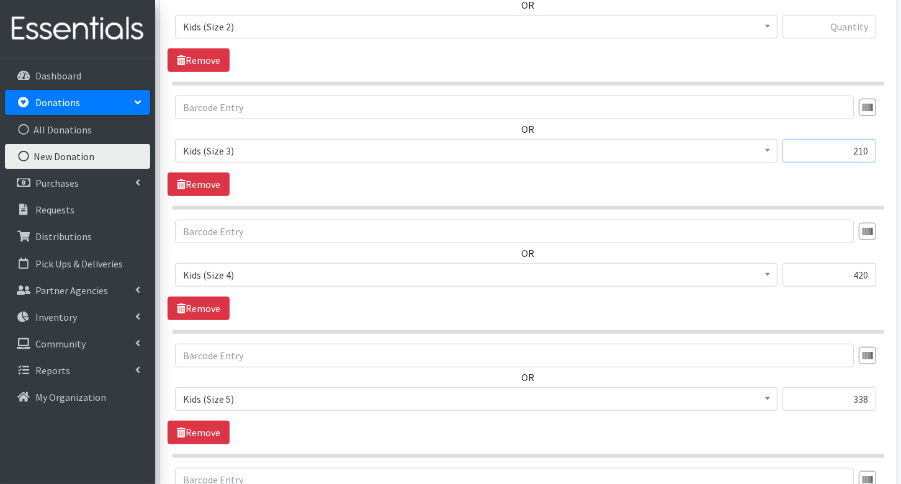
scroll to position [689, 0]
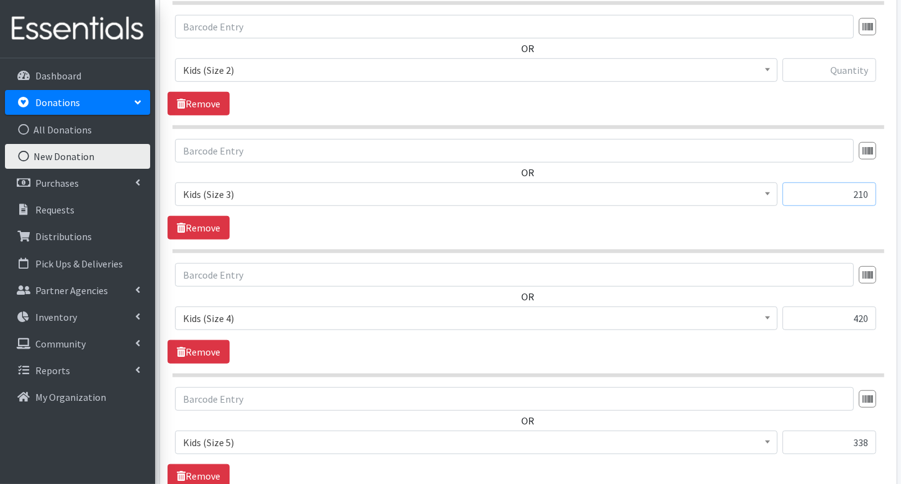
type input "210"
click at [863, 72] on input "text" at bounding box center [829, 70] width 94 height 24
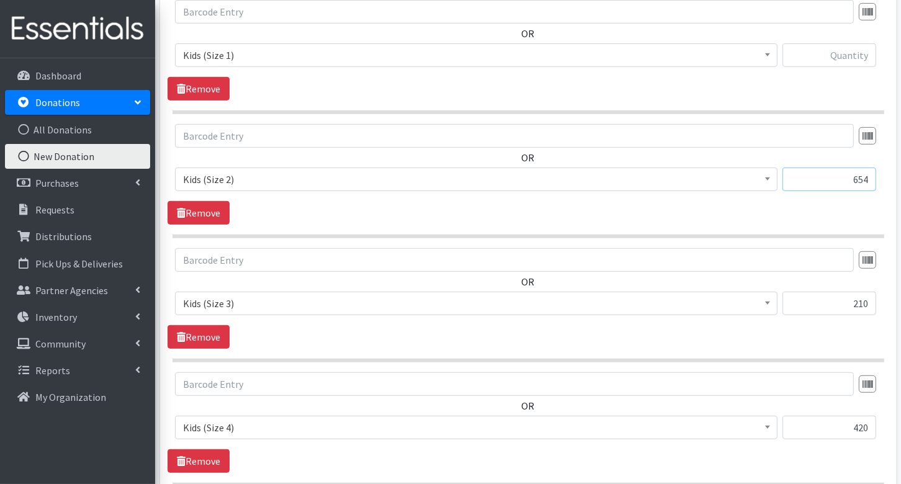
scroll to position [551, 0]
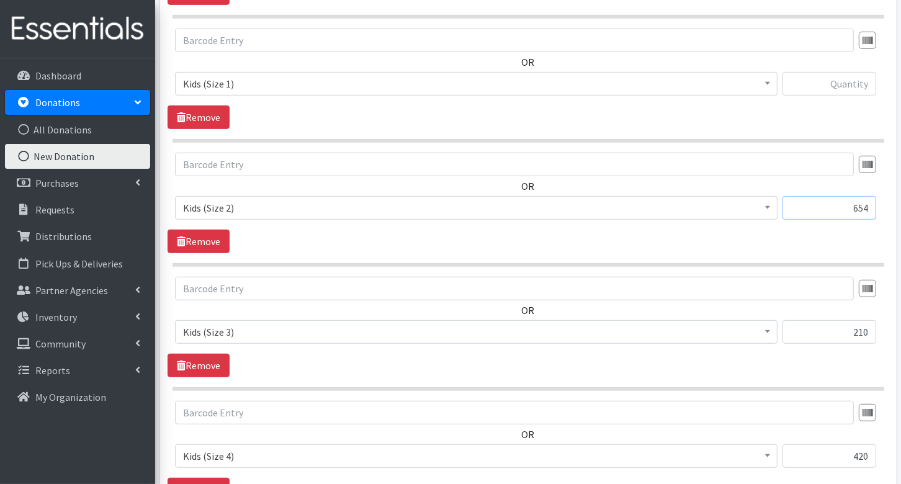
type input "654"
click at [858, 83] on input "text" at bounding box center [829, 84] width 94 height 24
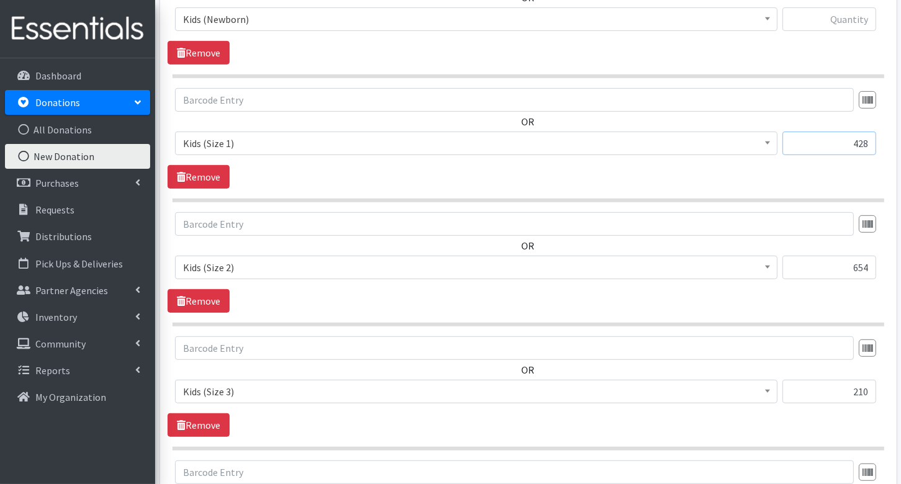
scroll to position [467, 0]
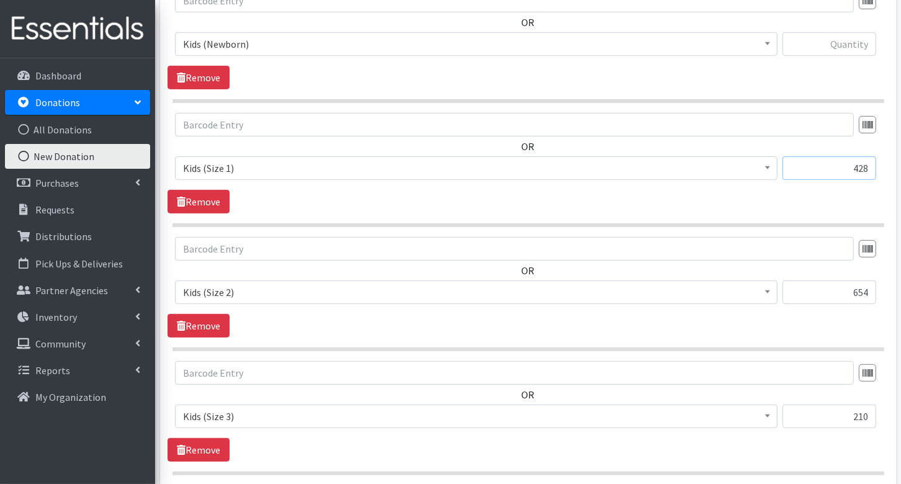
type input "428"
click at [849, 44] on input "text" at bounding box center [829, 44] width 94 height 24
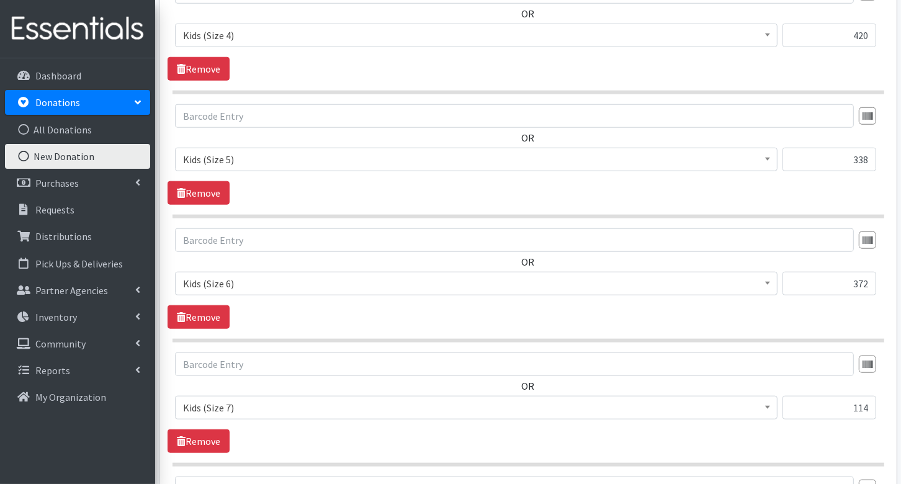
scroll to position [1229, 0]
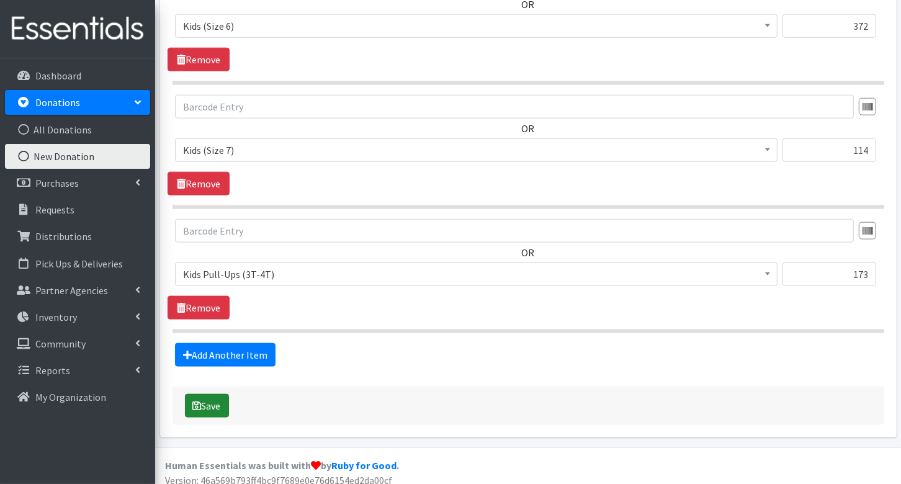
type input "198"
click at [208, 394] on button "Save" at bounding box center [207, 406] width 44 height 24
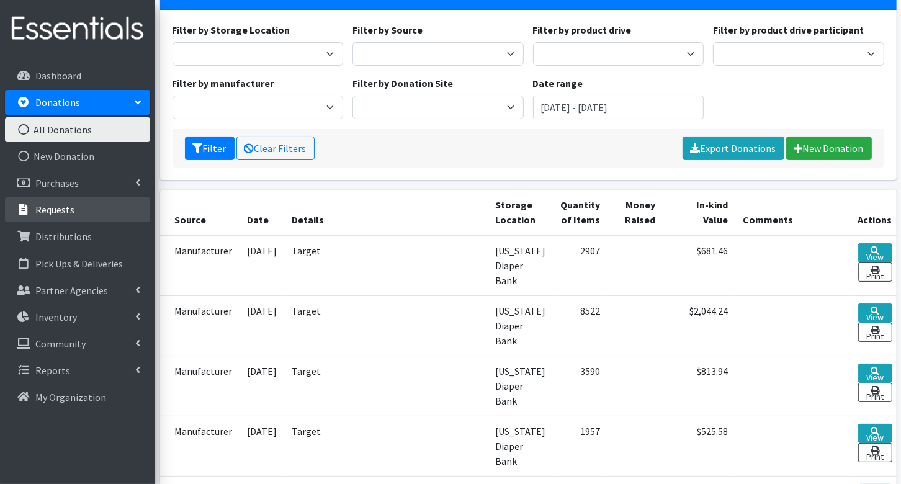
scroll to position [99, 0]
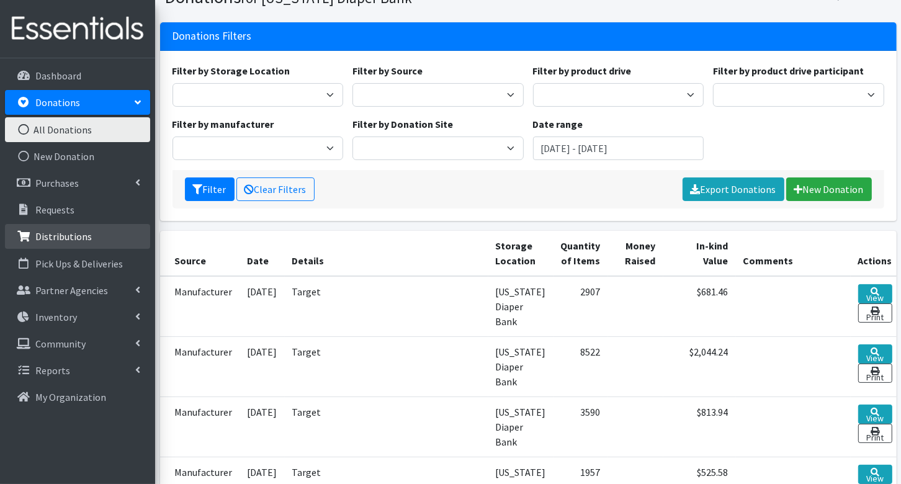
click at [57, 235] on p "Distributions" at bounding box center [63, 236] width 56 height 12
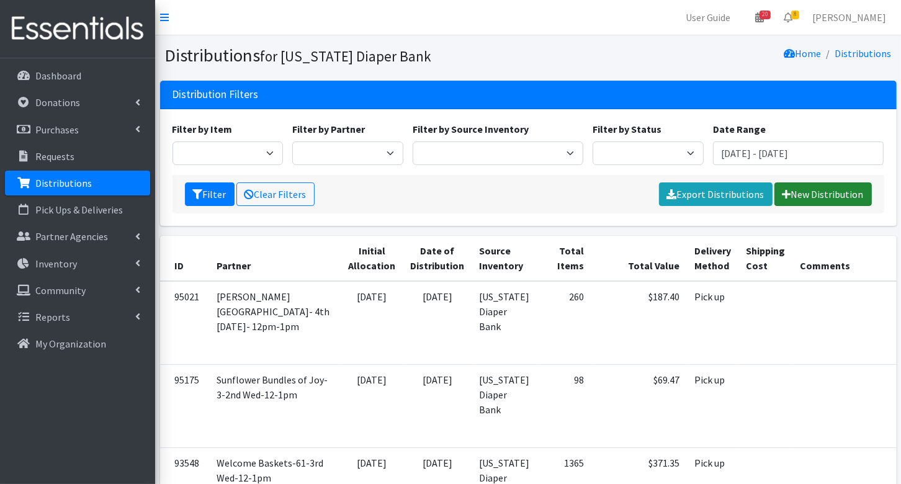
click at [834, 186] on link "New Distribution" at bounding box center [822, 194] width 97 height 24
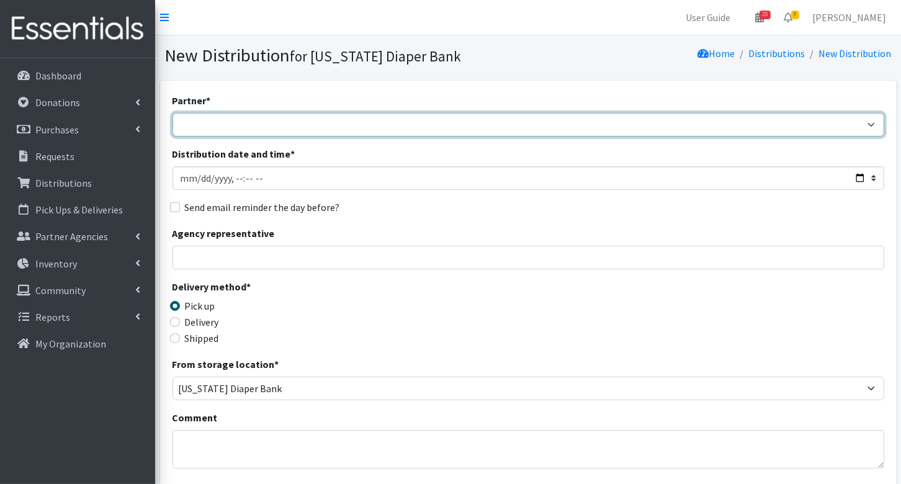
click at [302, 129] on select "ARC [PERSON_NAME] and [GEOGRAPHIC_DATA] [GEOGRAPHIC_DATA] Babies Basic Needs No…" at bounding box center [528, 125] width 712 height 24
select select "3641"
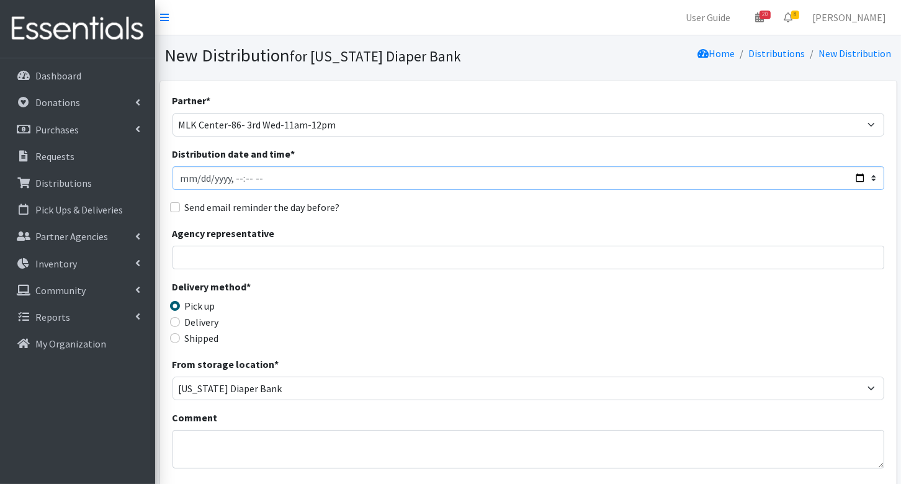
click at [200, 182] on input "Distribution date and time *" at bounding box center [528, 178] width 712 height 24
click at [236, 180] on input "Distribution date and time *" at bounding box center [528, 178] width 712 height 24
click at [267, 177] on input "Distribution date and time *" at bounding box center [528, 178] width 712 height 24
type input "[DATE]T11:00"
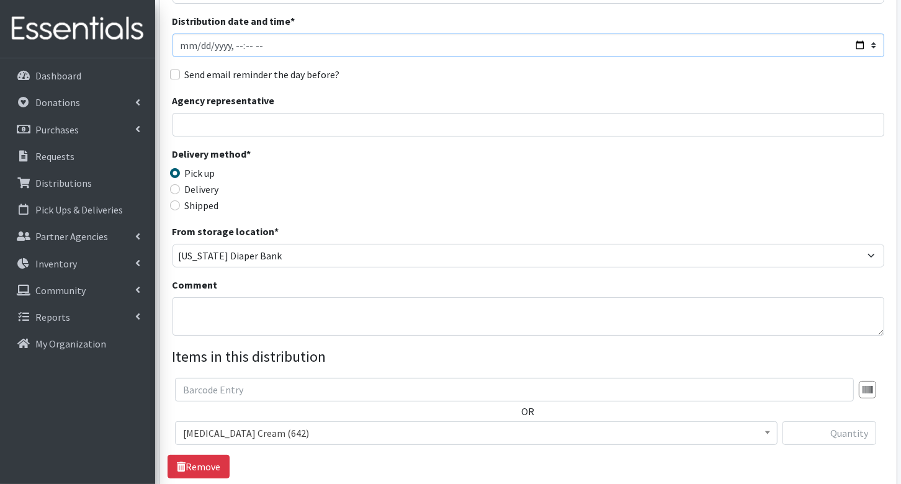
scroll to position [174, 0]
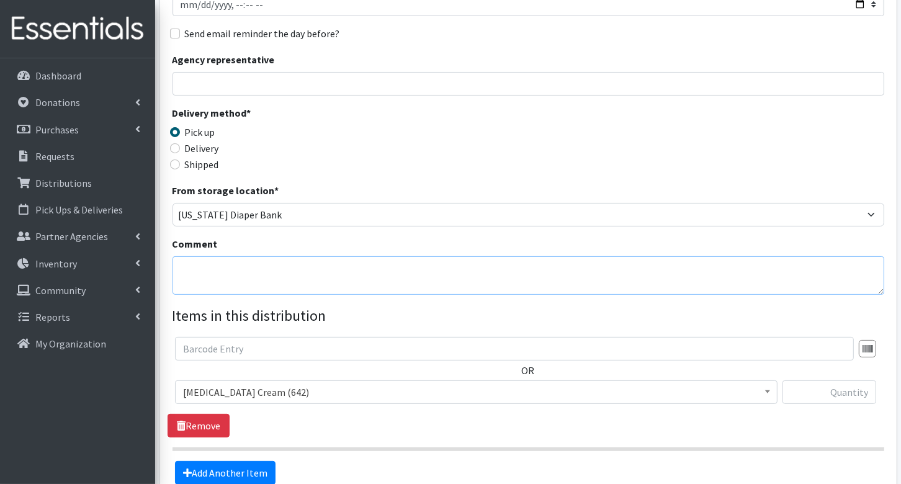
click at [236, 285] on textarea "Comment" at bounding box center [528, 275] width 712 height 38
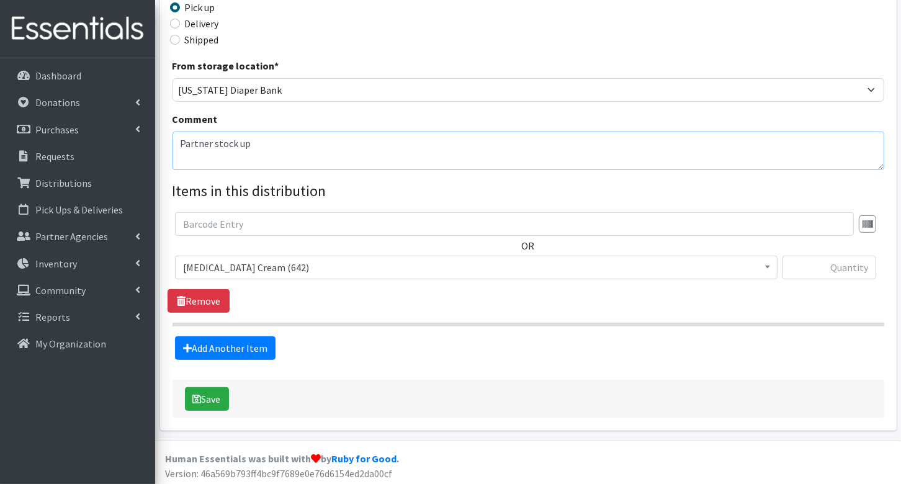
type textarea "Partner stock up"
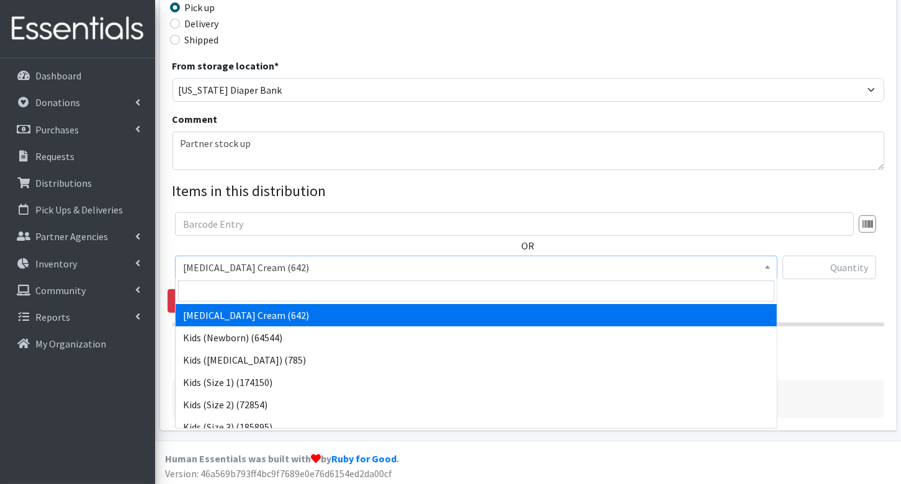
click at [243, 266] on span "[MEDICAL_DATA] Cream (642)" at bounding box center [476, 267] width 586 height 17
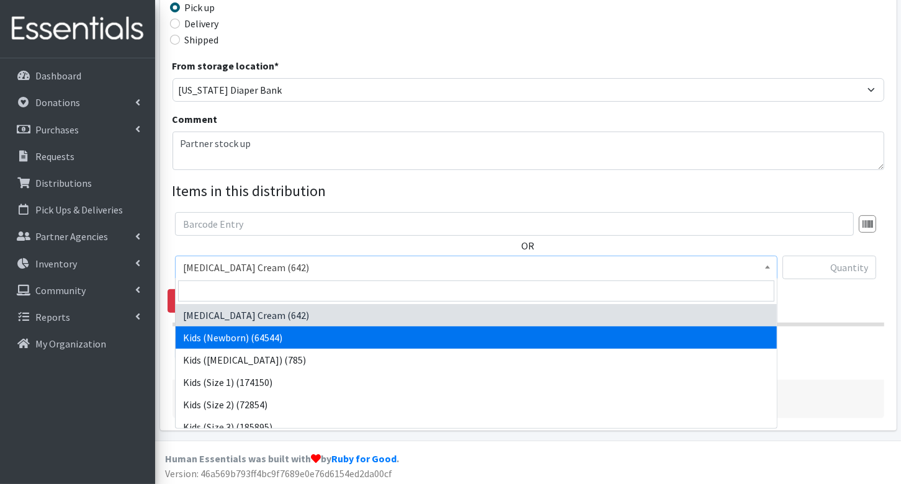
select select "3400"
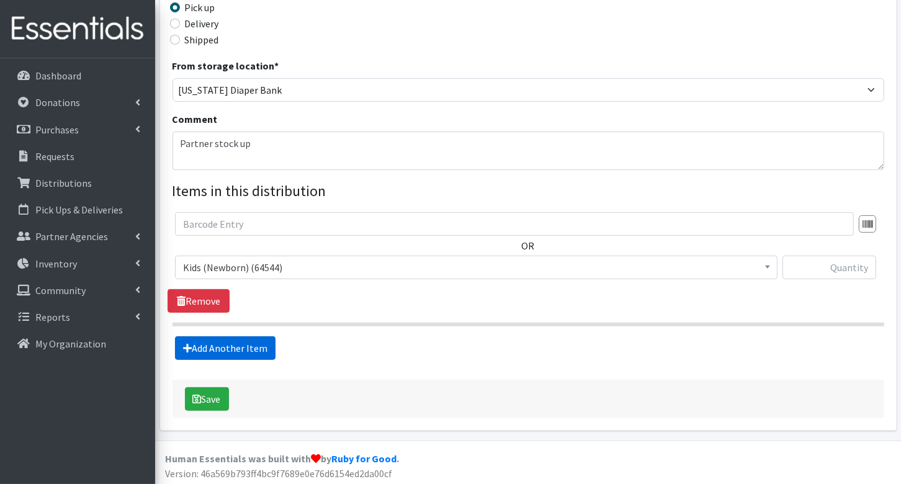
click at [253, 342] on link "Add Another Item" at bounding box center [225, 348] width 101 height 24
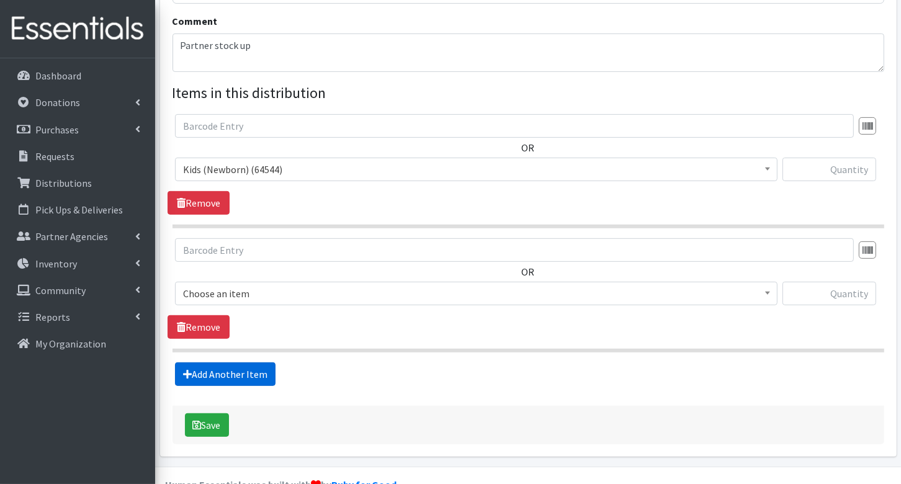
scroll to position [422, 0]
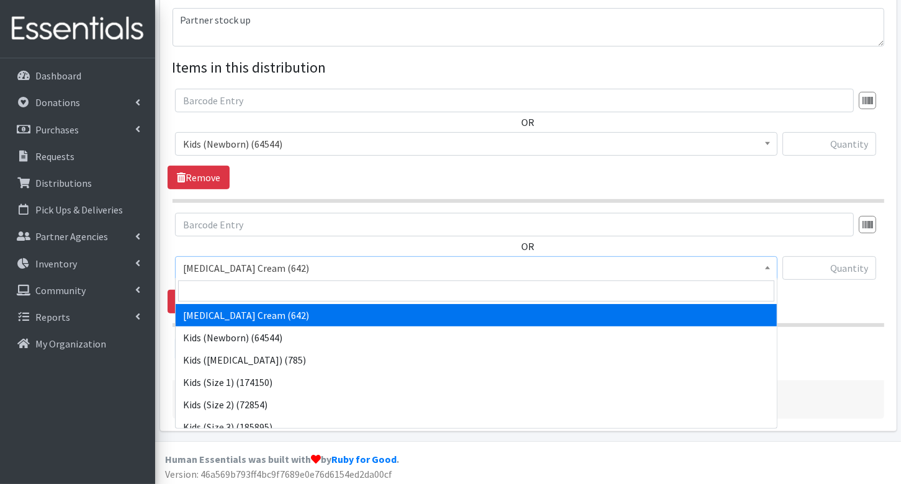
click at [236, 259] on span "[MEDICAL_DATA] Cream (642)" at bounding box center [476, 267] width 586 height 17
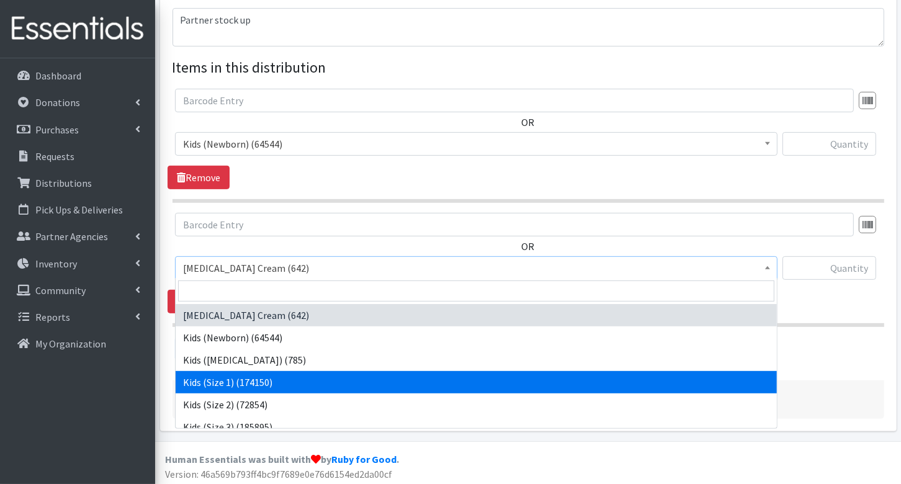
scroll to position [22, 0]
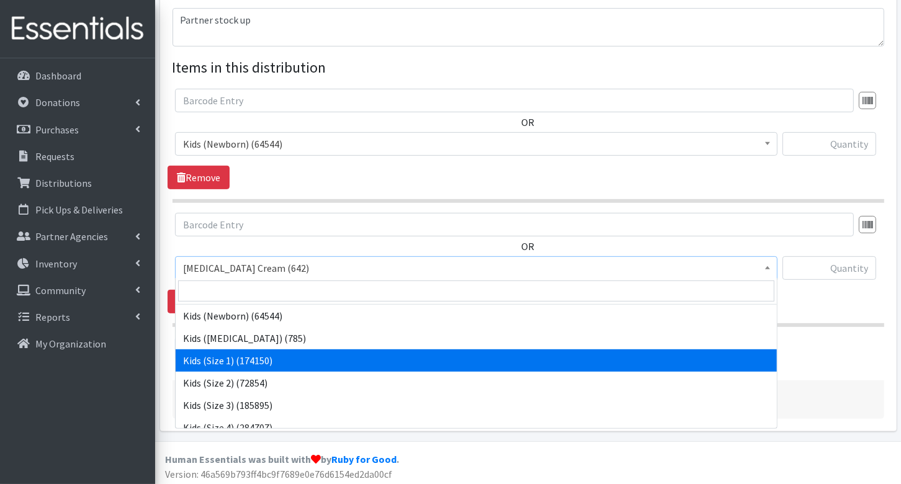
select select "3401"
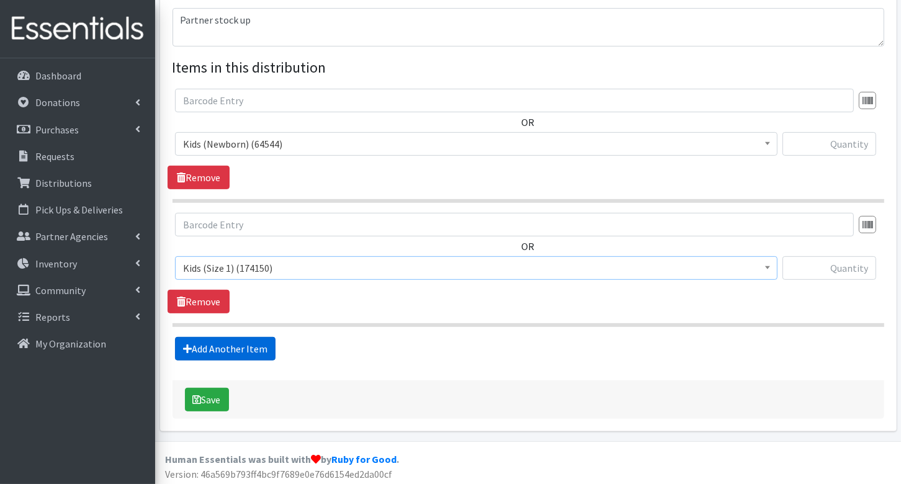
click at [246, 349] on link "Add Another Item" at bounding box center [225, 349] width 101 height 24
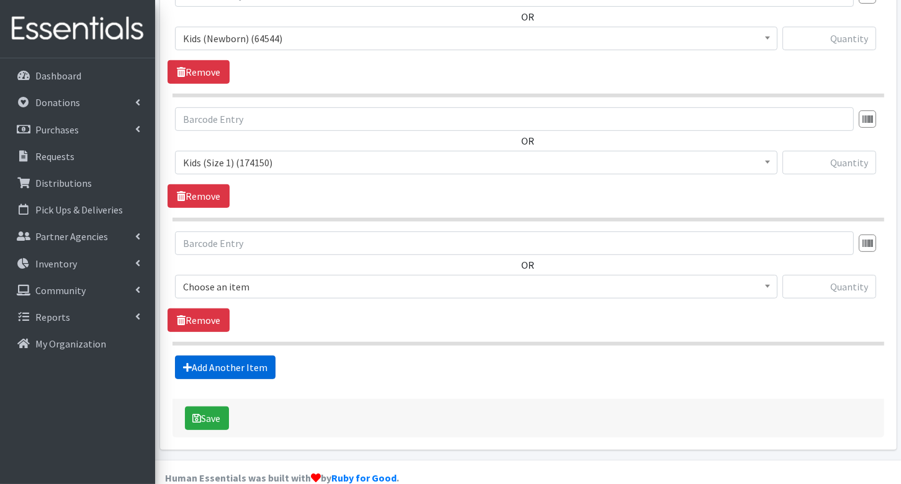
scroll to position [545, 0]
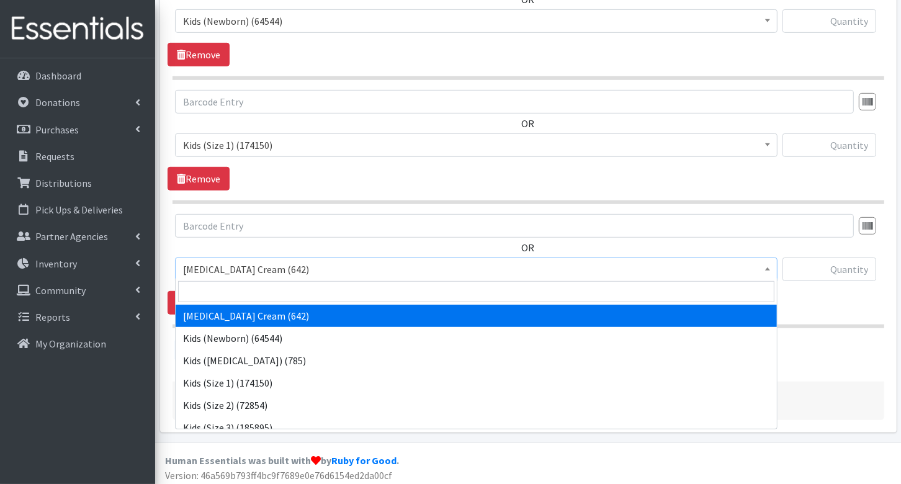
click at [244, 265] on span "[MEDICAL_DATA] Cream (642)" at bounding box center [476, 269] width 586 height 17
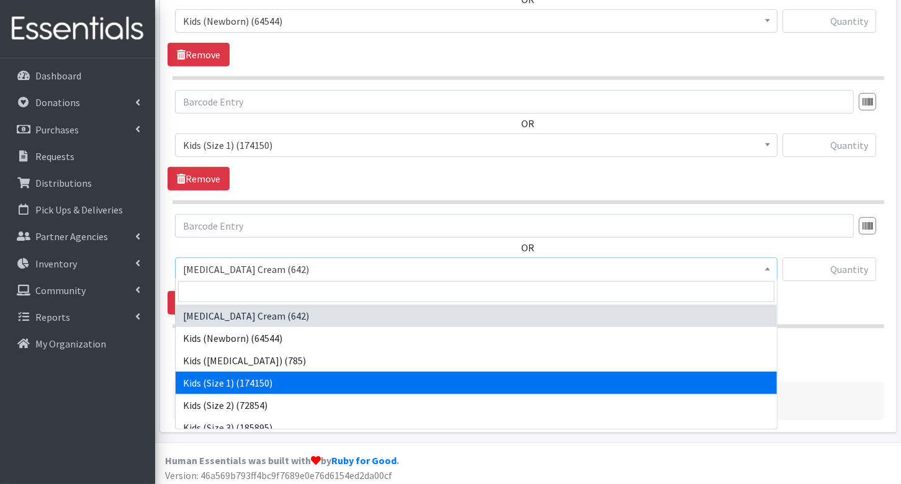
scroll to position [6, 0]
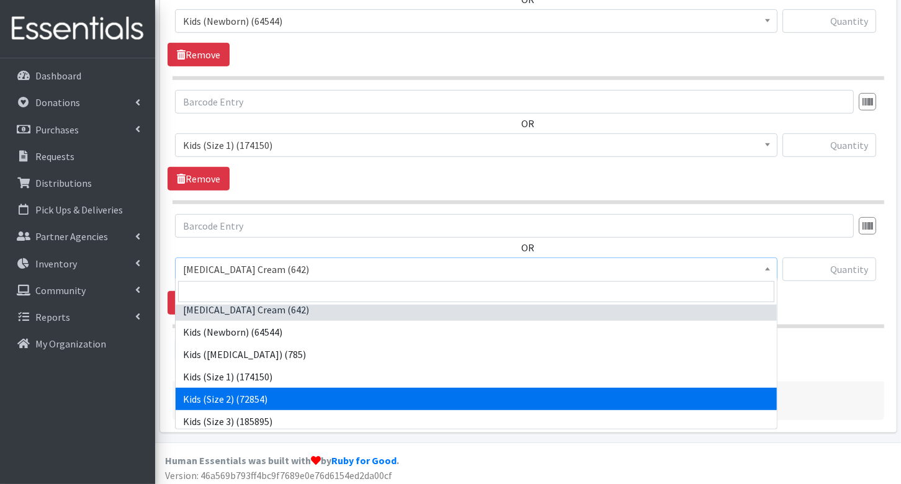
select select "3420"
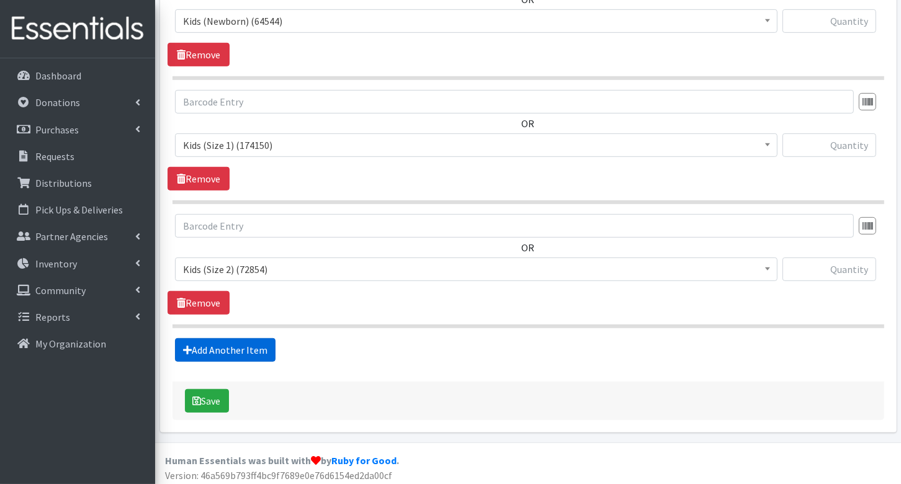
click at [251, 347] on link "Add Another Item" at bounding box center [225, 350] width 101 height 24
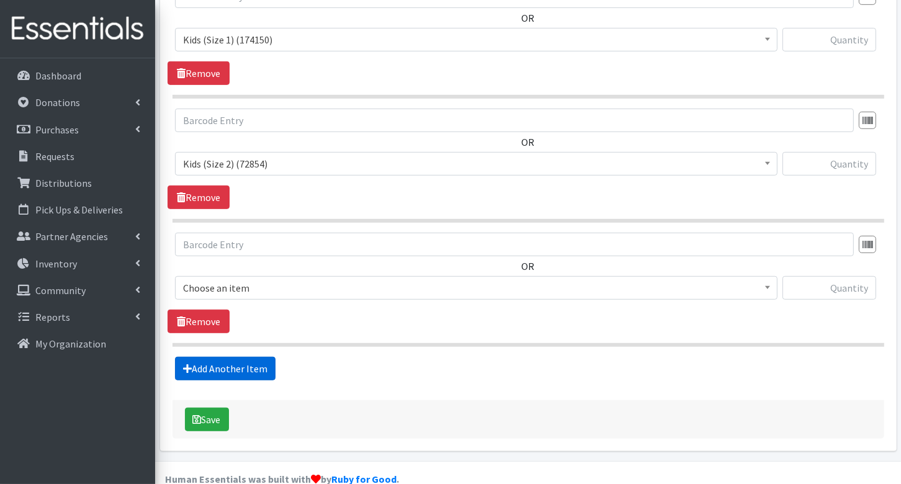
scroll to position [668, 0]
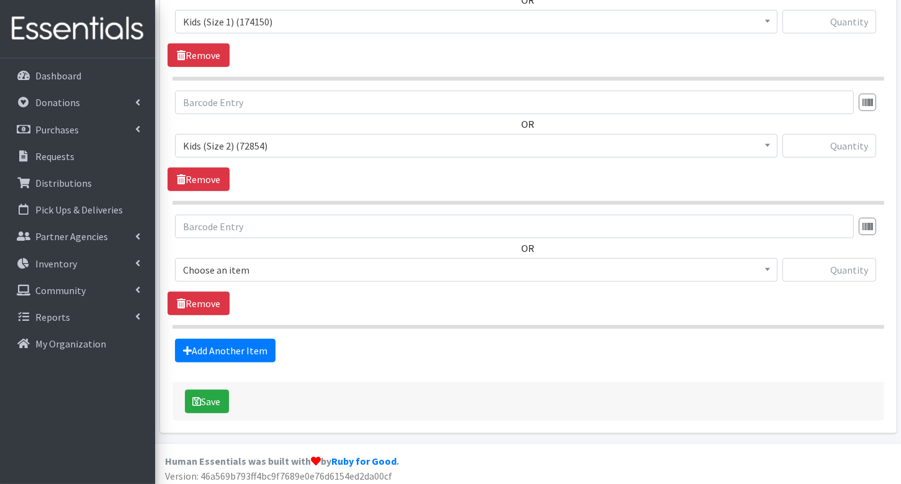
click at [248, 261] on span "Choose an item" at bounding box center [476, 269] width 586 height 17
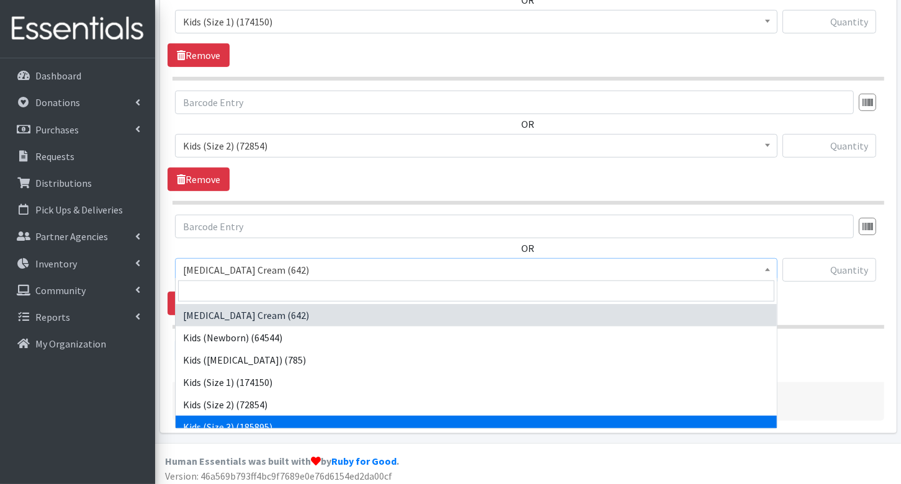
scroll to position [66, 0]
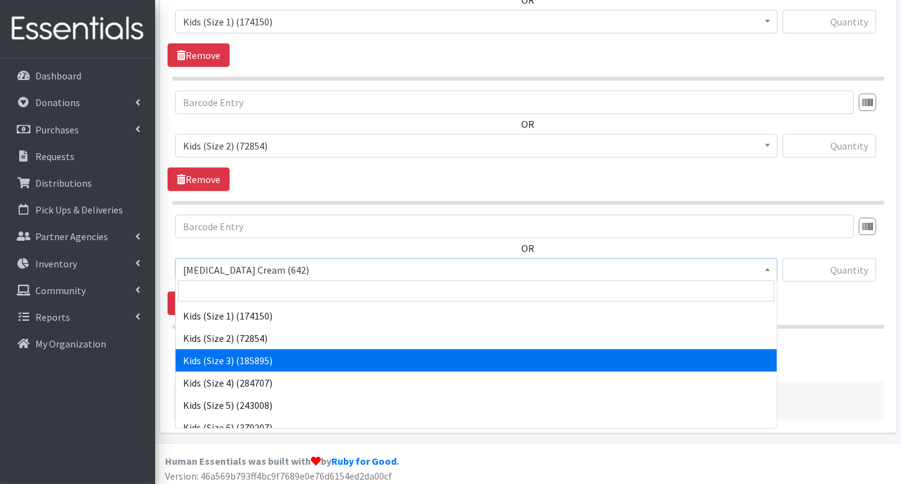
select select "3393"
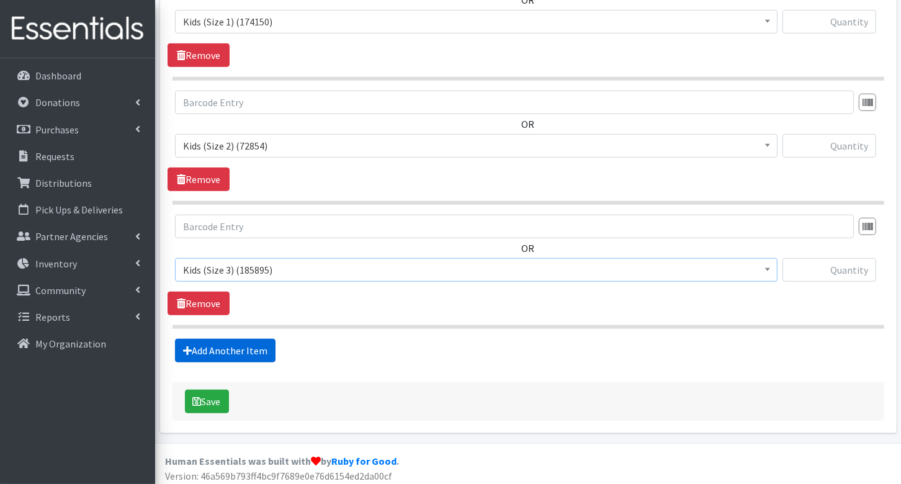
click at [256, 343] on link "Add Another Item" at bounding box center [225, 351] width 101 height 24
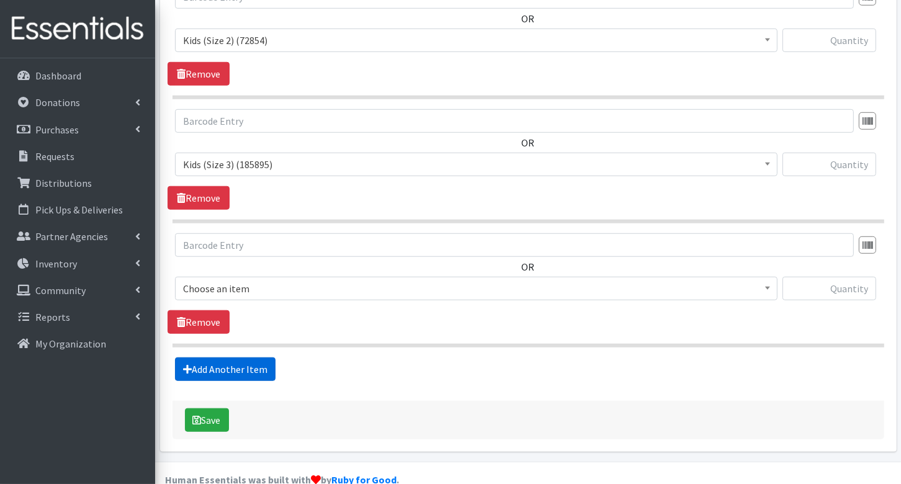
scroll to position [791, 0]
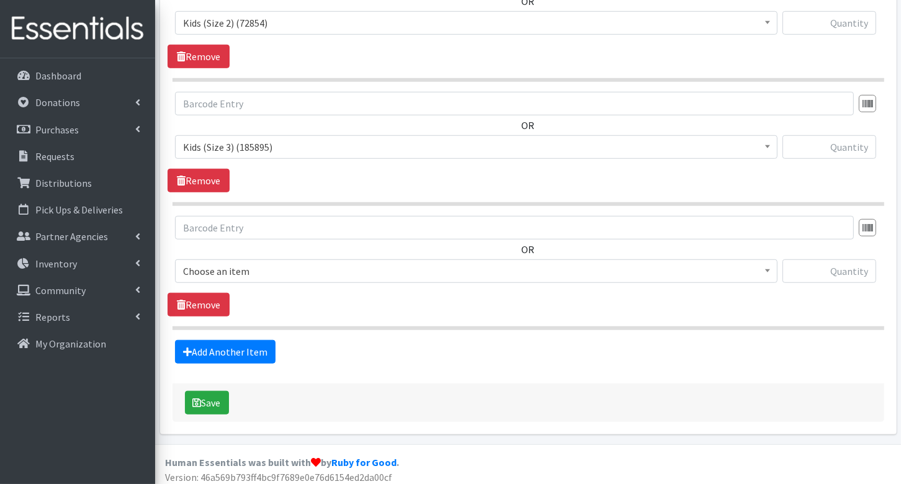
click at [263, 262] on span "Choose an item" at bounding box center [476, 270] width 586 height 17
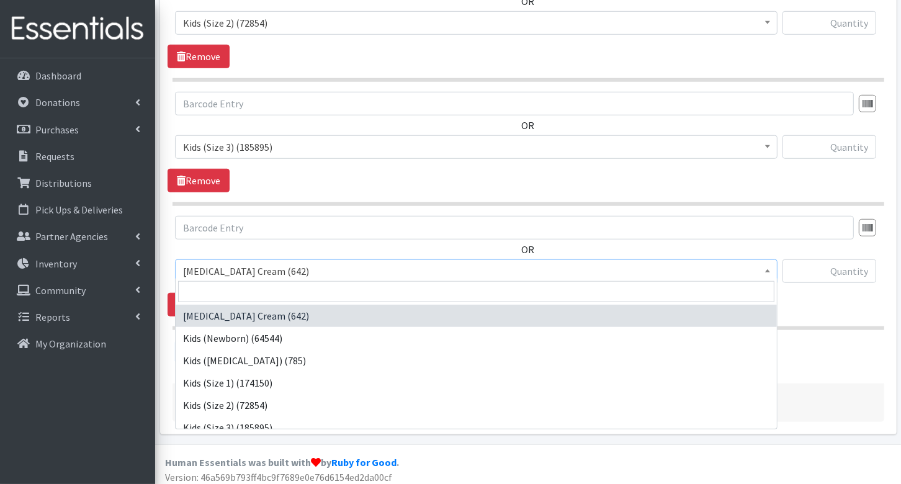
scroll to position [83, 0]
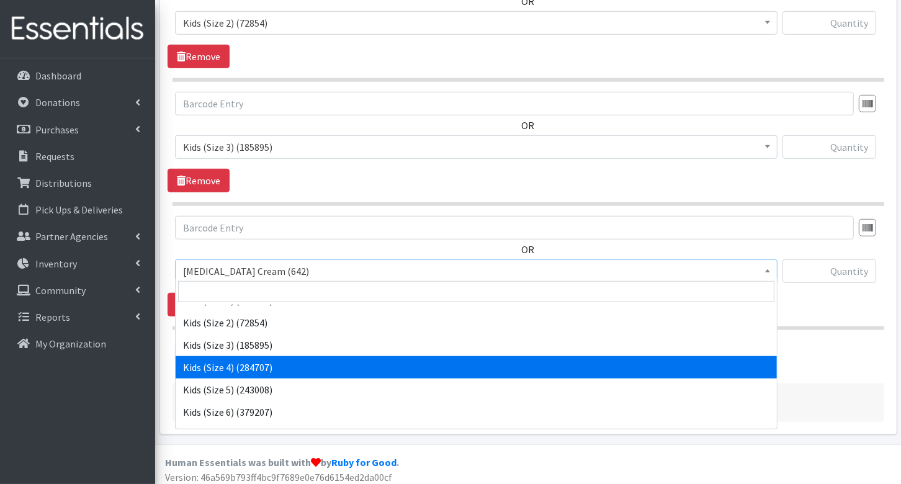
select select "3394"
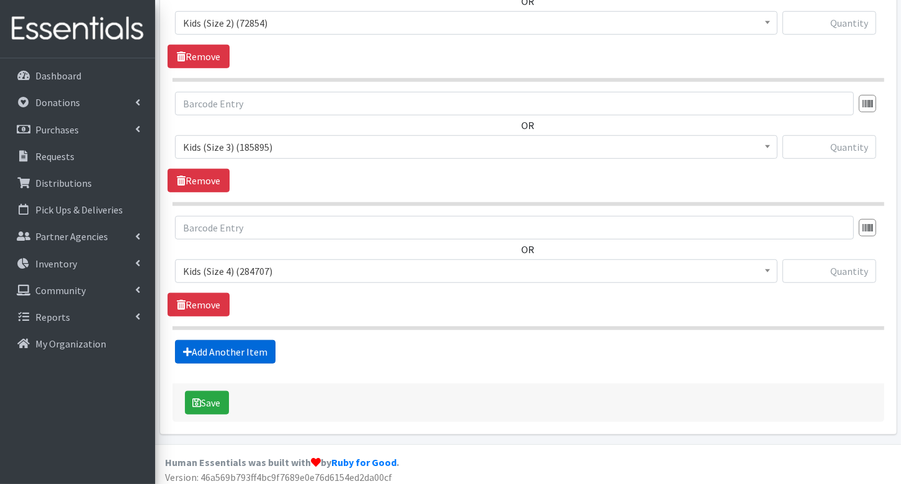
click at [257, 347] on link "Add Another Item" at bounding box center [225, 352] width 101 height 24
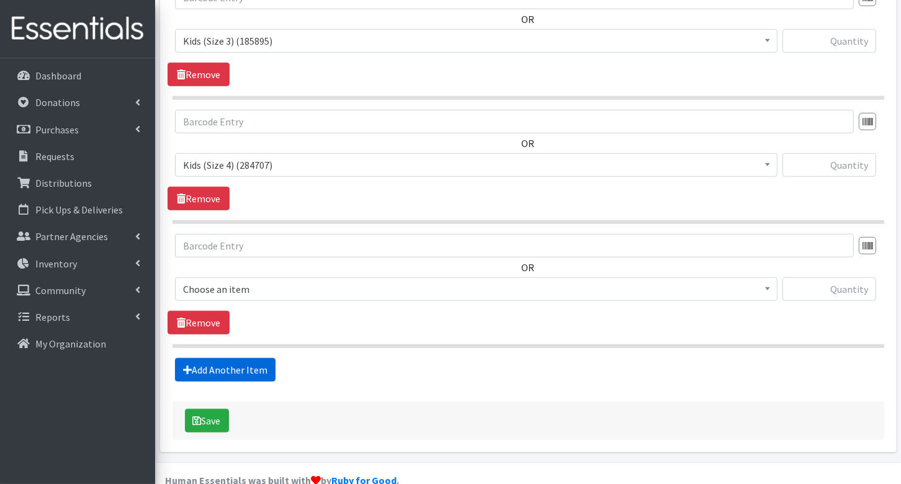
scroll to position [914, 0]
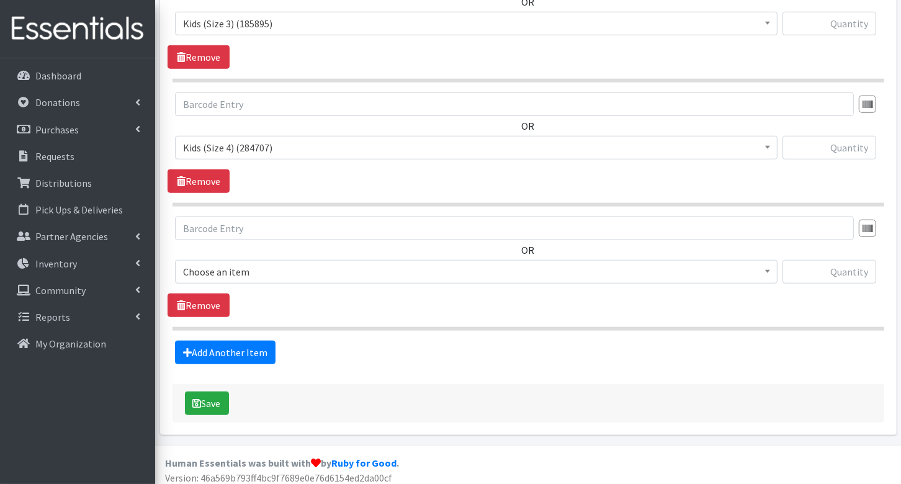
click at [264, 270] on span "Choose an item" at bounding box center [476, 271] width 586 height 17
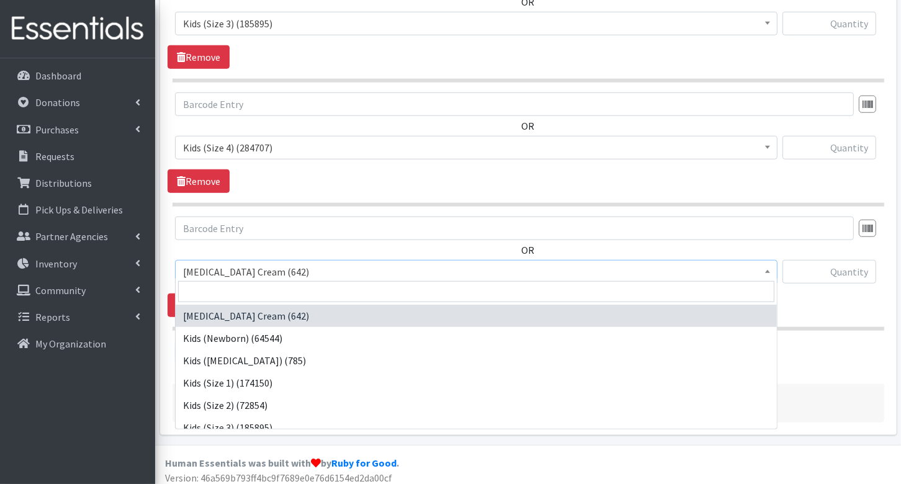
scroll to position [134, 0]
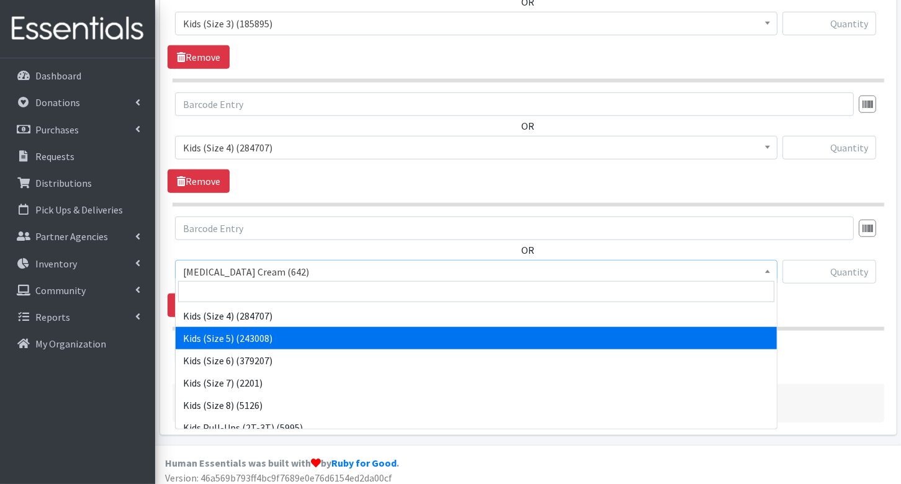
select select "3407"
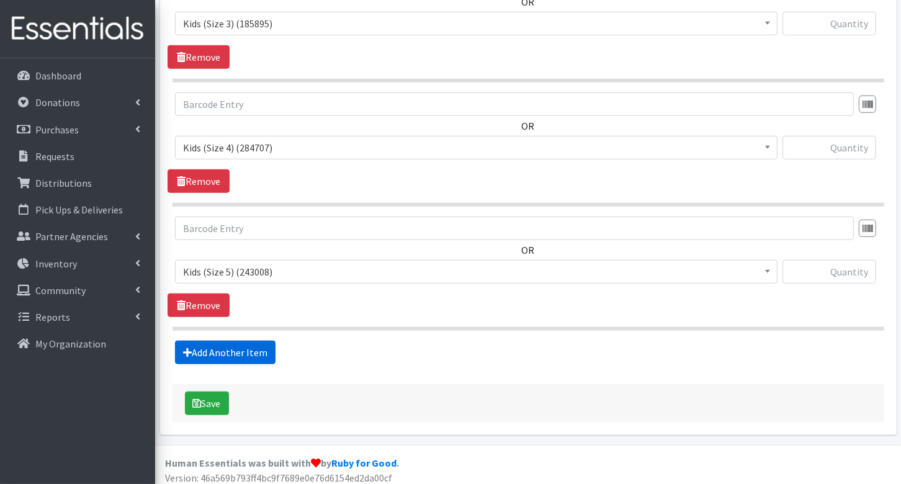
click at [257, 344] on link "Add Another Item" at bounding box center [225, 353] width 101 height 24
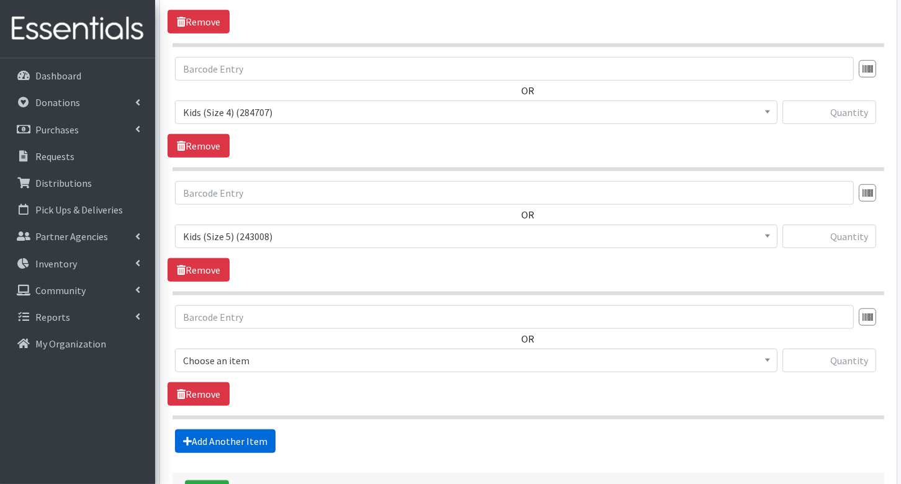
scroll to position [1037, 0]
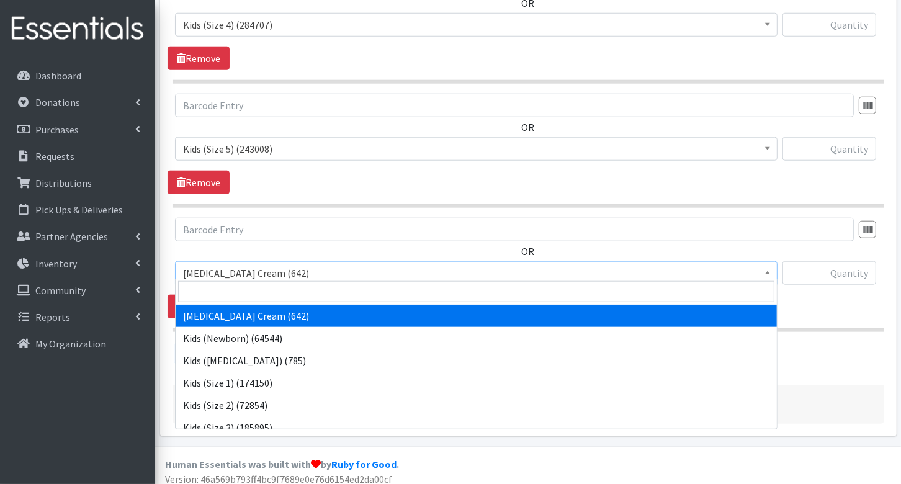
click at [246, 268] on span "[MEDICAL_DATA] Cream (642)" at bounding box center [476, 272] width 586 height 17
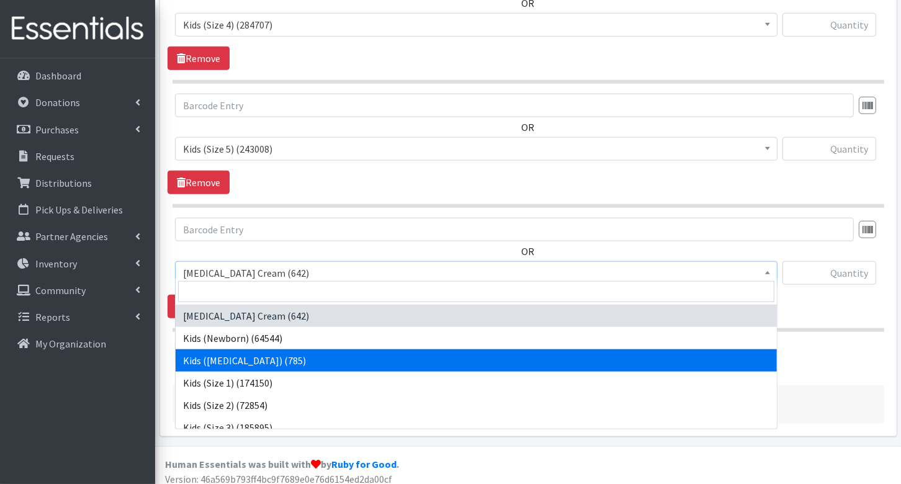
scroll to position [88, 0]
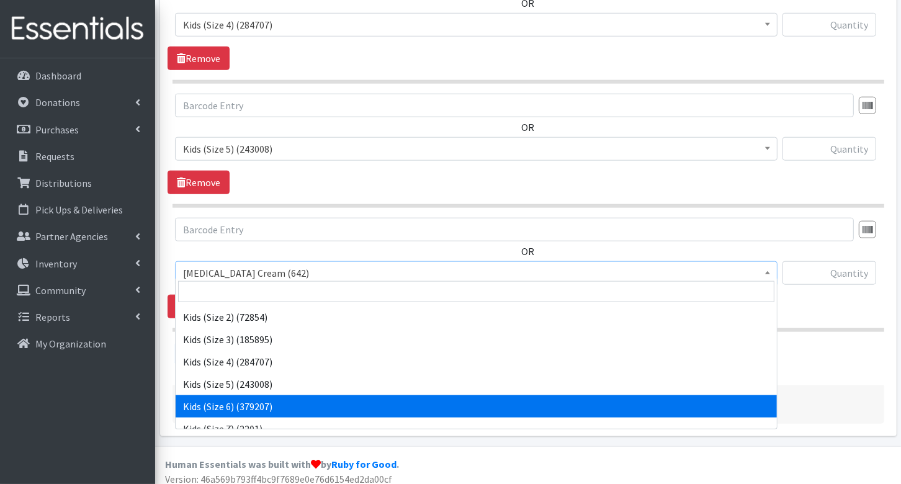
select select "3419"
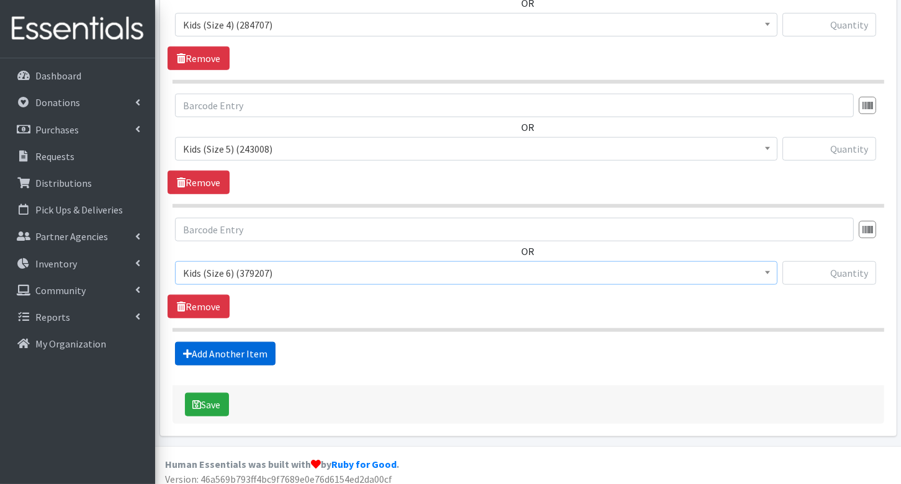
click at [257, 347] on link "Add Another Item" at bounding box center [225, 354] width 101 height 24
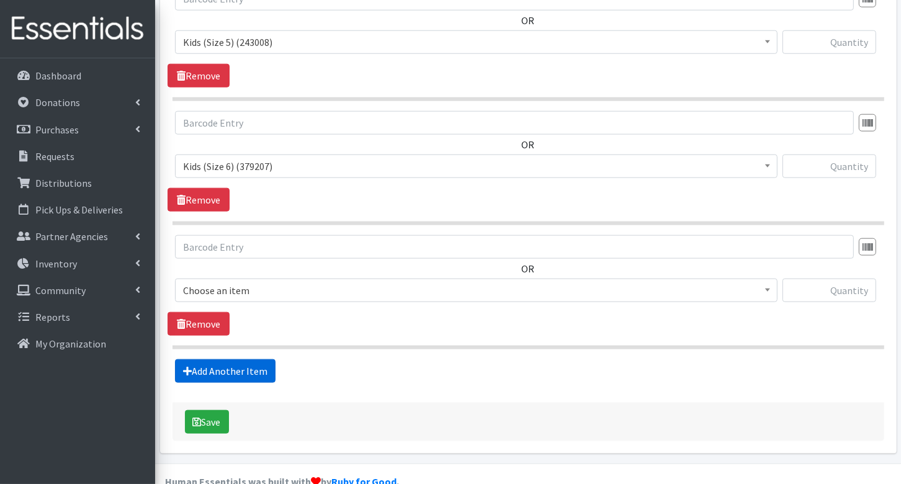
scroll to position [1161, 0]
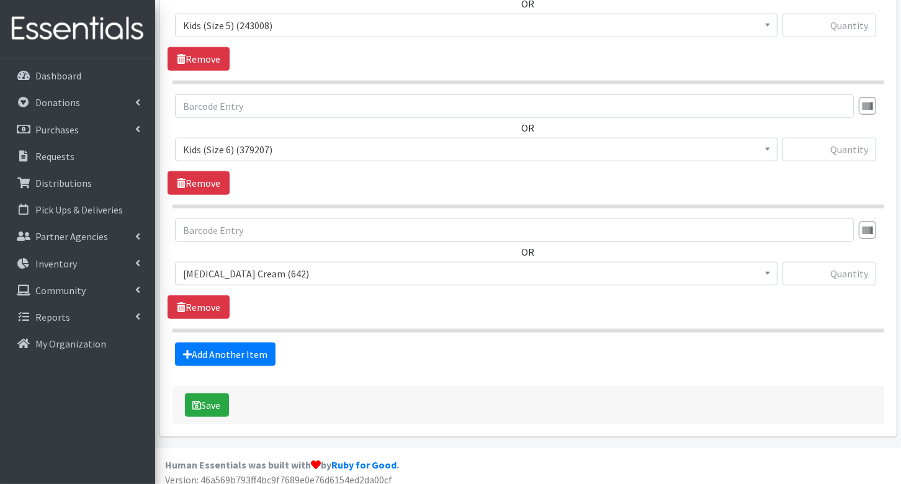
click at [263, 275] on span "[MEDICAL_DATA] Cream (642)" at bounding box center [476, 273] width 586 height 17
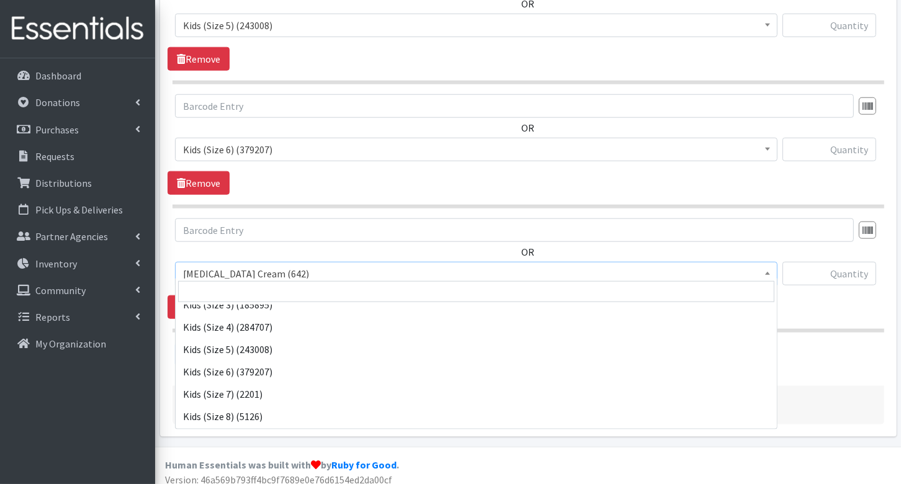
scroll to position [128, 0]
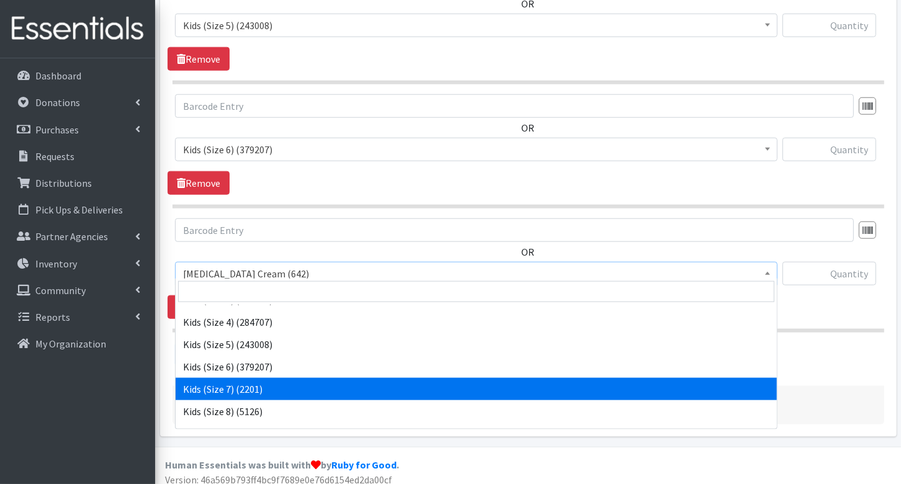
select select "7177"
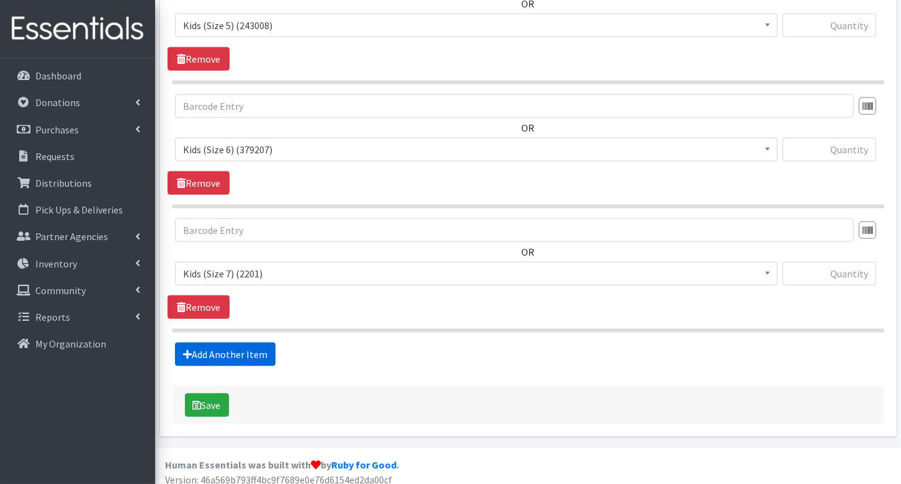
click at [257, 350] on link "Add Another Item" at bounding box center [225, 354] width 101 height 24
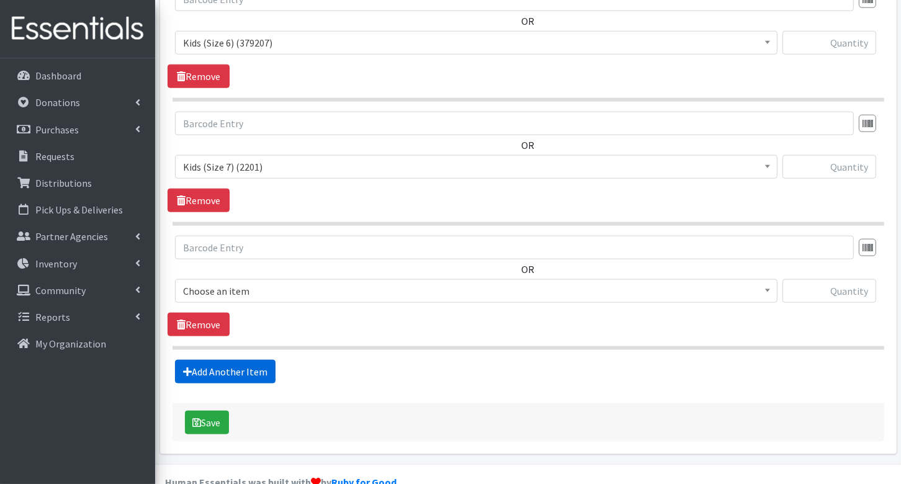
scroll to position [1284, 0]
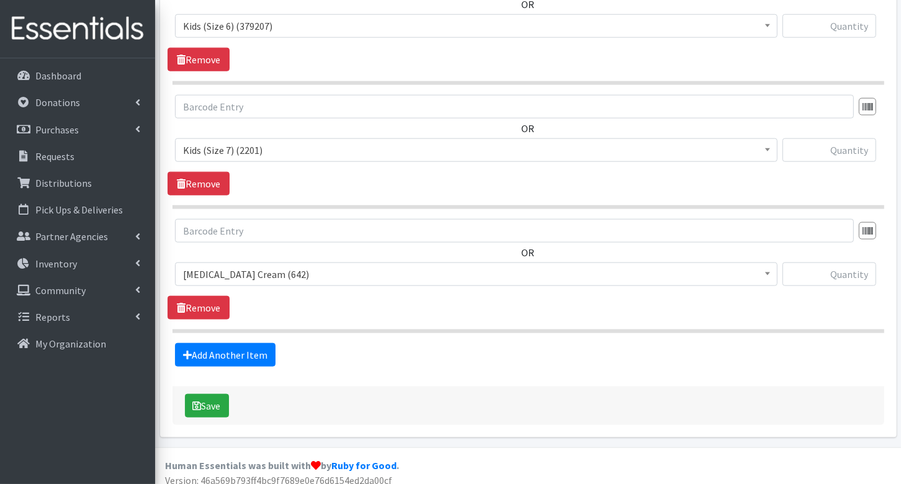
click at [250, 275] on span "[MEDICAL_DATA] Cream (642)" at bounding box center [476, 274] width 586 height 17
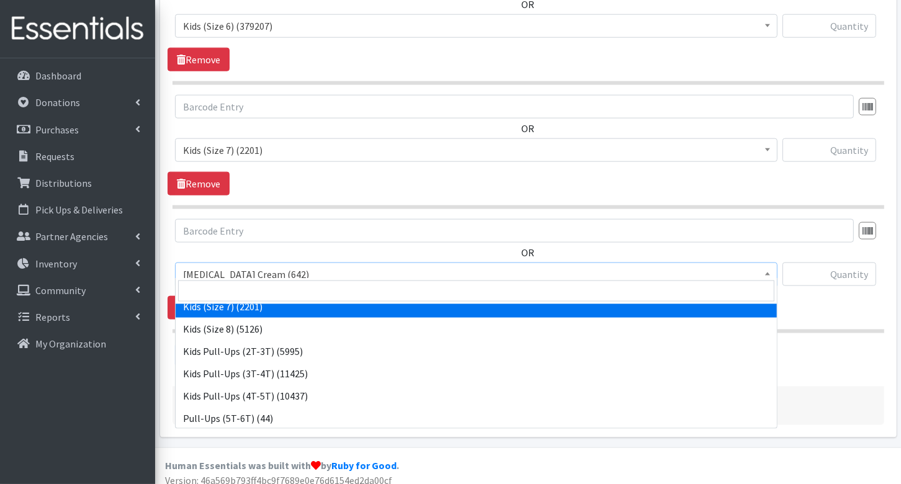
scroll to position [212, 0]
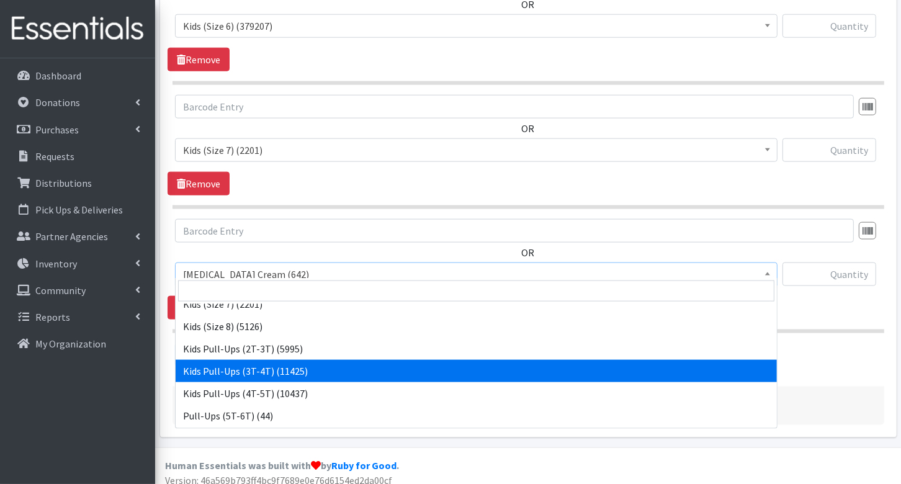
select select "3417"
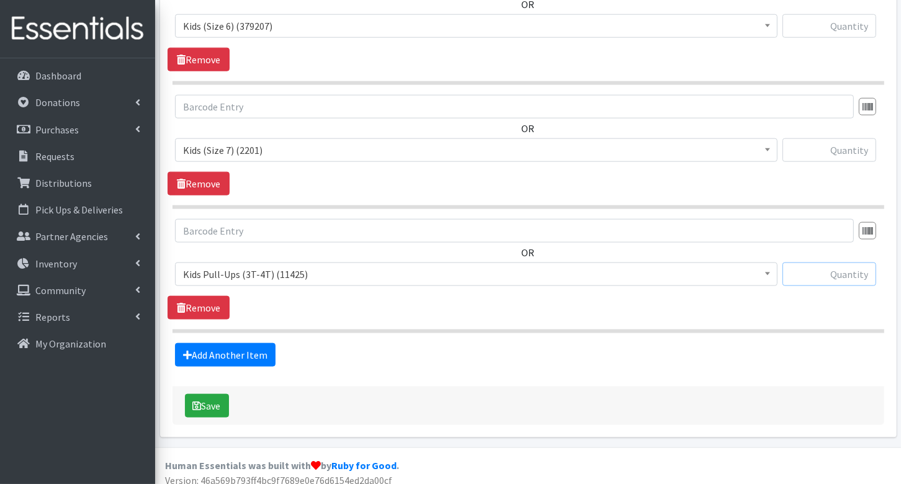
click at [837, 267] on input "text" at bounding box center [829, 274] width 94 height 24
type input "173"
click at [852, 146] on input "text" at bounding box center [829, 150] width 94 height 24
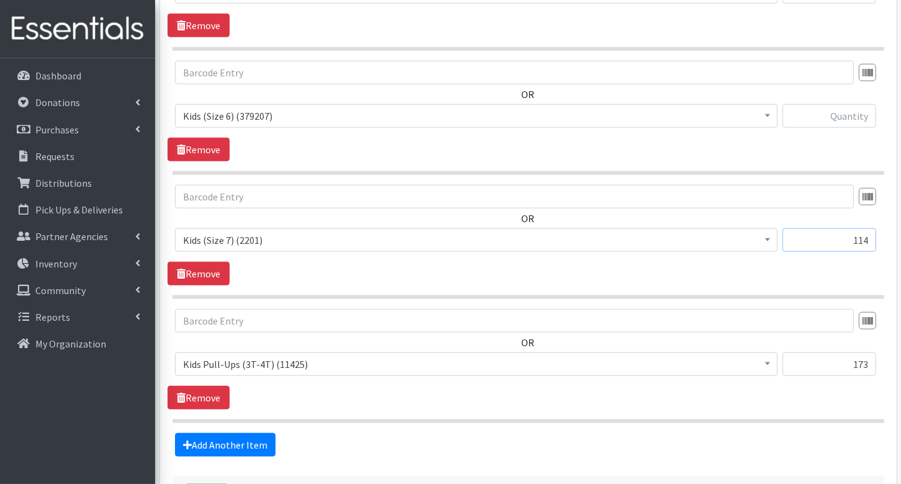
scroll to position [1166, 0]
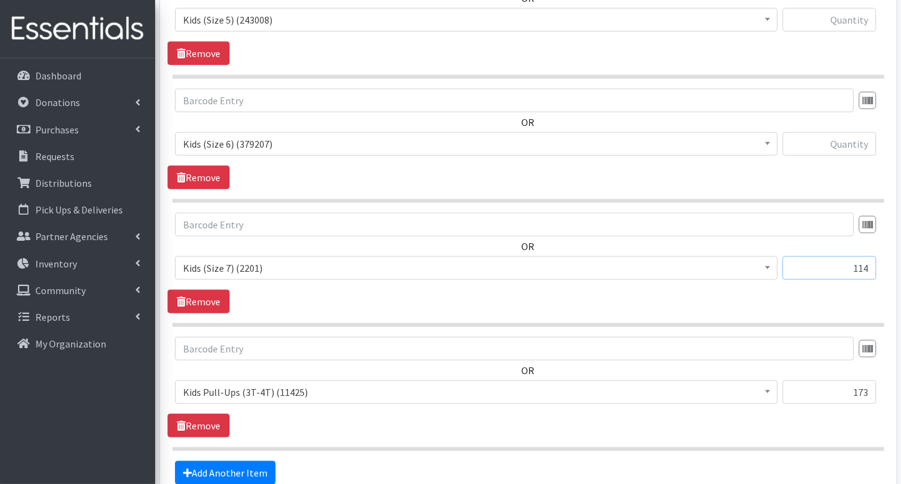
type input "114"
click at [856, 138] on input "text" at bounding box center [829, 144] width 94 height 24
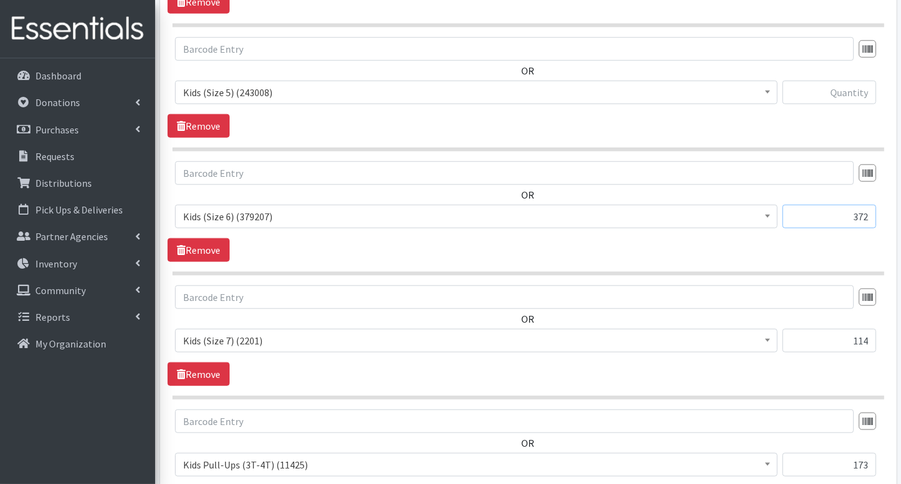
scroll to position [1089, 0]
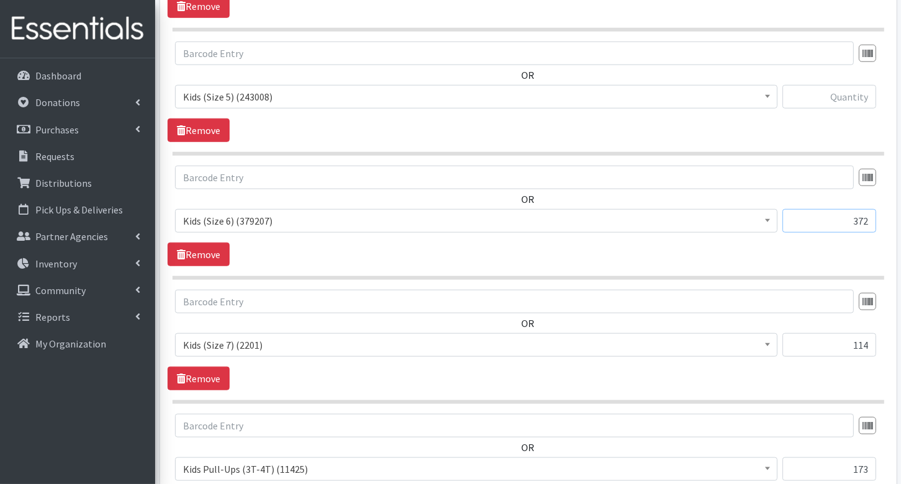
type input "372"
click at [846, 97] on input "text" at bounding box center [829, 97] width 94 height 24
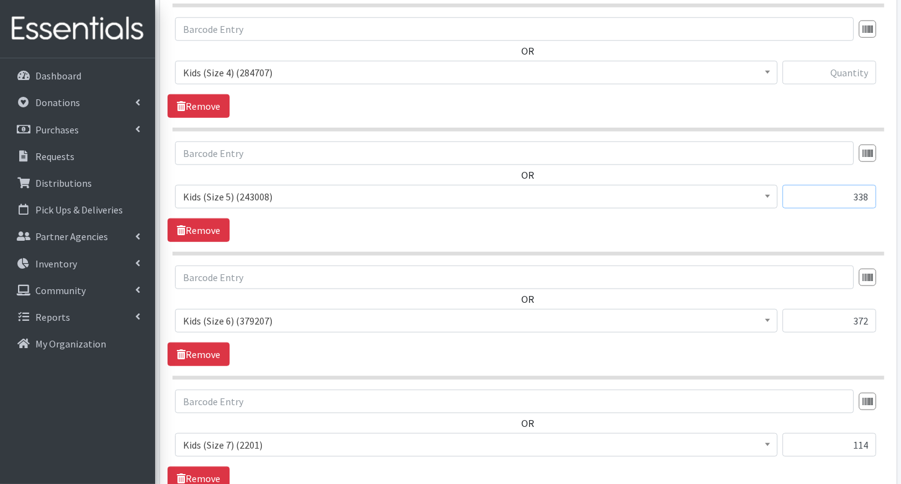
scroll to position [957, 0]
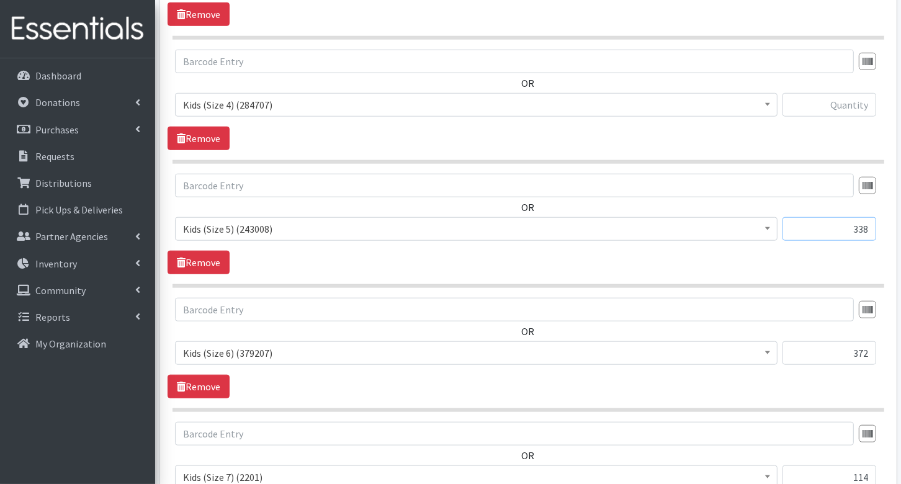
type input "338"
click at [843, 102] on input "text" at bounding box center [829, 105] width 94 height 24
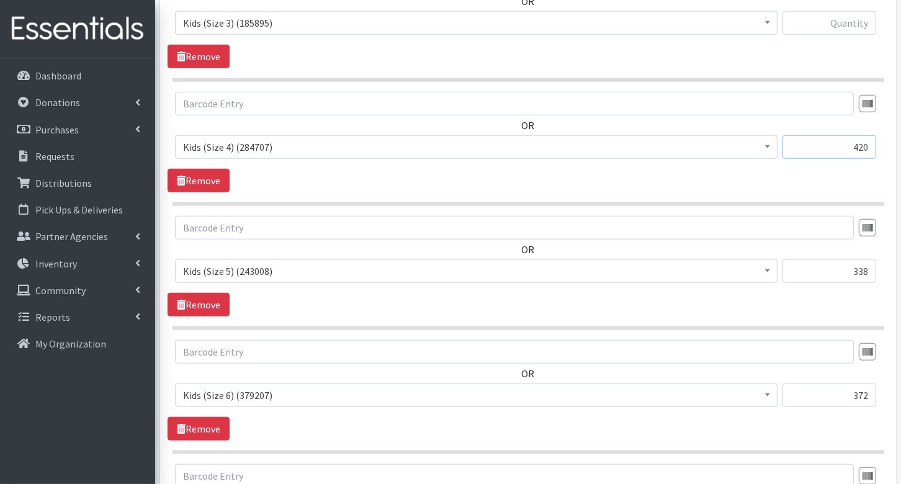
scroll to position [875, 0]
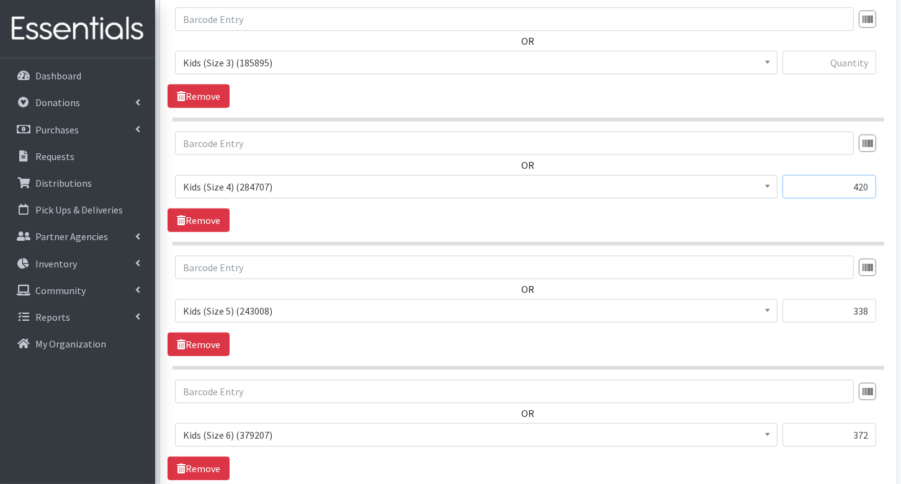
type input "420"
click at [841, 60] on input "text" at bounding box center [829, 63] width 94 height 24
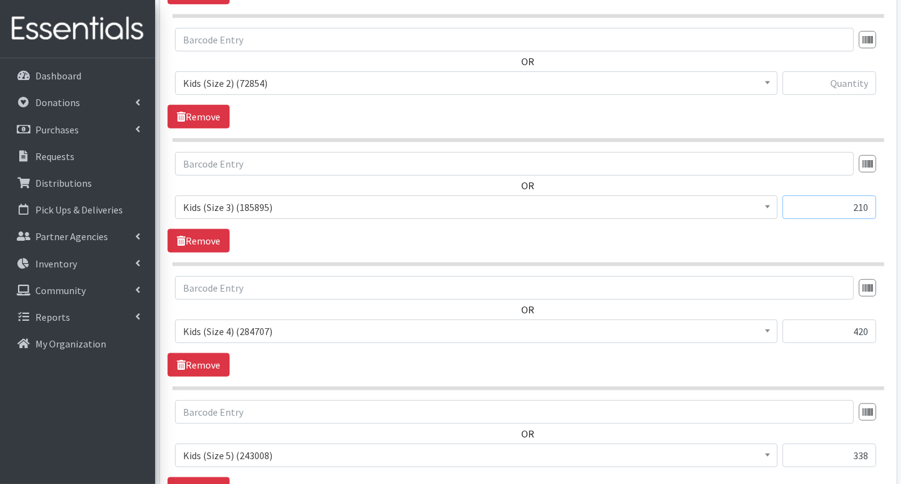
scroll to position [724, 0]
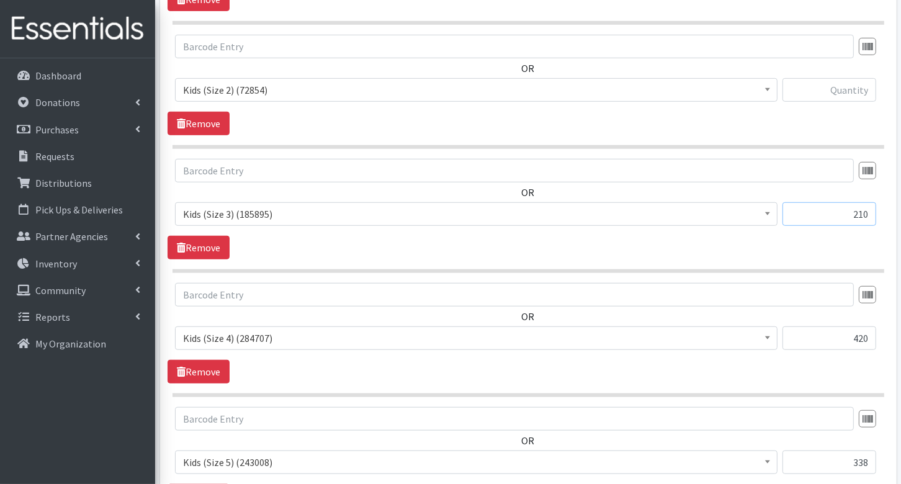
type input "210"
click at [841, 87] on input "text" at bounding box center [829, 90] width 94 height 24
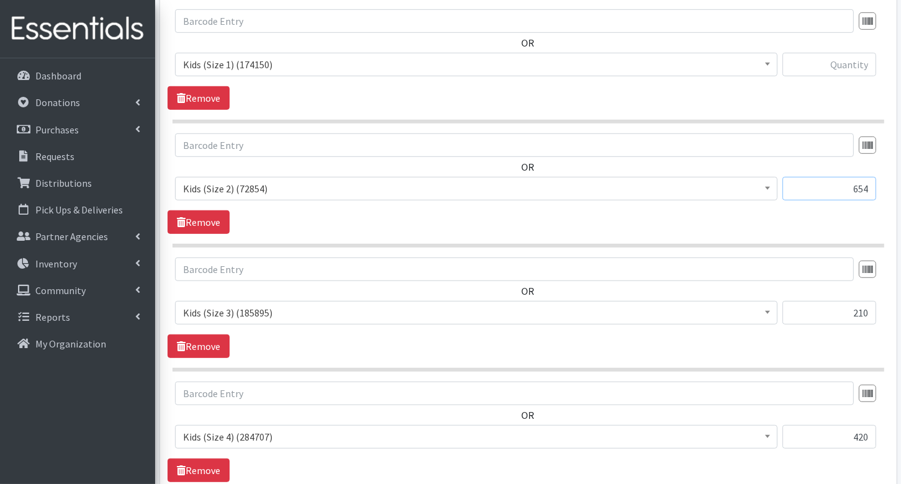
scroll to position [622, 0]
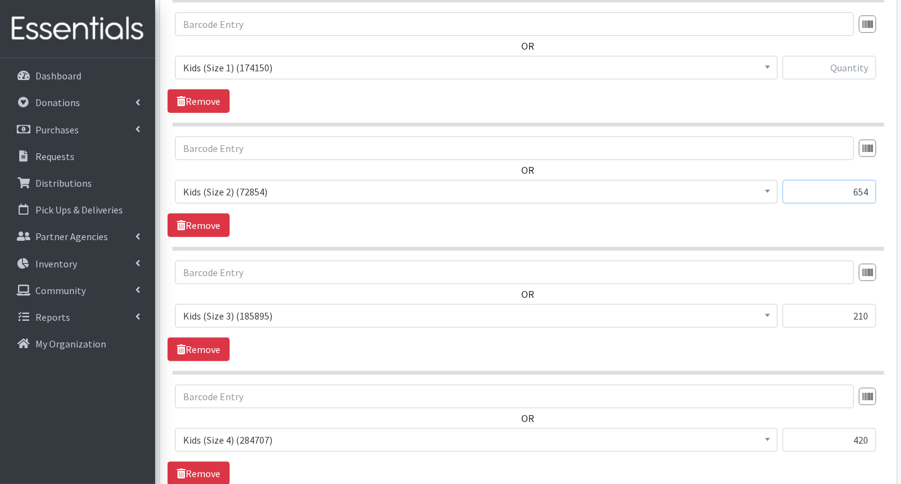
type input "654"
click at [842, 66] on input "text" at bounding box center [829, 68] width 94 height 24
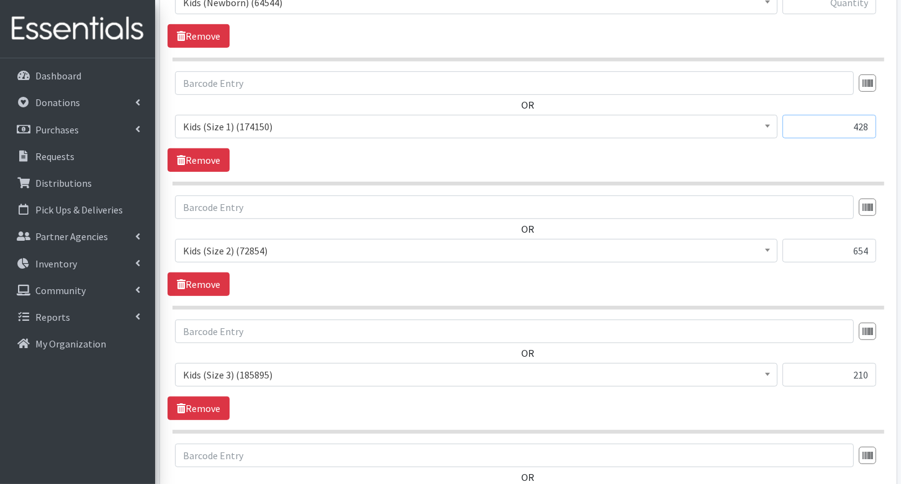
scroll to position [532, 0]
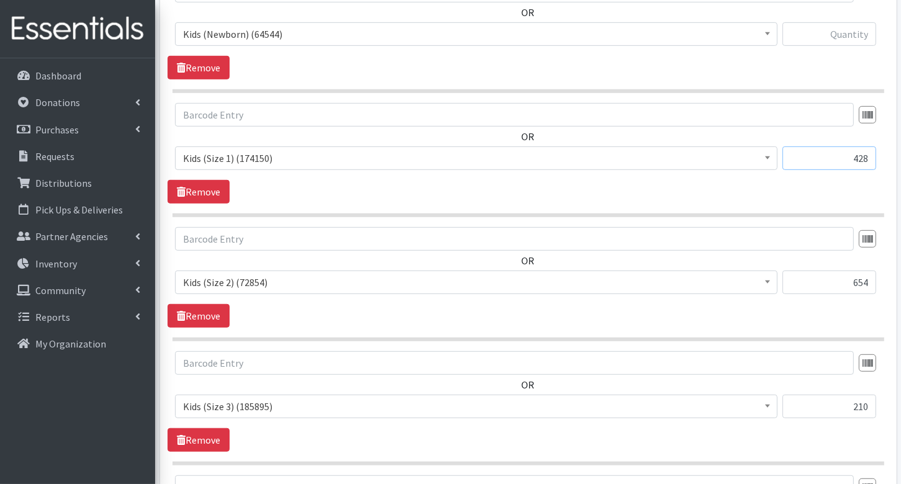
type input "428"
click at [844, 33] on input "text" at bounding box center [829, 34] width 94 height 24
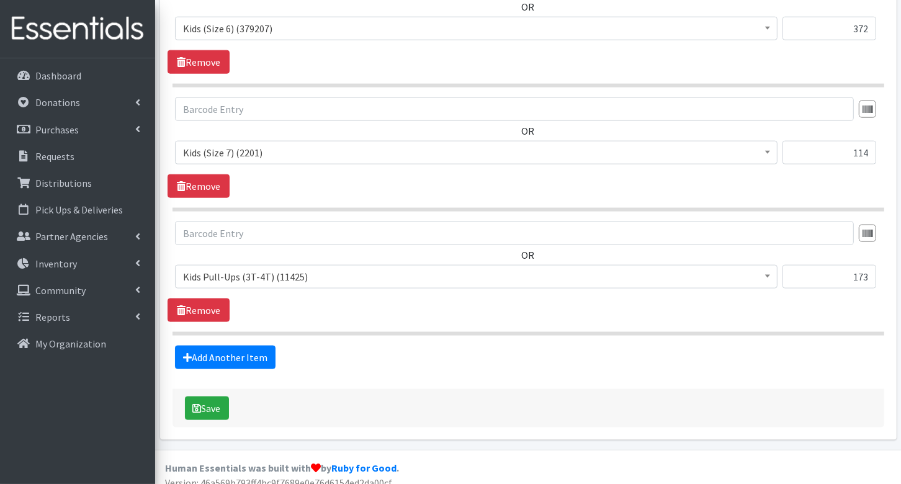
scroll to position [1284, 0]
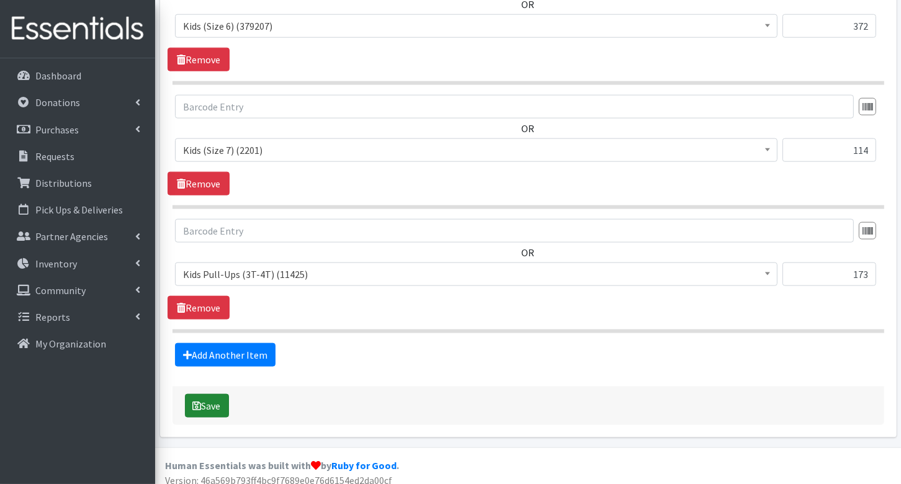
type input "198"
click at [210, 394] on button "Save" at bounding box center [207, 406] width 44 height 24
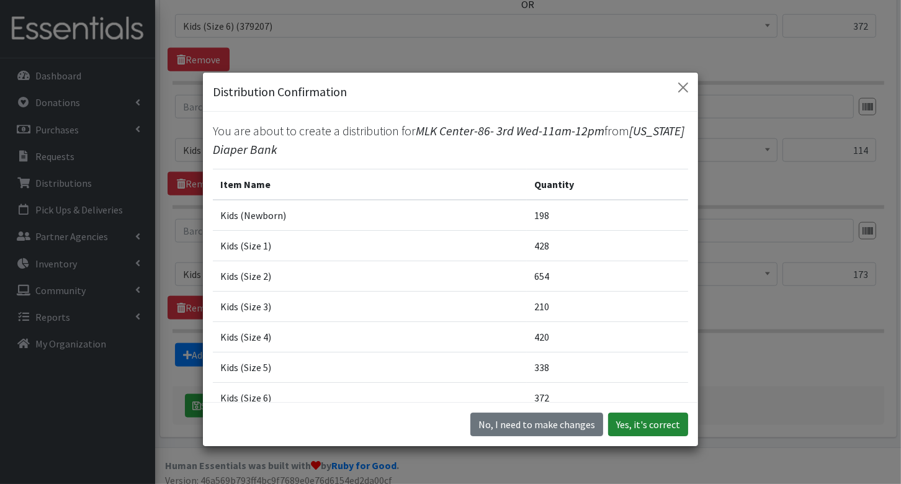
click at [636, 416] on button "Yes, it's correct" at bounding box center [648, 425] width 80 height 24
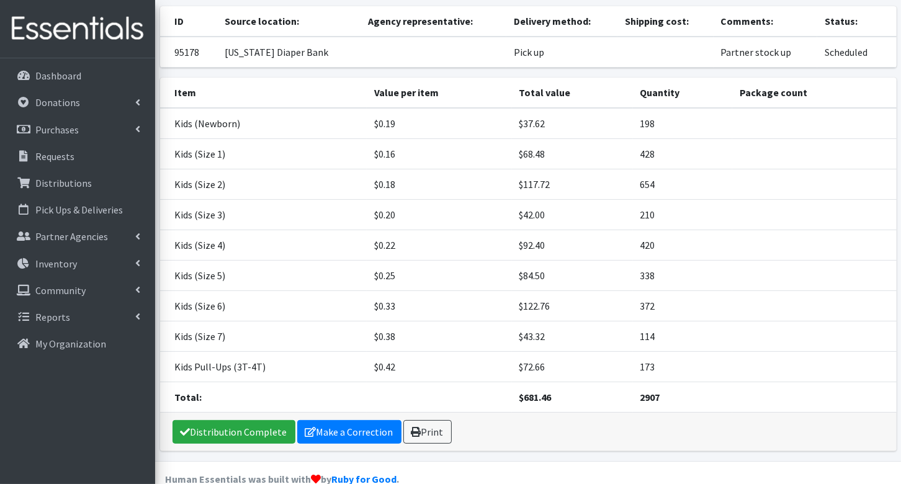
scroll to position [155, 0]
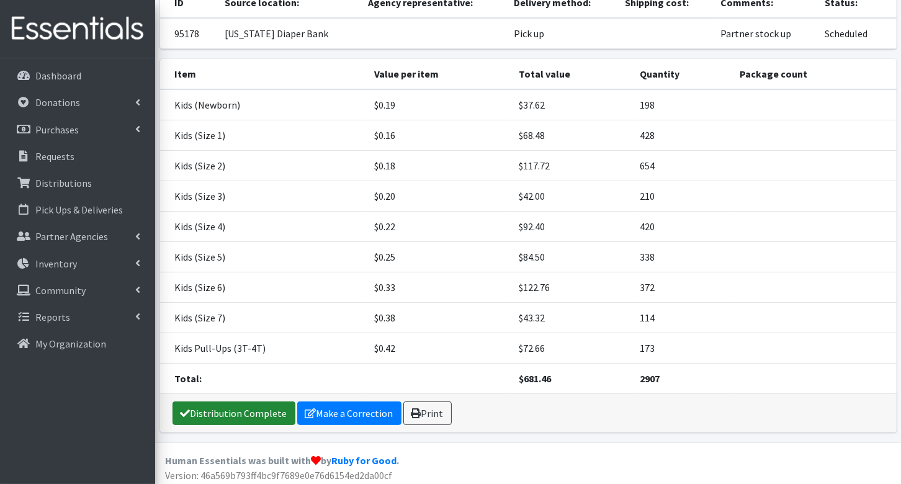
click at [262, 409] on link "Distribution Complete" at bounding box center [233, 413] width 123 height 24
